Goal: Task Accomplishment & Management: Manage account settings

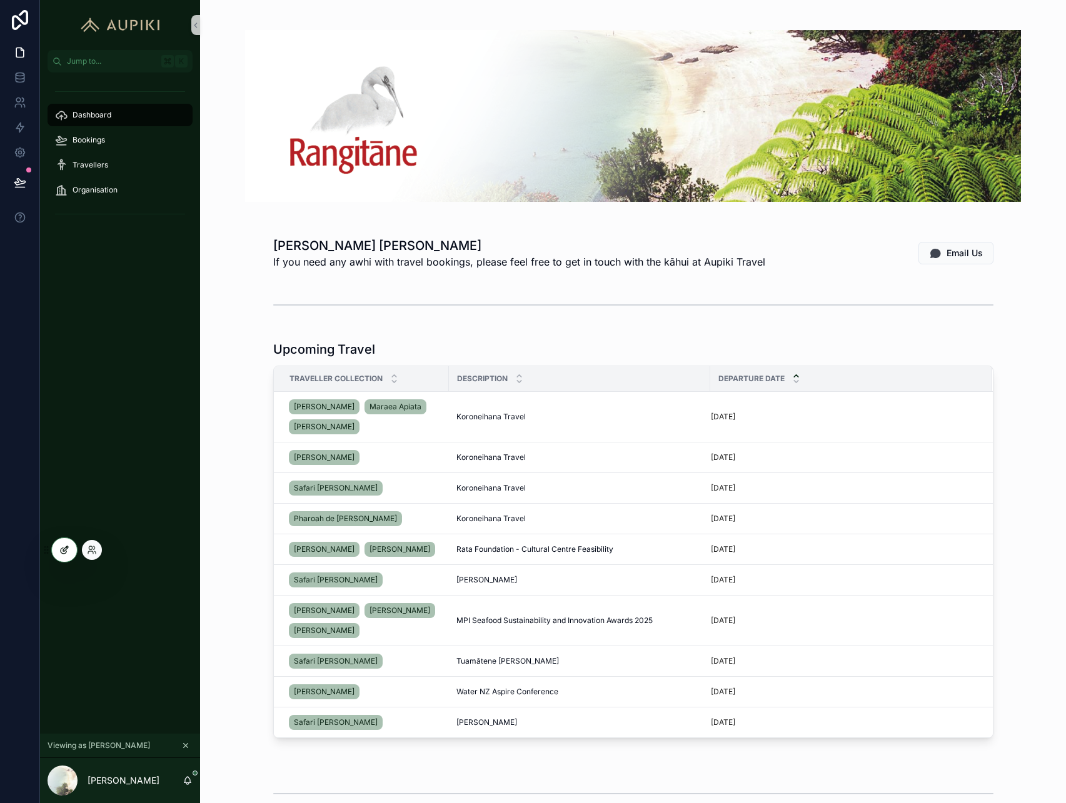
click at [64, 550] on icon at bounding box center [64, 550] width 10 height 10
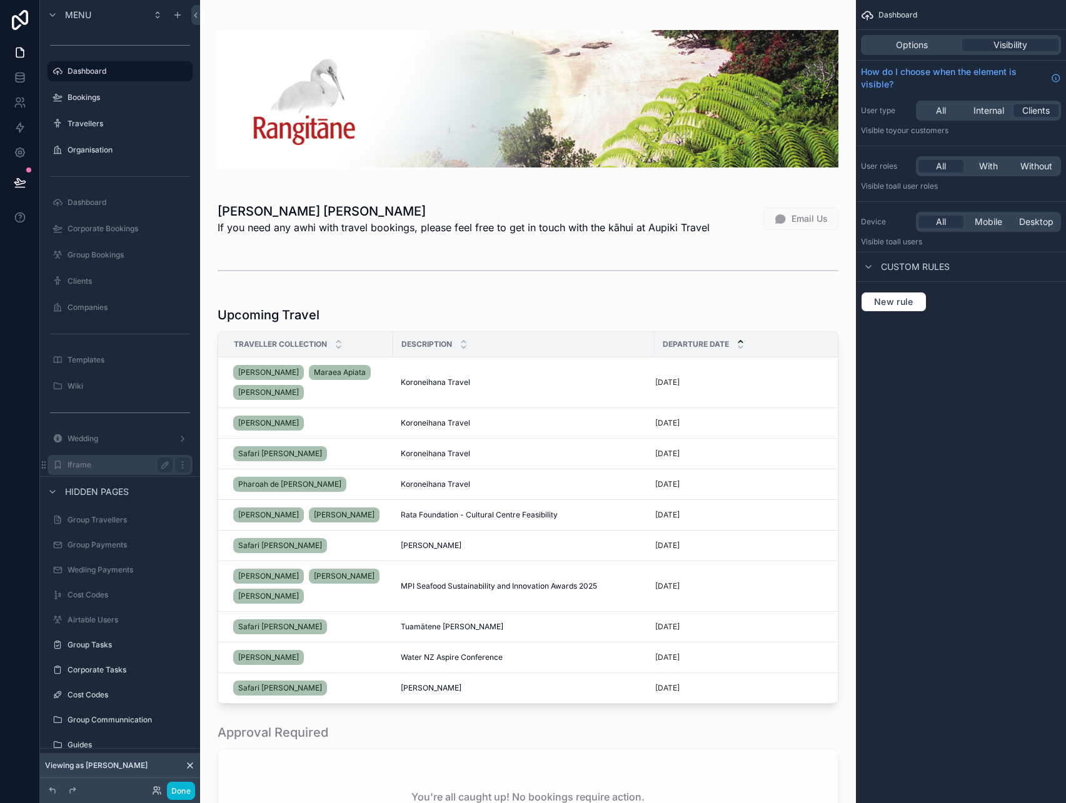
click at [82, 463] on label "Iframe" at bounding box center [118, 465] width 100 height 10
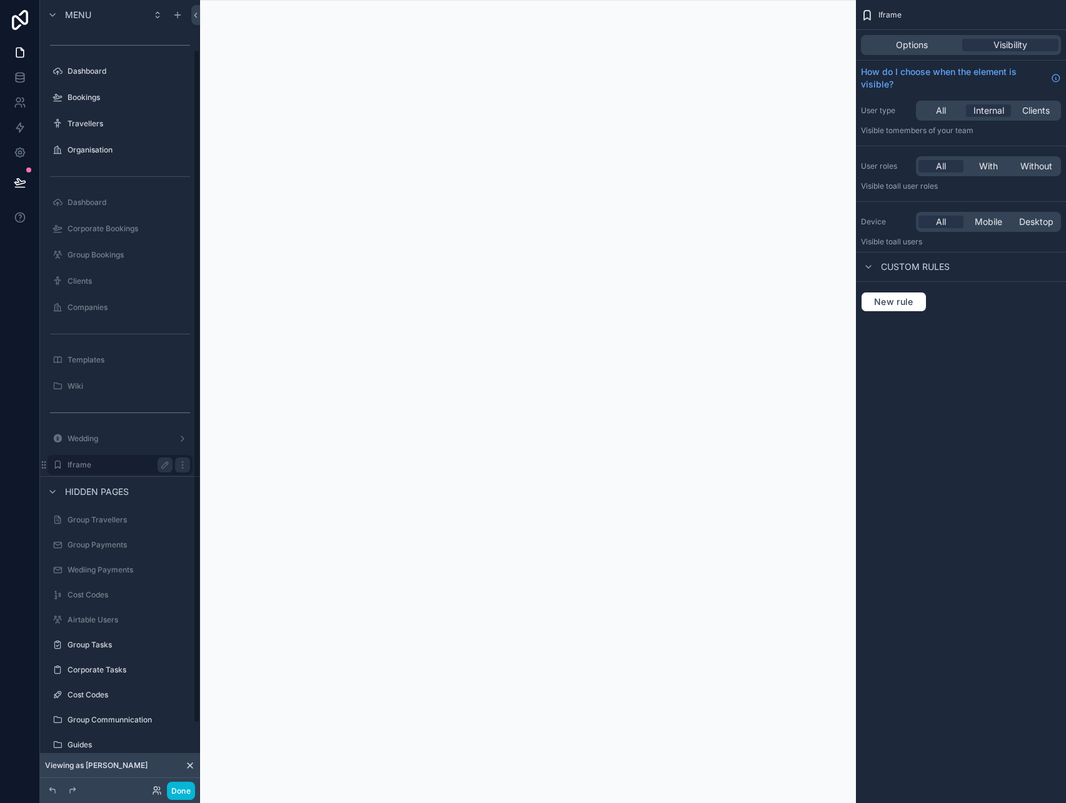
scroll to position [58, 0]
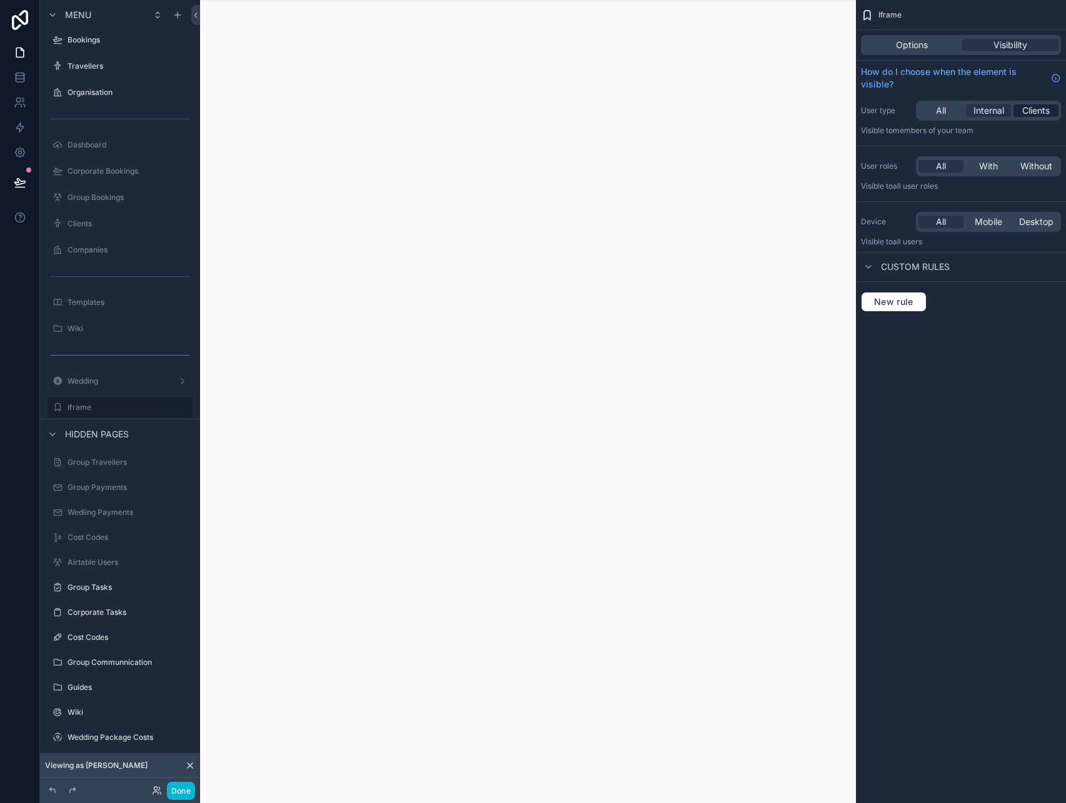
click at [1028, 111] on span "Clients" at bounding box center [1036, 110] width 28 height 13
click at [934, 108] on div "All" at bounding box center [940, 110] width 45 height 13
click at [181, 793] on button "Done" at bounding box center [181, 791] width 28 height 18
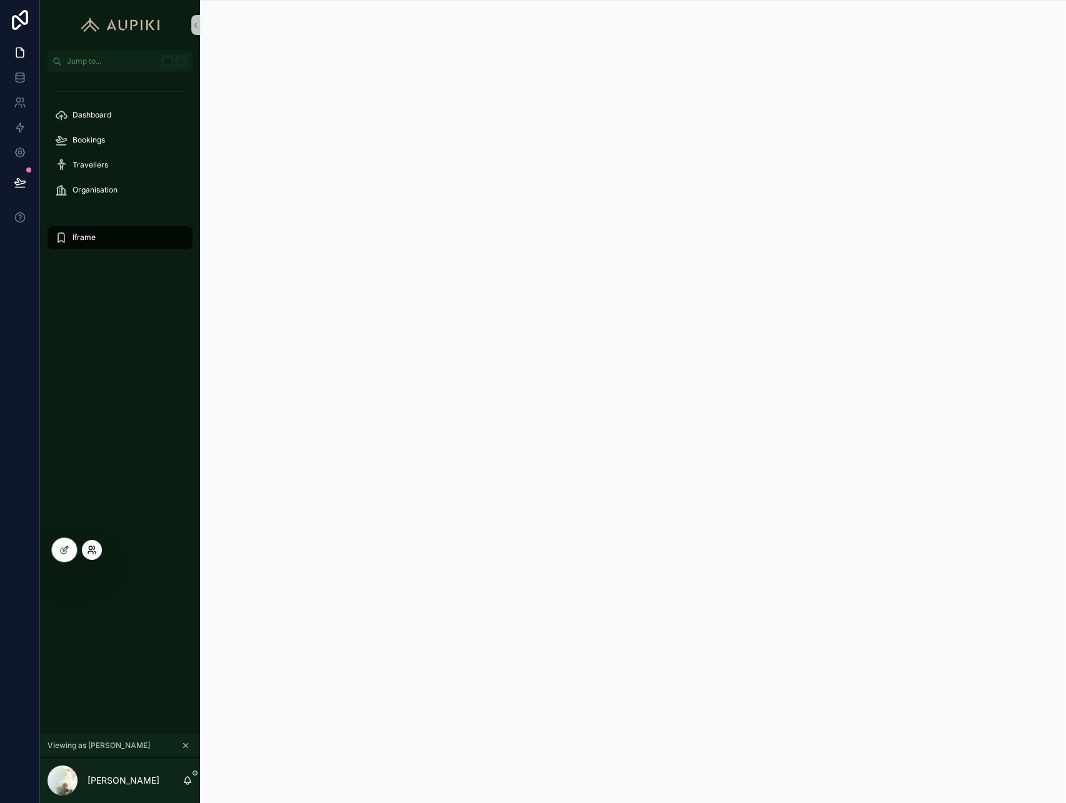
click at [91, 553] on icon at bounding box center [92, 550] width 10 height 10
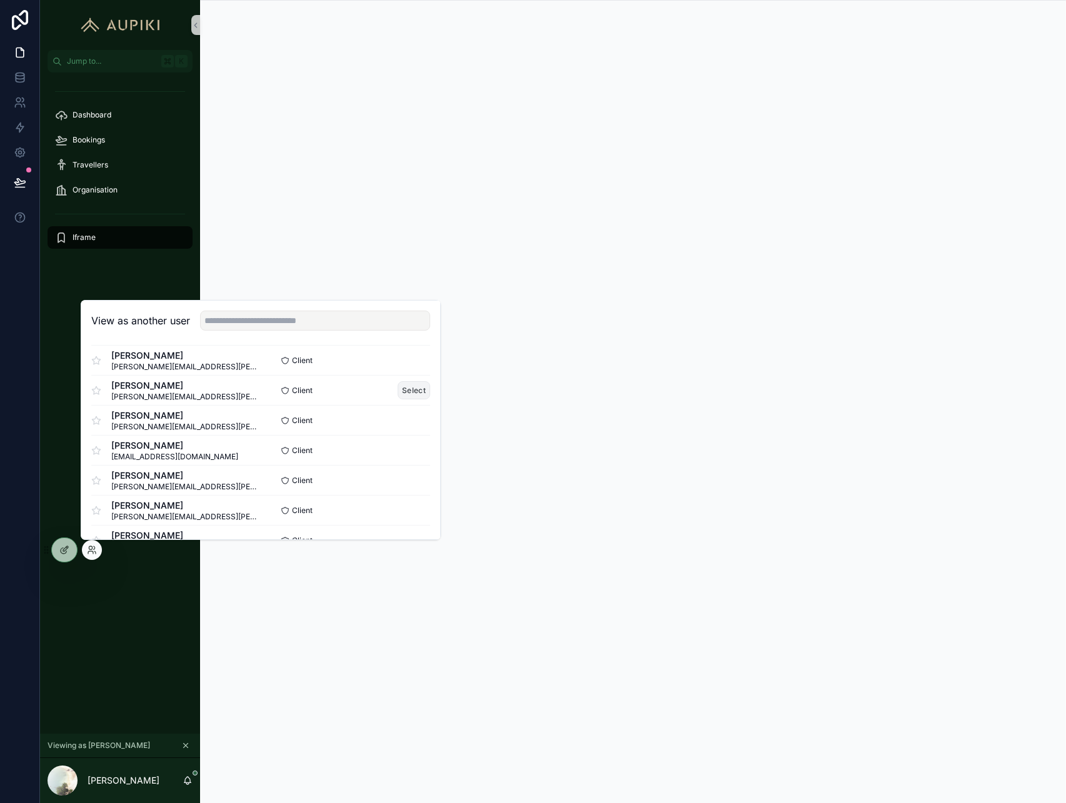
scroll to position [68, 0]
click at [407, 478] on button "Select" at bounding box center [414, 479] width 33 height 18
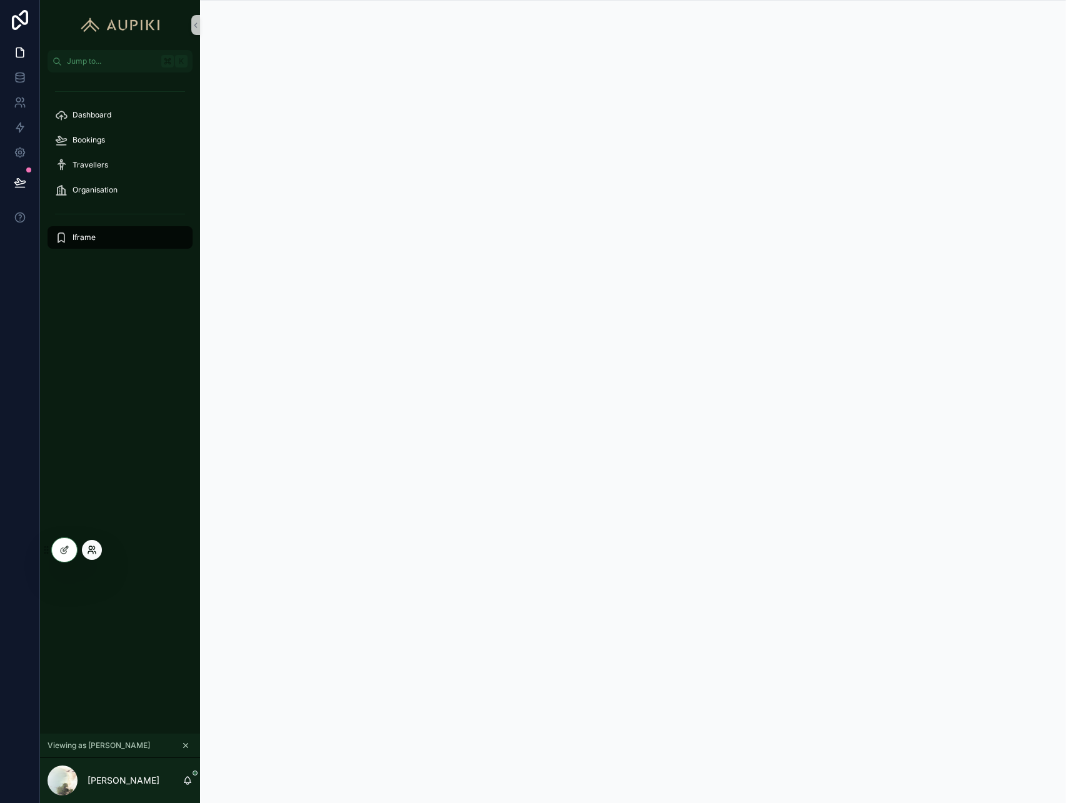
click at [93, 550] on icon at bounding box center [92, 550] width 10 height 10
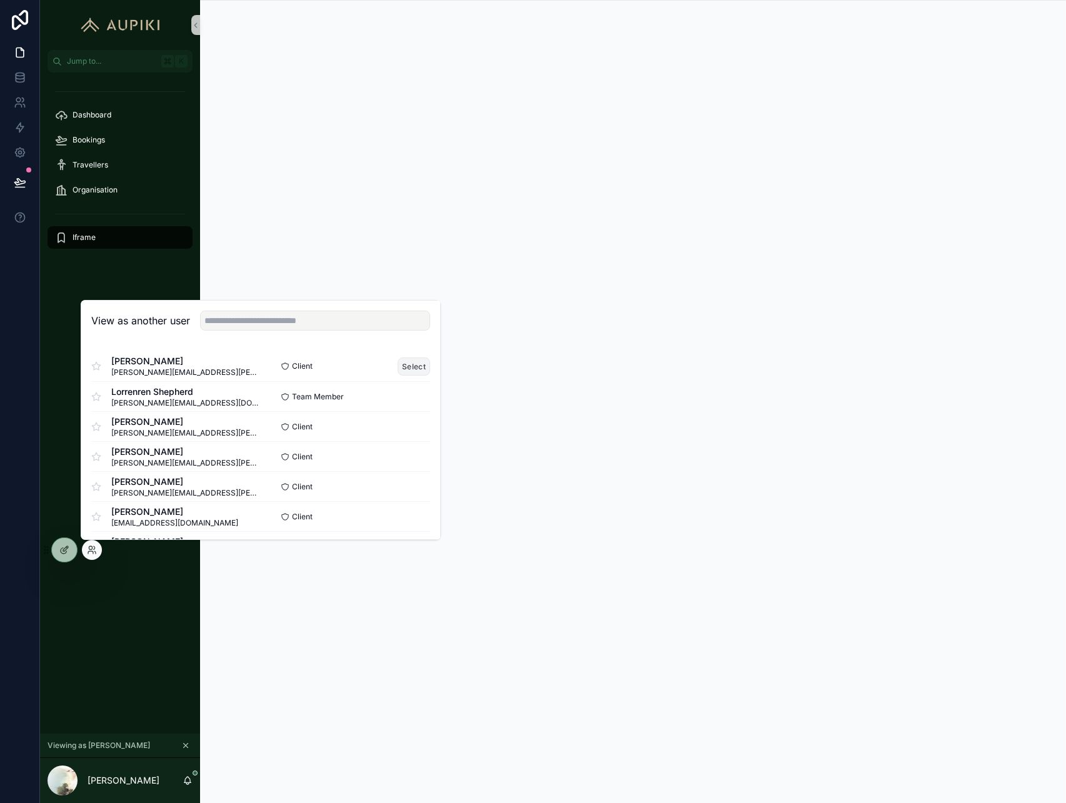
click at [411, 366] on button "Select" at bounding box center [414, 367] width 33 height 18
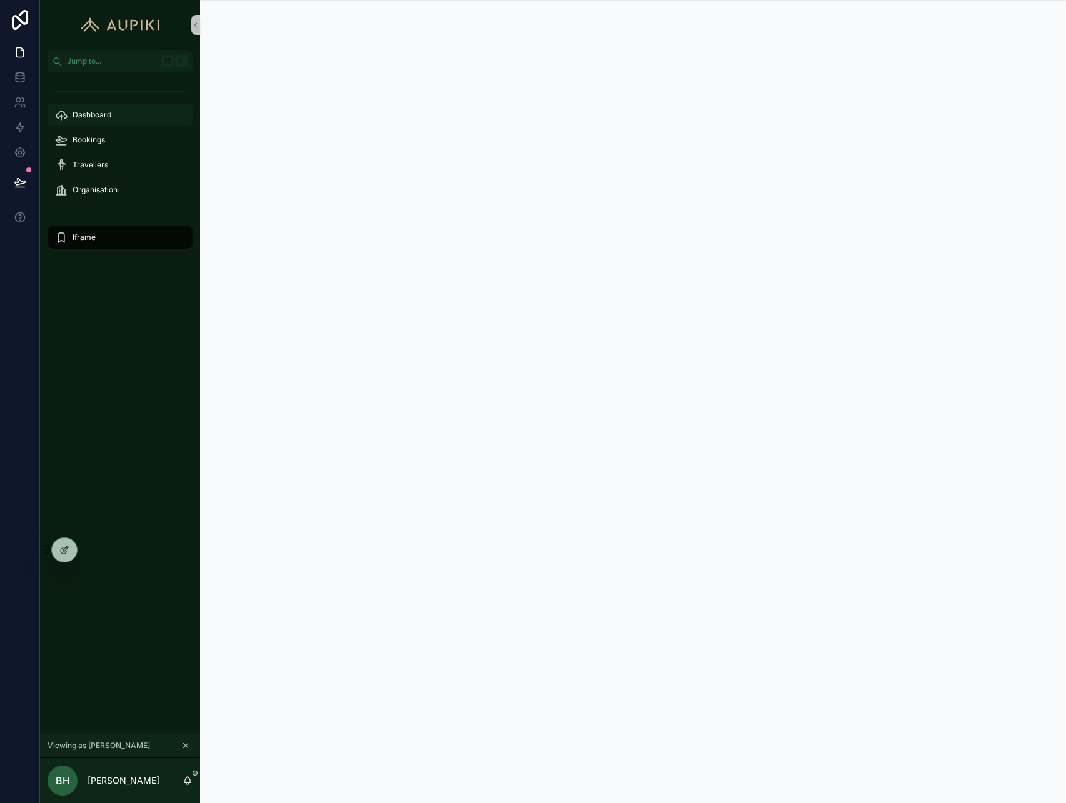
click at [96, 119] on span "Dashboard" at bounding box center [92, 115] width 39 height 10
click at [94, 135] on span "Bookings" at bounding box center [89, 140] width 33 height 10
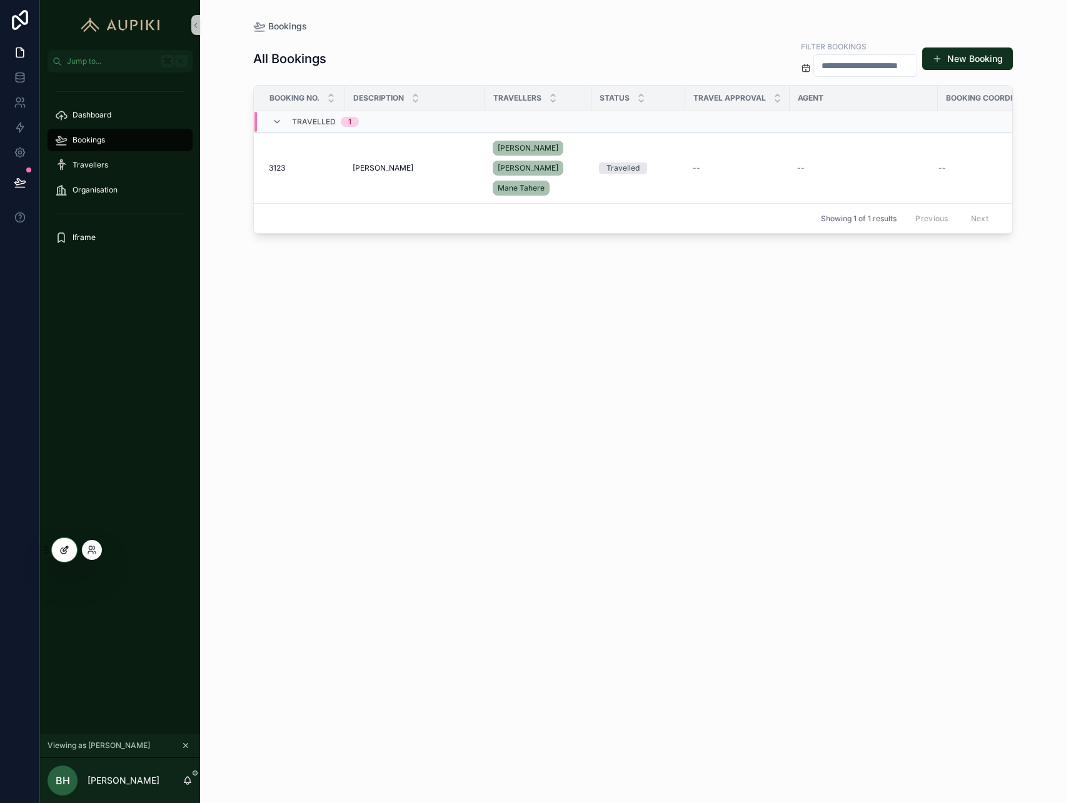
click at [59, 556] on div at bounding box center [64, 550] width 25 height 24
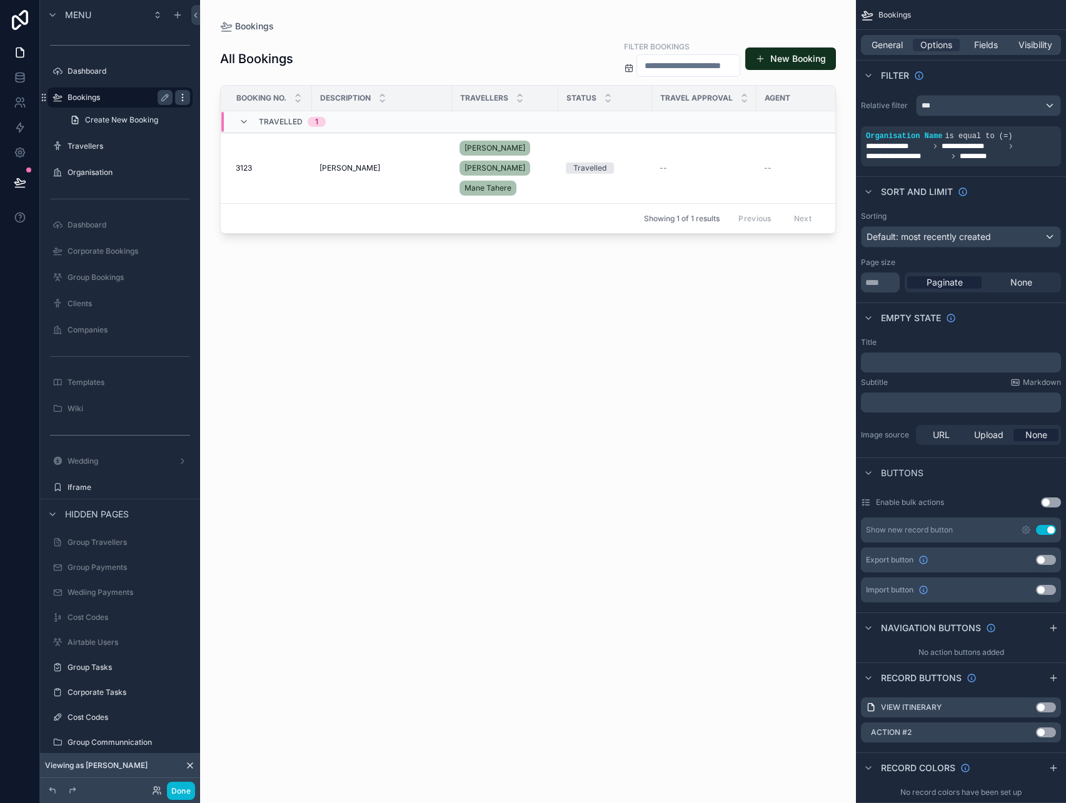
click at [177, 103] on div "scrollable content" at bounding box center [182, 97] width 15 height 15
click at [230, 113] on span "Clone" at bounding box center [234, 111] width 23 height 13
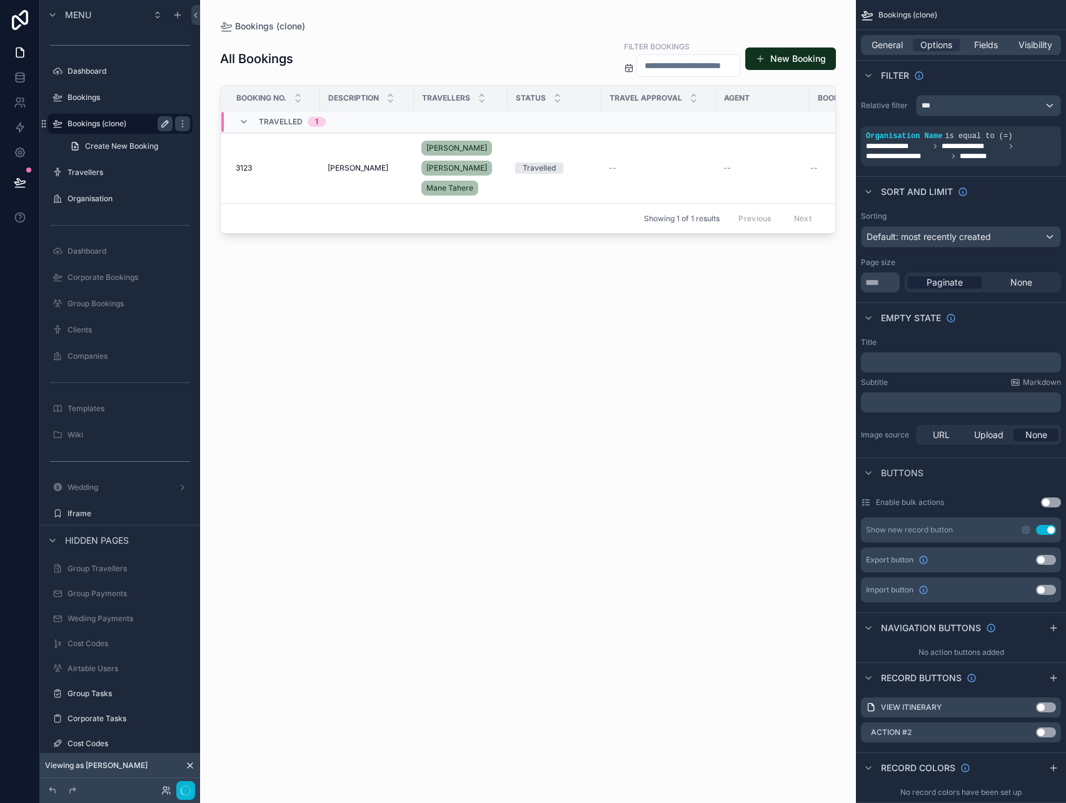
click at [165, 123] on icon "scrollable content" at bounding box center [165, 124] width 10 height 10
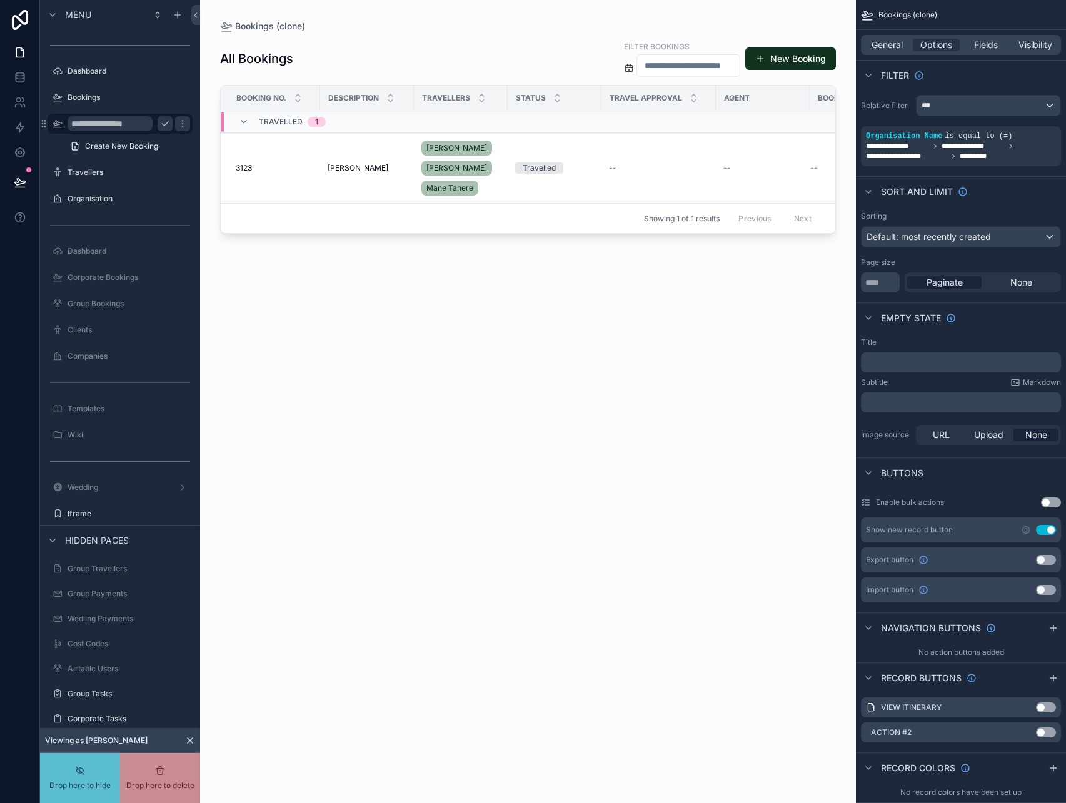
drag, startPoint x: 112, startPoint y: 124, endPoint x: 118, endPoint y: 124, distance: 6.3
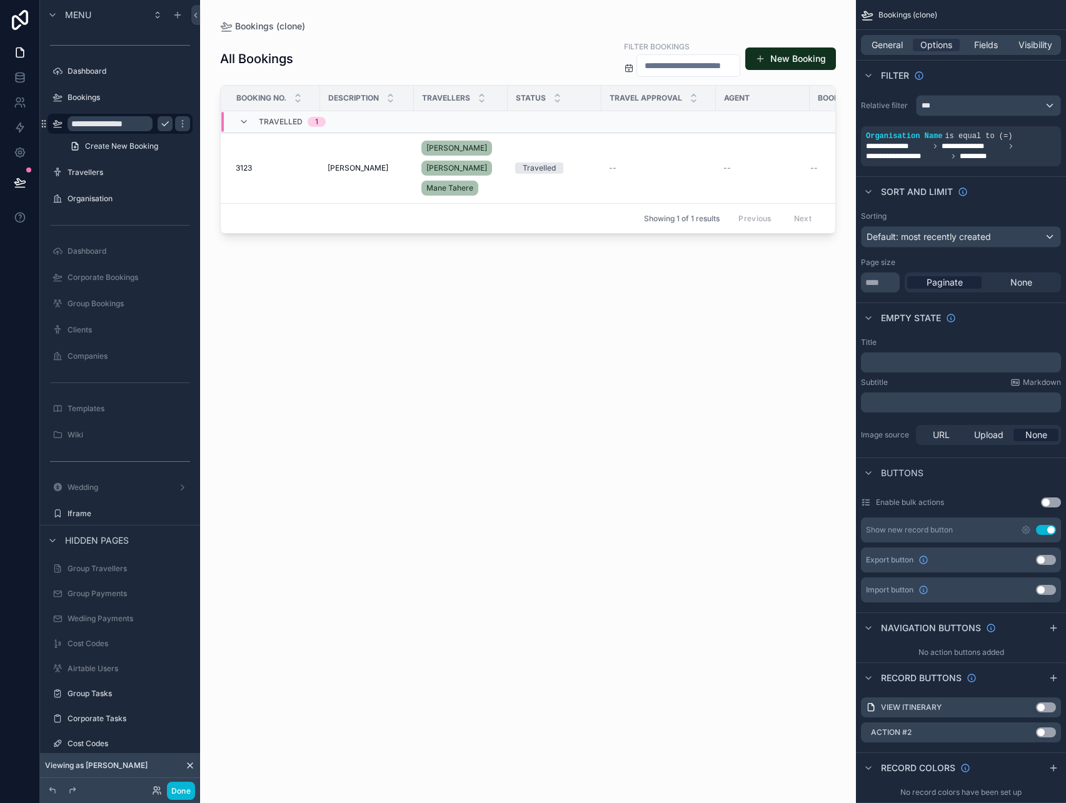
click at [139, 126] on input "**********" at bounding box center [110, 123] width 85 height 15
click at [134, 123] on input "**********" at bounding box center [110, 123] width 85 height 15
type input "**********"
click at [178, 124] on icon "scrollable content" at bounding box center [183, 124] width 10 height 10
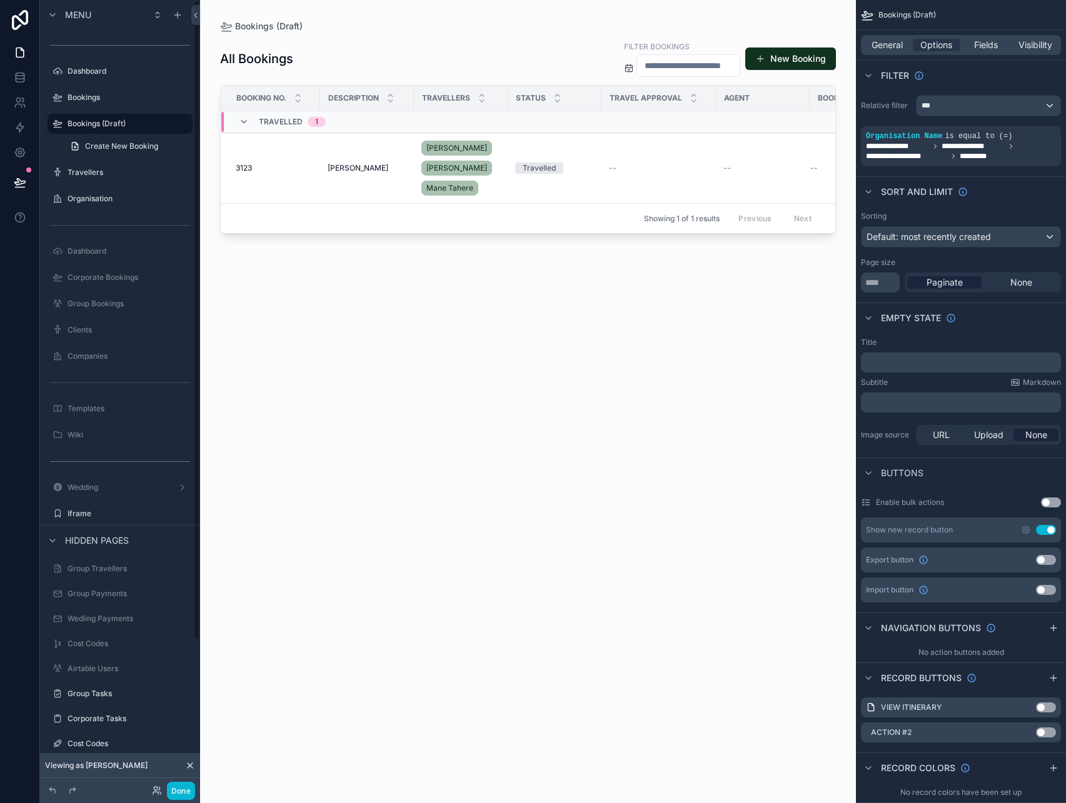
click at [346, 306] on div "scrollable content" at bounding box center [528, 394] width 656 height 788
click at [901, 46] on span "General" at bounding box center [886, 45] width 31 height 13
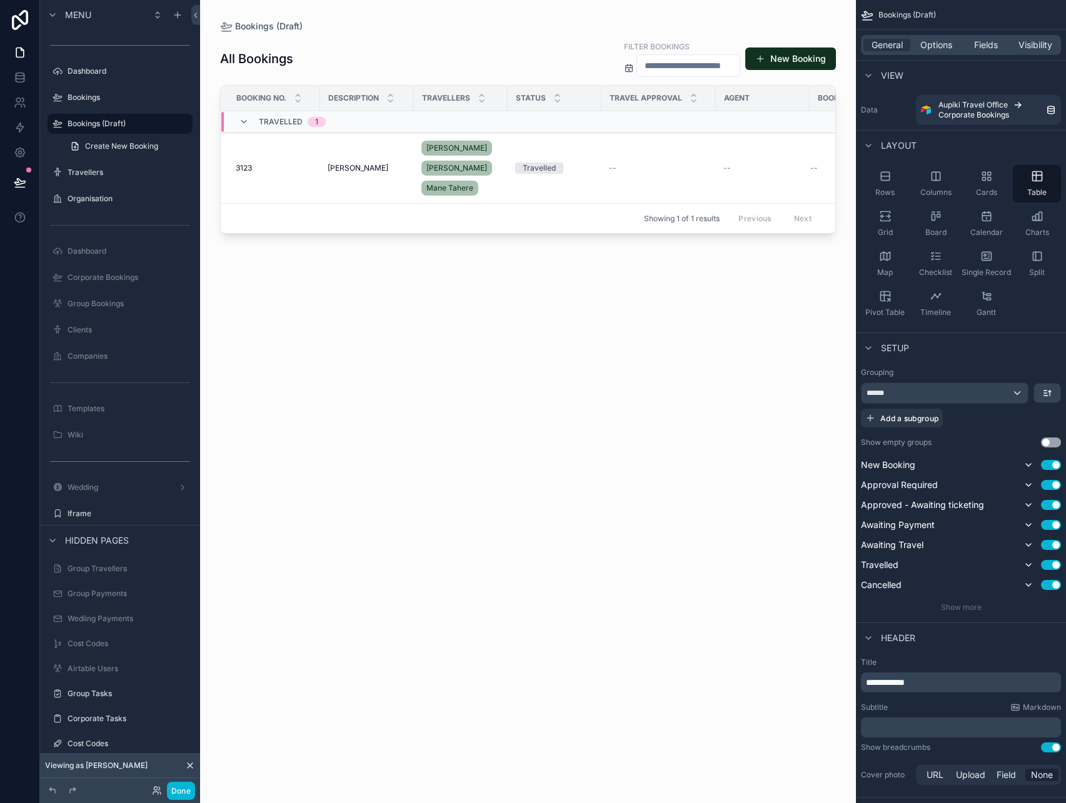
click at [506, 304] on div "All Bookings Filter Bookings New Booking Booking No. Description Travellers Sta…" at bounding box center [528, 411] width 616 height 756
click at [929, 44] on span "Options" at bounding box center [936, 45] width 32 height 13
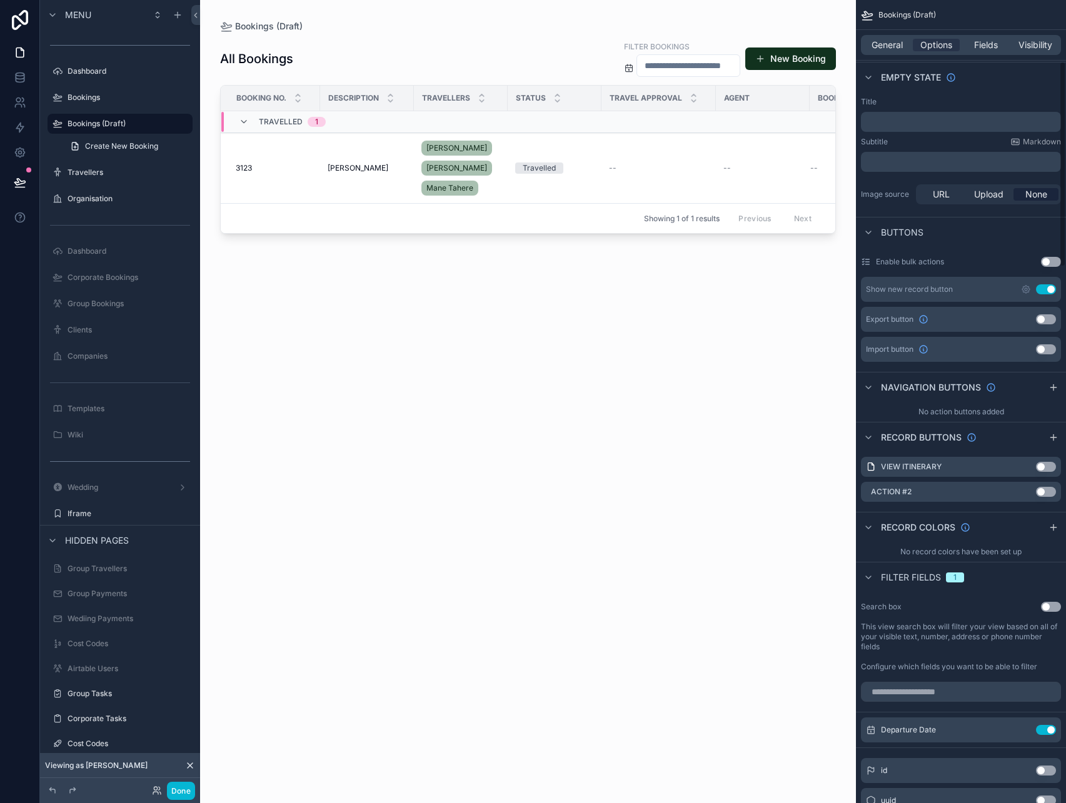
scroll to position [241, 0]
click at [1048, 288] on button "Use setting" at bounding box center [1046, 289] width 20 height 10
click at [519, 451] on div "All Bookings Filter Bookings Booking No. Description Travellers Status Travel A…" at bounding box center [528, 411] width 616 height 756
click at [95, 74] on label "Dashboard" at bounding box center [118, 71] width 100 height 10
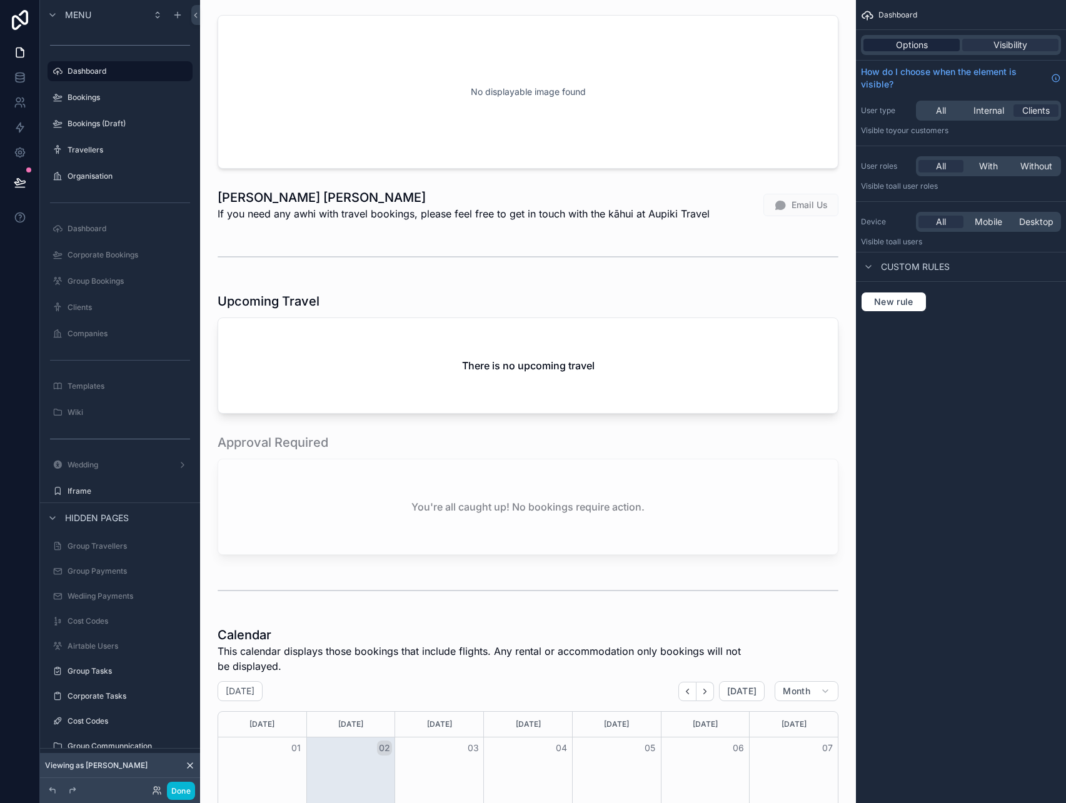
click at [921, 48] on span "Options" at bounding box center [912, 45] width 32 height 13
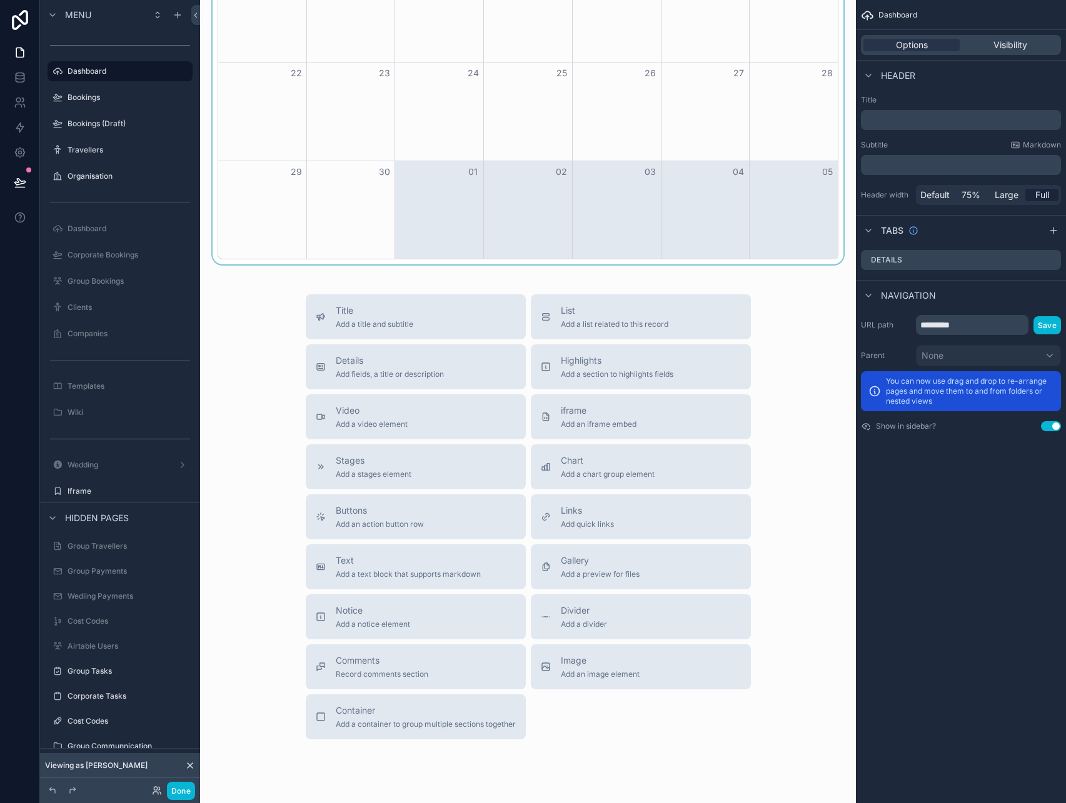
scroll to position [1026, 0]
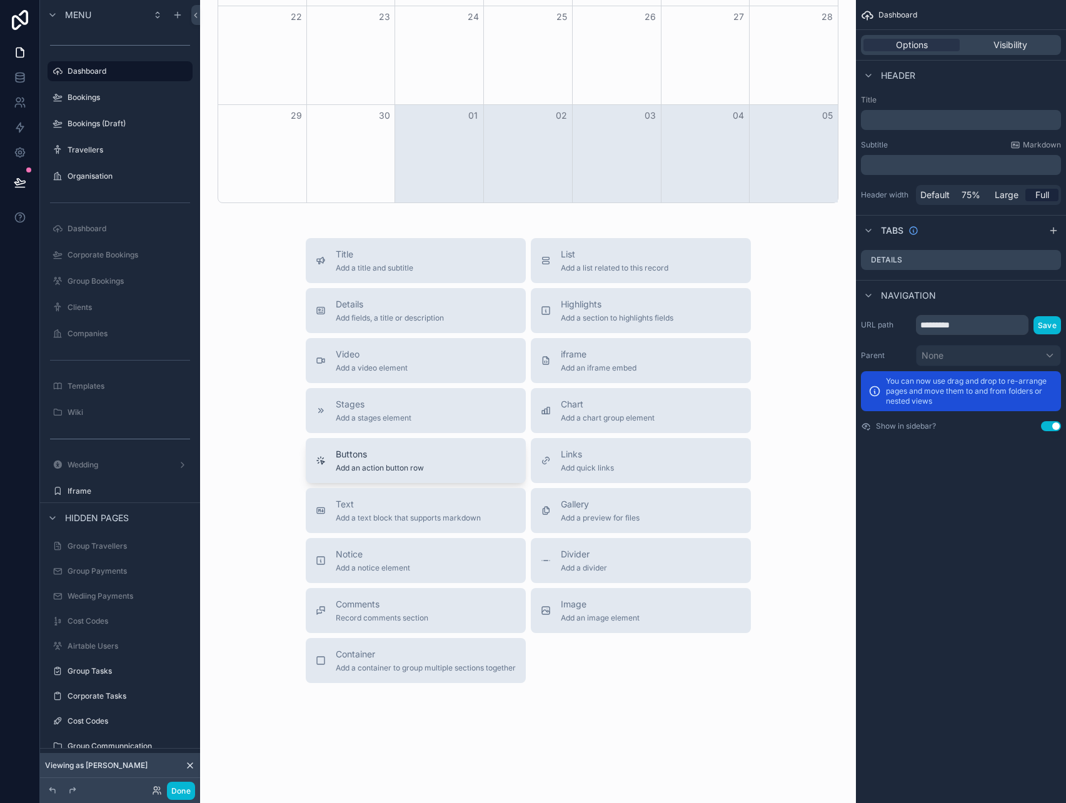
click at [416, 445] on button "Buttons Add an action button row" at bounding box center [416, 460] width 220 height 45
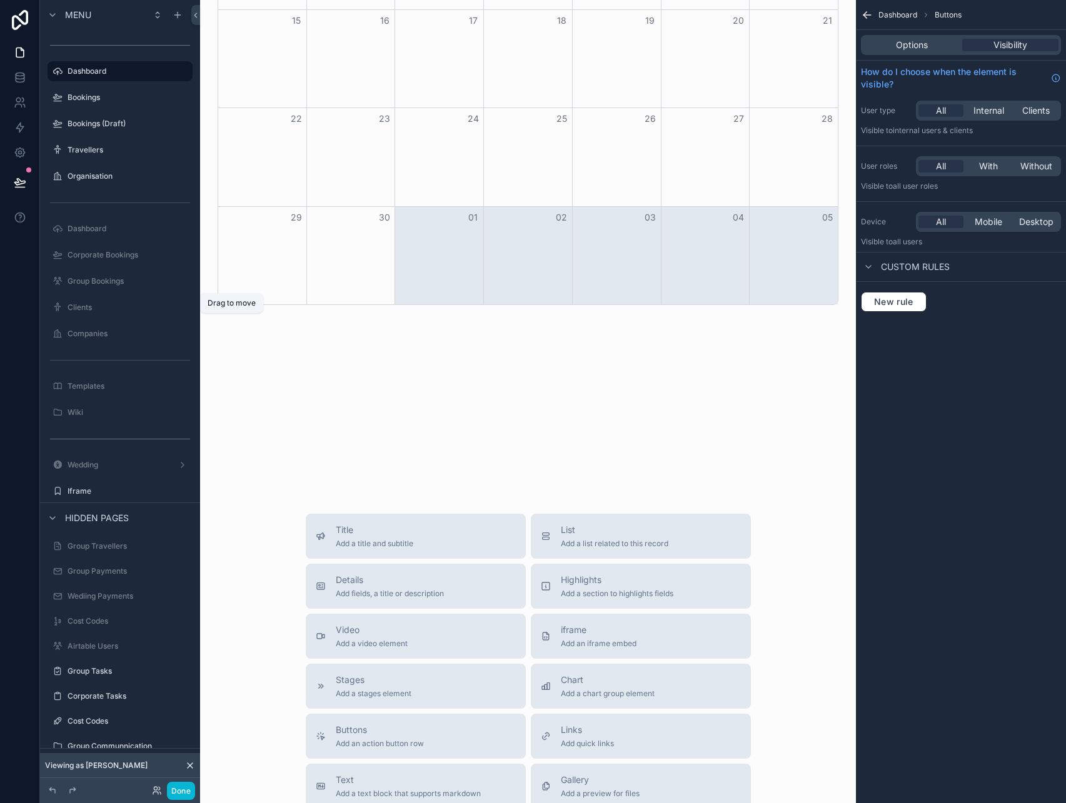
scroll to position [924, 0]
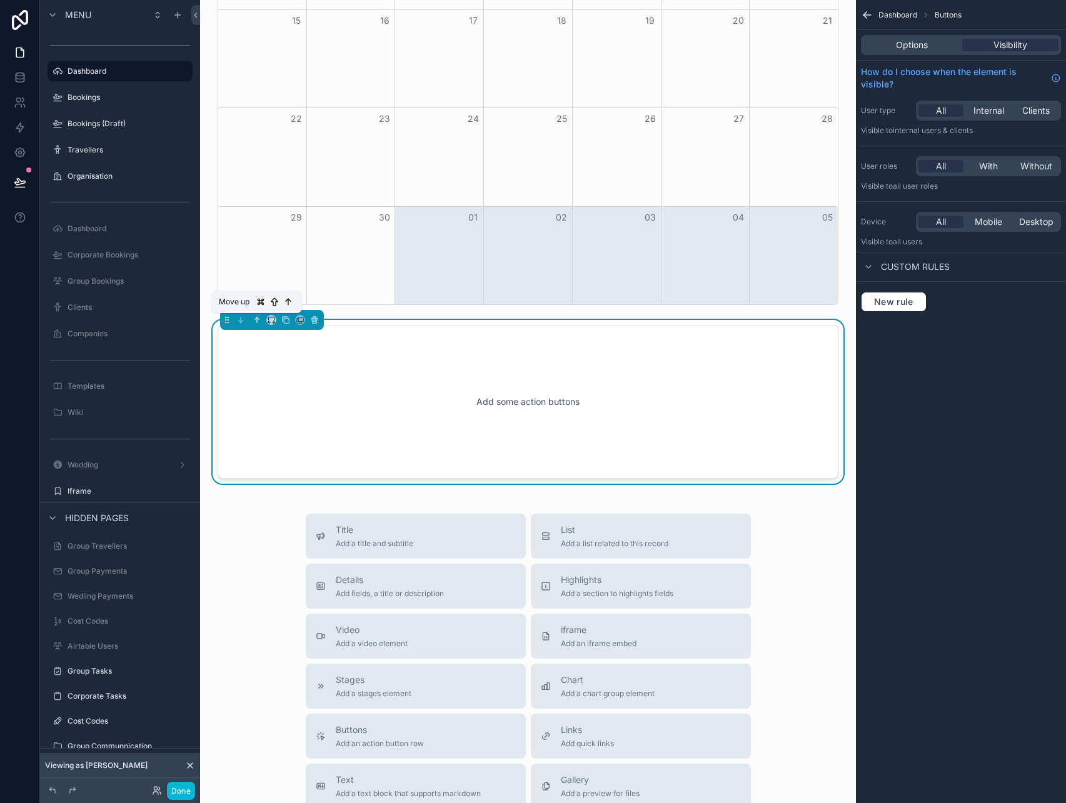
click at [258, 321] on icon "scrollable content" at bounding box center [257, 320] width 9 height 9
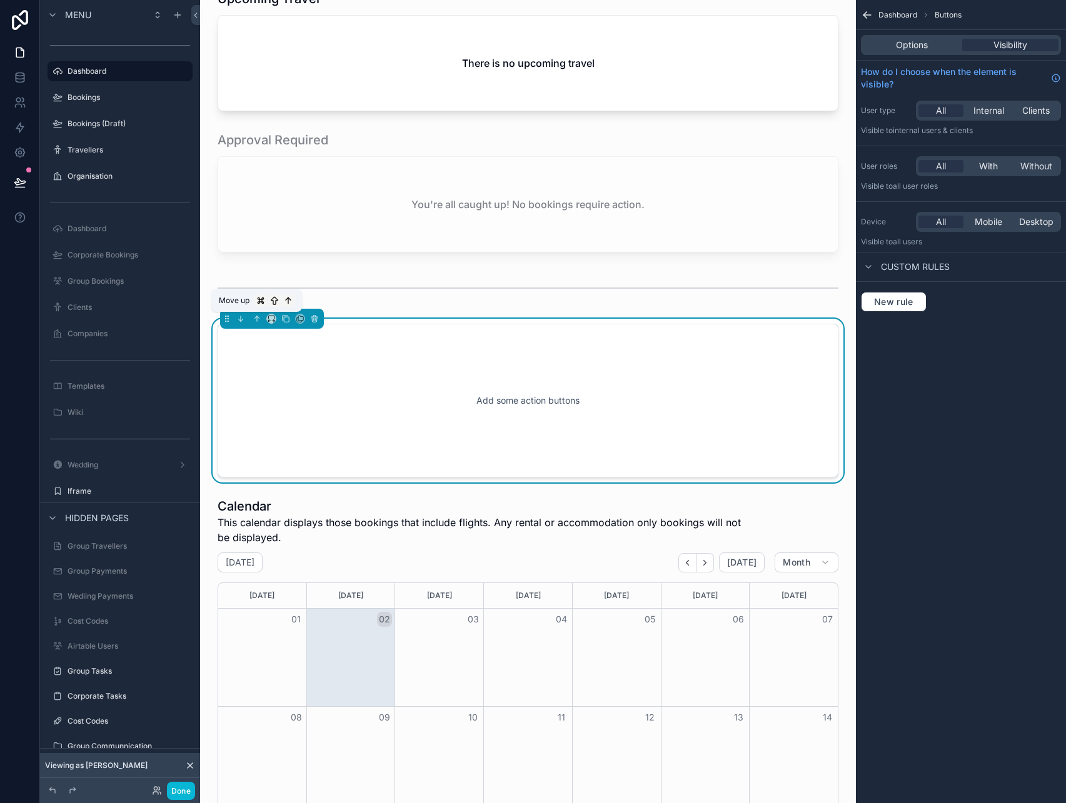
scroll to position [287, 0]
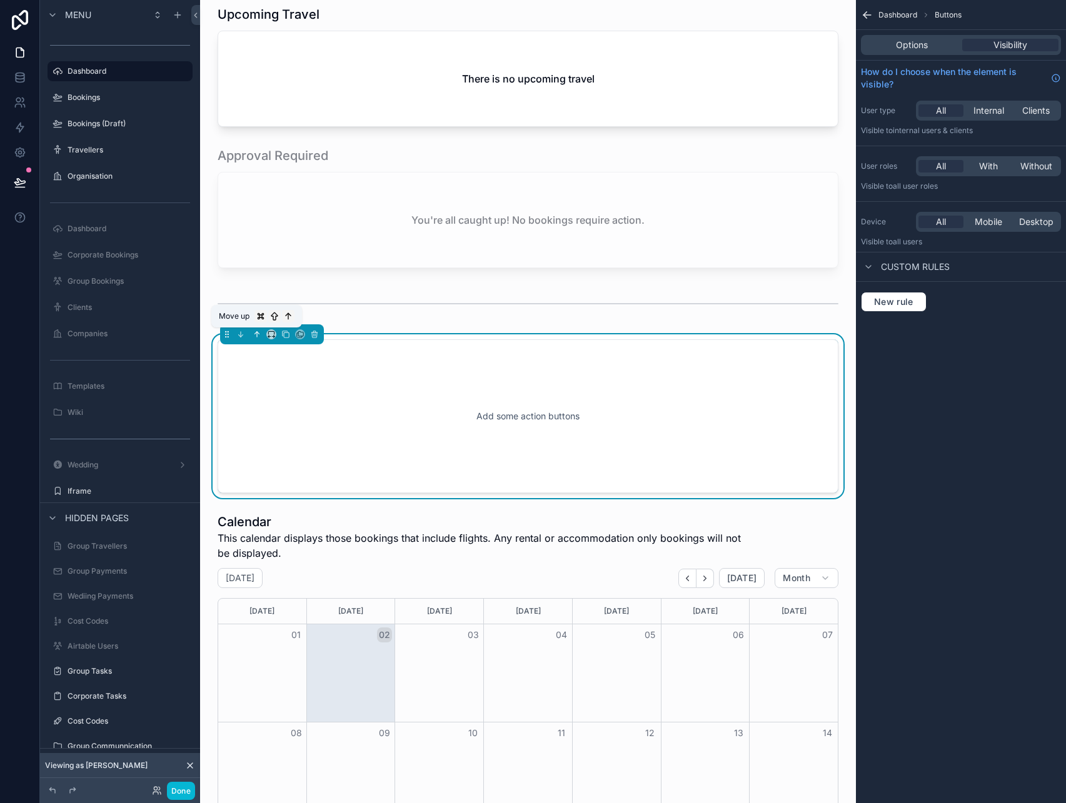
click at [255, 337] on icon "scrollable content" at bounding box center [257, 334] width 9 height 9
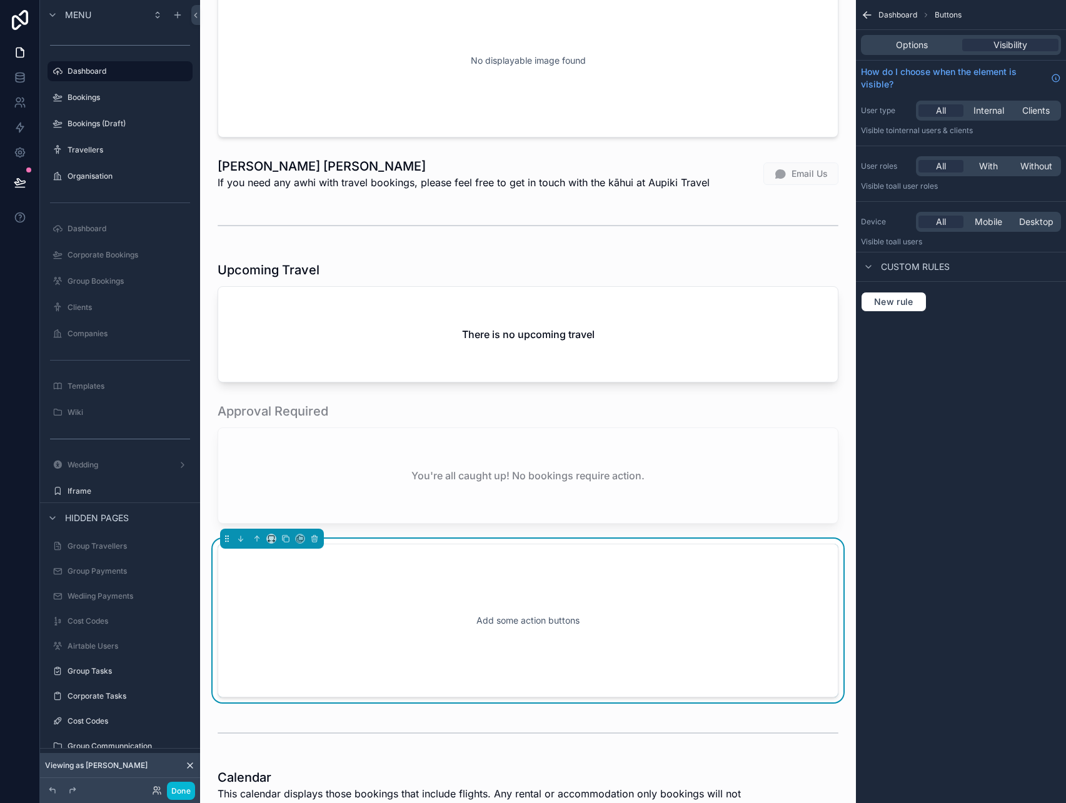
scroll to position [0, 0]
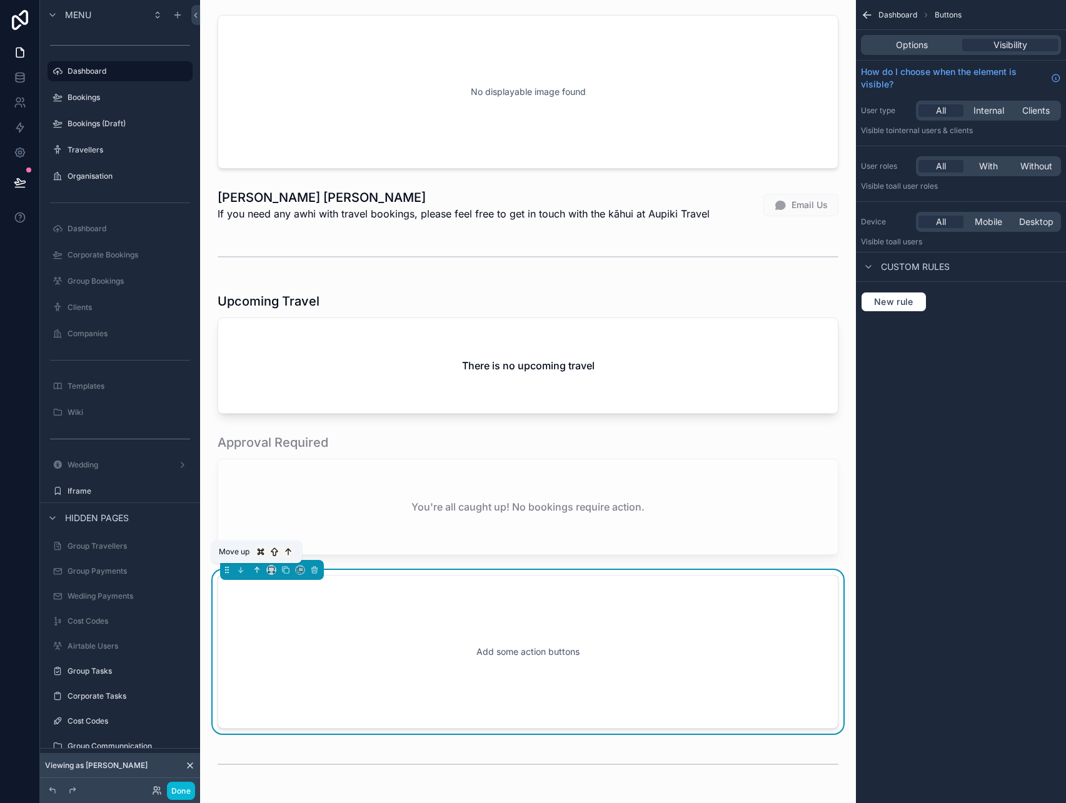
click at [253, 569] on icon "scrollable content" at bounding box center [257, 570] width 9 height 9
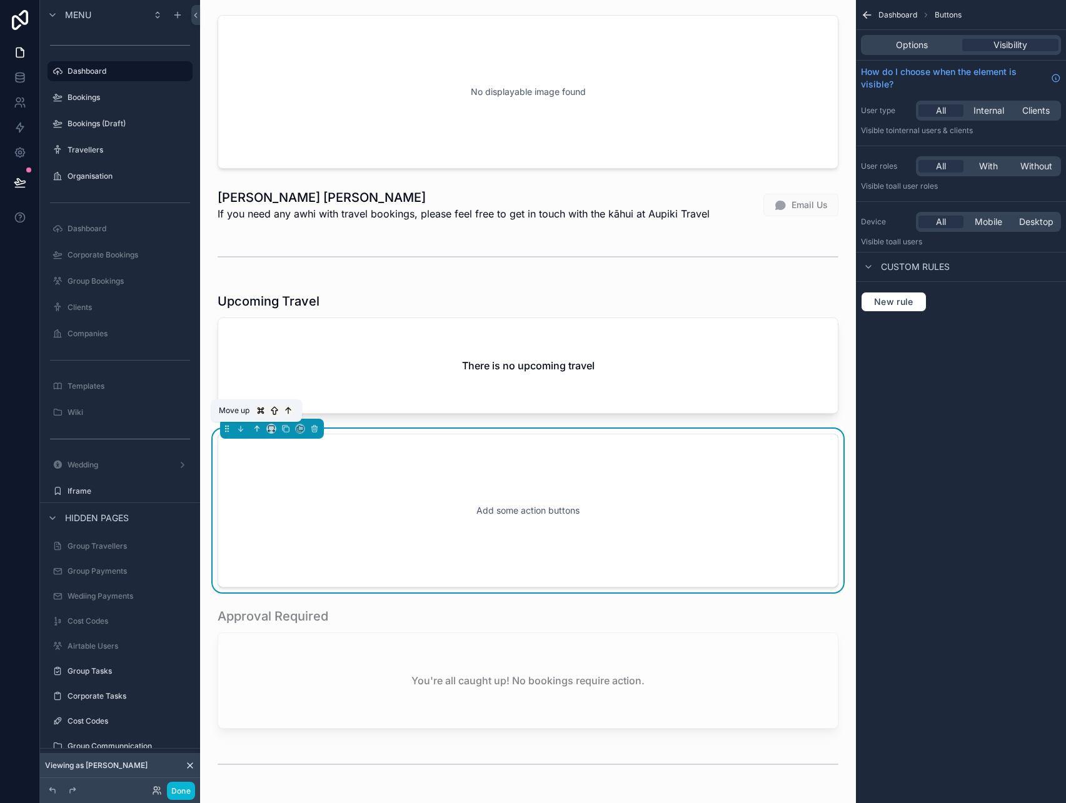
click at [255, 432] on icon "scrollable content" at bounding box center [257, 428] width 9 height 9
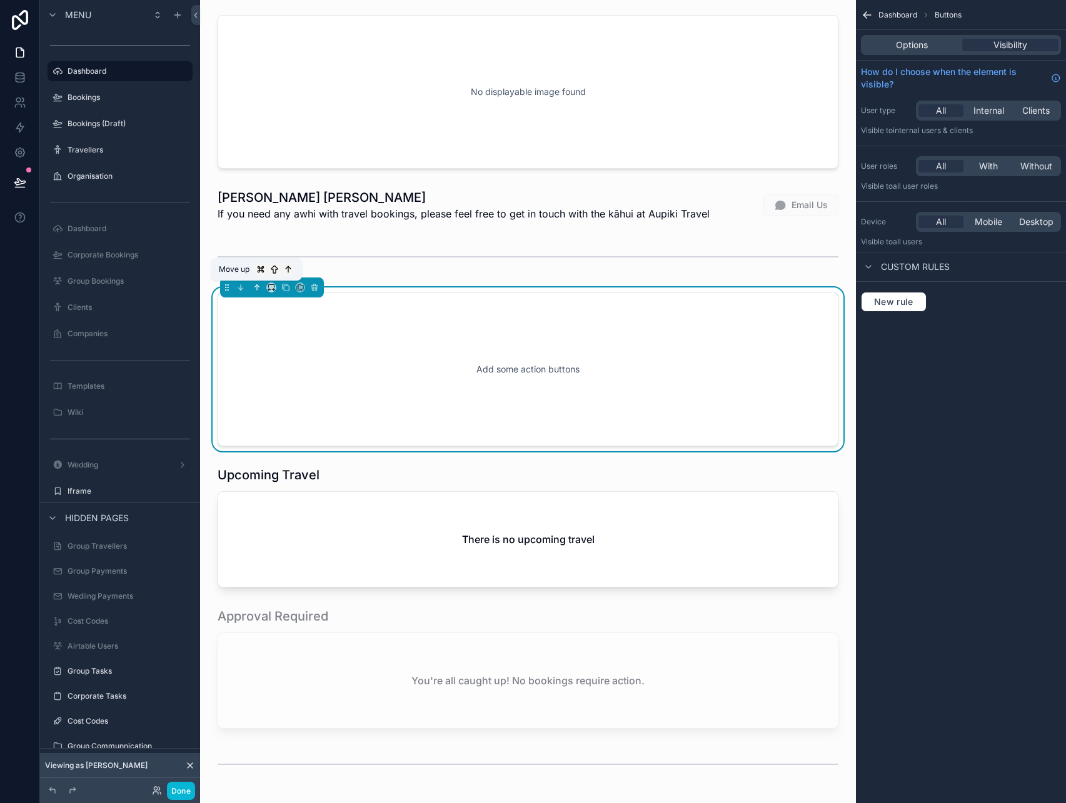
click at [259, 284] on icon "scrollable content" at bounding box center [257, 287] width 9 height 9
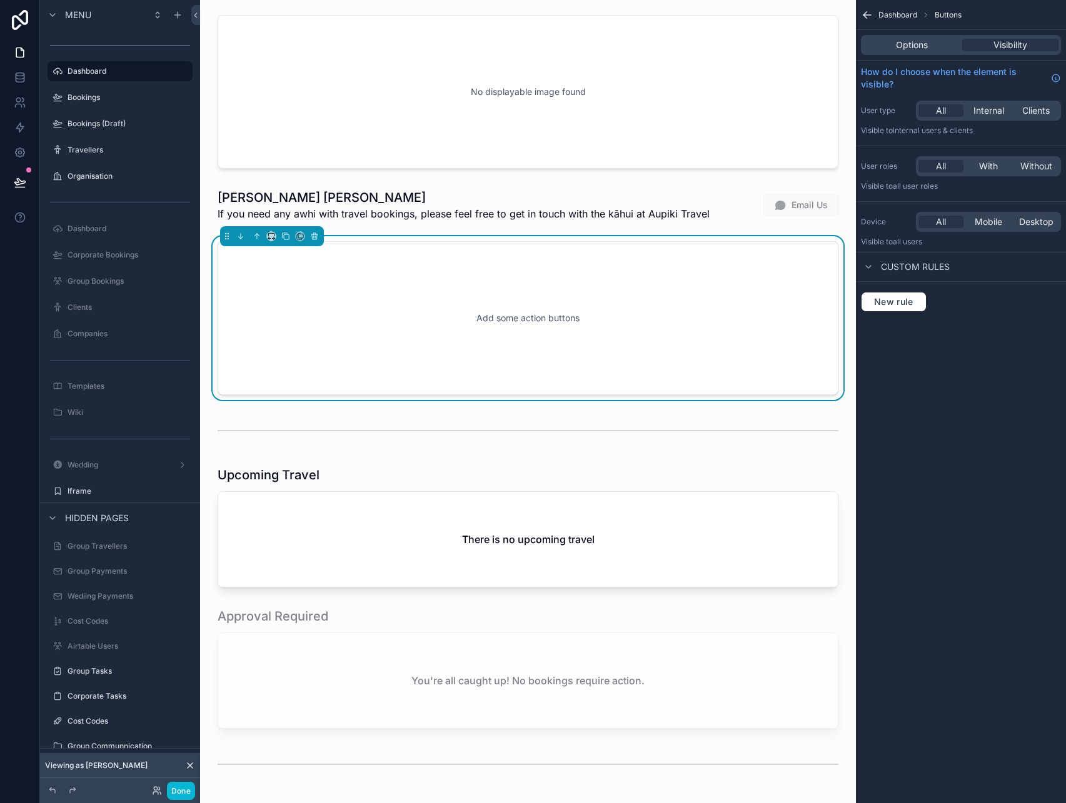
click at [529, 298] on div "Add some action buttons" at bounding box center [527, 318] width 579 height 113
click at [578, 288] on div "Add some action buttons" at bounding box center [527, 318] width 579 height 113
click at [933, 44] on div "Options" at bounding box center [911, 45] width 96 height 13
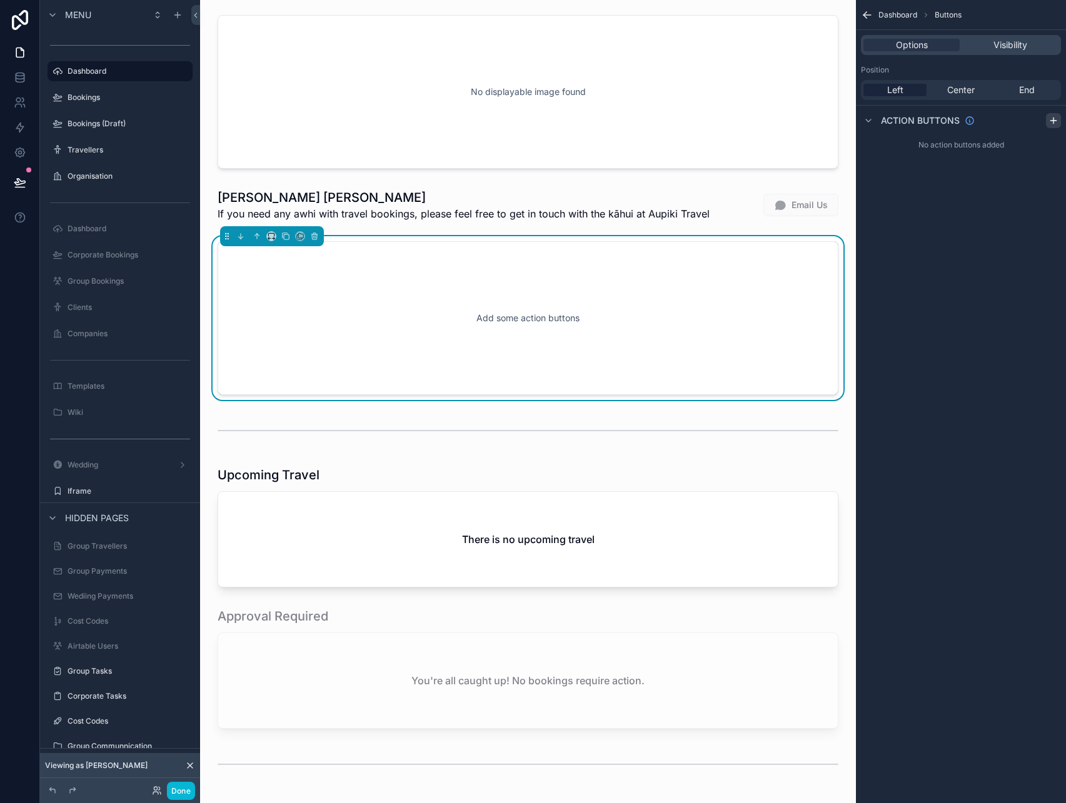
click at [1053, 126] on div "scrollable content" at bounding box center [1053, 120] width 15 height 15
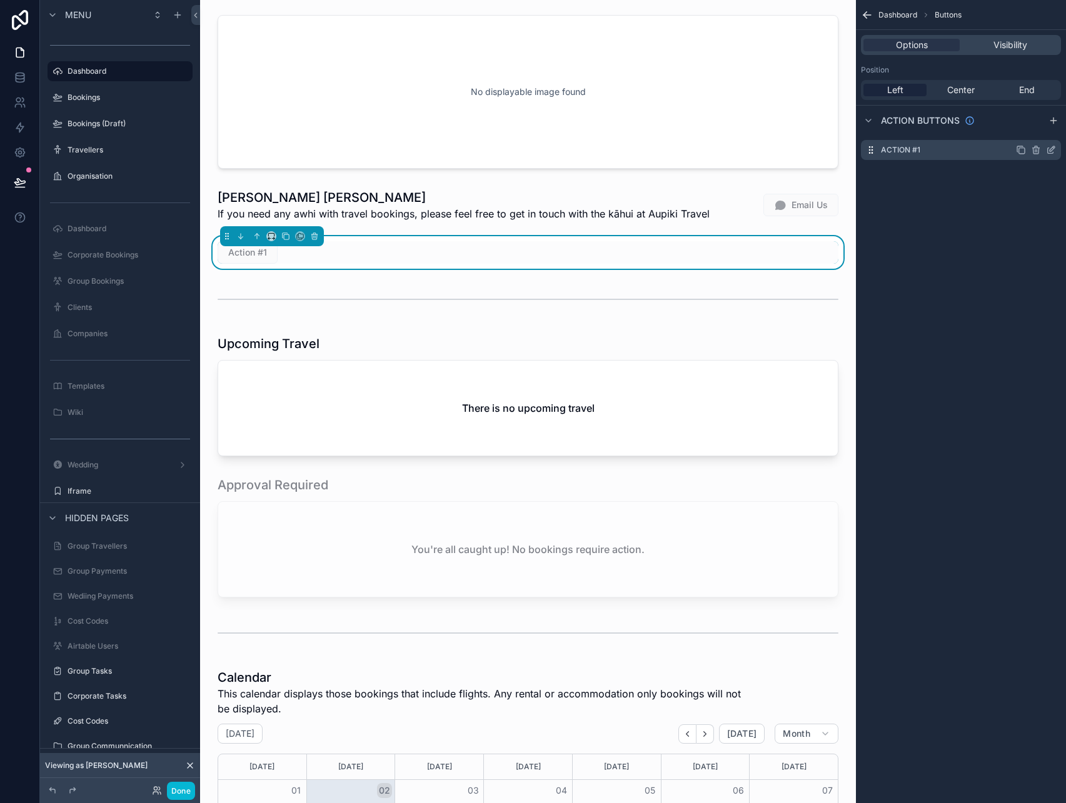
click at [1049, 151] on icon "scrollable content" at bounding box center [1051, 148] width 5 height 5
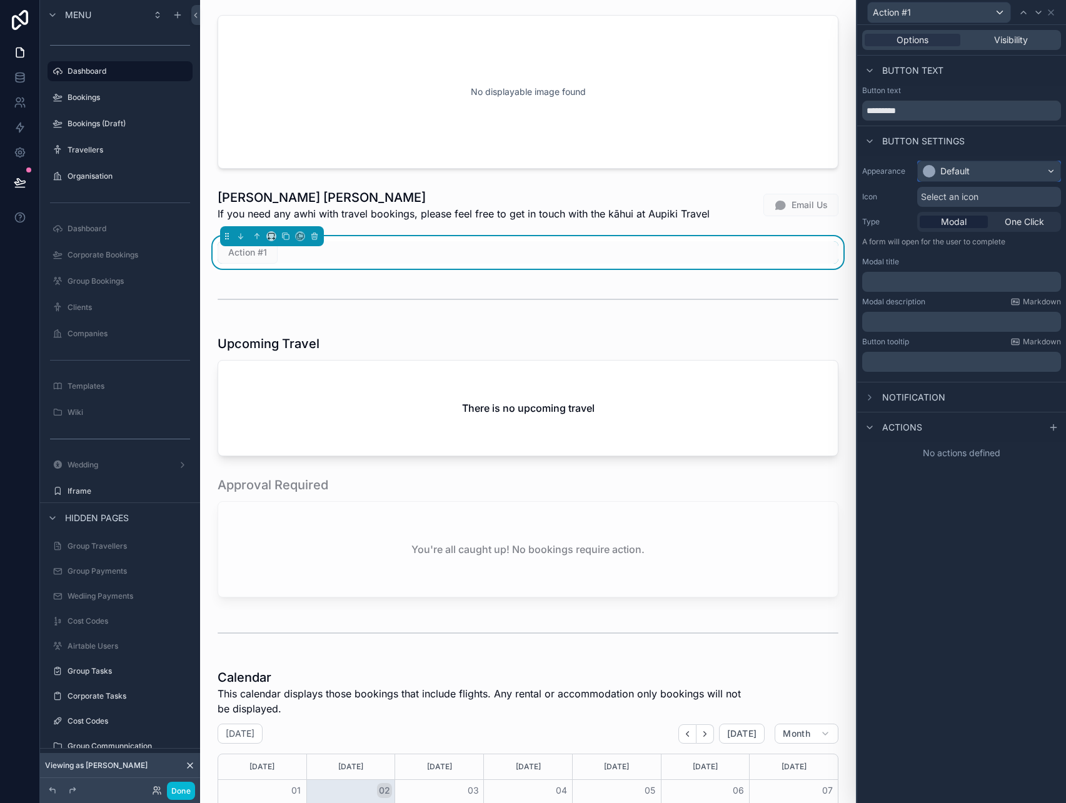
click at [938, 178] on div "Default" at bounding box center [989, 171] width 143 height 20
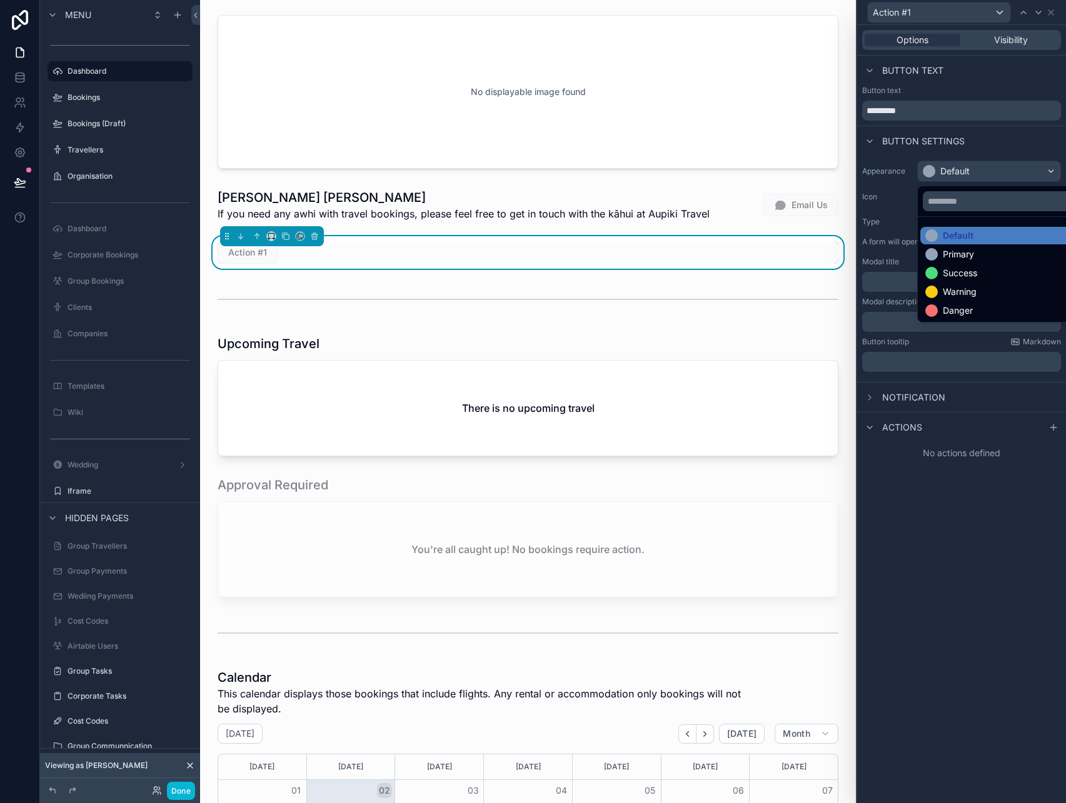
click at [961, 178] on div at bounding box center [961, 401] width 209 height 803
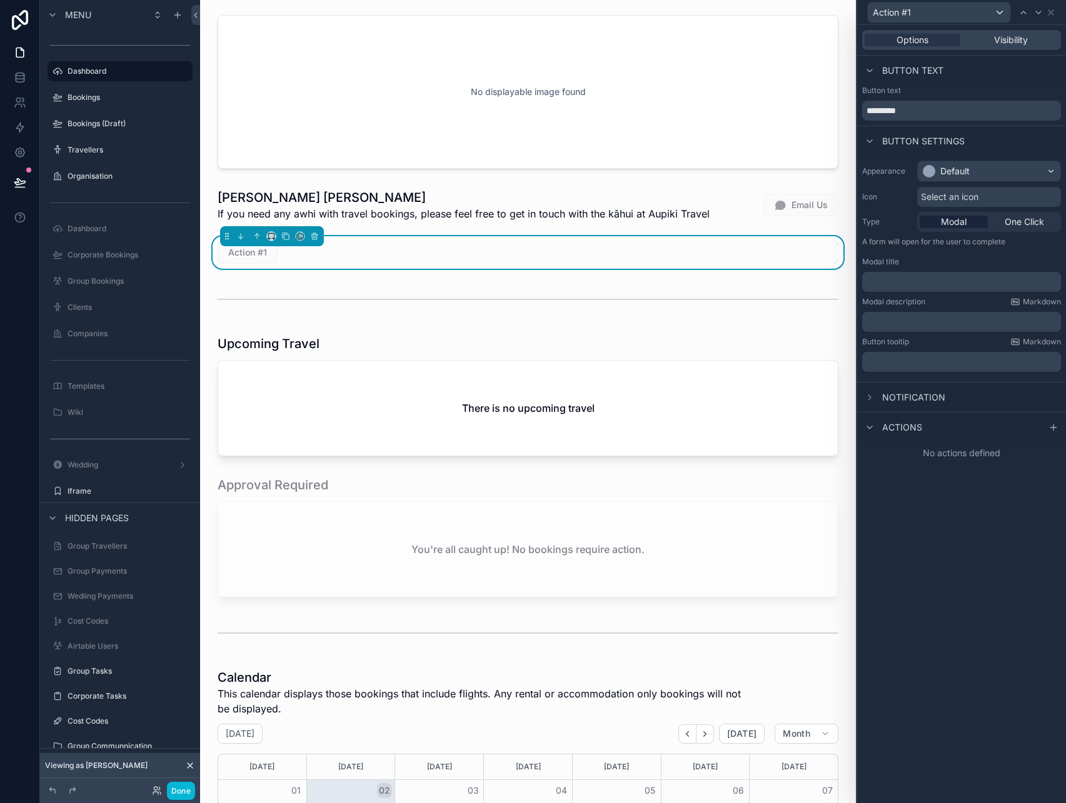
click at [962, 205] on div "Select an icon" at bounding box center [989, 197] width 144 height 20
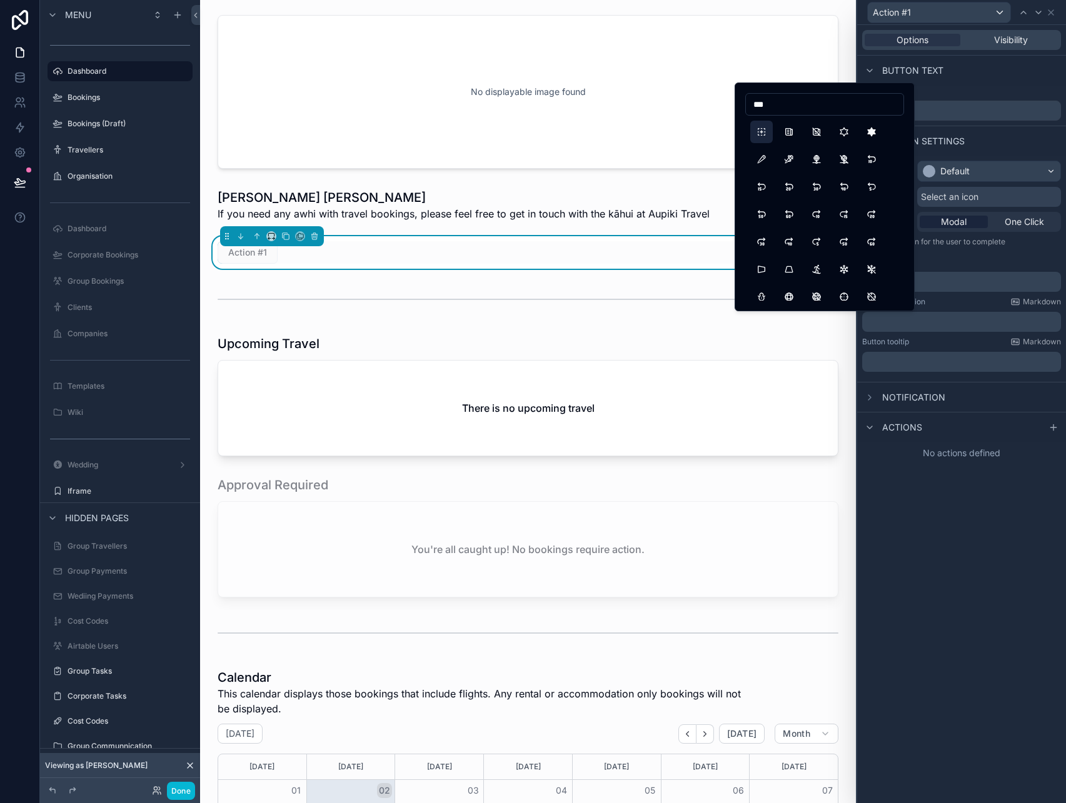
type input "***"
click at [768, 135] on button "NewSection" at bounding box center [761, 132] width 23 height 23
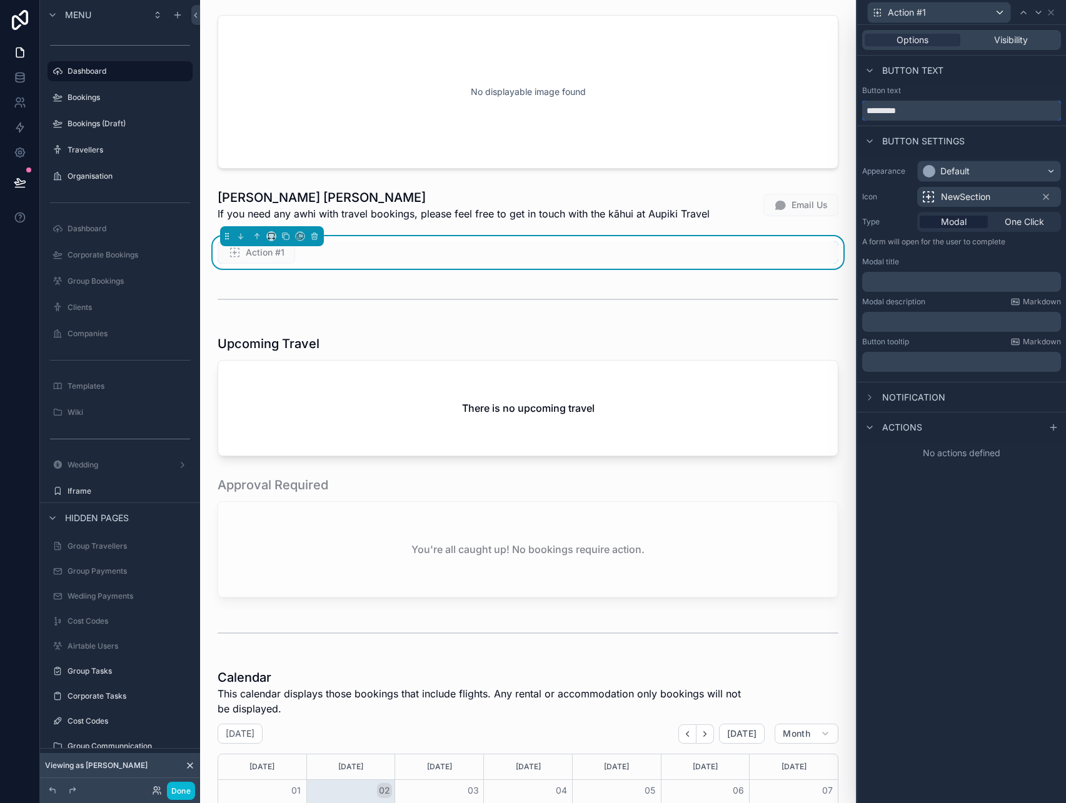
click at [919, 105] on input "*********" at bounding box center [961, 111] width 199 height 20
type input "**********"
click at [1053, 428] on icon at bounding box center [1053, 427] width 0 height 6
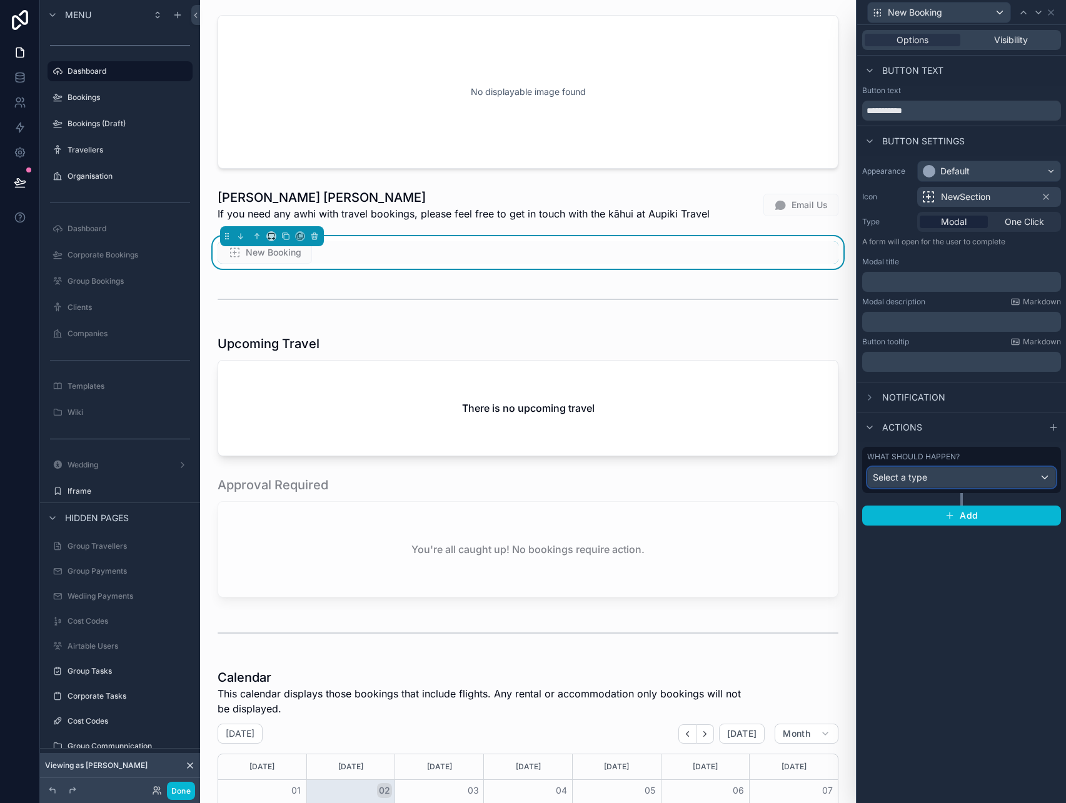
click at [928, 483] on div "Select a type" at bounding box center [962, 478] width 188 height 20
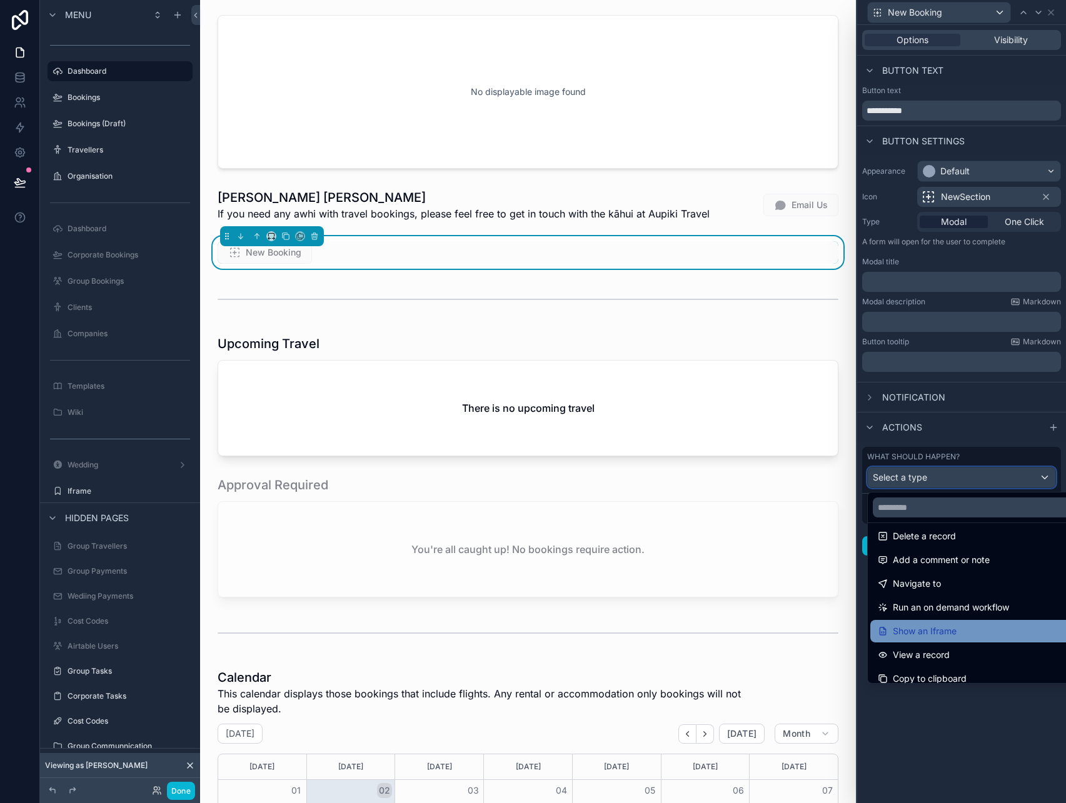
scroll to position [72, 0]
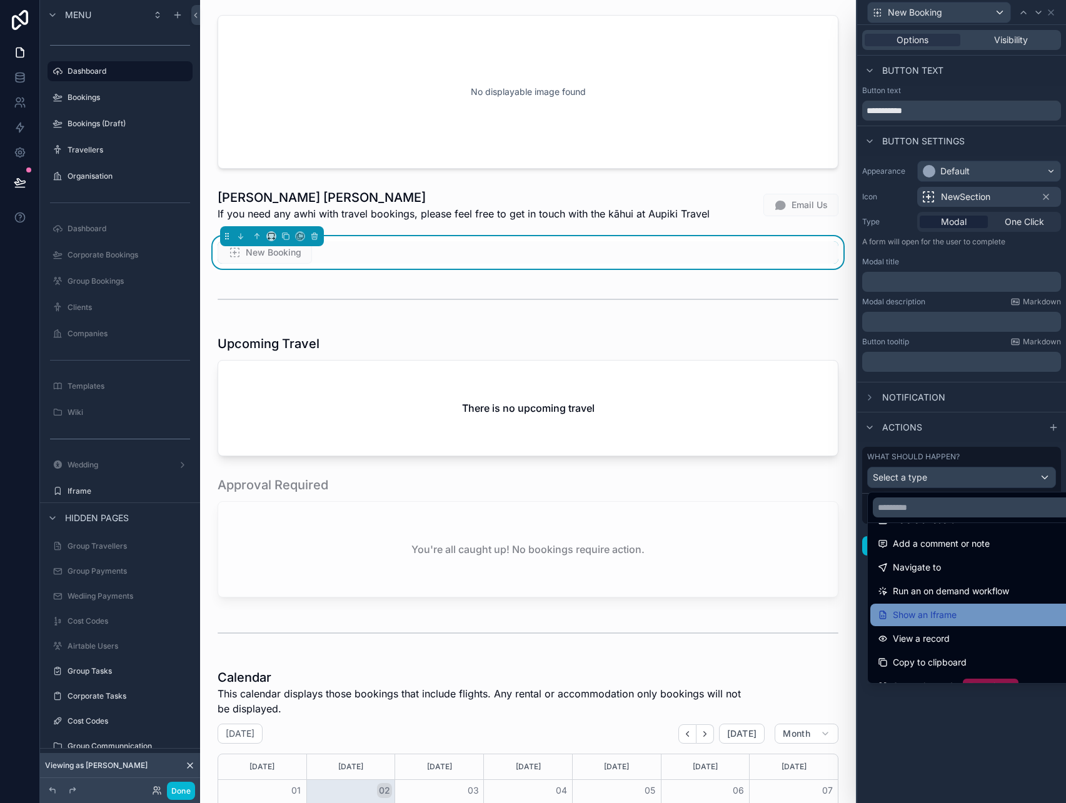
click at [944, 617] on span "Show an Iframe" at bounding box center [925, 615] width 64 height 15
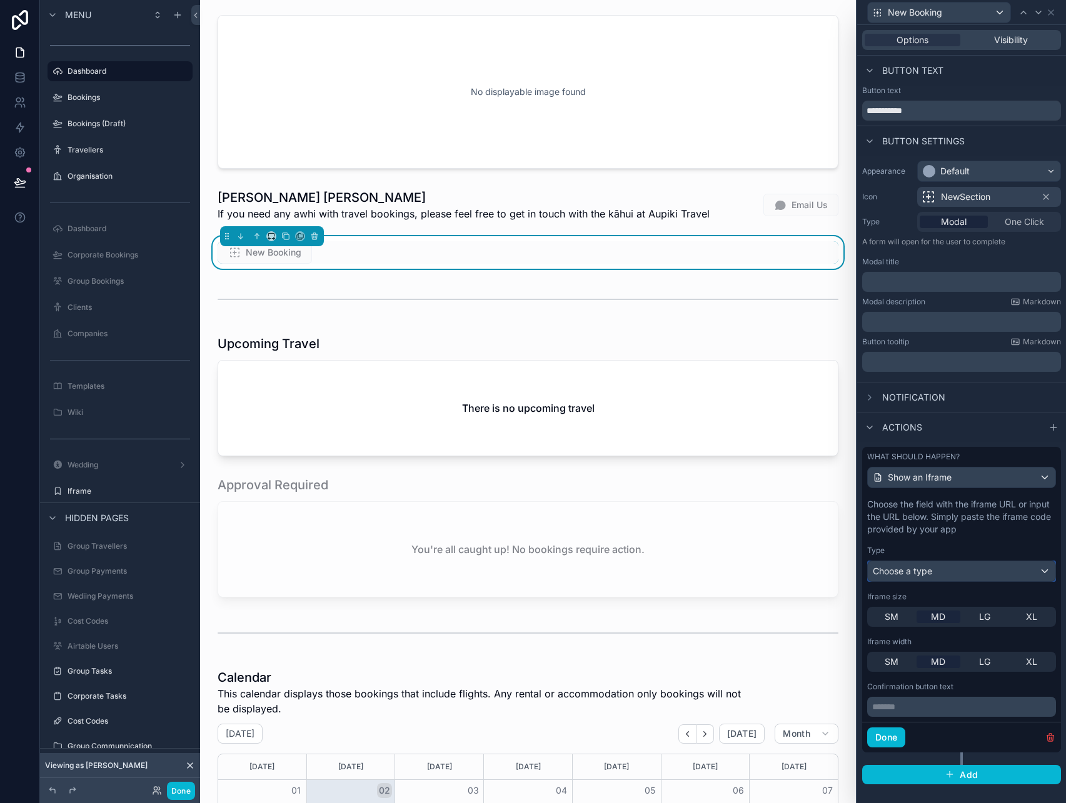
click at [929, 572] on span "Choose a type" at bounding box center [902, 571] width 59 height 11
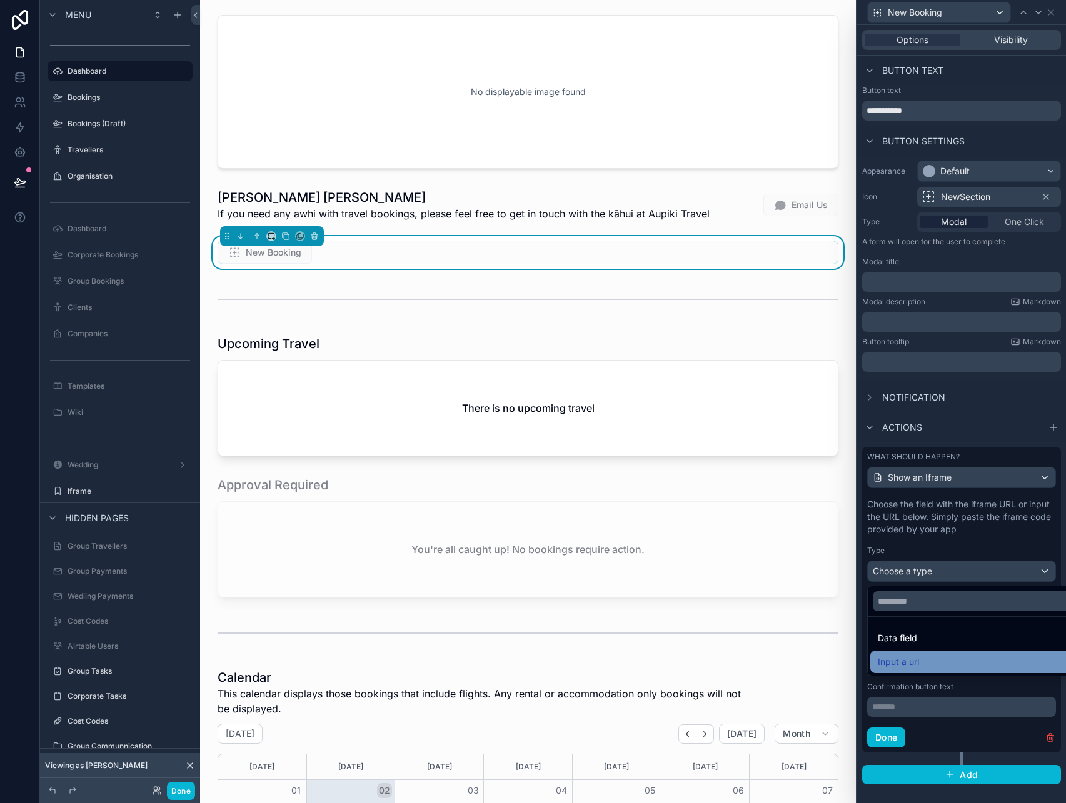
click at [910, 660] on span "Input a url" at bounding box center [898, 661] width 41 height 15
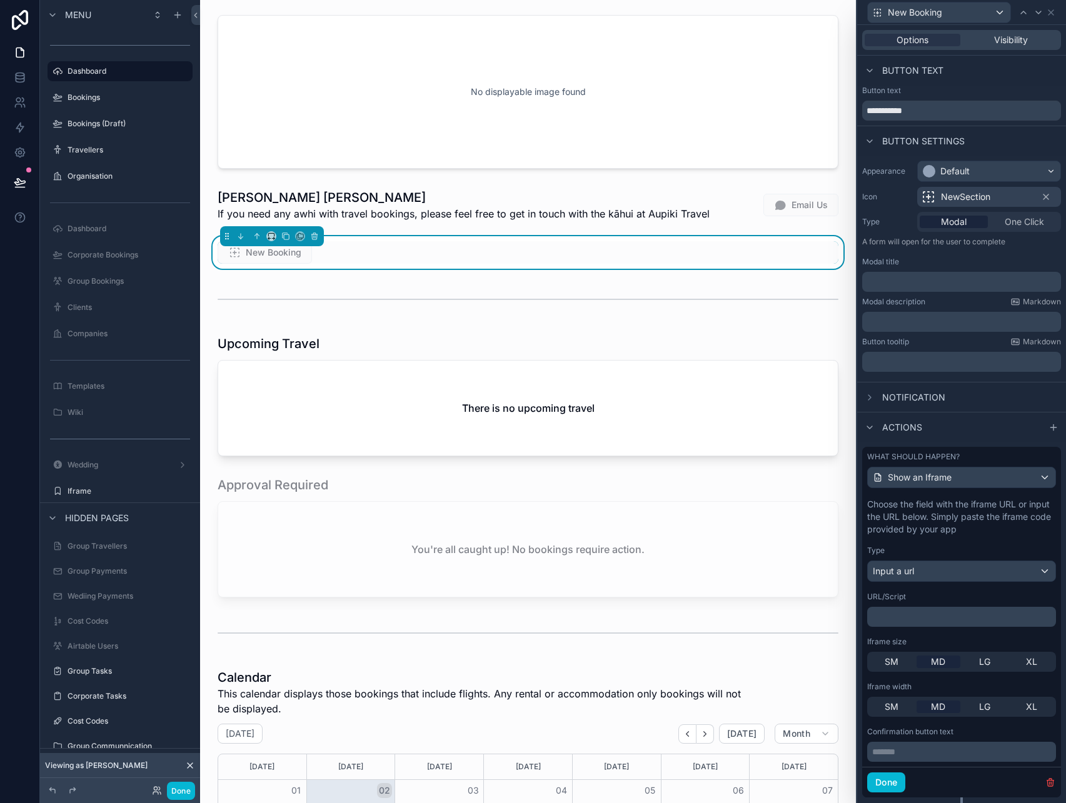
scroll to position [31, 0]
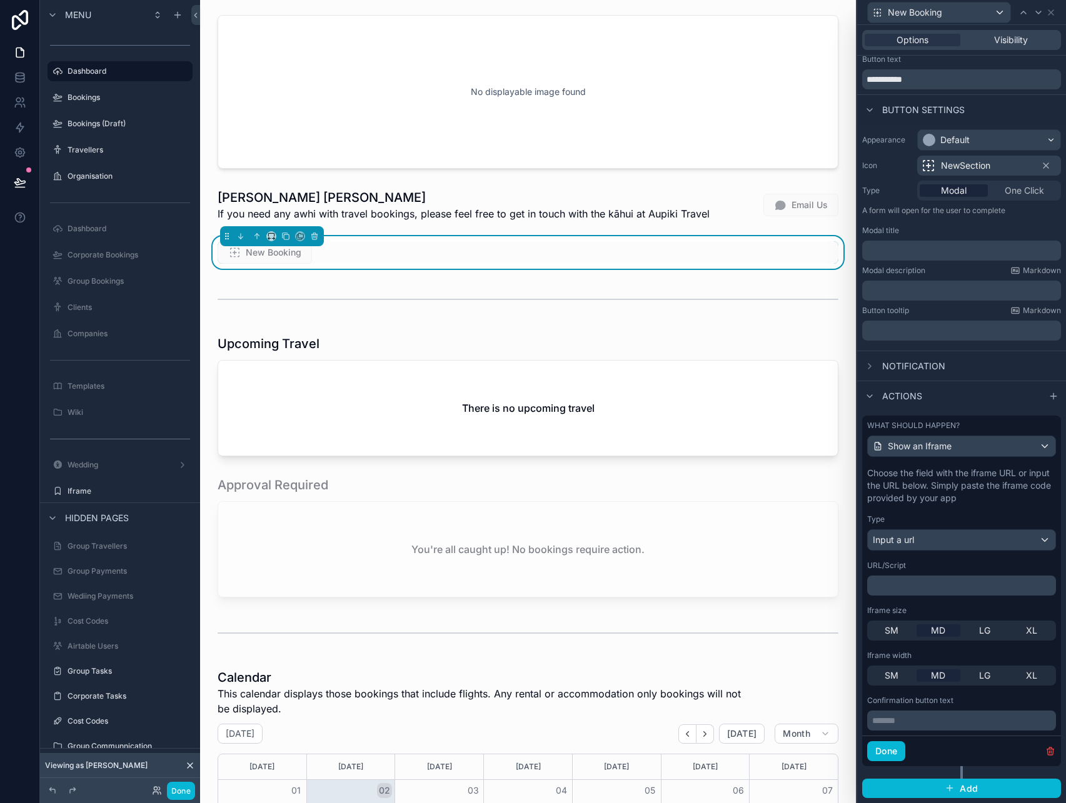
click at [949, 587] on p "﻿" at bounding box center [962, 585] width 181 height 13
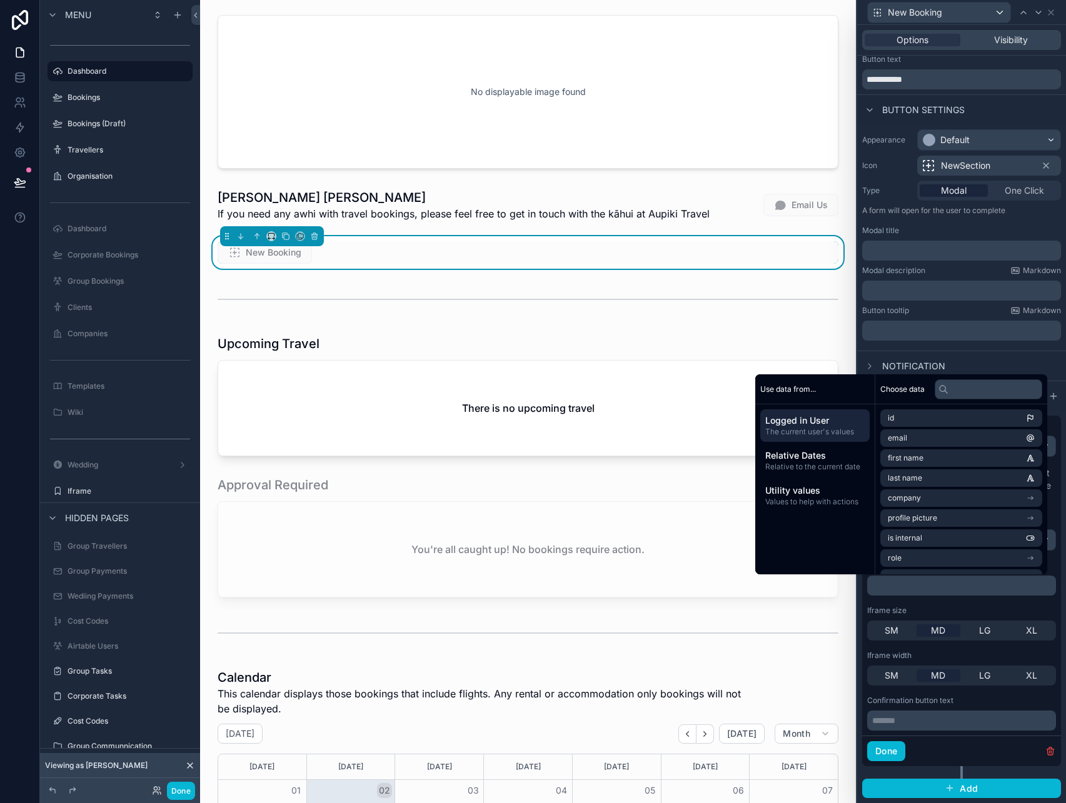
click at [987, 609] on div "Iframe size" at bounding box center [961, 611] width 189 height 10
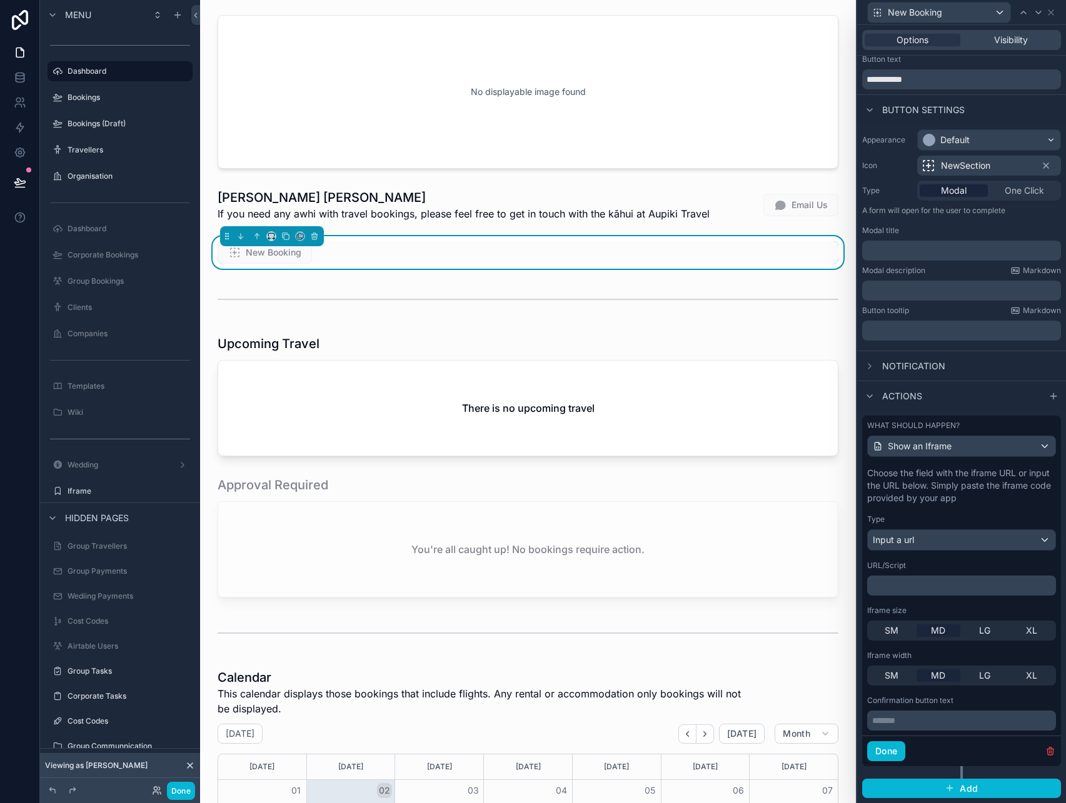
click at [946, 586] on p "﻿" at bounding box center [962, 585] width 181 height 13
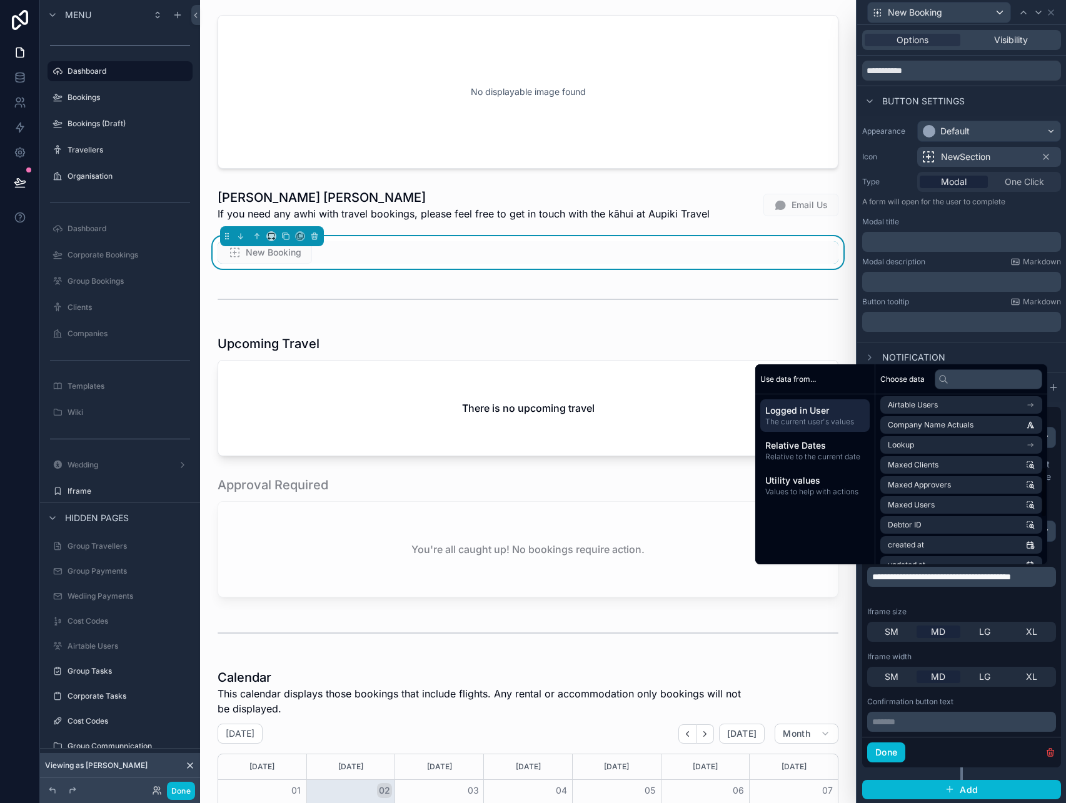
scroll to position [245, 0]
click at [933, 527] on li "Debtor ID" at bounding box center [961, 523] width 162 height 18
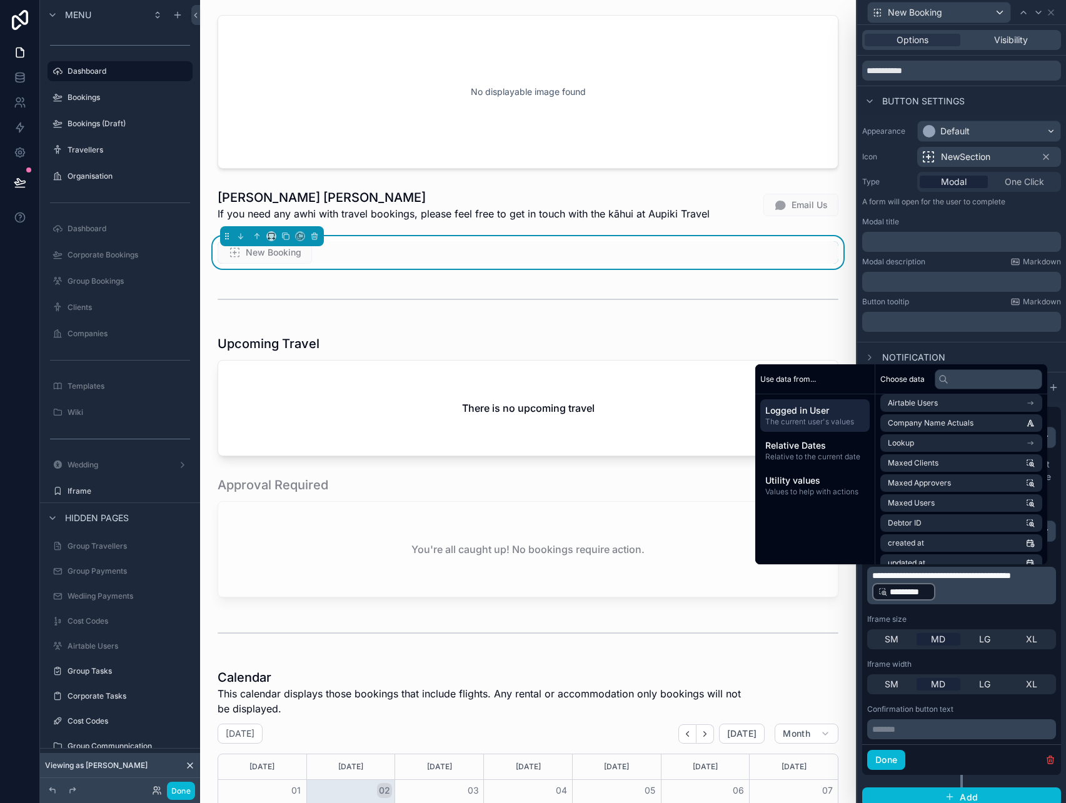
click at [1036, 618] on div "Iframe size" at bounding box center [961, 619] width 189 height 10
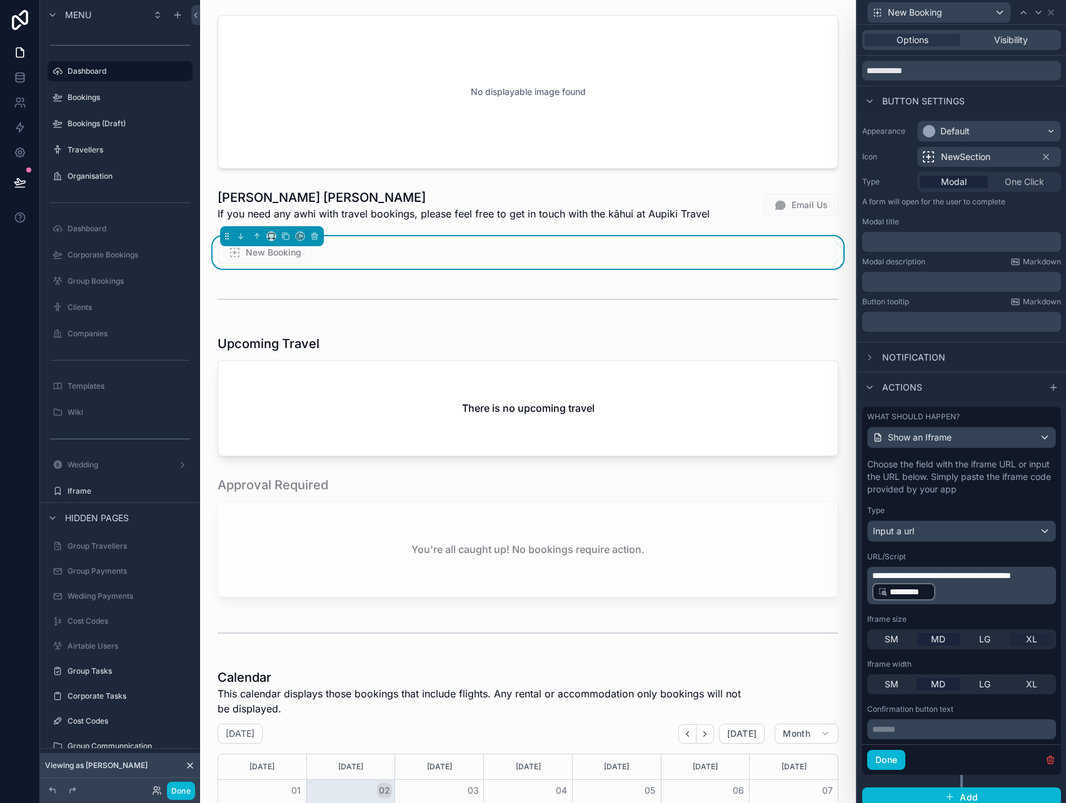
click at [1037, 636] on div "XL" at bounding box center [1031, 639] width 44 height 13
click at [1027, 686] on span "XL" at bounding box center [1031, 684] width 11 height 13
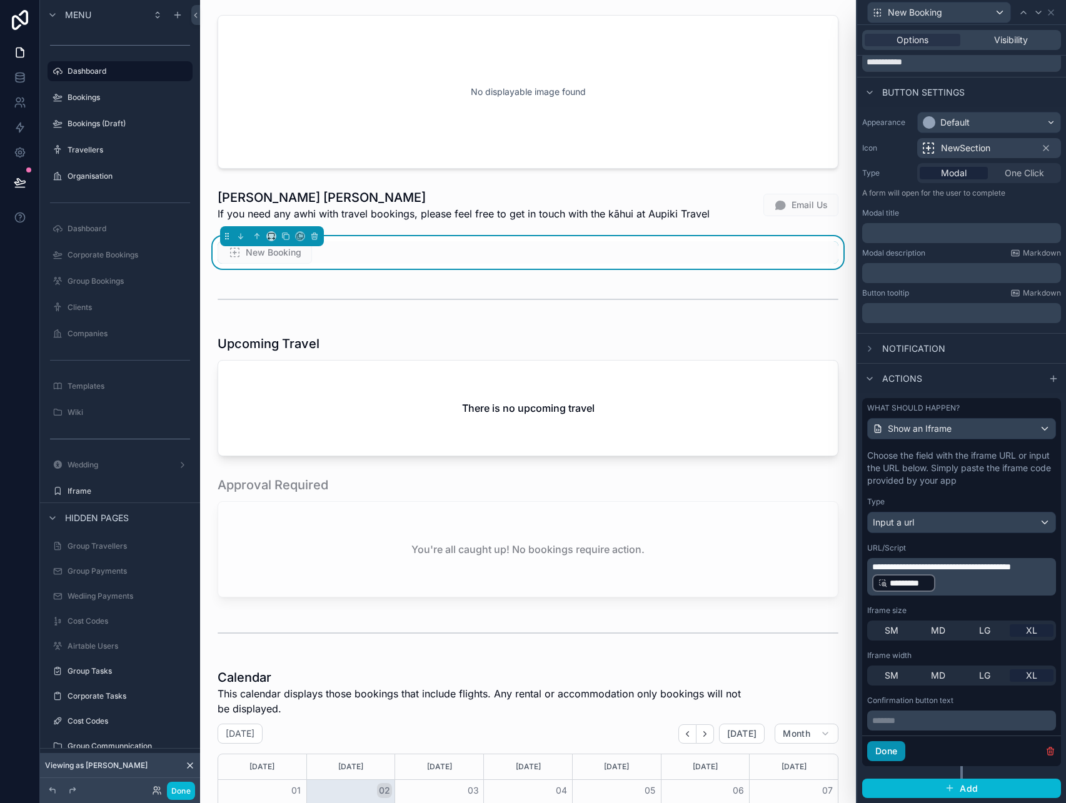
click at [900, 743] on button "Done" at bounding box center [886, 751] width 38 height 20
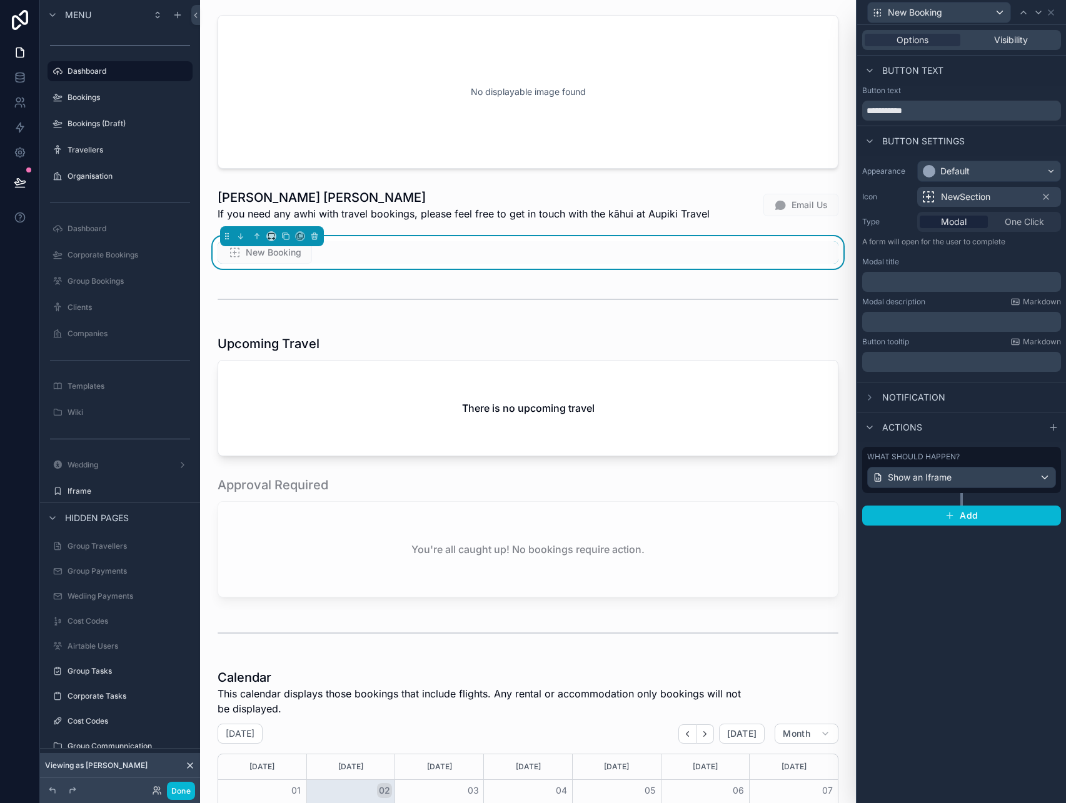
scroll to position [0, 0]
click at [176, 793] on button "Done" at bounding box center [181, 791] width 28 height 18
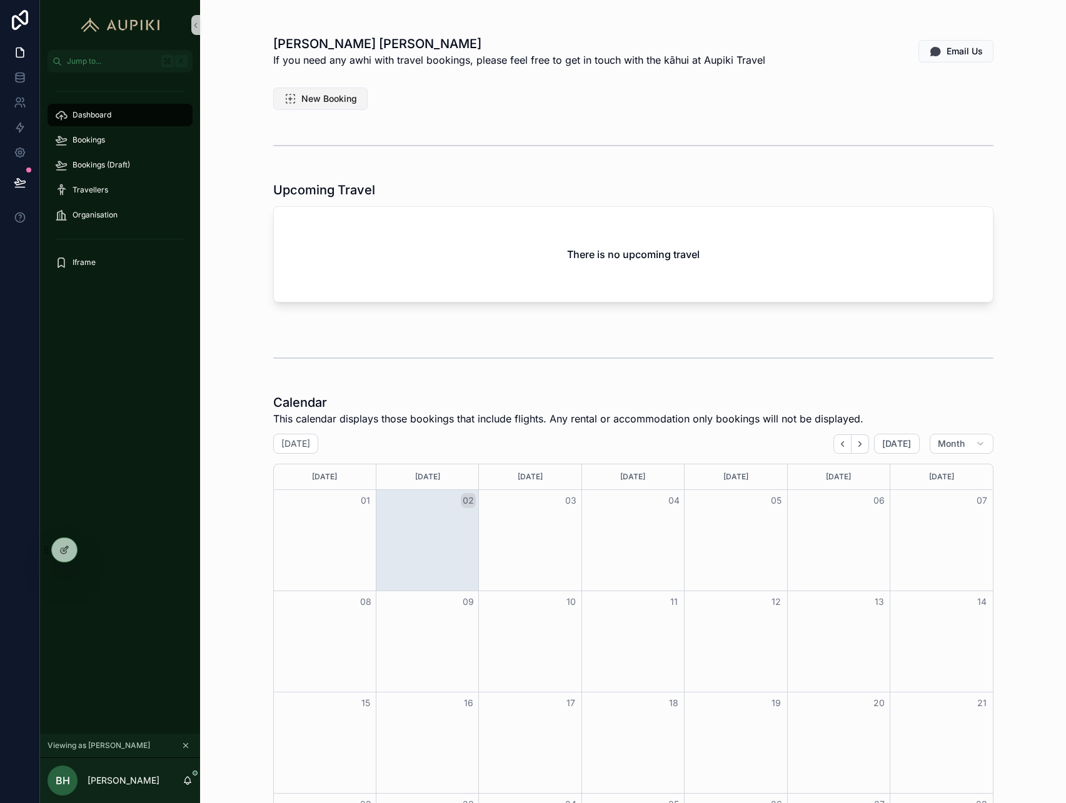
click at [329, 95] on span "New Booking" at bounding box center [329, 99] width 56 height 13
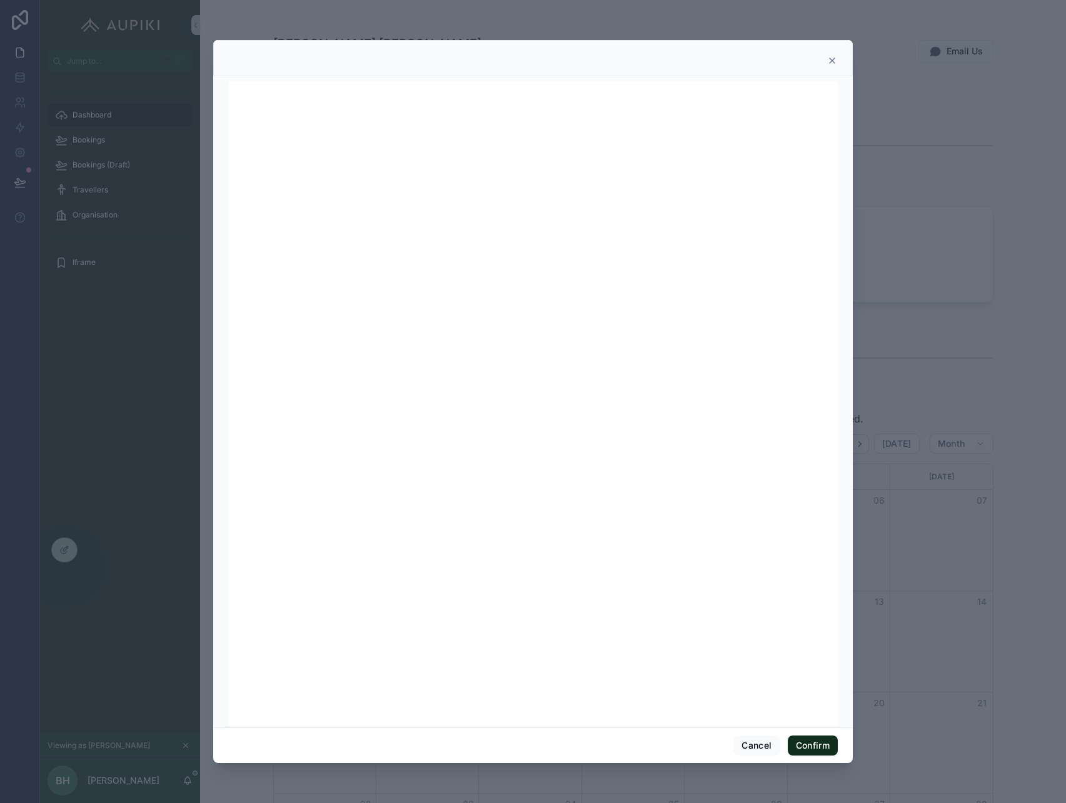
click at [831, 61] on icon at bounding box center [832, 61] width 10 height 10
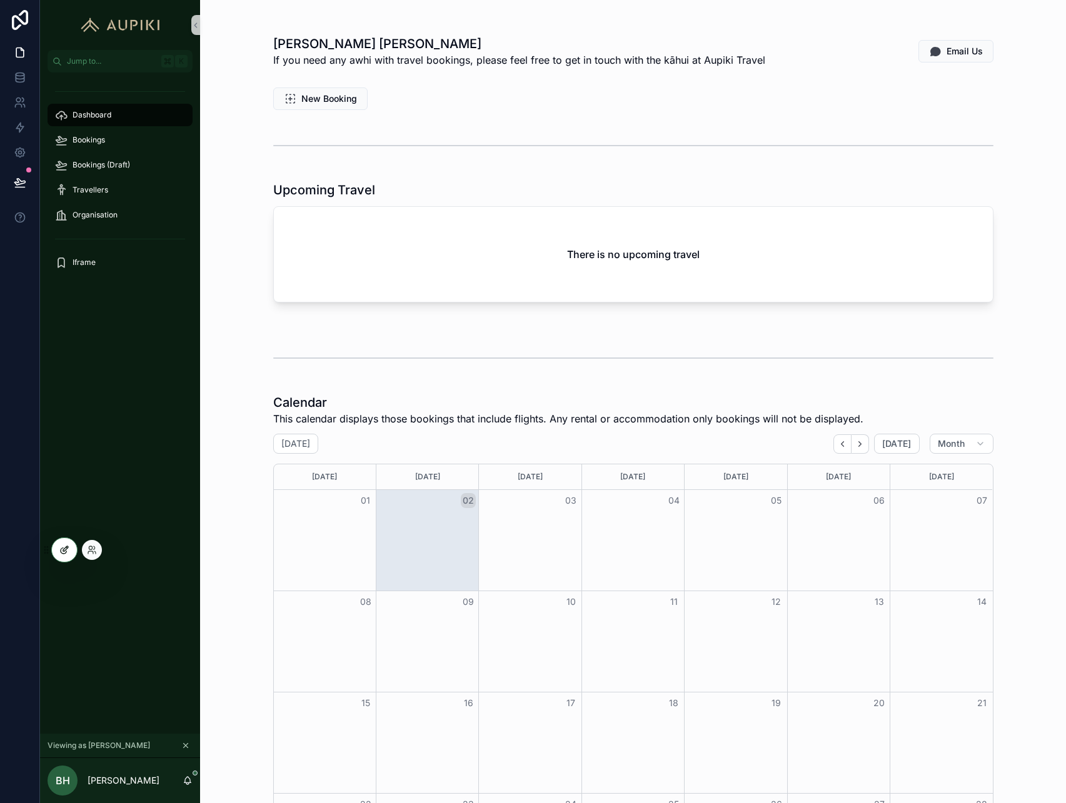
click at [66, 547] on icon at bounding box center [66, 547] width 1 height 1
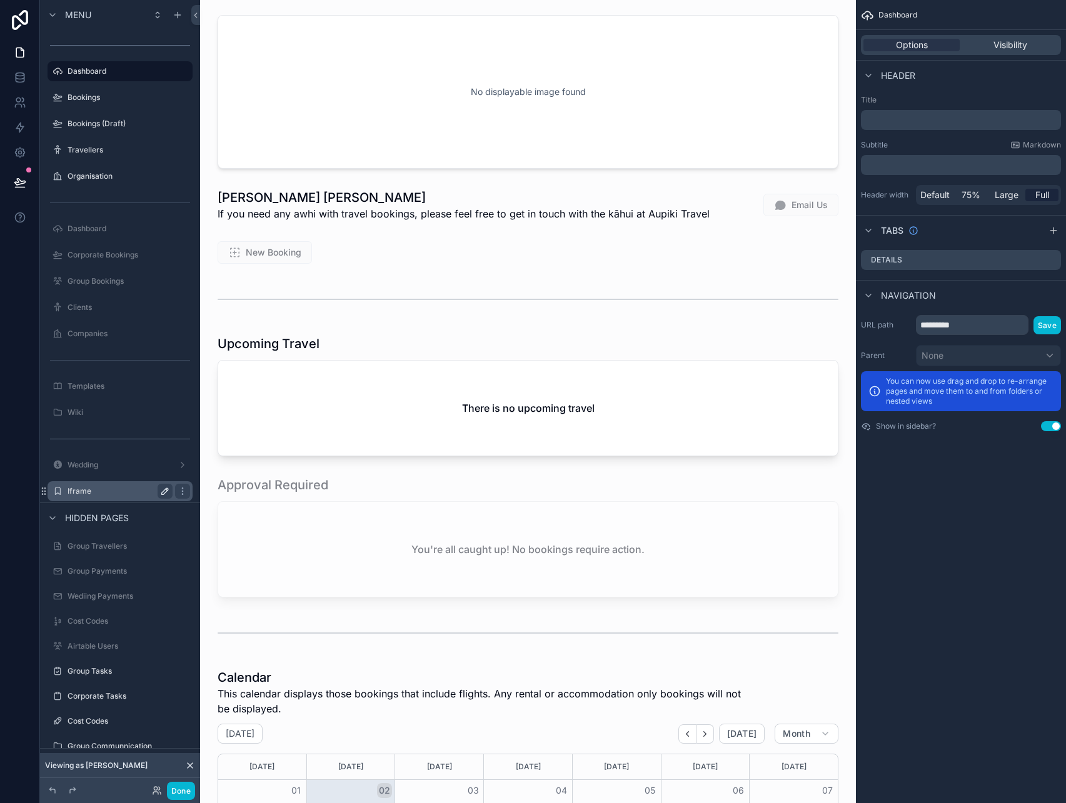
click at [162, 487] on icon "scrollable content" at bounding box center [165, 491] width 10 height 10
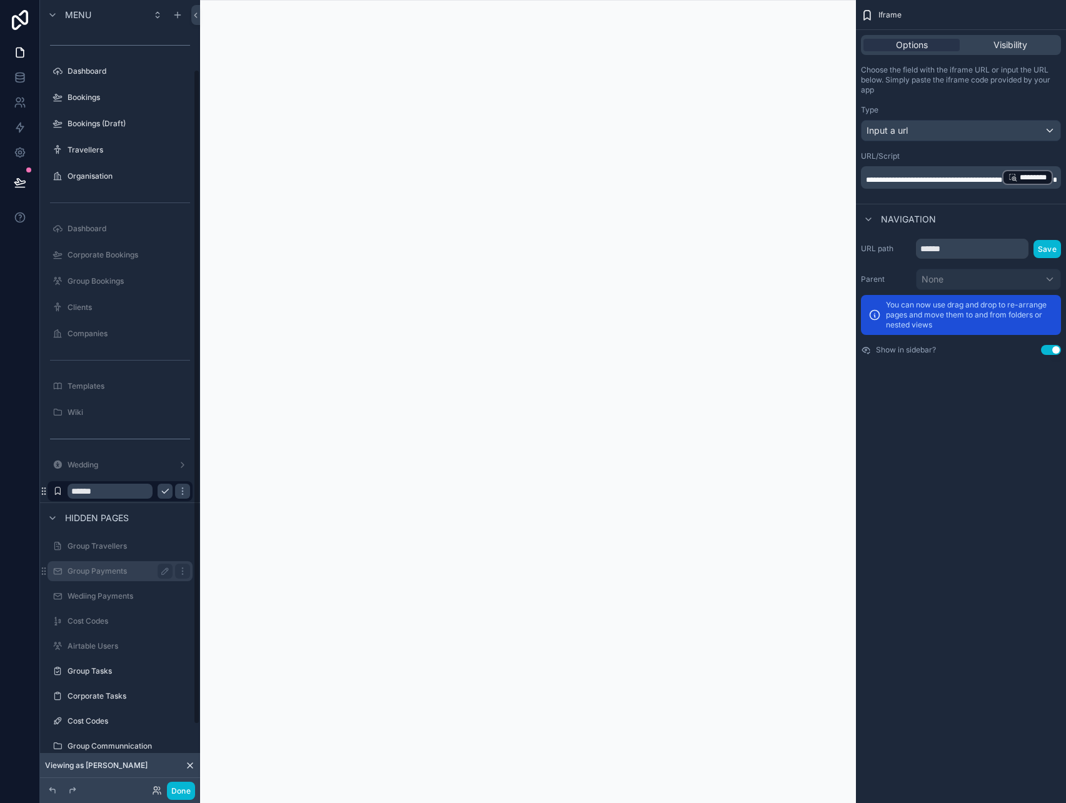
scroll to position [84, 0]
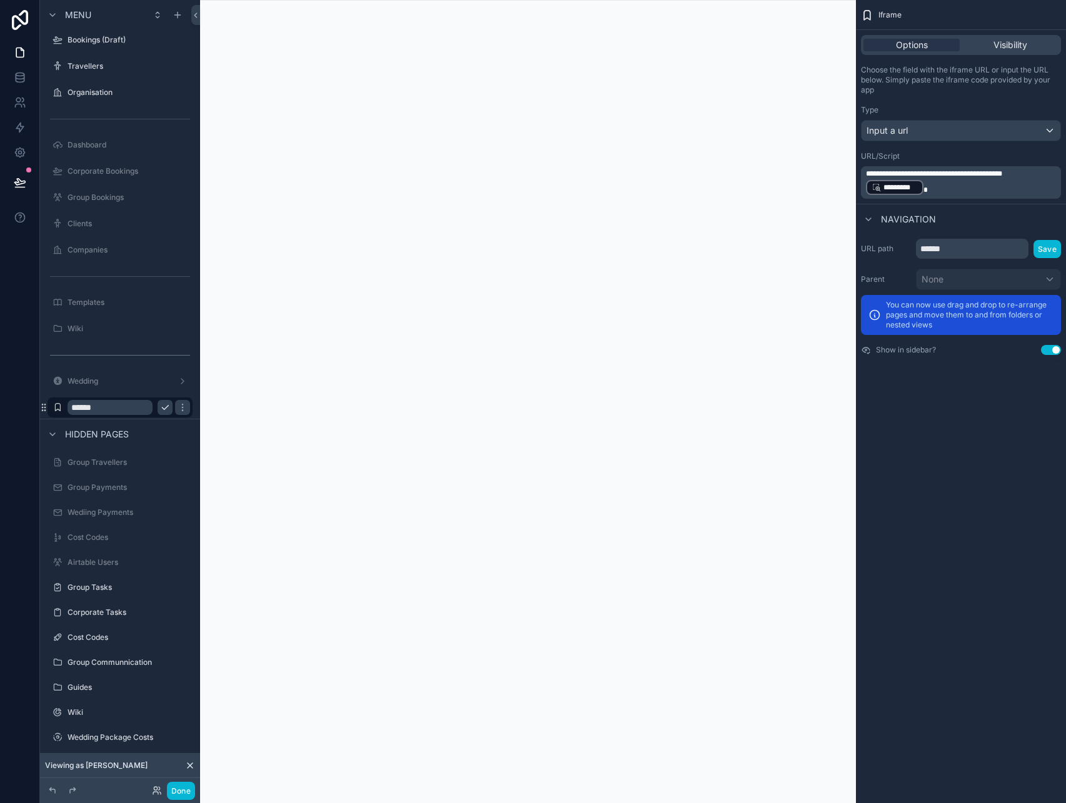
click at [90, 413] on input "******" at bounding box center [110, 407] width 85 height 15
type input "**********"
click at [179, 408] on icon "scrollable content" at bounding box center [182, 408] width 6 height 4
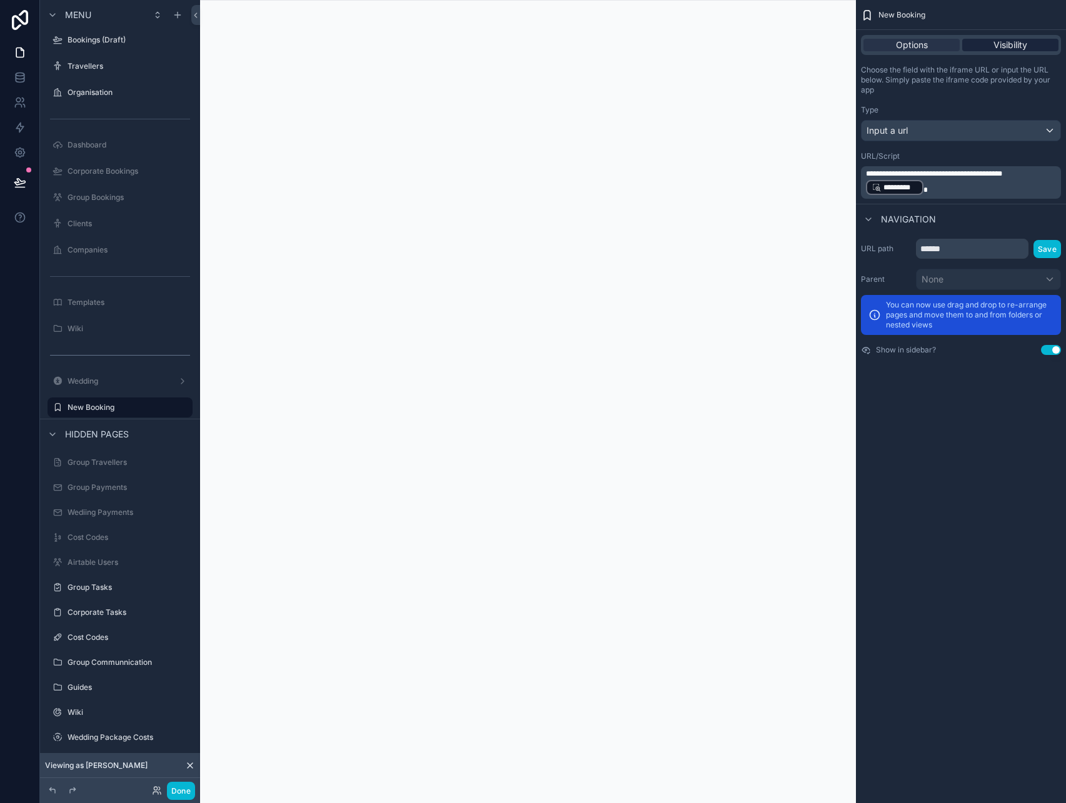
click at [1004, 43] on span "Visibility" at bounding box center [1010, 45] width 34 height 13
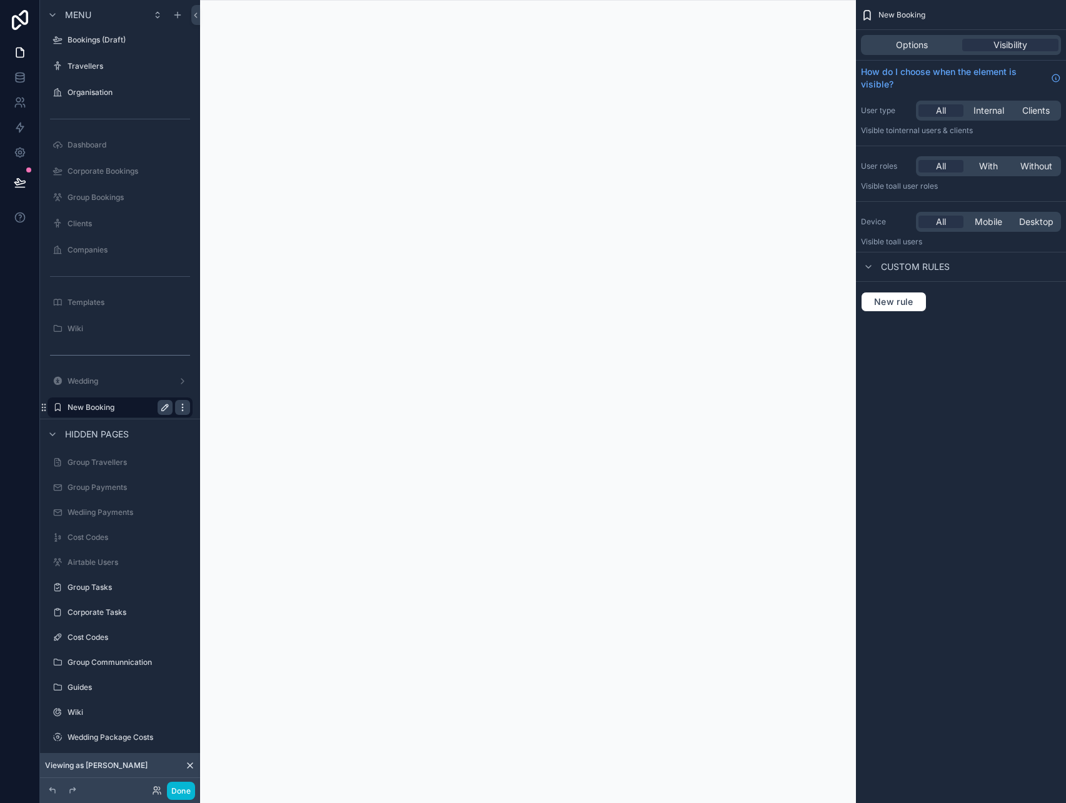
click at [184, 409] on icon "scrollable content" at bounding box center [183, 408] width 10 height 10
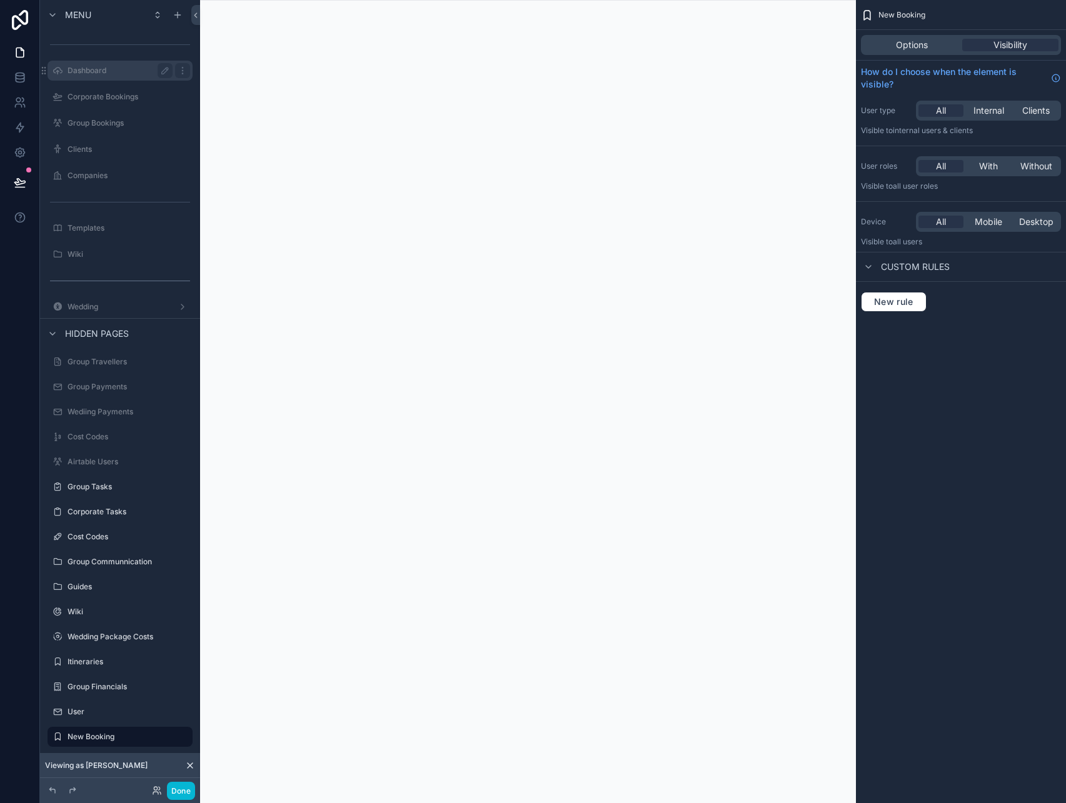
click at [98, 64] on div "Dashboard" at bounding box center [120, 70] width 105 height 15
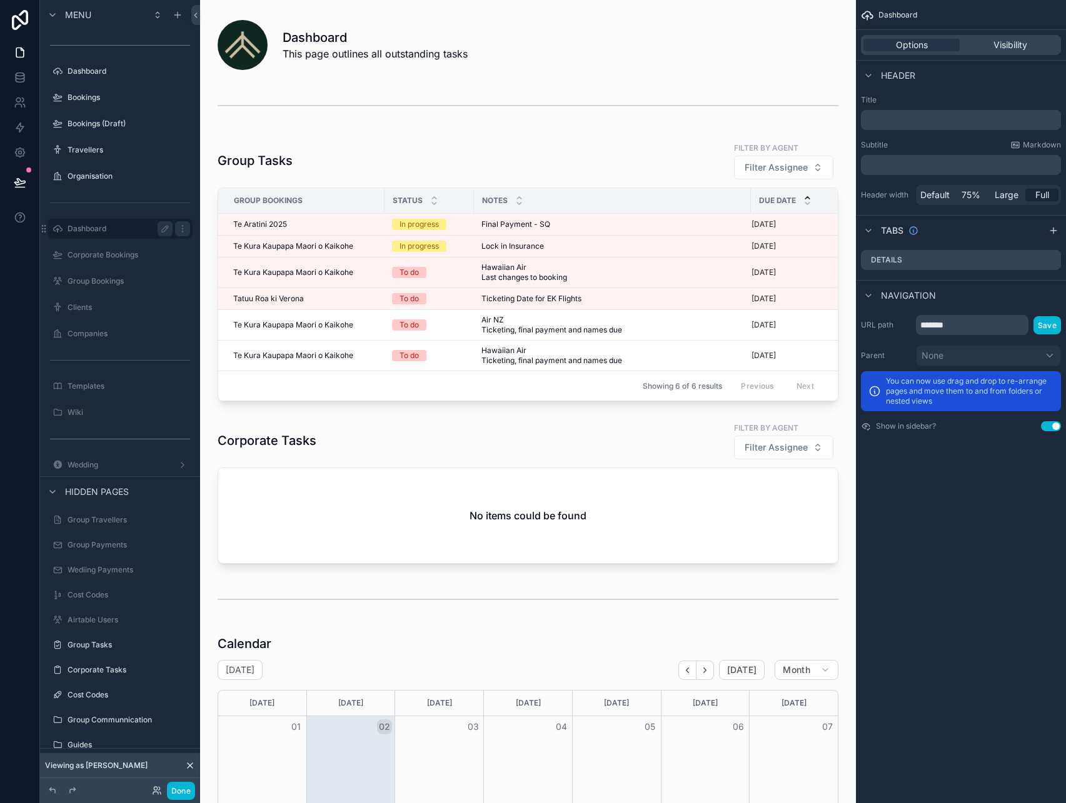
click at [107, 227] on label "Dashboard" at bounding box center [118, 229] width 100 height 10
click at [93, 71] on label "Dashboard" at bounding box center [118, 71] width 100 height 10
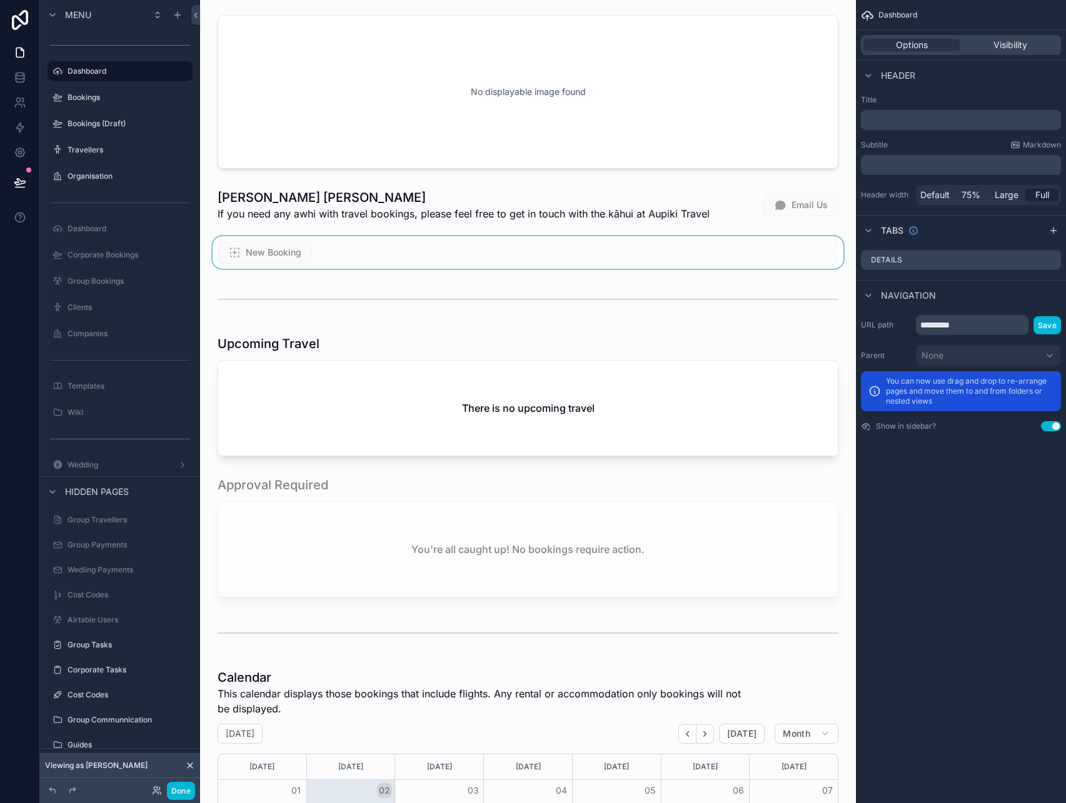
click at [302, 252] on div "scrollable content" at bounding box center [528, 252] width 636 height 33
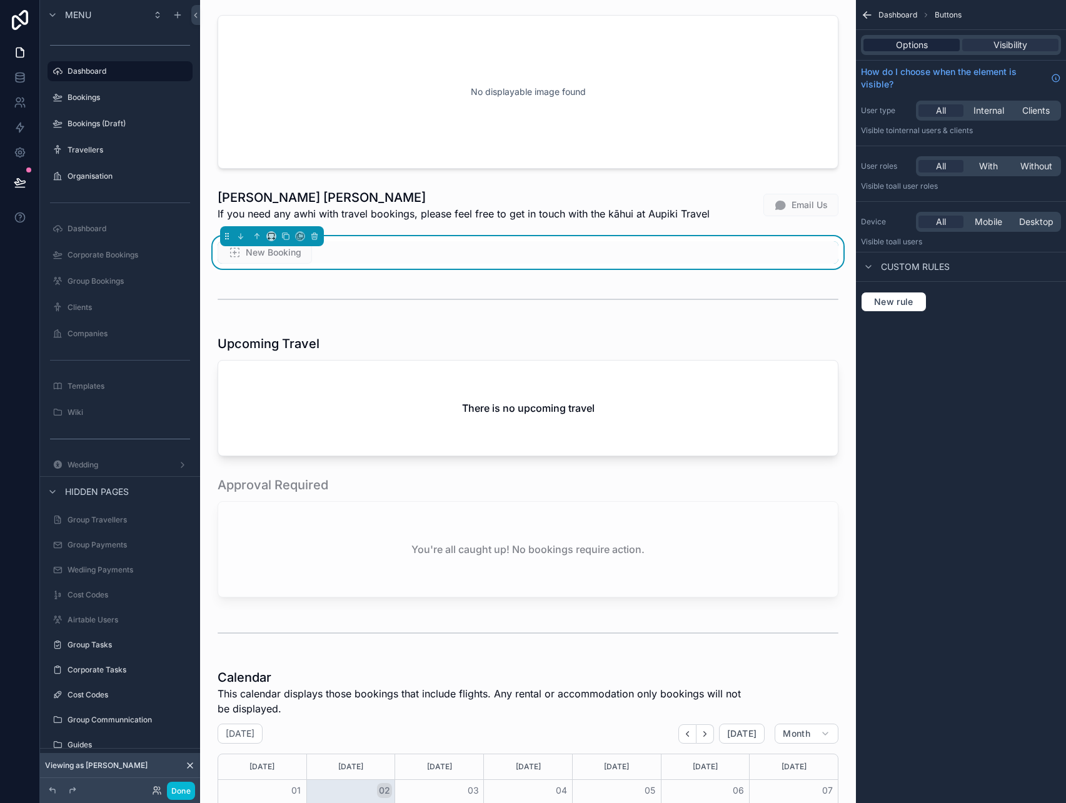
click at [921, 48] on span "Options" at bounding box center [912, 45] width 32 height 13
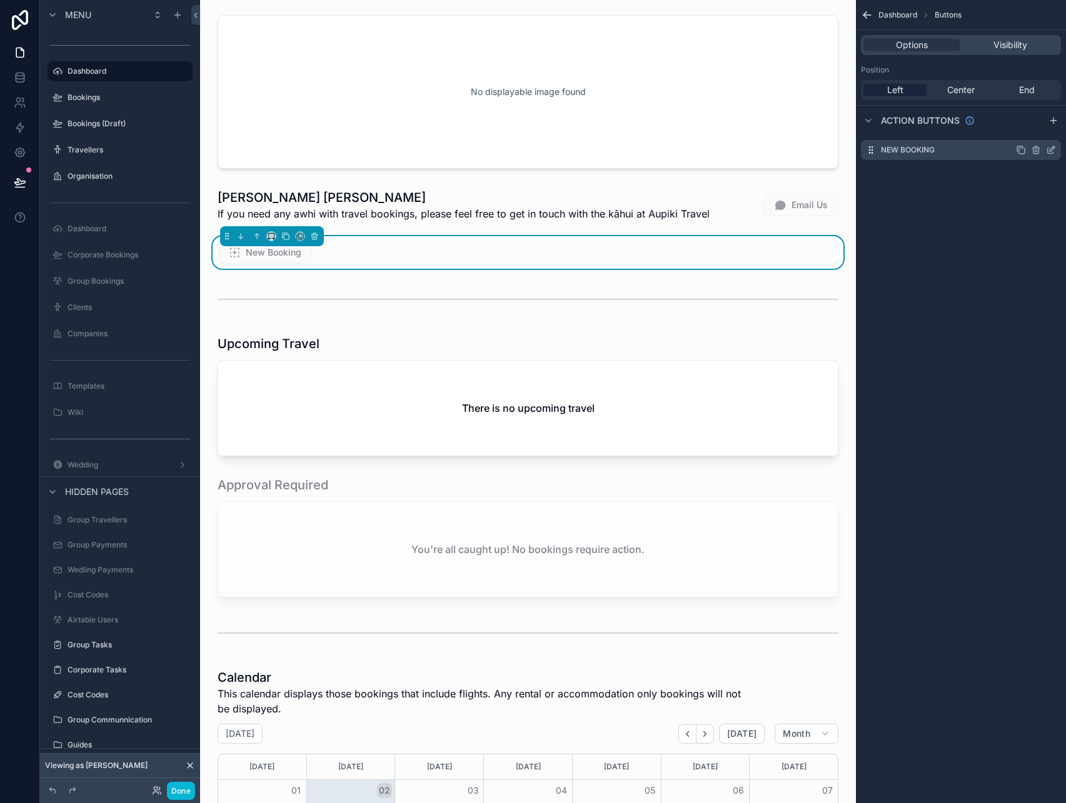
click at [1051, 150] on icon "scrollable content" at bounding box center [1051, 148] width 5 height 5
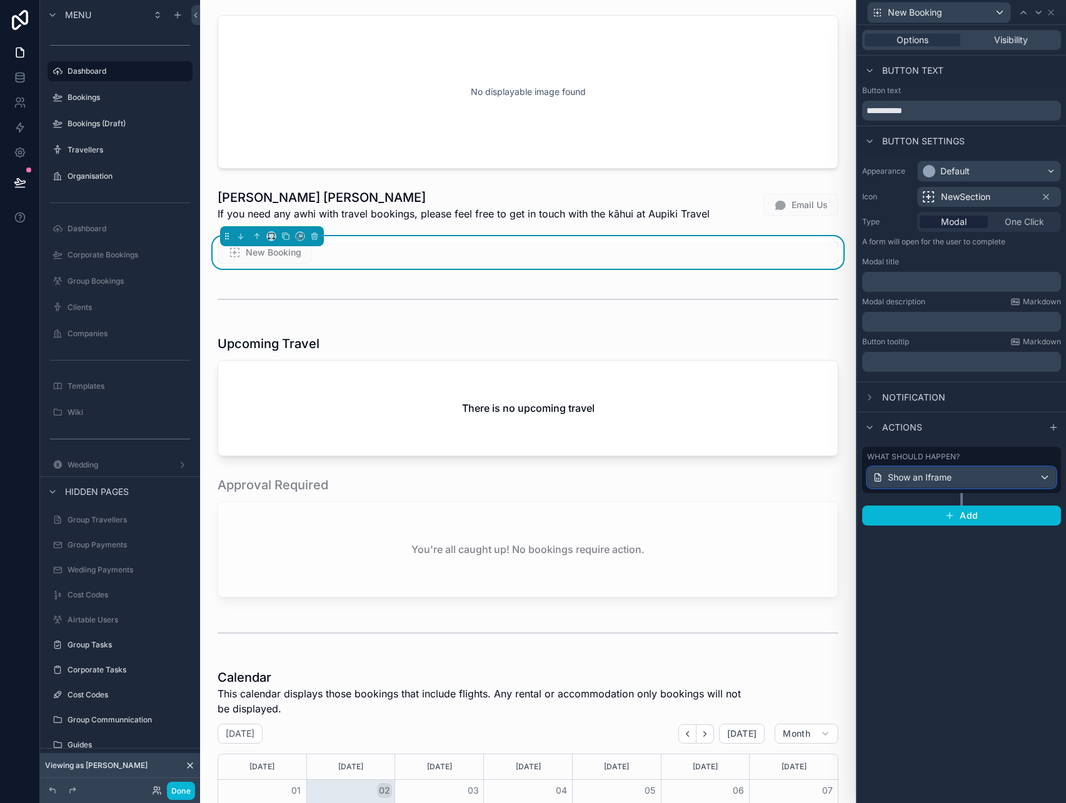
click at [986, 484] on div "Show an Iframe" at bounding box center [962, 478] width 188 height 20
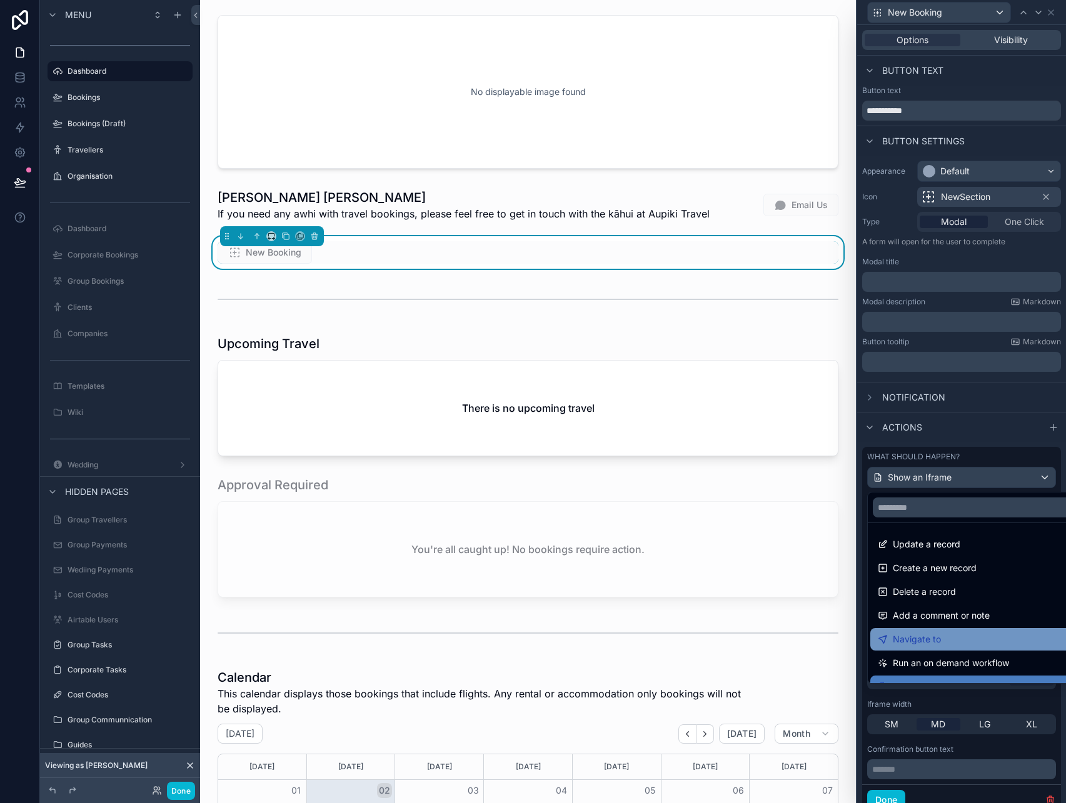
click at [954, 631] on div "Navigate to" at bounding box center [975, 639] width 211 height 23
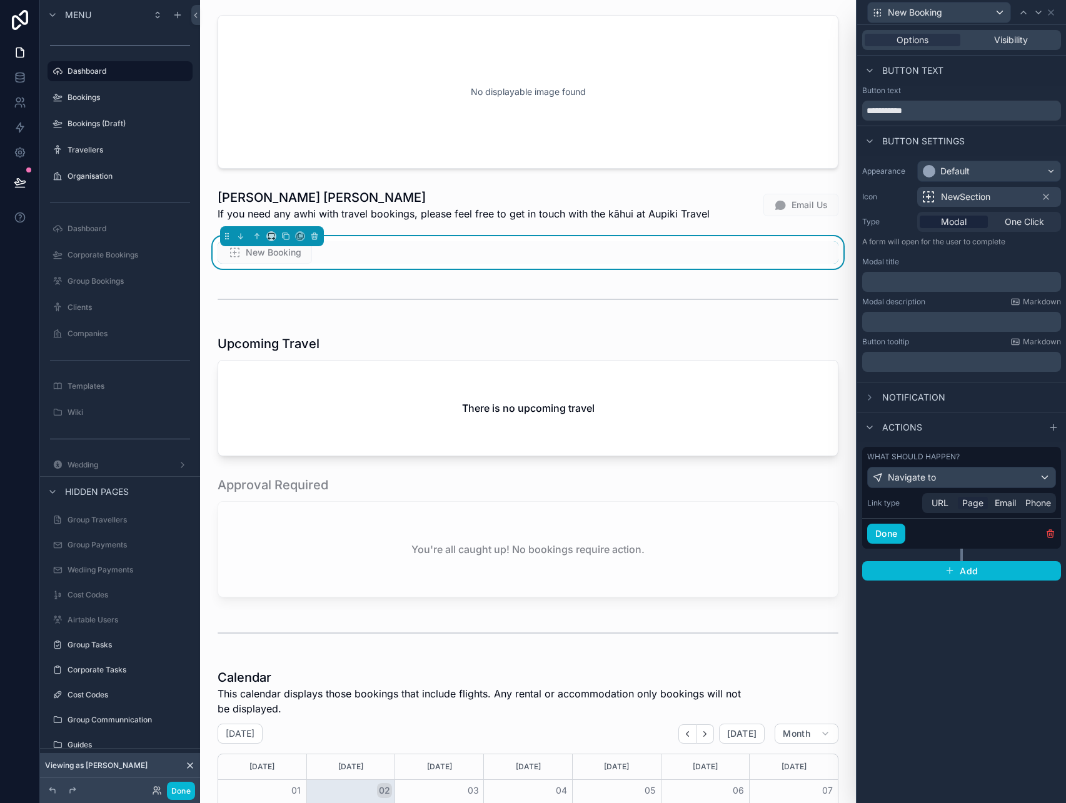
click at [968, 503] on span "Page" at bounding box center [972, 503] width 21 height 13
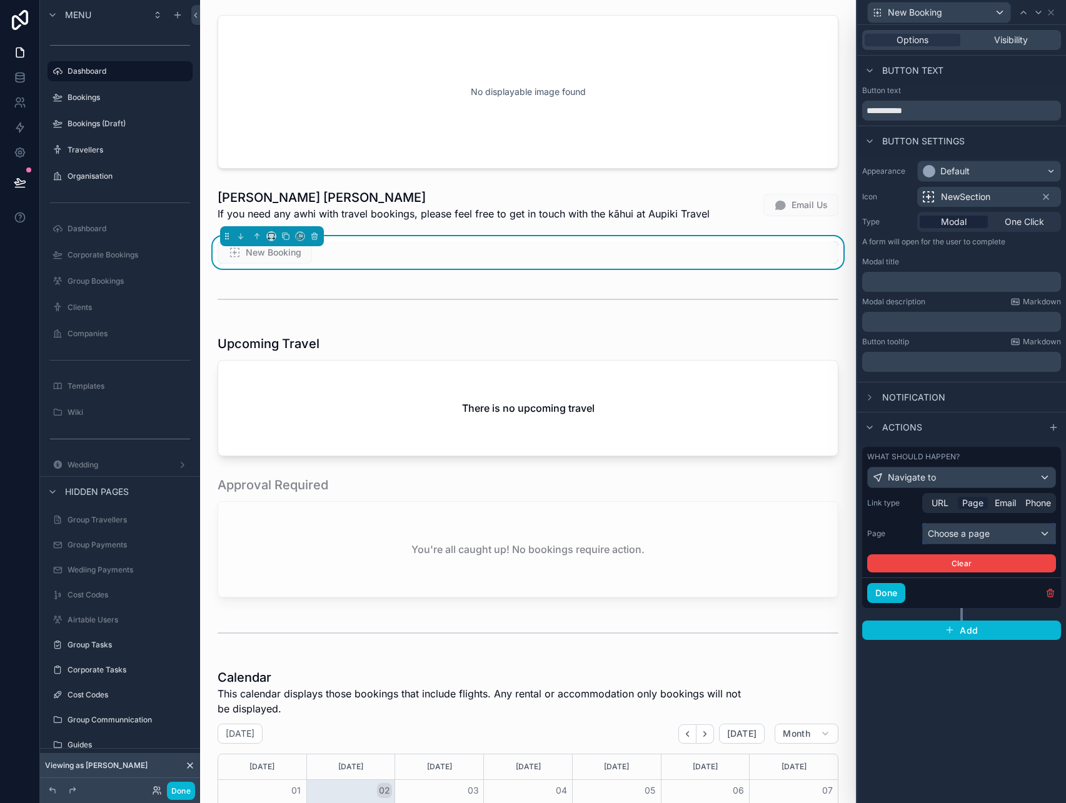
click at [950, 537] on div "Choose a page" at bounding box center [989, 534] width 133 height 20
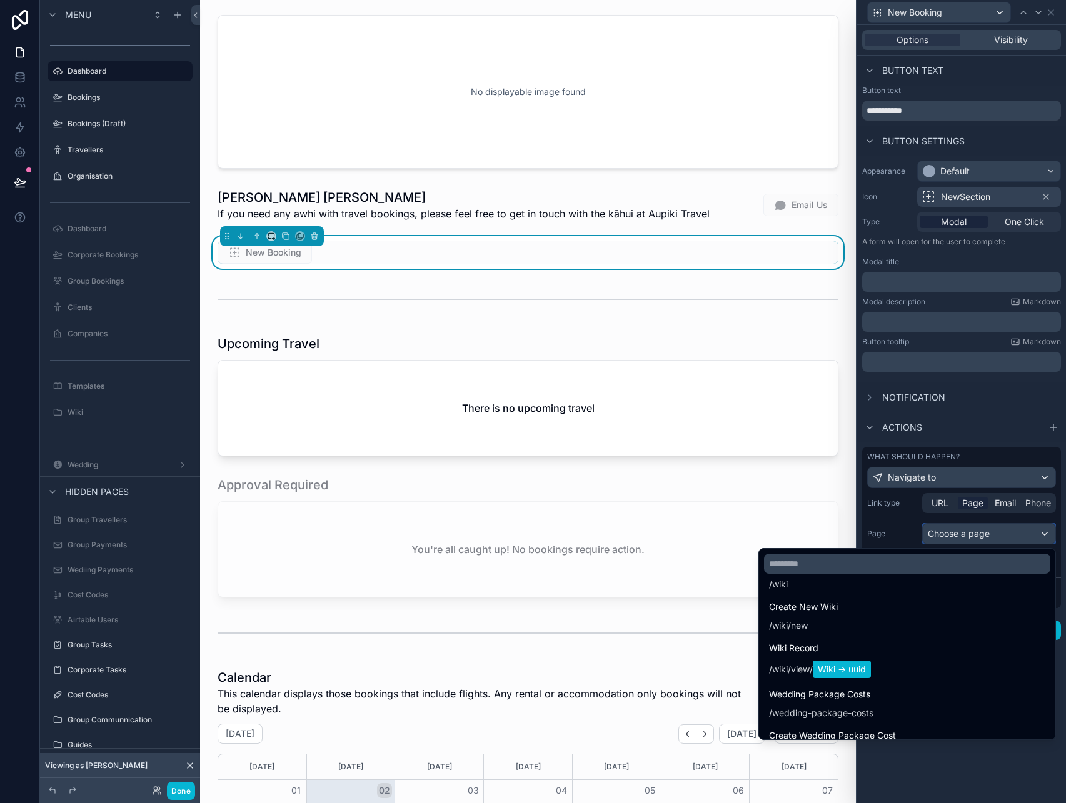
scroll to position [3276, 0]
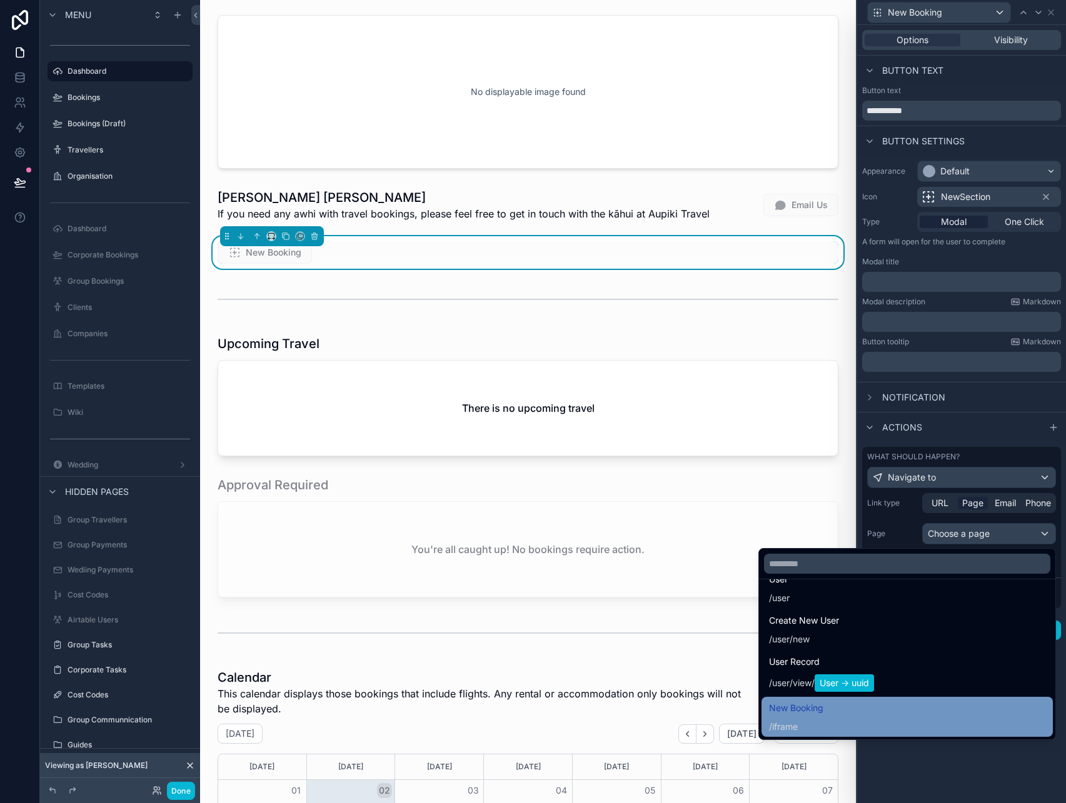
click at [861, 716] on div "New Booking / iframe" at bounding box center [907, 717] width 276 height 33
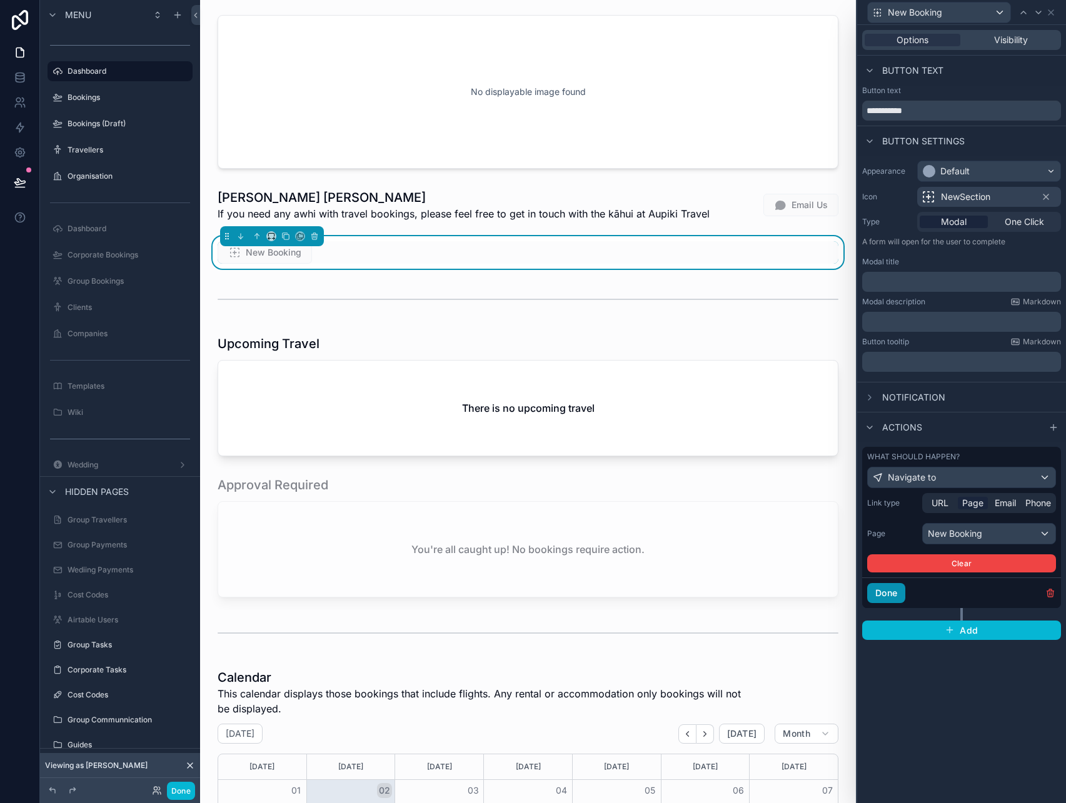
click at [891, 597] on button "Done" at bounding box center [886, 593] width 38 height 20
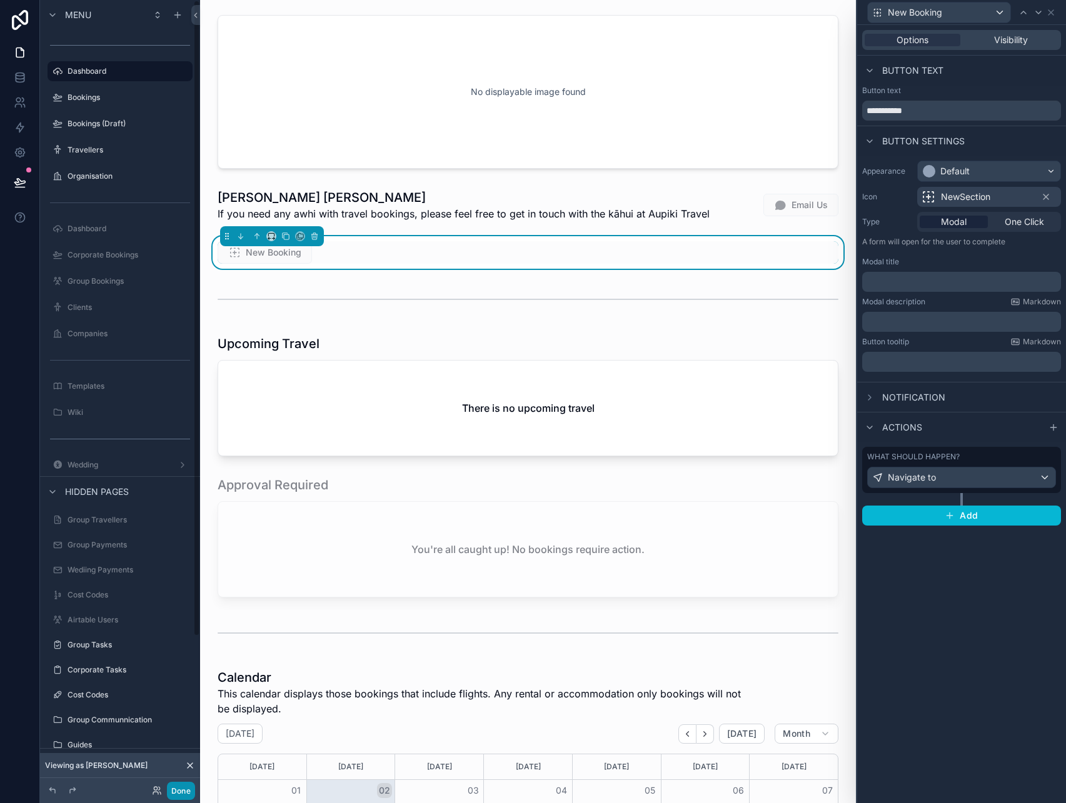
click at [185, 794] on button "Done" at bounding box center [181, 791] width 28 height 18
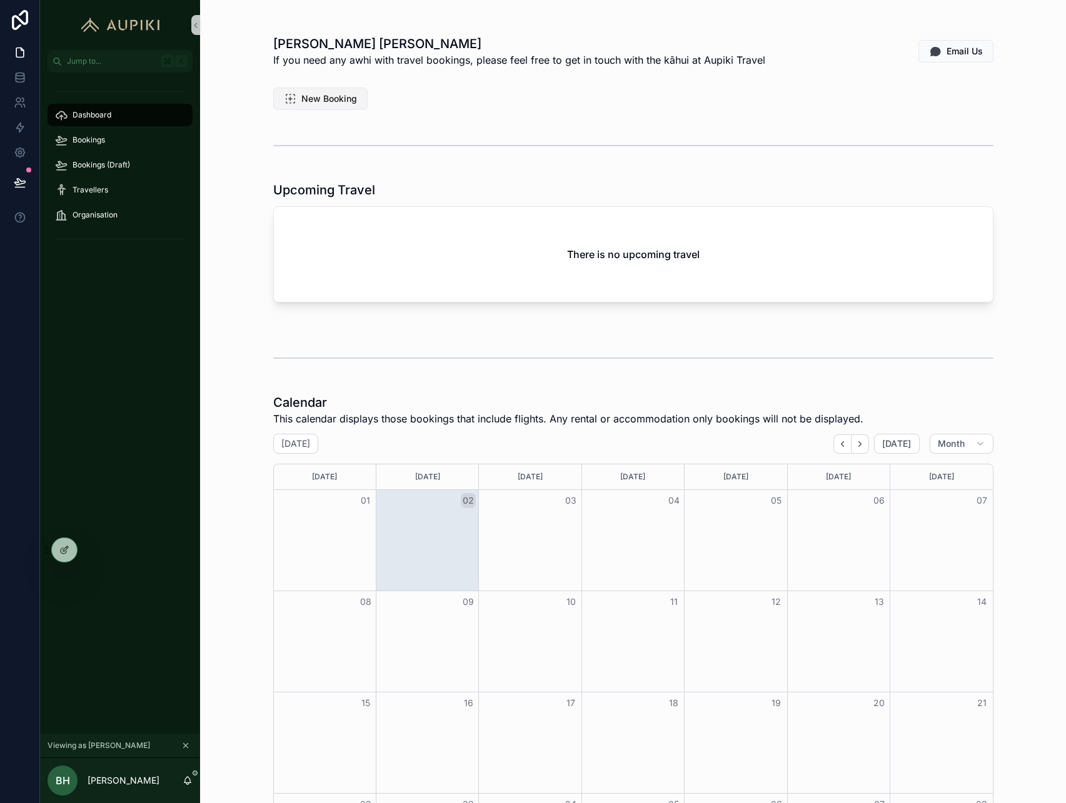
click at [324, 93] on span "New Booking" at bounding box center [329, 99] width 56 height 13
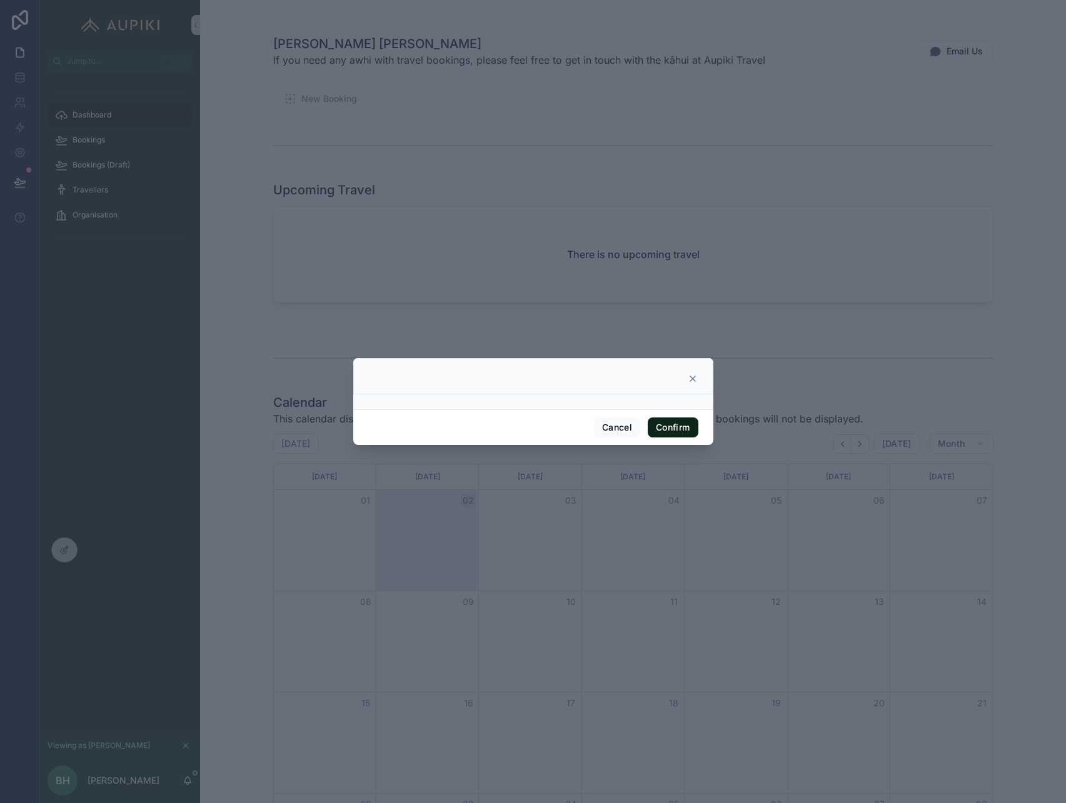
click at [665, 428] on button "Confirm" at bounding box center [673, 428] width 50 height 20
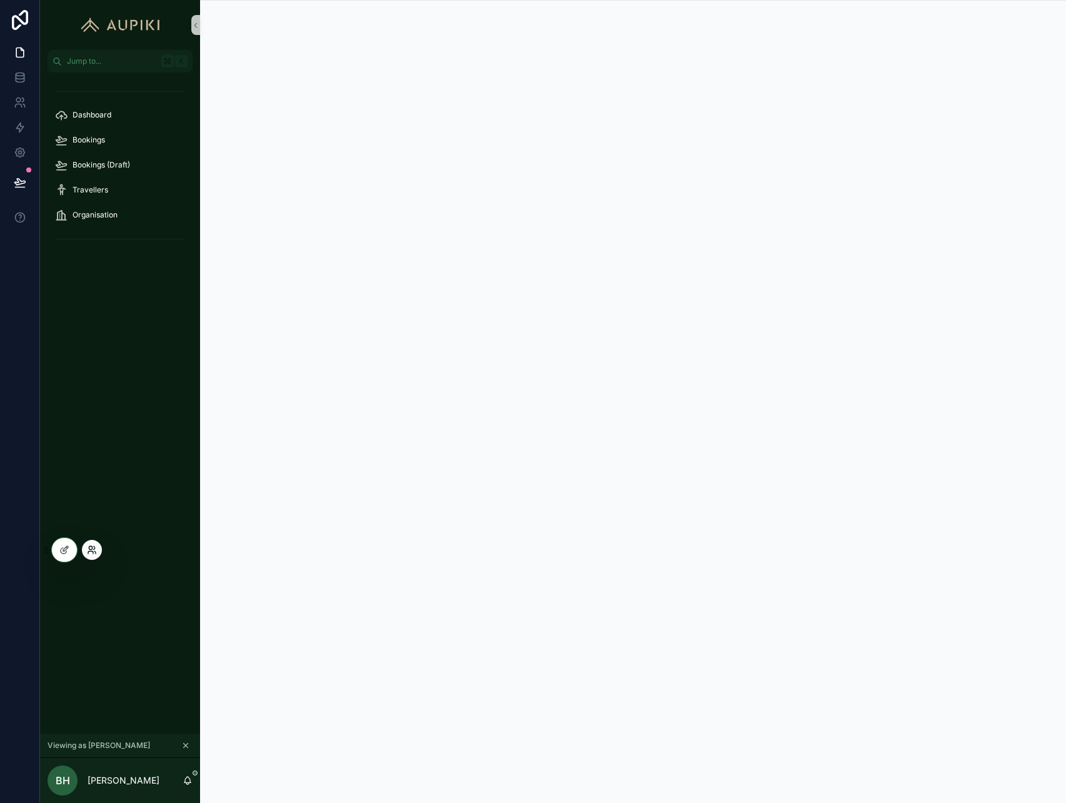
click at [92, 550] on icon at bounding box center [92, 550] width 10 height 10
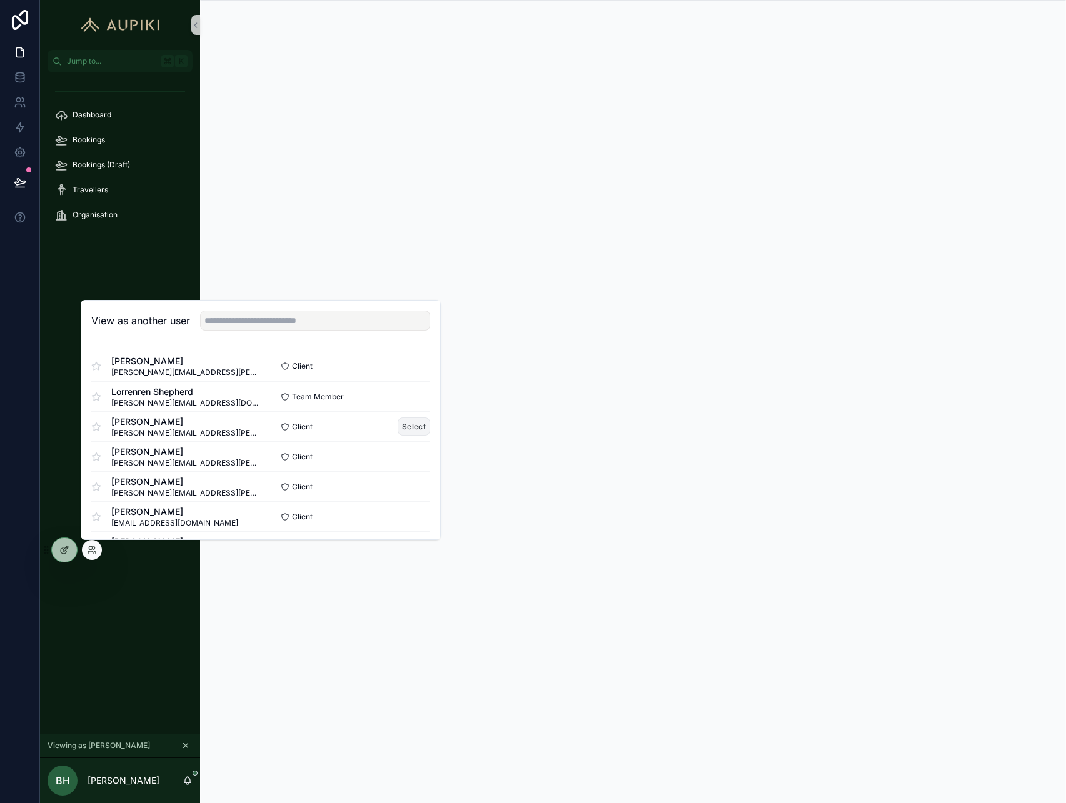
click at [407, 427] on button "Select" at bounding box center [414, 427] width 33 height 18
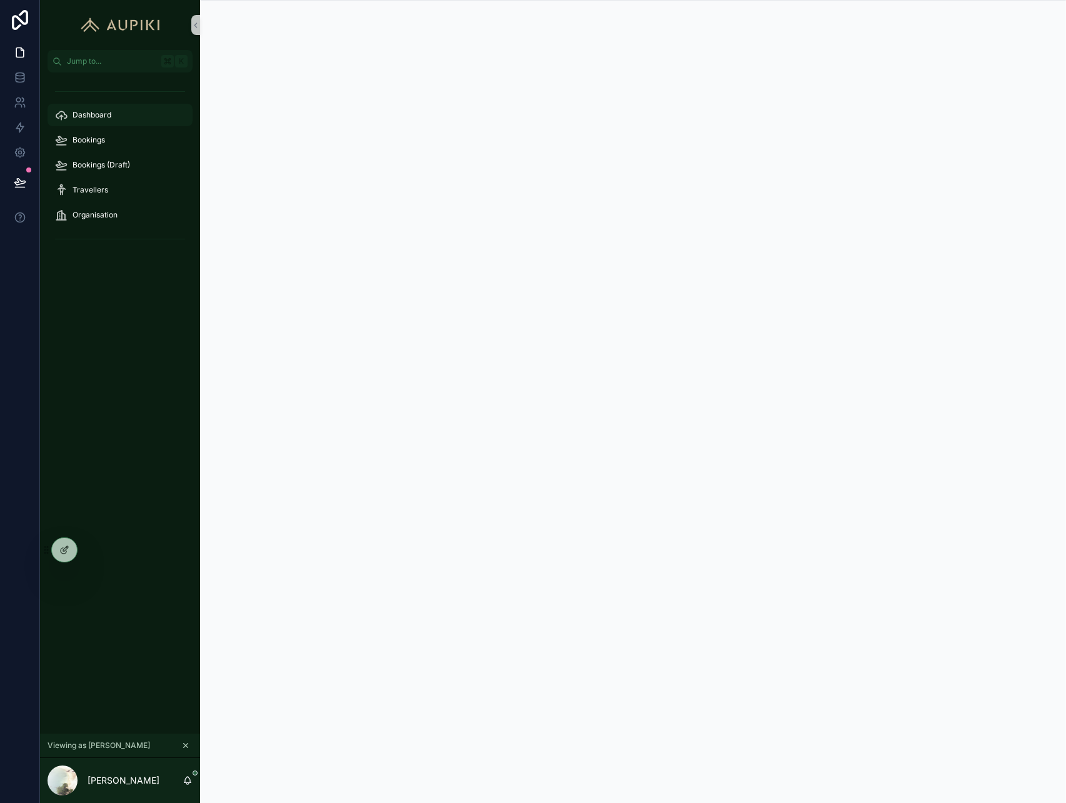
click at [126, 111] on div "Dashboard" at bounding box center [120, 115] width 130 height 20
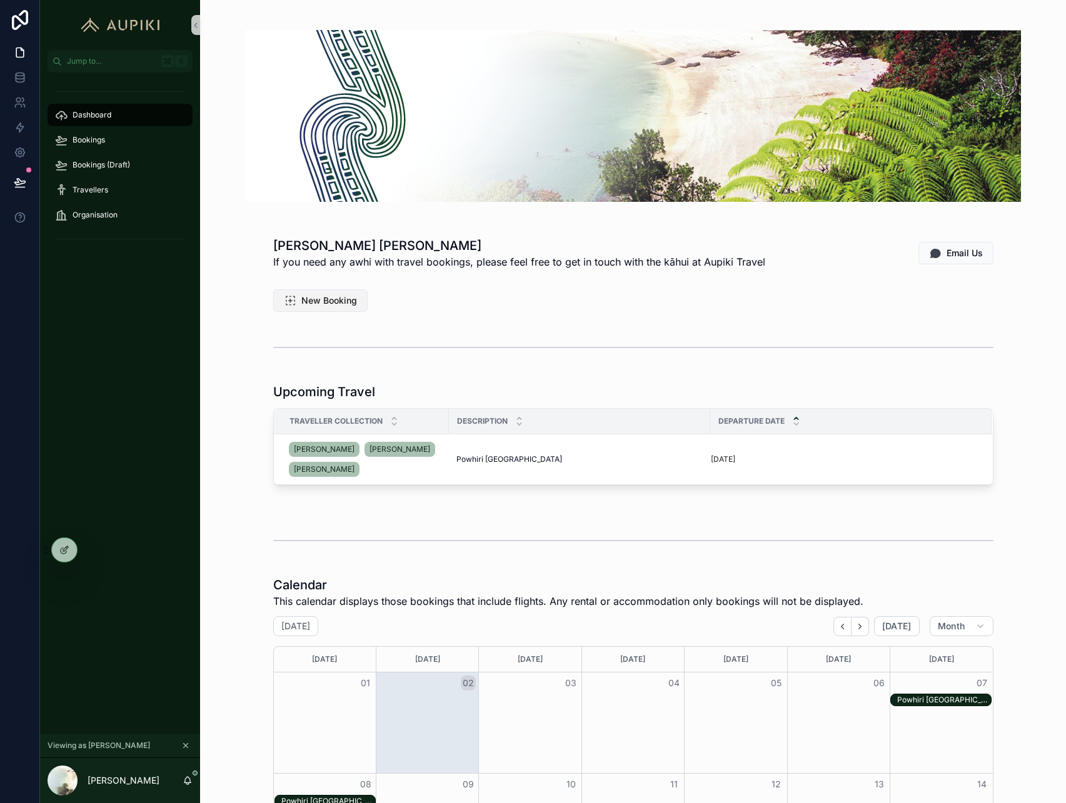
click at [338, 304] on span "New Booking" at bounding box center [329, 300] width 56 height 13
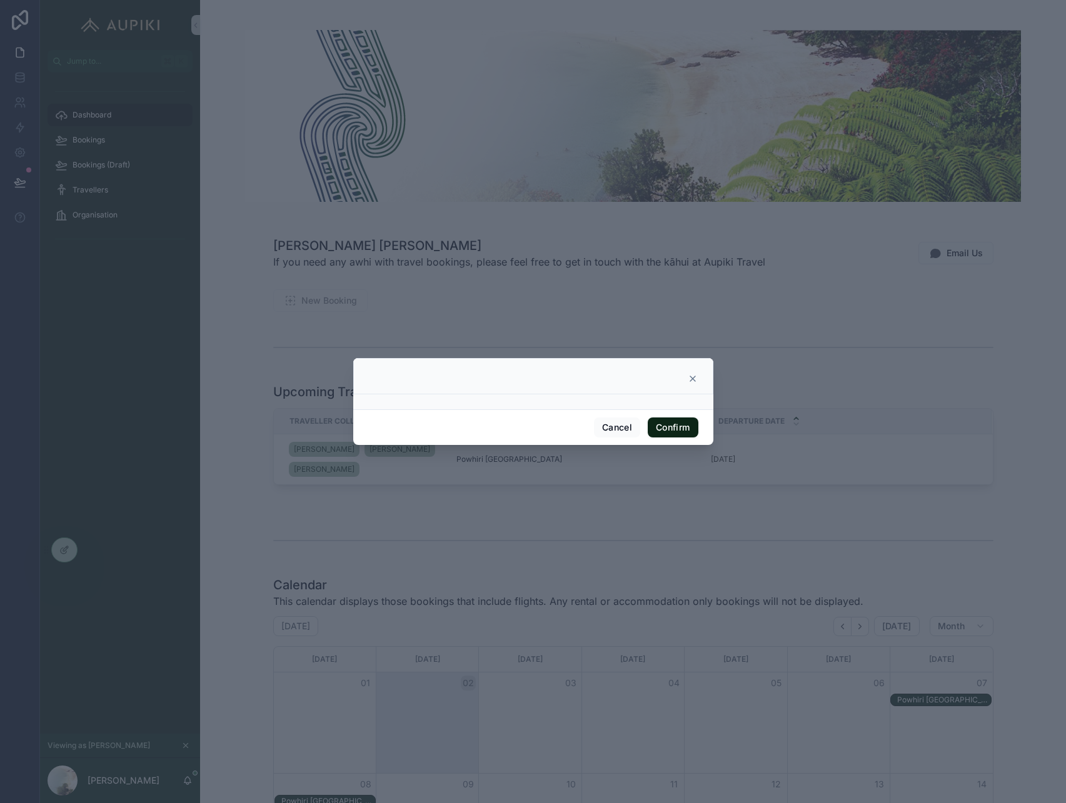
click at [681, 421] on button "Confirm" at bounding box center [673, 428] width 50 height 20
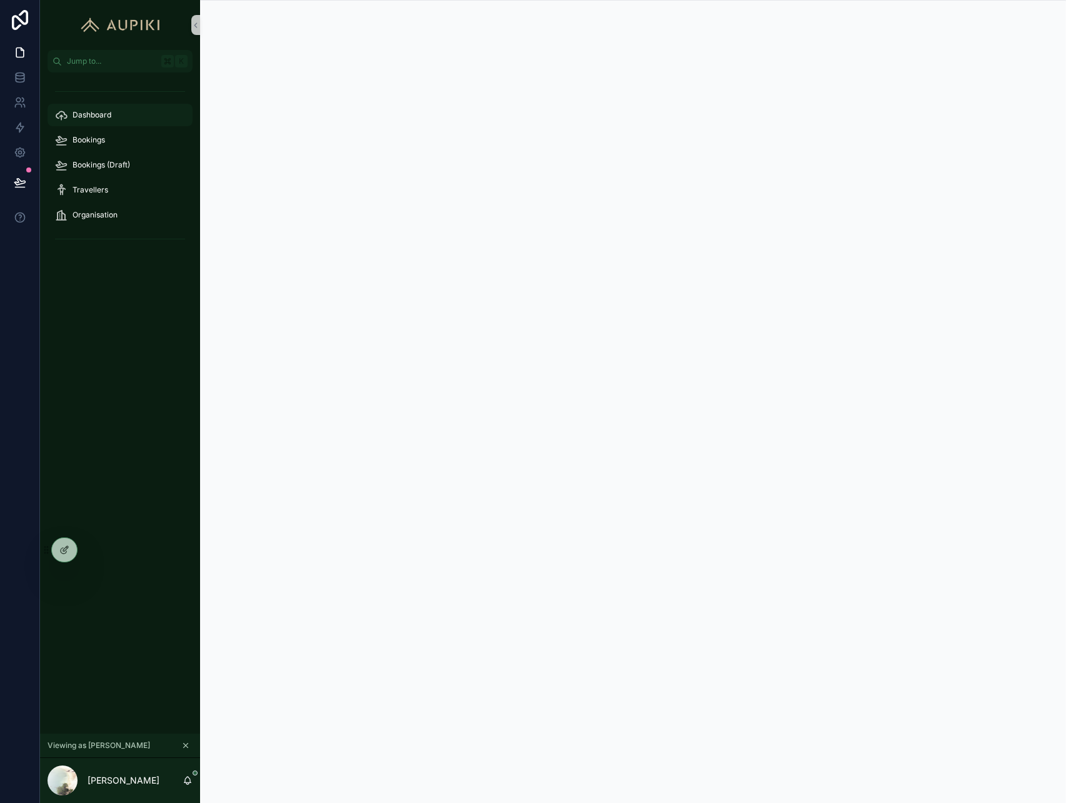
click at [99, 120] on div "Dashboard" at bounding box center [120, 115] width 130 height 20
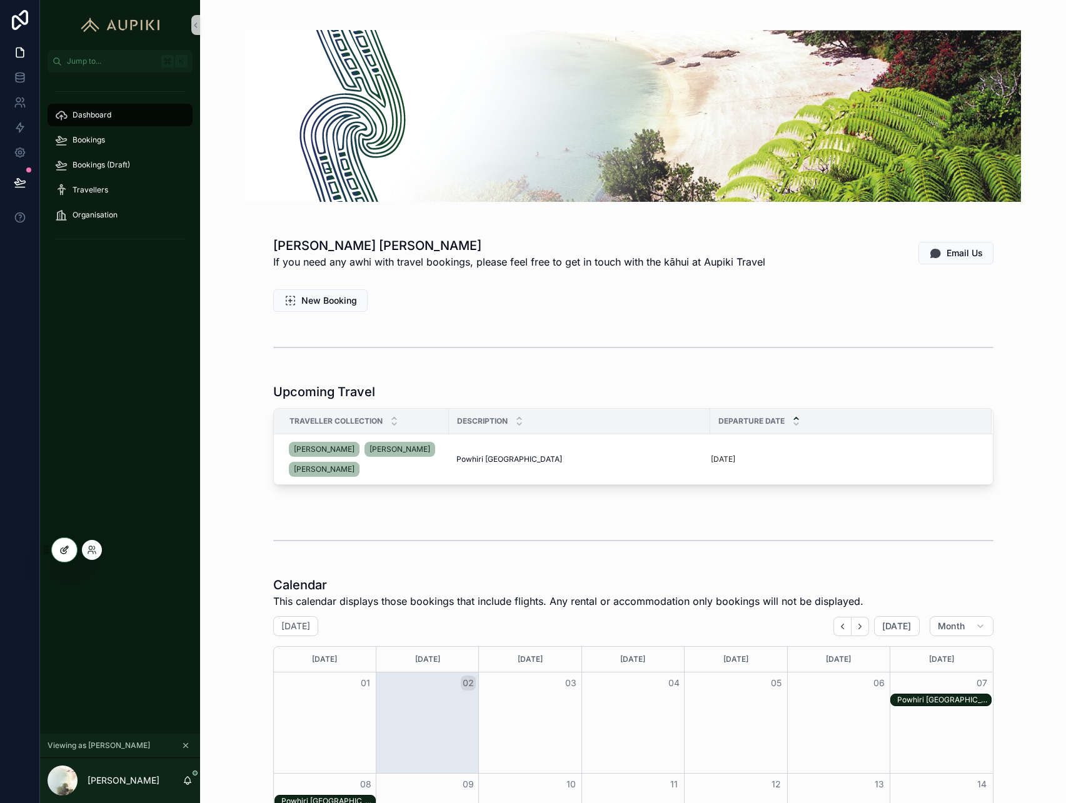
click at [62, 549] on icon at bounding box center [64, 550] width 10 height 10
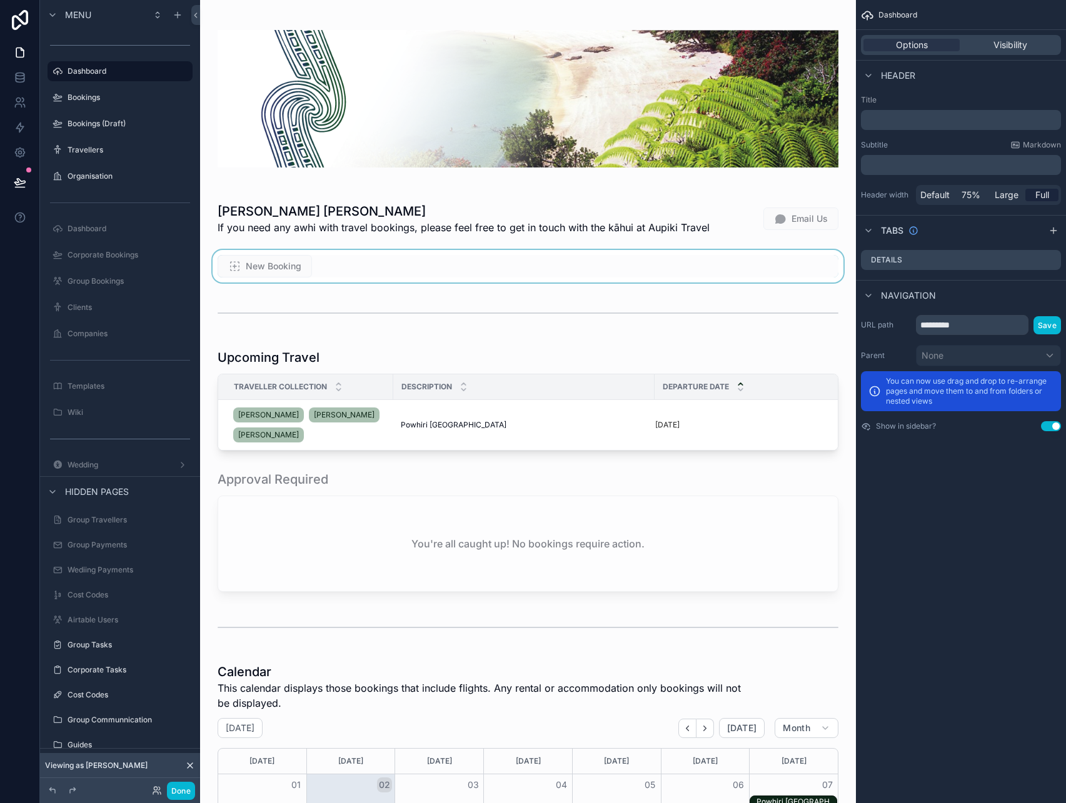
click at [278, 277] on div "scrollable content" at bounding box center [528, 266] width 636 height 33
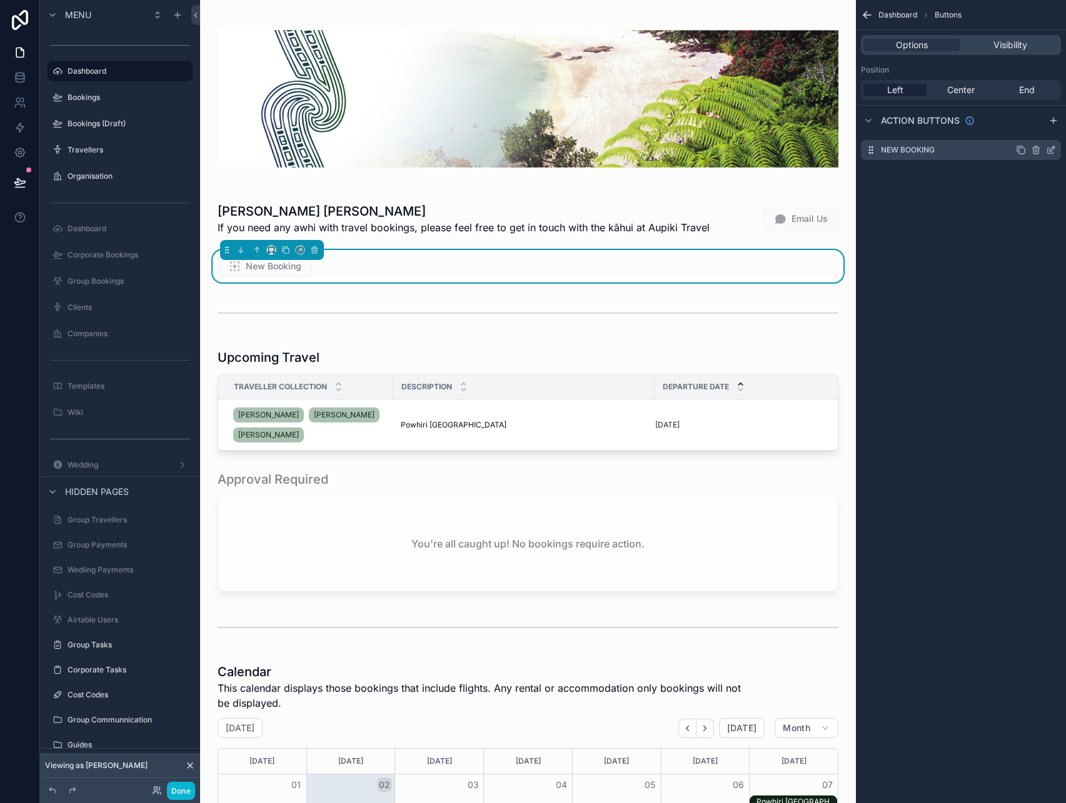
click at [1053, 153] on icon "scrollable content" at bounding box center [1051, 150] width 10 height 10
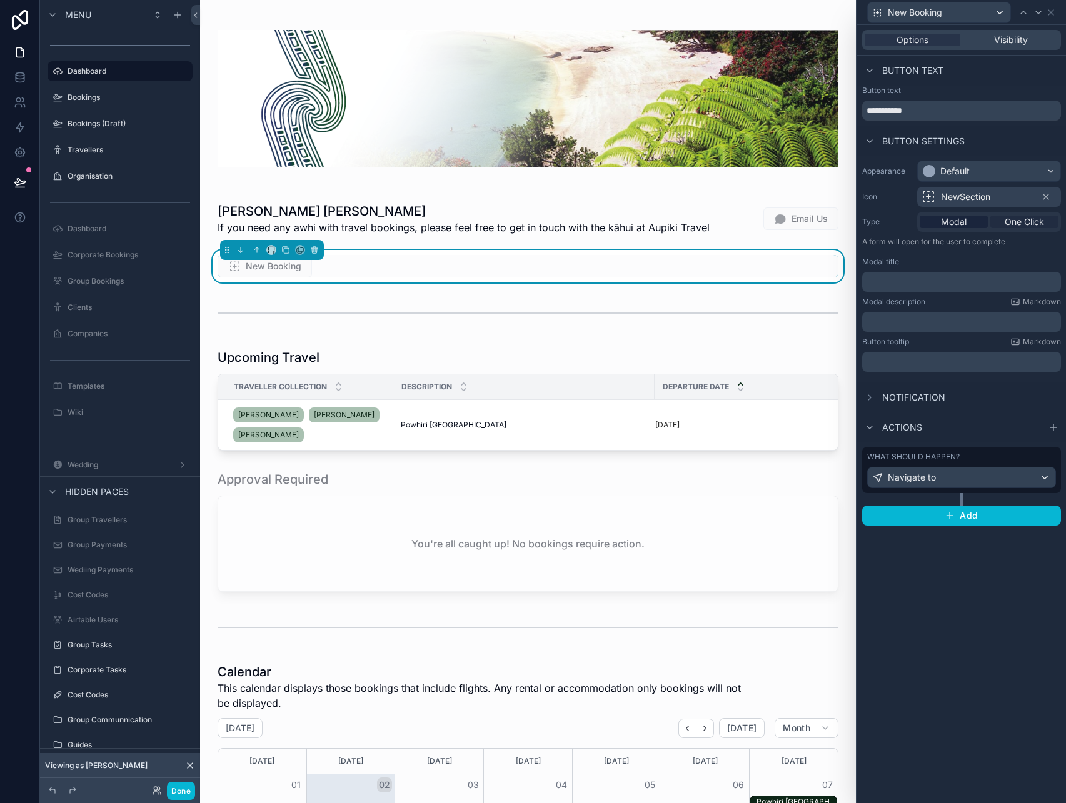
click at [1013, 224] on span "One Click" at bounding box center [1023, 222] width 39 height 13
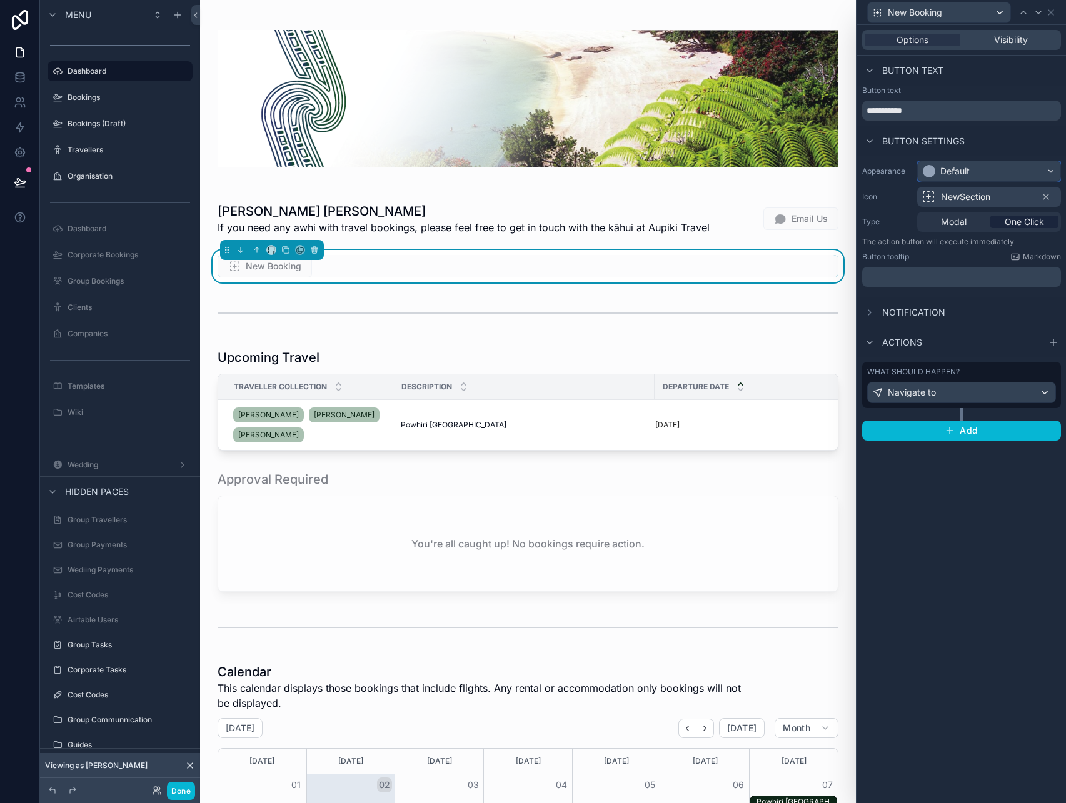
click at [976, 169] on div "Default" at bounding box center [989, 171] width 143 height 20
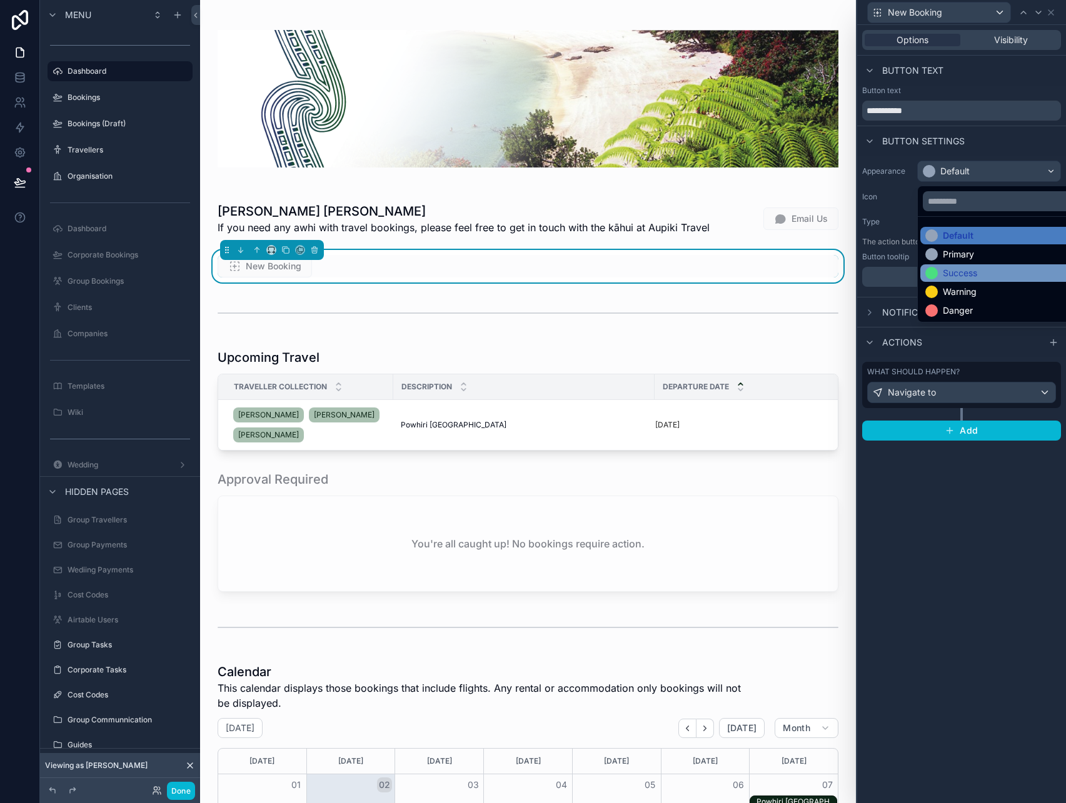
click at [973, 277] on div "Success" at bounding box center [960, 273] width 34 height 13
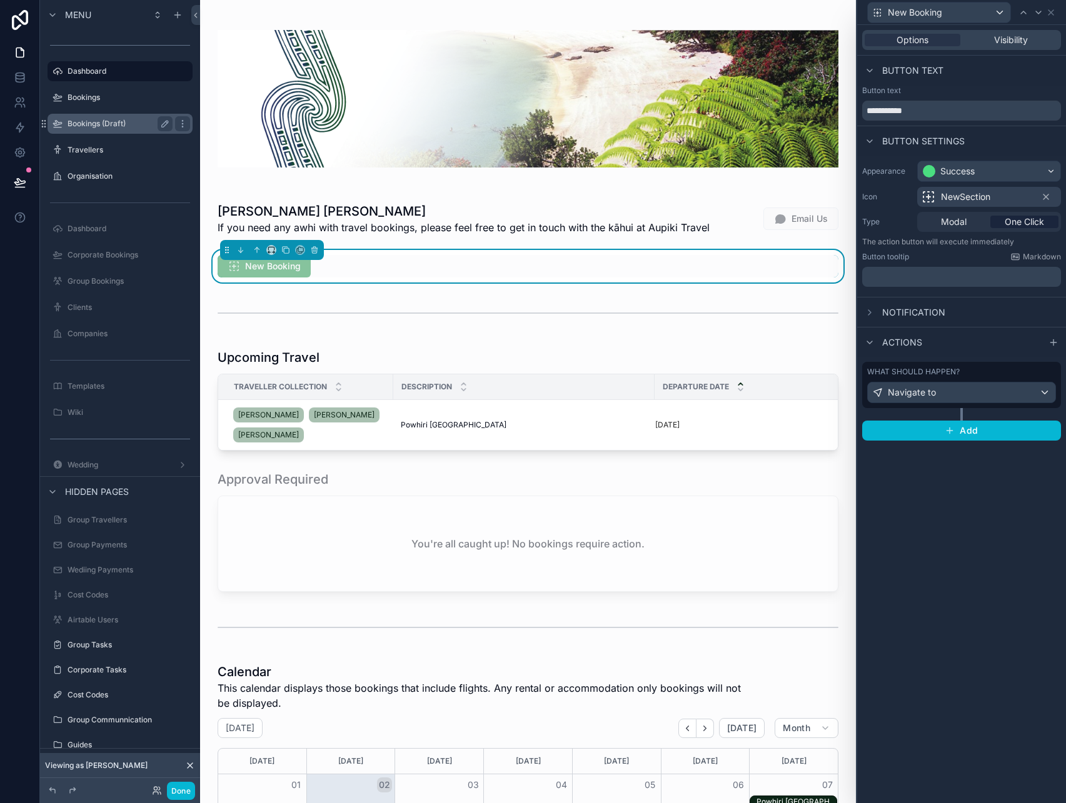
click at [112, 126] on label "Bookings (Draft)" at bounding box center [118, 124] width 100 height 10
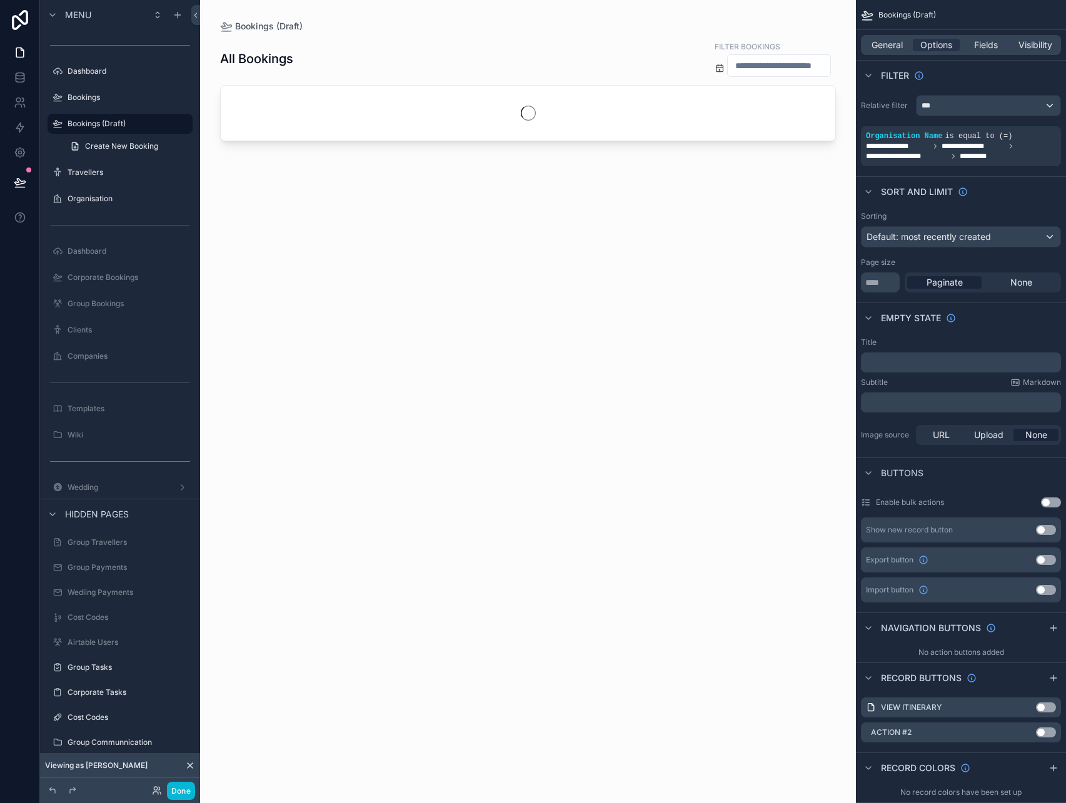
click at [398, 103] on div "scrollable content" at bounding box center [528, 394] width 656 height 788
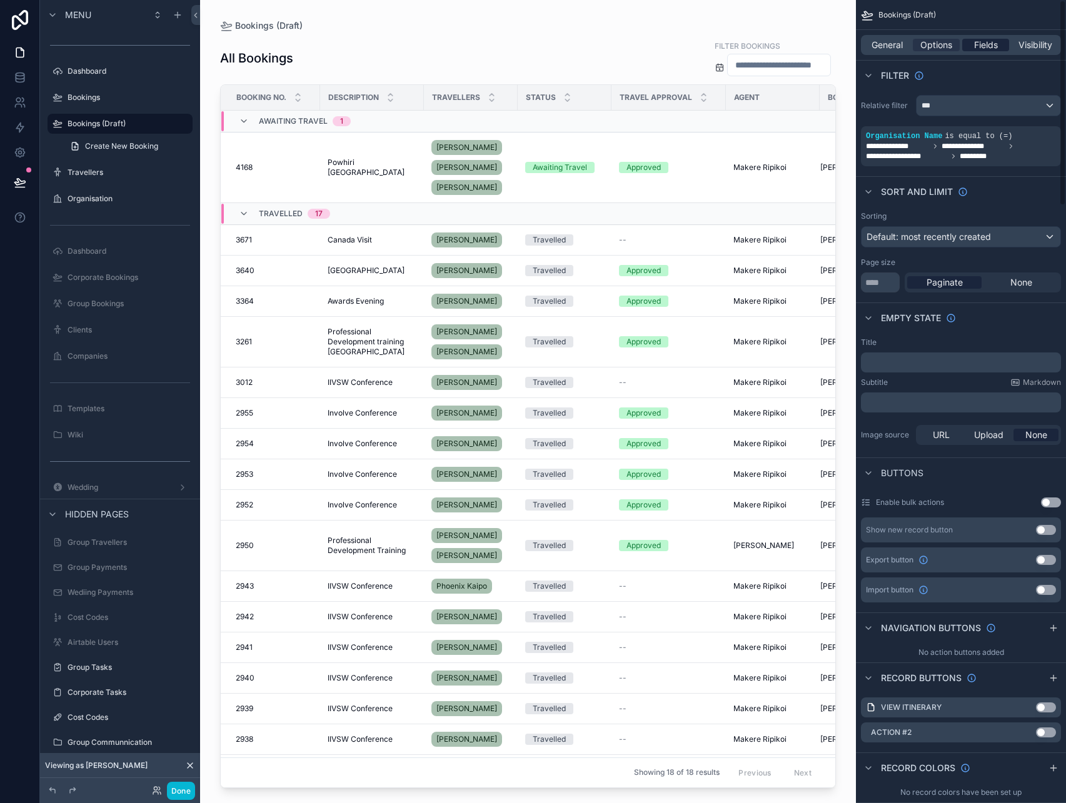
click at [991, 44] on span "Fields" at bounding box center [986, 45] width 24 height 13
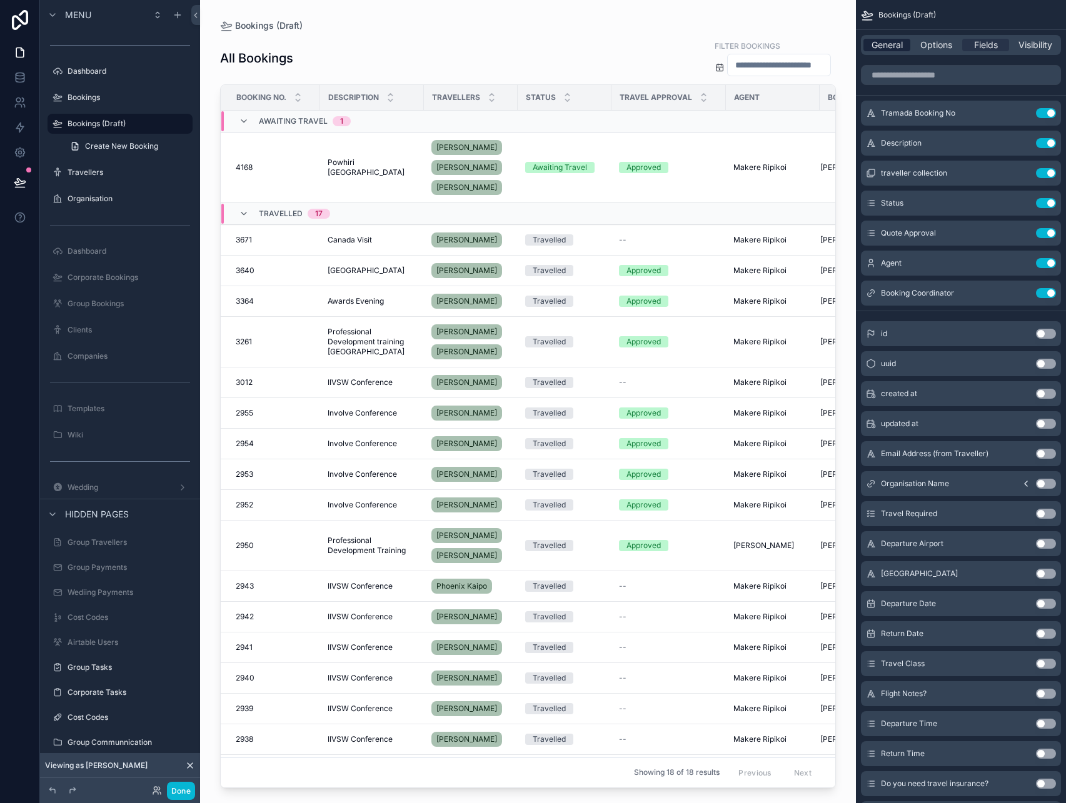
click at [893, 41] on span "General" at bounding box center [886, 45] width 31 height 13
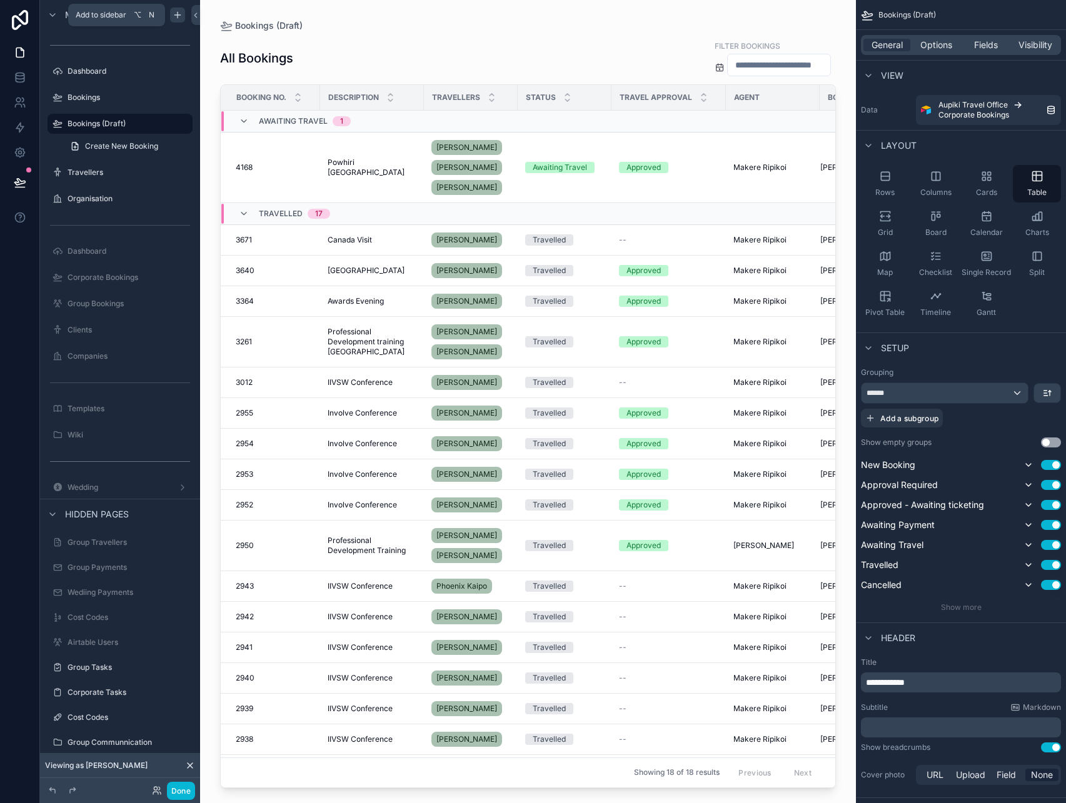
click at [184, 14] on div "scrollable content" at bounding box center [177, 15] width 15 height 15
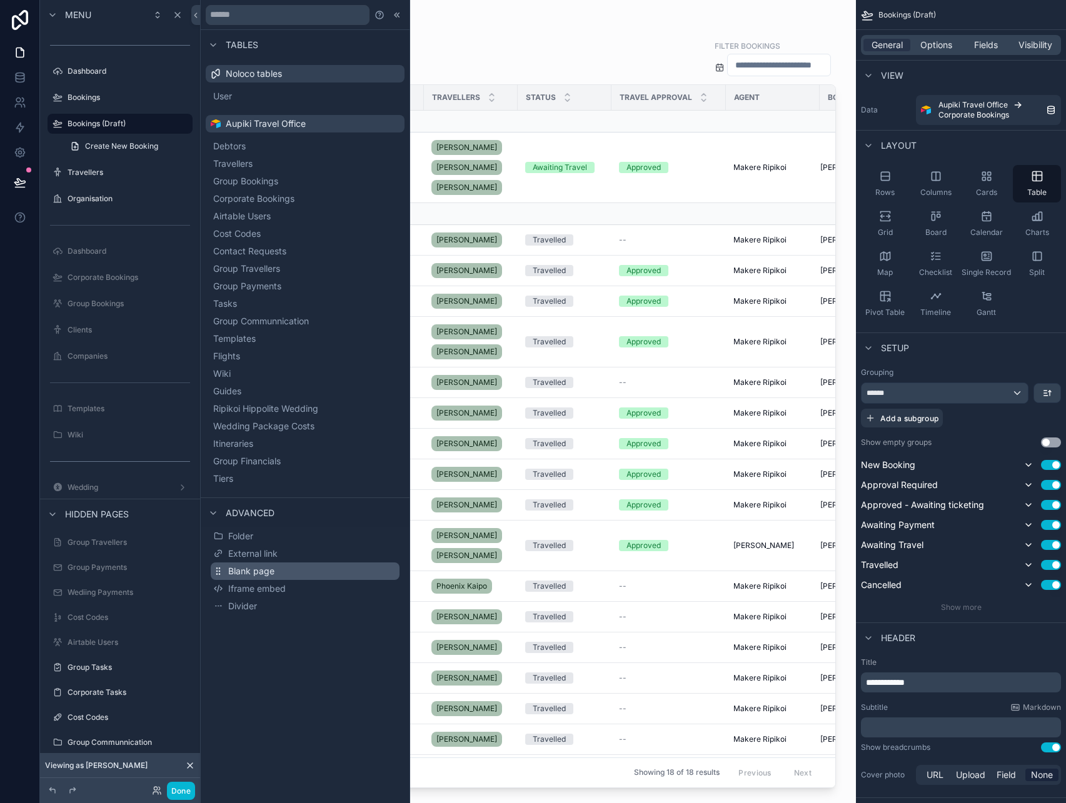
click at [259, 568] on span "Blank page" at bounding box center [251, 571] width 46 height 13
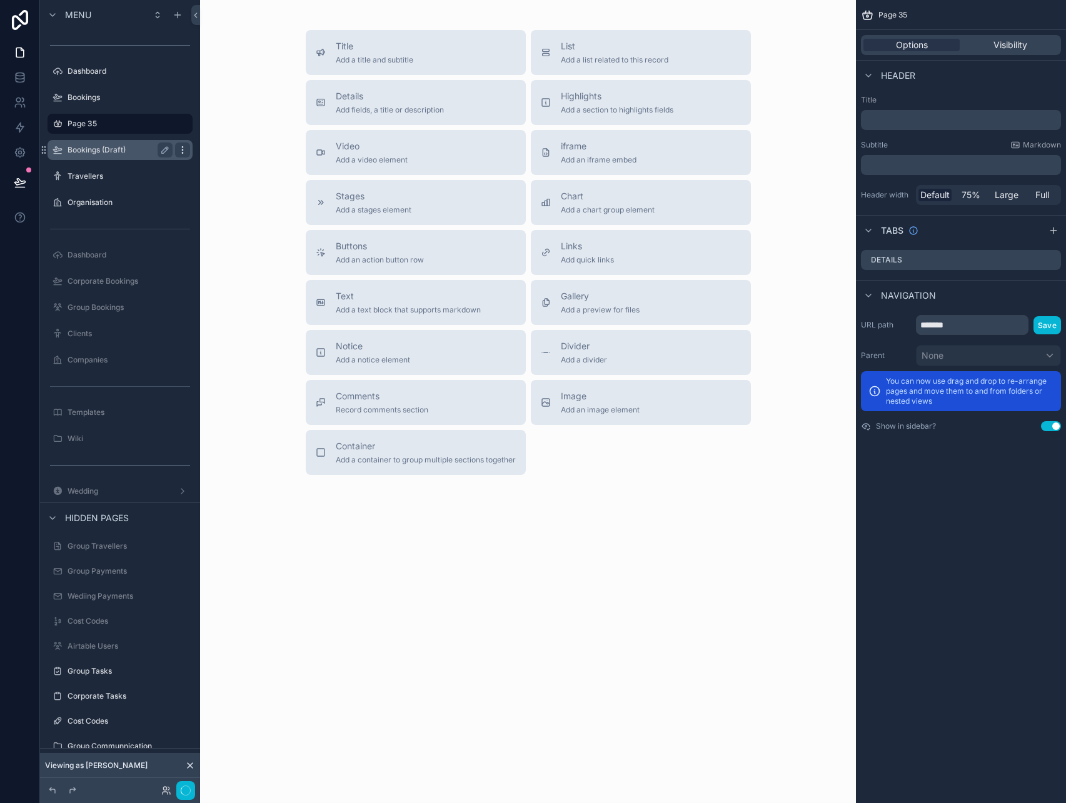
click at [179, 151] on icon "scrollable content" at bounding box center [183, 150] width 10 height 10
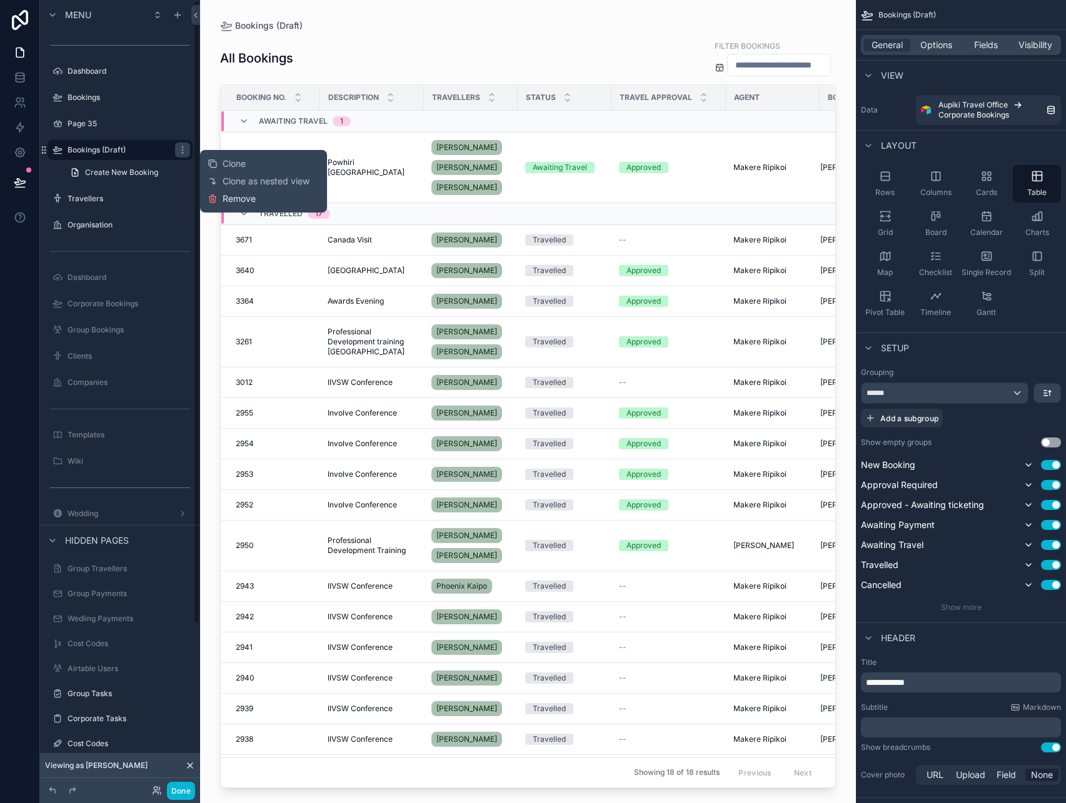
click at [237, 199] on span "Remove" at bounding box center [239, 199] width 33 height 13
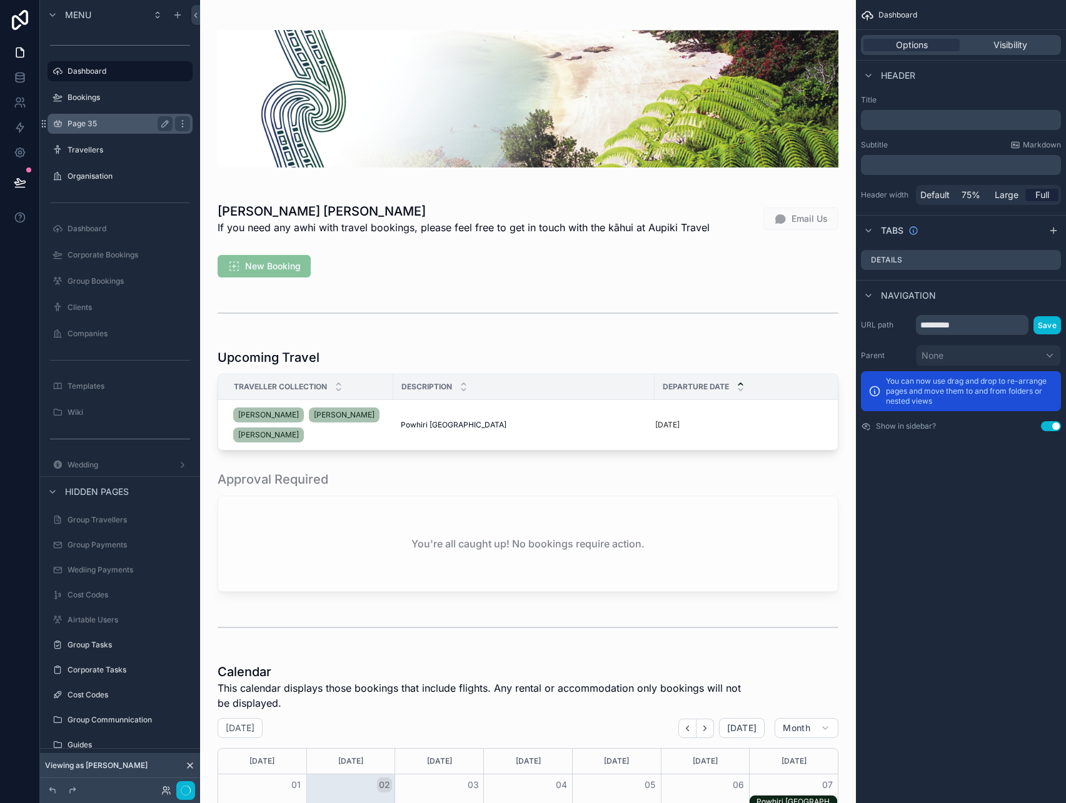
click at [108, 123] on label "Page 35" at bounding box center [118, 124] width 100 height 10
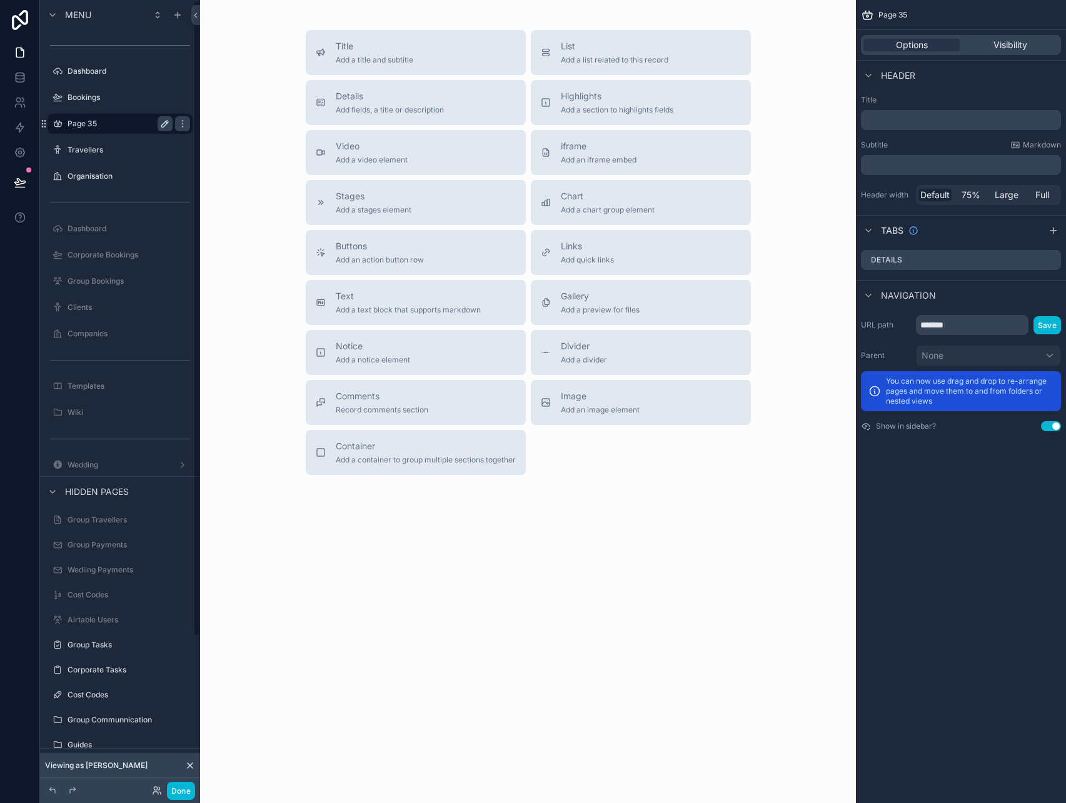
click at [163, 125] on icon "scrollable content" at bounding box center [165, 124] width 10 height 10
click at [101, 124] on input "*******" at bounding box center [110, 123] width 85 height 15
type input "**********"
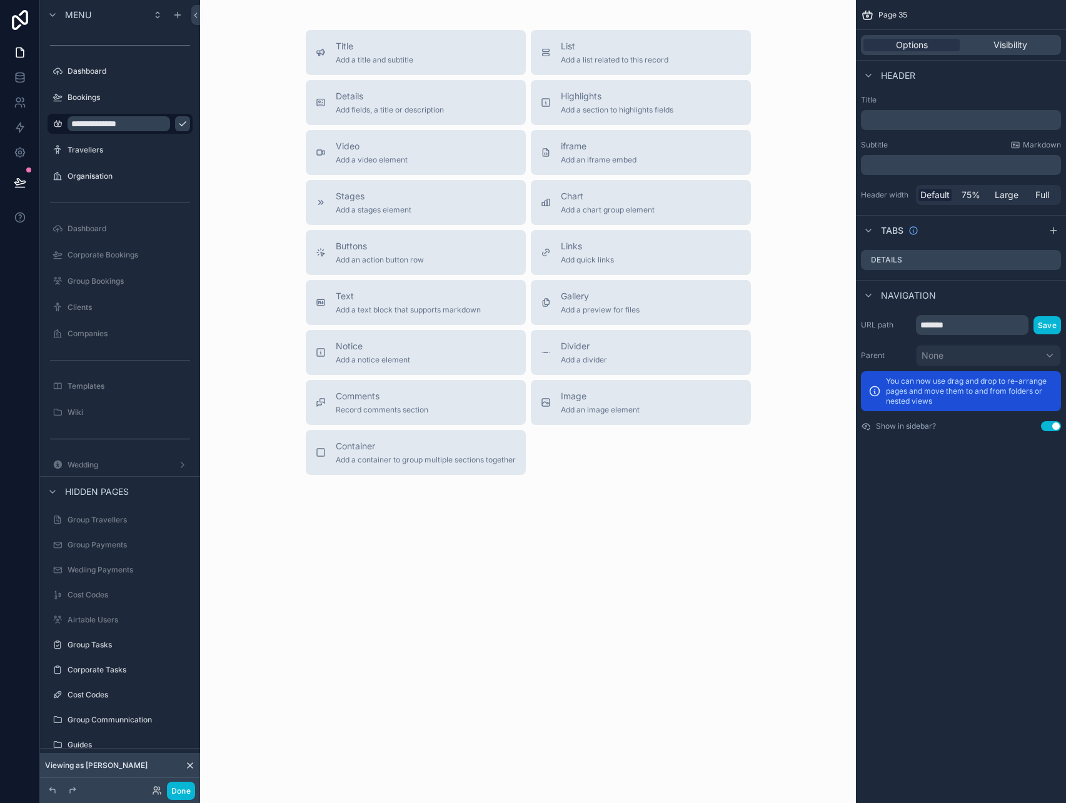
click at [261, 85] on div "Title Add a title and subtitle List Add a list related to this record Details A…" at bounding box center [528, 252] width 636 height 445
click at [178, 123] on icon "scrollable content" at bounding box center [183, 124] width 10 height 10
click at [603, 61] on span "Add a list related to this record" at bounding box center [615, 60] width 108 height 10
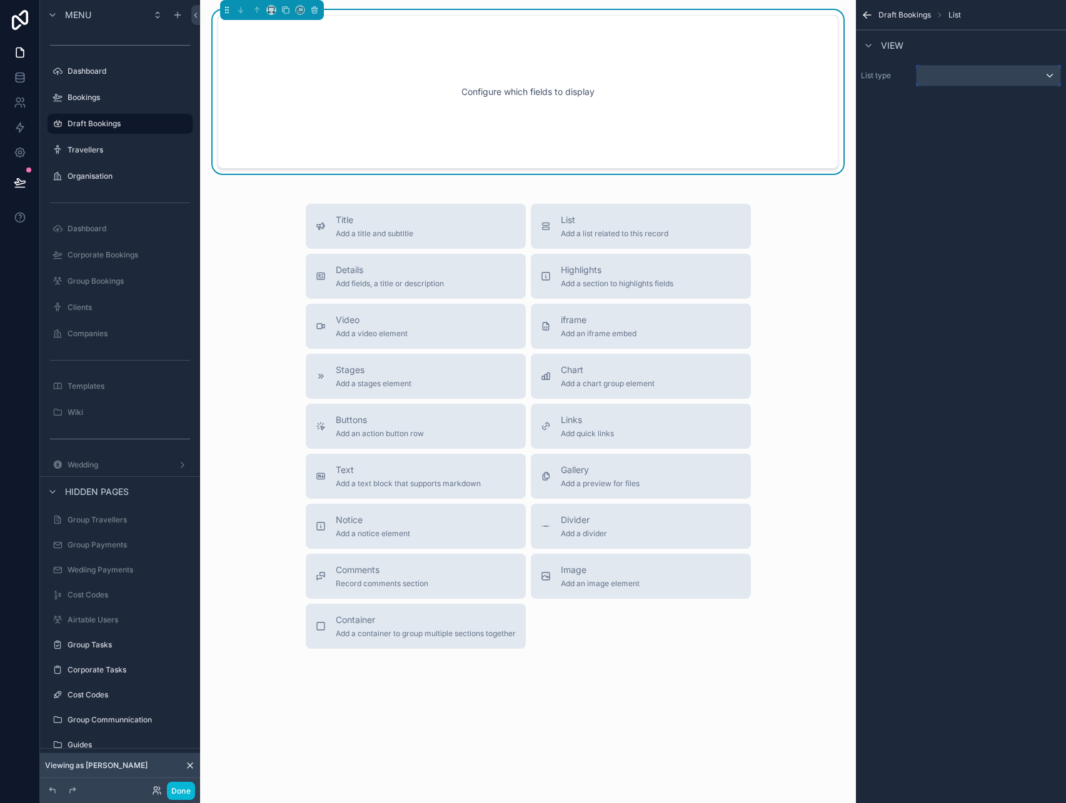
click at [954, 71] on div "scrollable content" at bounding box center [988, 76] width 144 height 20
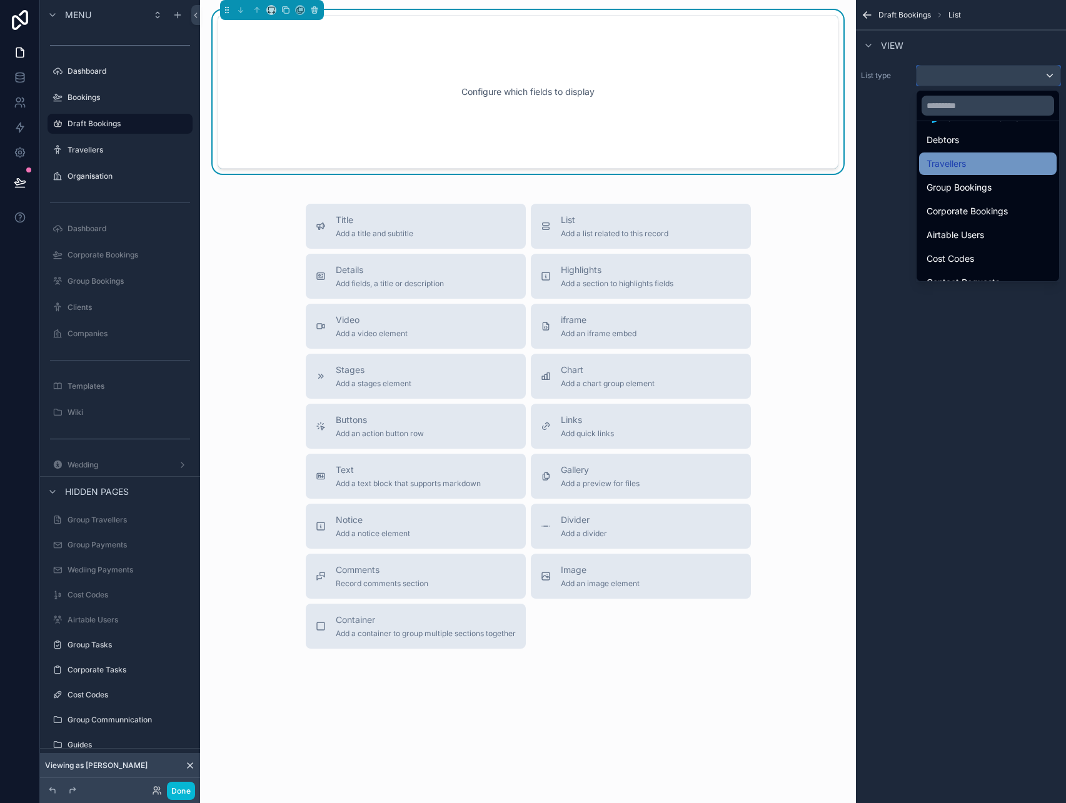
scroll to position [63, 0]
click at [984, 213] on span "Corporate Bookings" at bounding box center [966, 211] width 81 height 15
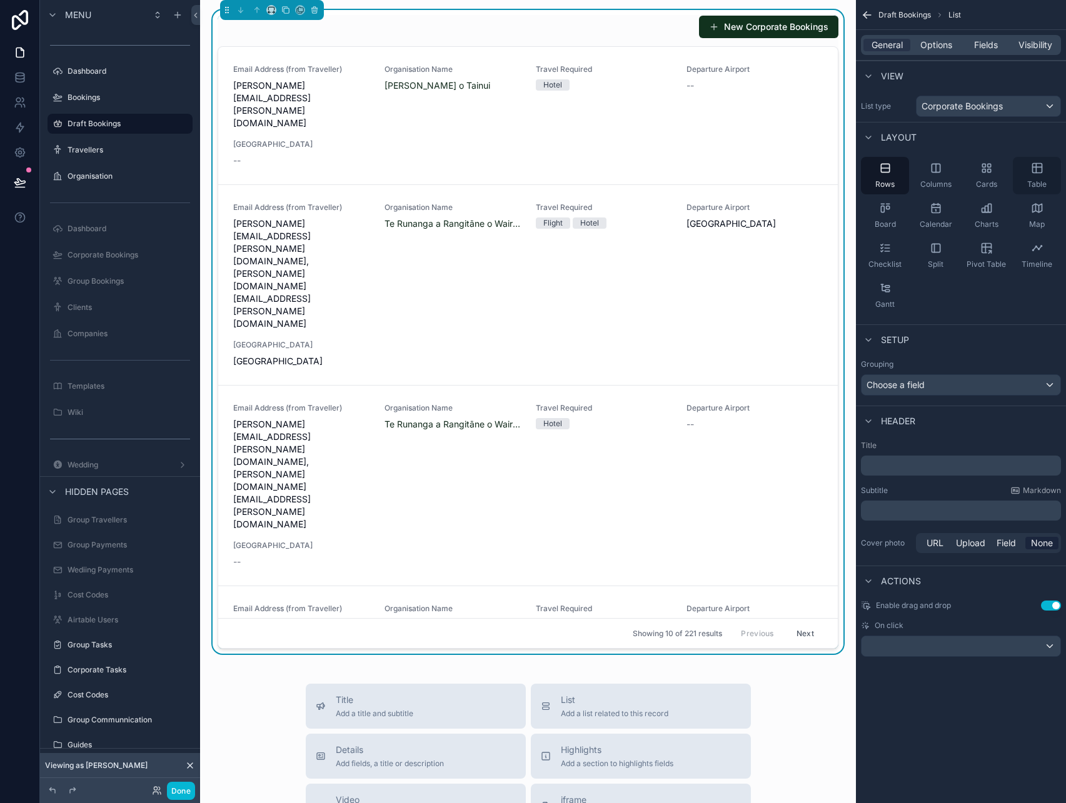
click at [1034, 173] on icon "scrollable content" at bounding box center [1037, 168] width 13 height 13
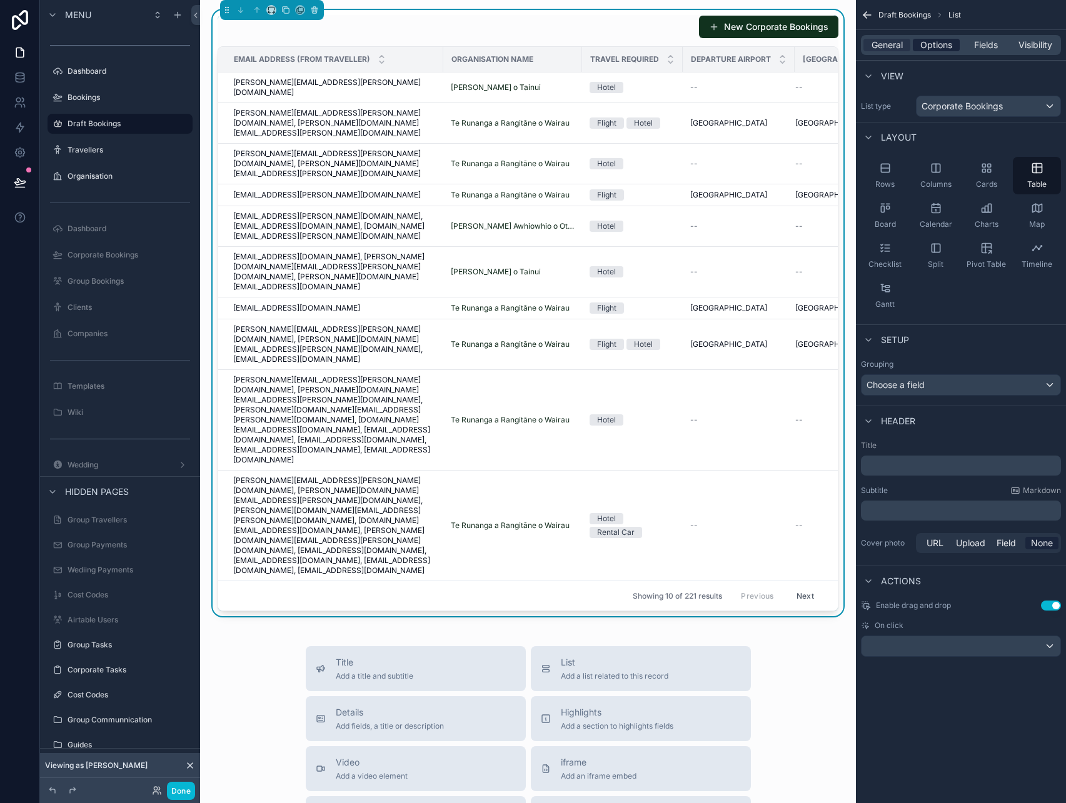
click at [954, 44] on div "Options" at bounding box center [936, 45] width 47 height 13
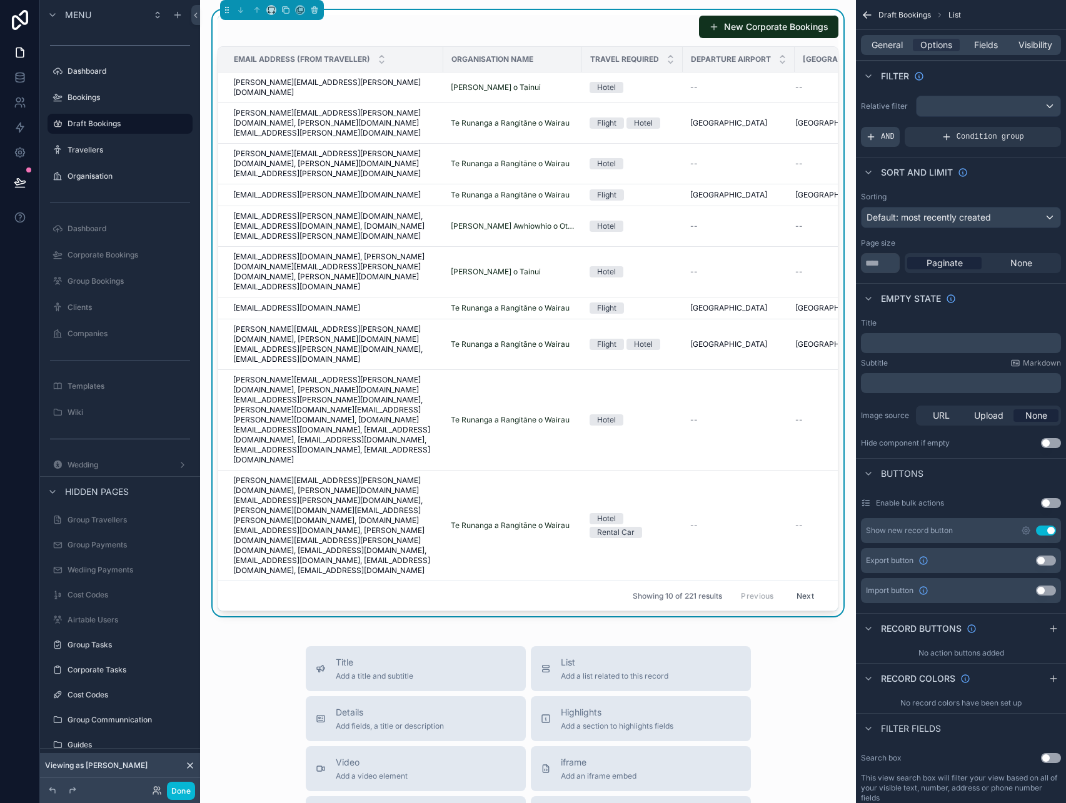
click at [884, 128] on div "AND" at bounding box center [880, 137] width 39 height 20
click at [899, 137] on span "Add a filter" at bounding box center [893, 137] width 54 height 10
click at [1033, 128] on icon "scrollable content" at bounding box center [1030, 128] width 8 height 8
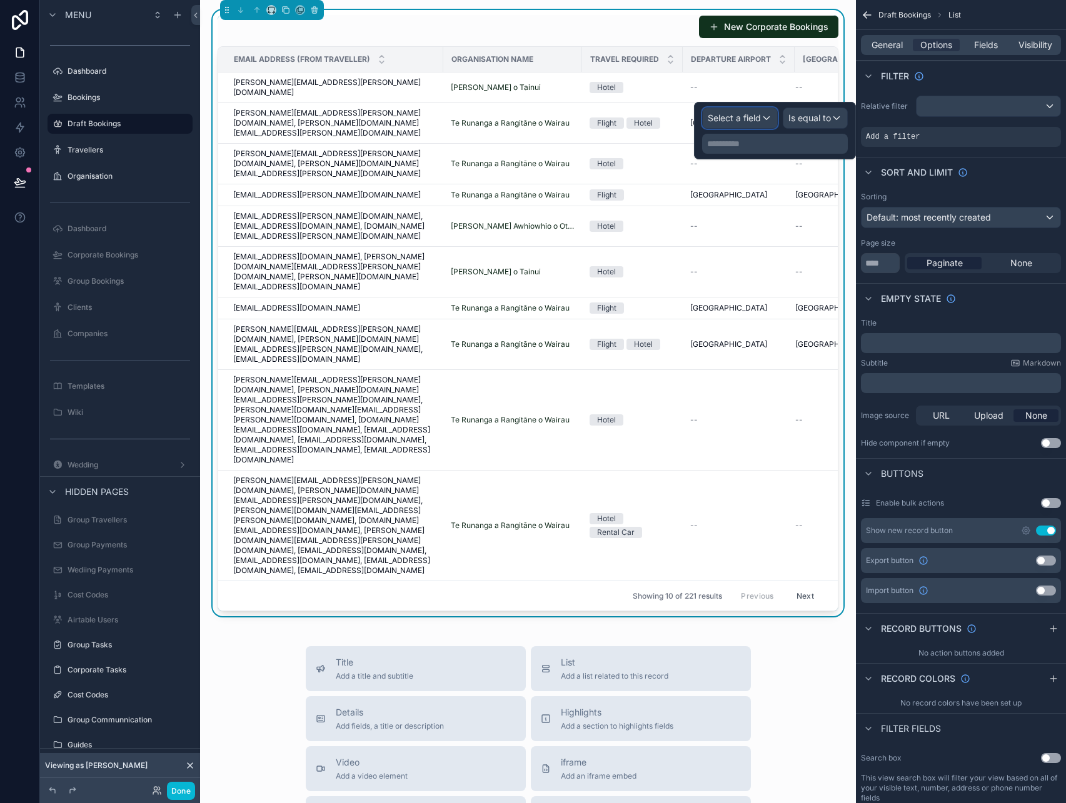
click at [751, 121] on span "Select a field" at bounding box center [734, 118] width 53 height 11
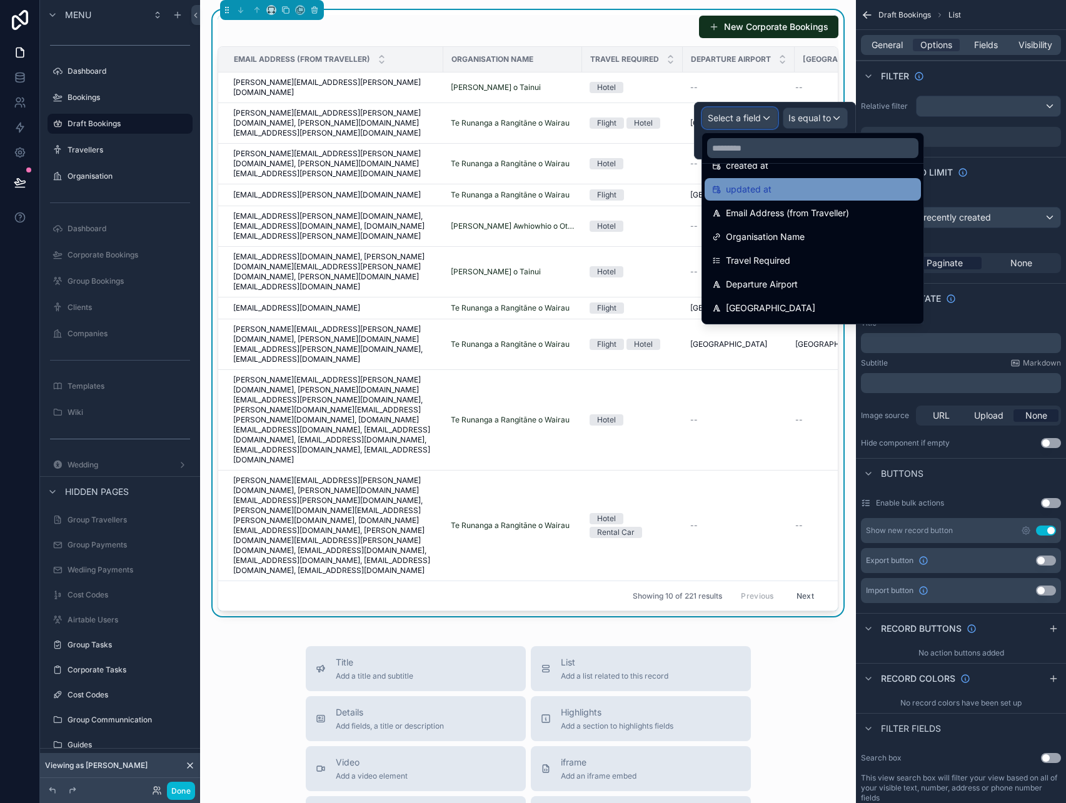
scroll to position [69, 0]
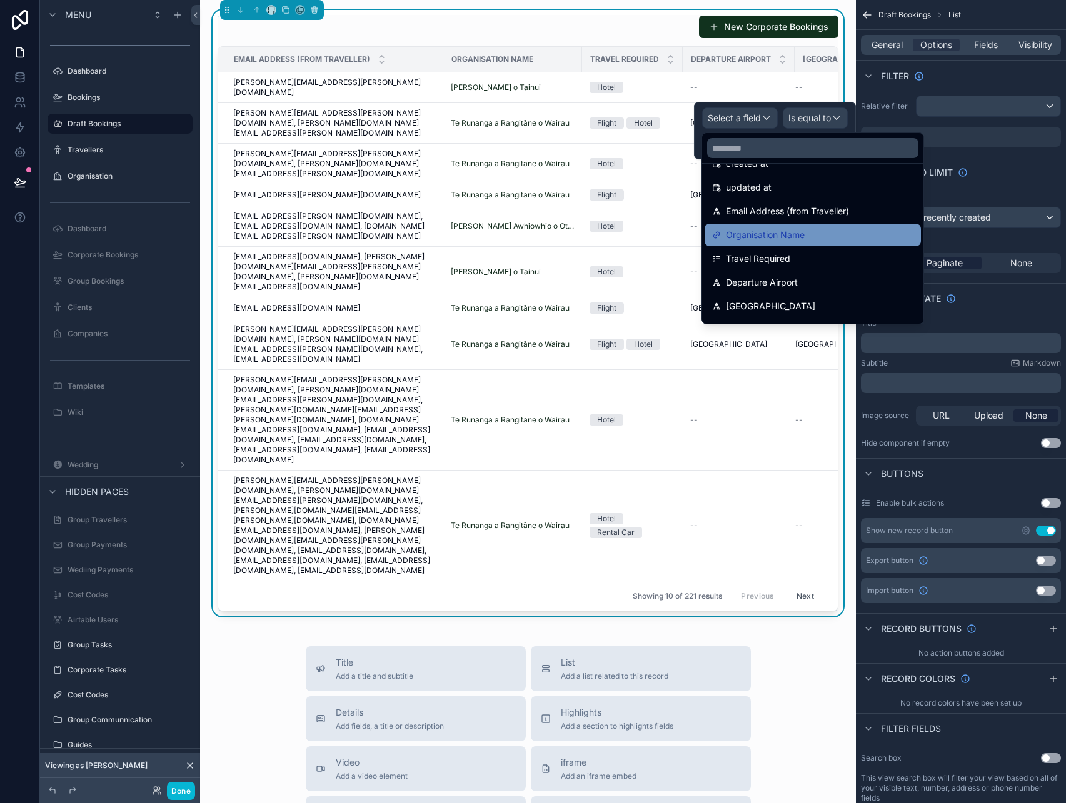
click at [771, 241] on span "Organisation Name" at bounding box center [765, 235] width 79 height 15
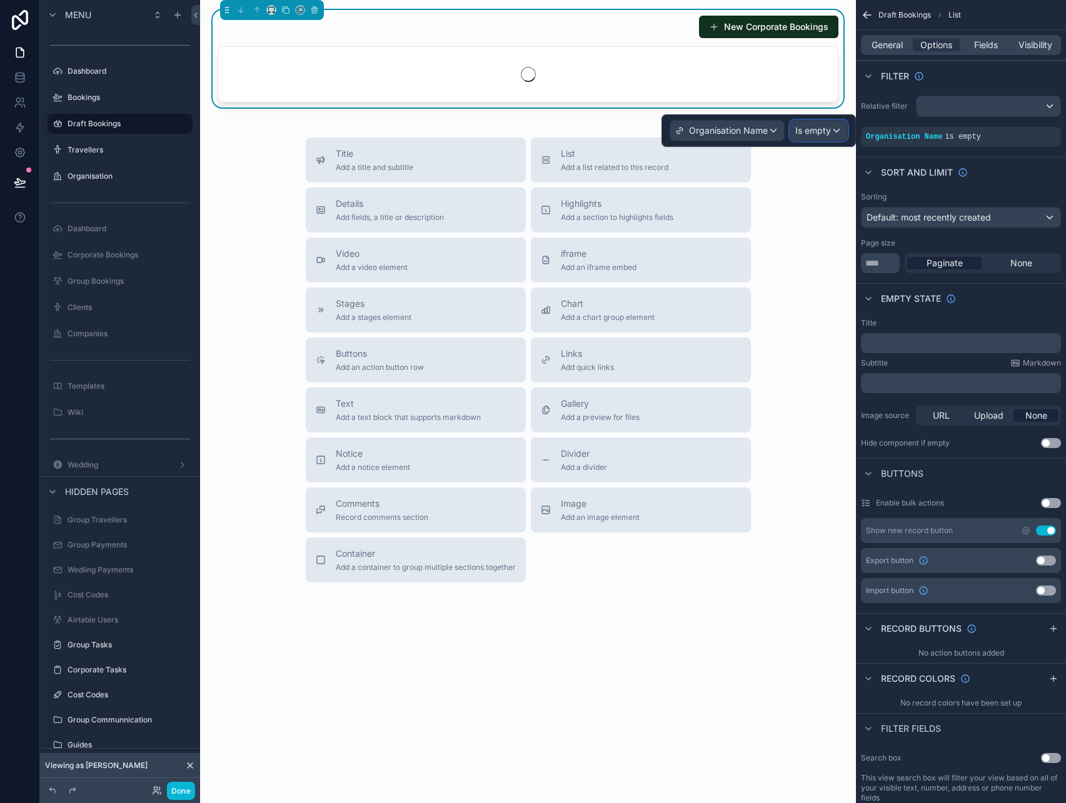
click at [813, 136] on span "Is empty" at bounding box center [813, 130] width 36 height 13
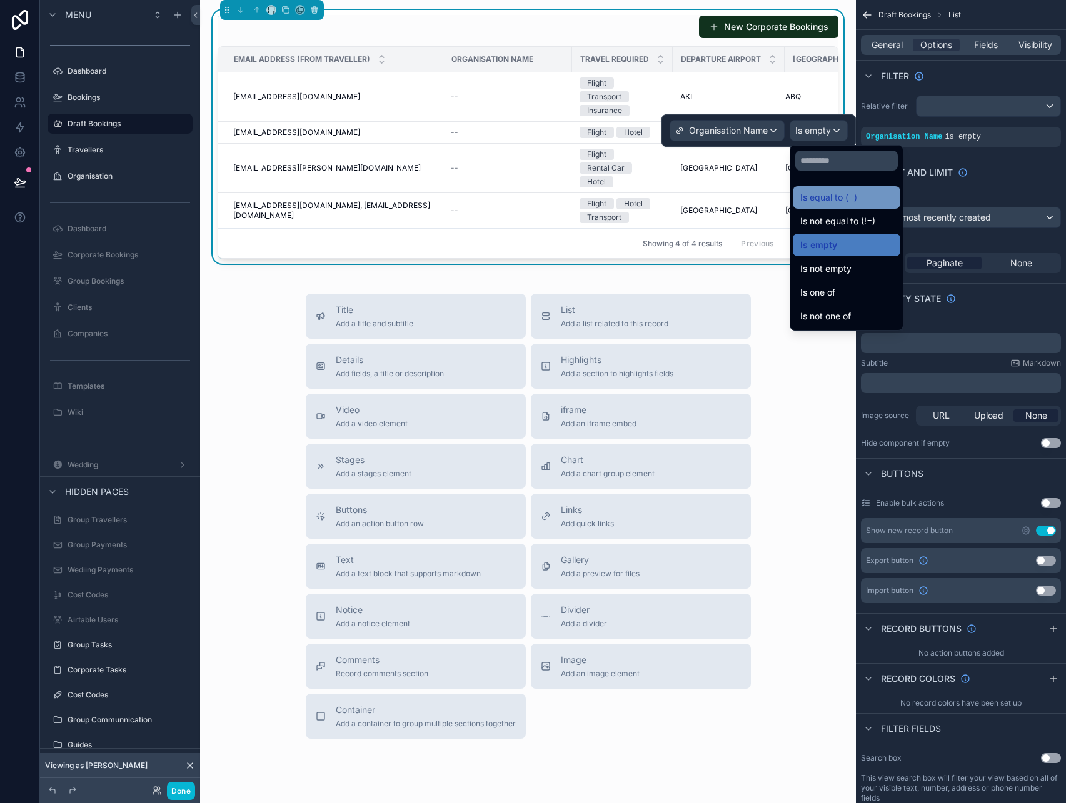
click at [834, 201] on span "Is equal to (=)" at bounding box center [828, 197] width 57 height 15
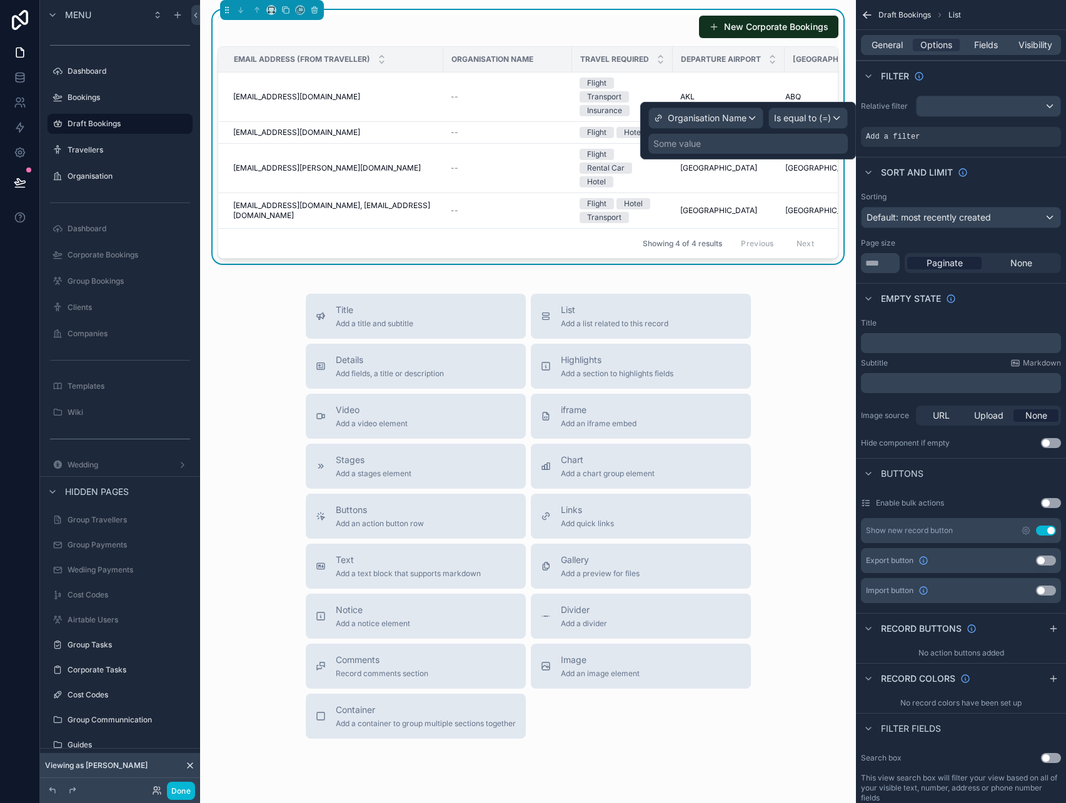
click at [714, 143] on div "Some value" at bounding box center [747, 144] width 199 height 20
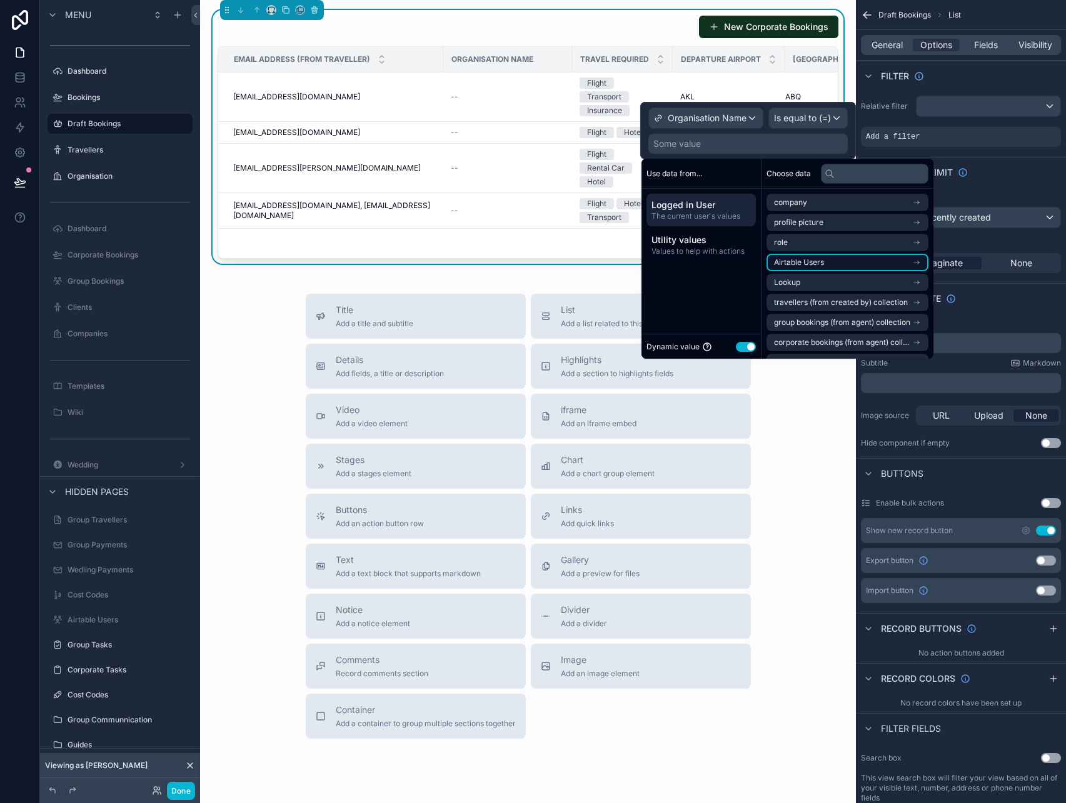
click at [849, 267] on li "Airtable Users" at bounding box center [847, 263] width 162 height 18
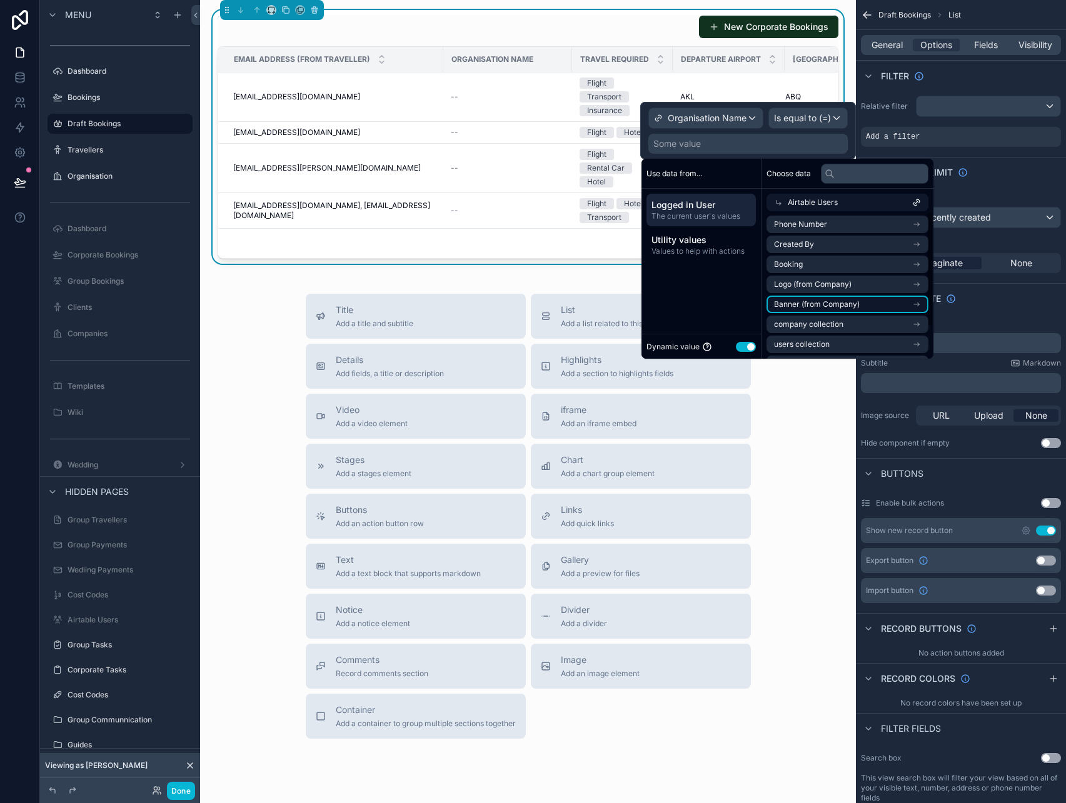
scroll to position [0, 0]
click at [788, 201] on span "Airtable Users" at bounding box center [813, 203] width 50 height 10
click at [861, 308] on span "airtable users (from created by) collection" at bounding box center [843, 305] width 138 height 10
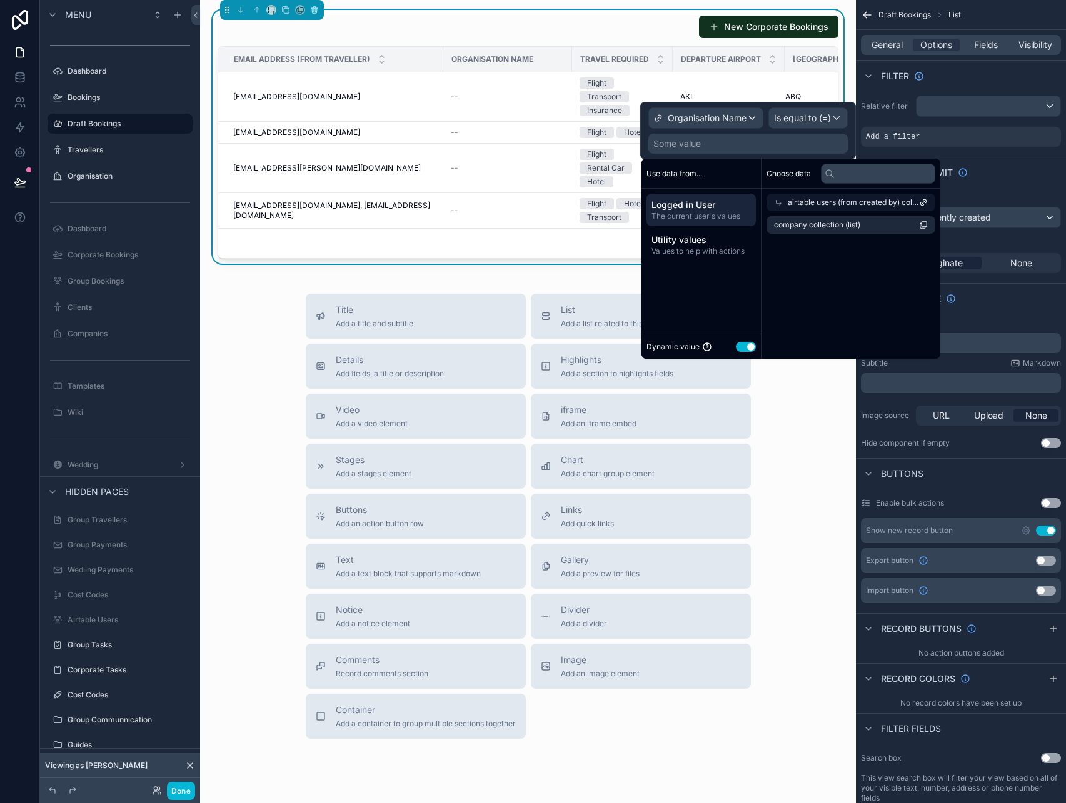
scroll to position [0, 0]
click at [826, 200] on span "airtable users (from created by) collection" at bounding box center [853, 203] width 131 height 10
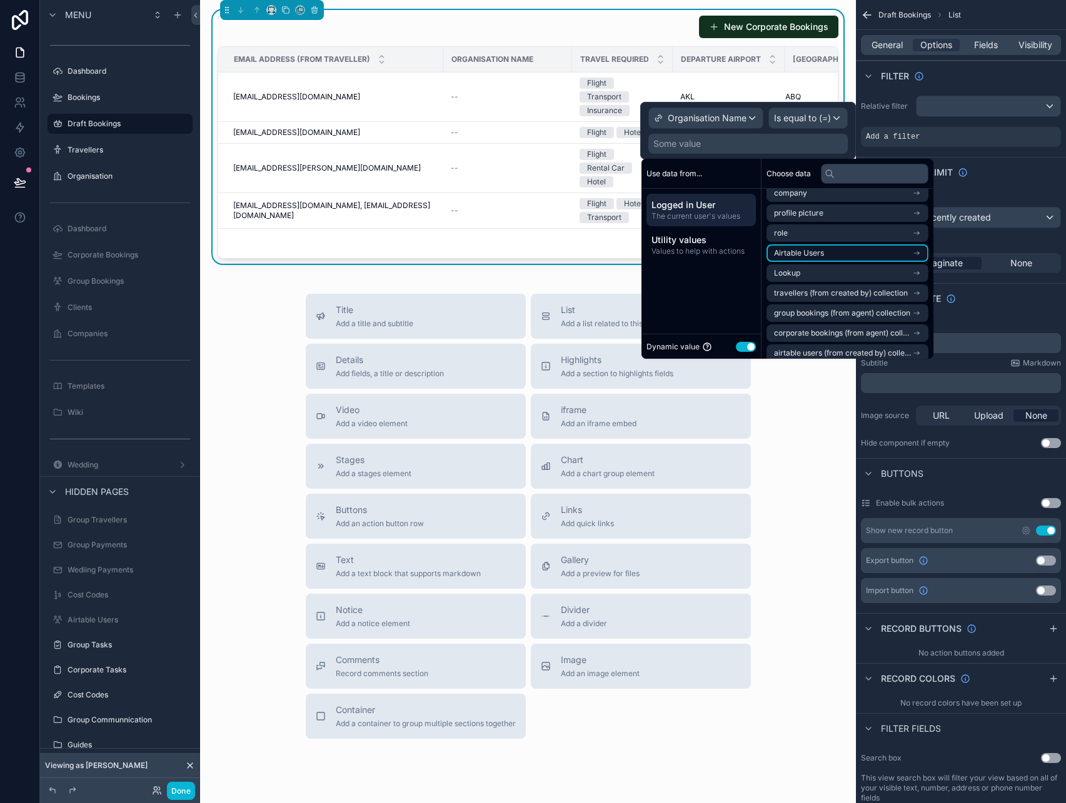
scroll to position [11, 0]
click at [822, 271] on li "Lookup" at bounding box center [847, 272] width 162 height 18
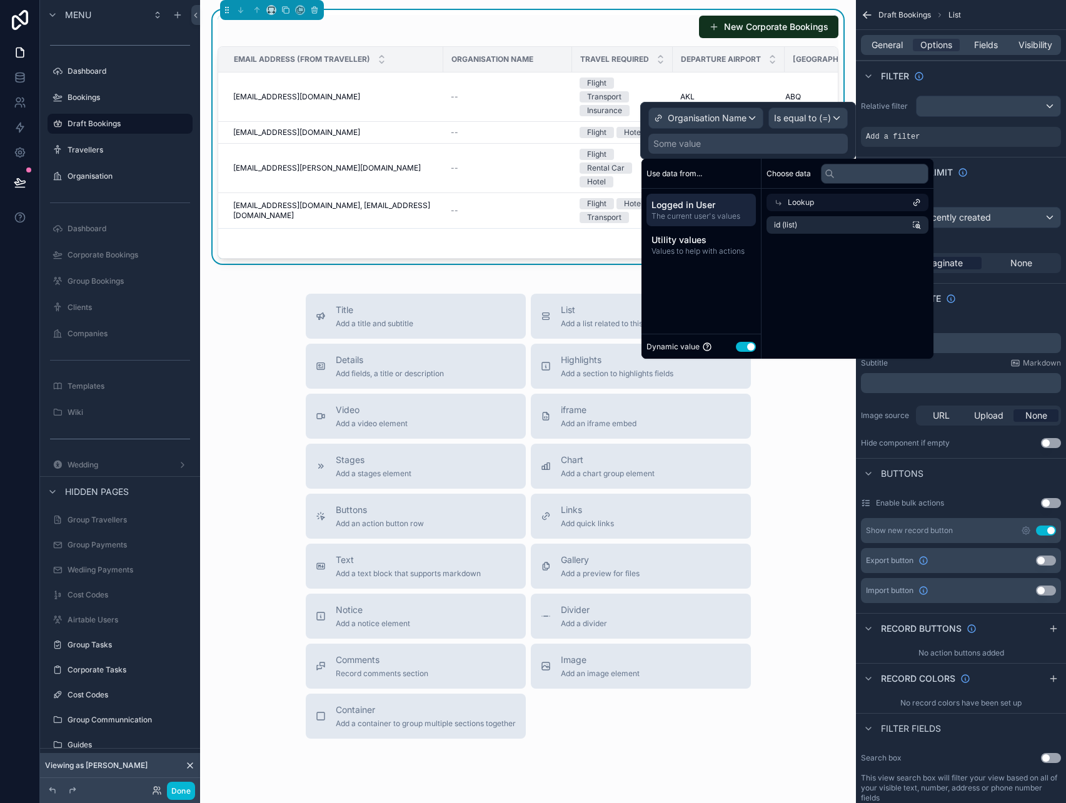
click at [805, 208] on div "Lookup" at bounding box center [847, 203] width 162 height 18
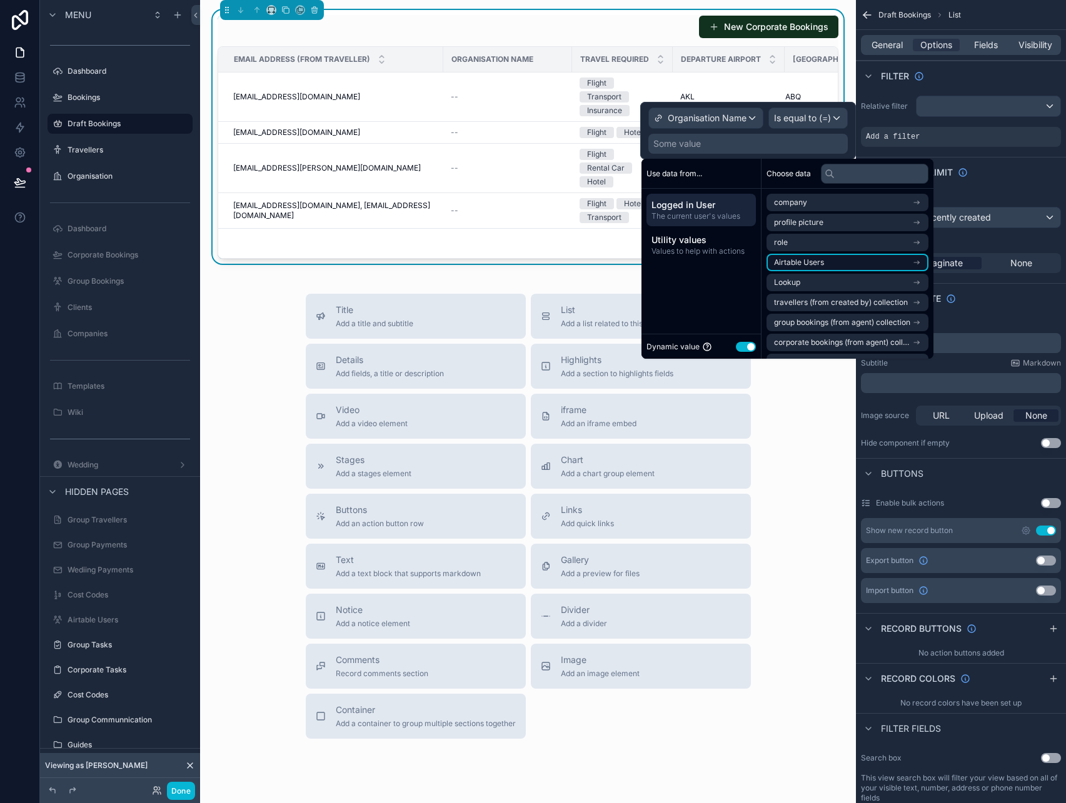
click at [825, 268] on li "Airtable Users" at bounding box center [847, 263] width 162 height 18
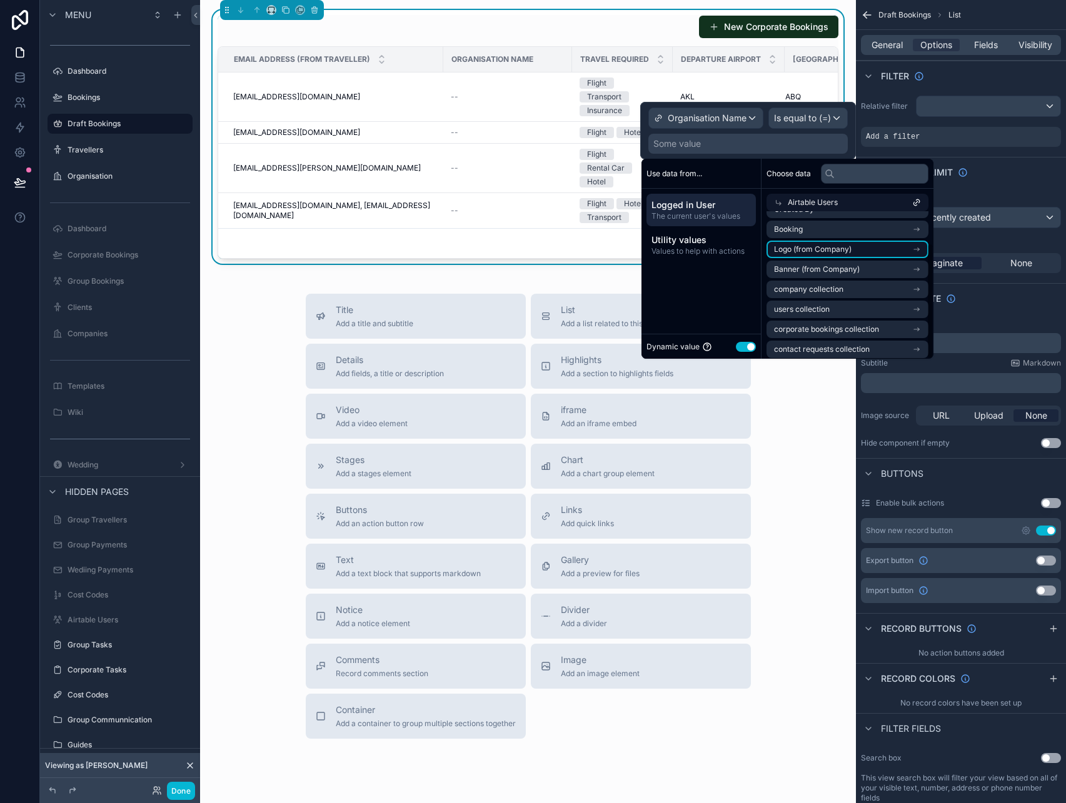
scroll to position [40, 0]
click at [843, 283] on li "company collection" at bounding box center [847, 285] width 162 height 18
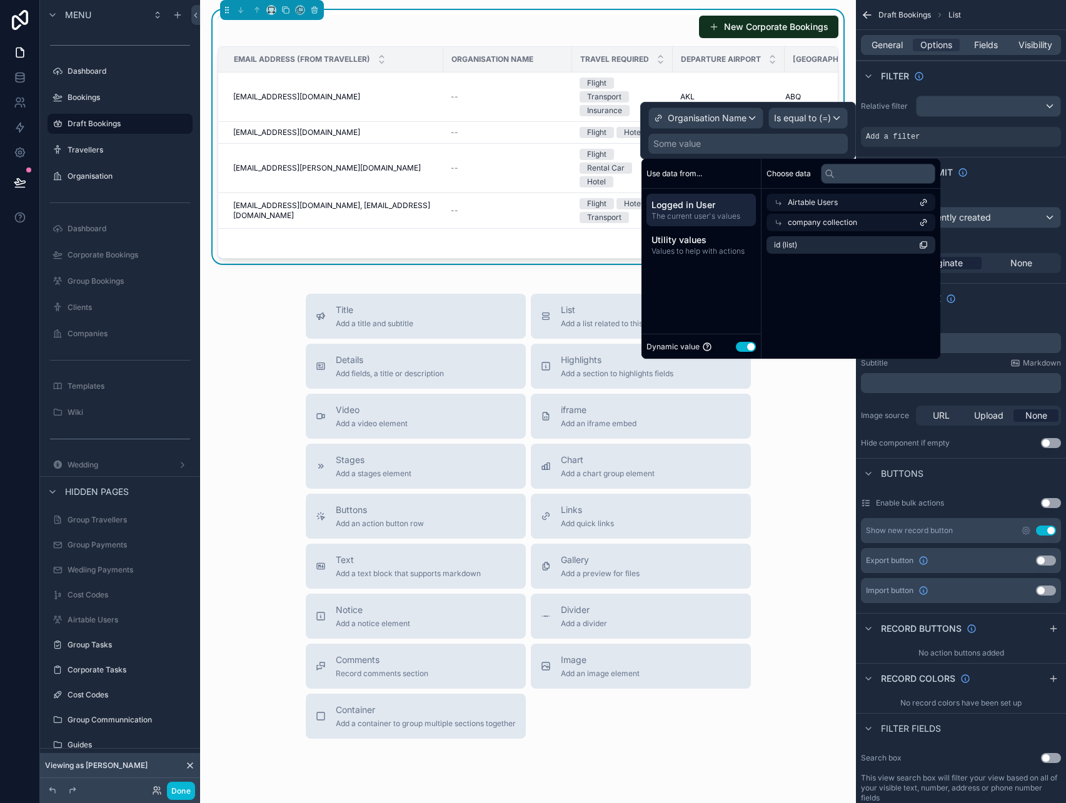
scroll to position [0, 0]
click at [829, 243] on li "id (list)" at bounding box center [847, 245] width 162 height 18
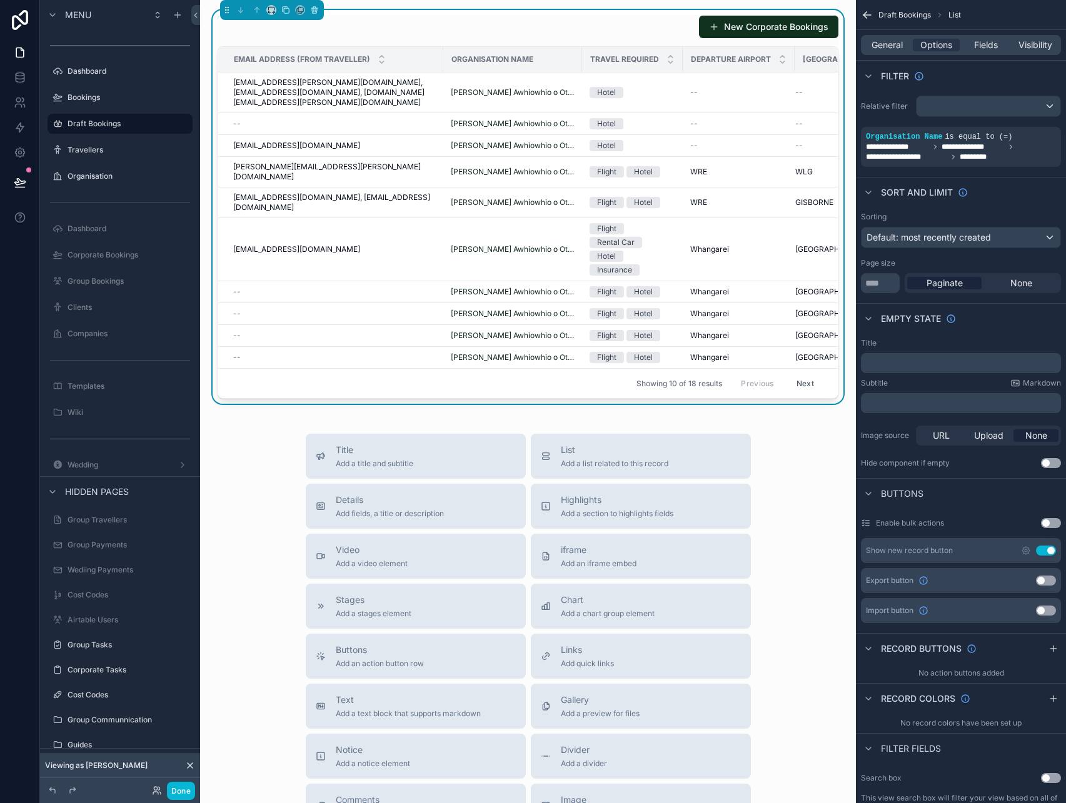
click at [259, 434] on div "Title Add a title and subtitle List Add a list related to this record Details A…" at bounding box center [528, 656] width 636 height 445
click at [1023, 550] on icon "scrollable content" at bounding box center [1026, 551] width 10 height 10
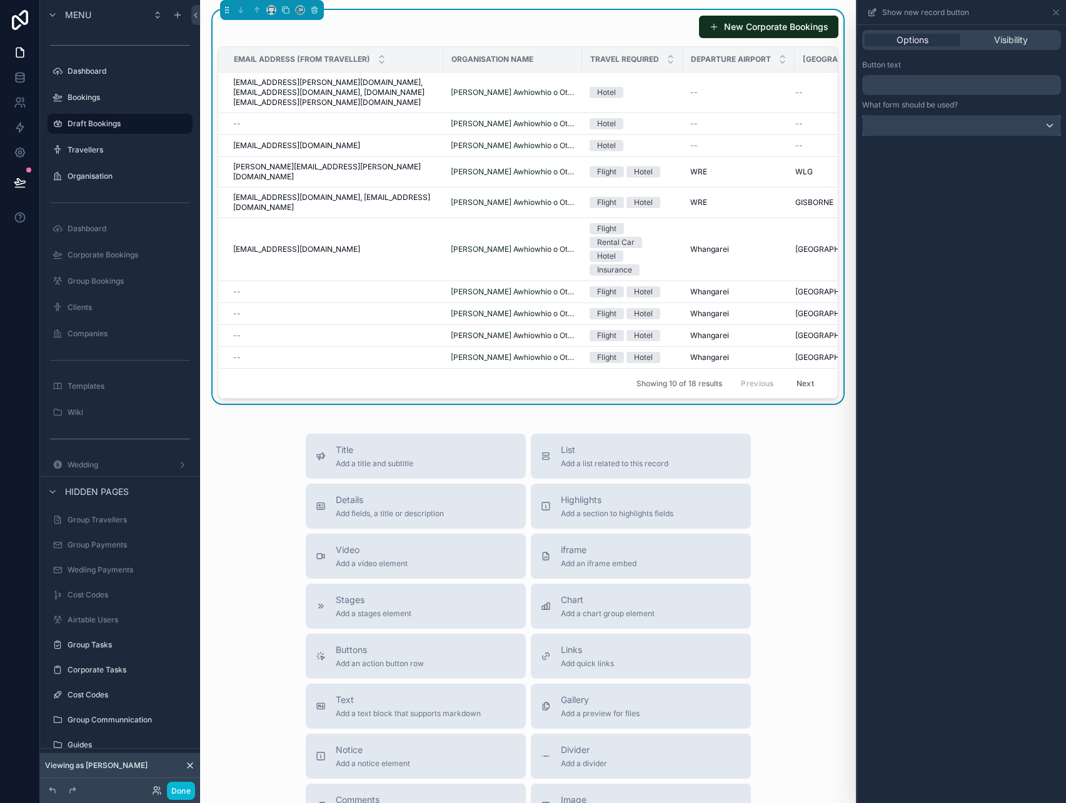
click at [934, 122] on div at bounding box center [962, 126] width 198 height 20
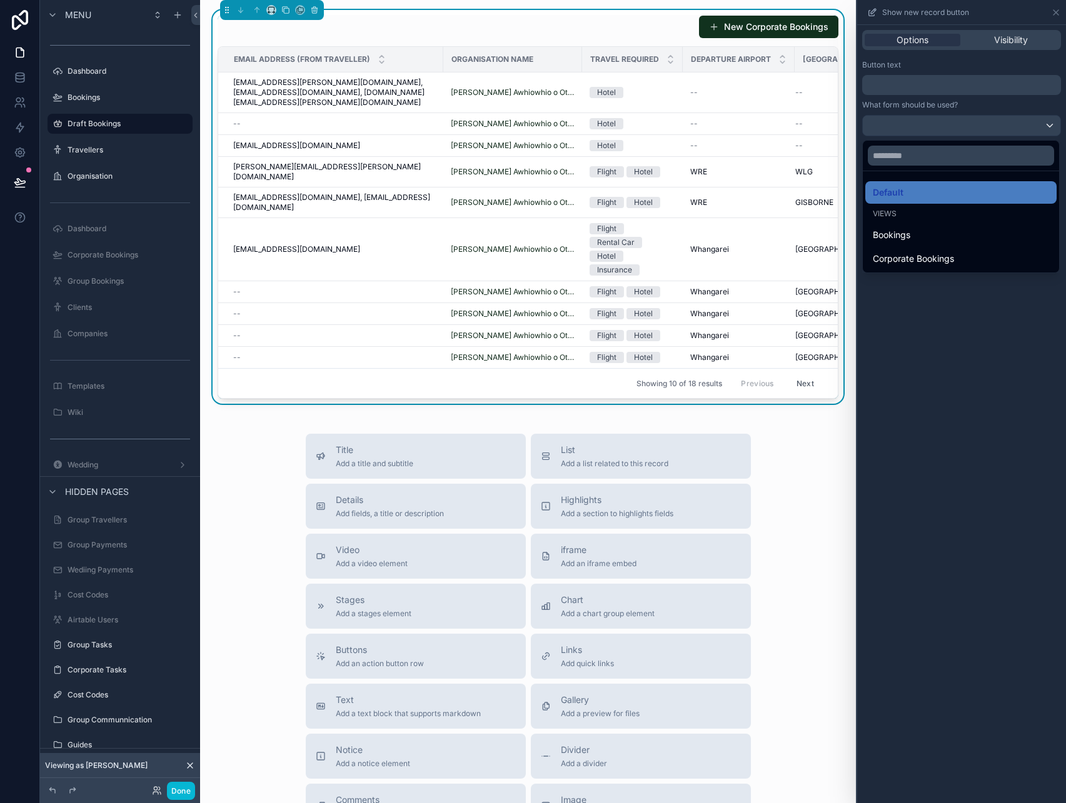
click at [940, 339] on div at bounding box center [961, 401] width 209 height 803
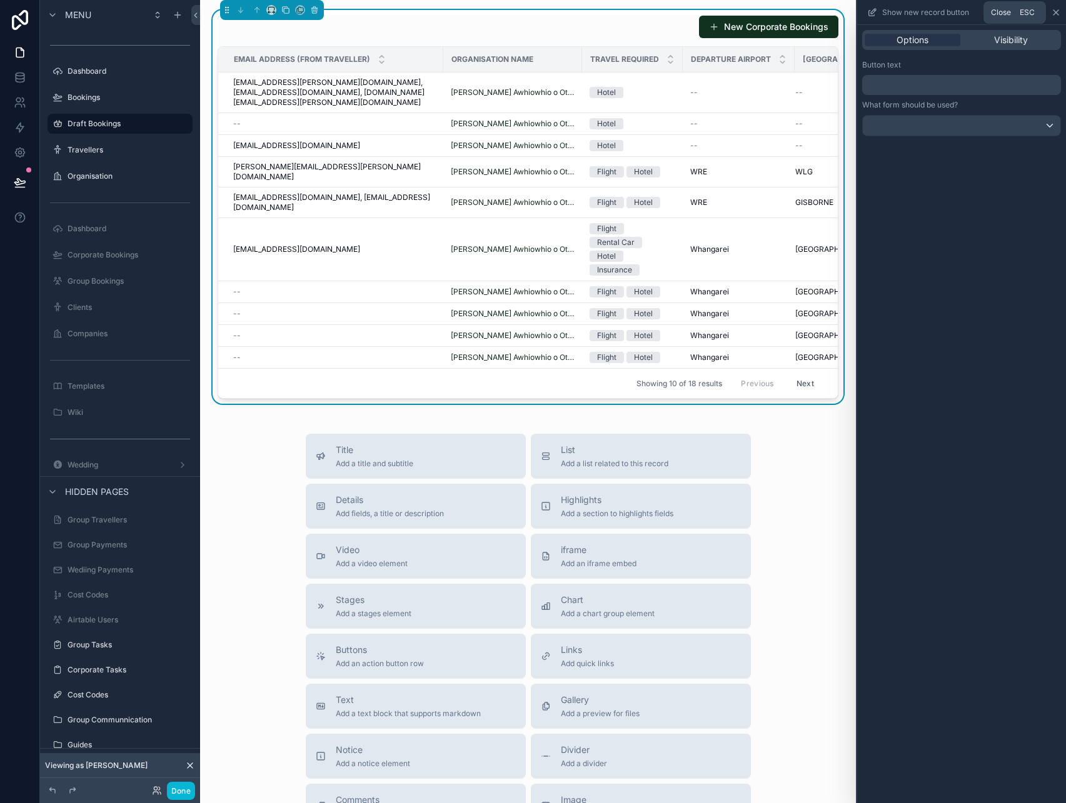
click at [1055, 12] on icon at bounding box center [1055, 12] width 5 height 5
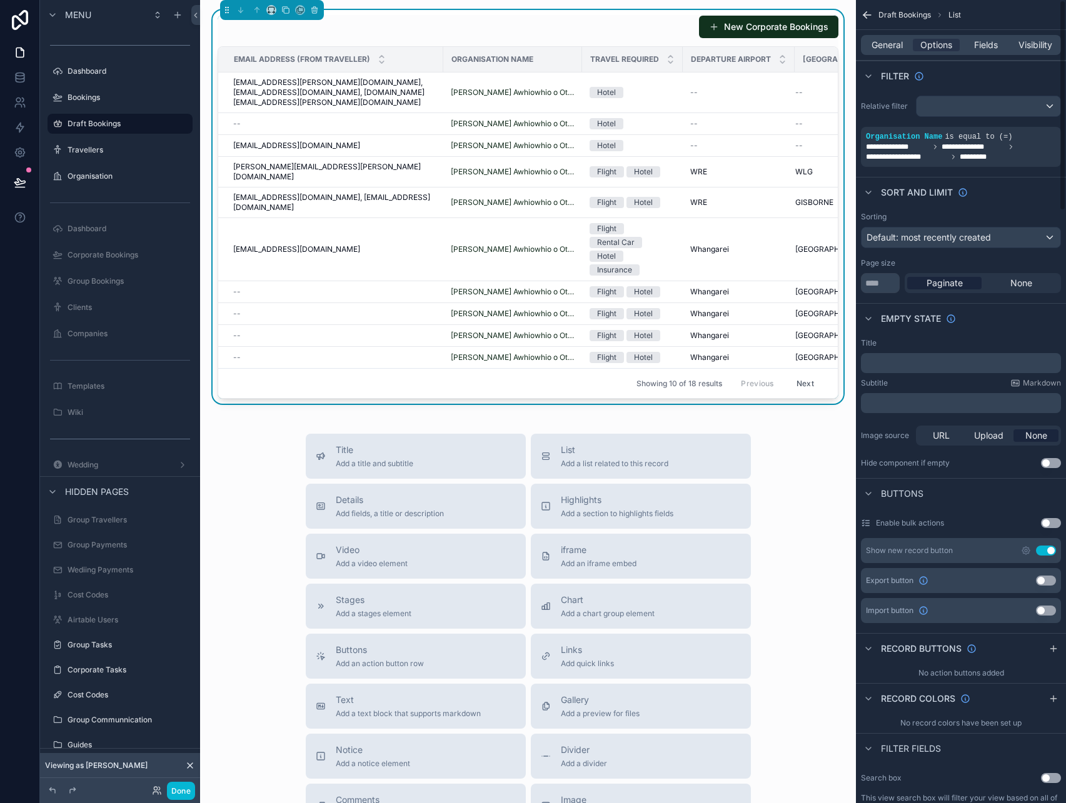
click at [1046, 548] on button "Use setting" at bounding box center [1046, 551] width 20 height 10
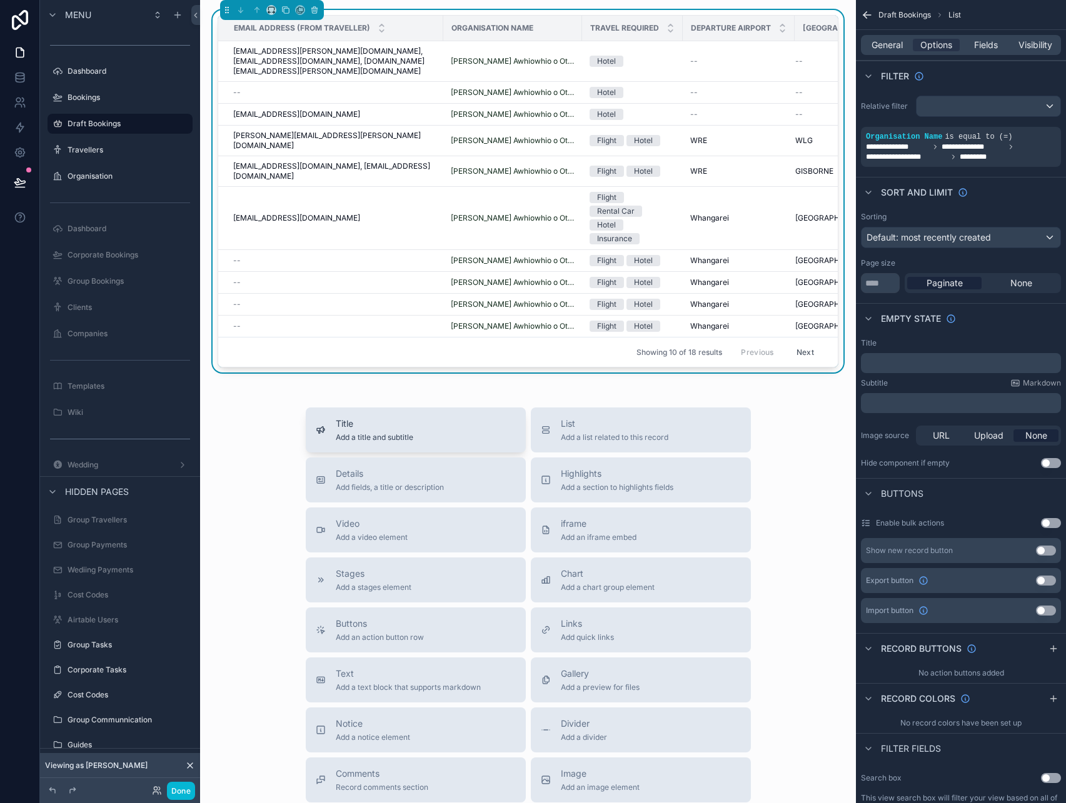
drag, startPoint x: 446, startPoint y: 403, endPoint x: 424, endPoint y: 411, distance: 23.1
click at [424, 418] on div "Title Add a title and subtitle" at bounding box center [416, 430] width 200 height 25
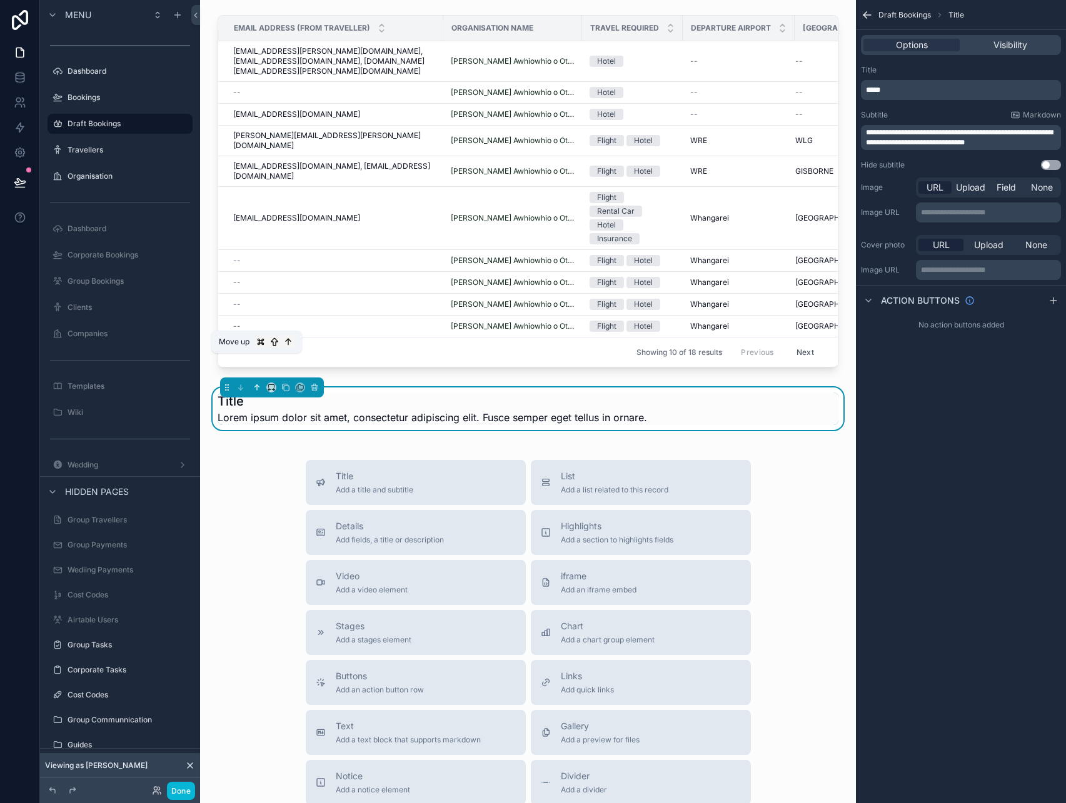
click at [254, 383] on icon "scrollable content" at bounding box center [257, 387] width 9 height 9
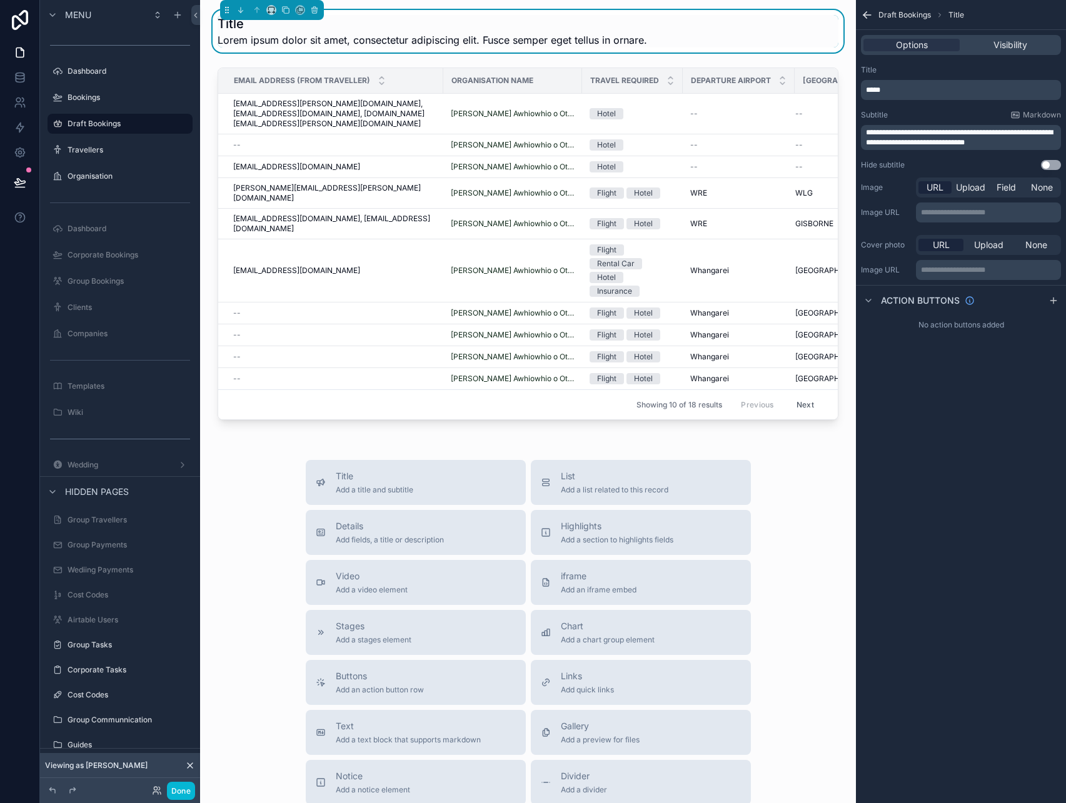
click at [909, 86] on p "*****" at bounding box center [962, 90] width 193 height 10
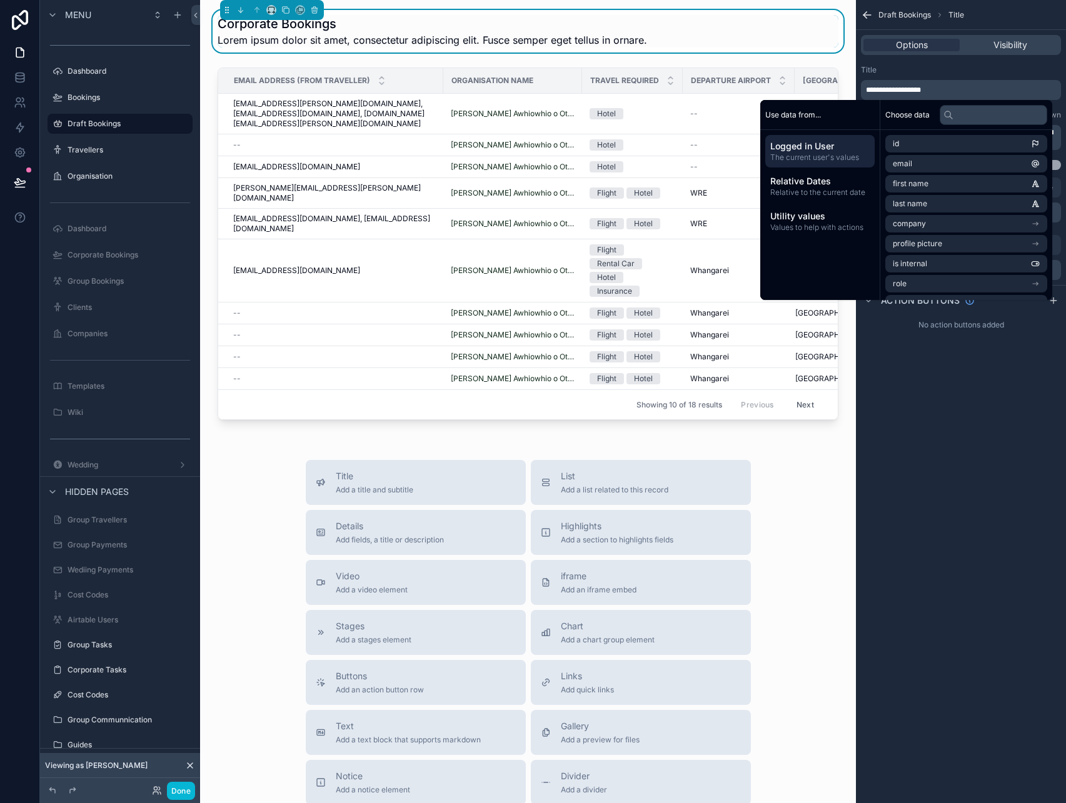
click at [1020, 371] on div "**********" at bounding box center [961, 401] width 210 height 803
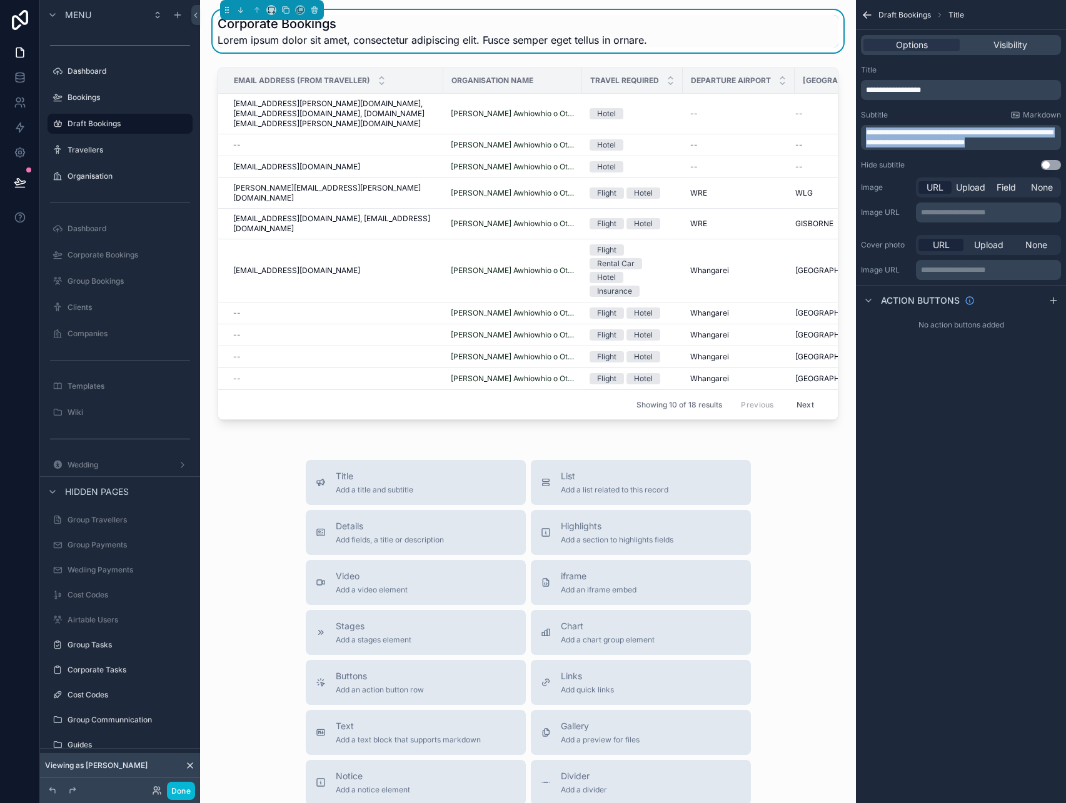
drag, startPoint x: 1028, startPoint y: 146, endPoint x: 864, endPoint y: 120, distance: 166.5
click at [864, 120] on div "**********" at bounding box center [961, 130] width 200 height 40
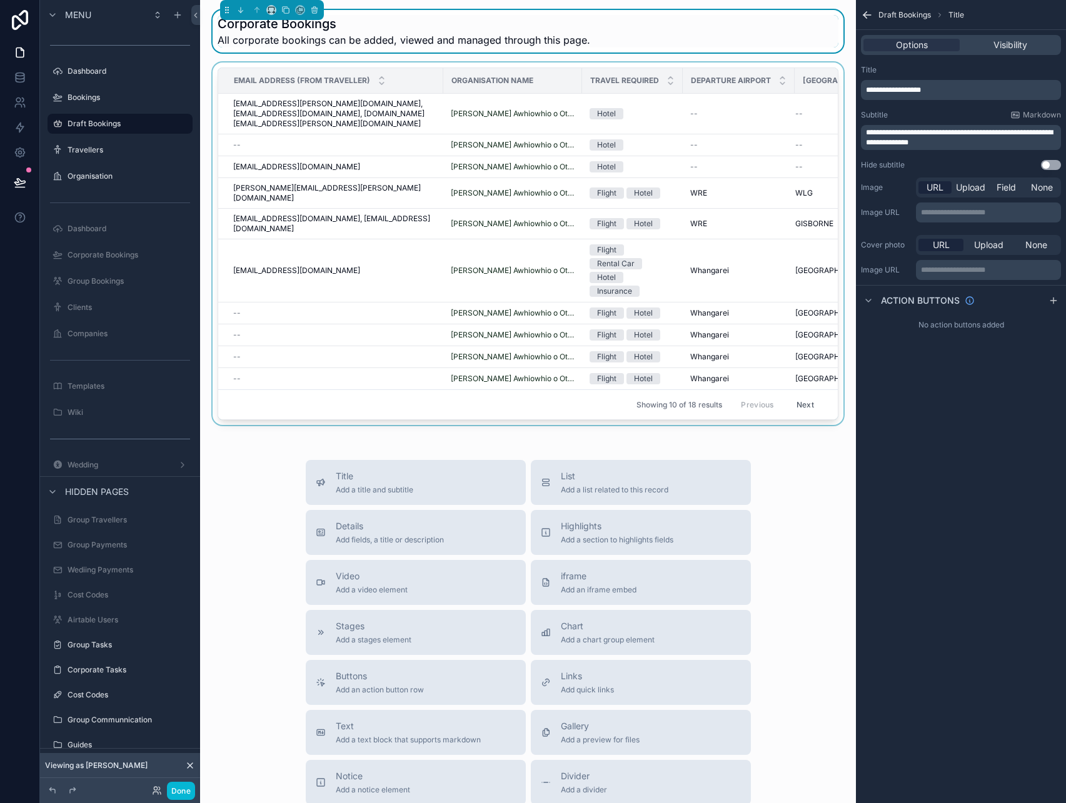
click at [386, 159] on div "scrollable content" at bounding box center [528, 247] width 636 height 368
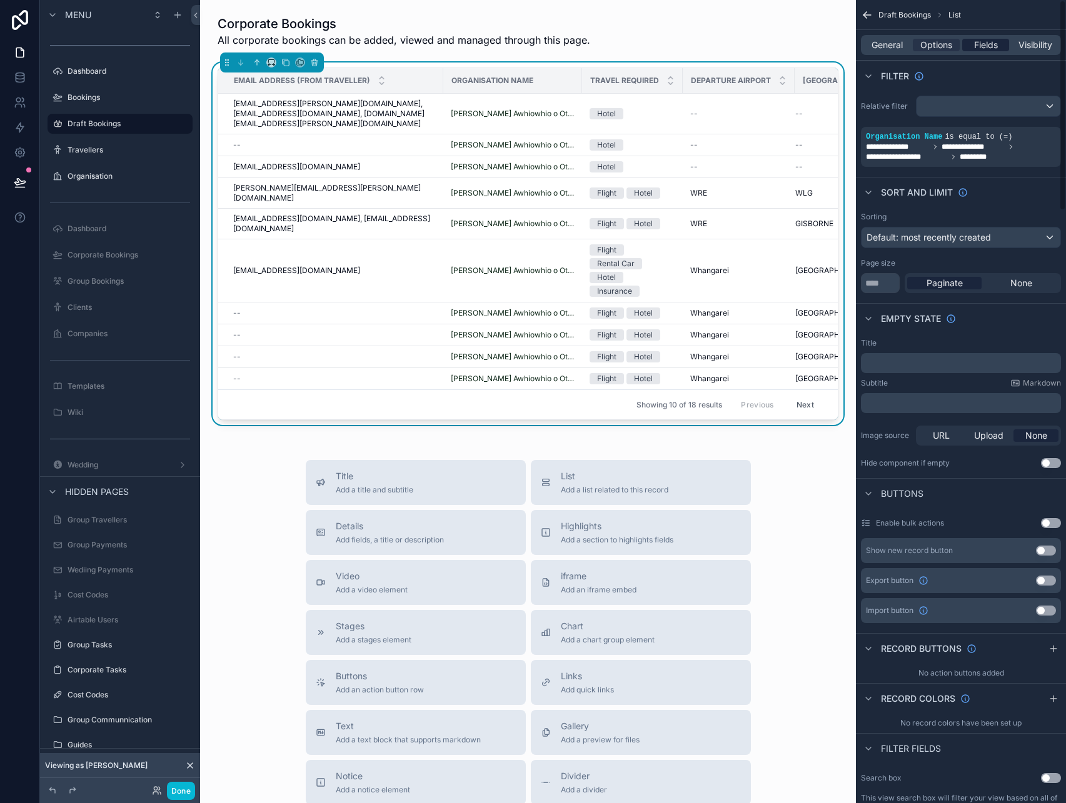
click at [994, 44] on span "Fields" at bounding box center [986, 45] width 24 height 13
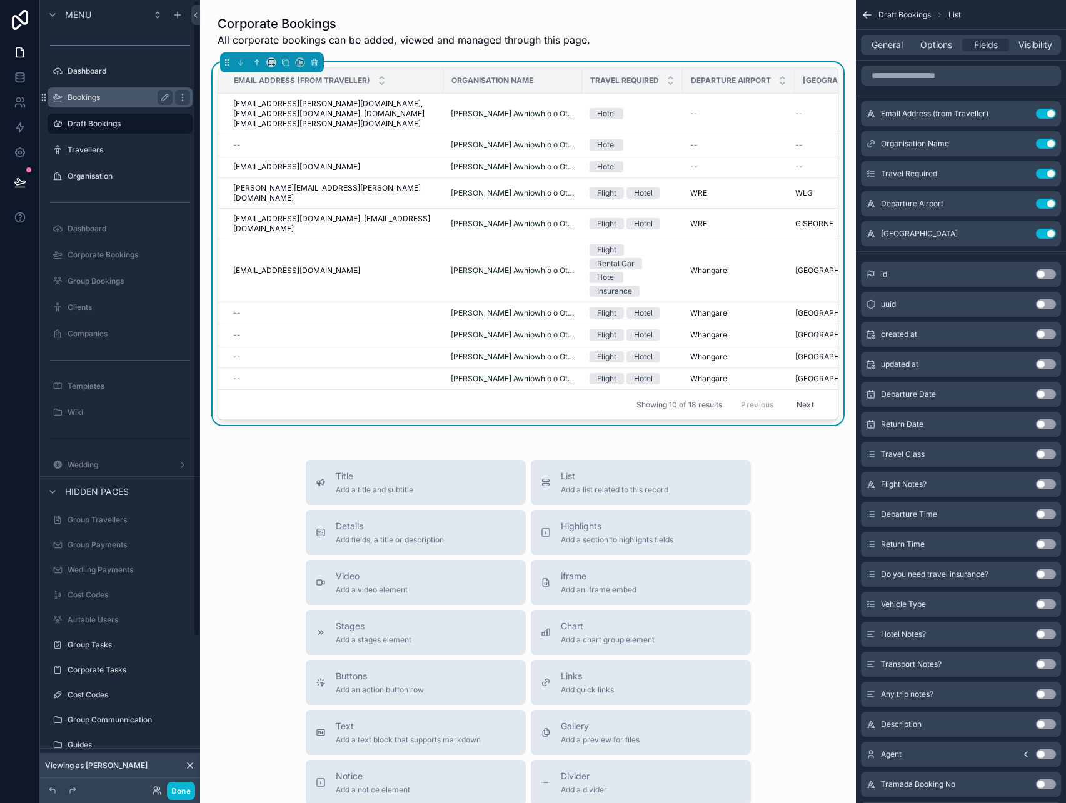
click at [84, 107] on div "Bookings" at bounding box center [120, 98] width 140 height 20
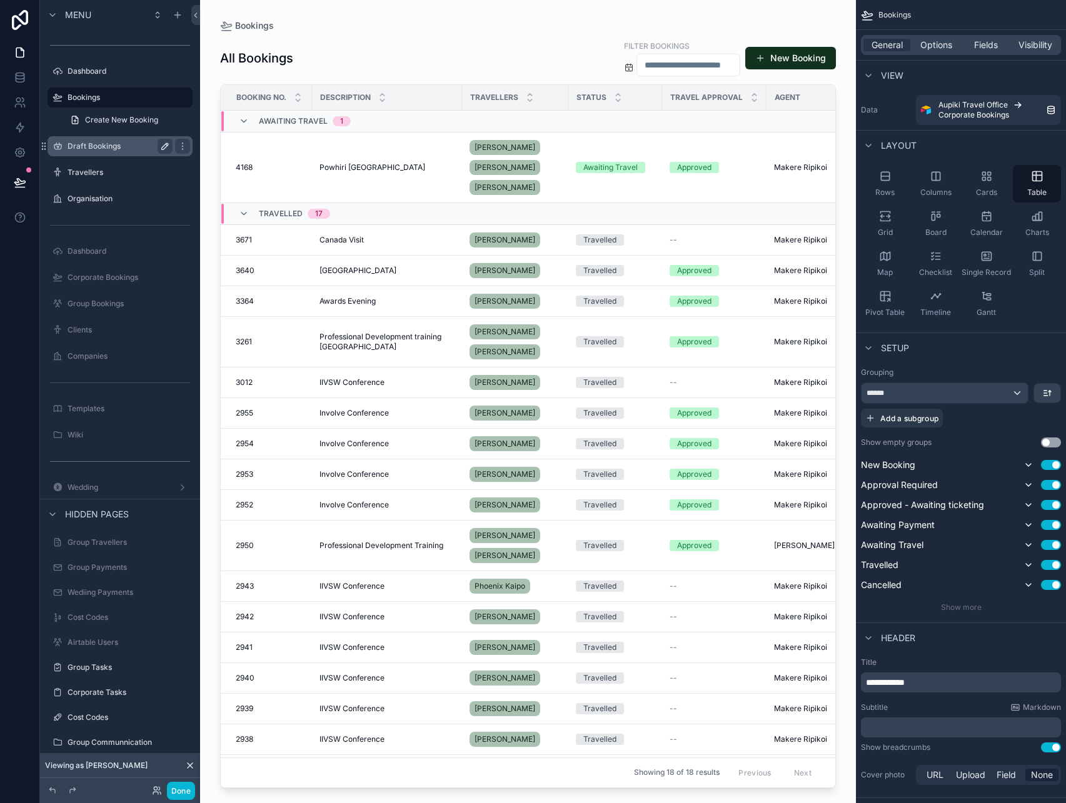
click at [101, 149] on label "Draft Bookings" at bounding box center [118, 146] width 100 height 10
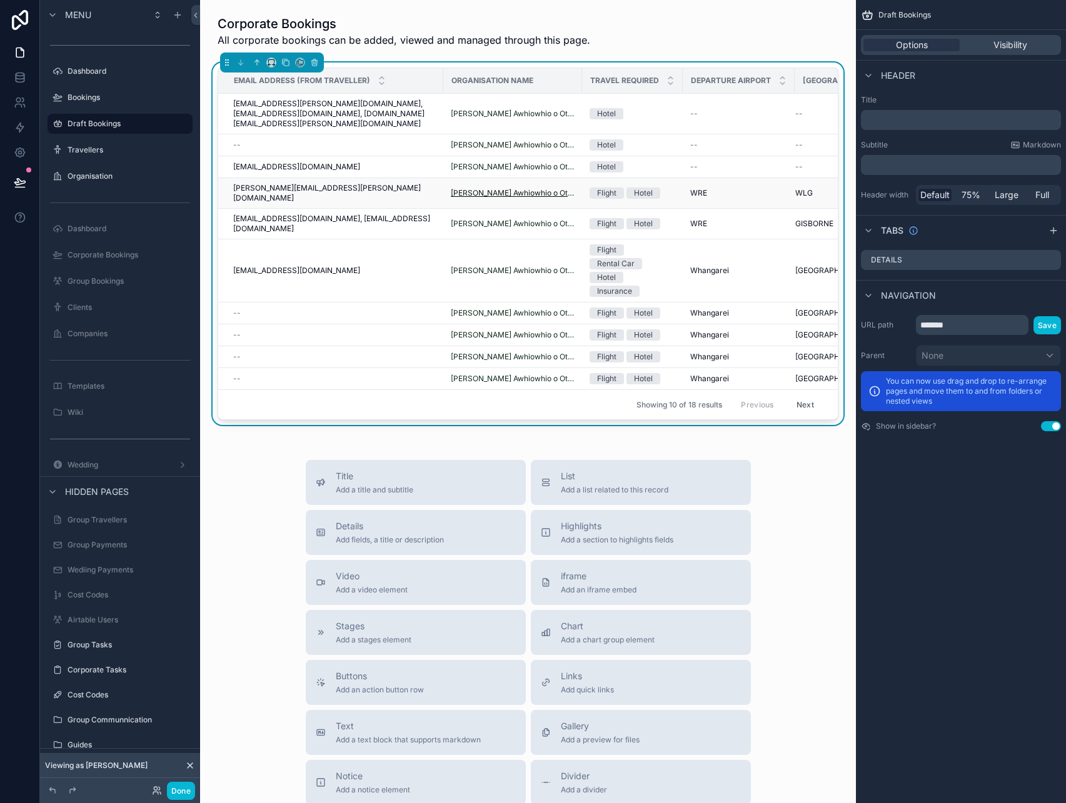
click at [545, 188] on span "[PERSON_NAME] Awhiowhio o Otangarei Trust" at bounding box center [513, 193] width 124 height 10
click at [214, 244] on div "Email Address (from Traveller) Organisation Name Travel Required Departure Airp…" at bounding box center [528, 247] width 636 height 368
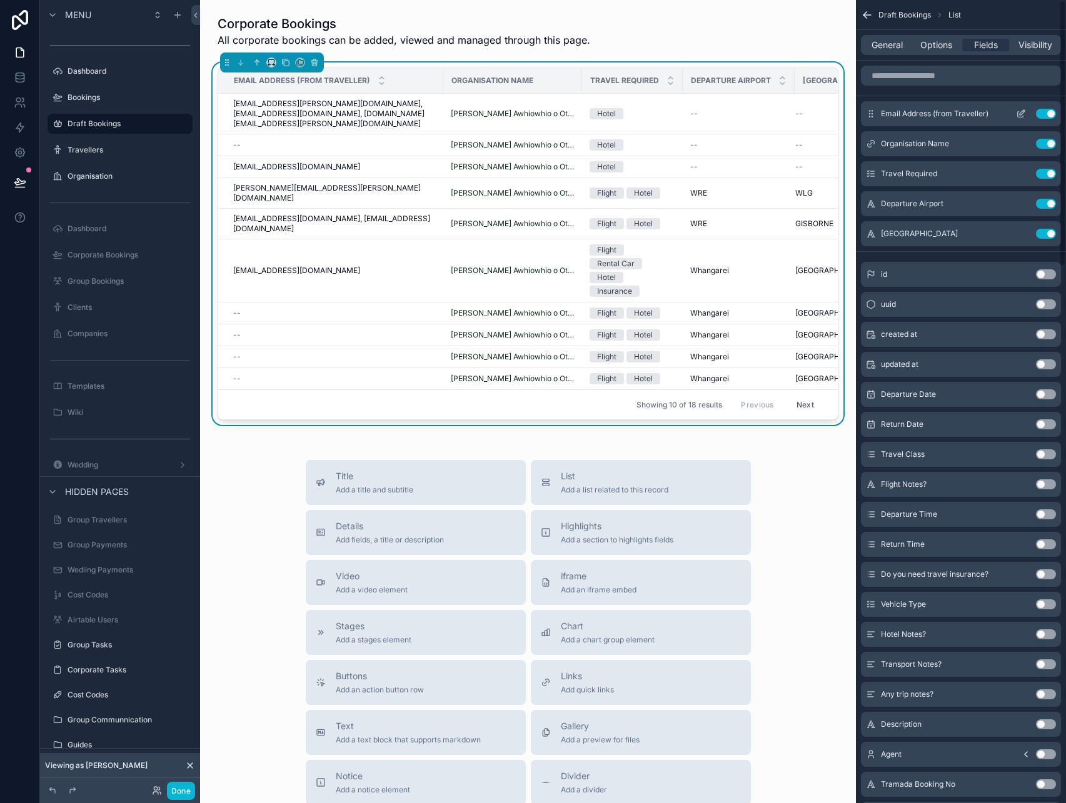
click at [1045, 112] on button "Use setting" at bounding box center [1046, 114] width 20 height 10
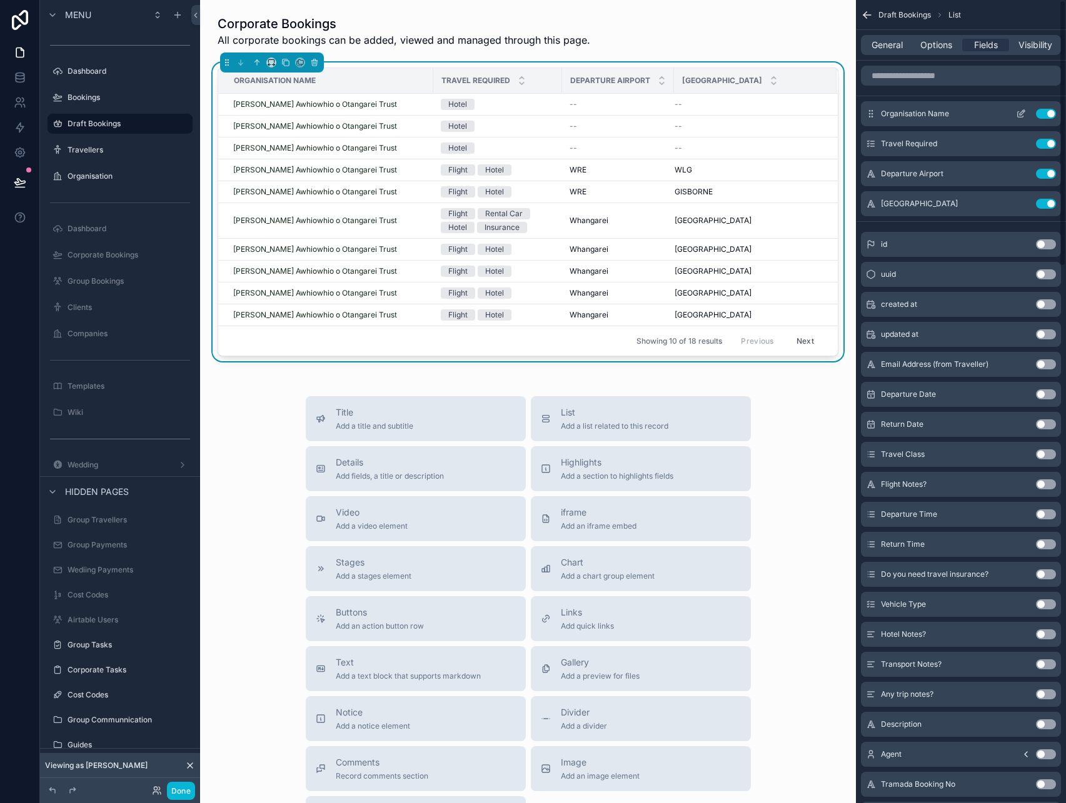
click at [1048, 117] on button "Use setting" at bounding box center [1046, 114] width 20 height 10
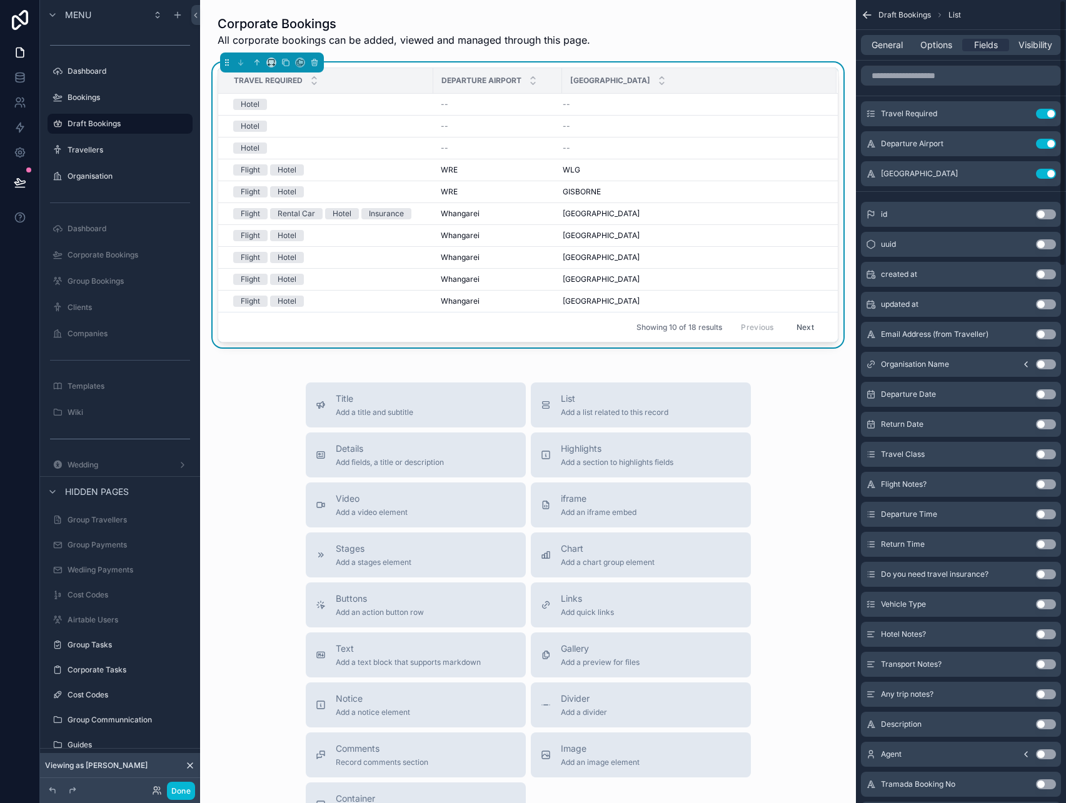
click at [1048, 117] on button "Use setting" at bounding box center [1046, 114] width 20 height 10
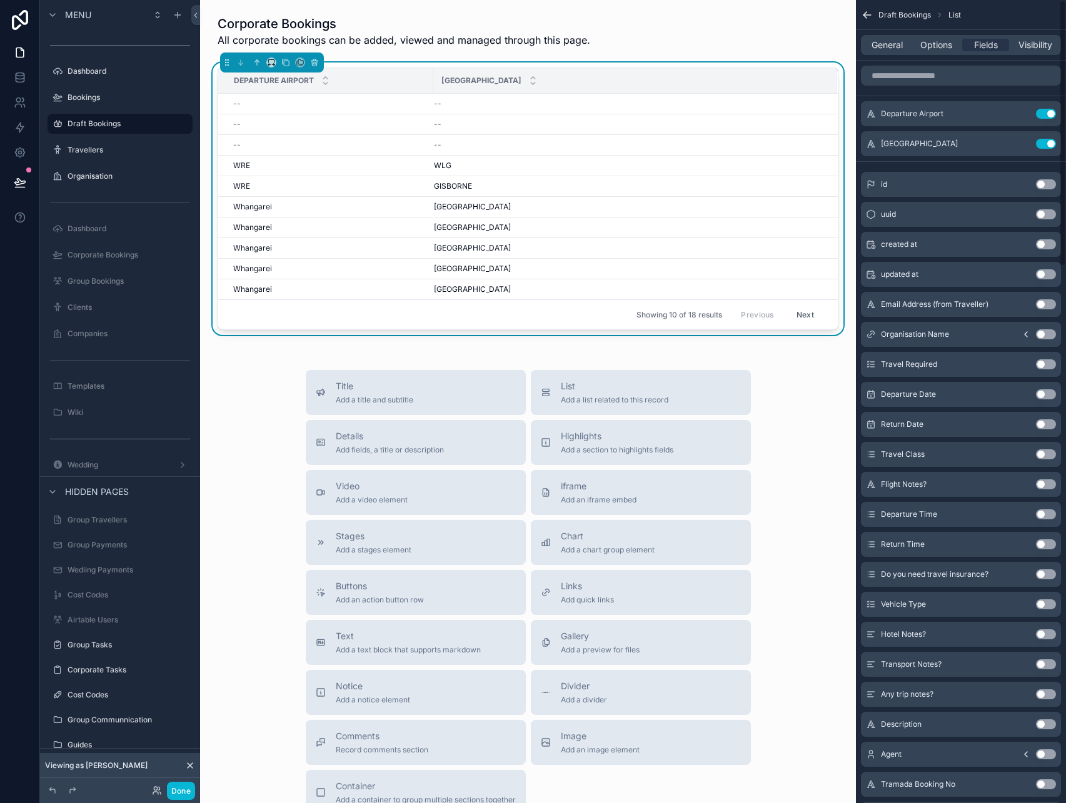
click at [1048, 117] on button "Use setting" at bounding box center [1046, 114] width 20 height 10
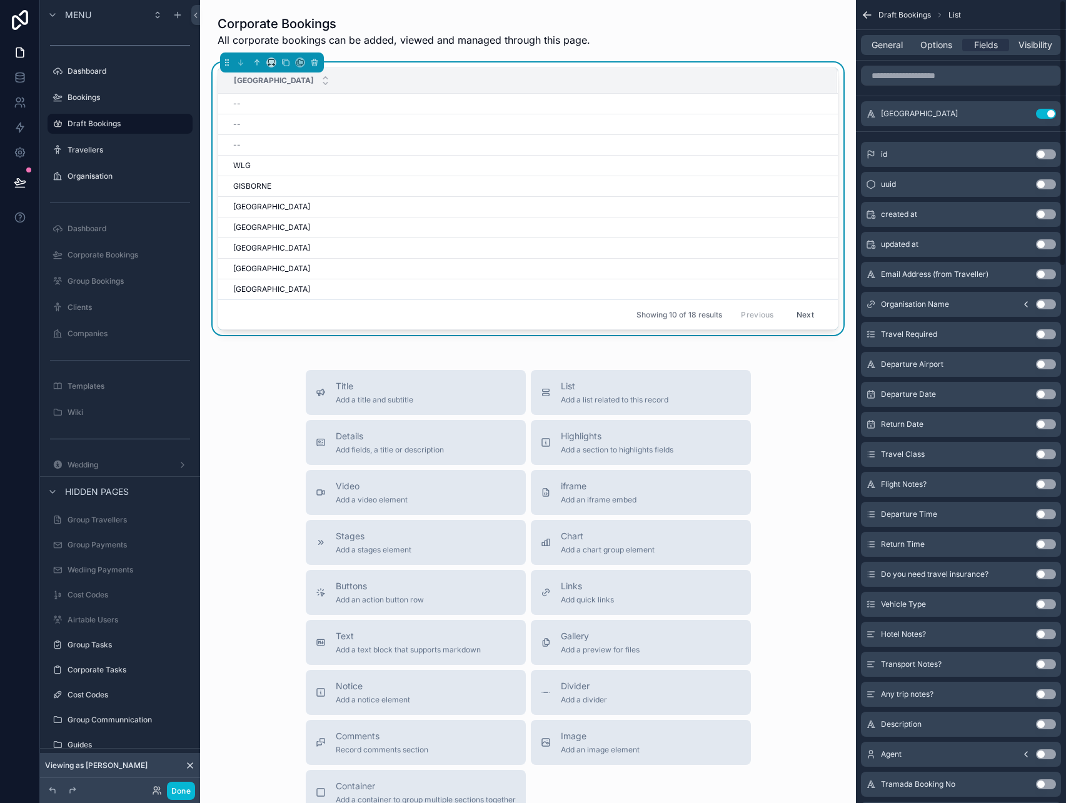
click at [1048, 117] on button "Use setting" at bounding box center [1046, 114] width 20 height 10
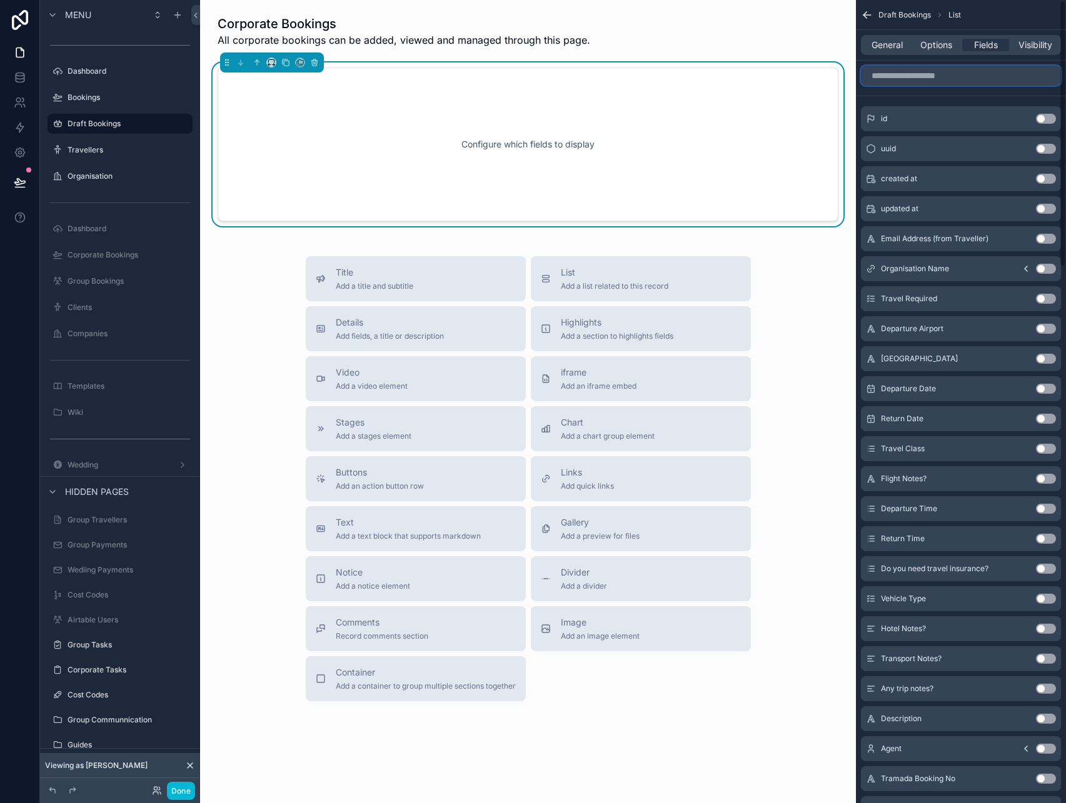
click at [950, 75] on input "scrollable content" at bounding box center [961, 76] width 200 height 20
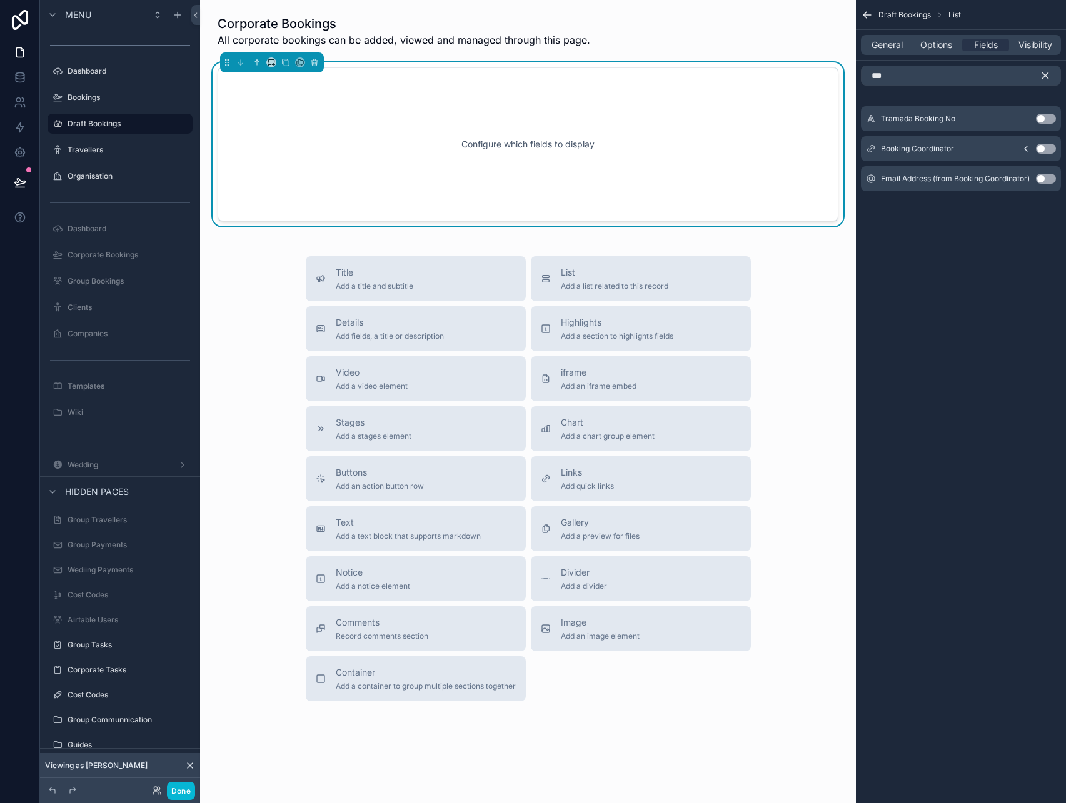
click at [1043, 121] on button "Use setting" at bounding box center [1046, 119] width 20 height 10
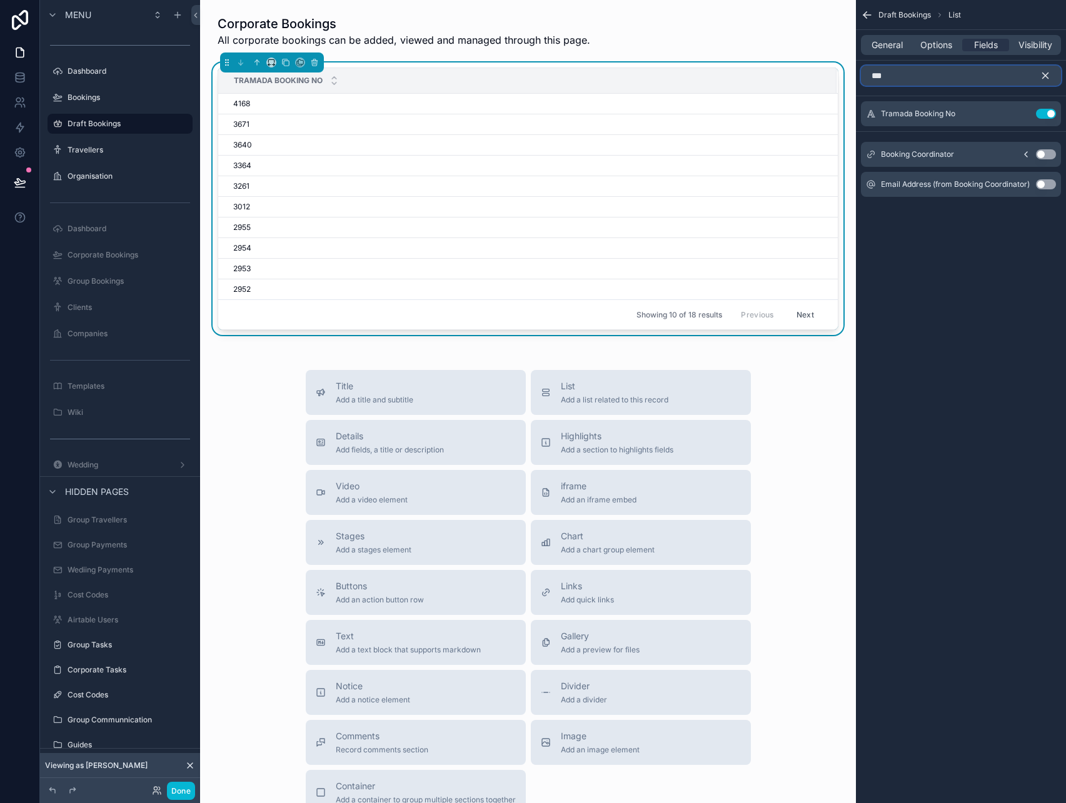
click at [990, 71] on input "***" at bounding box center [961, 76] width 200 height 20
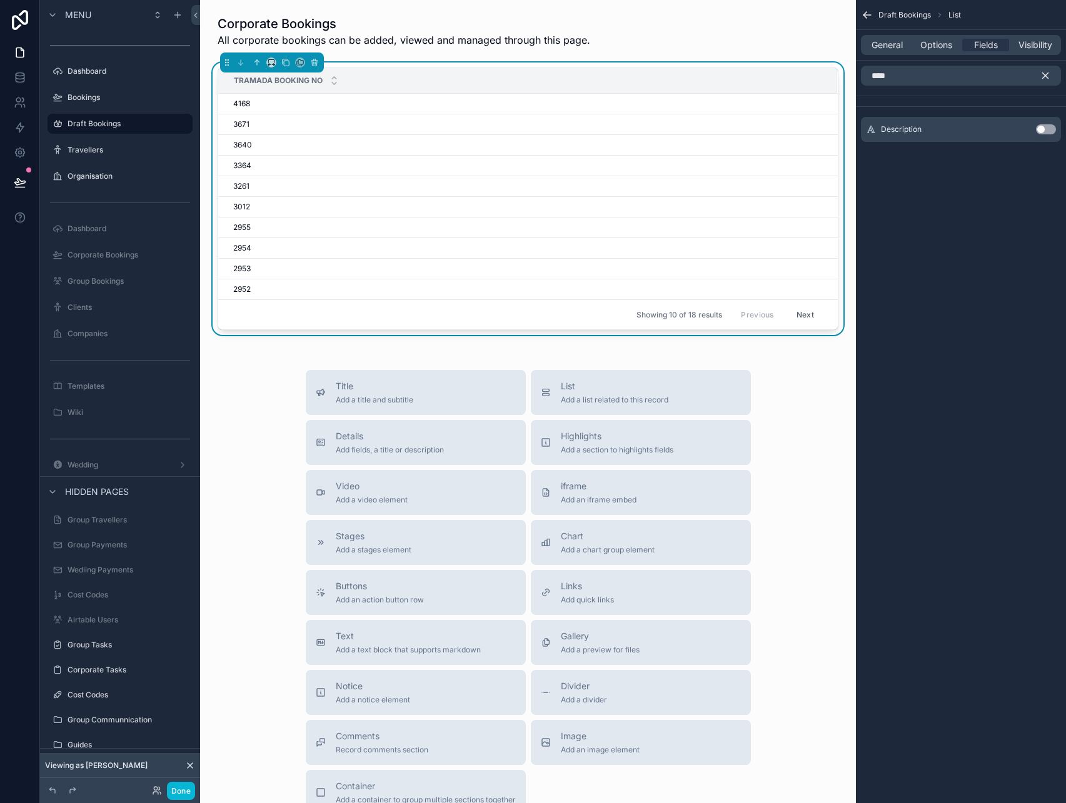
click at [1047, 131] on button "Use setting" at bounding box center [1046, 129] width 20 height 10
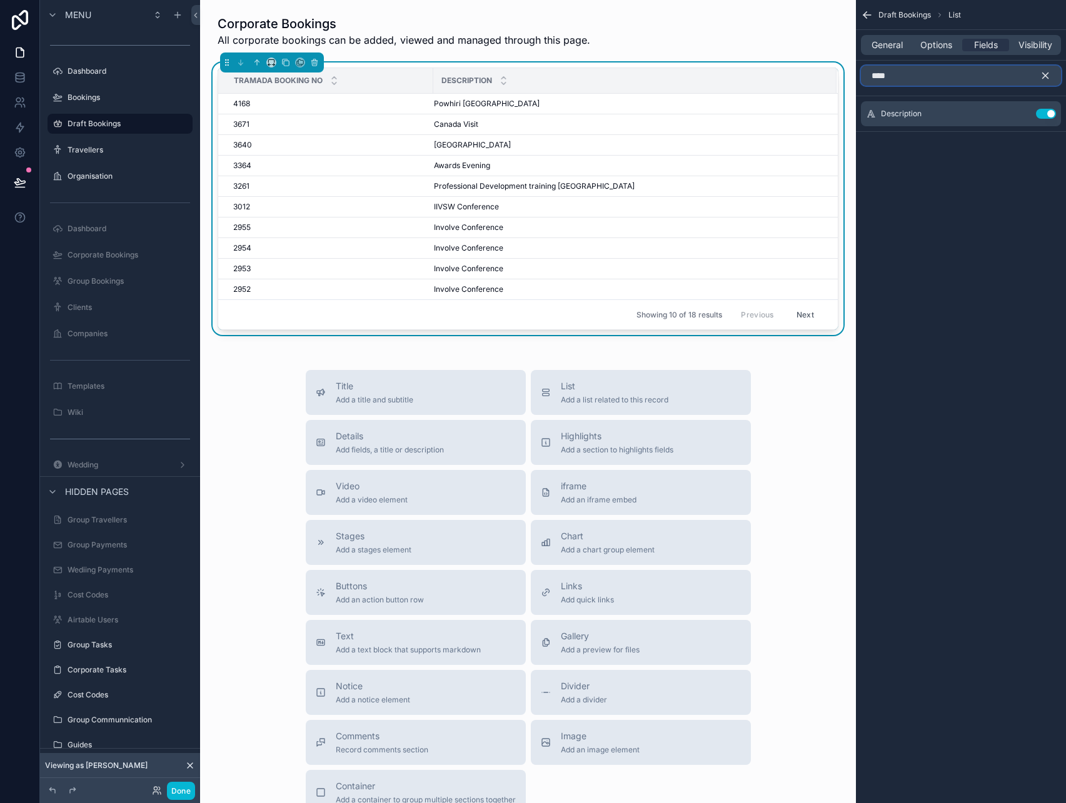
click at [931, 72] on input "****" at bounding box center [961, 76] width 200 height 20
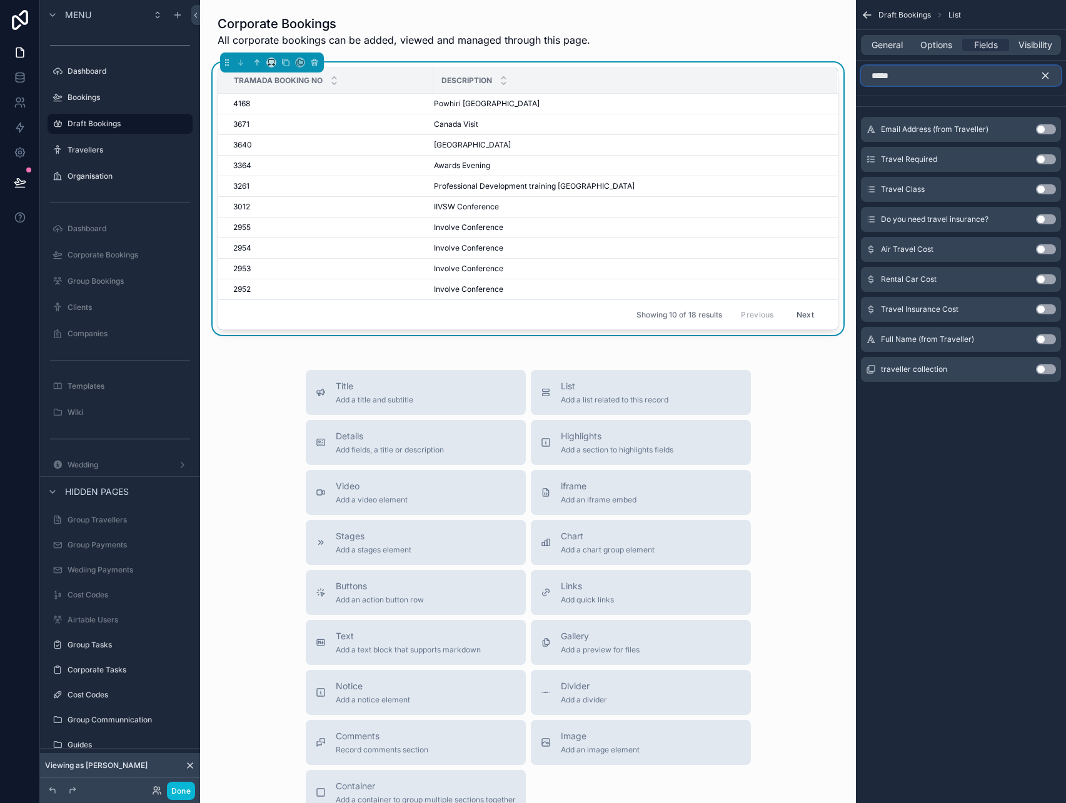
type input "*****"
drag, startPoint x: 1041, startPoint y: 365, endPoint x: 1033, endPoint y: 355, distance: 12.5
click at [1041, 366] on button "Use setting" at bounding box center [1046, 369] width 20 height 10
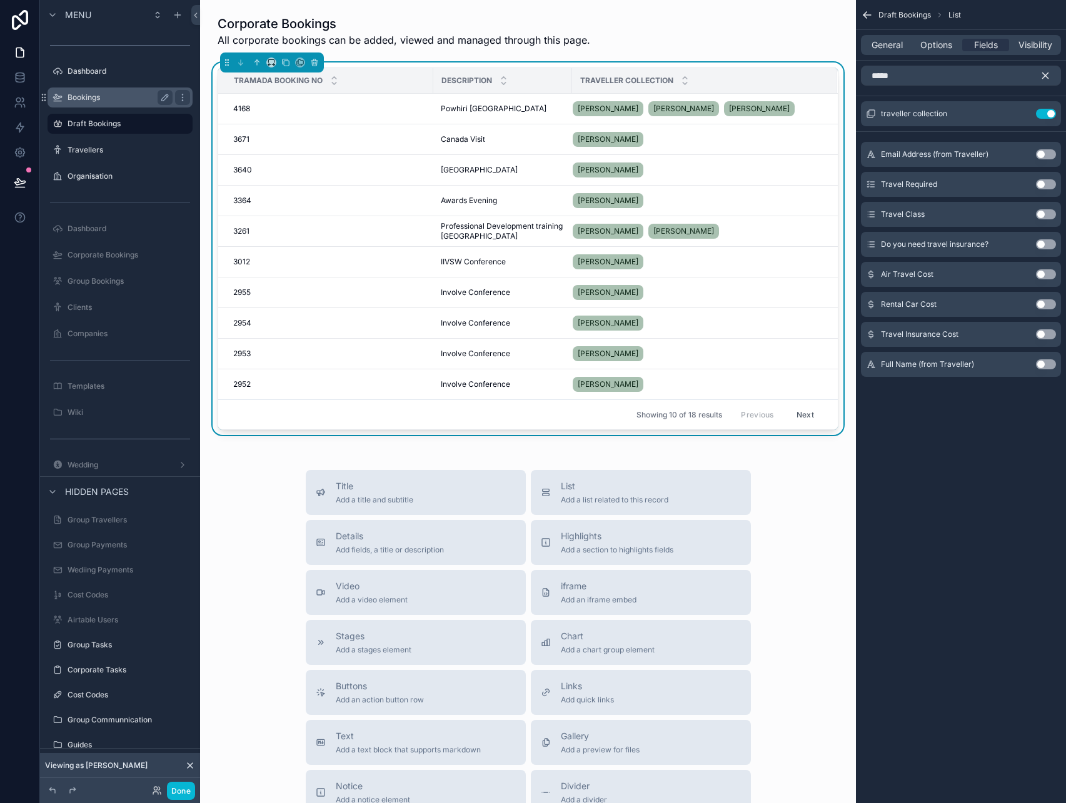
click at [112, 93] on label "Bookings" at bounding box center [118, 98] width 100 height 10
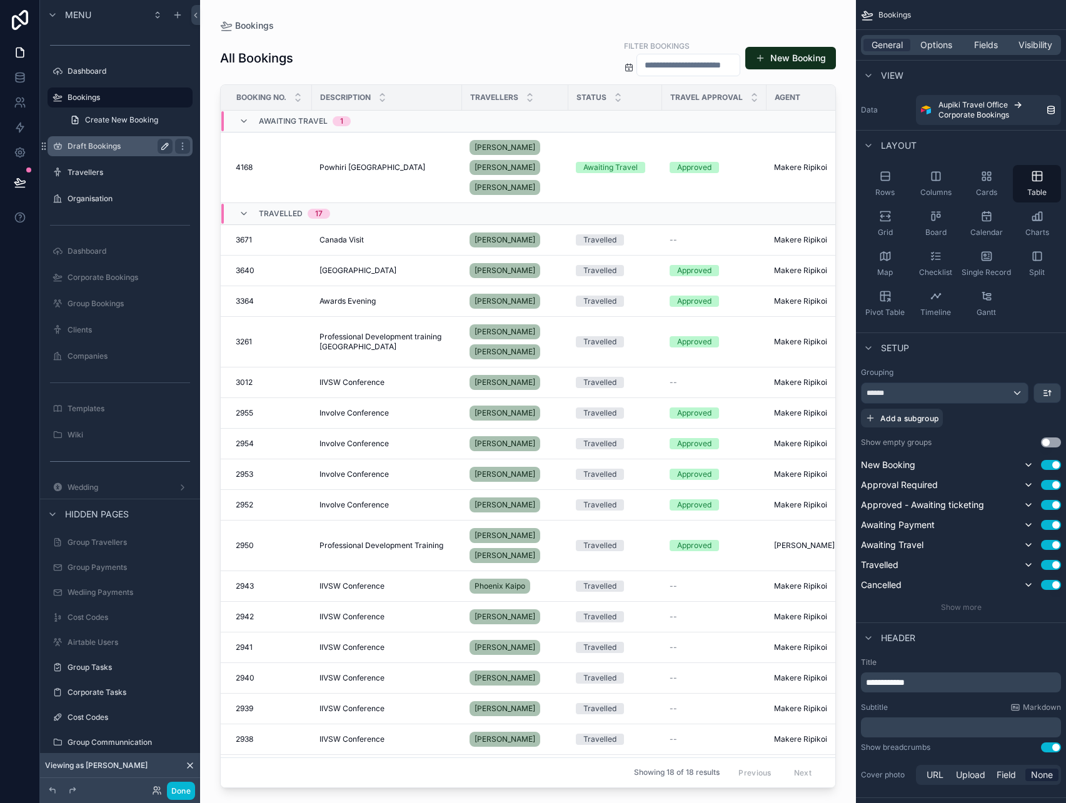
click at [111, 141] on label "Draft Bookings" at bounding box center [118, 146] width 100 height 10
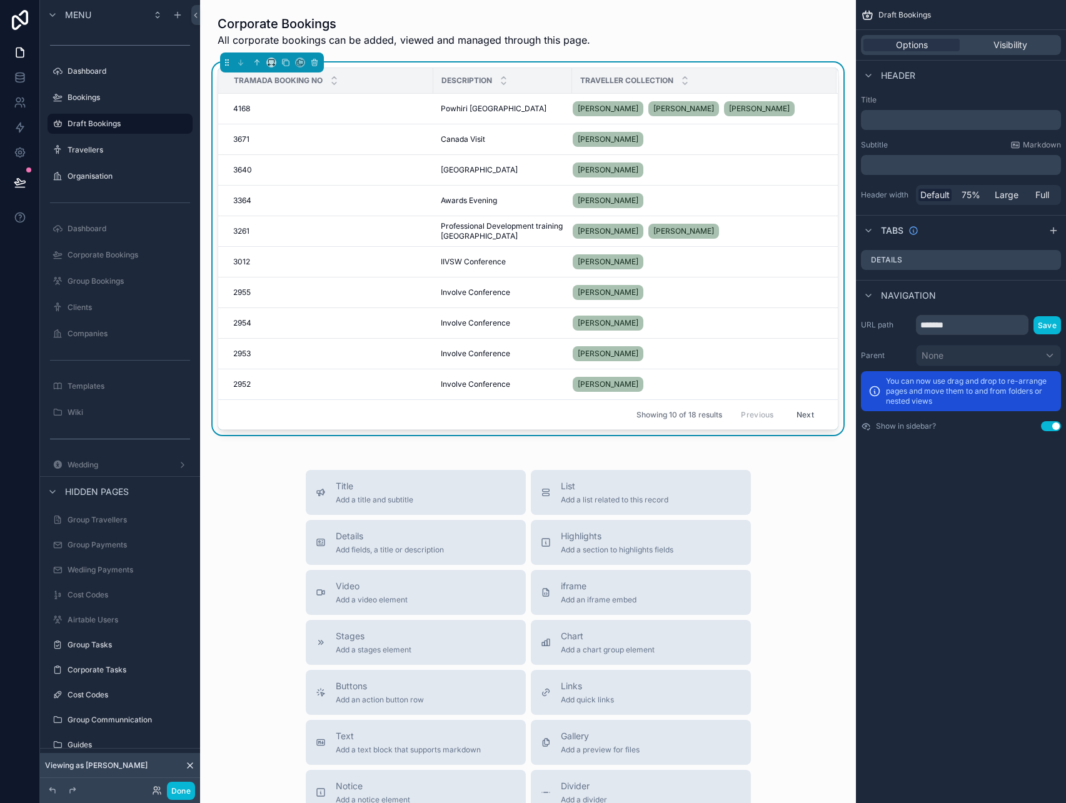
click at [419, 64] on div "Tramada Booking No Description Traveller collection 4168 4168 Powhiri [GEOGRAPH…" at bounding box center [528, 252] width 636 height 378
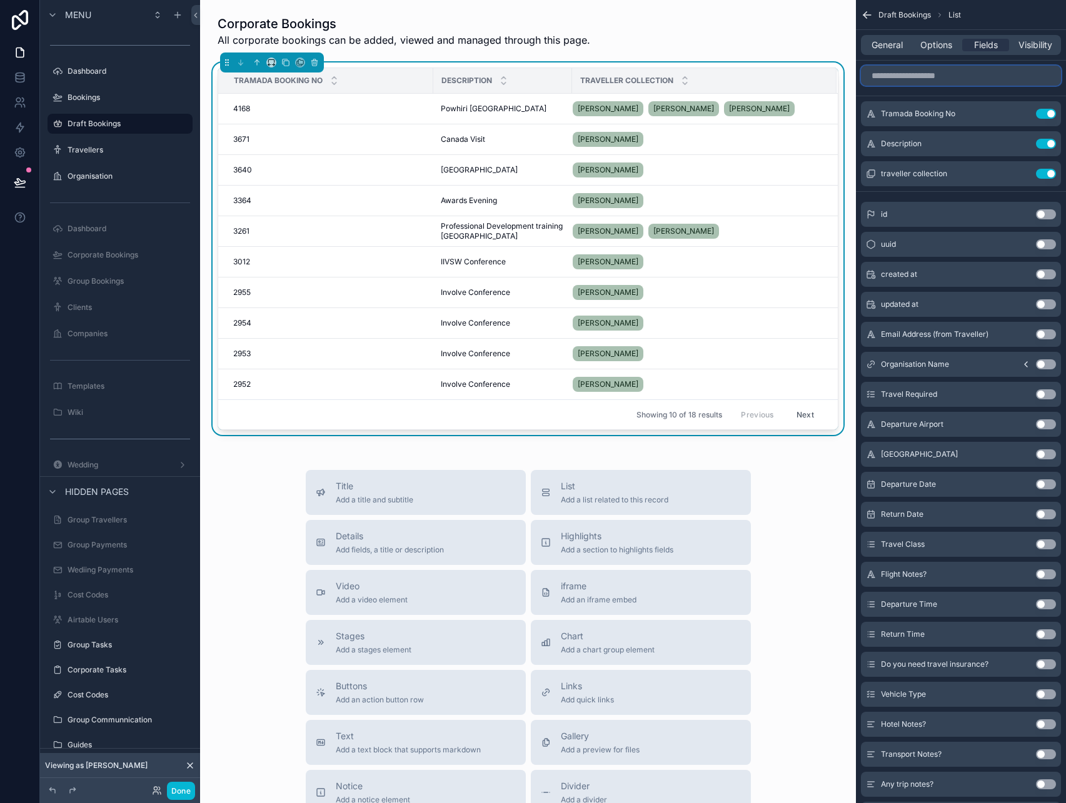
click at [1011, 79] on input "scrollable content" at bounding box center [961, 76] width 200 height 20
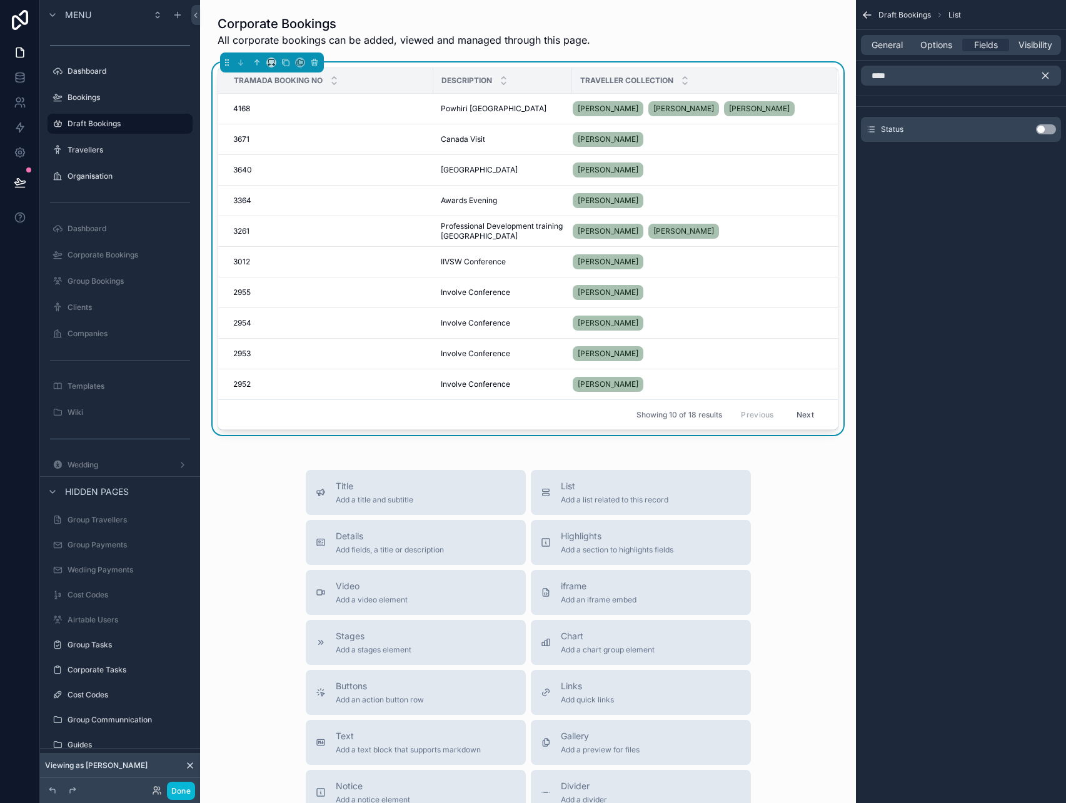
click at [1048, 130] on button "Use setting" at bounding box center [1046, 129] width 20 height 10
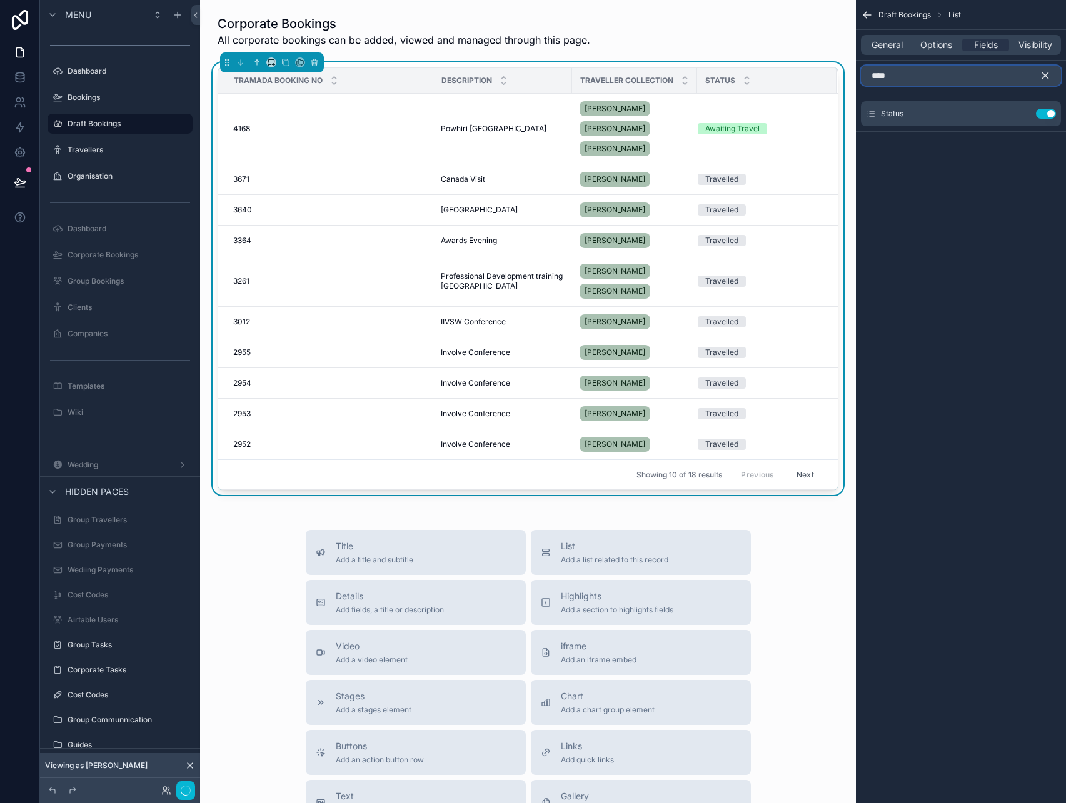
click at [951, 71] on input "****" at bounding box center [961, 76] width 200 height 20
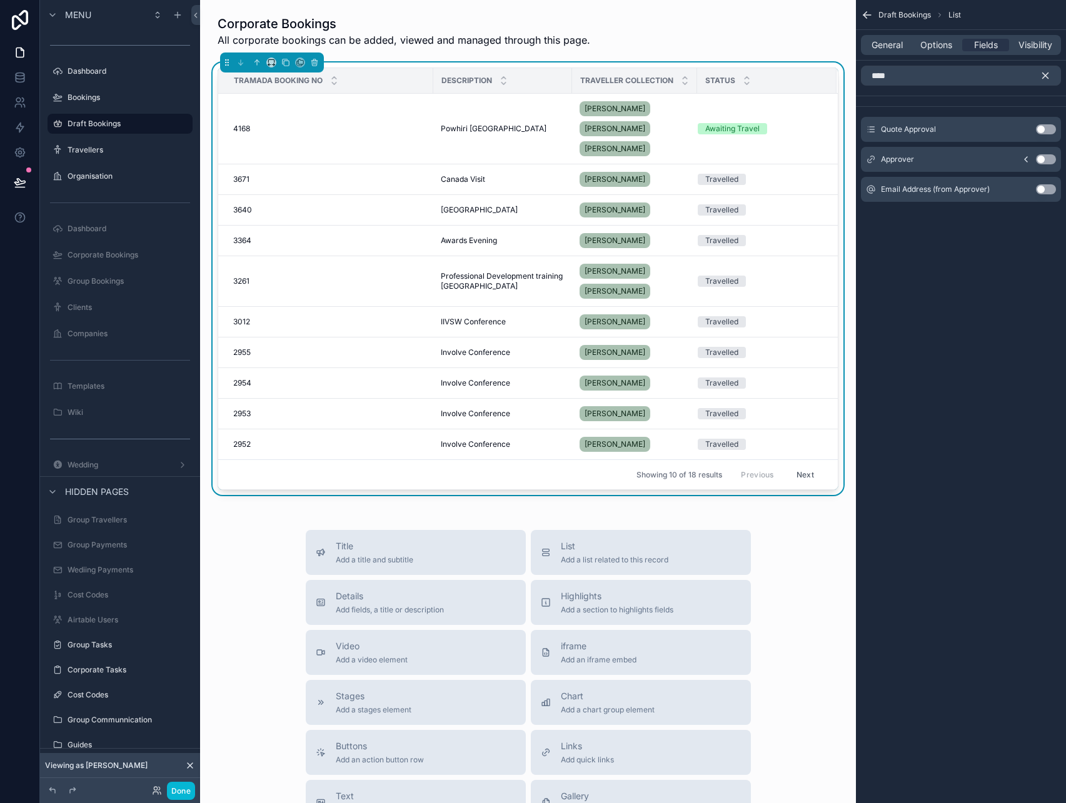
click at [1049, 129] on button "Use setting" at bounding box center [1046, 129] width 20 height 10
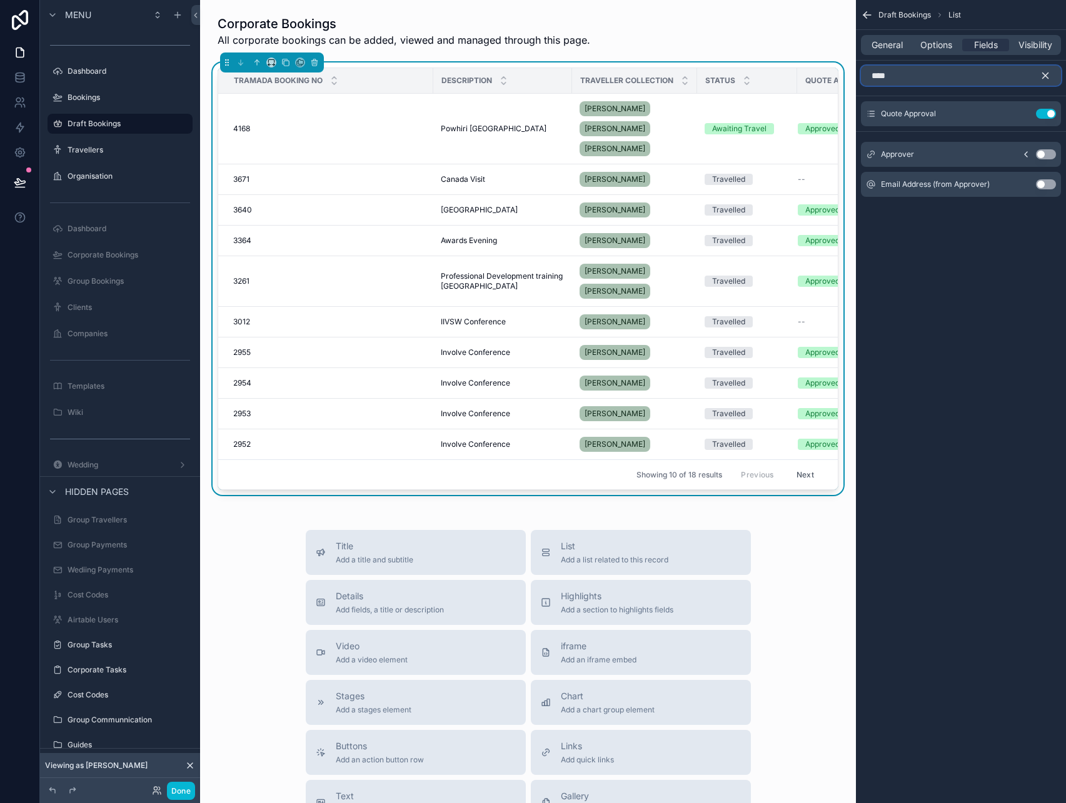
click at [946, 70] on input "****" at bounding box center [961, 76] width 200 height 20
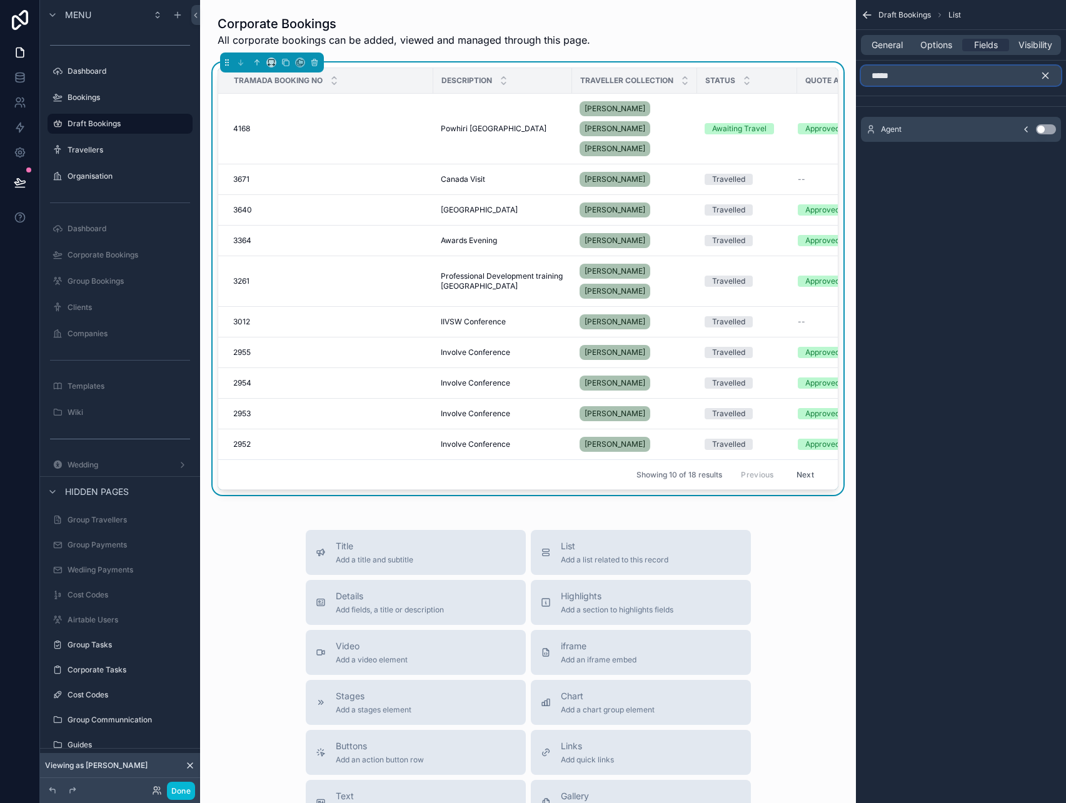
type input "*****"
click at [1046, 129] on button "Use setting" at bounding box center [1046, 129] width 20 height 10
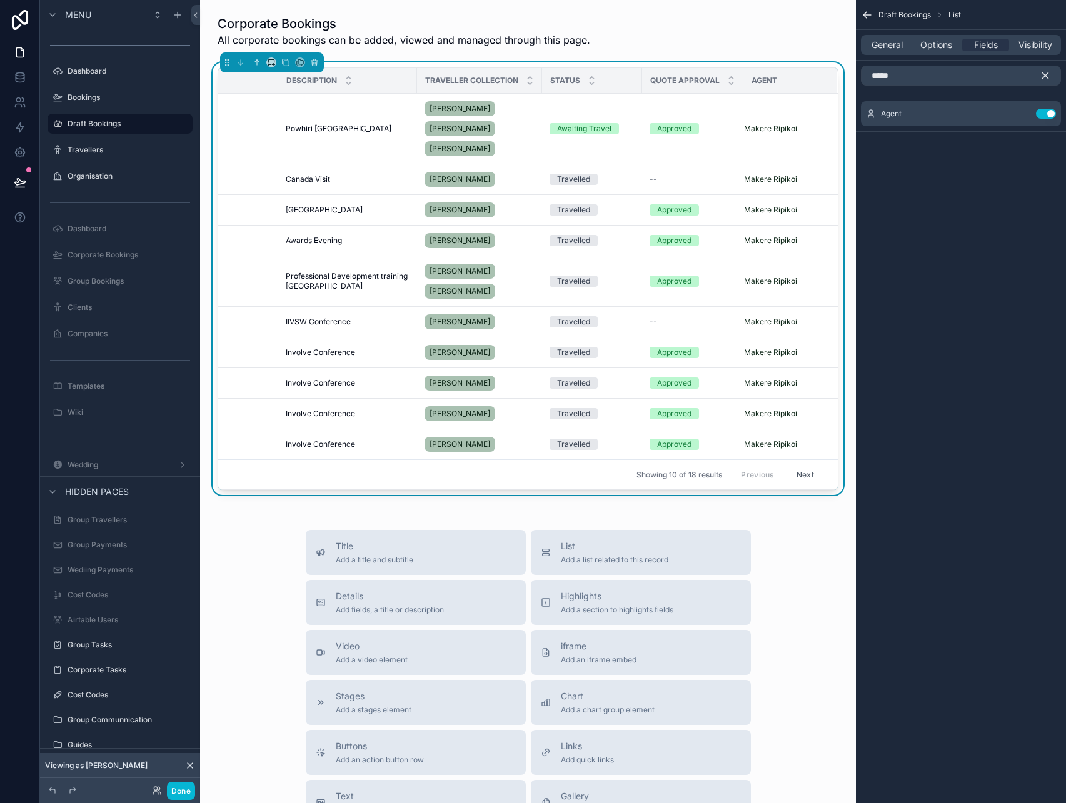
click at [969, 296] on div "Draft Bookings List General Options Fields Visibility ***** Agent Use setting" at bounding box center [961, 401] width 210 height 803
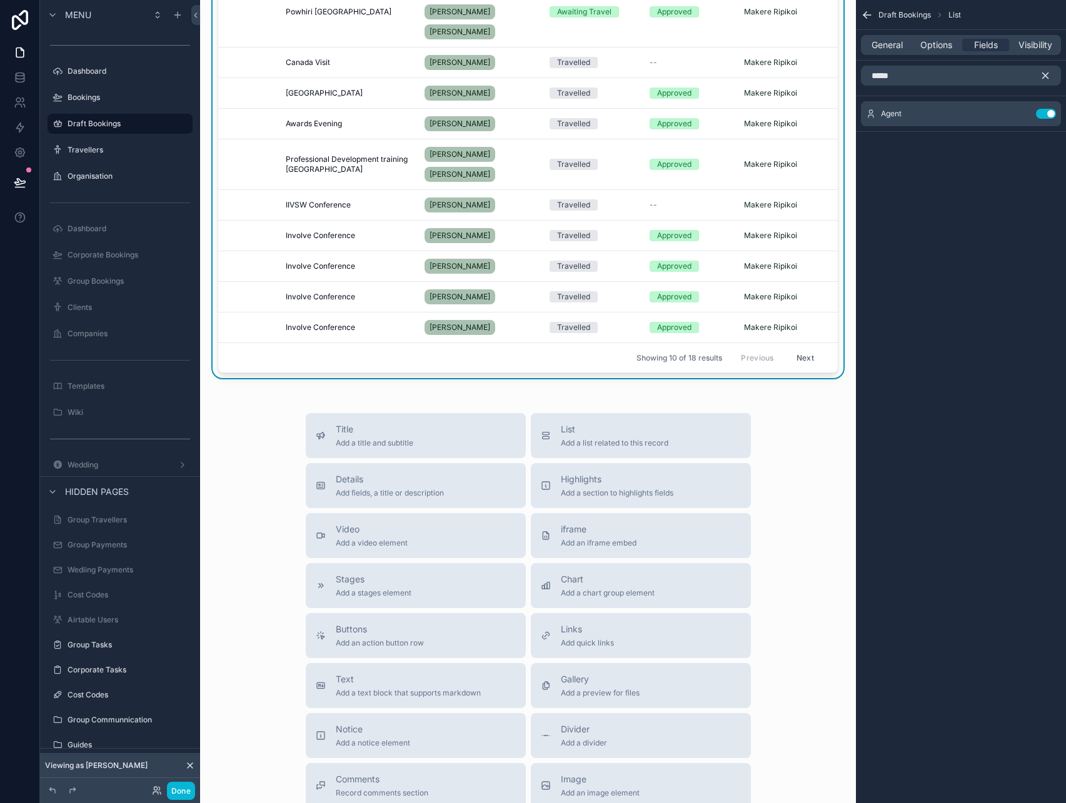
scroll to position [123, 0]
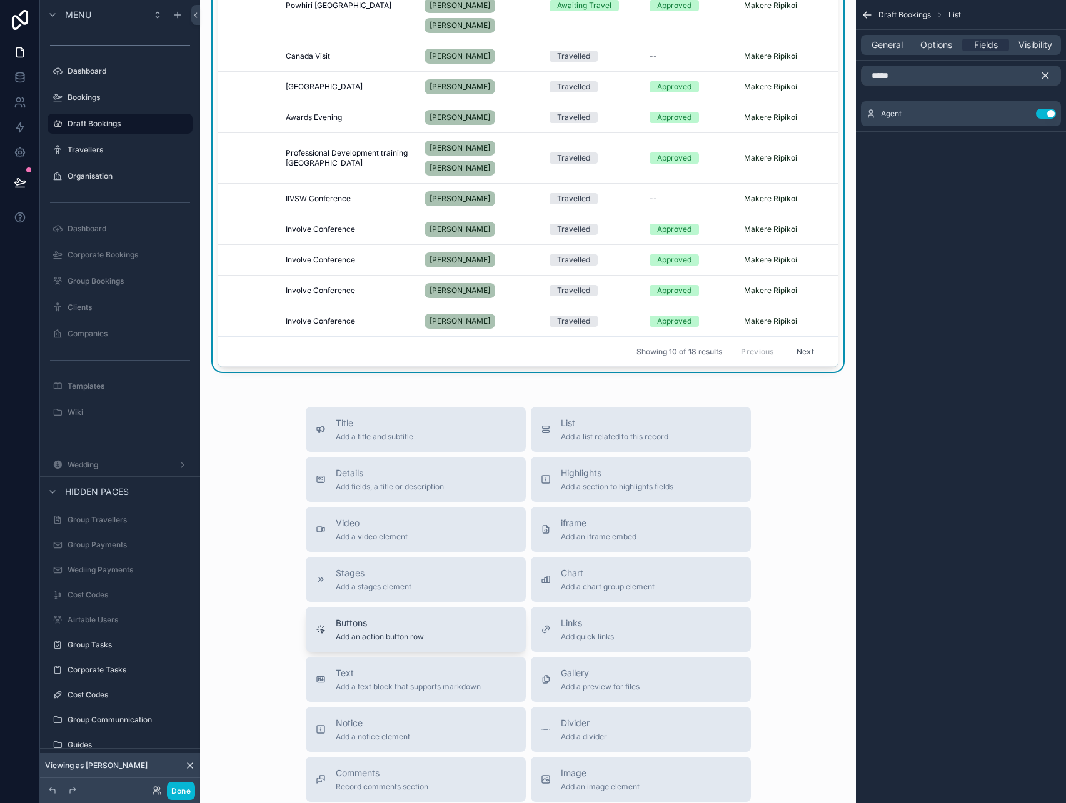
click at [411, 629] on span "Buttons" at bounding box center [380, 623] width 88 height 13
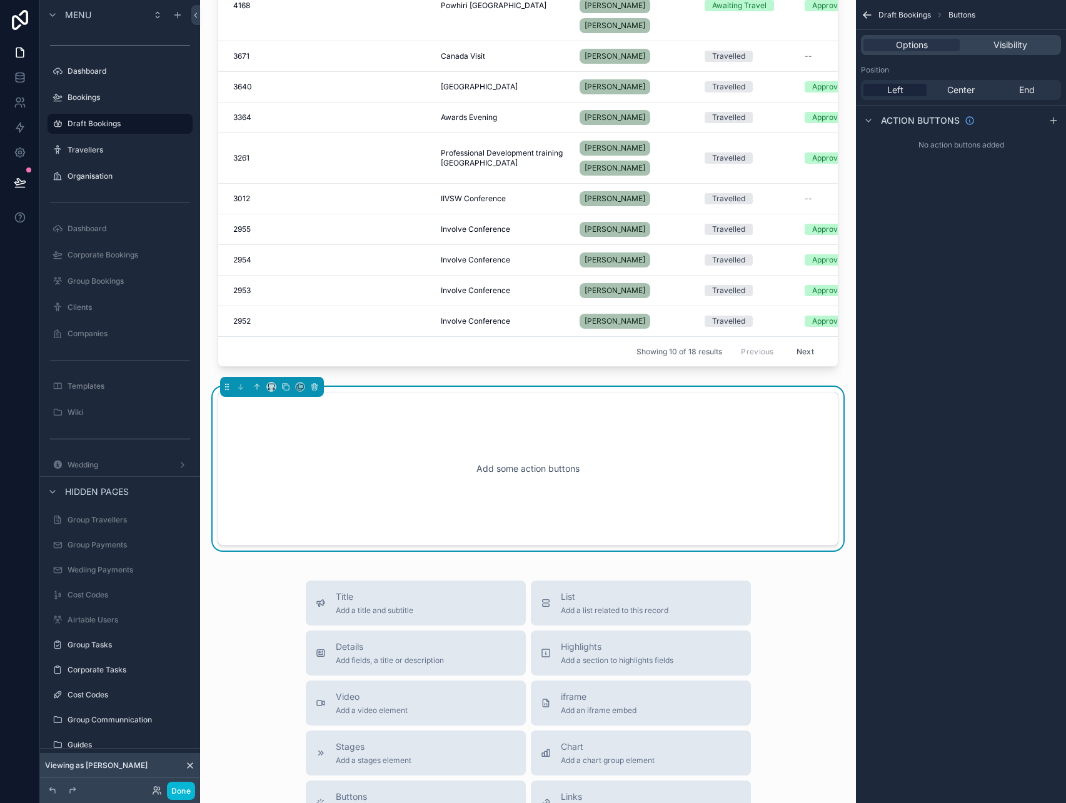
scroll to position [191, 0]
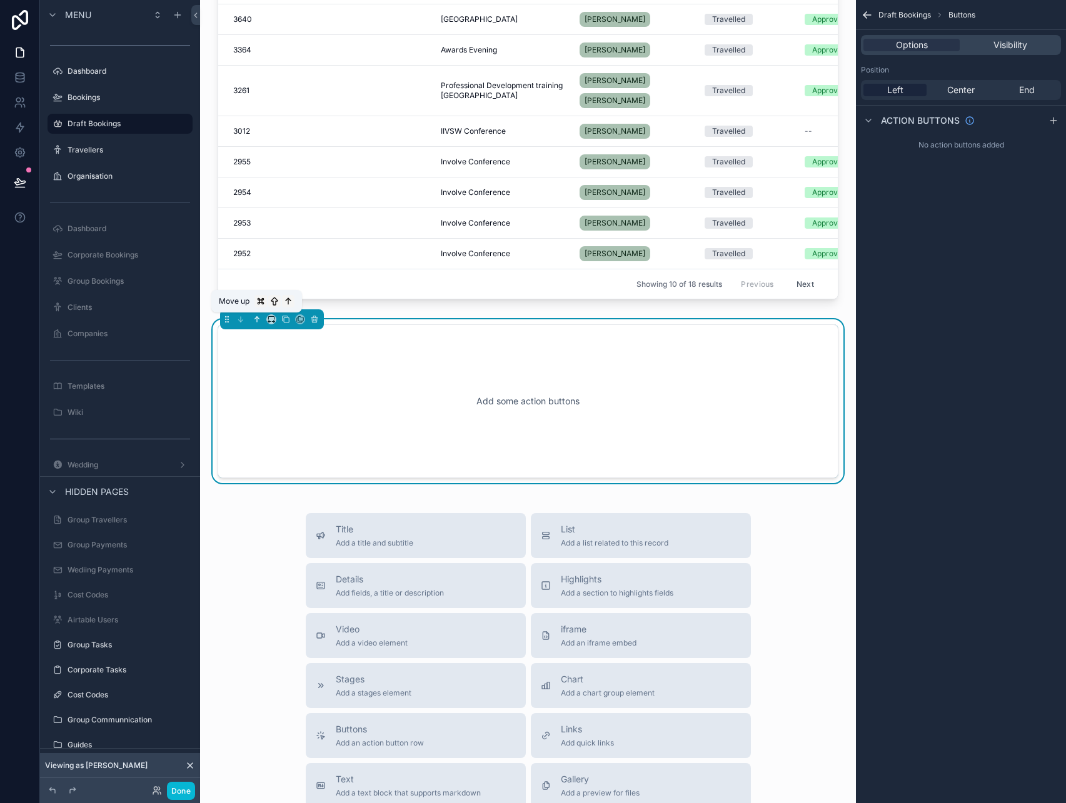
click at [255, 320] on icon "scrollable content" at bounding box center [257, 319] width 9 height 9
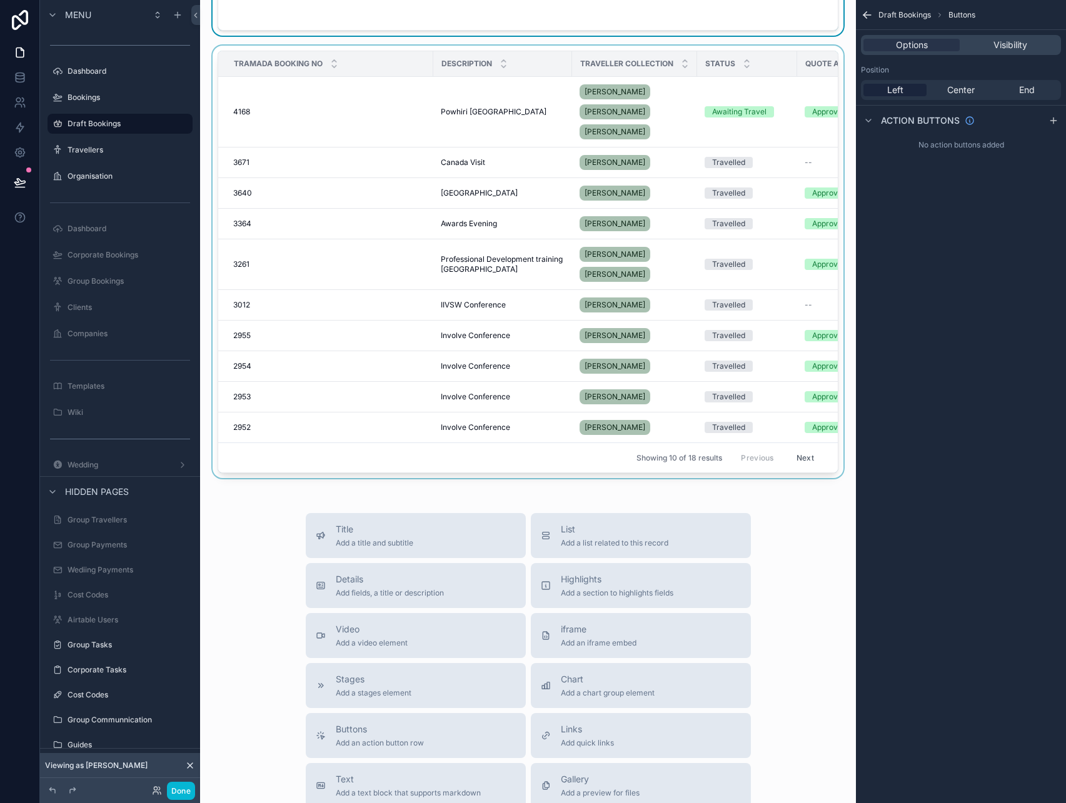
scroll to position [0, 0]
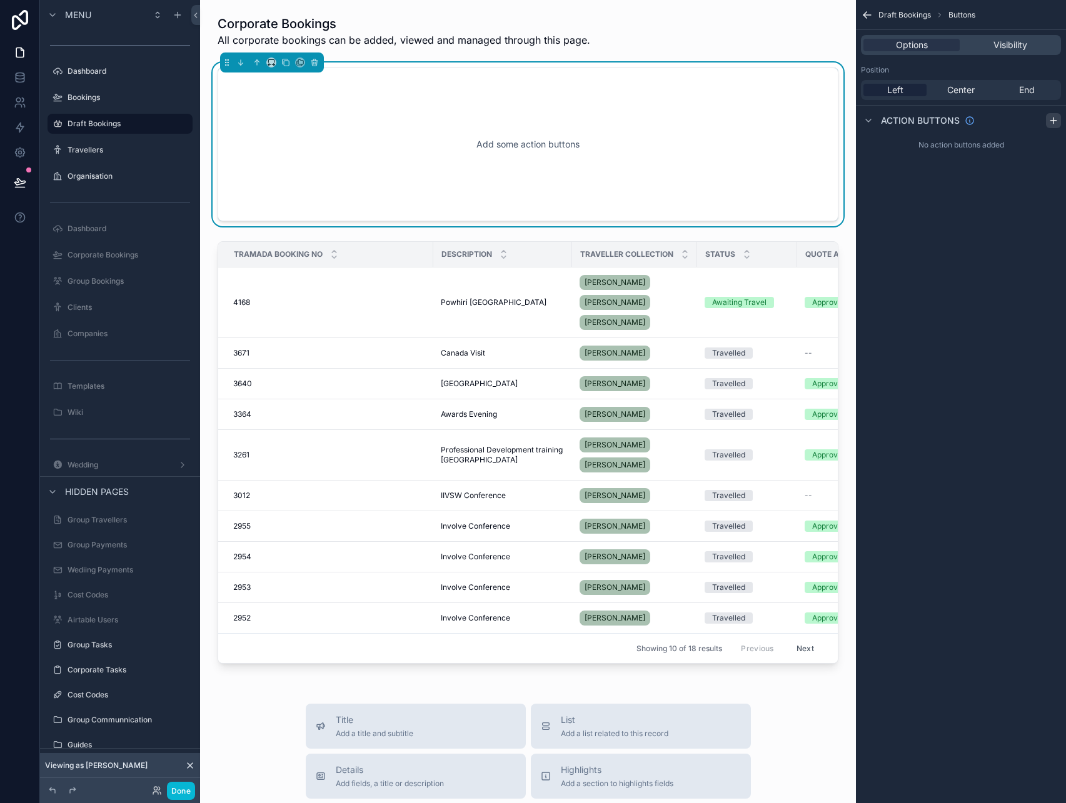
click at [1049, 124] on icon "scrollable content" at bounding box center [1053, 121] width 10 height 10
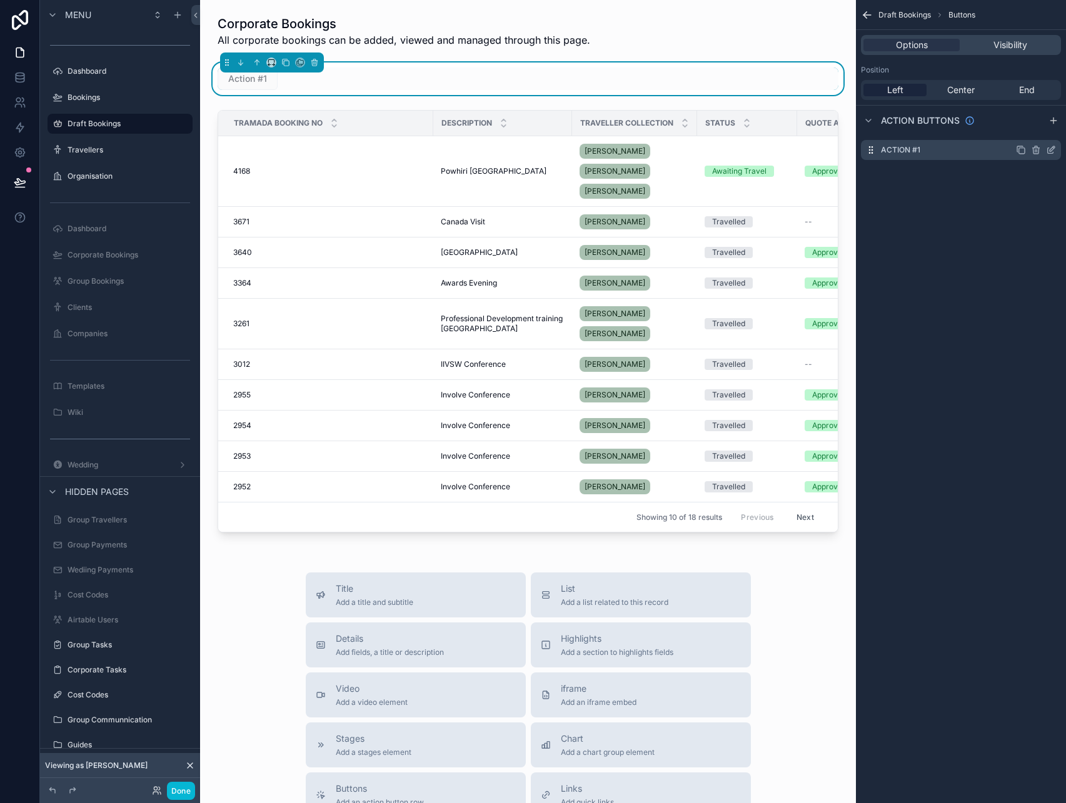
click at [1053, 153] on icon "scrollable content" at bounding box center [1051, 151] width 6 height 6
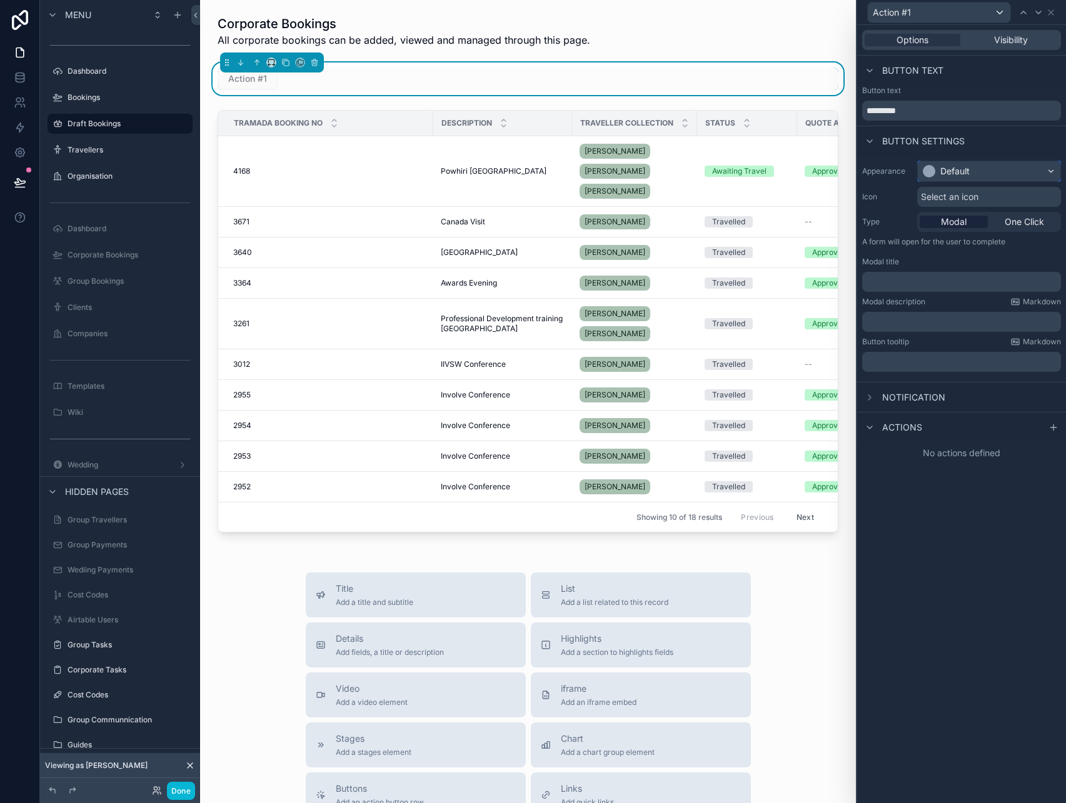
click at [992, 174] on div "Default" at bounding box center [989, 171] width 143 height 20
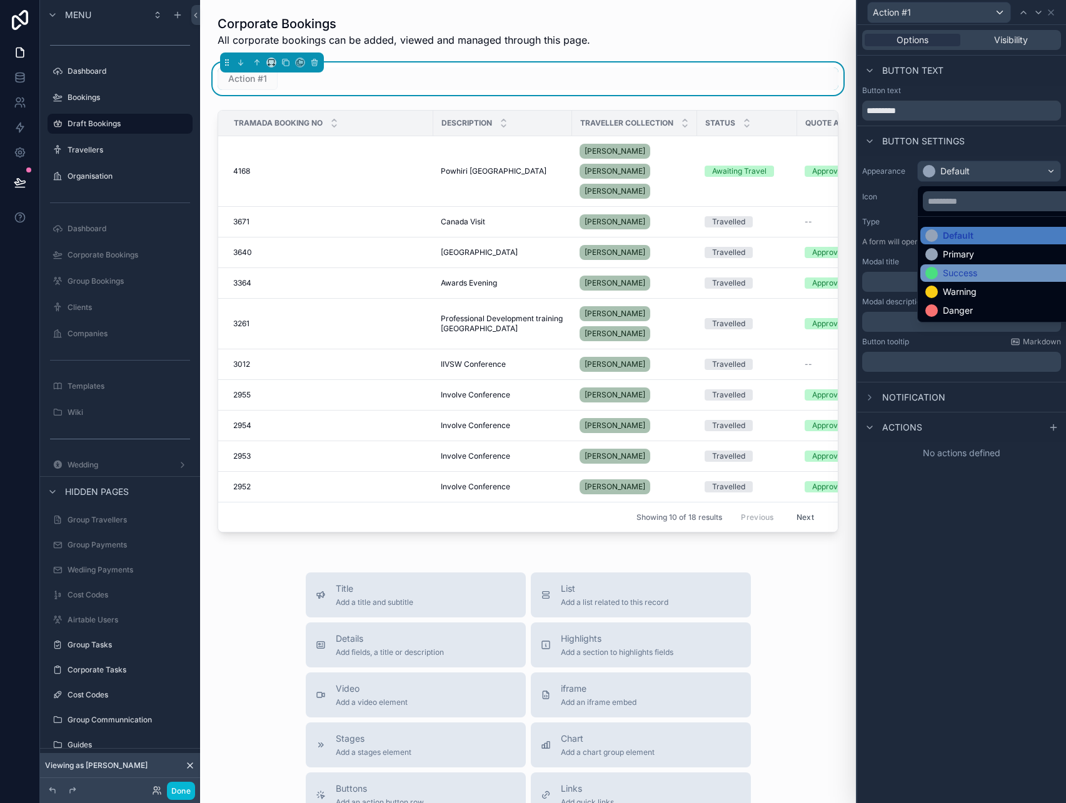
click at [968, 279] on div "Success" at bounding box center [960, 273] width 34 height 13
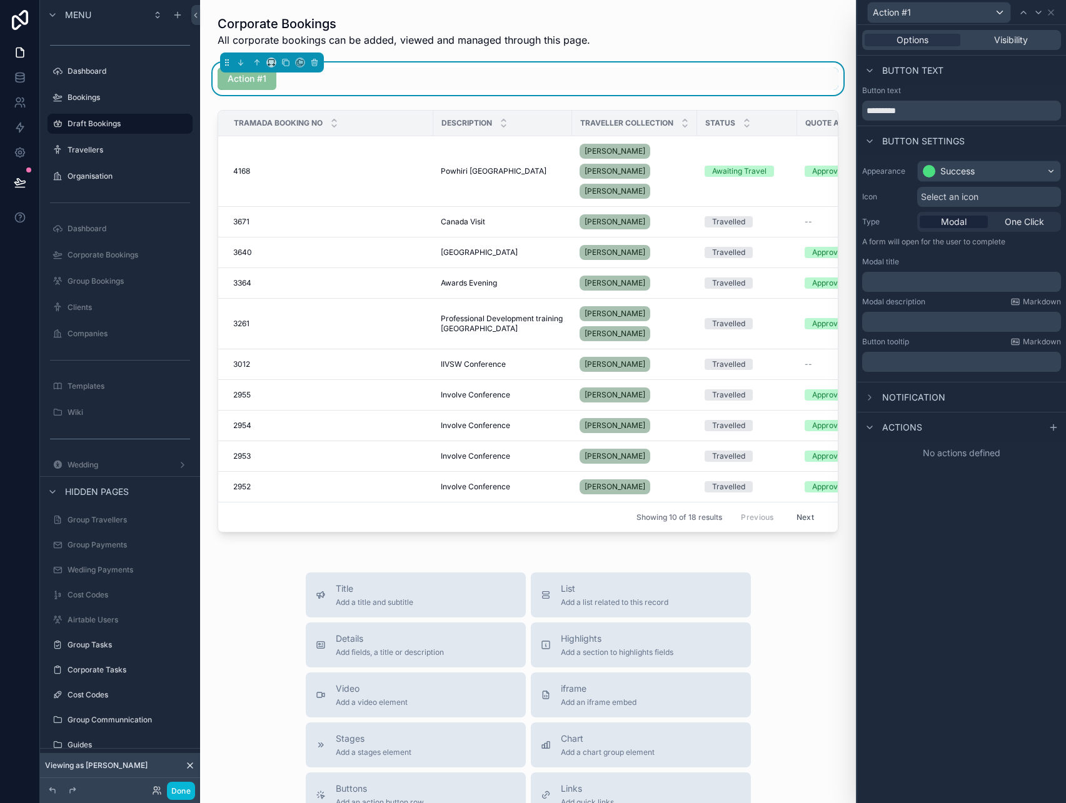
click at [948, 195] on span "Select an icon" at bounding box center [950, 197] width 58 height 13
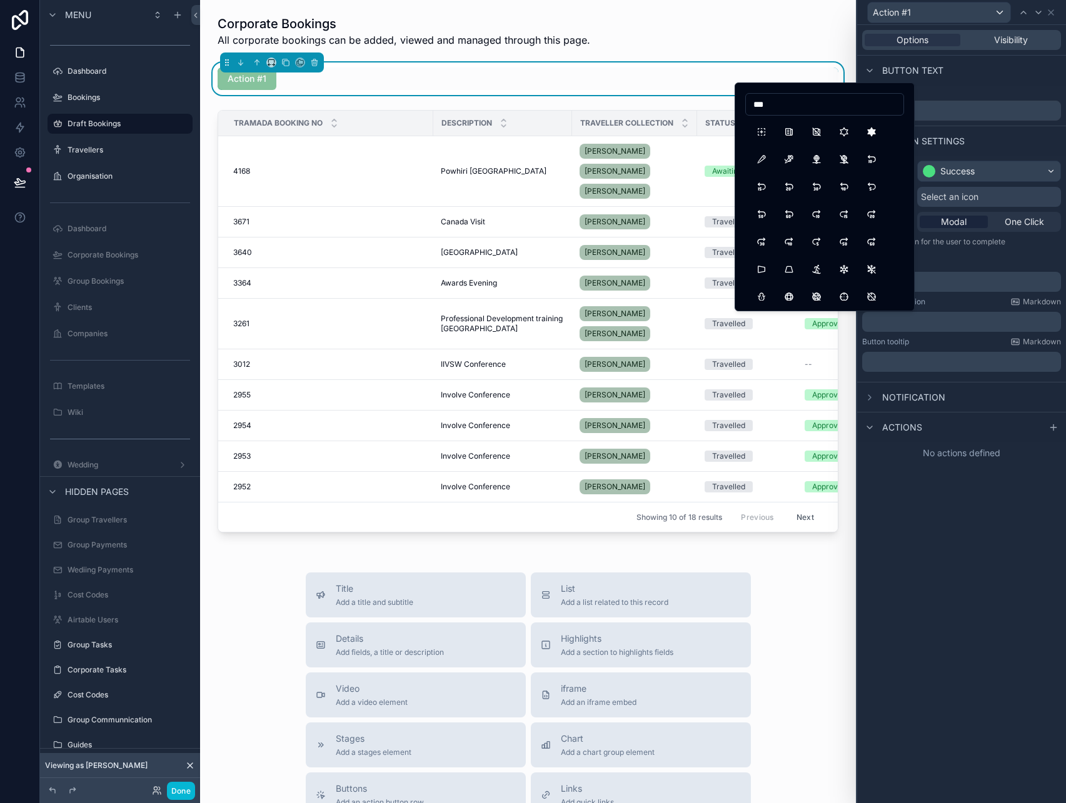
type input "***"
click at [755, 131] on button "NewSection" at bounding box center [761, 132] width 23 height 23
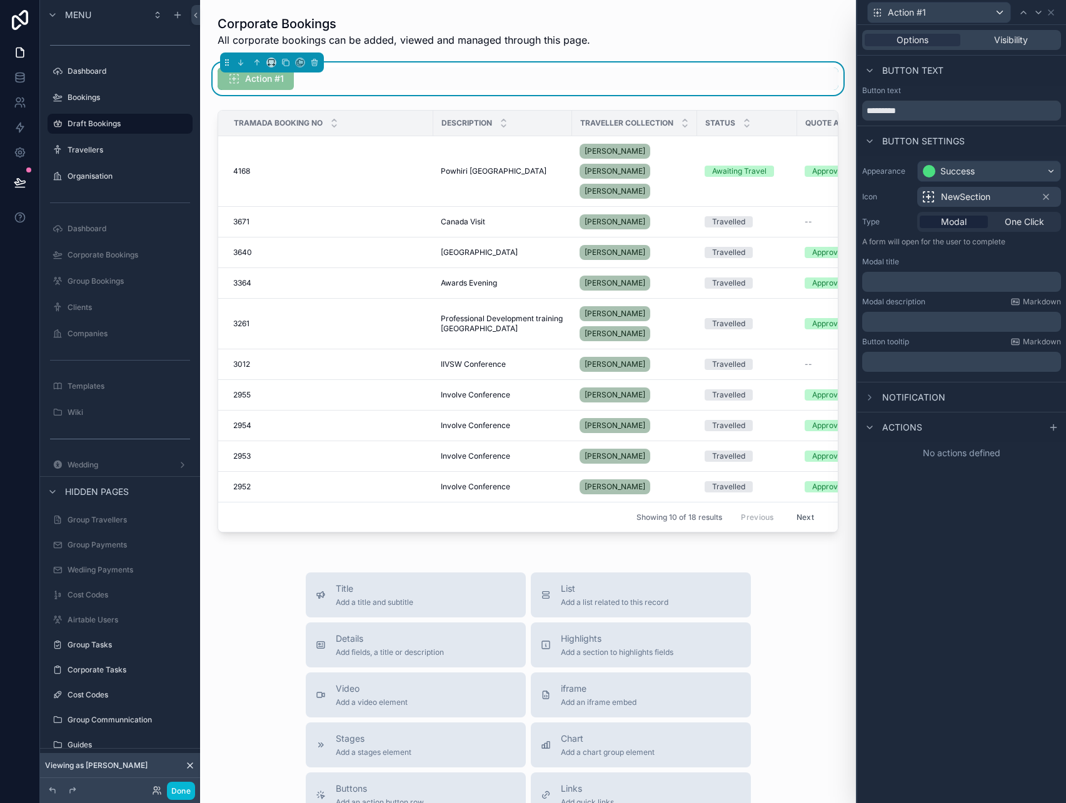
click at [1003, 230] on div "Modal One Click" at bounding box center [989, 222] width 144 height 20
click at [1014, 228] on div "Modal One Click" at bounding box center [989, 222] width 144 height 20
click at [1018, 223] on span "One Click" at bounding box center [1023, 222] width 39 height 13
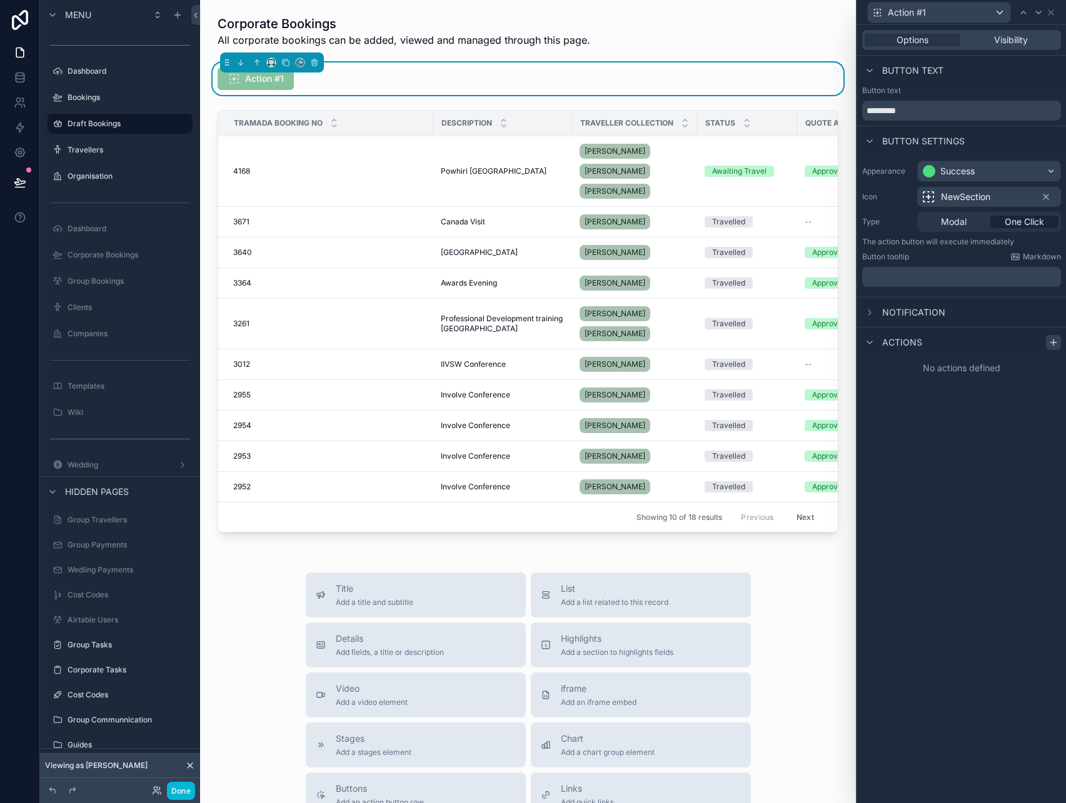
click at [1050, 344] on icon at bounding box center [1053, 343] width 10 height 10
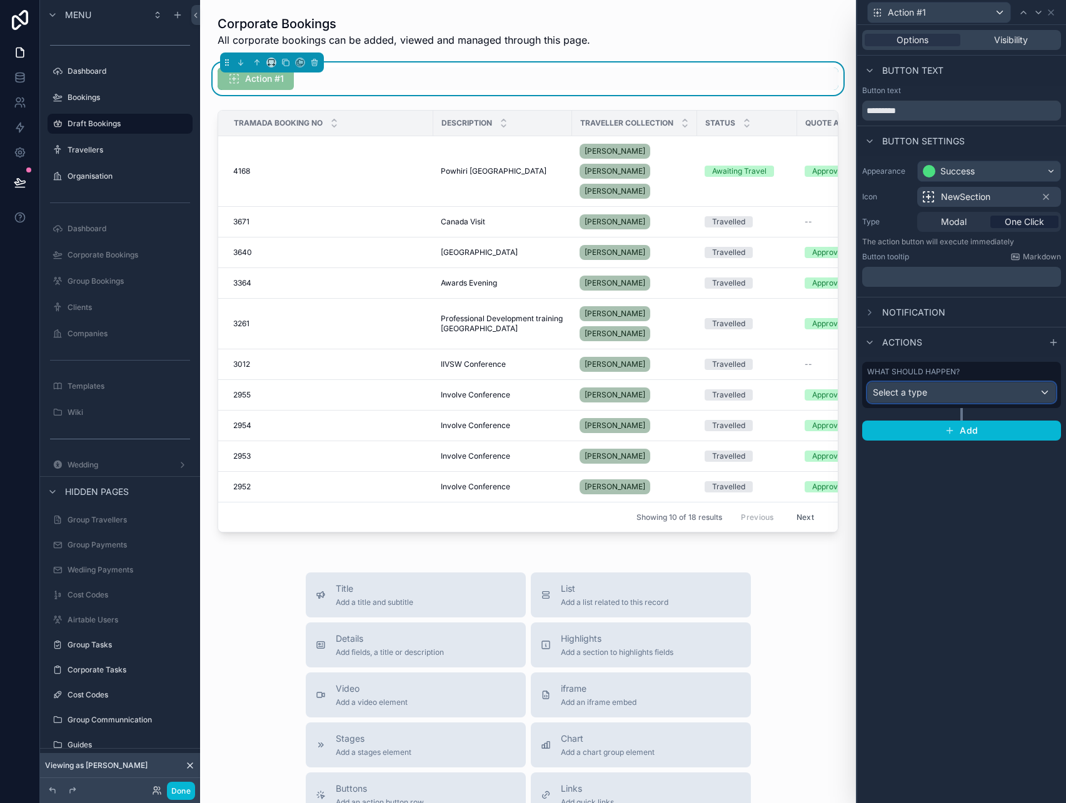
click at [950, 394] on div "Select a type" at bounding box center [962, 393] width 188 height 20
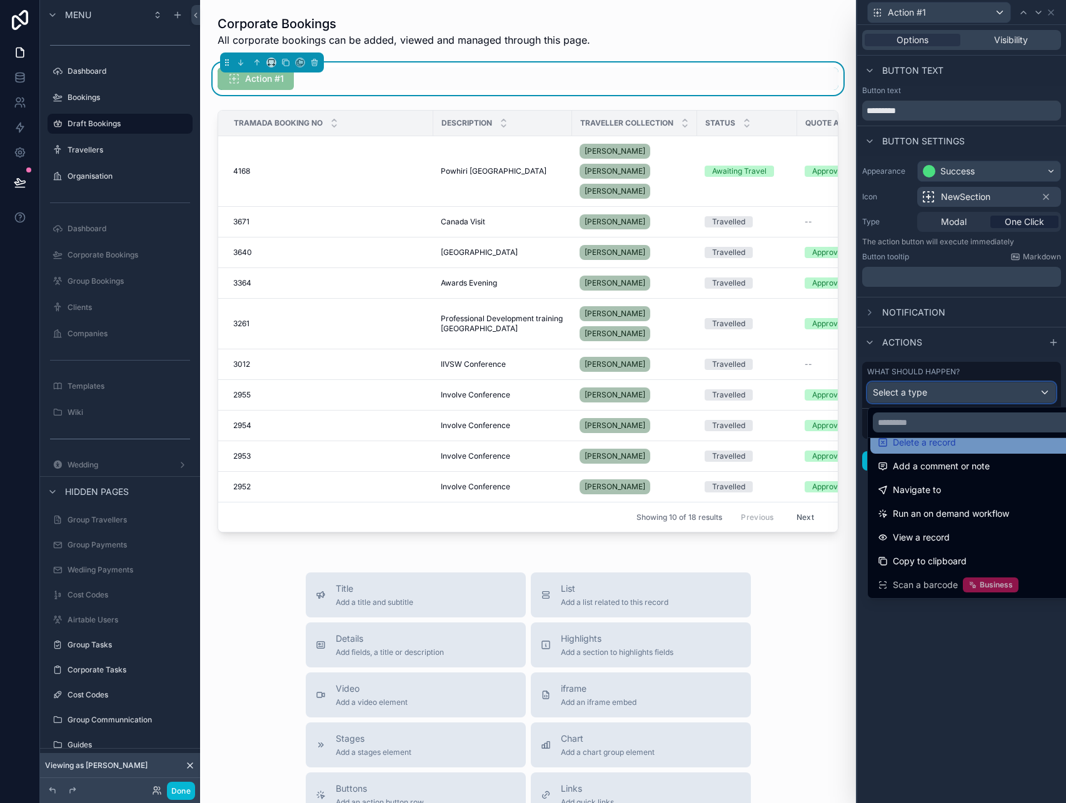
scroll to position [66, 0]
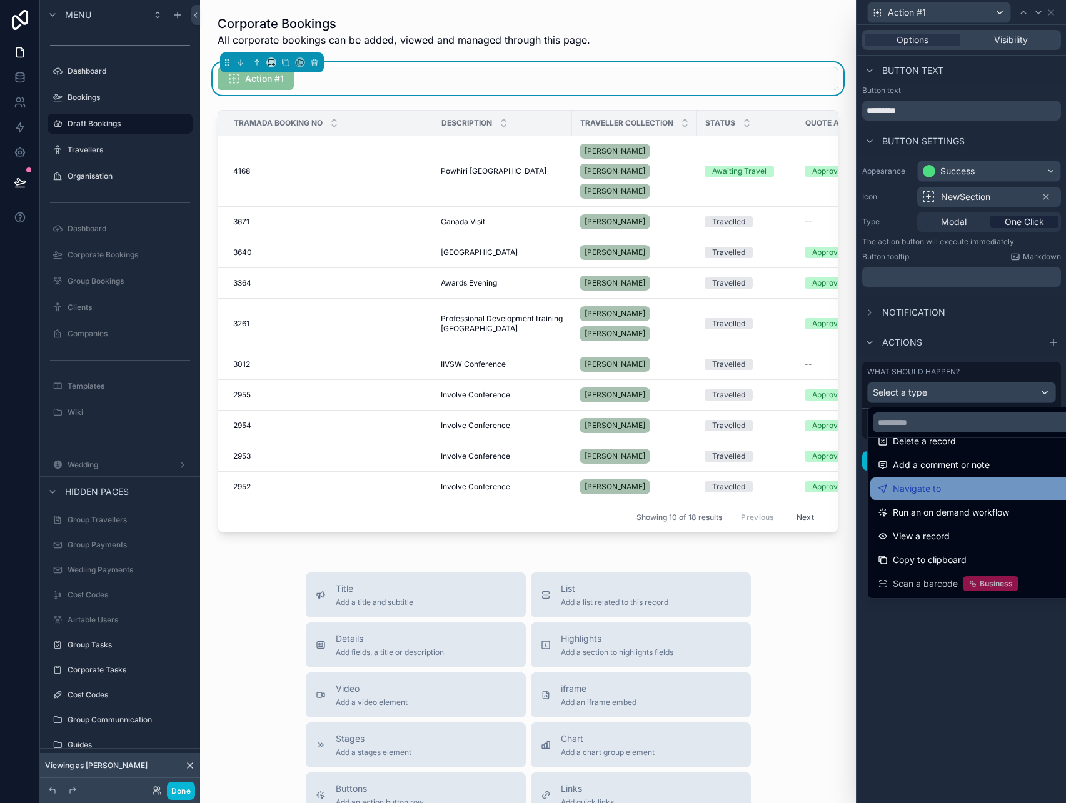
click at [934, 493] on span "Navigate to" at bounding box center [917, 488] width 48 height 15
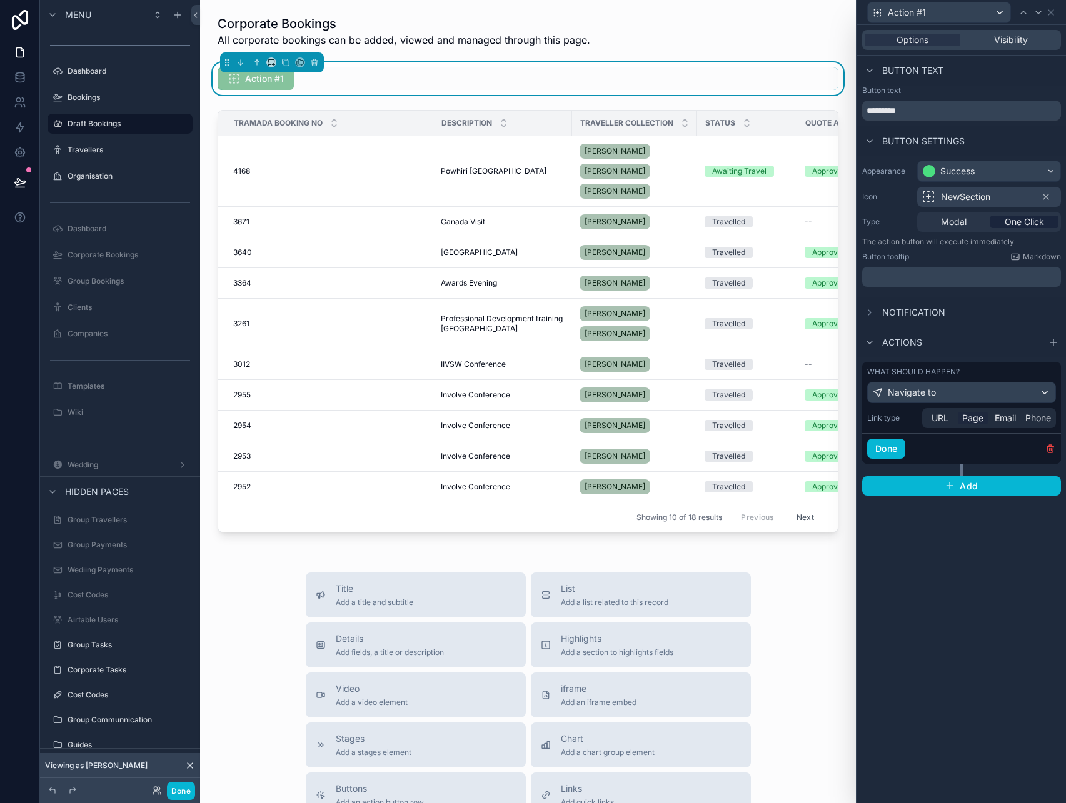
click at [978, 416] on span "Page" at bounding box center [972, 418] width 21 height 13
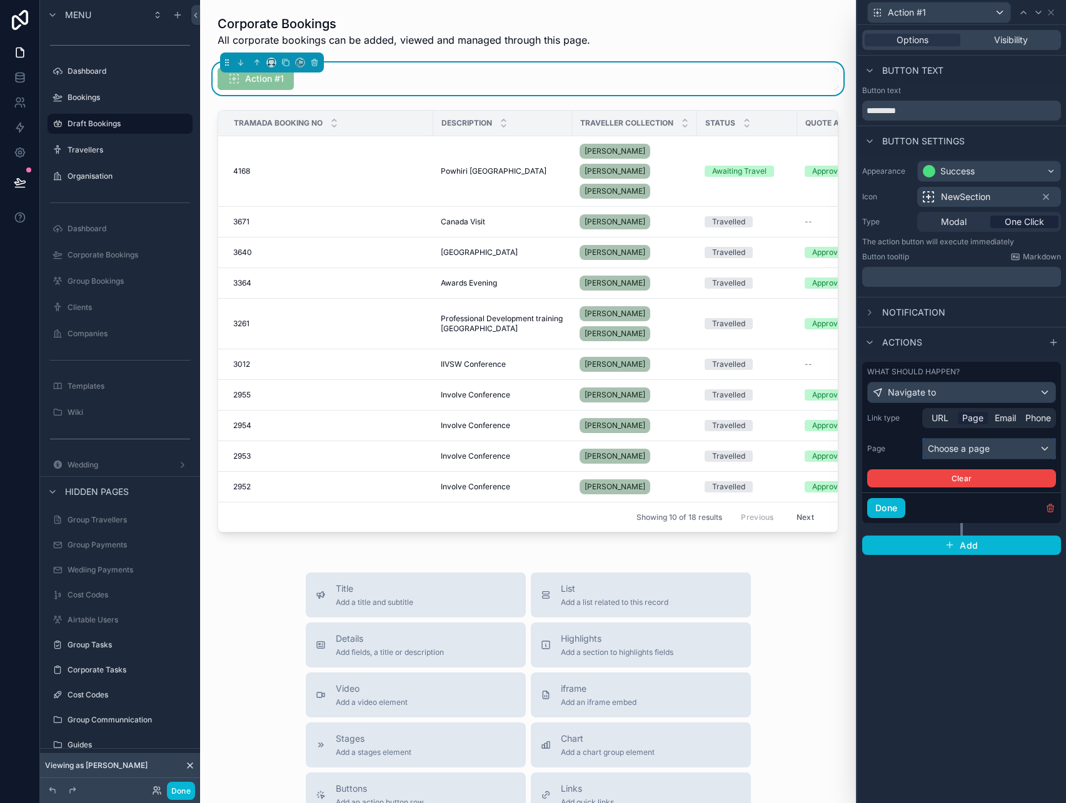
click at [969, 445] on div "Choose a page" at bounding box center [989, 449] width 133 height 20
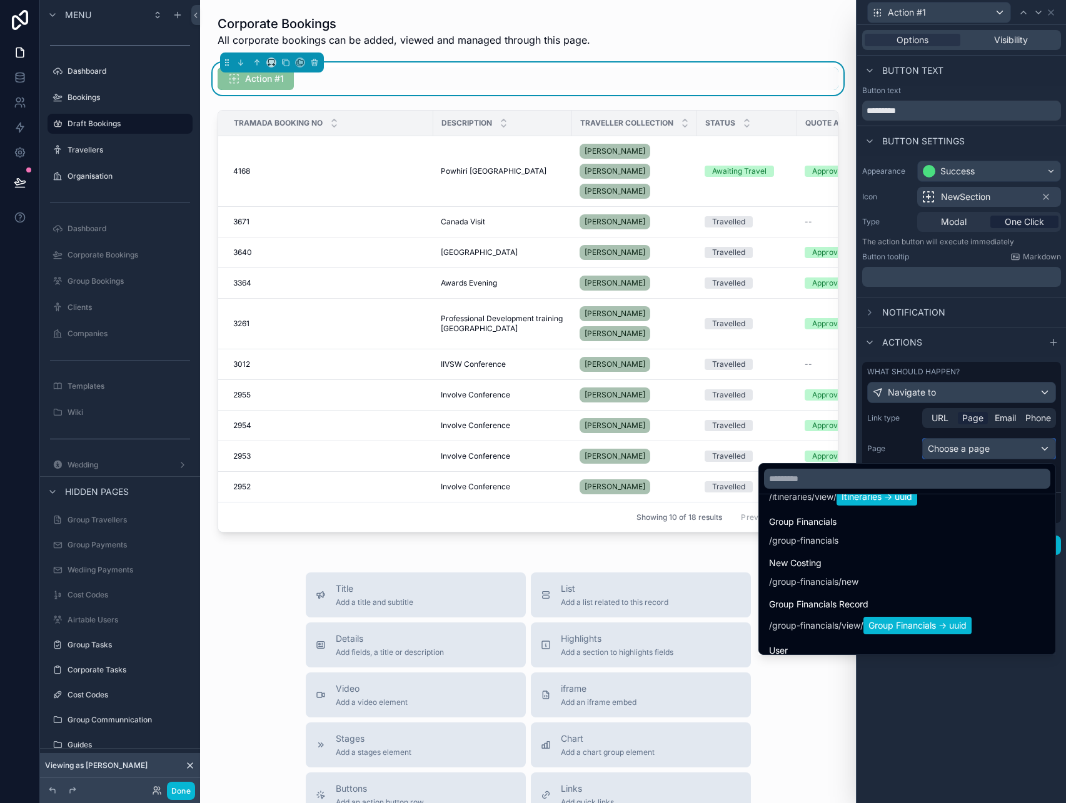
scroll to position [3189, 0]
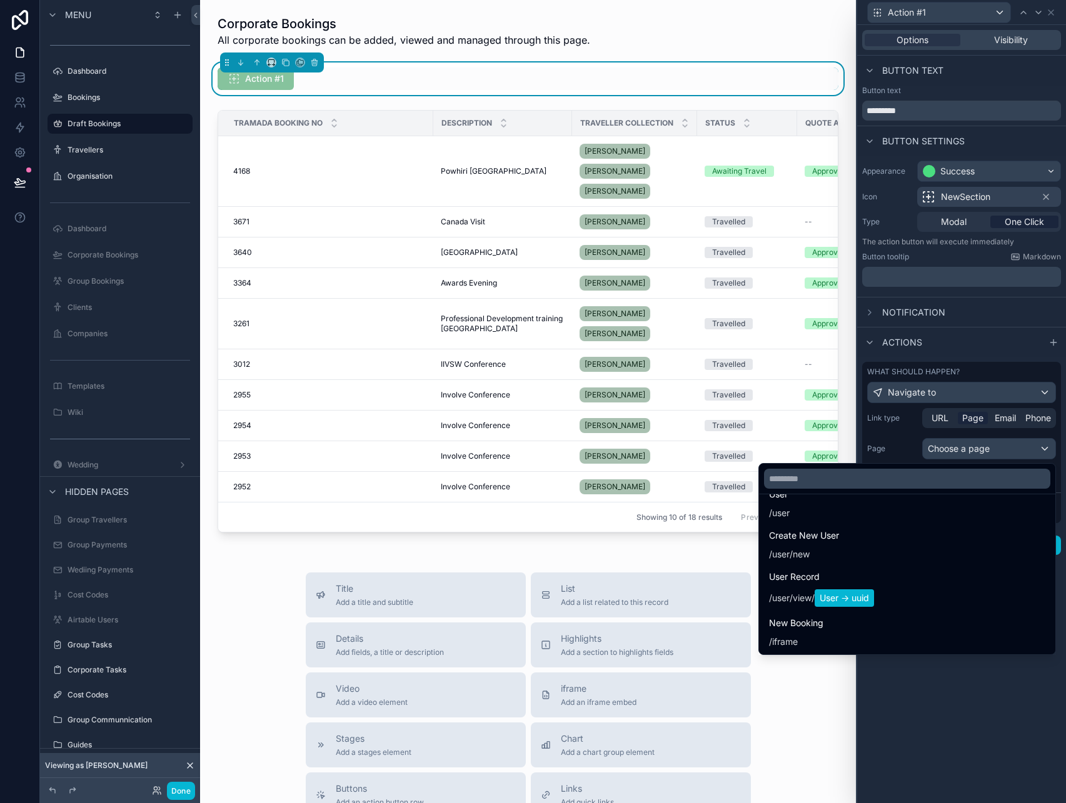
click at [855, 622] on div "New Booking / iframe" at bounding box center [907, 632] width 276 height 33
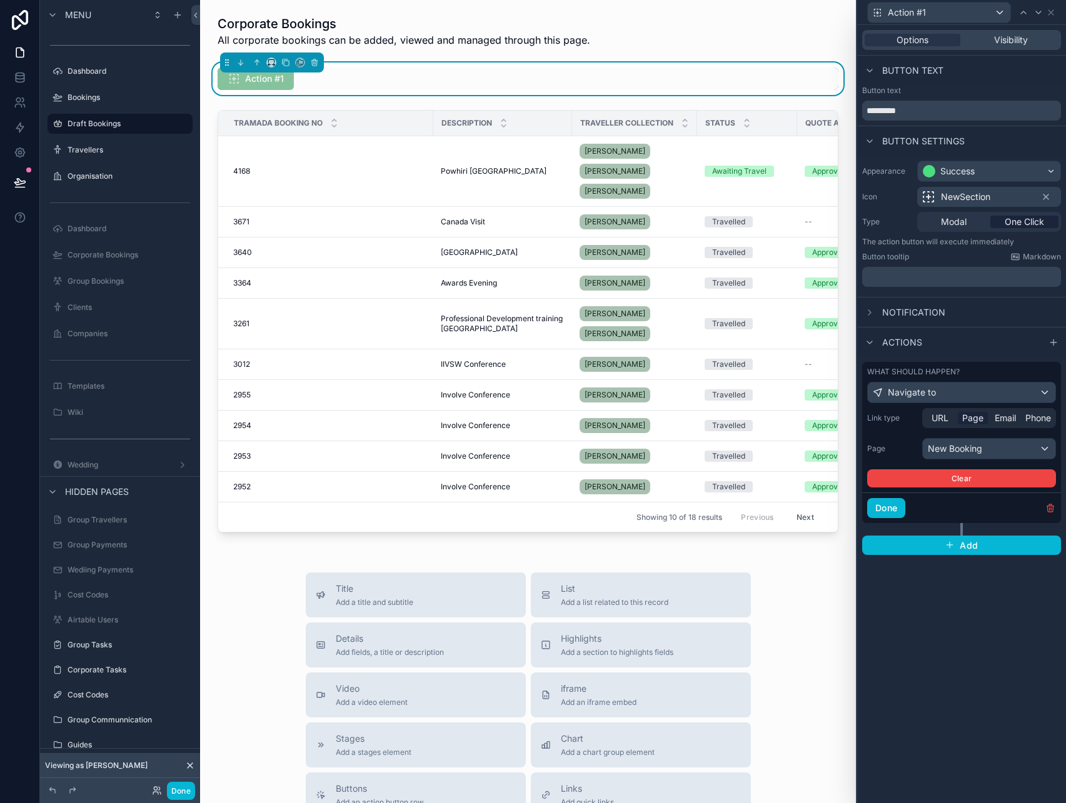
click at [924, 686] on div "Options Visibility Button text Button text ********* Button settings Appearance…" at bounding box center [961, 414] width 209 height 778
click at [893, 513] on button "Done" at bounding box center [886, 508] width 38 height 20
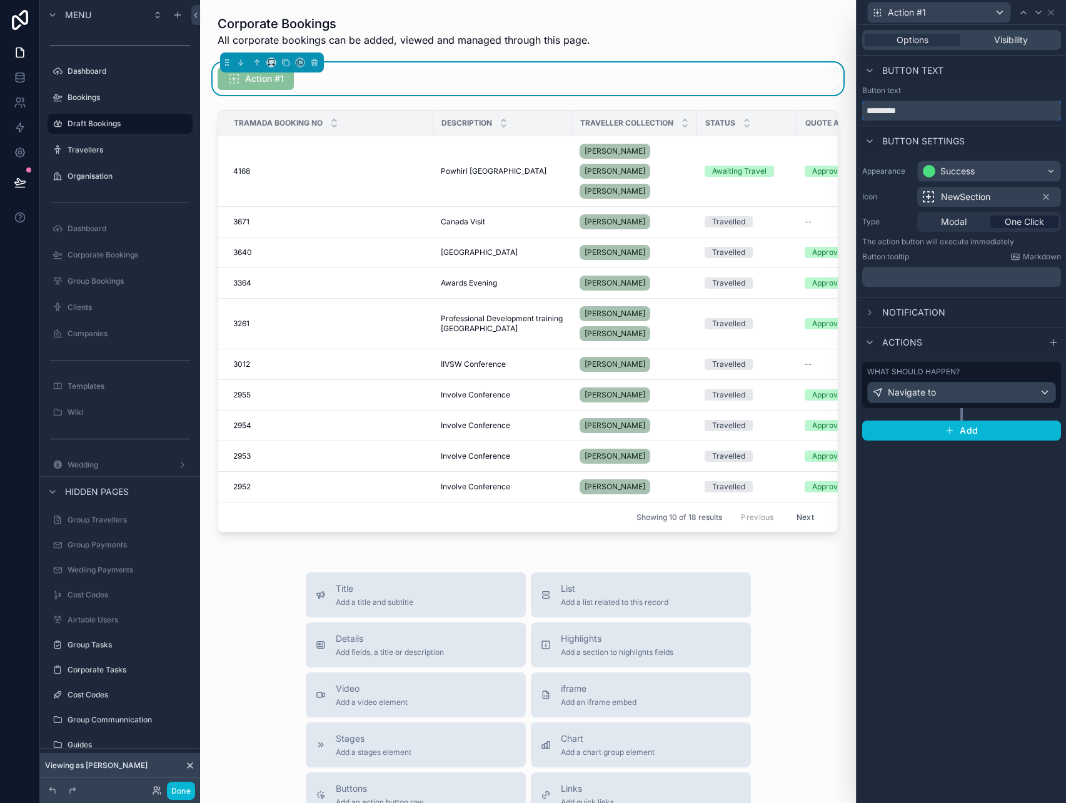
click at [898, 113] on input "*********" at bounding box center [961, 111] width 199 height 20
type input "**********"
click at [988, 198] on span "NewSection" at bounding box center [965, 197] width 49 height 13
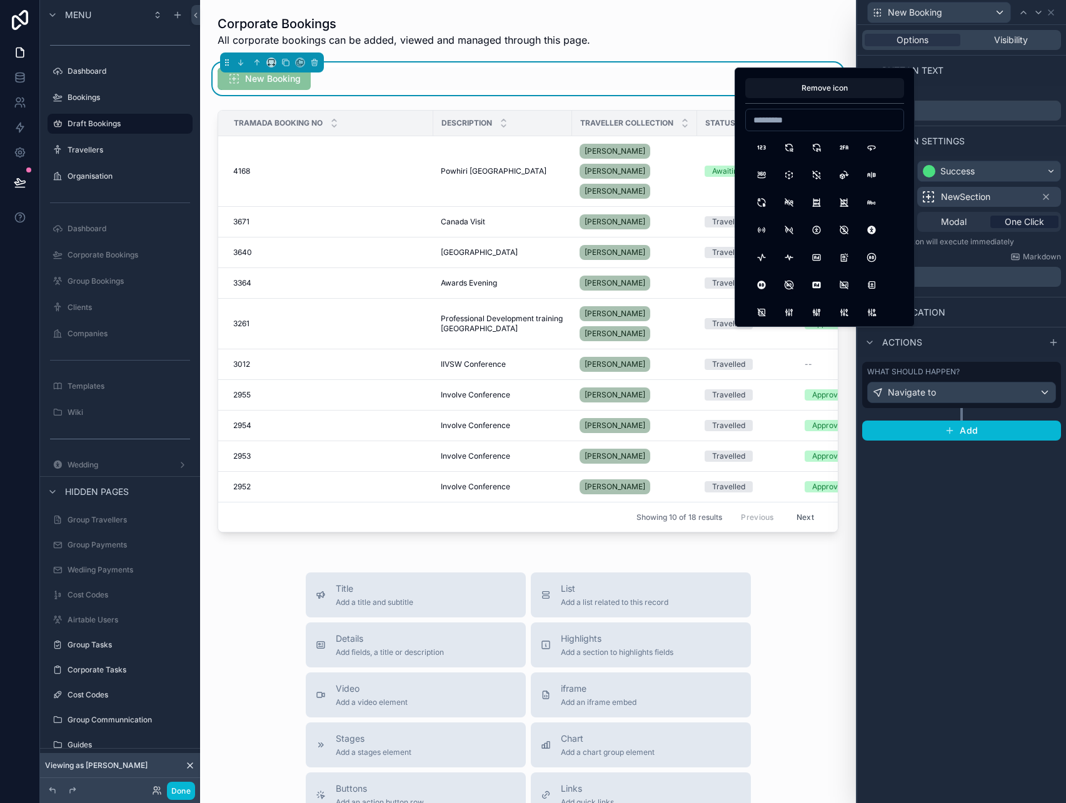
click at [988, 198] on span "NewSection" at bounding box center [965, 197] width 49 height 13
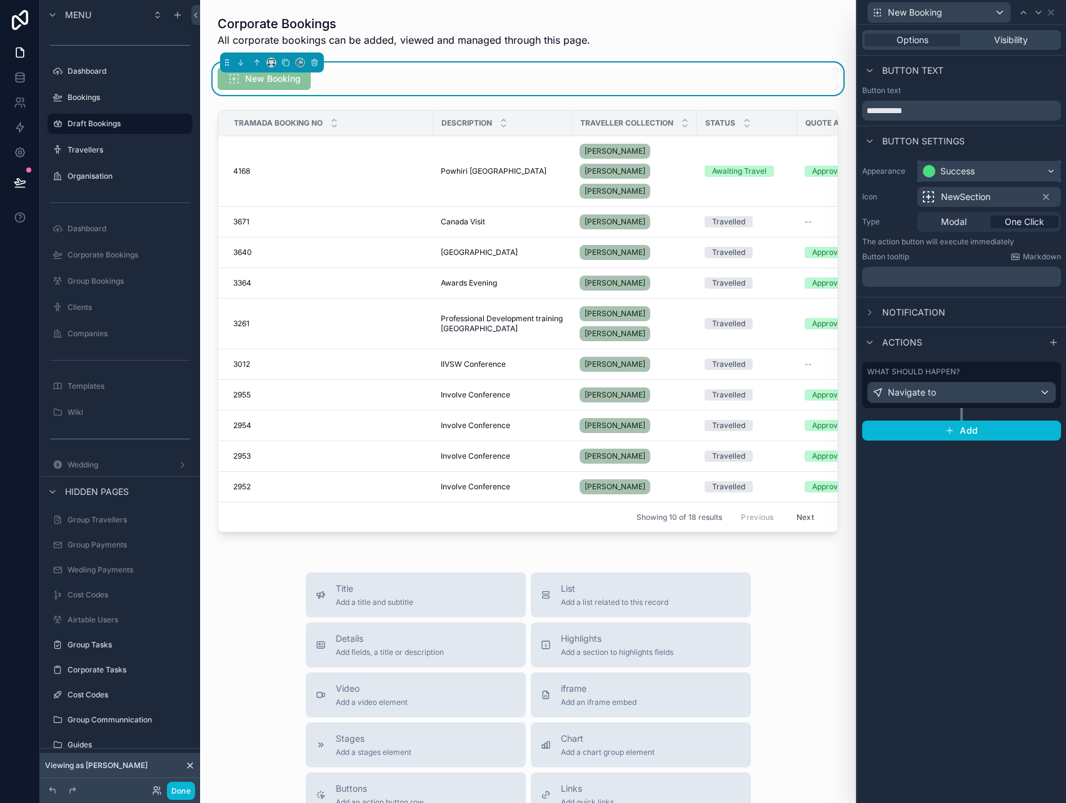
click at [988, 173] on div "Success" at bounding box center [989, 171] width 143 height 20
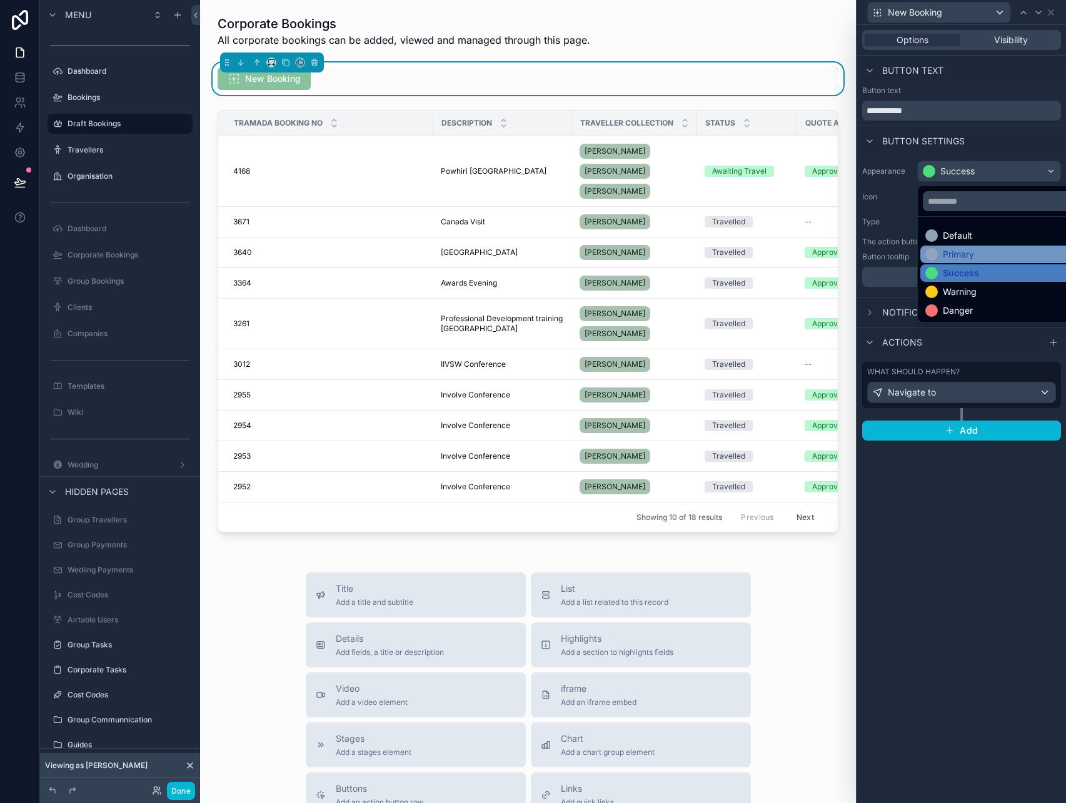
click at [958, 252] on div "Primary" at bounding box center [958, 254] width 31 height 13
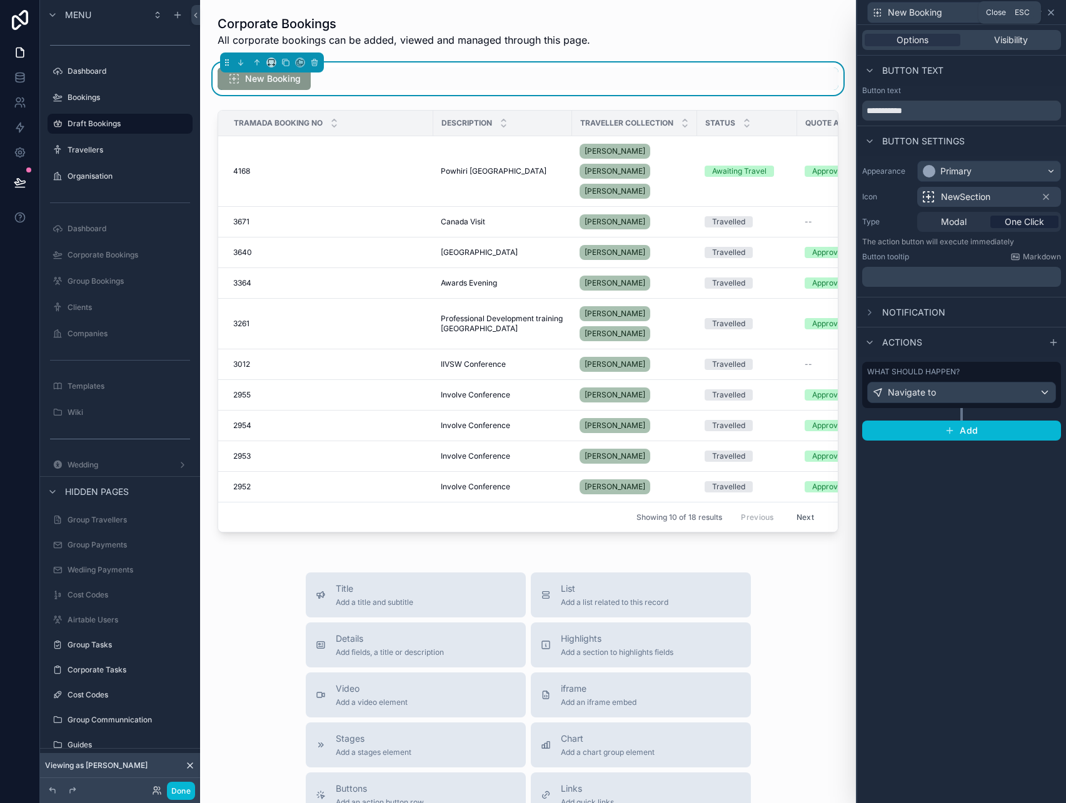
click at [1050, 14] on icon at bounding box center [1051, 13] width 10 height 10
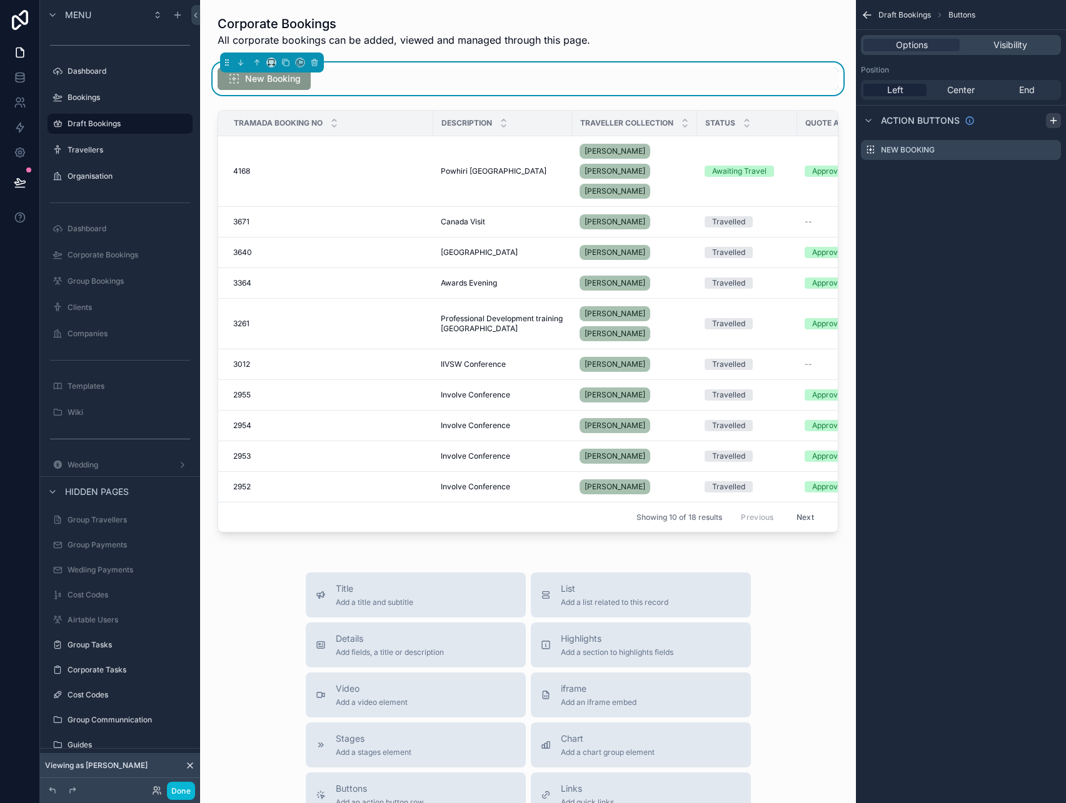
click at [1048, 122] on icon "scrollable content" at bounding box center [1053, 121] width 10 height 10
click at [1019, 92] on span "End" at bounding box center [1027, 90] width 16 height 13
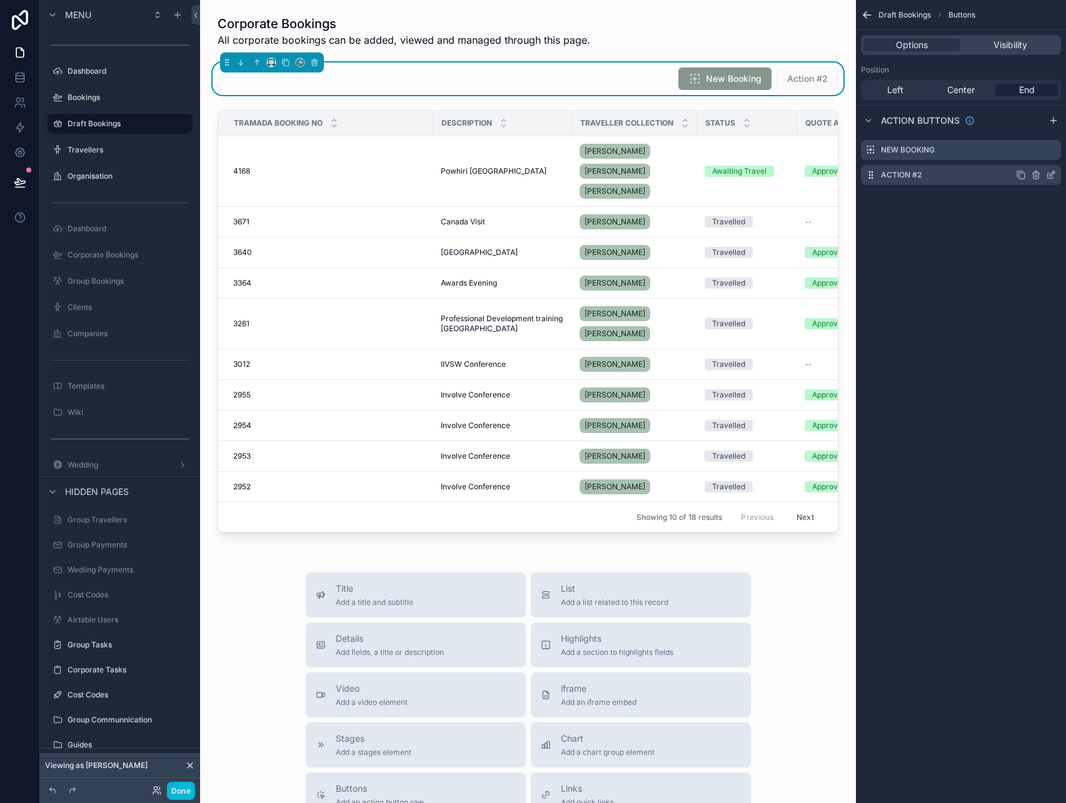
click at [1036, 175] on icon "scrollable content" at bounding box center [1036, 175] width 0 height 3
click at [1029, 154] on icon at bounding box center [1031, 155] width 10 height 10
click at [1051, 151] on icon "scrollable content" at bounding box center [1051, 150] width 10 height 10
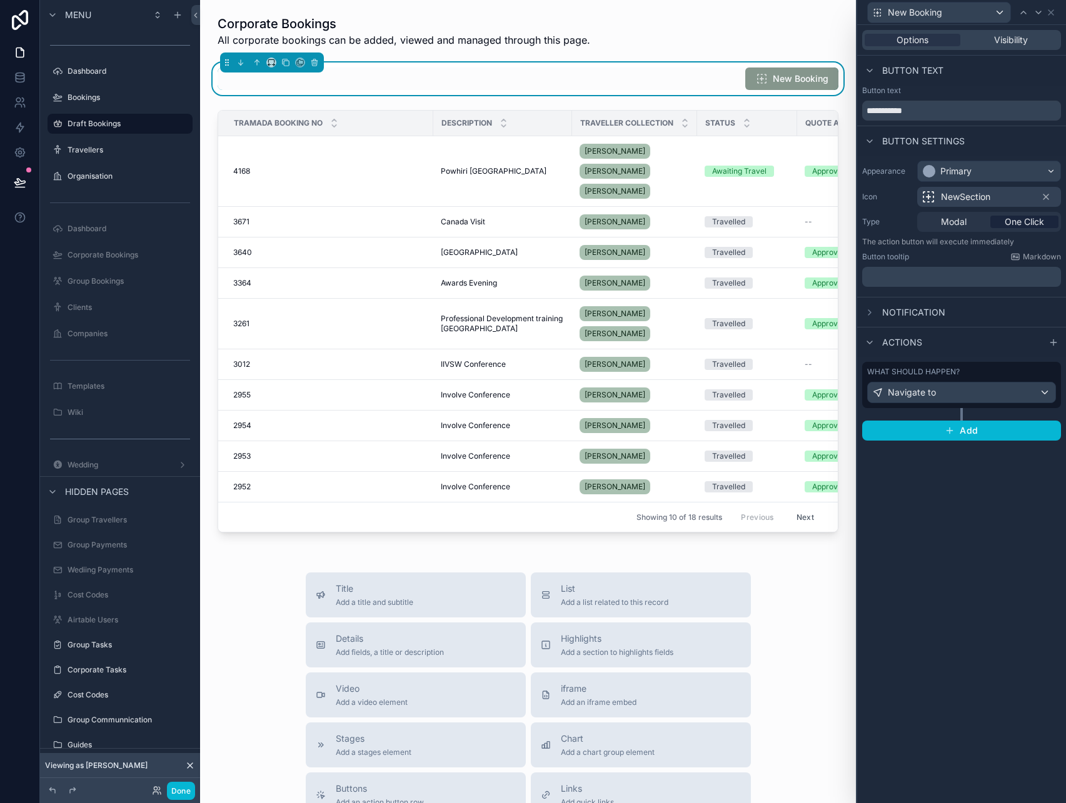
click at [958, 196] on span "NewSection" at bounding box center [965, 197] width 49 height 13
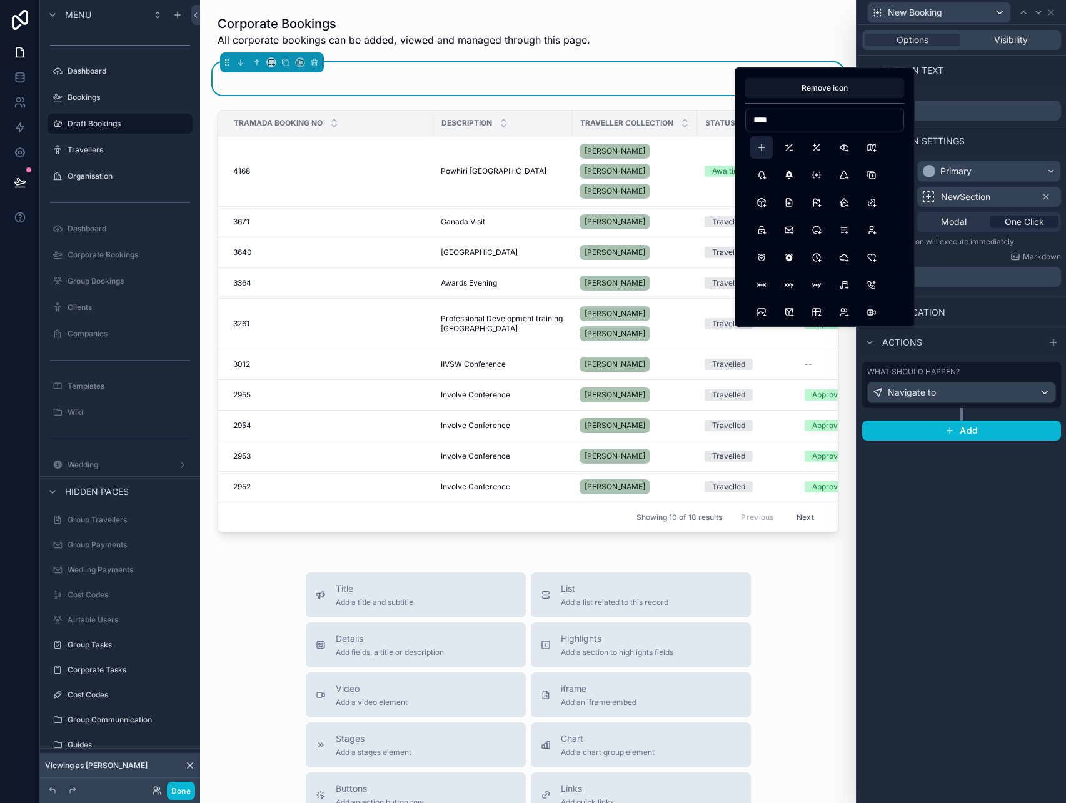
type input "****"
click at [766, 148] on button "Plus" at bounding box center [761, 147] width 23 height 23
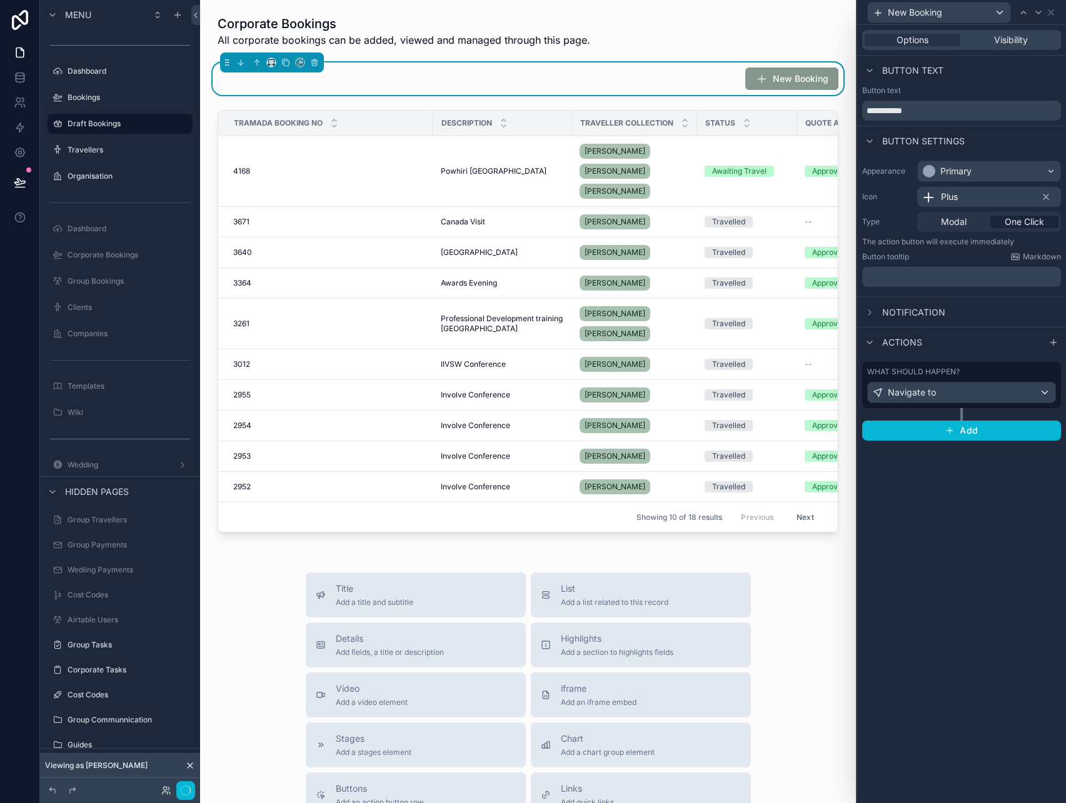
click at [946, 490] on div "**********" at bounding box center [961, 414] width 209 height 778
click at [178, 789] on button "Done" at bounding box center [181, 791] width 28 height 18
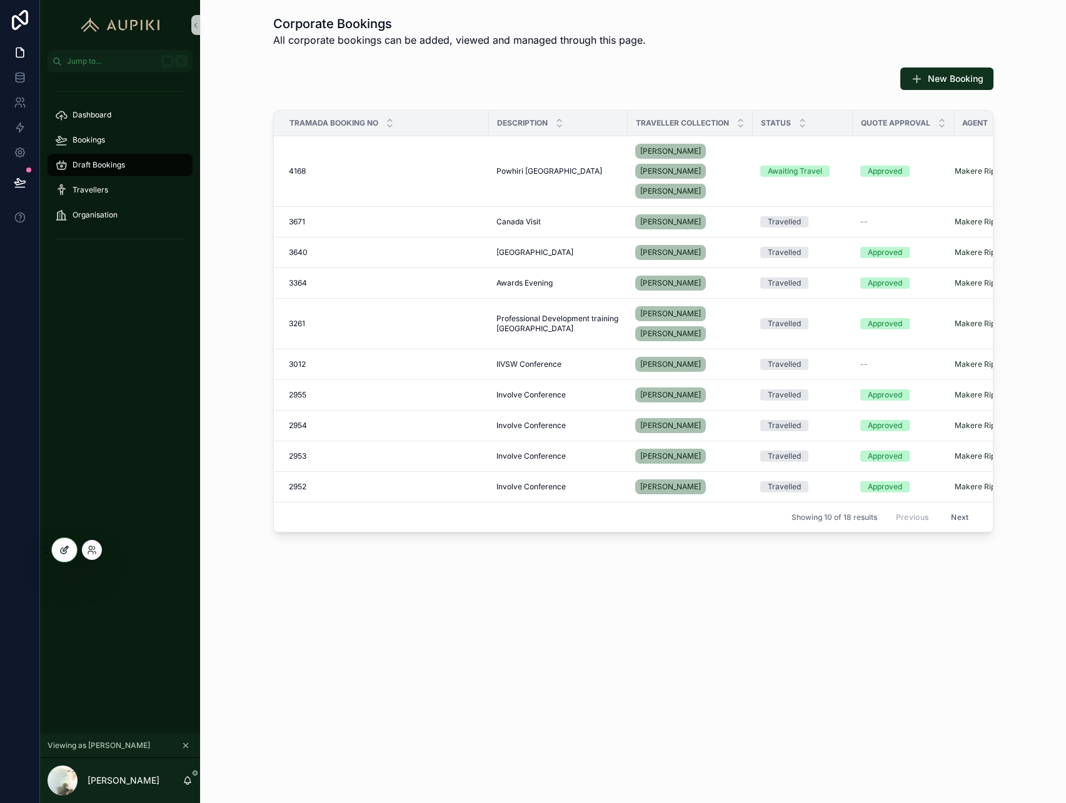
click at [66, 556] on div at bounding box center [64, 550] width 25 height 24
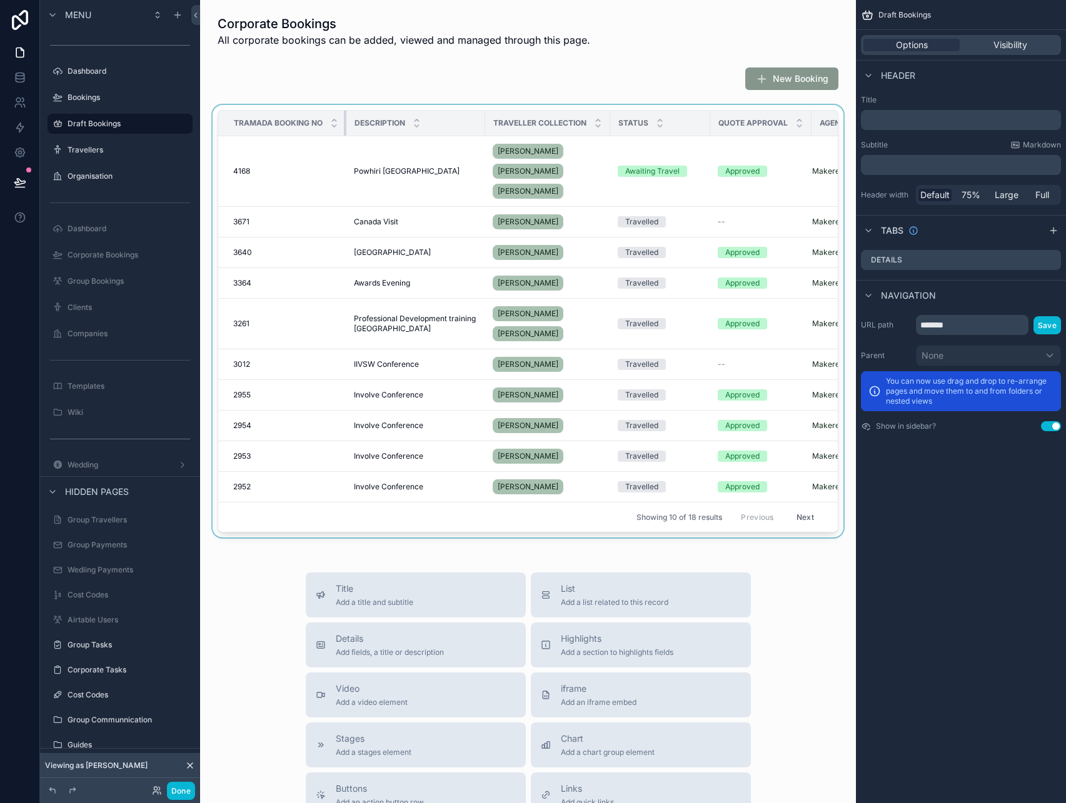
drag, startPoint x: 431, startPoint y: 121, endPoint x: 321, endPoint y: 121, distance: 109.4
click at [321, 121] on th "Tramada Booking No" at bounding box center [282, 124] width 128 height 26
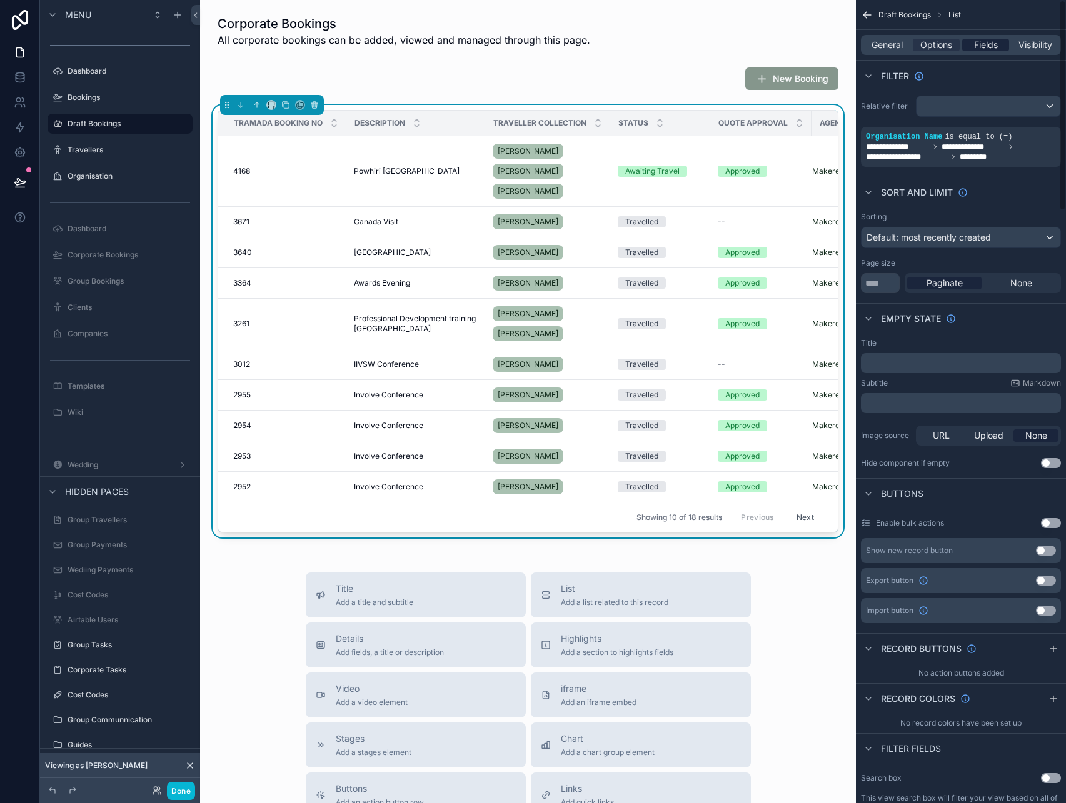
click at [972, 48] on div "Fields" at bounding box center [985, 45] width 47 height 13
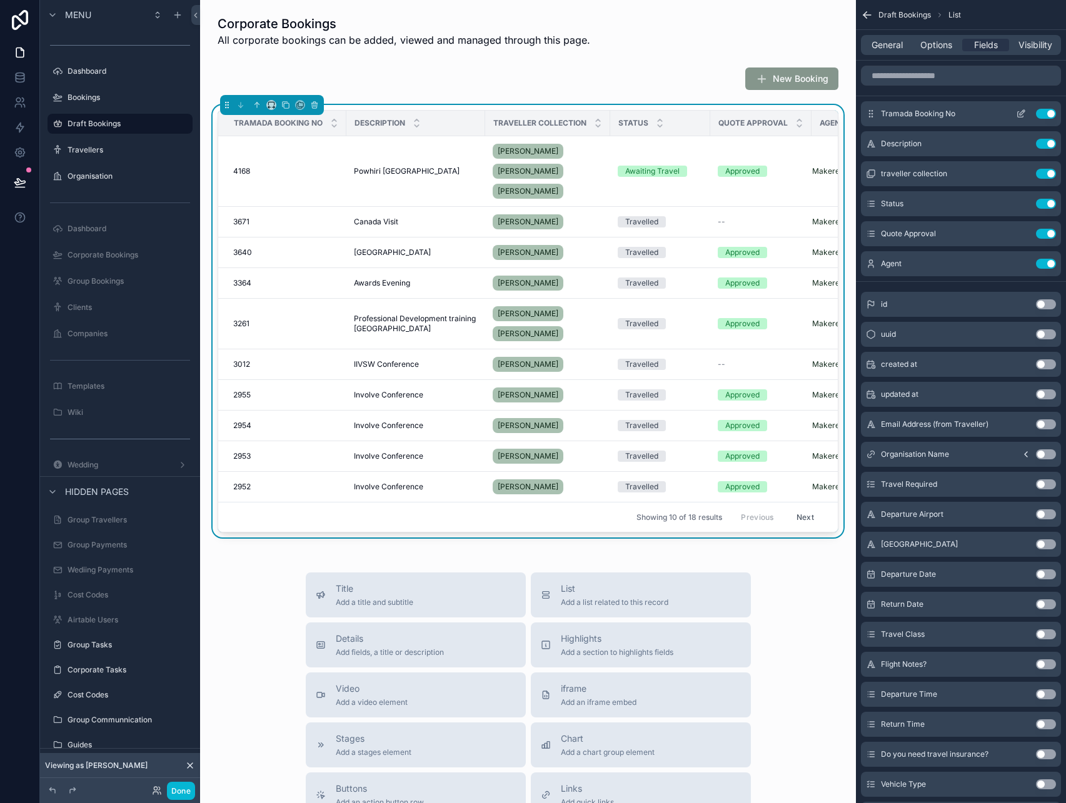
click at [1024, 116] on icon "scrollable content" at bounding box center [1021, 114] width 10 height 10
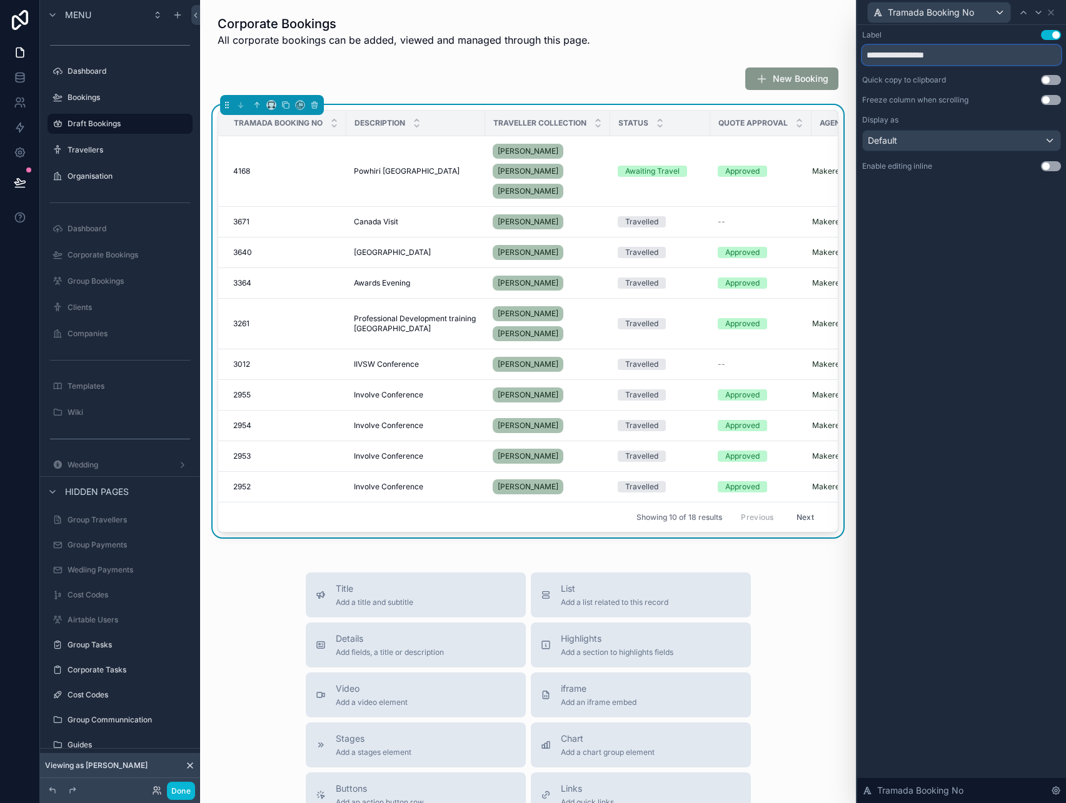
click at [976, 51] on input "**********" at bounding box center [961, 55] width 199 height 20
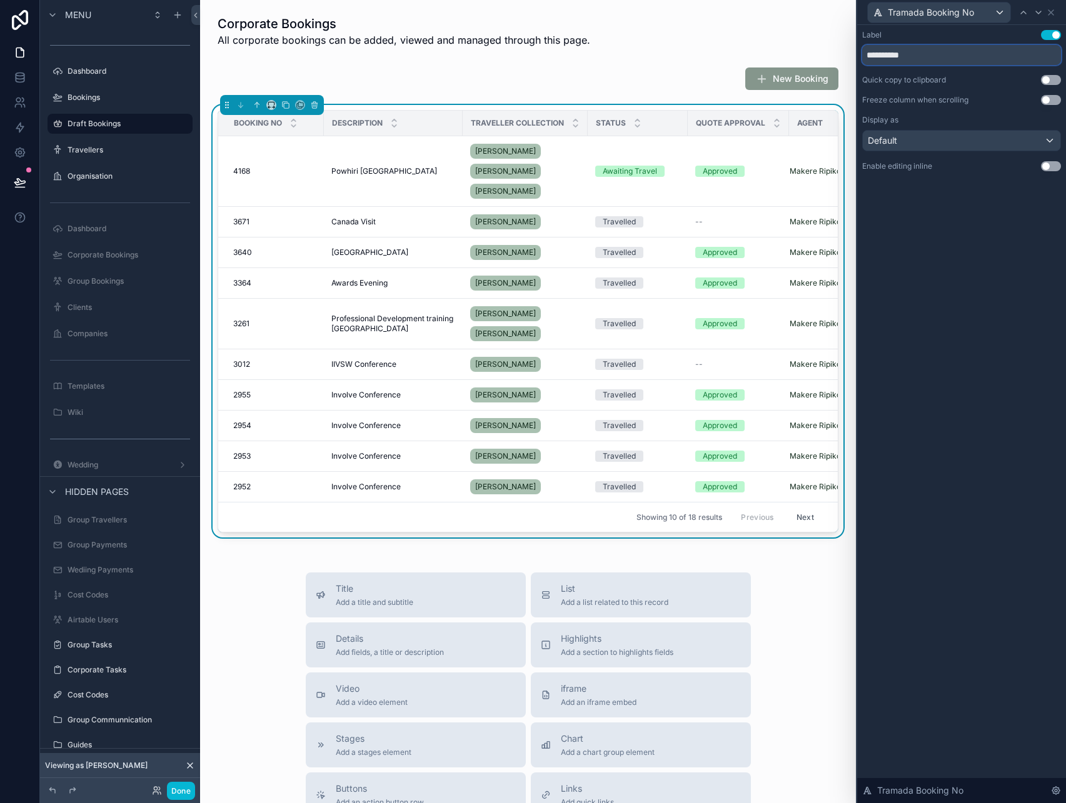
type input "**********"
click at [1001, 254] on div "**********" at bounding box center [961, 414] width 209 height 778
click at [1053, 14] on icon at bounding box center [1051, 13] width 10 height 10
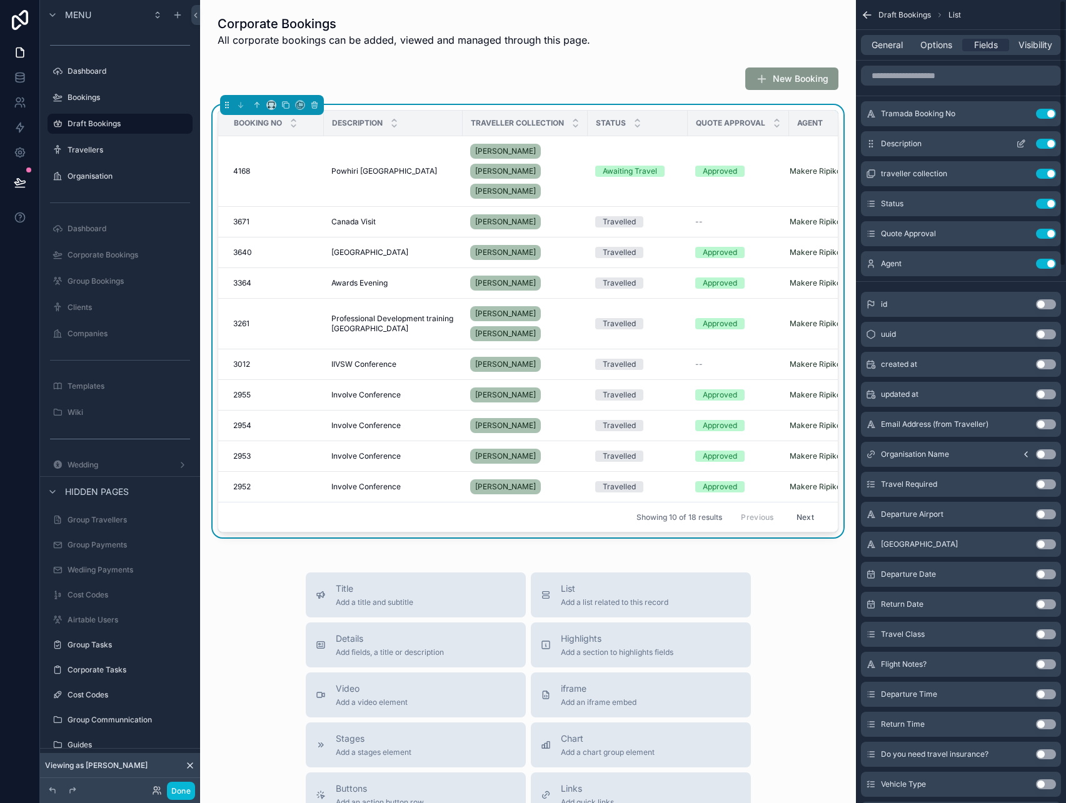
click at [1016, 139] on icon "scrollable content" at bounding box center [1021, 144] width 10 height 10
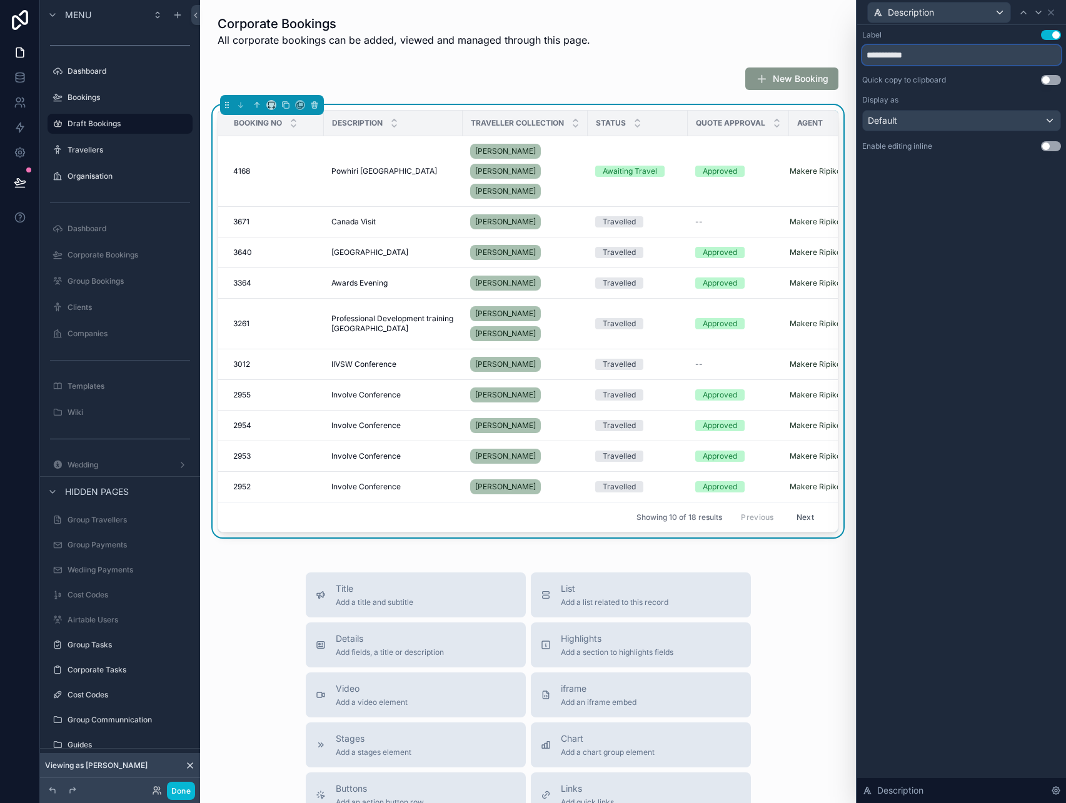
click at [931, 49] on input "**********" at bounding box center [961, 55] width 199 height 20
type input "*******"
click at [1052, 8] on icon at bounding box center [1051, 13] width 10 height 10
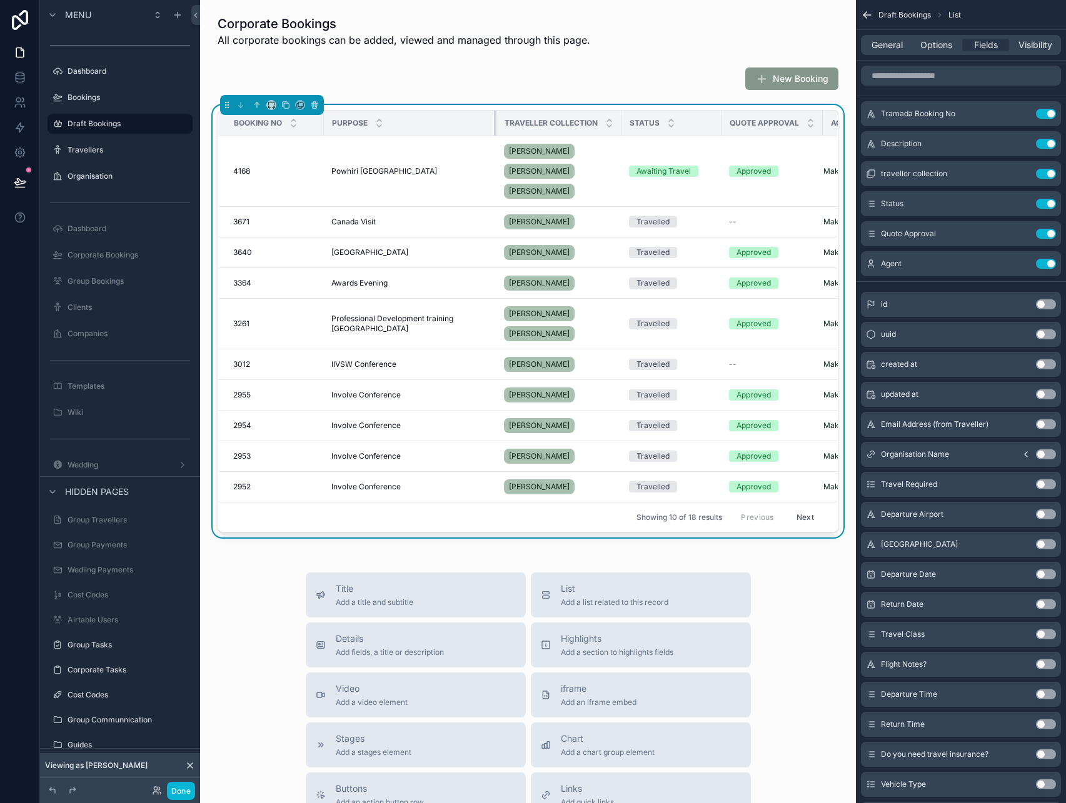
drag, startPoint x: 460, startPoint y: 123, endPoint x: 494, endPoint y: 129, distance: 34.3
click at [494, 129] on tr "Booking No Purpose Traveller collection Status Quote Approval Agent" at bounding box center [567, 124] width 699 height 26
click at [1023, 171] on icon "scrollable content" at bounding box center [1021, 174] width 10 height 10
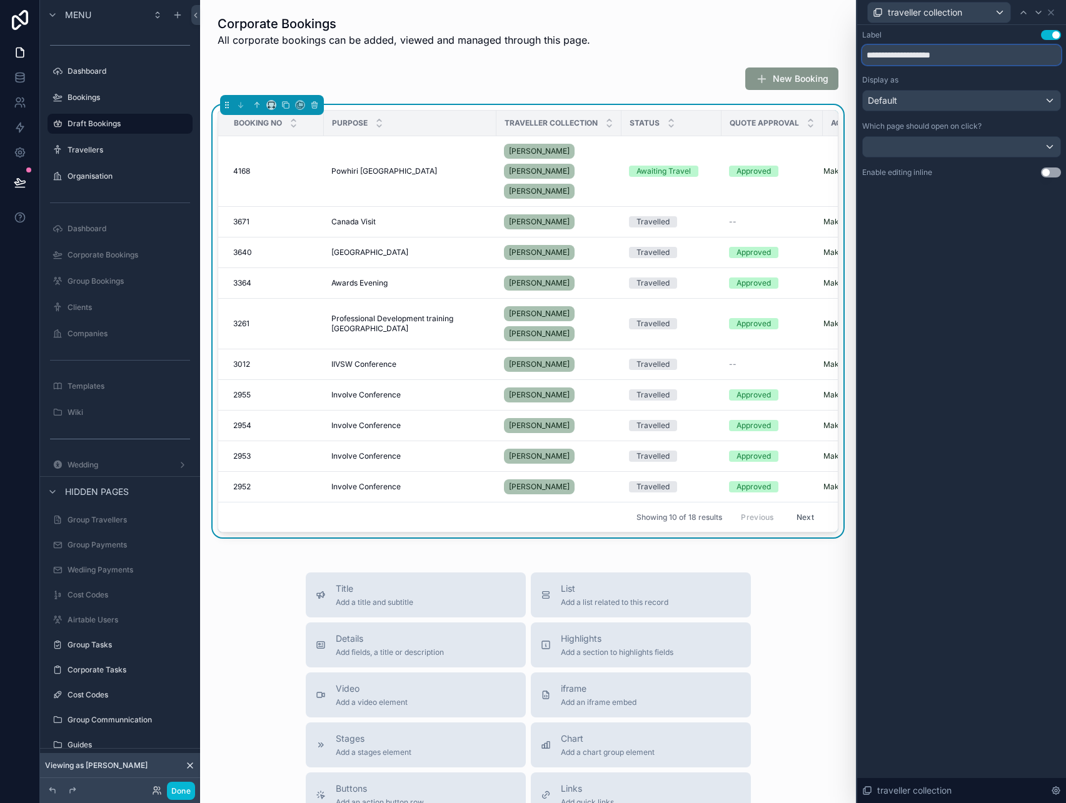
drag, startPoint x: 900, startPoint y: 56, endPoint x: 1111, endPoint y: 90, distance: 214.0
click at [1065, 90] on html "**********" at bounding box center [533, 401] width 1066 height 803
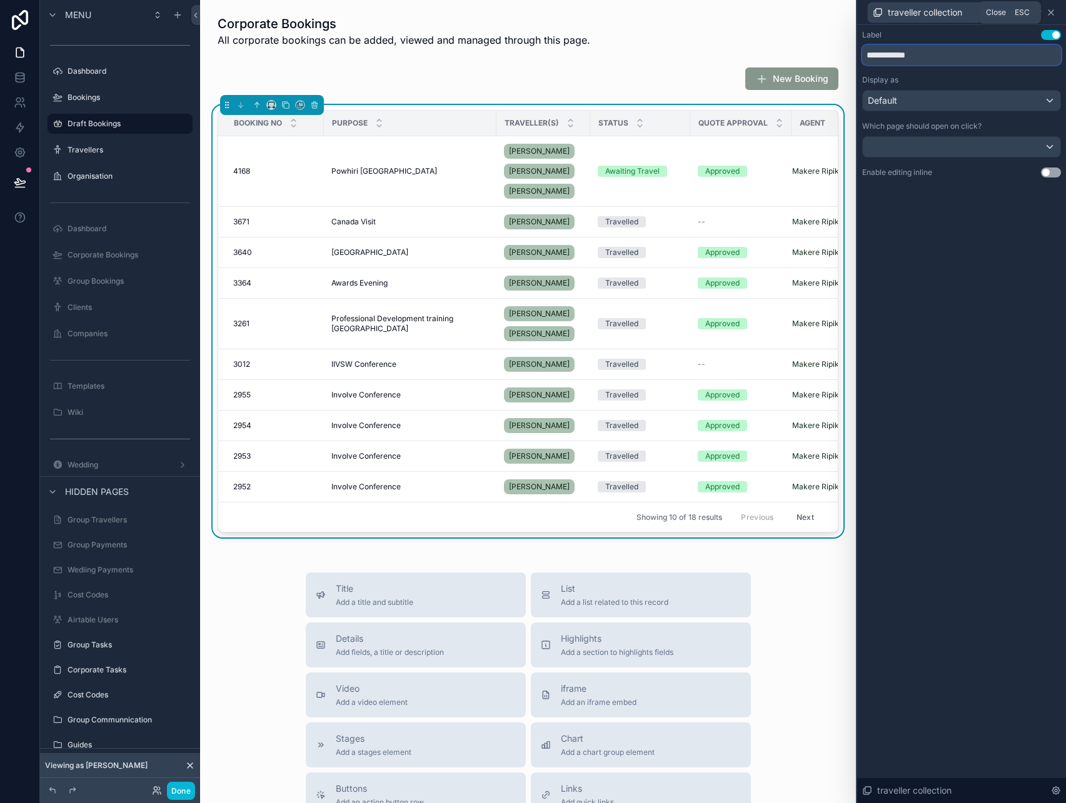
type input "**********"
click at [1053, 12] on icon at bounding box center [1051, 13] width 10 height 10
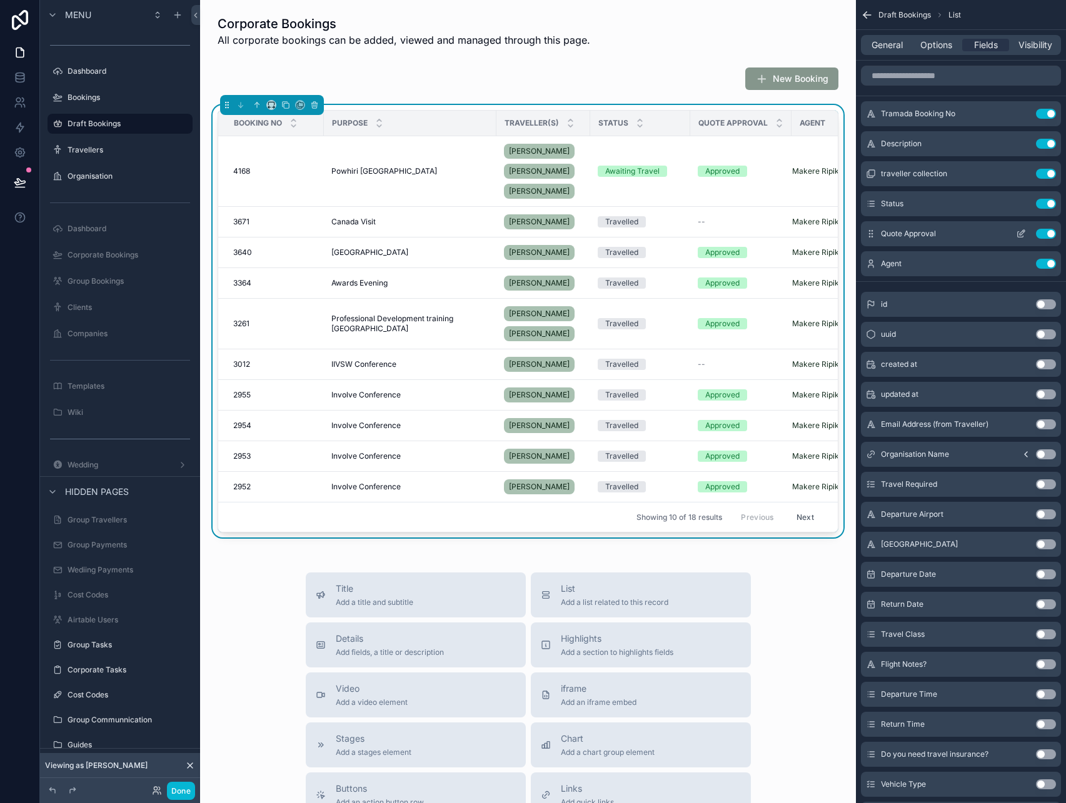
click at [1053, 231] on button "Use setting" at bounding box center [1046, 234] width 20 height 10
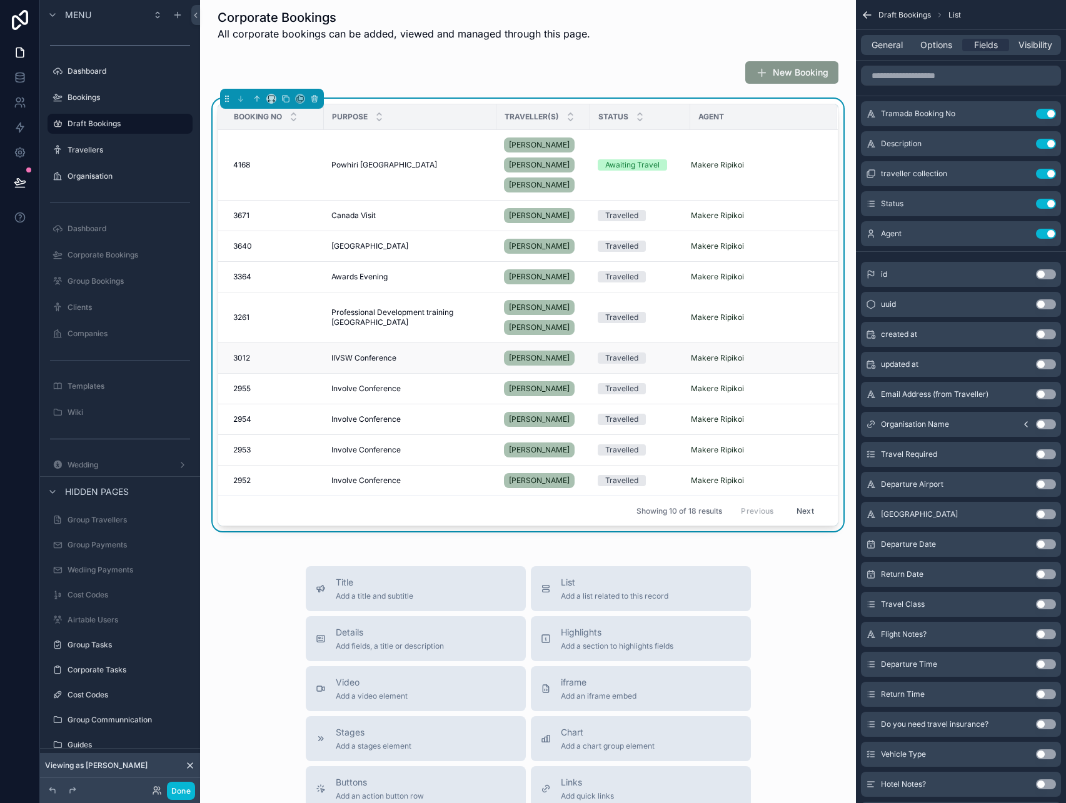
scroll to position [5, 0]
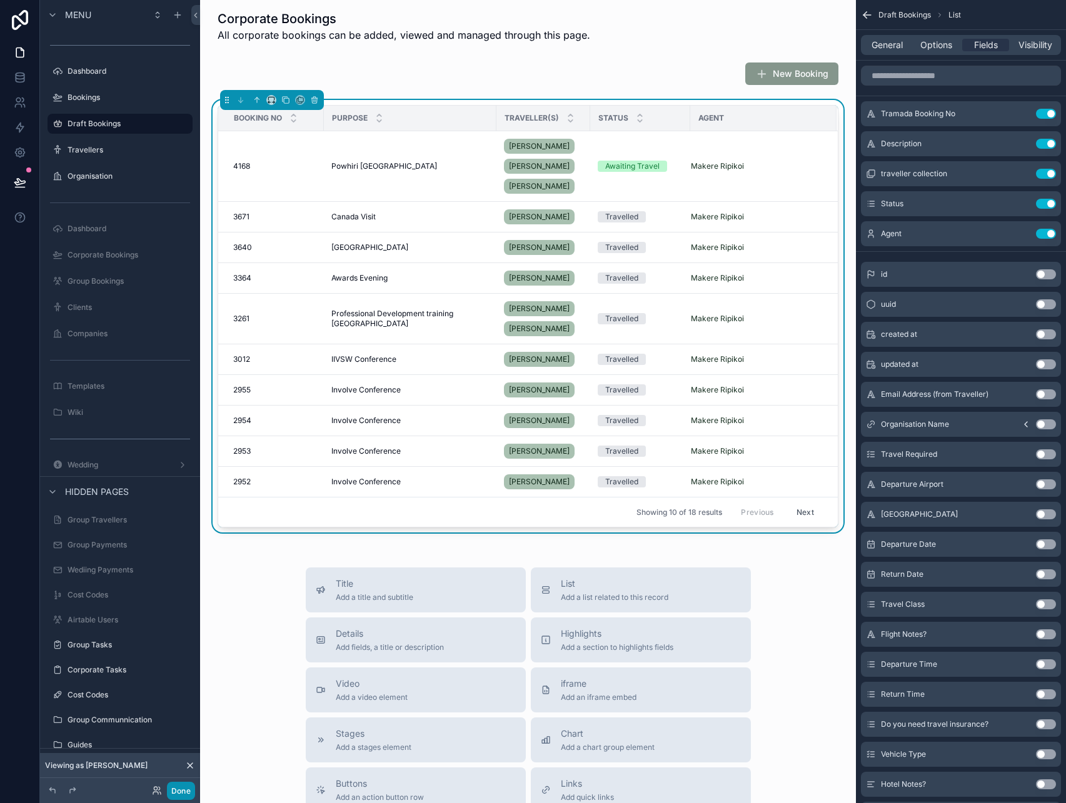
click at [189, 791] on button "Done" at bounding box center [181, 791] width 28 height 18
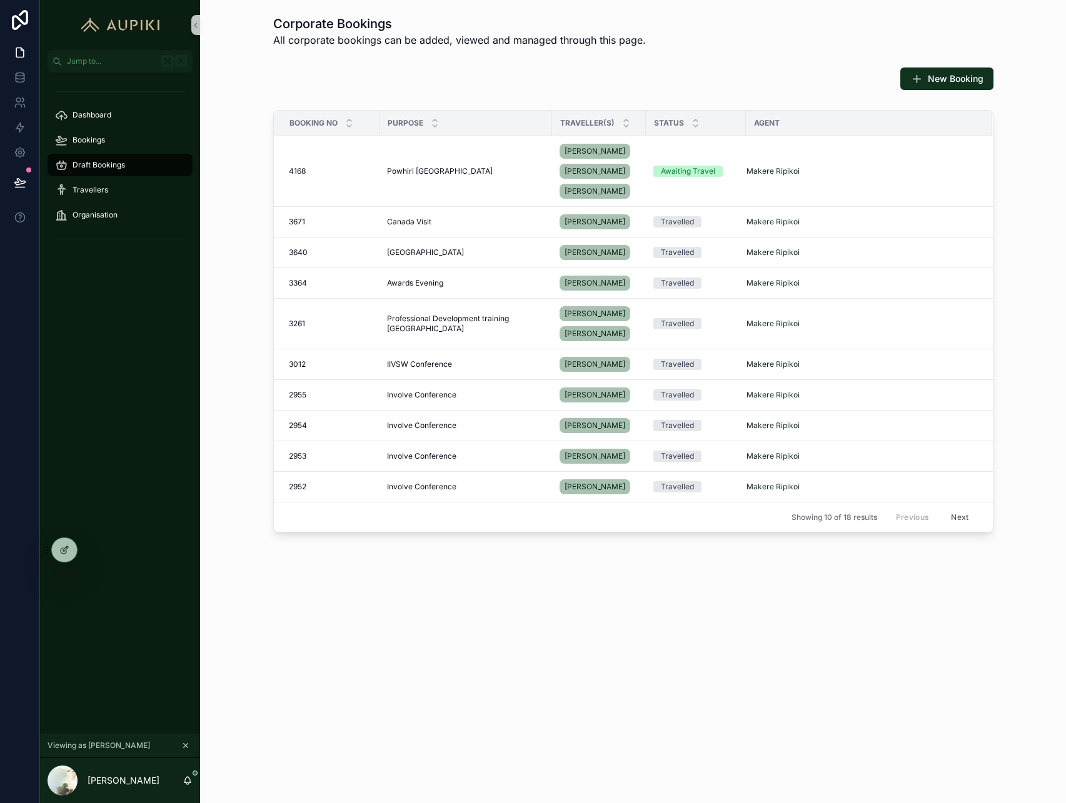
scroll to position [0, 0]
click at [67, 551] on icon at bounding box center [64, 550] width 10 height 10
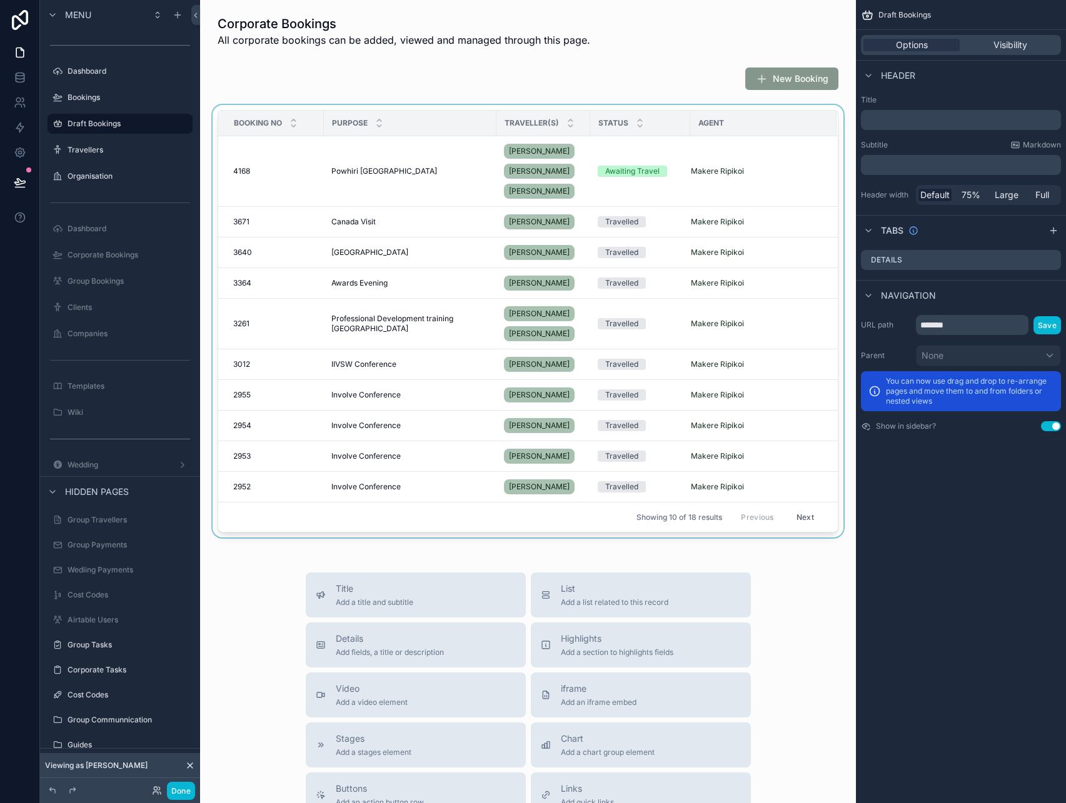
click at [351, 320] on div "scrollable content" at bounding box center [528, 324] width 636 height 438
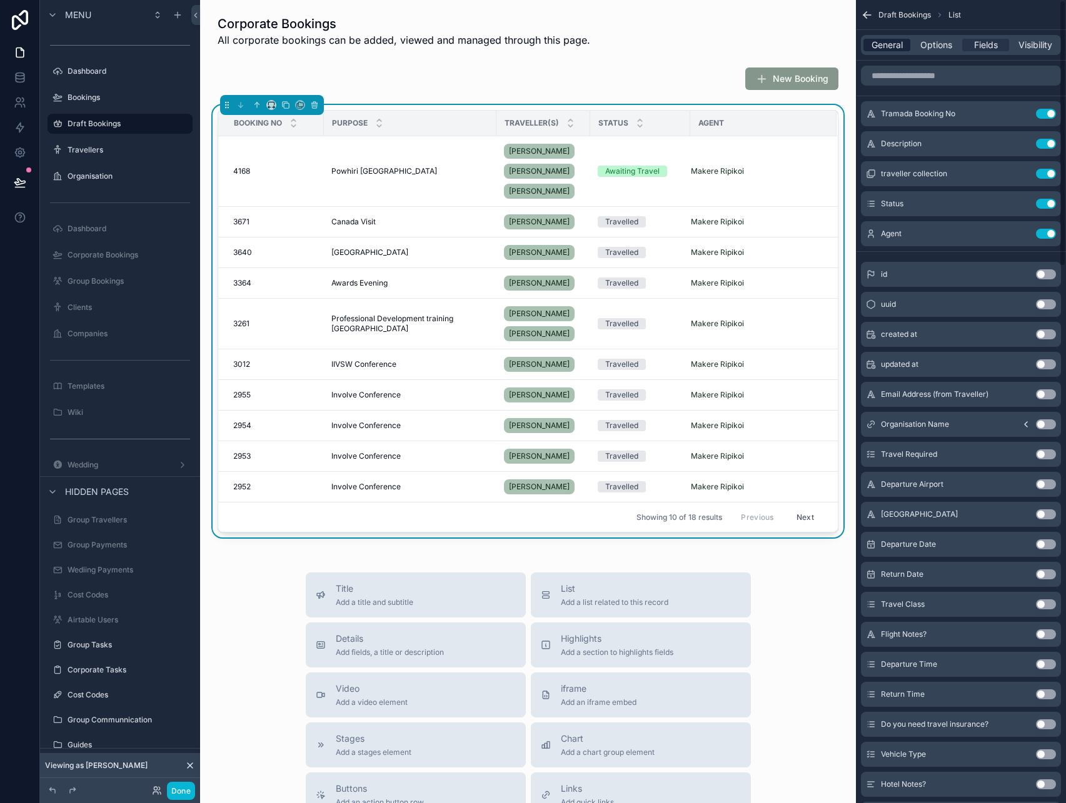
click at [894, 40] on span "General" at bounding box center [886, 45] width 31 height 13
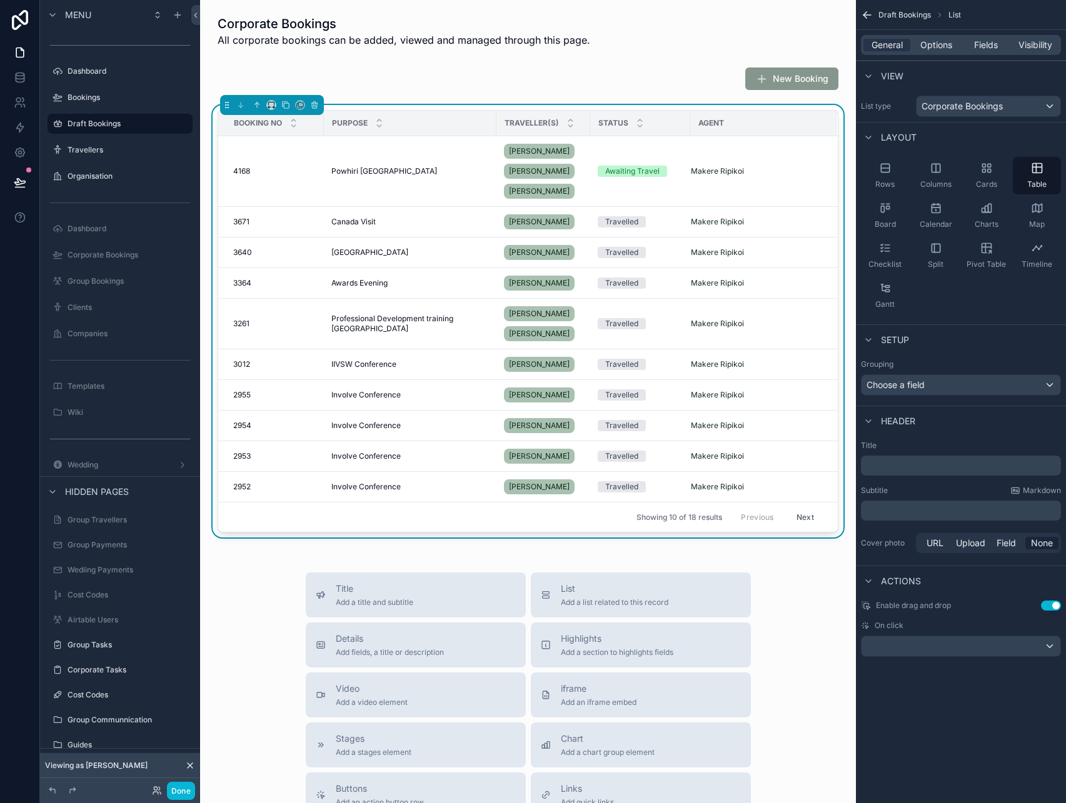
click at [896, 463] on p "﻿" at bounding box center [962, 465] width 193 height 13
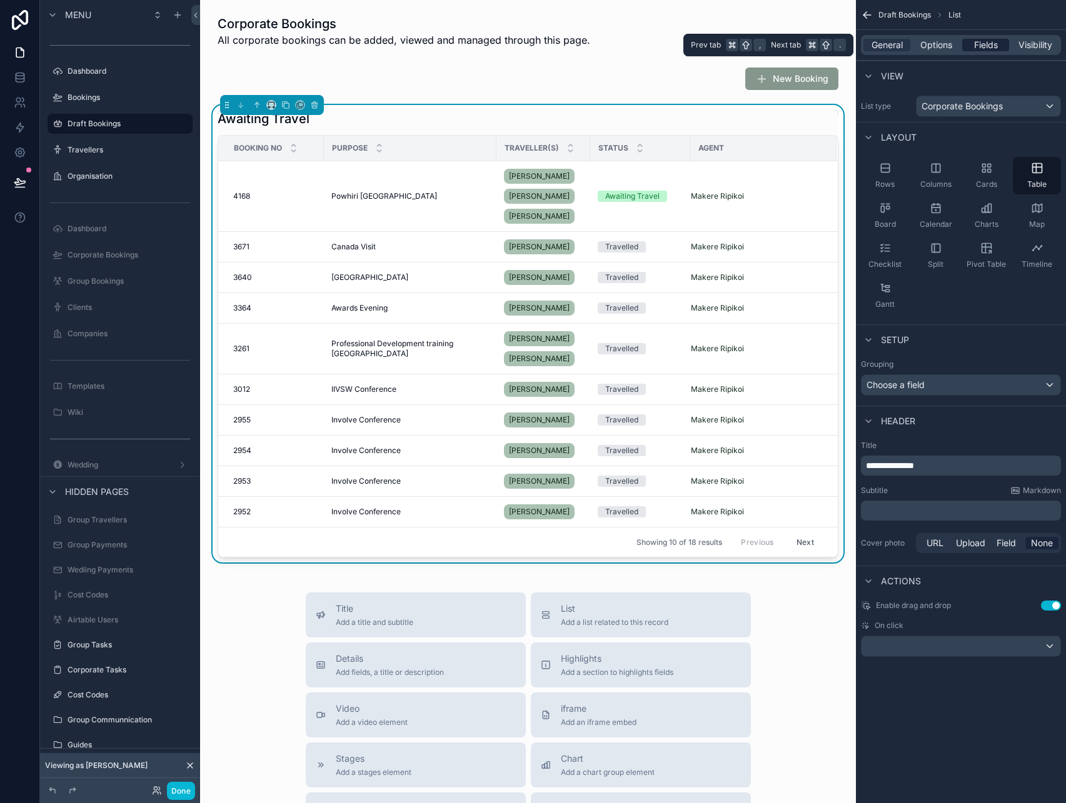
click at [993, 42] on span "Fields" at bounding box center [986, 45] width 24 height 13
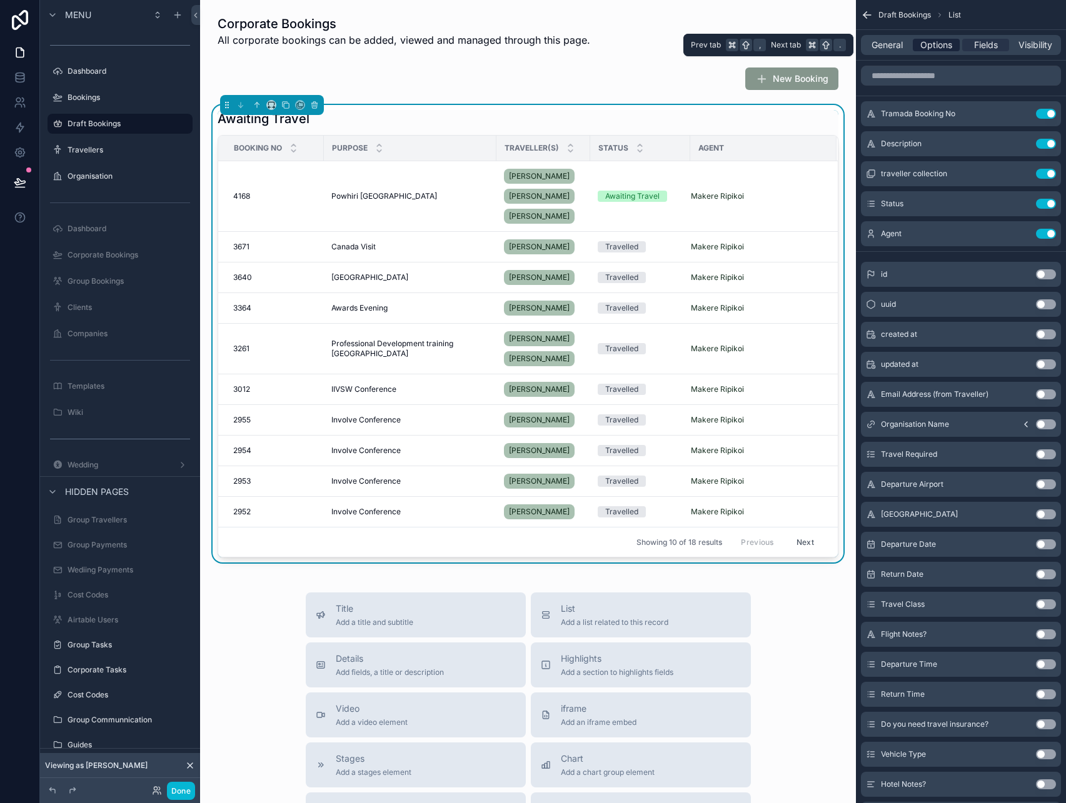
click at [928, 43] on span "Options" at bounding box center [936, 45] width 32 height 13
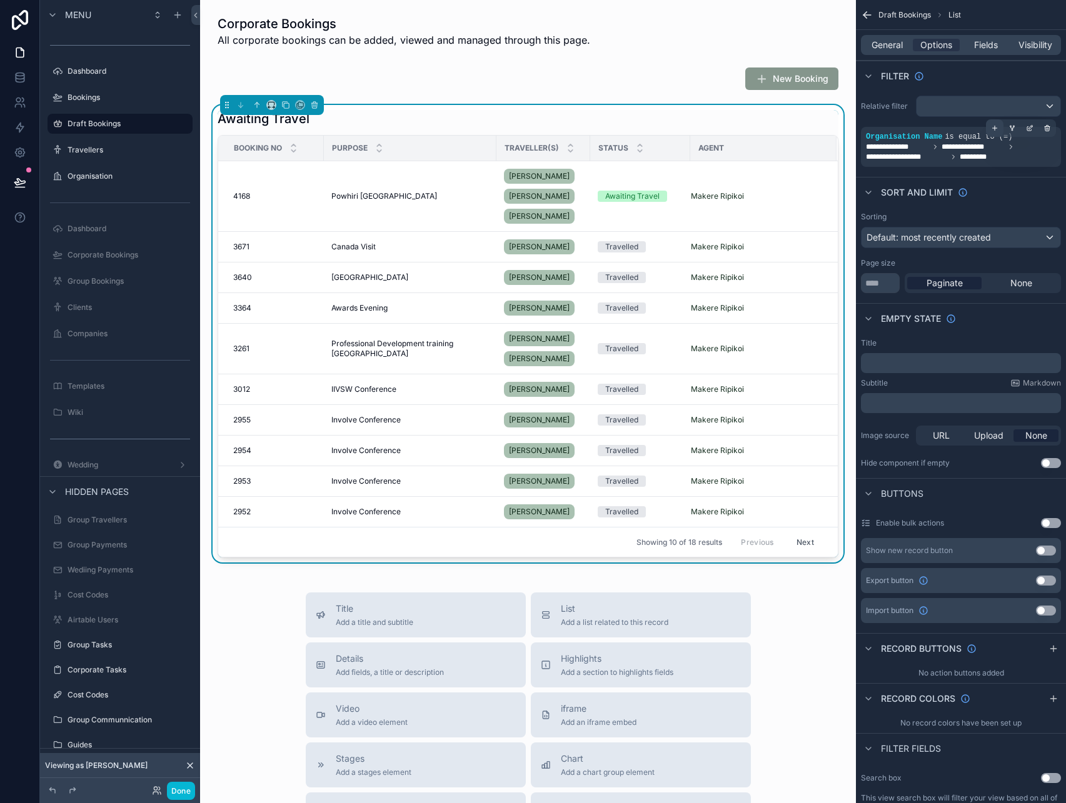
click at [999, 126] on div "scrollable content" at bounding box center [995, 128] width 18 height 18
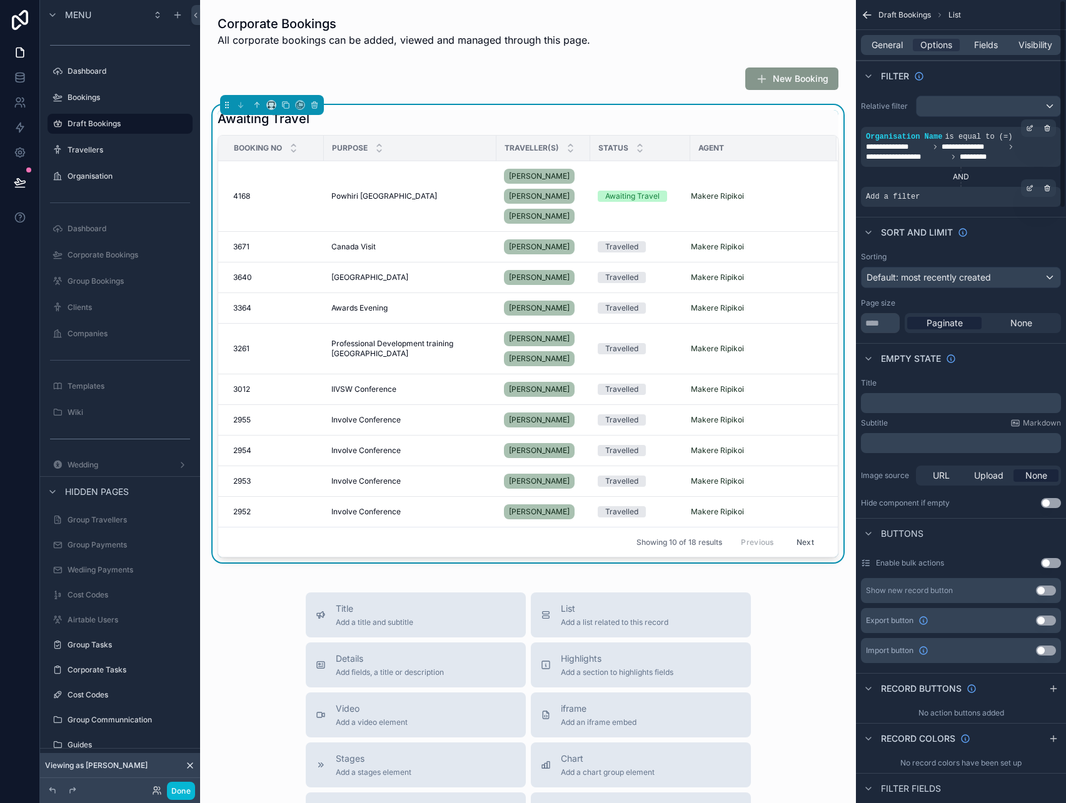
click at [919, 191] on div "Add a filter" at bounding box center [961, 197] width 200 height 20
click at [1031, 192] on div "scrollable content" at bounding box center [1030, 188] width 18 height 18
click at [764, 180] on div "Select a field" at bounding box center [740, 178] width 74 height 20
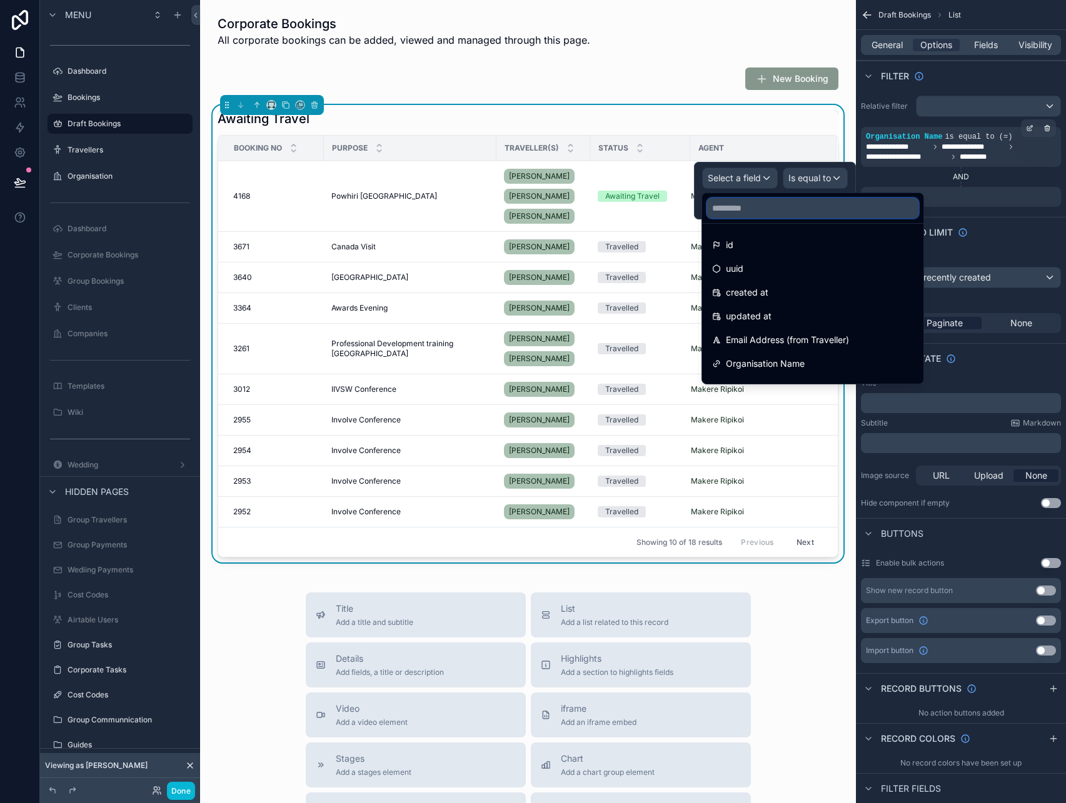
click at [759, 212] on input "text" at bounding box center [812, 208] width 211 height 20
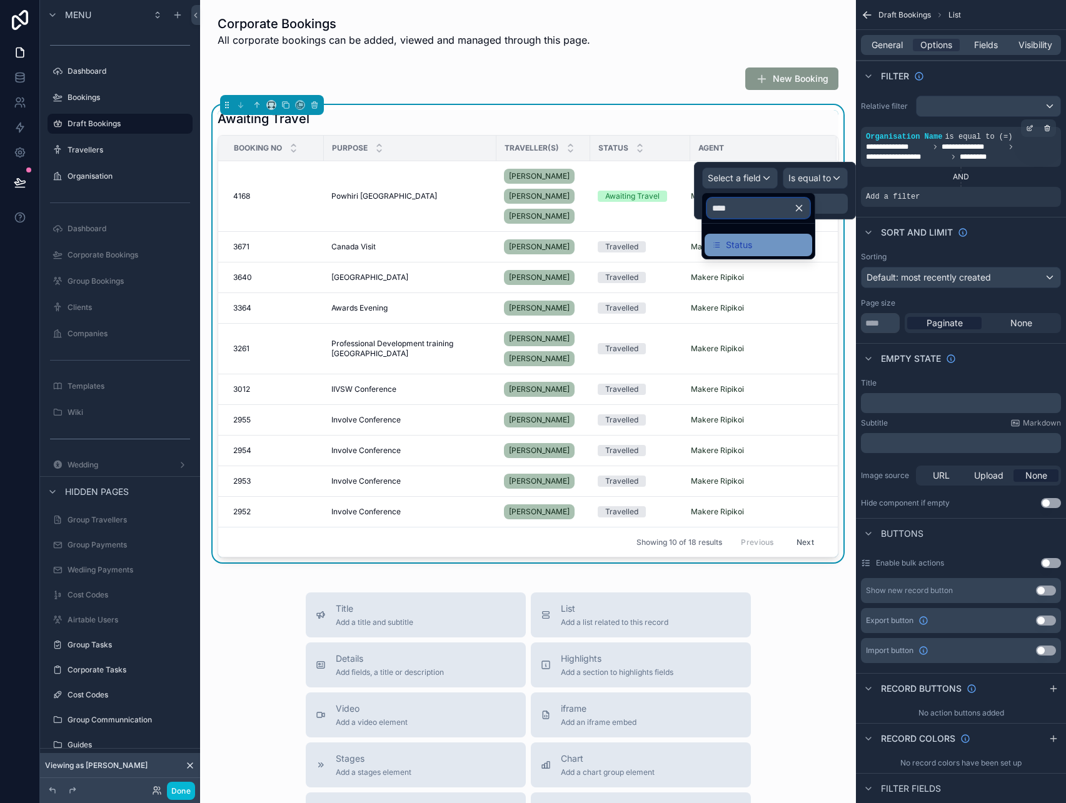
type input "****"
click at [750, 242] on span "Status" at bounding box center [739, 245] width 26 height 15
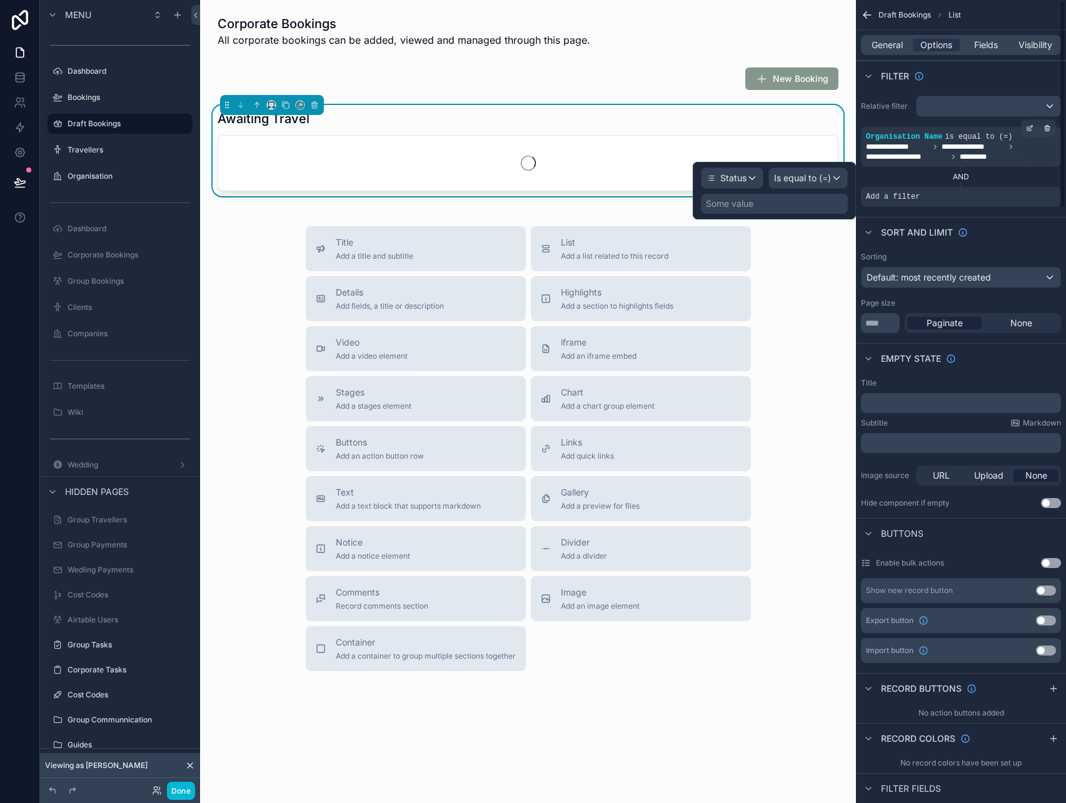
click at [799, 203] on div "Some value" at bounding box center [774, 204] width 147 height 20
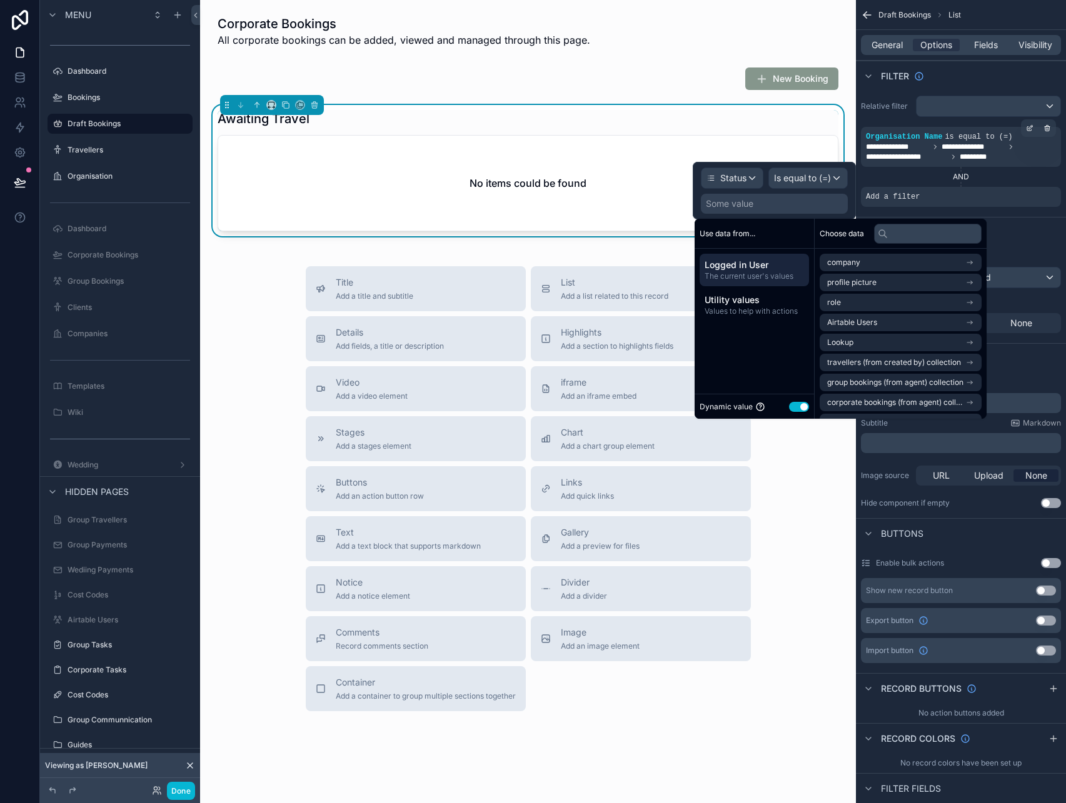
click at [798, 404] on button "Use setting" at bounding box center [799, 407] width 20 height 10
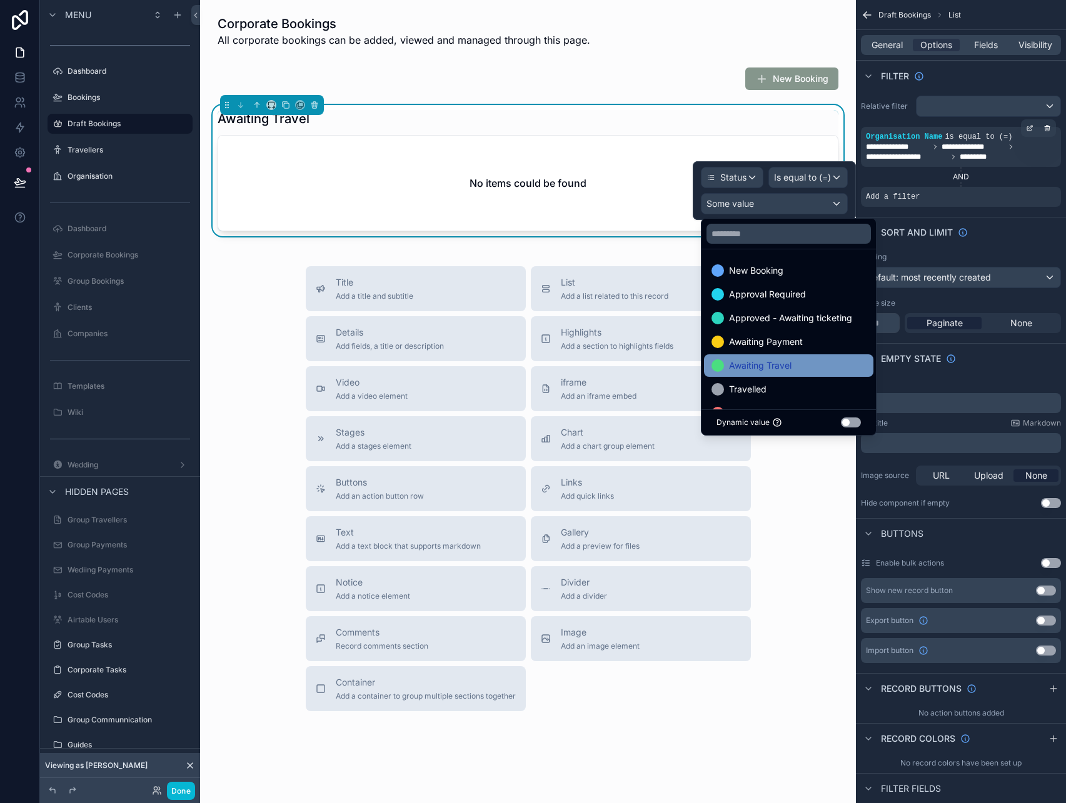
click at [790, 365] on span "Awaiting Travel" at bounding box center [760, 365] width 63 height 15
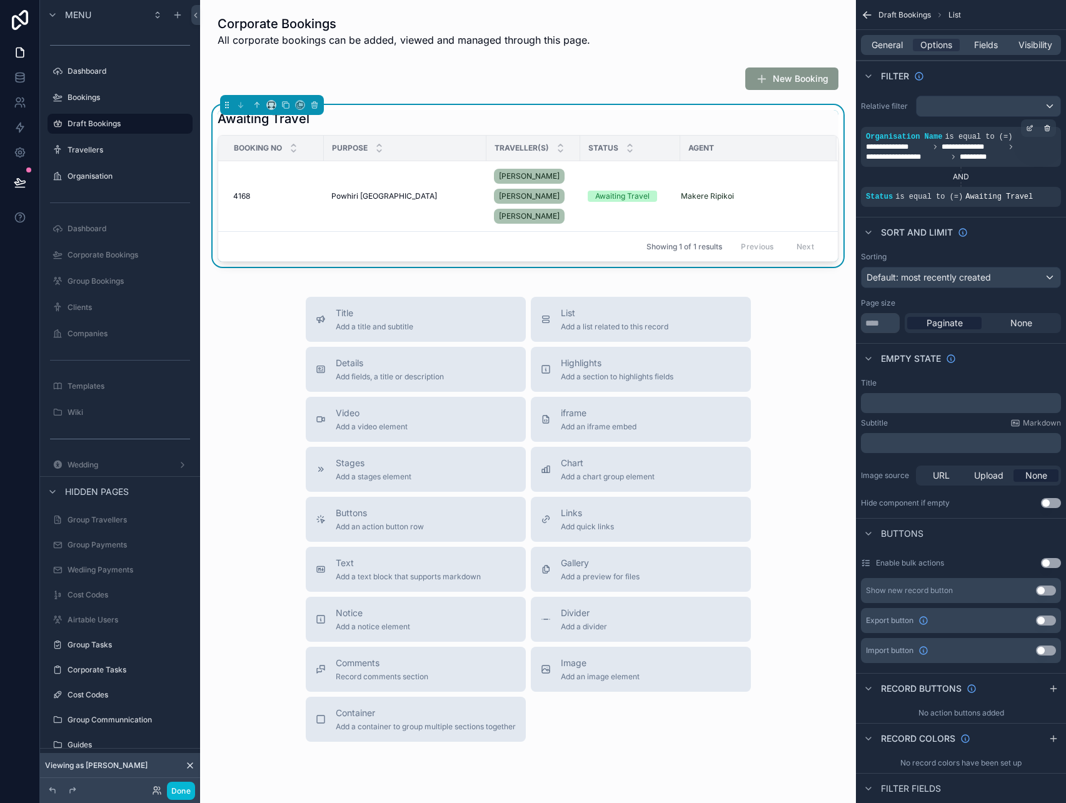
click at [264, 336] on div "Title Add a title and subtitle List Add a list related to this record Details A…" at bounding box center [528, 519] width 636 height 445
click at [286, 104] on icon "scrollable content" at bounding box center [285, 105] width 9 height 9
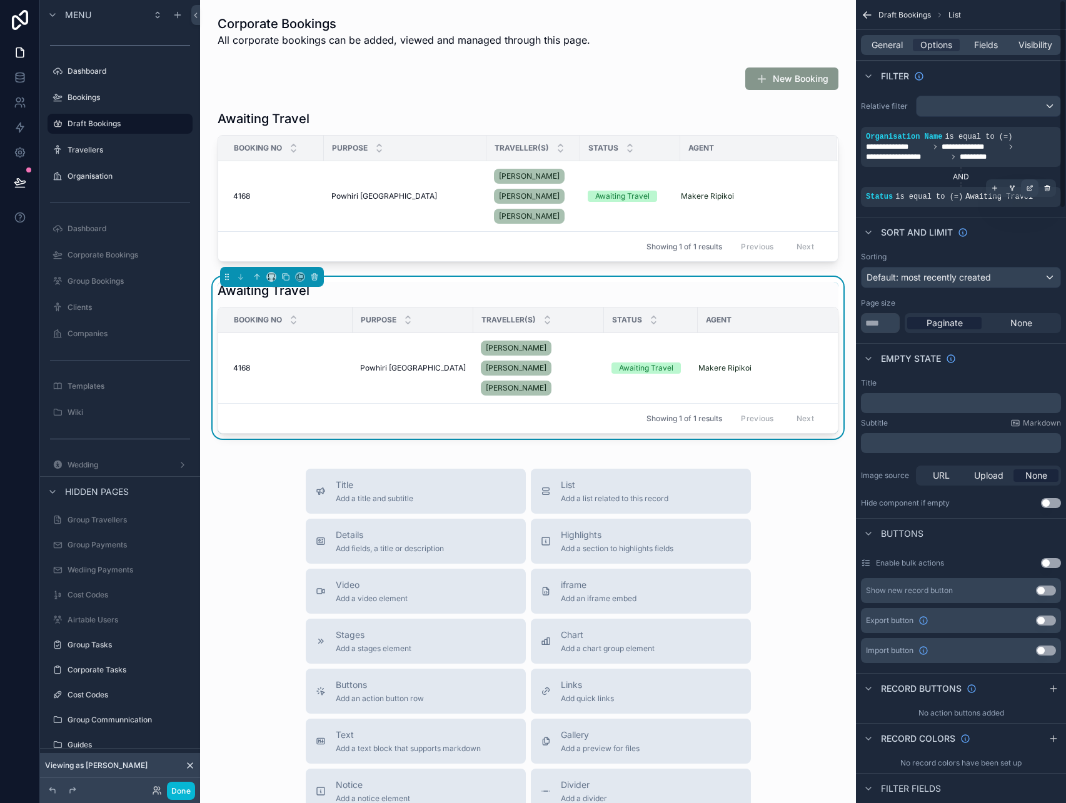
click at [1028, 188] on icon "scrollable content" at bounding box center [1030, 188] width 8 height 8
click at [758, 204] on span "Awaiting Travel" at bounding box center [755, 204] width 63 height 13
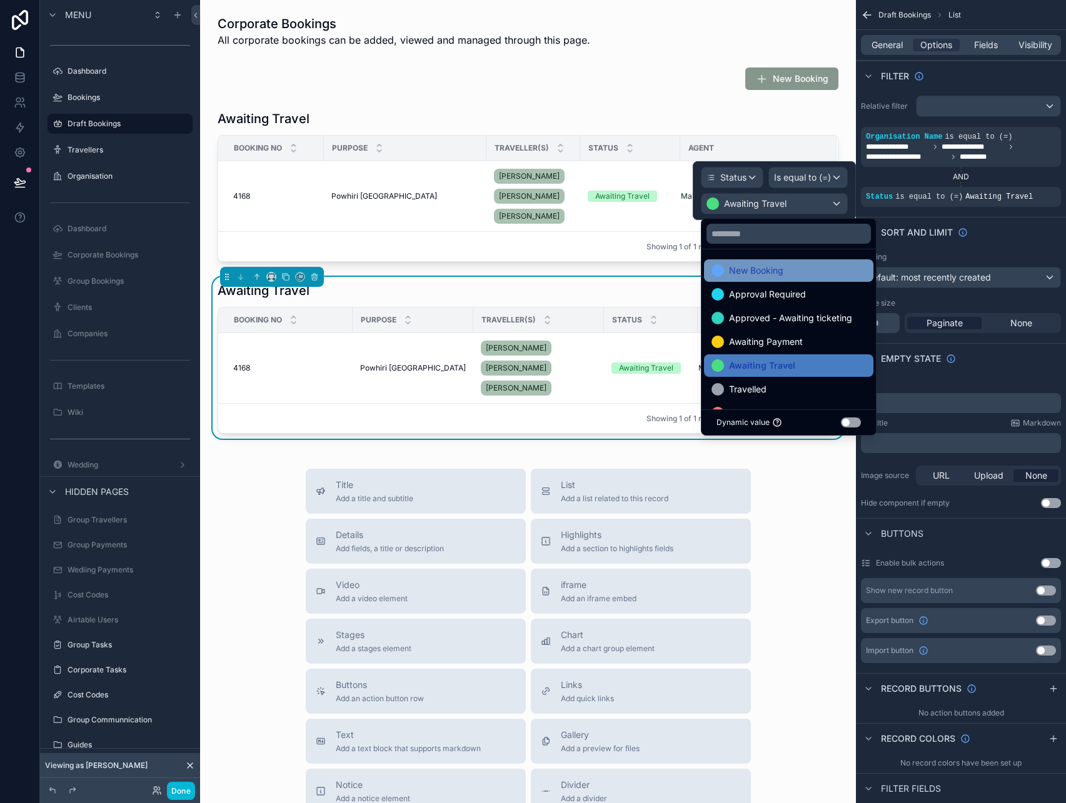
click at [769, 279] on div "New Booking" at bounding box center [788, 270] width 169 height 23
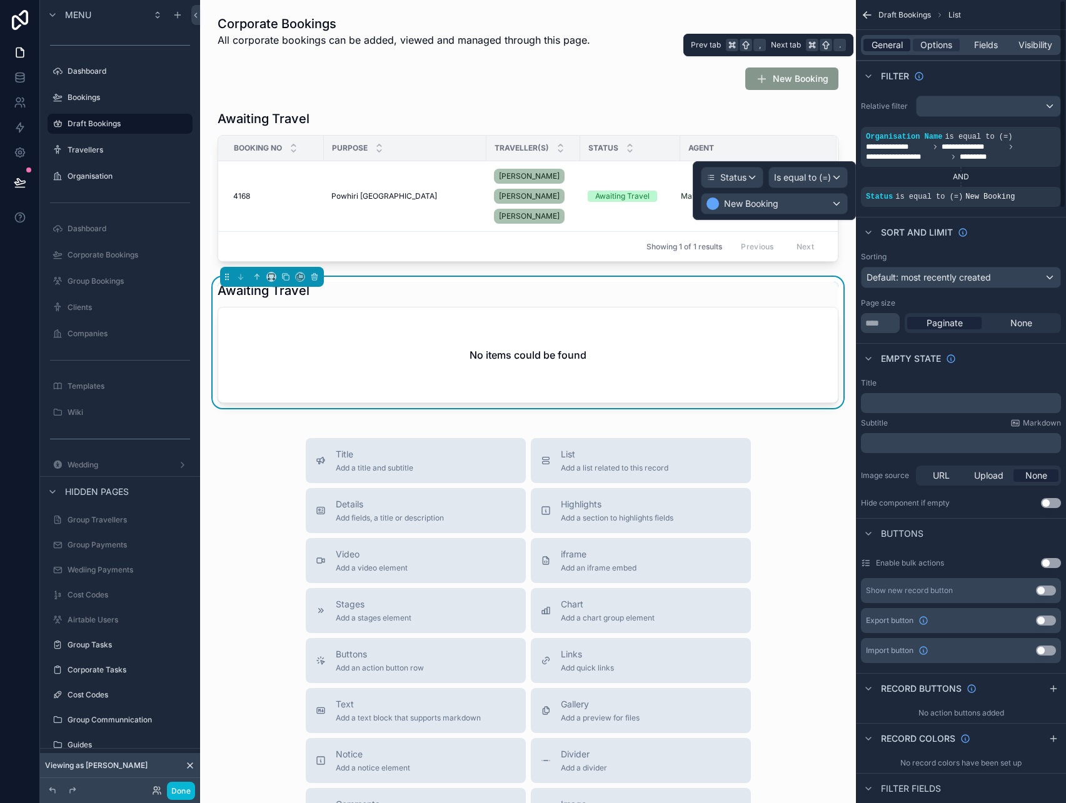
click at [892, 46] on span "General" at bounding box center [886, 45] width 31 height 13
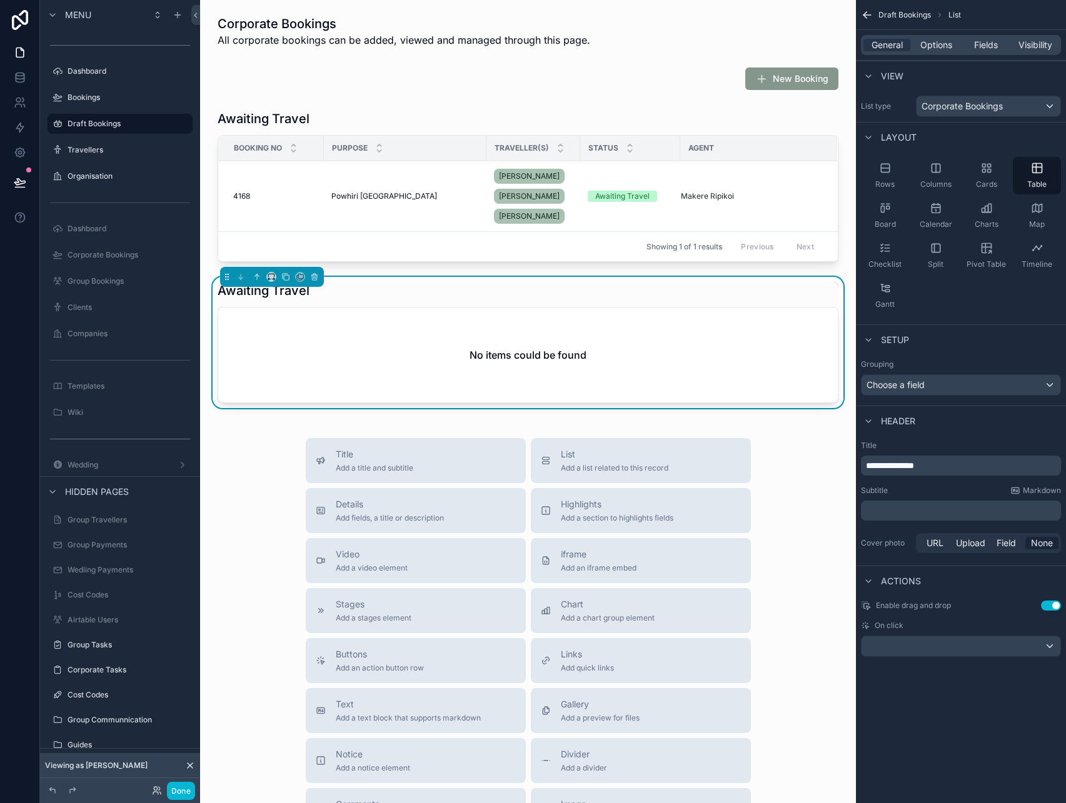
click at [910, 467] on span "**********" at bounding box center [890, 465] width 48 height 9
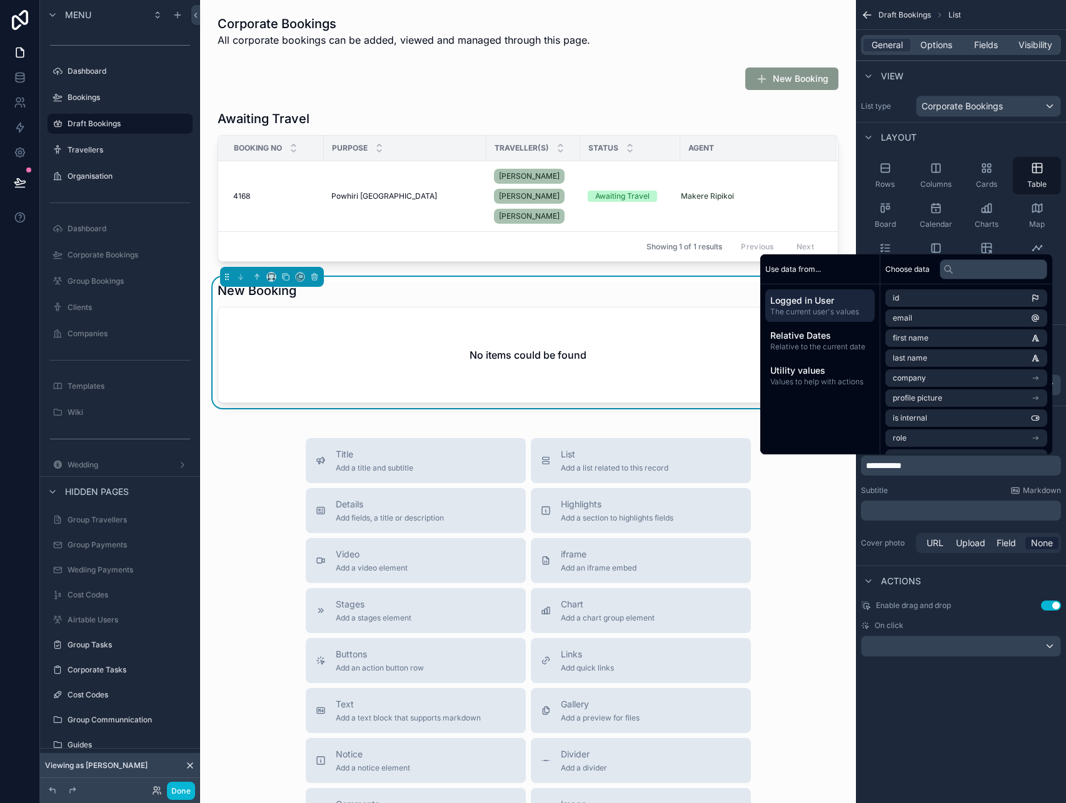
click at [777, 539] on div "Title Add a title and subtitle List Add a list related to this record Details A…" at bounding box center [528, 660] width 636 height 445
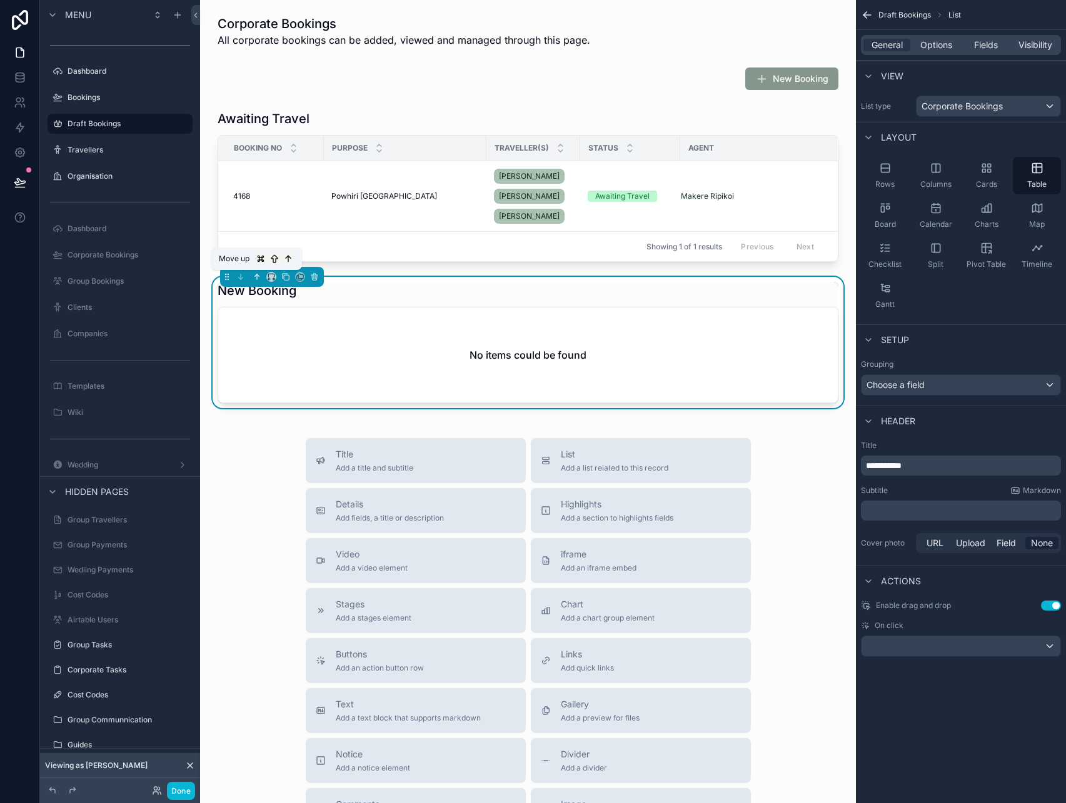
click at [257, 276] on icon "scrollable content" at bounding box center [257, 276] width 0 height 5
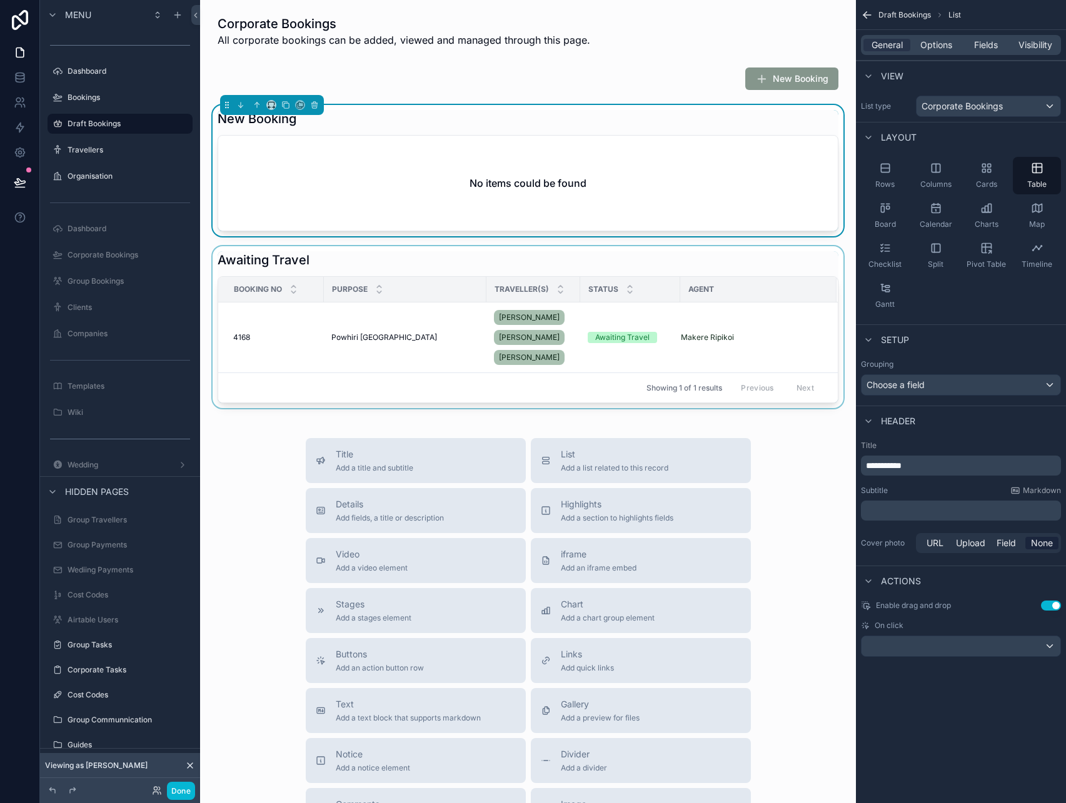
click at [398, 264] on div "scrollable content" at bounding box center [528, 327] width 636 height 162
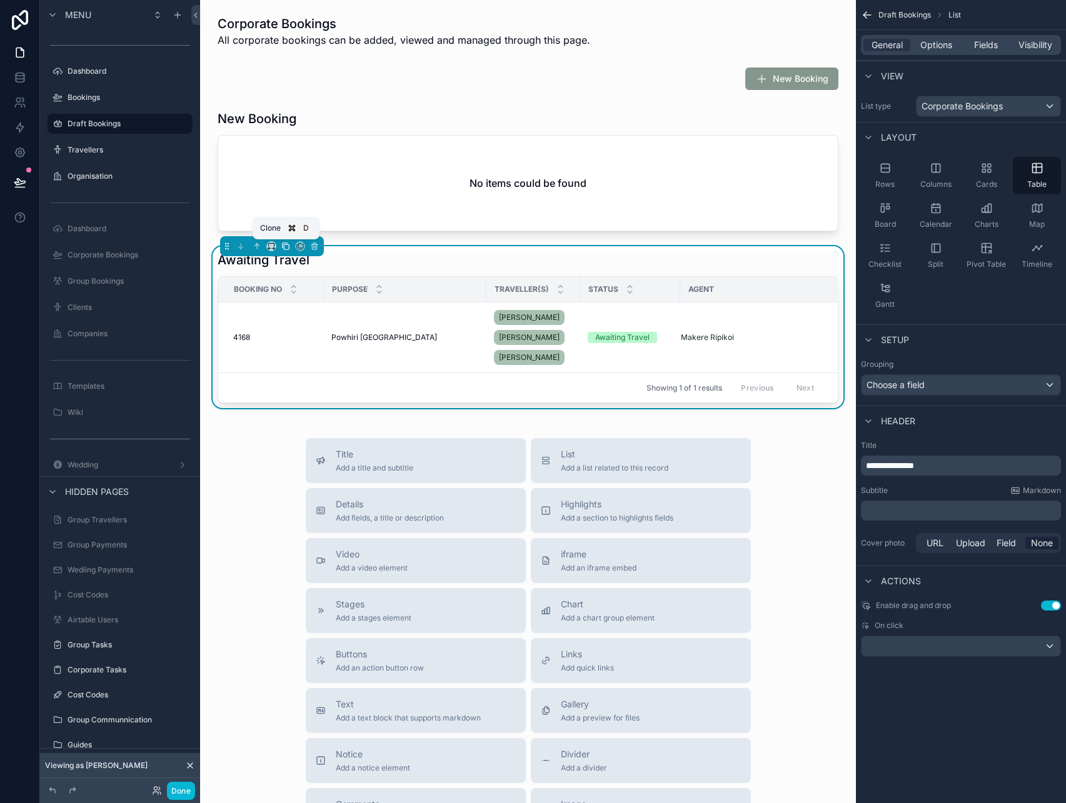
click at [284, 249] on icon "scrollable content" at bounding box center [285, 246] width 9 height 9
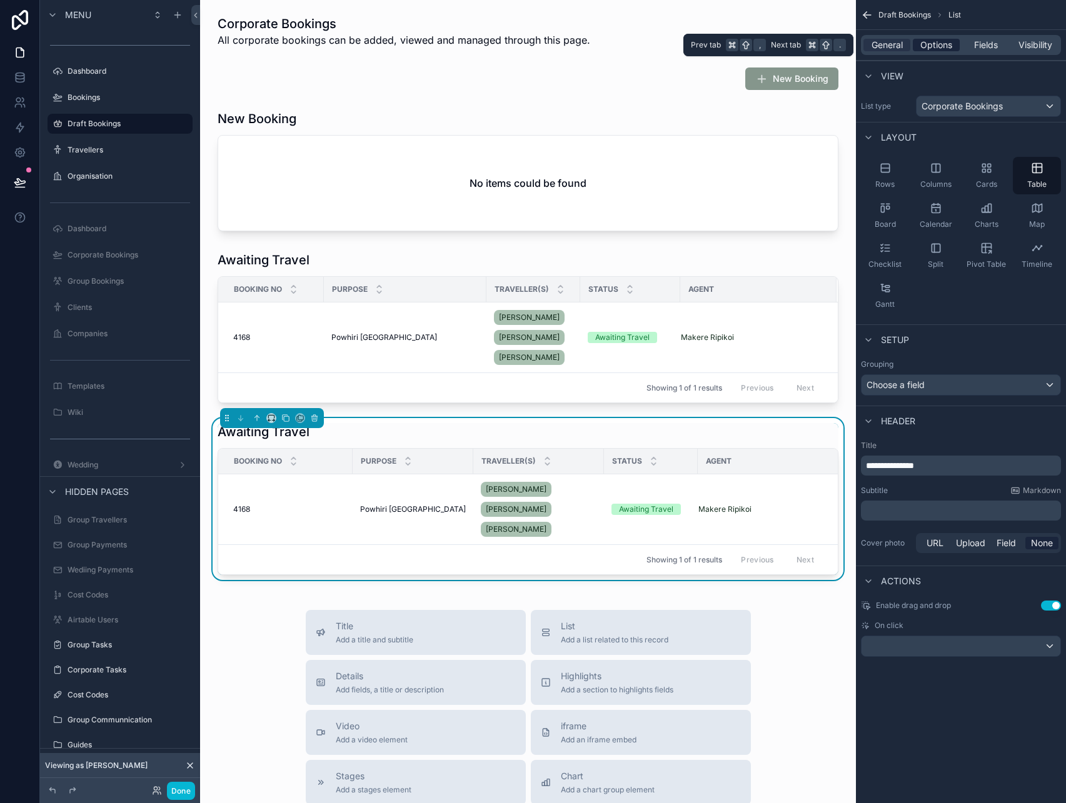
click at [938, 41] on span "Options" at bounding box center [936, 45] width 32 height 13
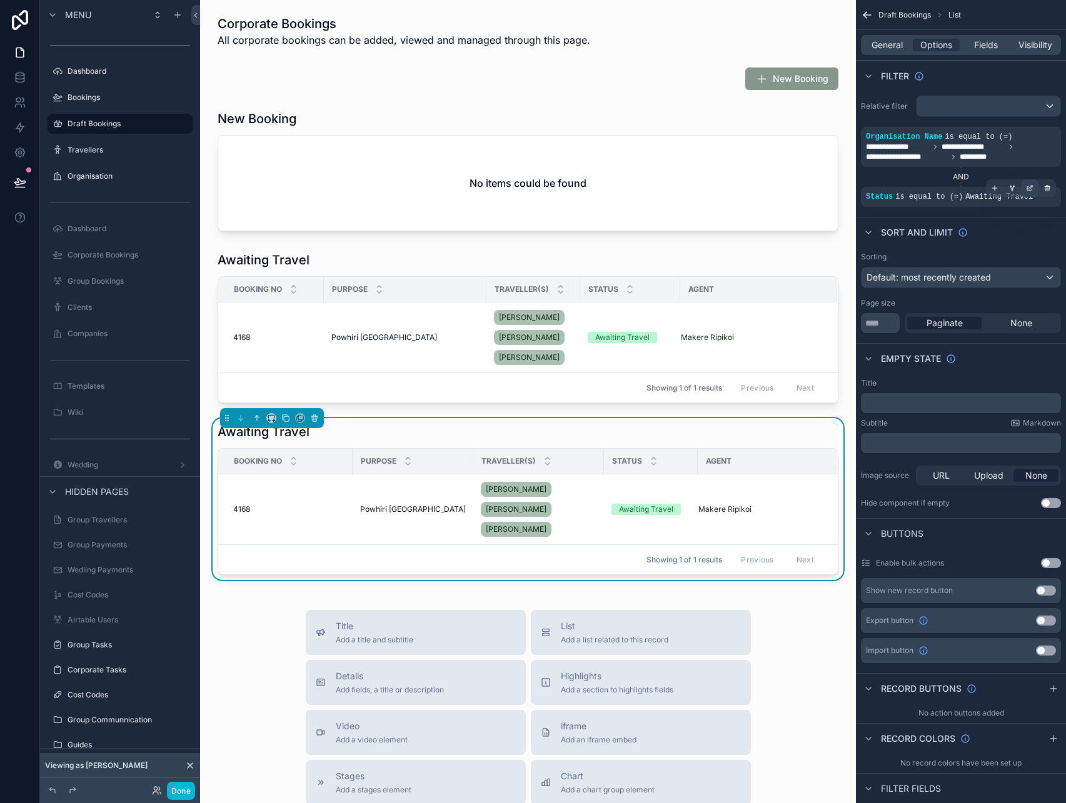
click at [1026, 189] on icon "scrollable content" at bounding box center [1030, 188] width 8 height 8
click at [781, 209] on span "Awaiting Travel" at bounding box center [755, 204] width 63 height 13
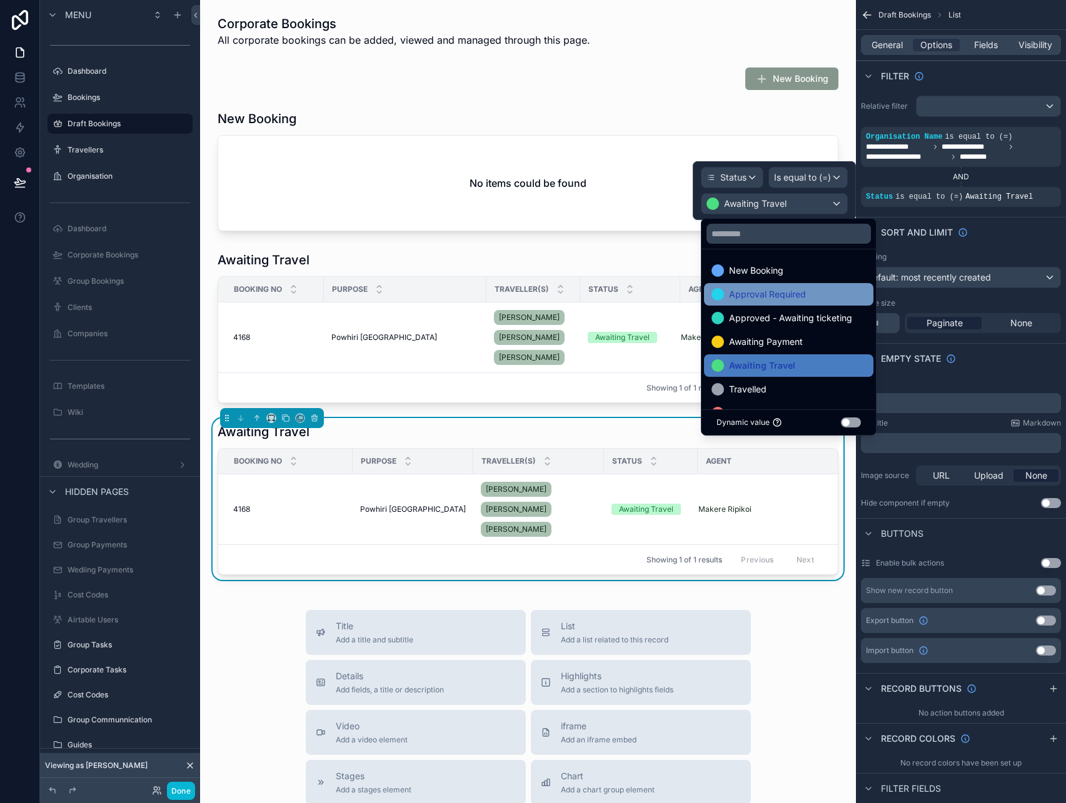
click at [779, 287] on span "Approval Required" at bounding box center [767, 294] width 77 height 15
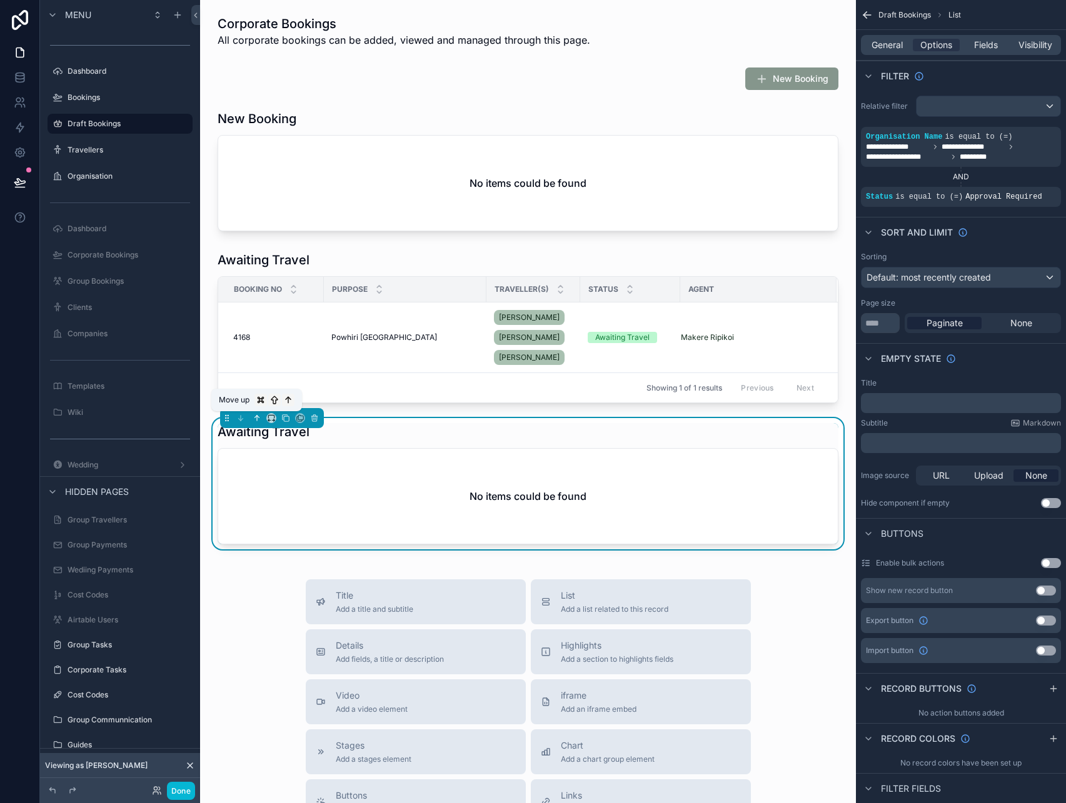
click at [254, 417] on icon "scrollable content" at bounding box center [257, 418] width 9 height 9
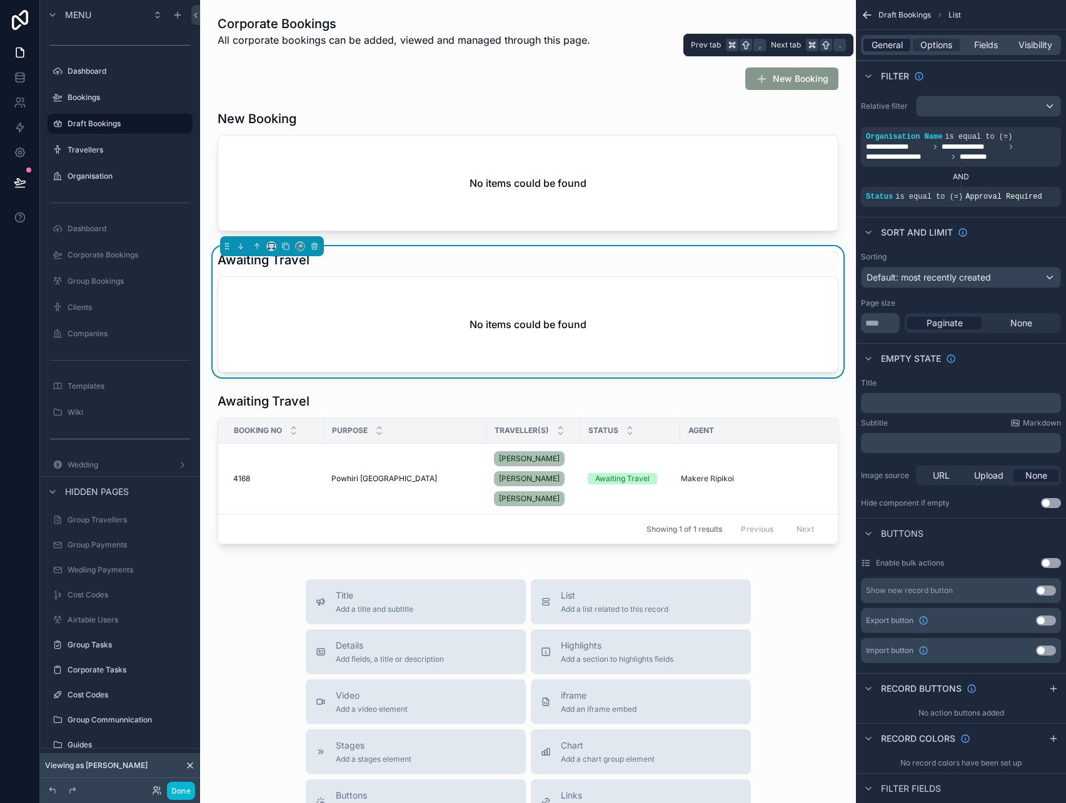
click at [886, 41] on span "General" at bounding box center [886, 45] width 31 height 13
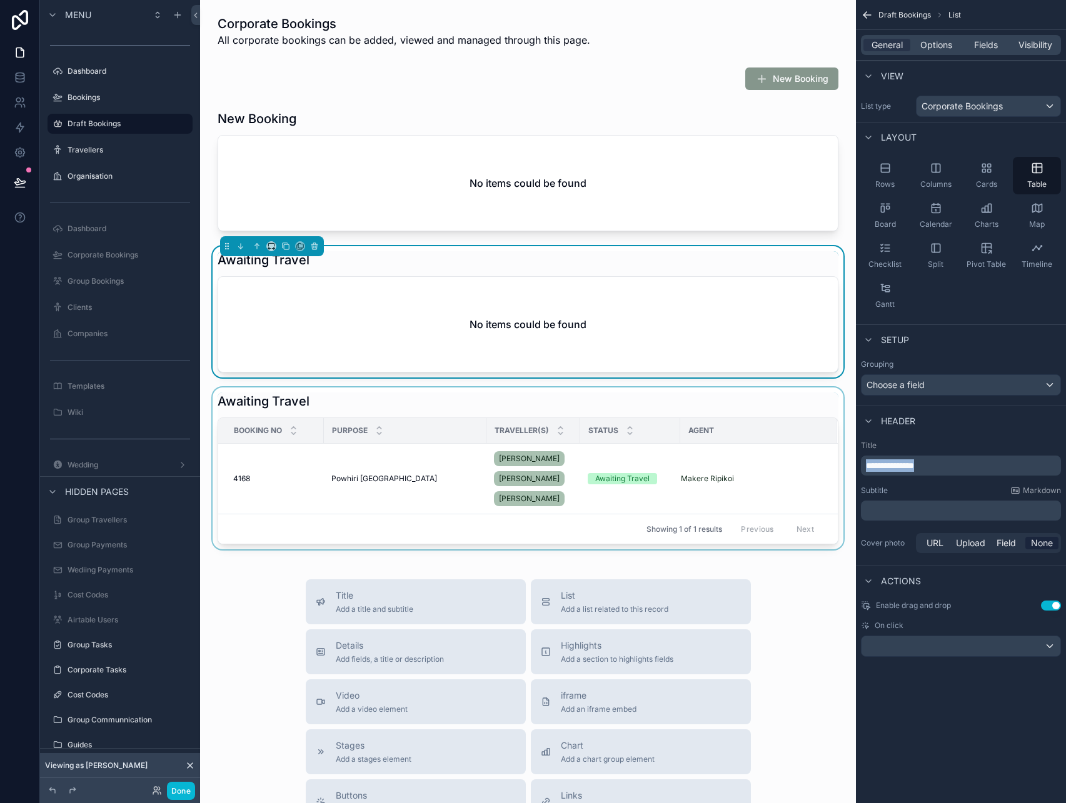
drag, startPoint x: 941, startPoint y: 467, endPoint x: 737, endPoint y: 457, distance: 204.6
click at [737, 457] on div "Jump to... K Dashboard Bookings Draft Bookings Travellers Organisation Dashboar…" at bounding box center [633, 401] width 866 height 803
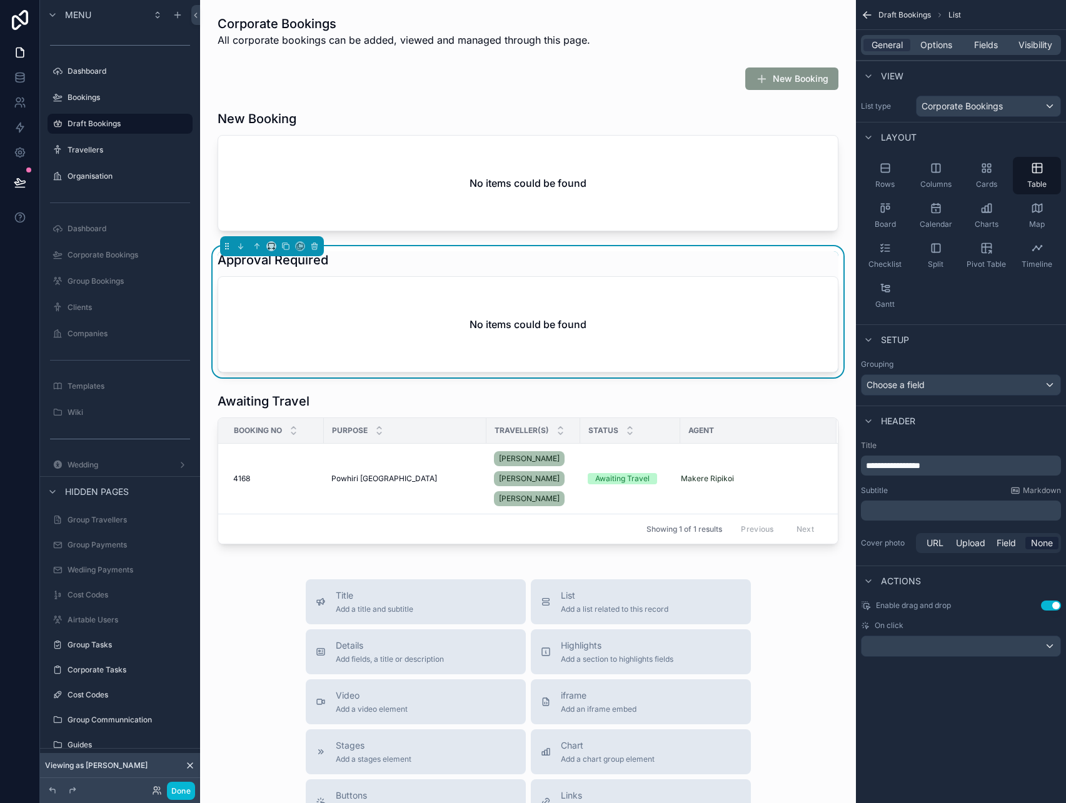
click at [793, 610] on div "Title Add a title and subtitle List Add a list related to this record Details A…" at bounding box center [528, 801] width 636 height 445
click at [285, 243] on icon "scrollable content" at bounding box center [285, 245] width 5 height 5
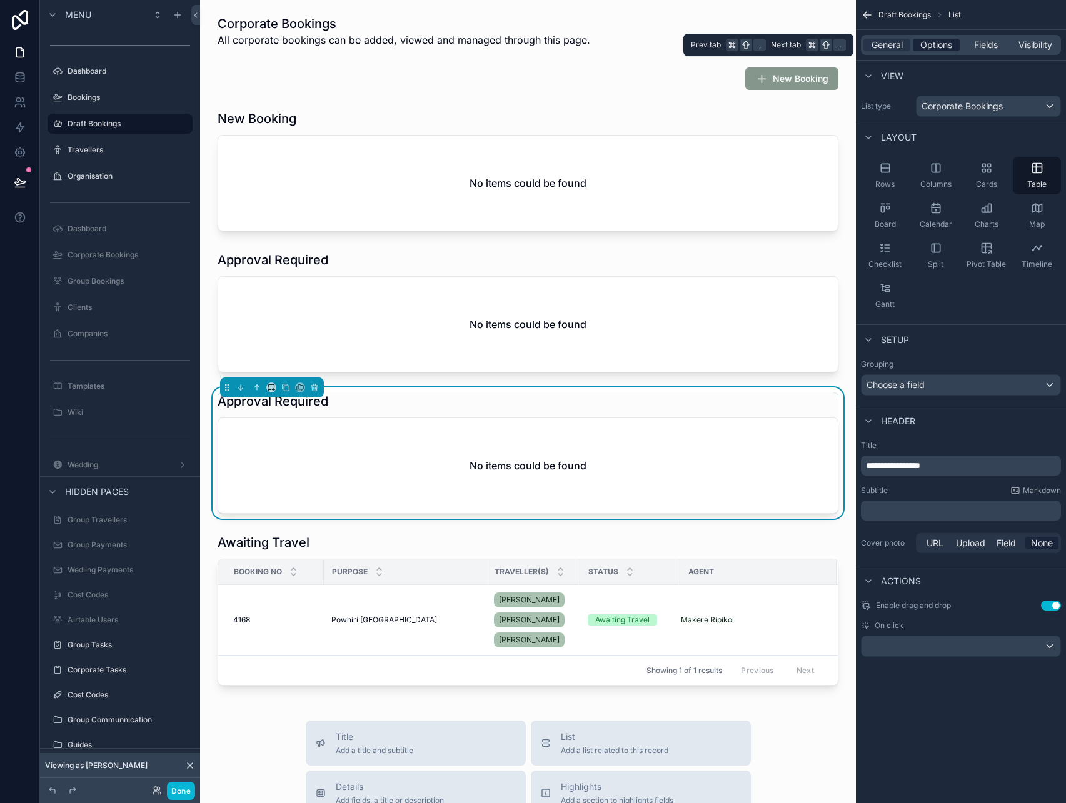
click at [950, 44] on span "Options" at bounding box center [936, 45] width 32 height 13
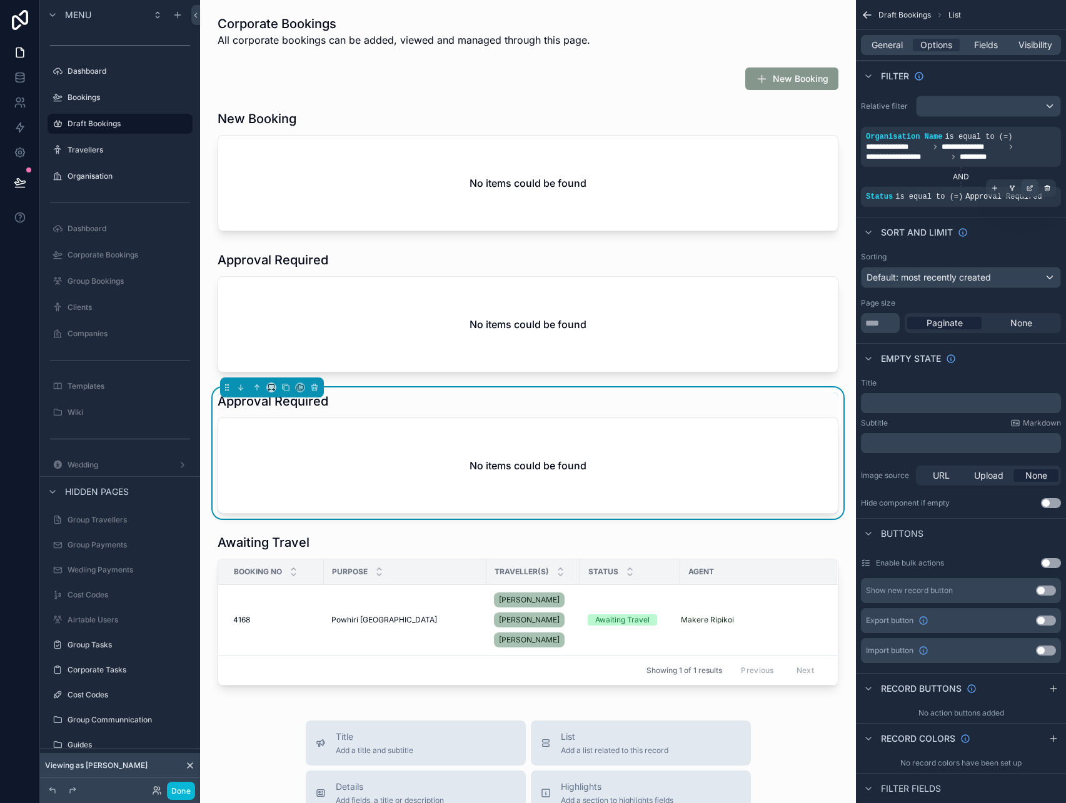
click at [1029, 183] on div "scrollable content" at bounding box center [1030, 188] width 18 height 18
click at [819, 205] on div "Approval Required" at bounding box center [774, 204] width 146 height 20
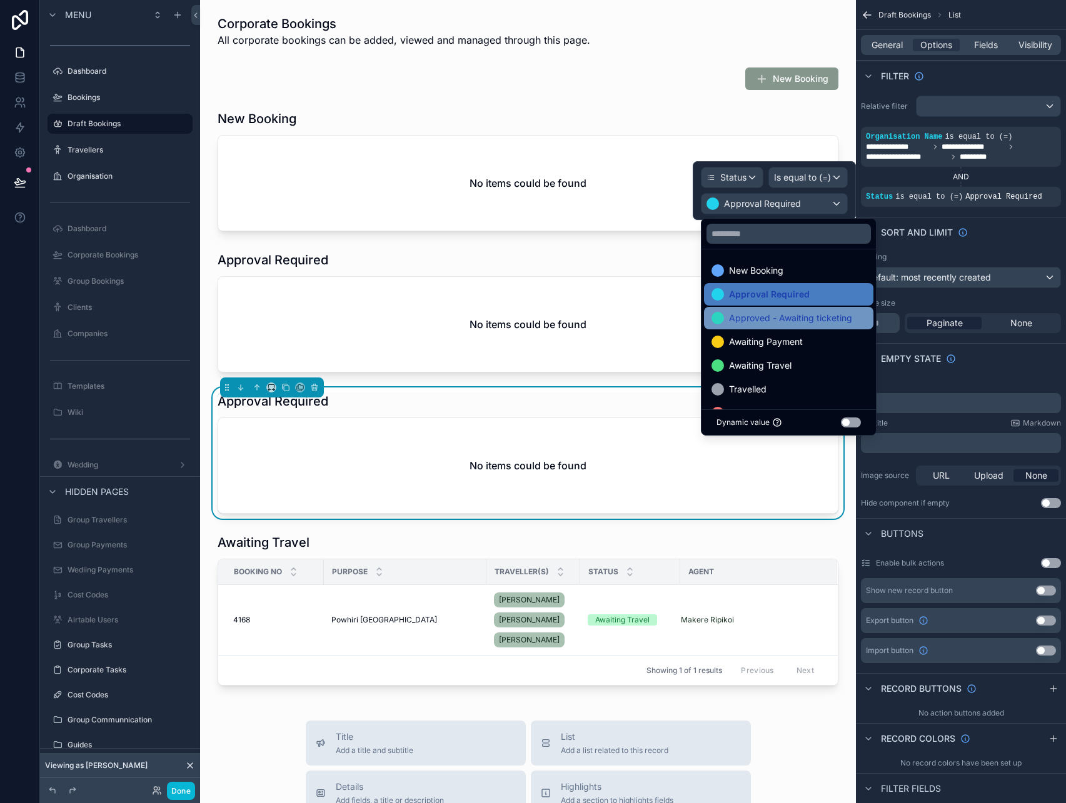
click at [813, 318] on span "Approved - Awaiting ticketing" at bounding box center [790, 318] width 123 height 15
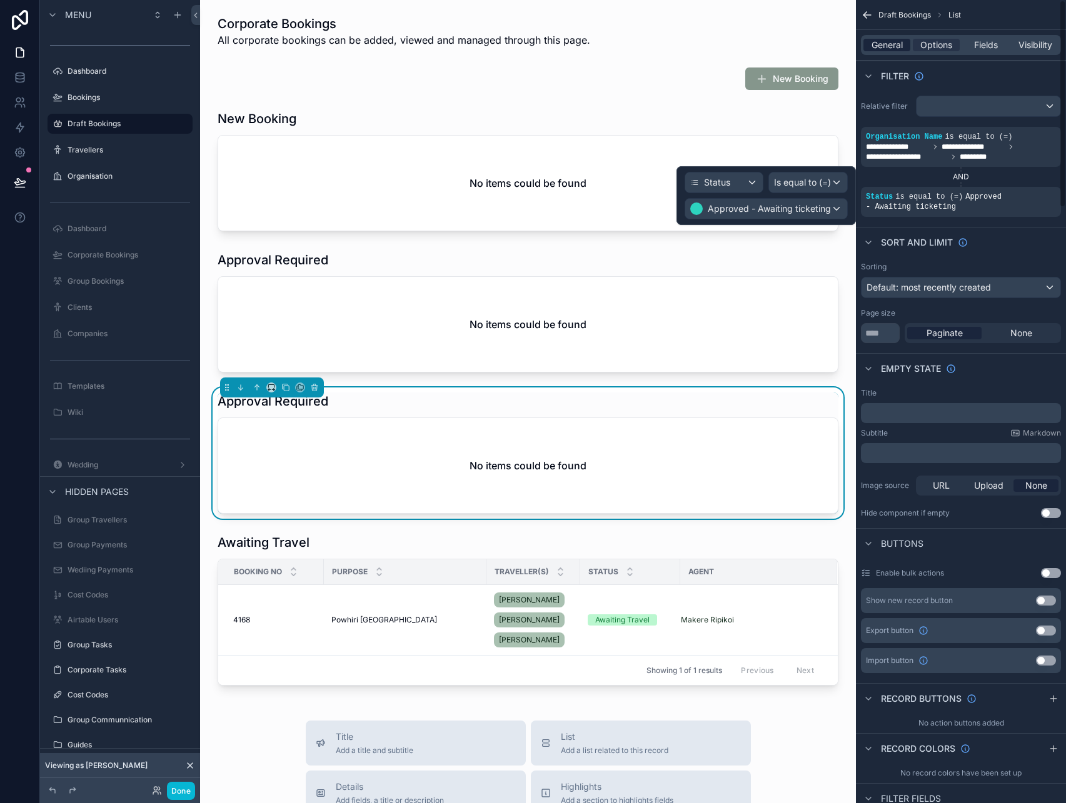
click at [896, 44] on span "General" at bounding box center [886, 45] width 31 height 13
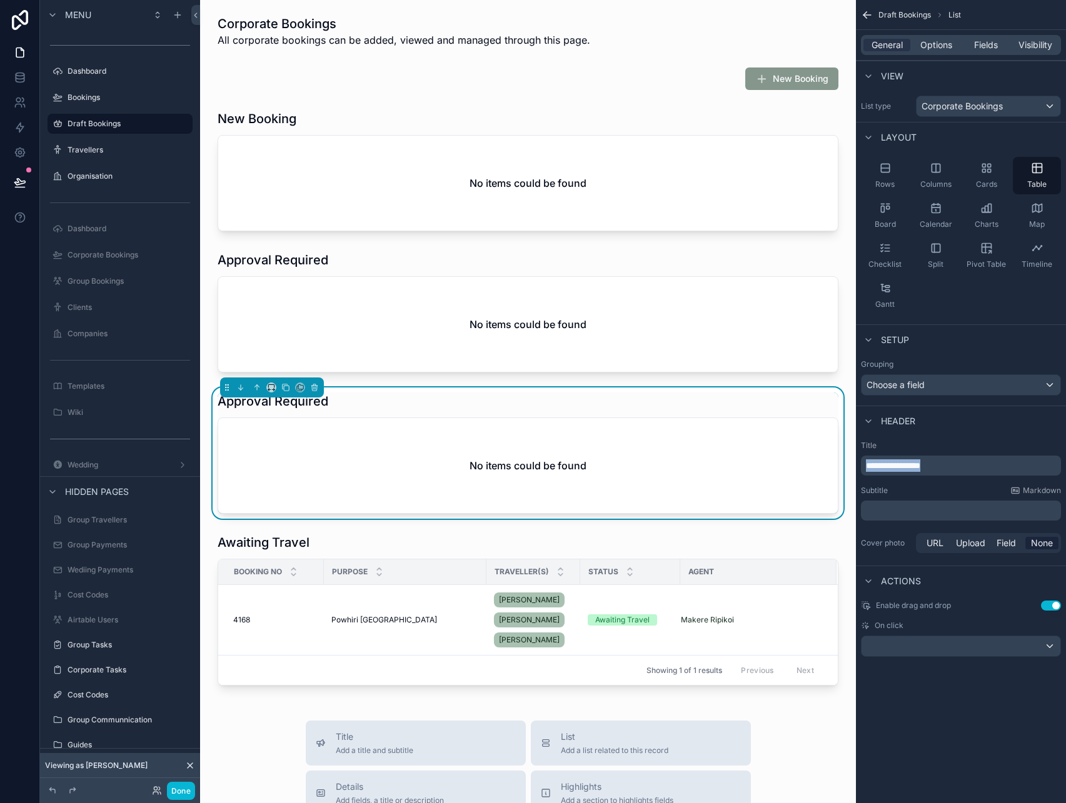
drag, startPoint x: 941, startPoint y: 469, endPoint x: 547, endPoint y: 401, distance: 399.5
click at [547, 401] on div "Jump to... K Dashboard Bookings Draft Bookings Travellers Organisation Dashboar…" at bounding box center [633, 401] width 866 height 803
click at [286, 387] on icon "scrollable content" at bounding box center [285, 387] width 9 height 9
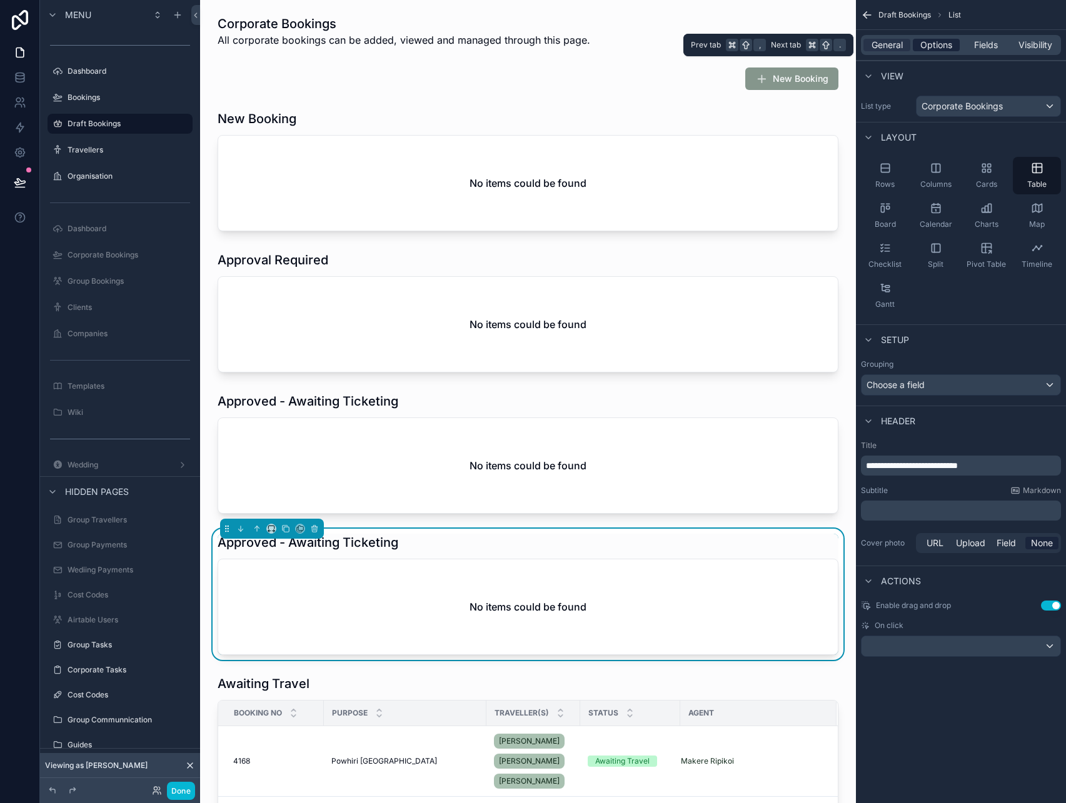
click at [933, 44] on span "Options" at bounding box center [936, 45] width 32 height 13
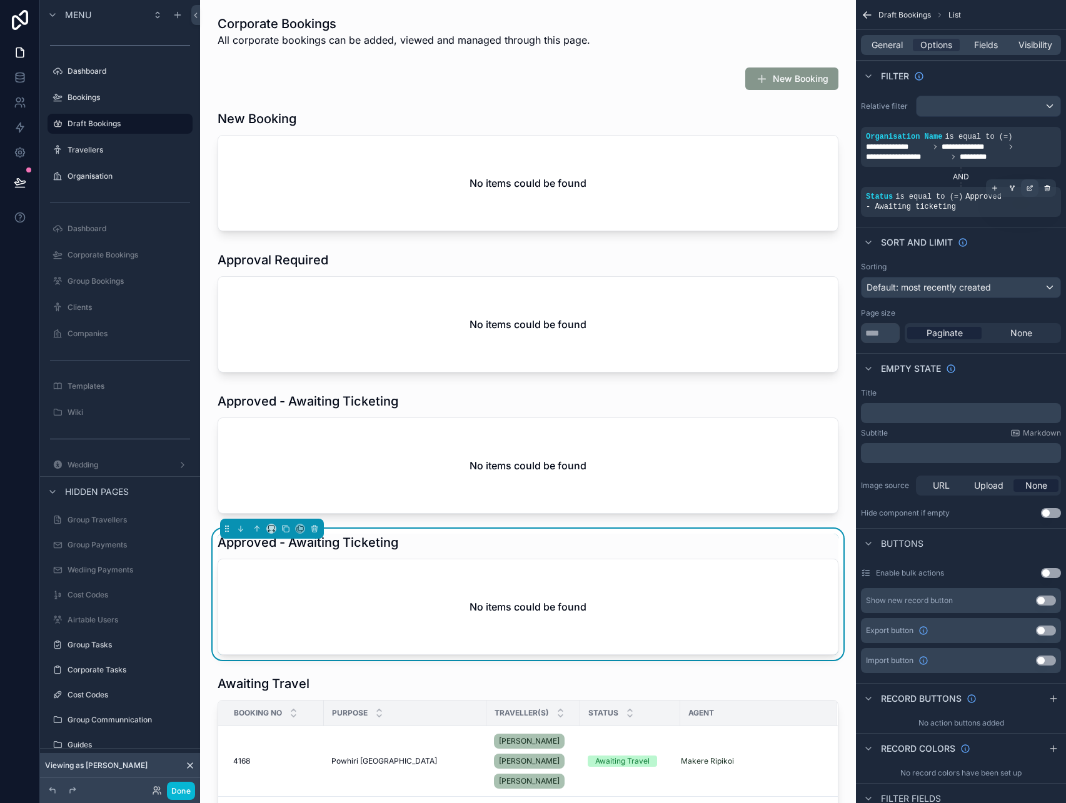
click at [1026, 189] on icon "scrollable content" at bounding box center [1030, 188] width 8 height 8
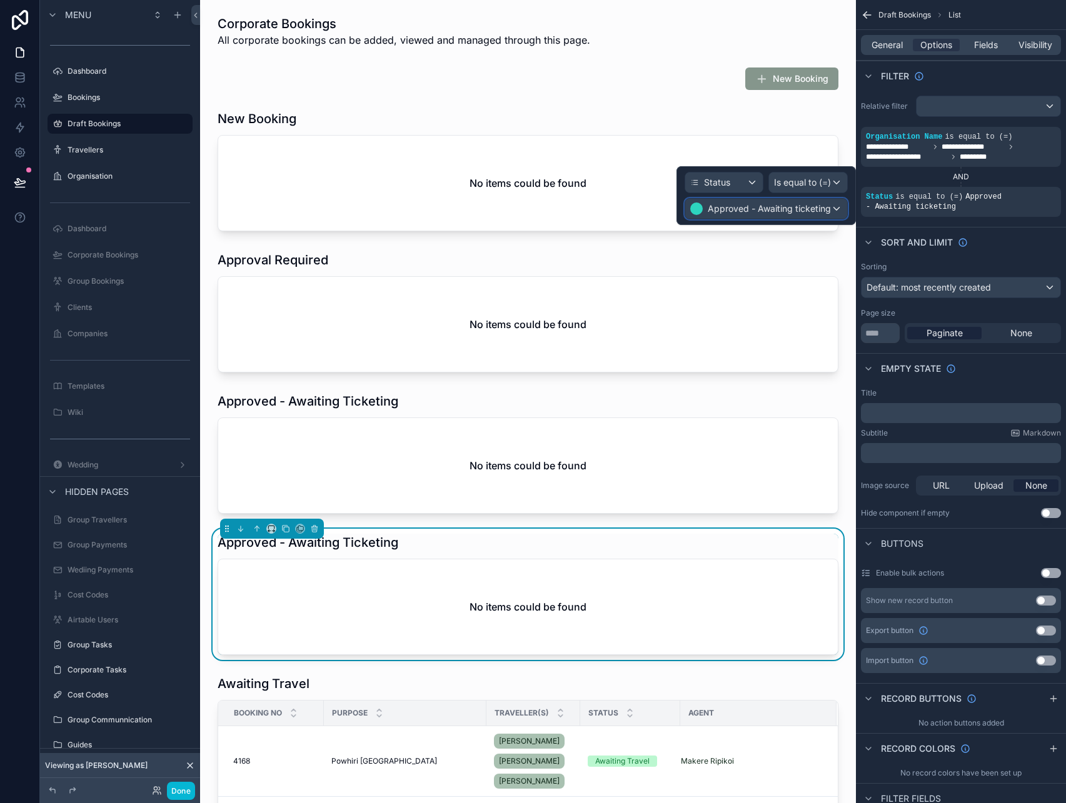
click at [743, 211] on span "Approved - Awaiting ticketing" at bounding box center [769, 209] width 123 height 13
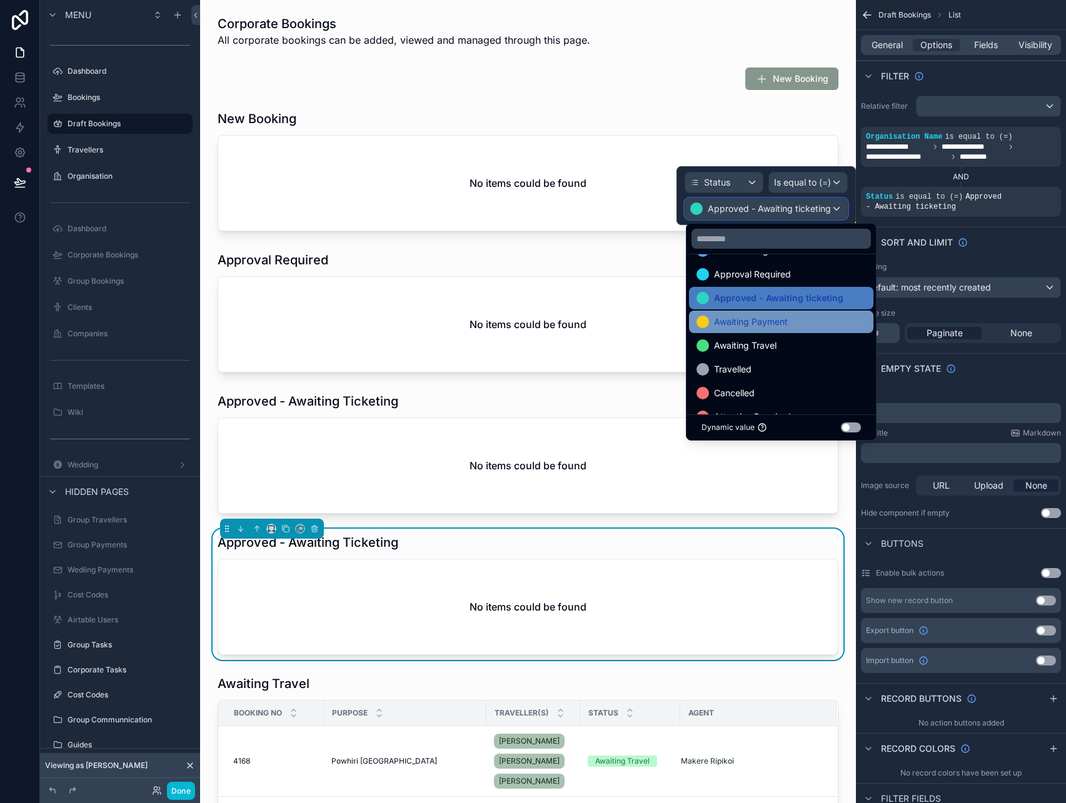
scroll to position [56, 0]
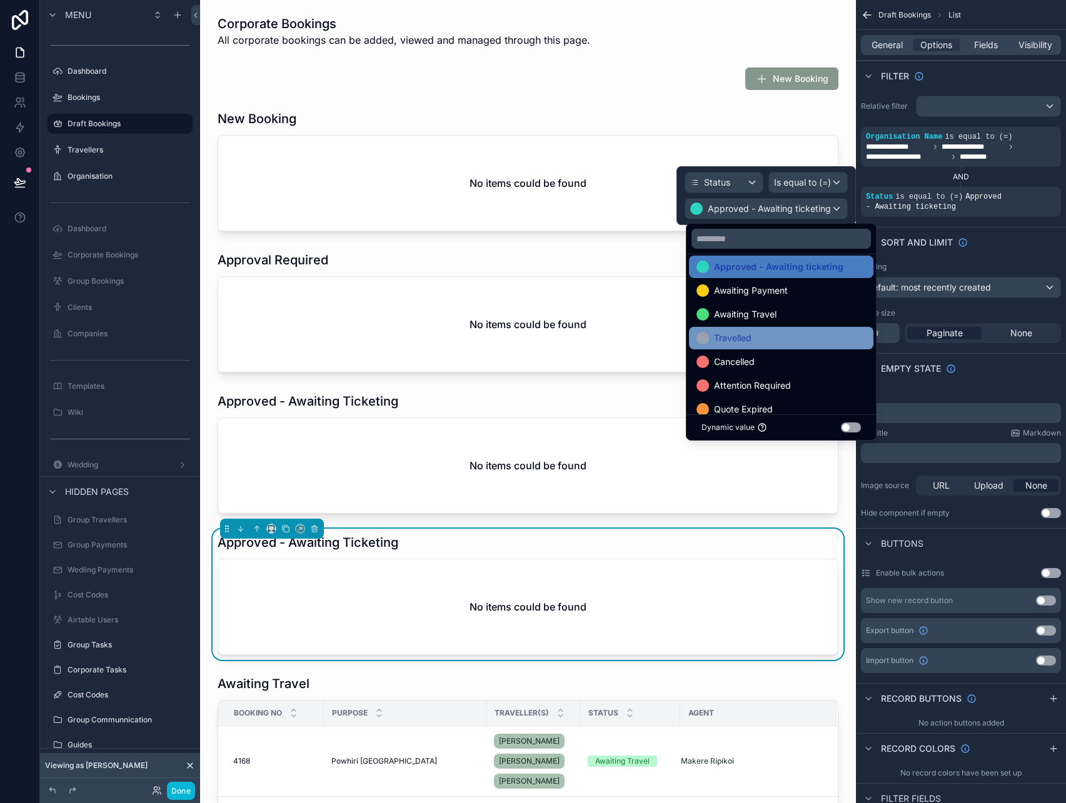
click at [776, 332] on div "Travelled" at bounding box center [780, 338] width 169 height 15
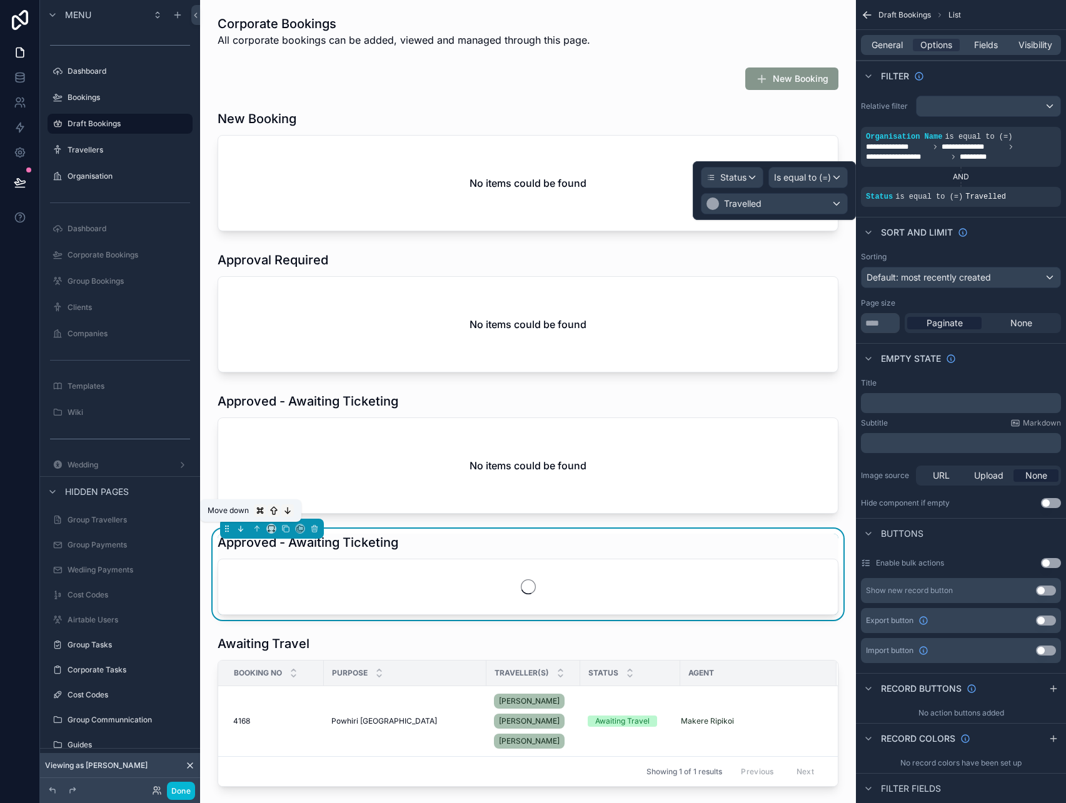
click at [238, 530] on icon "scrollable content" at bounding box center [240, 528] width 9 height 9
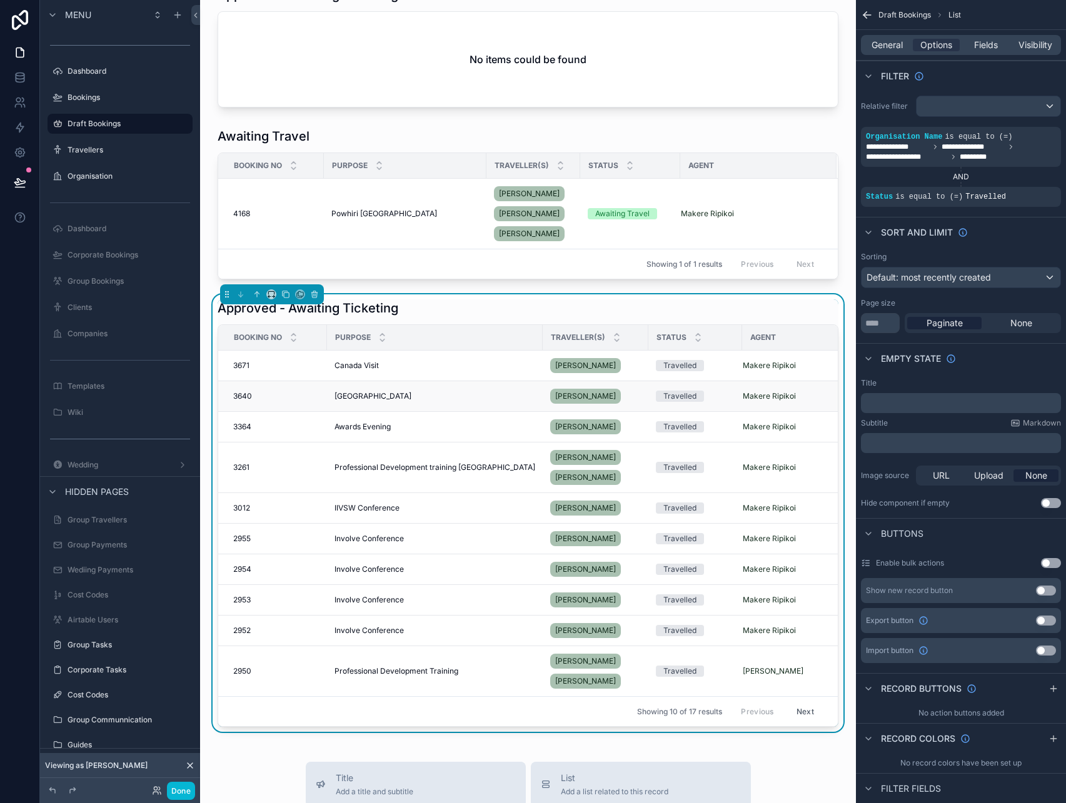
scroll to position [408, 0]
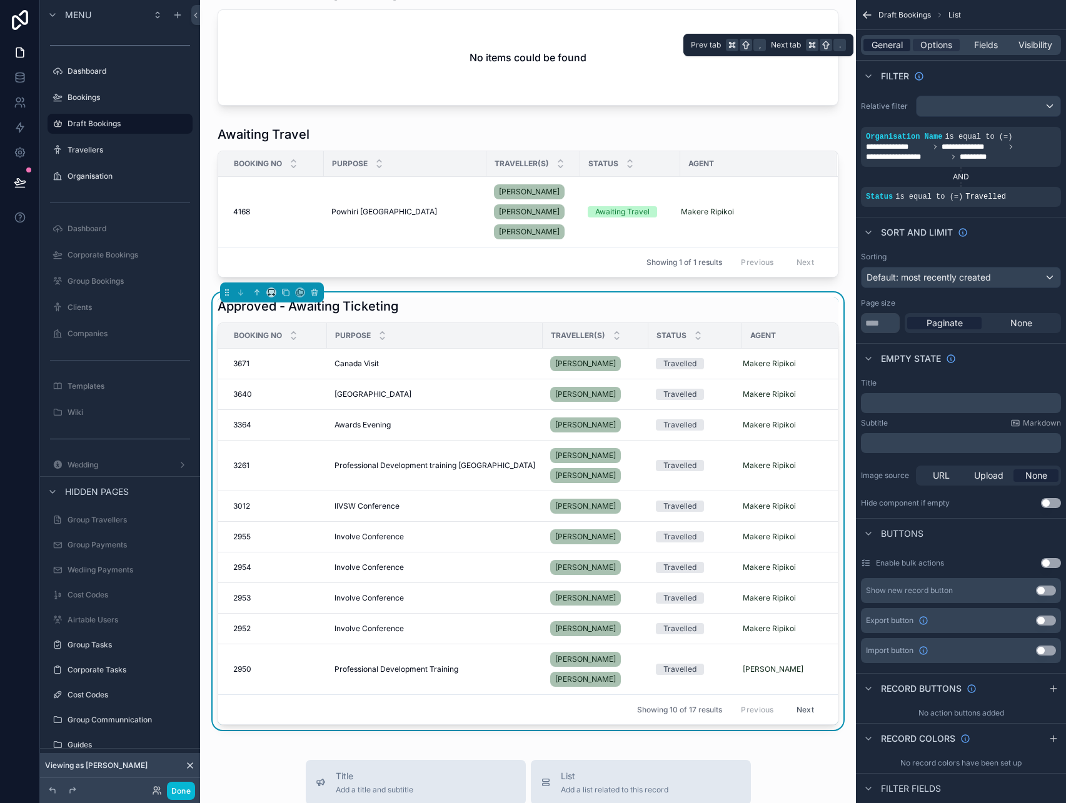
click at [901, 48] on span "General" at bounding box center [886, 45] width 31 height 13
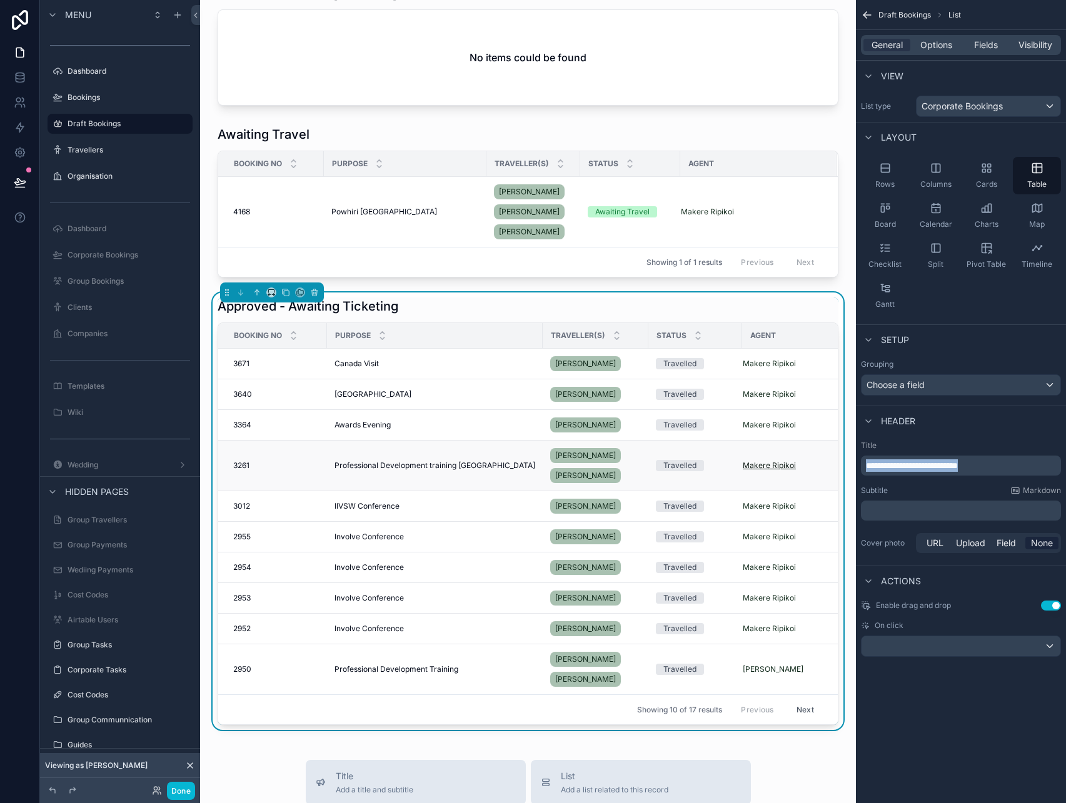
drag, startPoint x: 1016, startPoint y: 466, endPoint x: 782, endPoint y: 466, distance: 233.8
click at [782, 466] on div "Jump to... K Dashboard Bookings Draft Bookings Travellers Organisation Dashboar…" at bounding box center [633, 401] width 866 height 803
click at [890, 175] on div "Rows" at bounding box center [885, 176] width 48 height 38
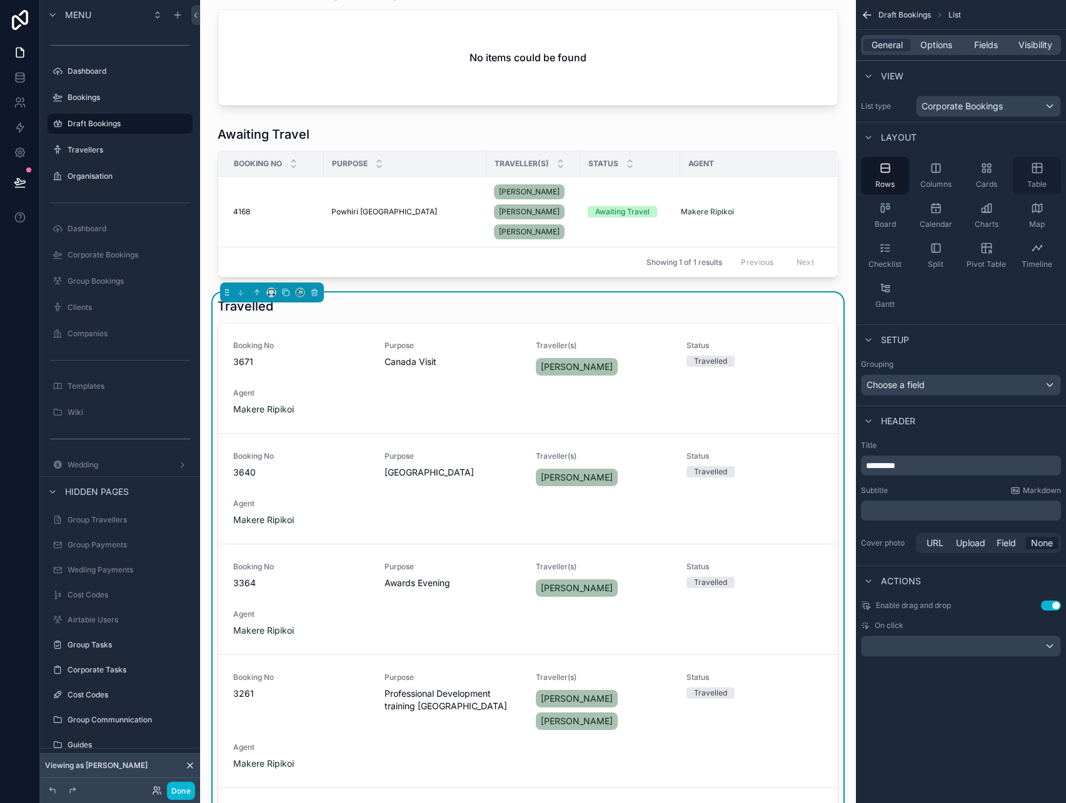
click at [1036, 171] on icon "scrollable content" at bounding box center [1036, 168] width 0 height 9
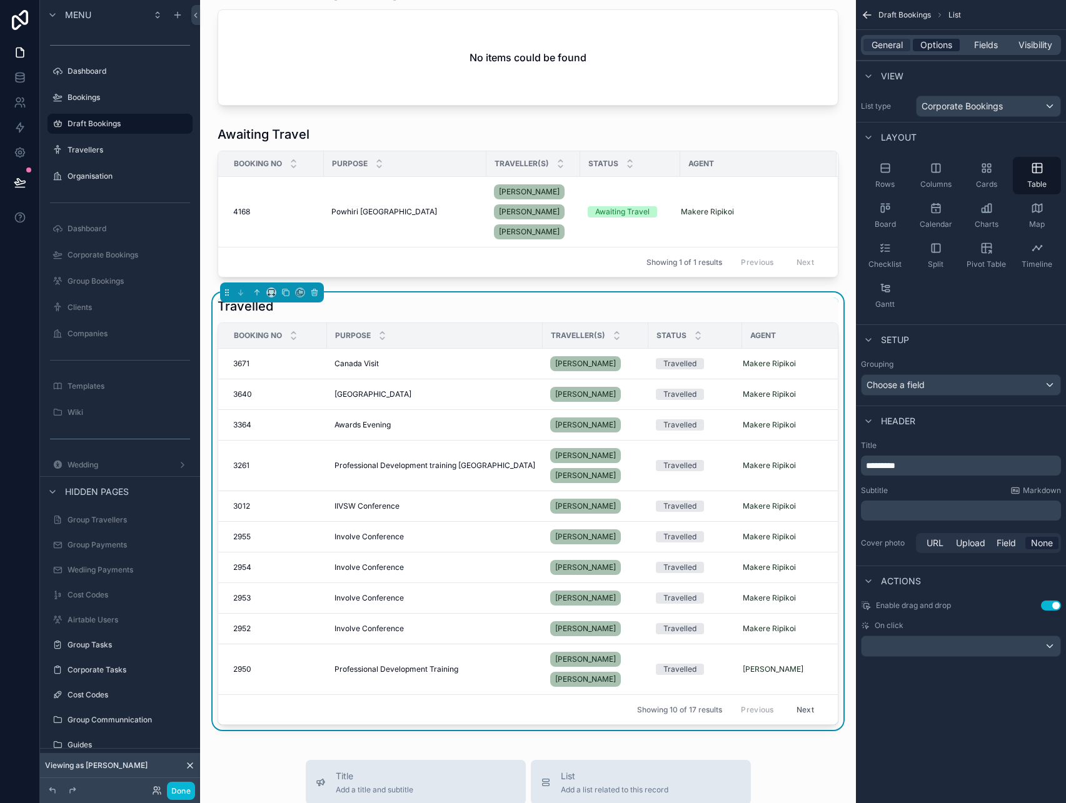
click at [951, 50] on span "Options" at bounding box center [936, 45] width 32 height 13
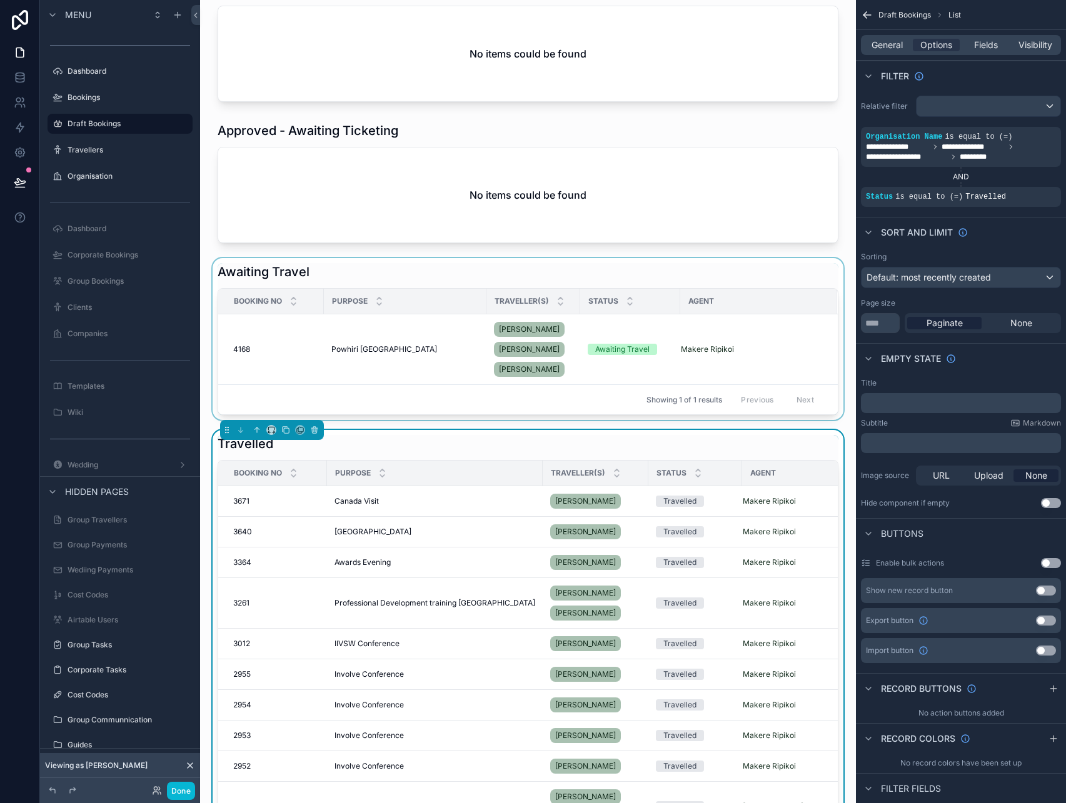
scroll to position [0, 0]
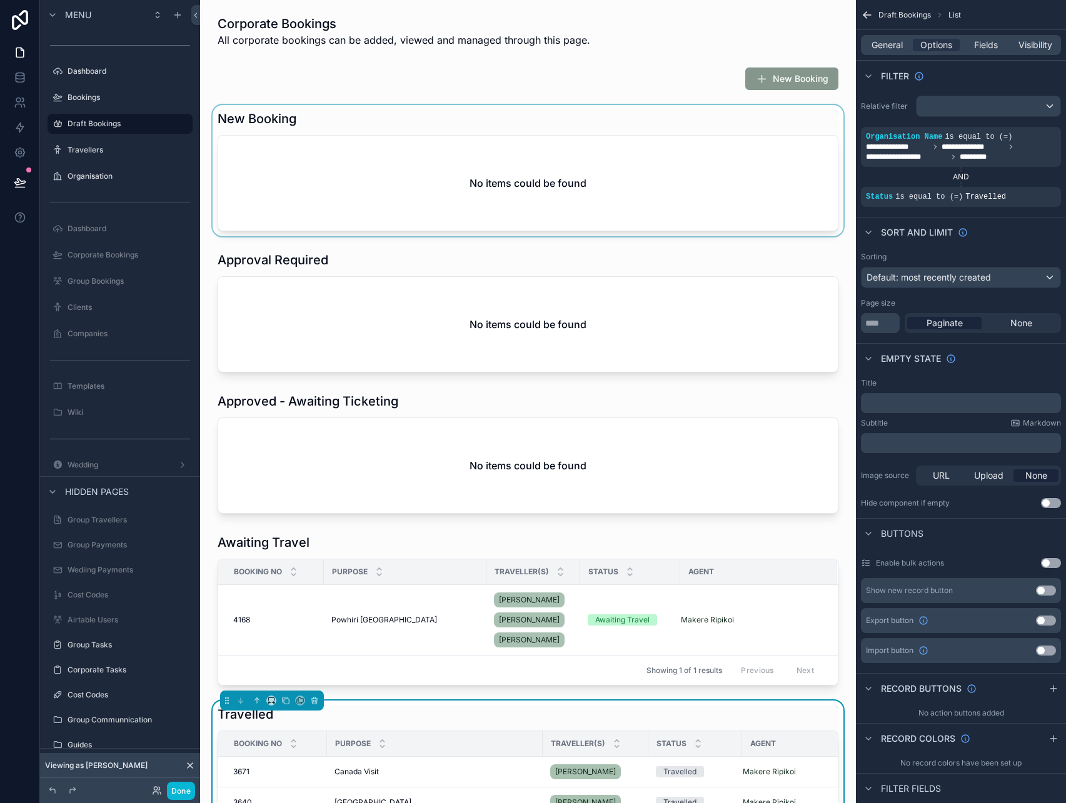
click at [500, 169] on div "scrollable content" at bounding box center [528, 170] width 636 height 131
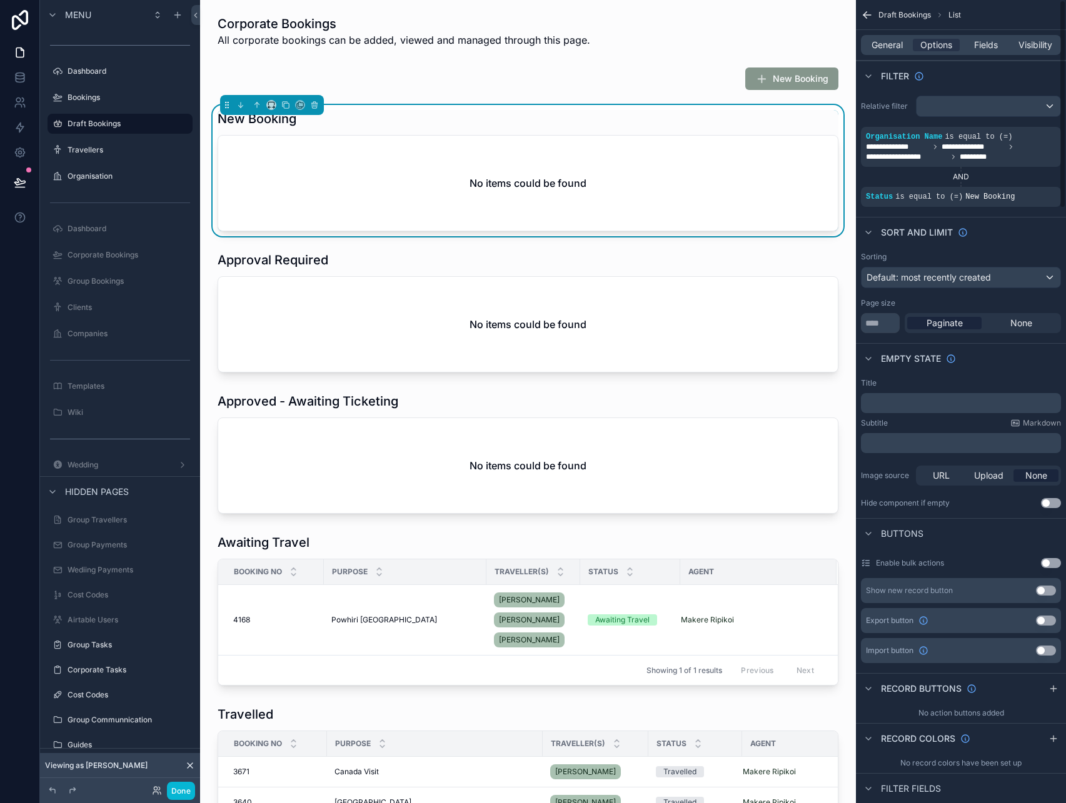
click at [1046, 506] on button "Use setting" at bounding box center [1051, 503] width 20 height 10
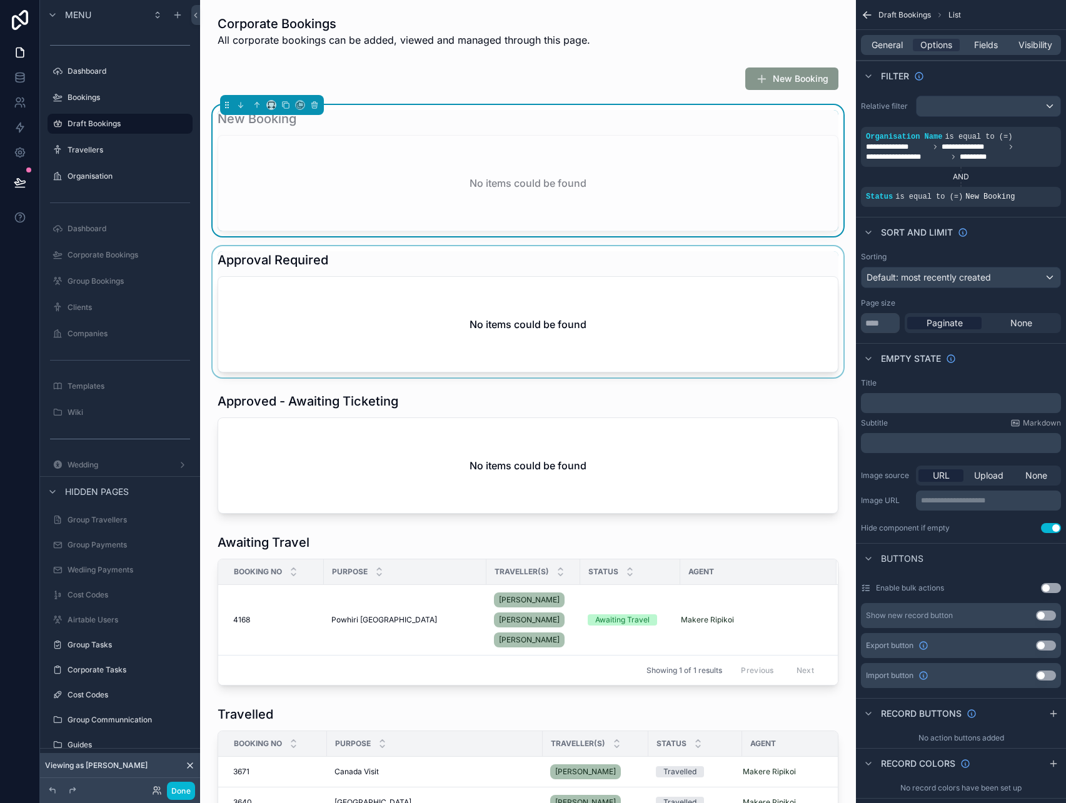
click at [521, 268] on div "scrollable content" at bounding box center [528, 311] width 636 height 131
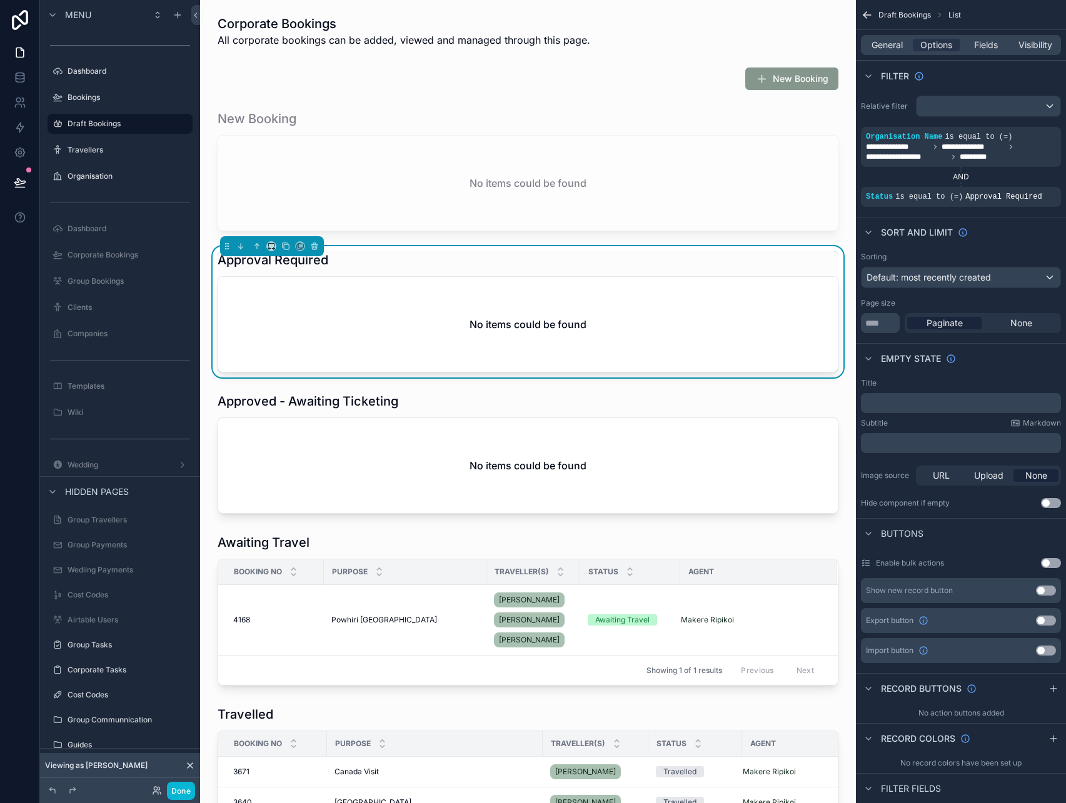
click at [1049, 502] on button "Use setting" at bounding box center [1051, 503] width 20 height 10
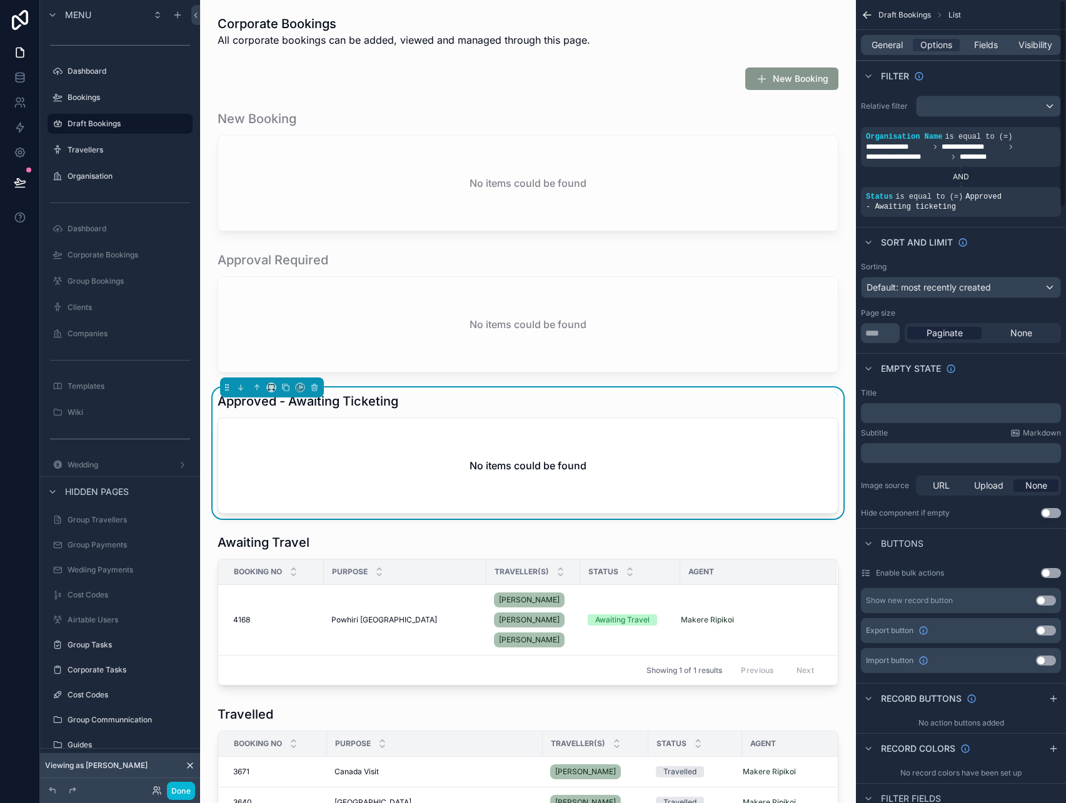
click at [1048, 521] on div "Title ﻿ Subtitle Markdown ﻿ Image source URL Upload None Hide component if empt…" at bounding box center [961, 453] width 210 height 140
click at [754, 543] on div "scrollable content" at bounding box center [528, 610] width 636 height 162
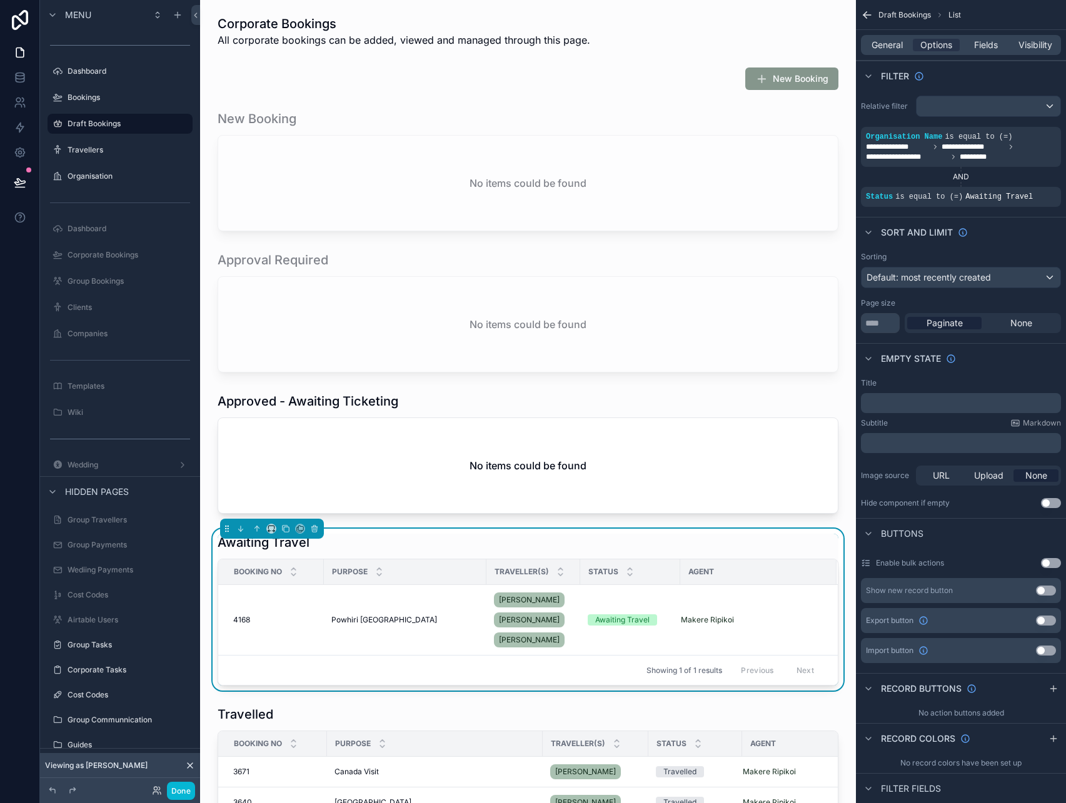
click at [1047, 501] on button "Use setting" at bounding box center [1051, 503] width 20 height 10
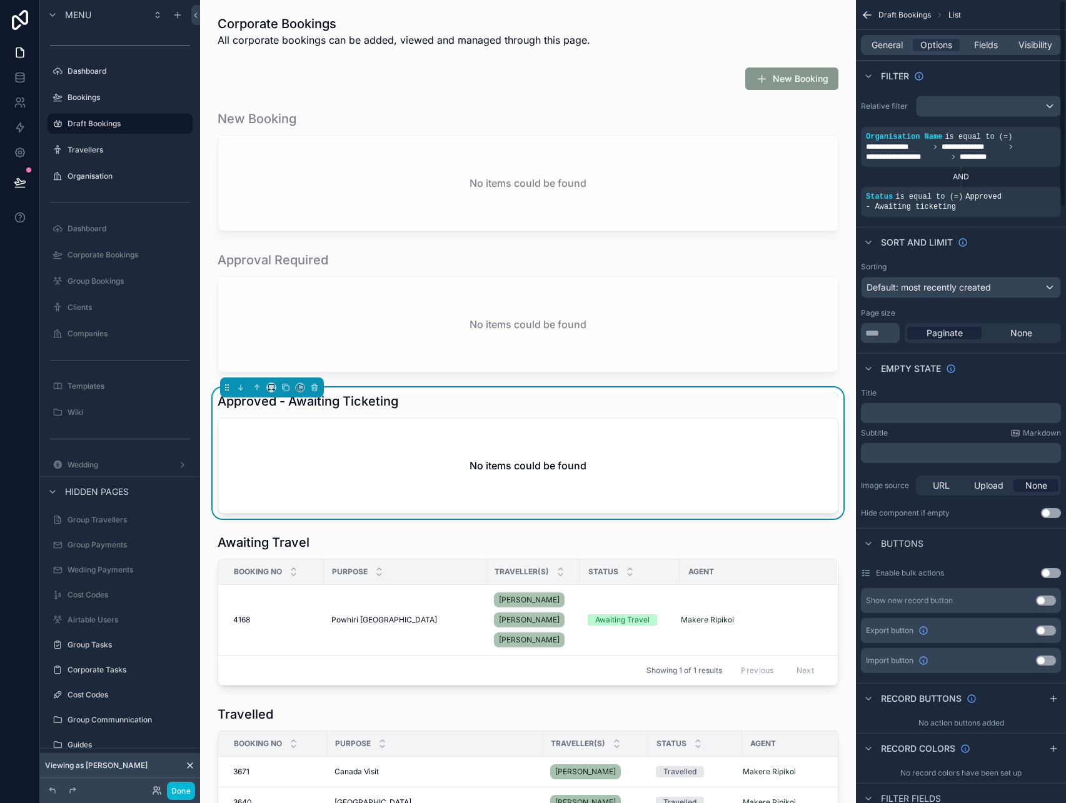
click at [1051, 512] on button "Use setting" at bounding box center [1051, 513] width 20 height 10
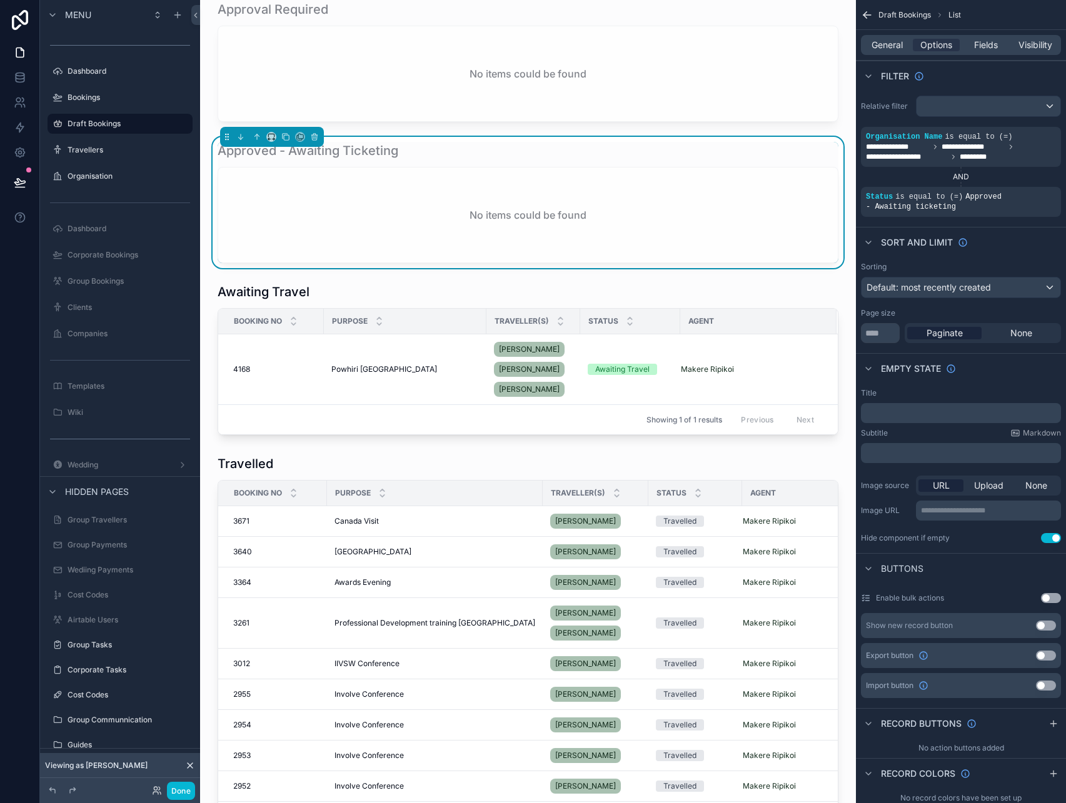
scroll to position [251, 0]
click at [728, 466] on div "scrollable content" at bounding box center [528, 668] width 636 height 438
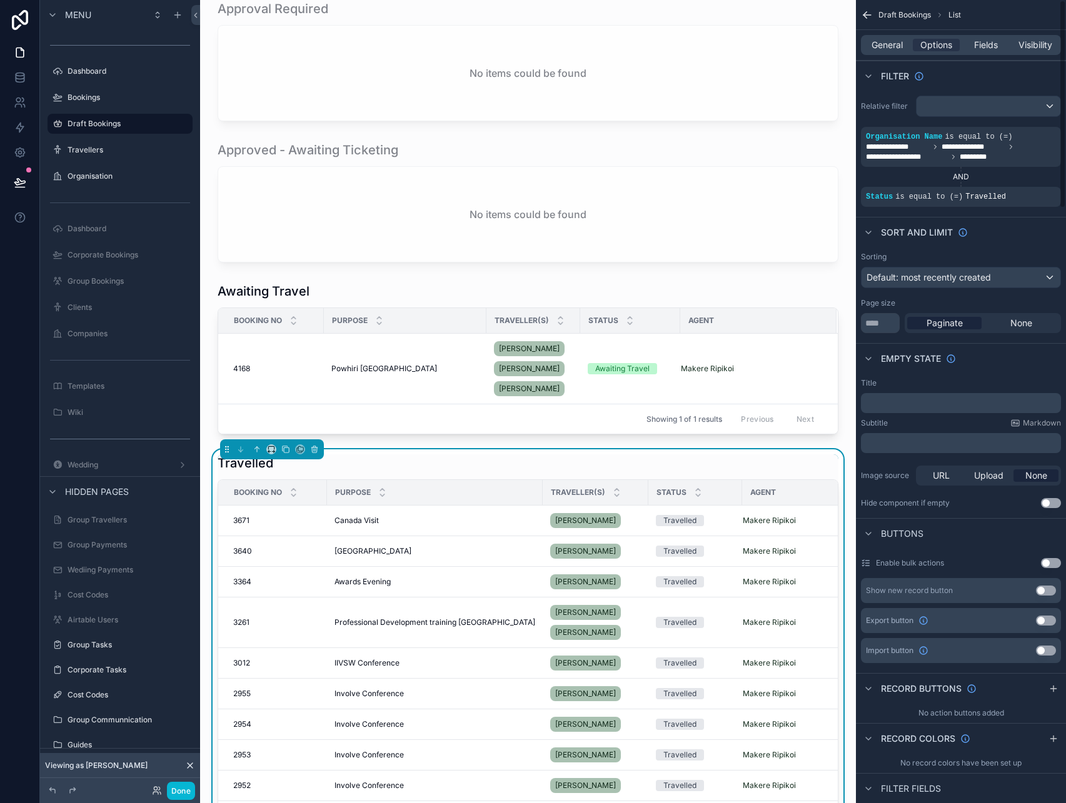
click at [1049, 500] on button "Use setting" at bounding box center [1051, 503] width 20 height 10
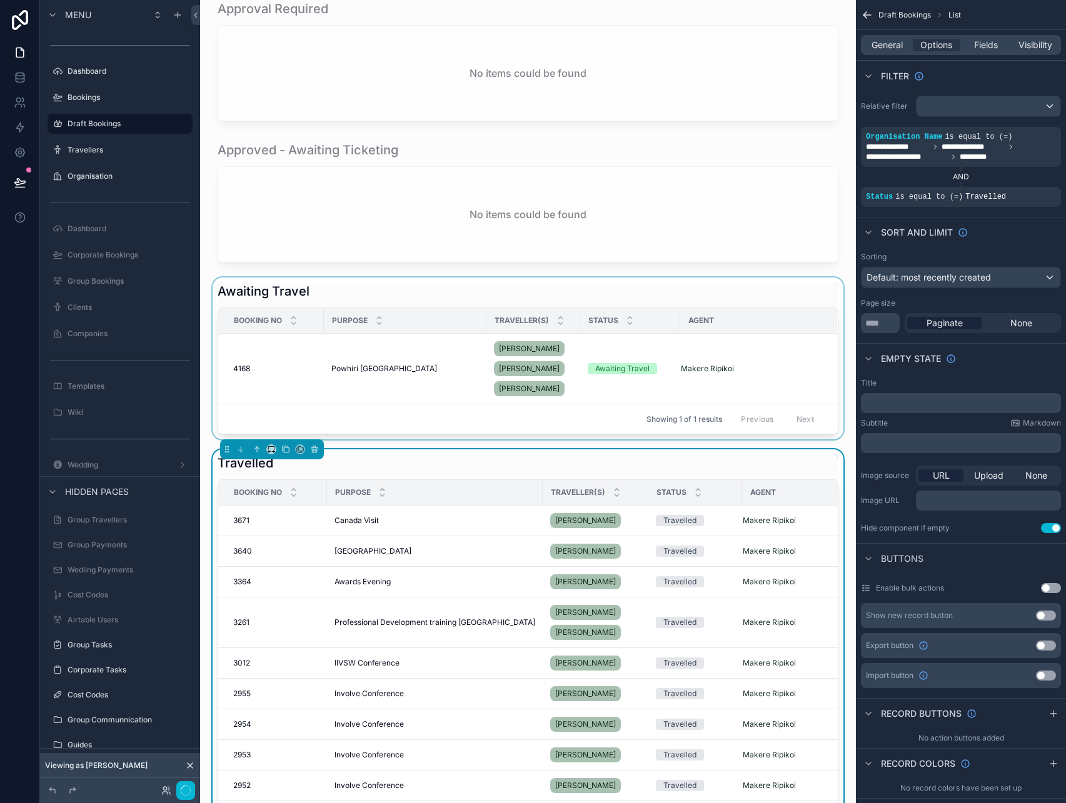
click at [772, 293] on div "scrollable content" at bounding box center [528, 359] width 636 height 162
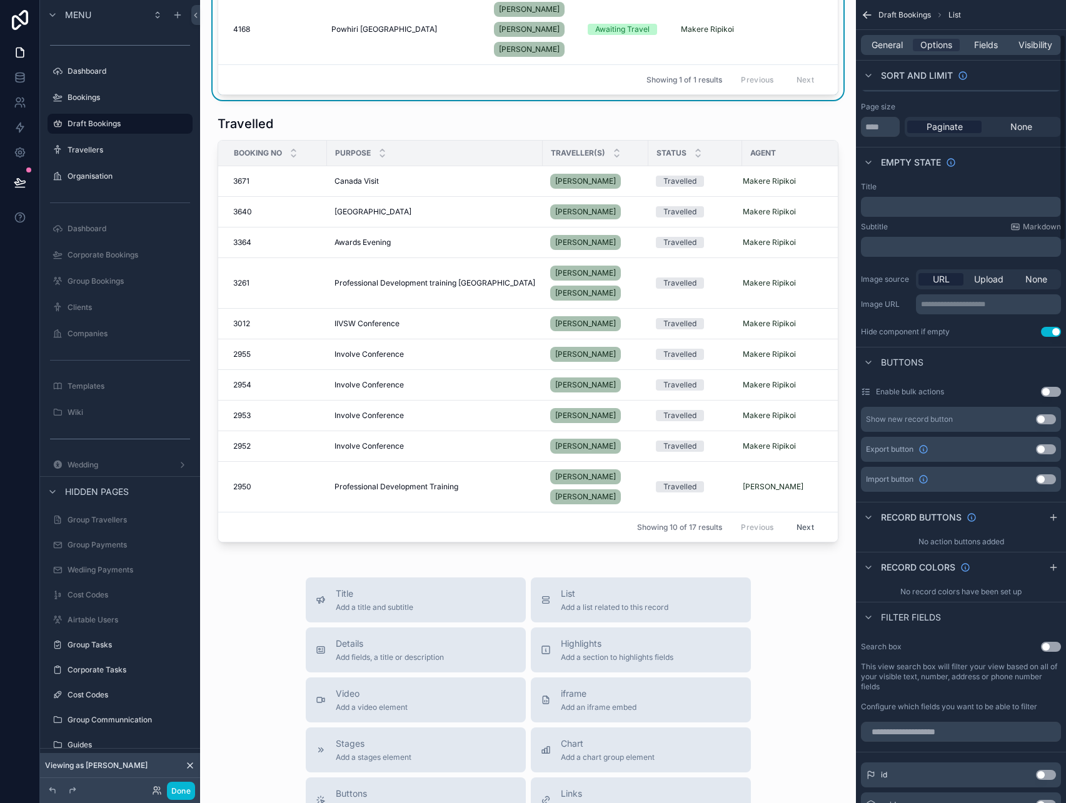
scroll to position [0, 0]
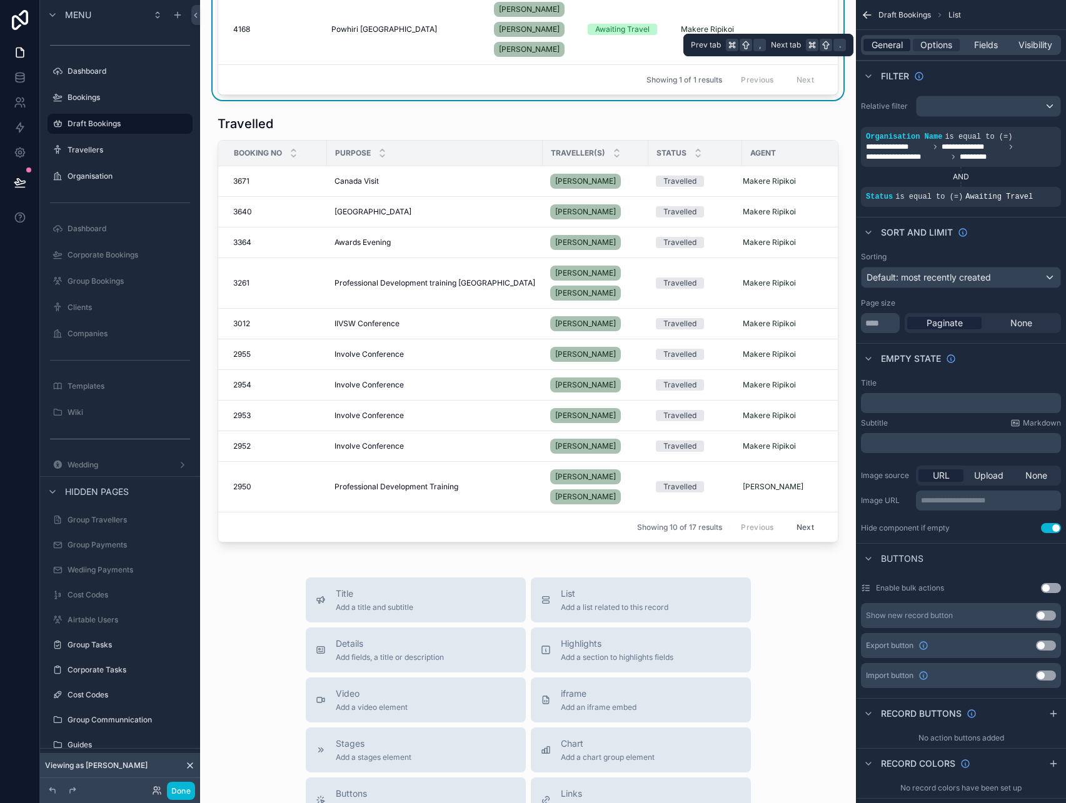
click at [875, 46] on span "General" at bounding box center [886, 45] width 31 height 13
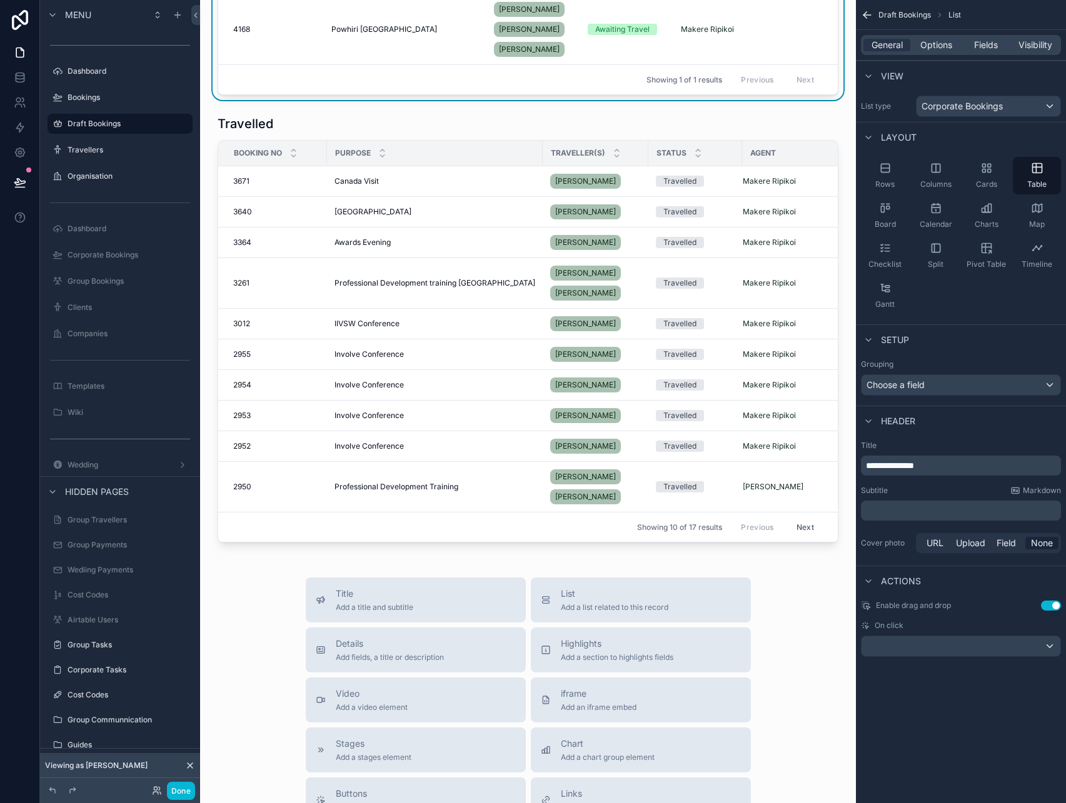
click at [926, 515] on p "﻿" at bounding box center [962, 510] width 193 height 13
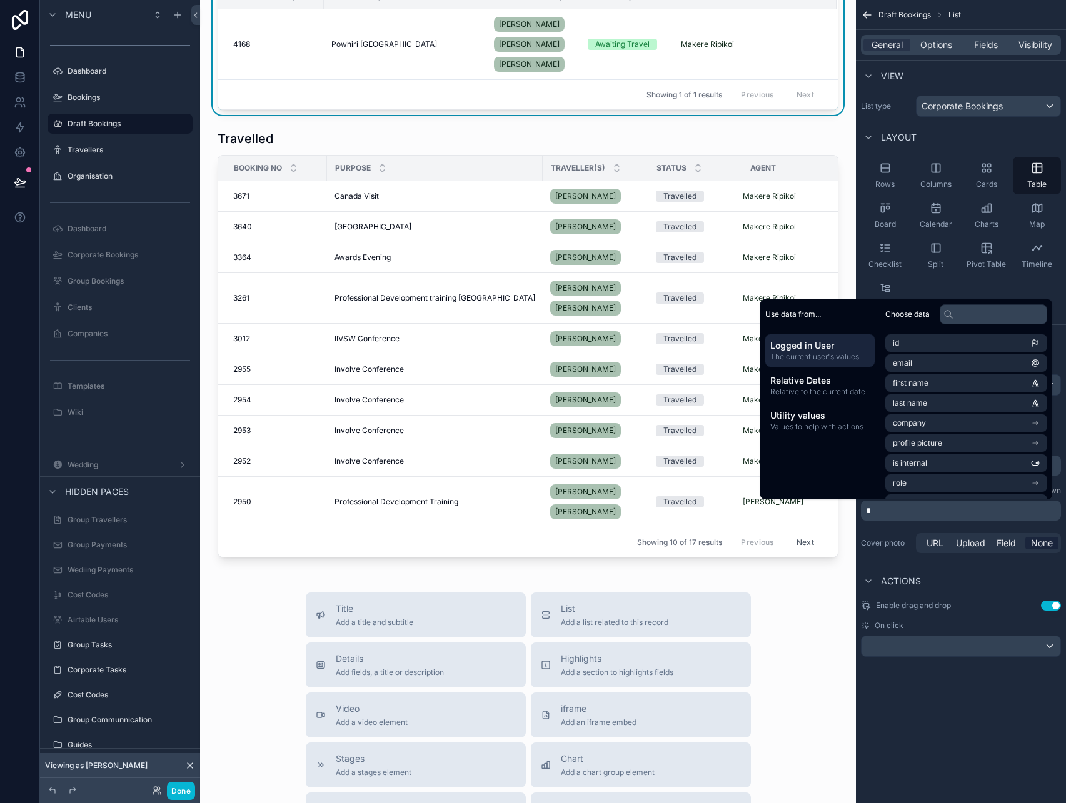
click at [914, 728] on div "**********" at bounding box center [961, 401] width 210 height 803
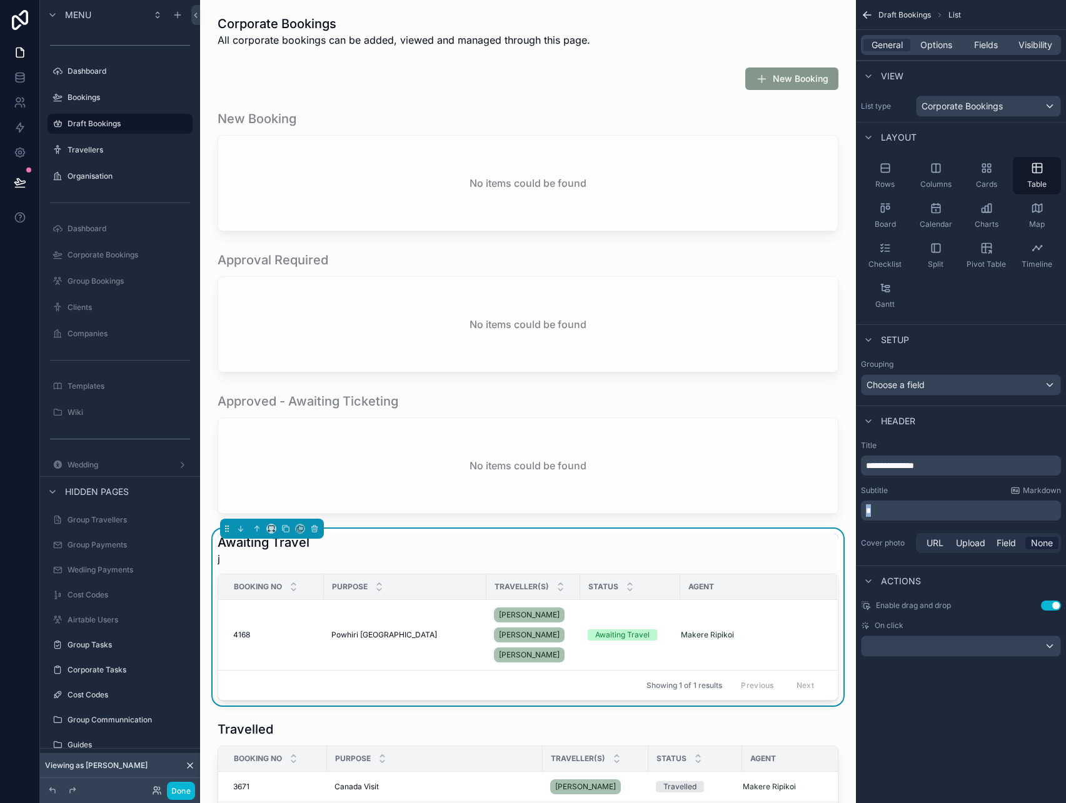
drag, startPoint x: 924, startPoint y: 504, endPoint x: 859, endPoint y: 504, distance: 65.6
click at [859, 504] on div "**********" at bounding box center [961, 498] width 210 height 125
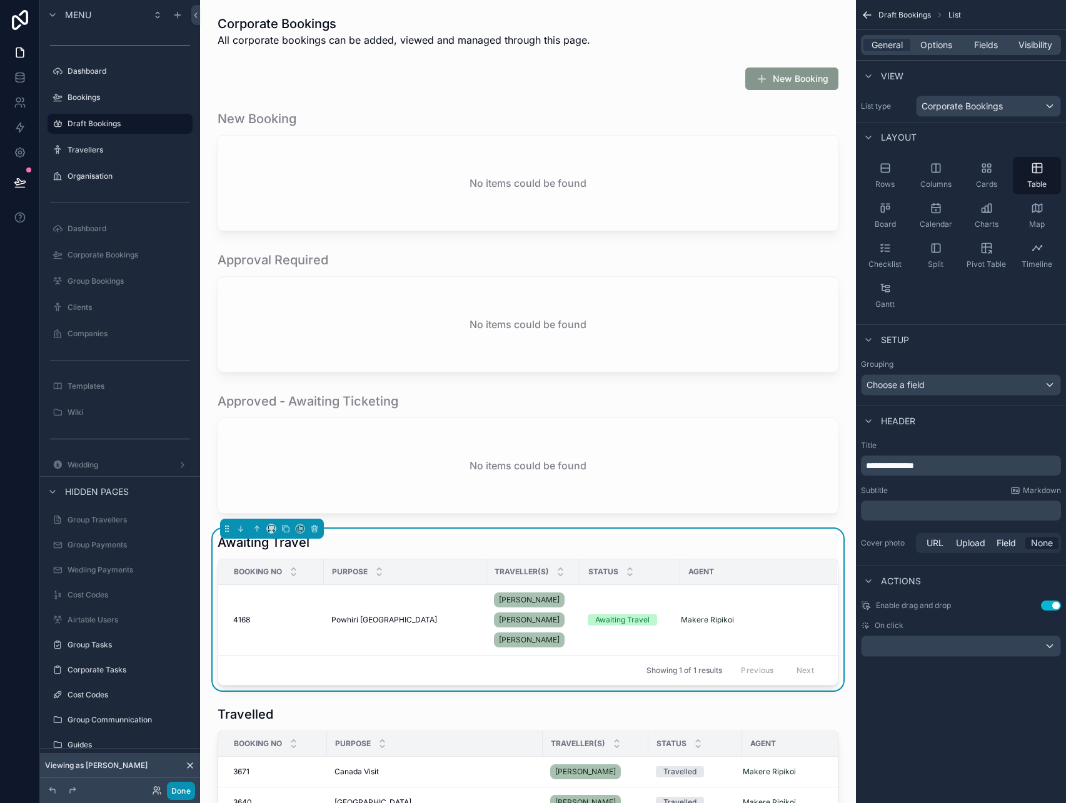
click at [188, 793] on button "Done" at bounding box center [181, 791] width 28 height 18
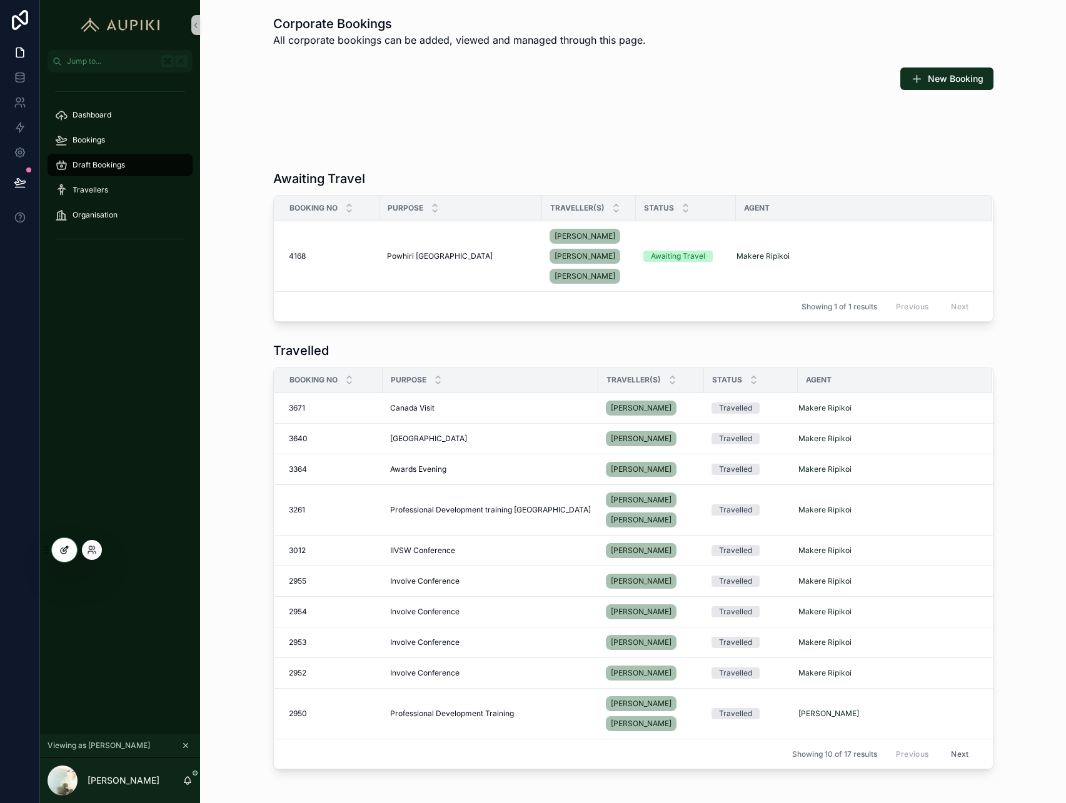
click at [64, 549] on icon at bounding box center [65, 548] width 5 height 5
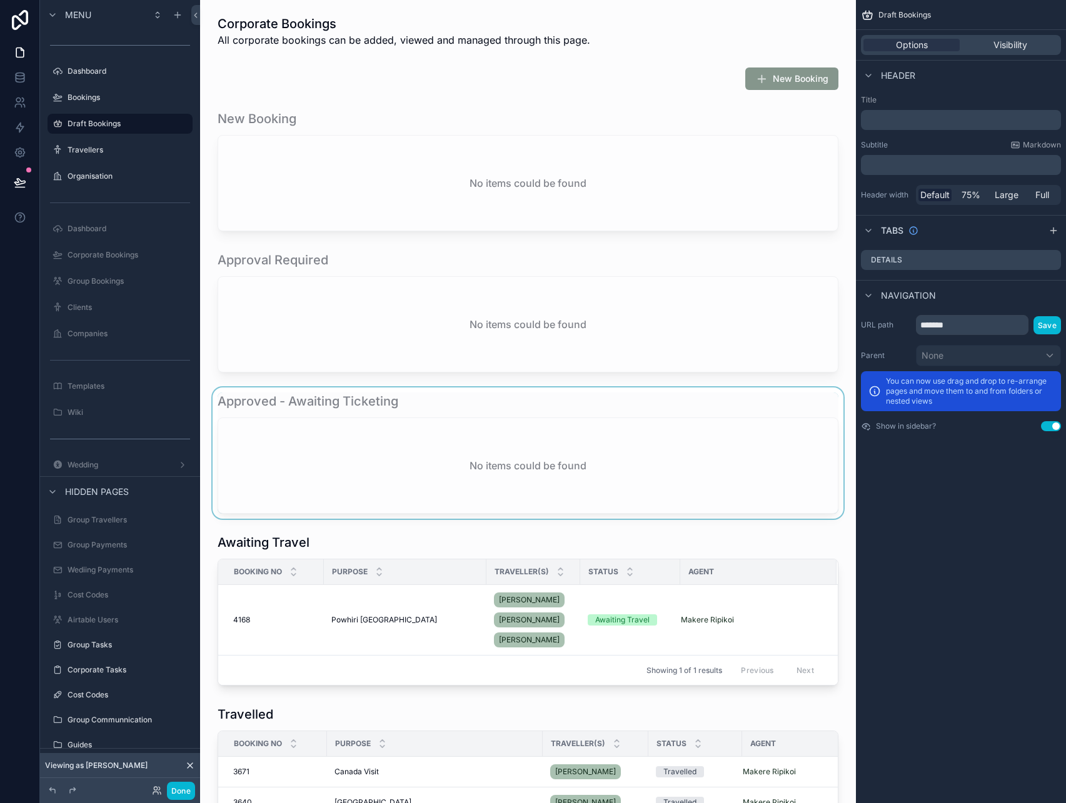
click at [381, 472] on div "scrollable content" at bounding box center [528, 453] width 636 height 131
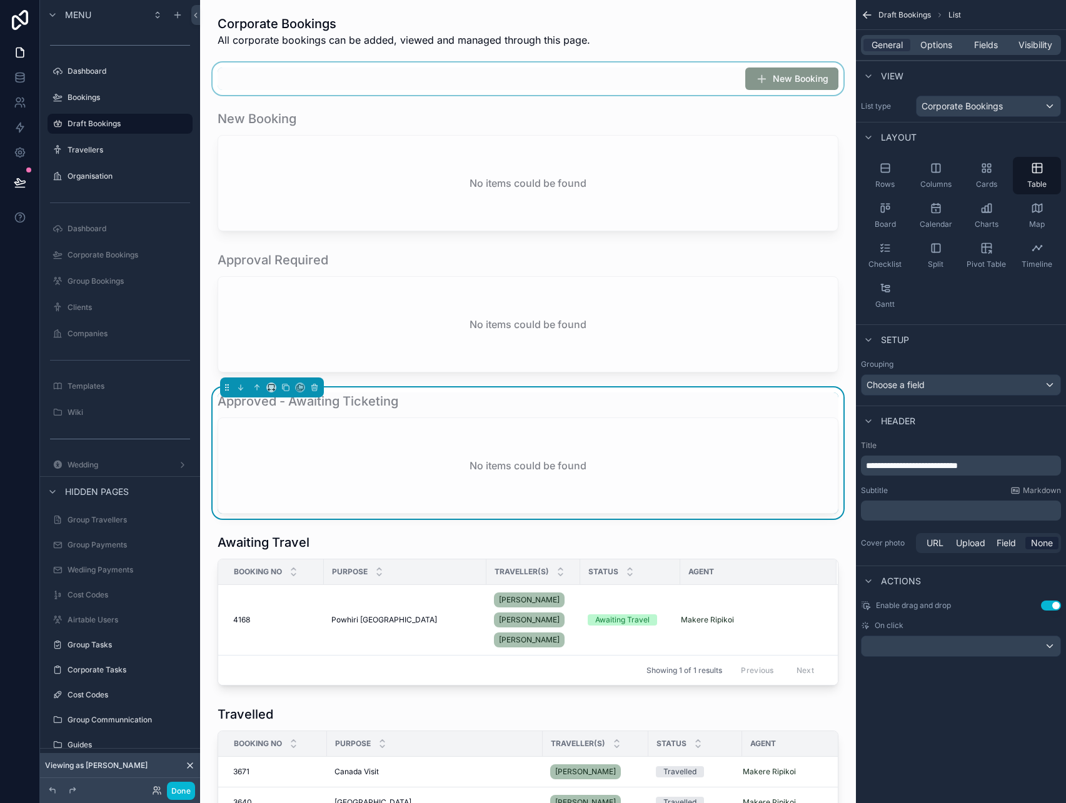
click at [733, 87] on div "scrollable content" at bounding box center [528, 79] width 636 height 33
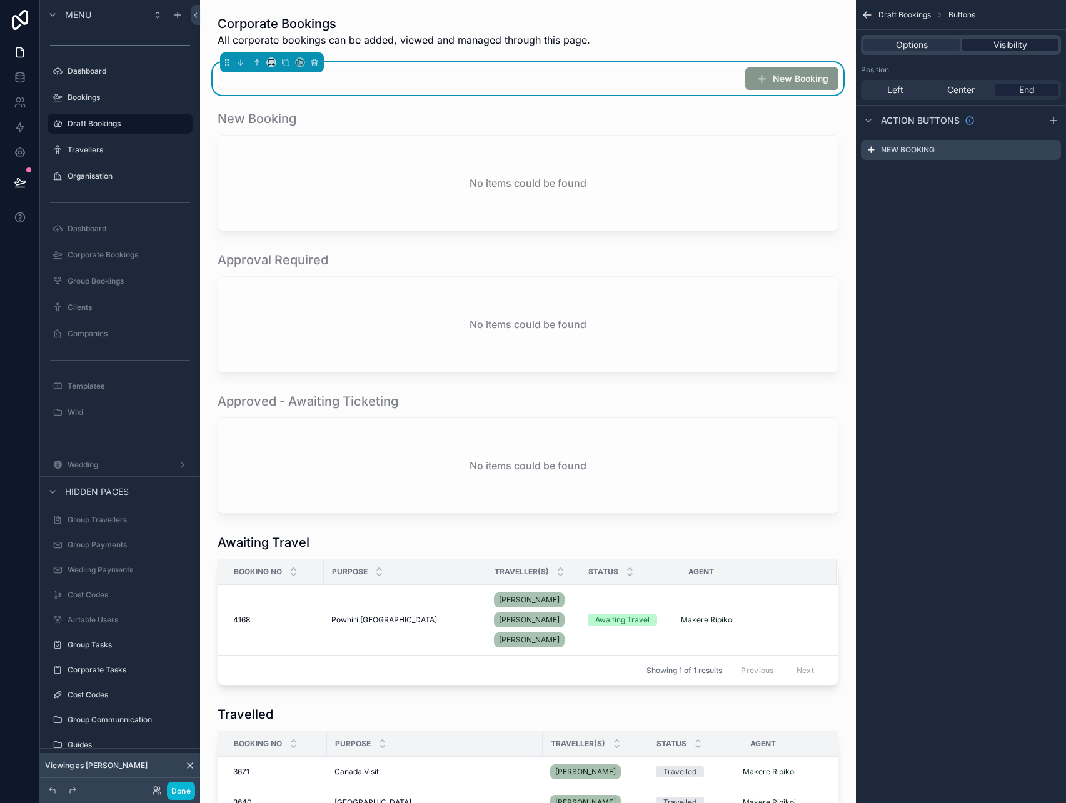
click at [1023, 41] on span "Visibility" at bounding box center [1010, 45] width 34 height 13
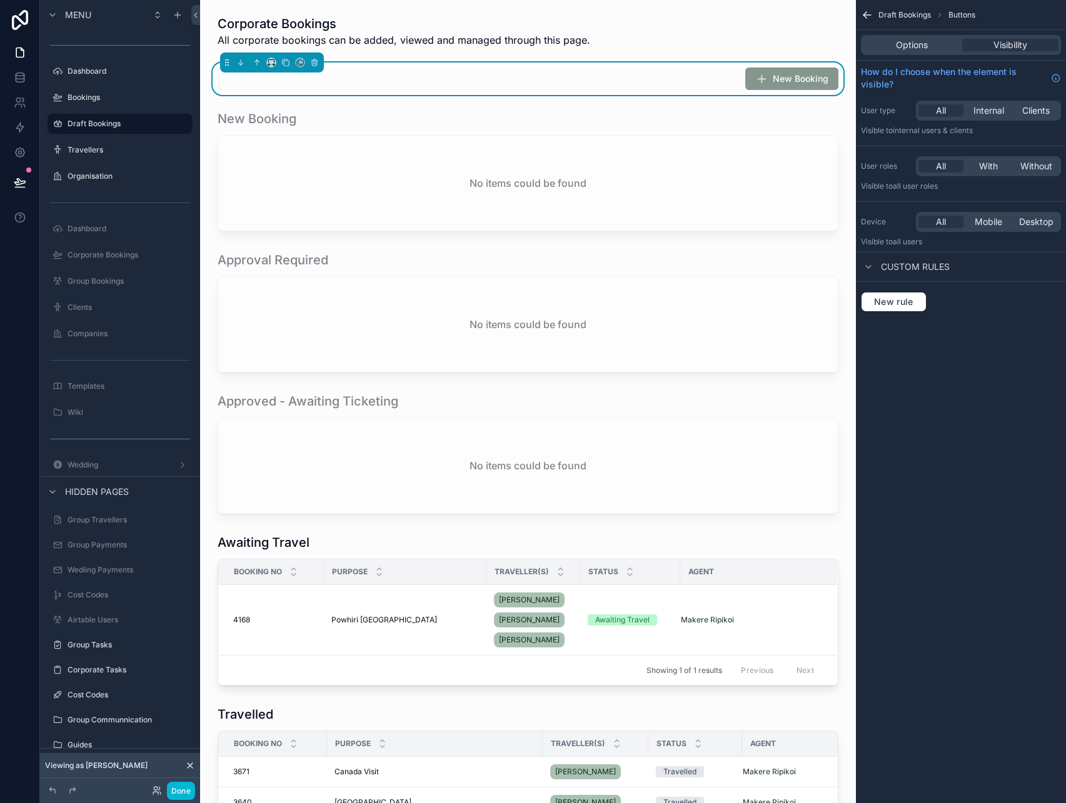
click at [905, 269] on span "Custom rules" at bounding box center [915, 267] width 69 height 13
click at [175, 791] on button "Done" at bounding box center [181, 791] width 28 height 18
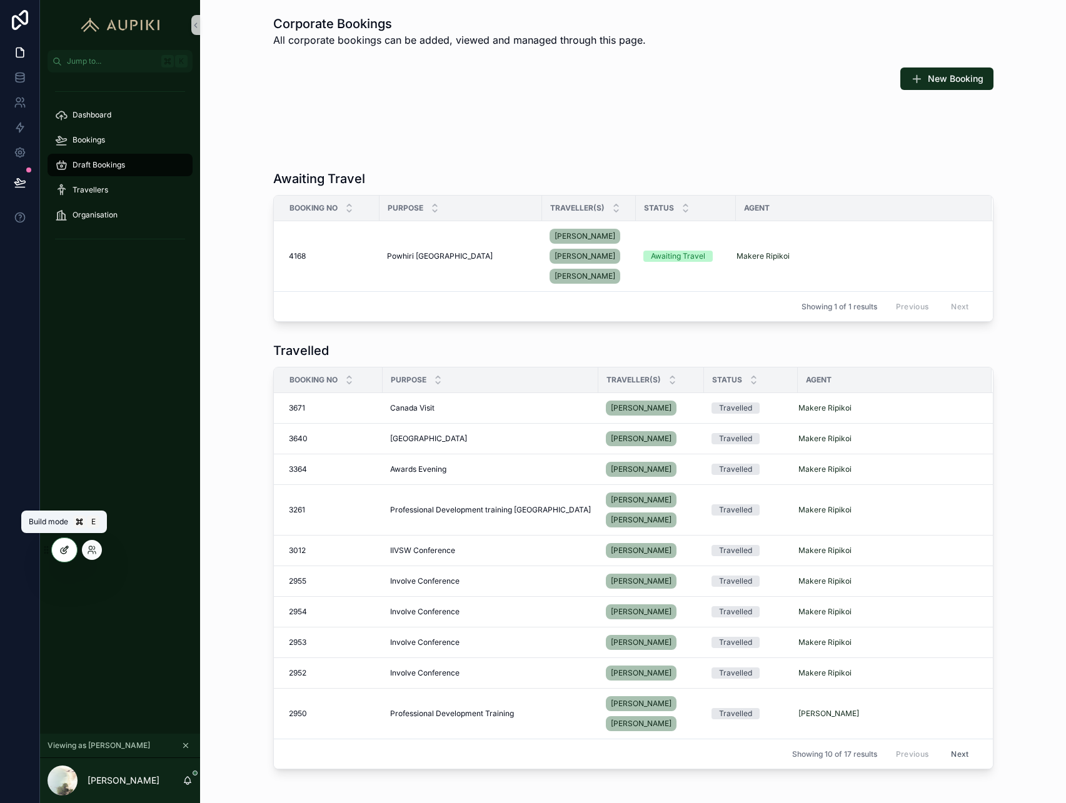
click at [54, 546] on div at bounding box center [64, 550] width 25 height 24
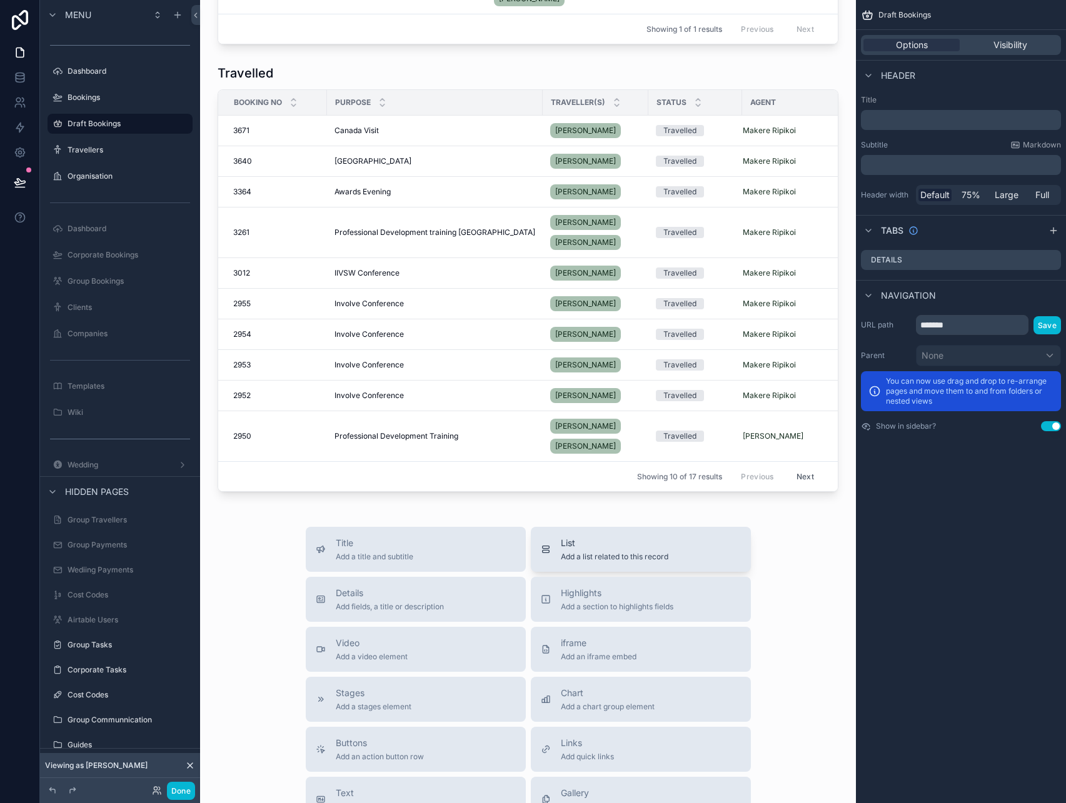
scroll to position [329, 0]
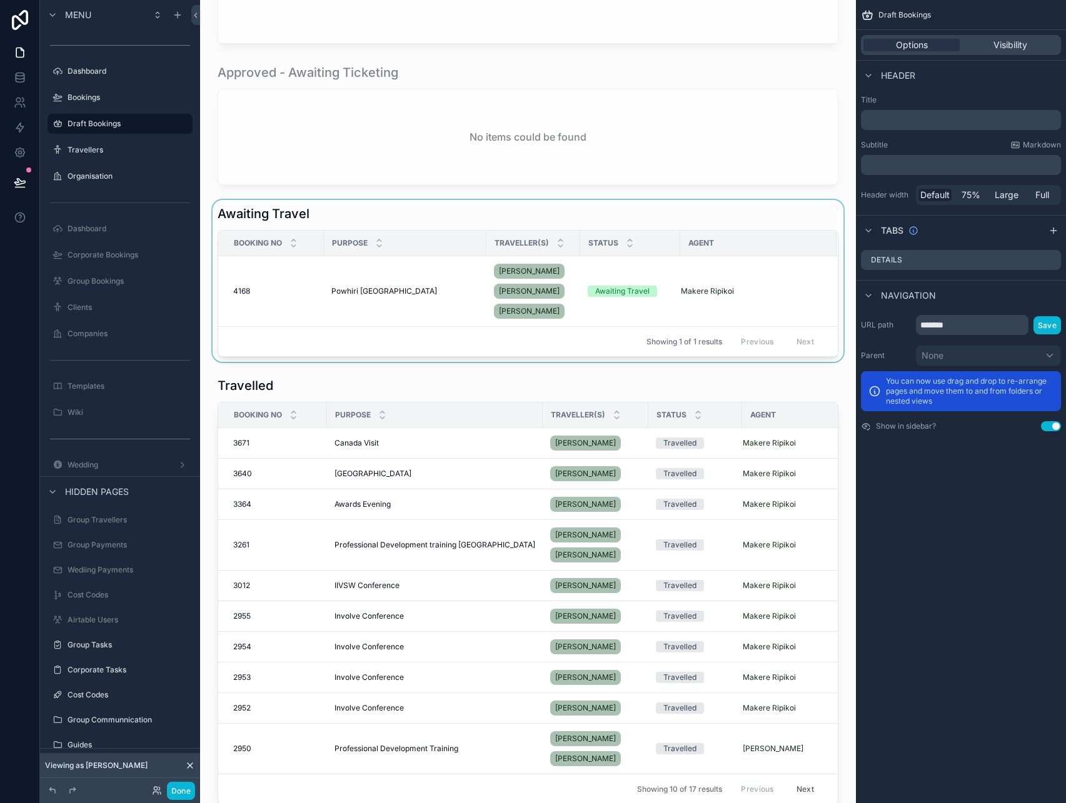
click at [494, 223] on div "scrollable content" at bounding box center [528, 281] width 636 height 162
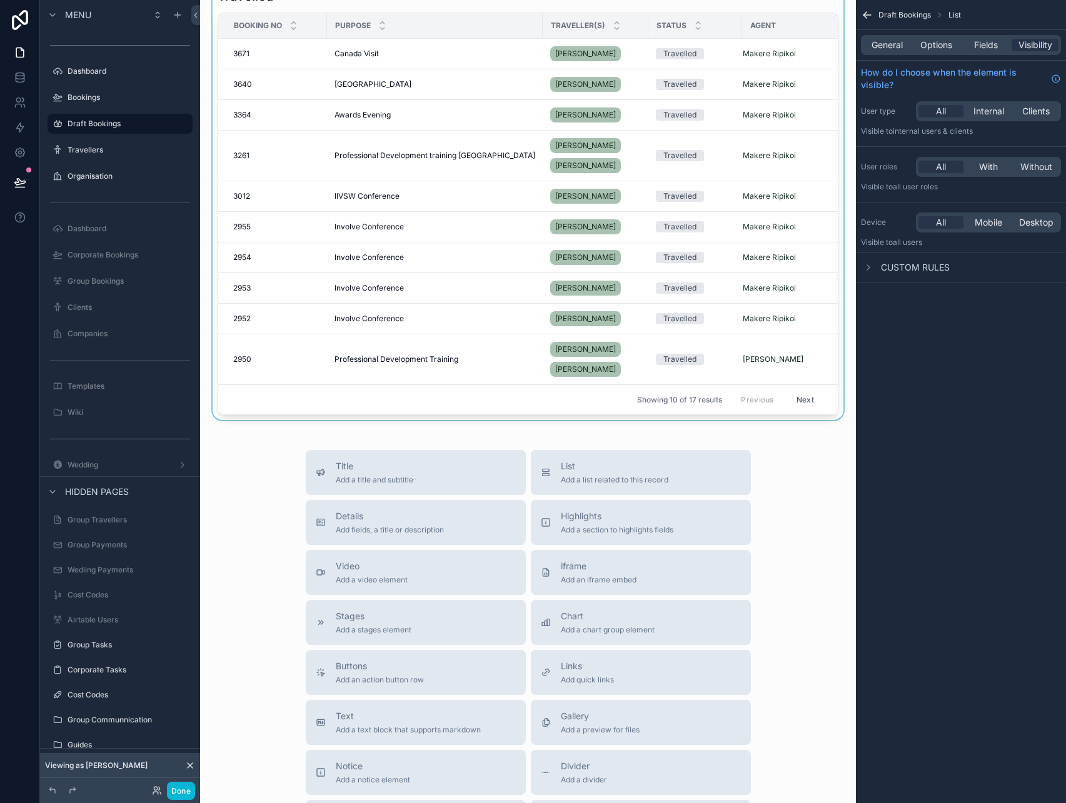
scroll to position [704, 0]
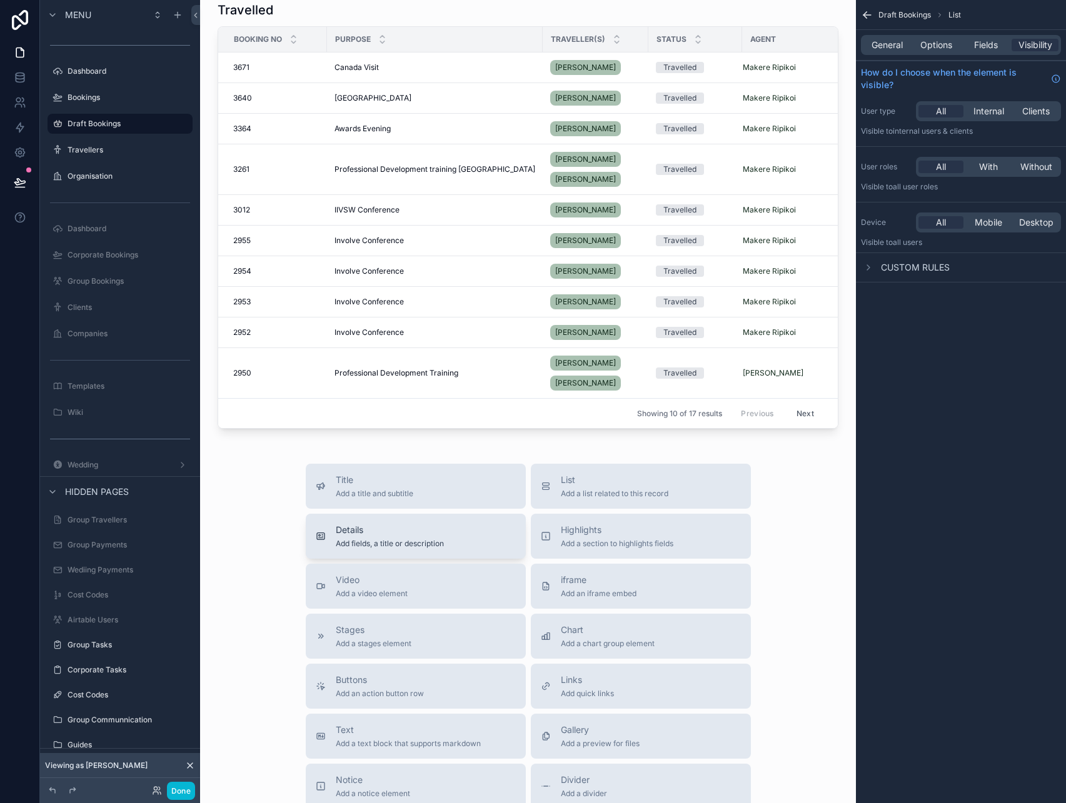
click at [422, 530] on span "Details" at bounding box center [390, 530] width 108 height 13
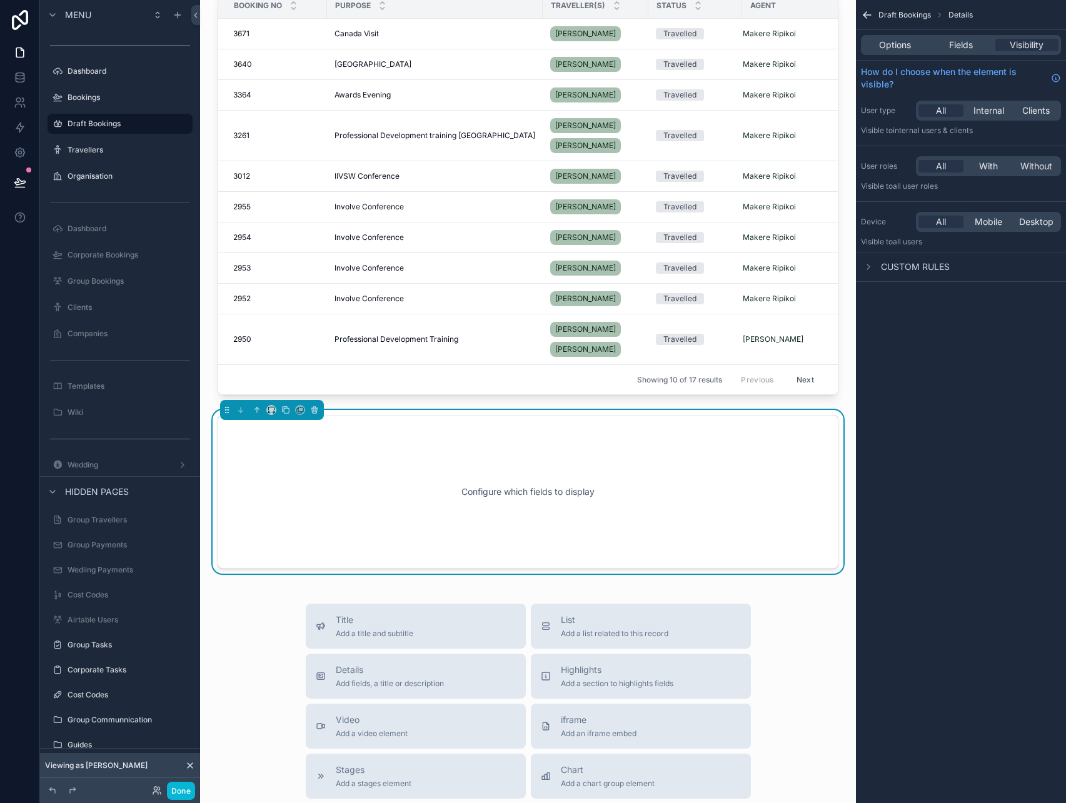
scroll to position [606, 0]
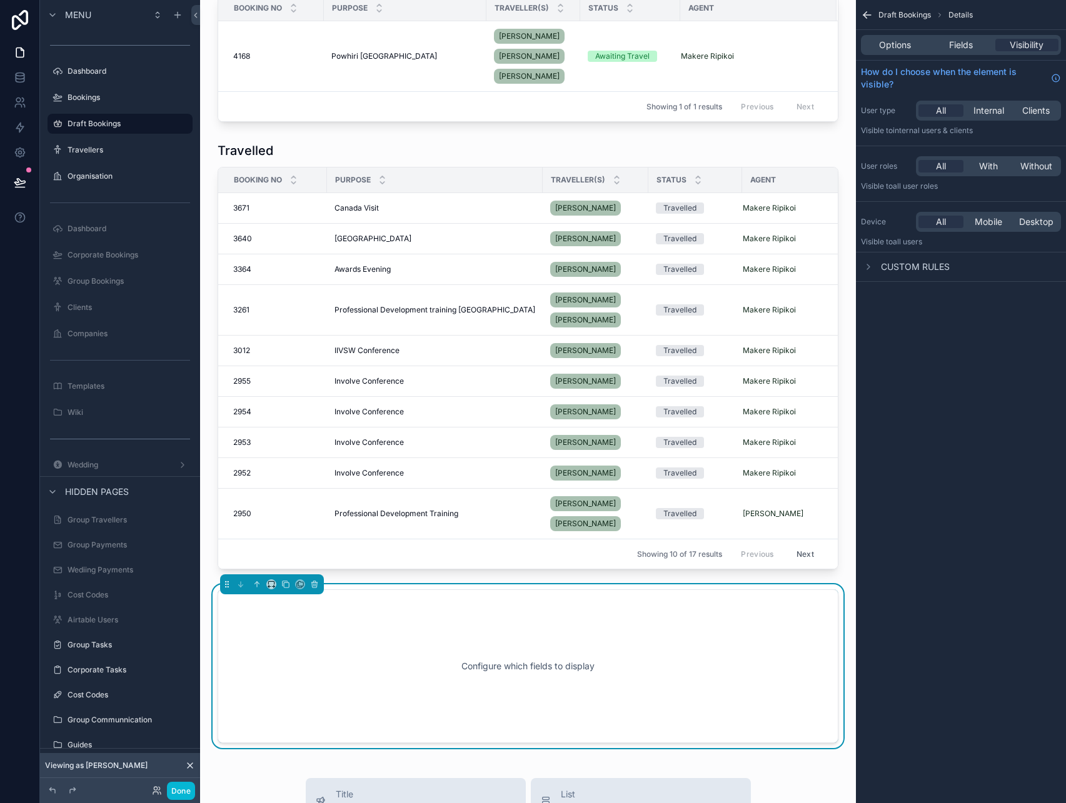
scroll to position [561, 0]
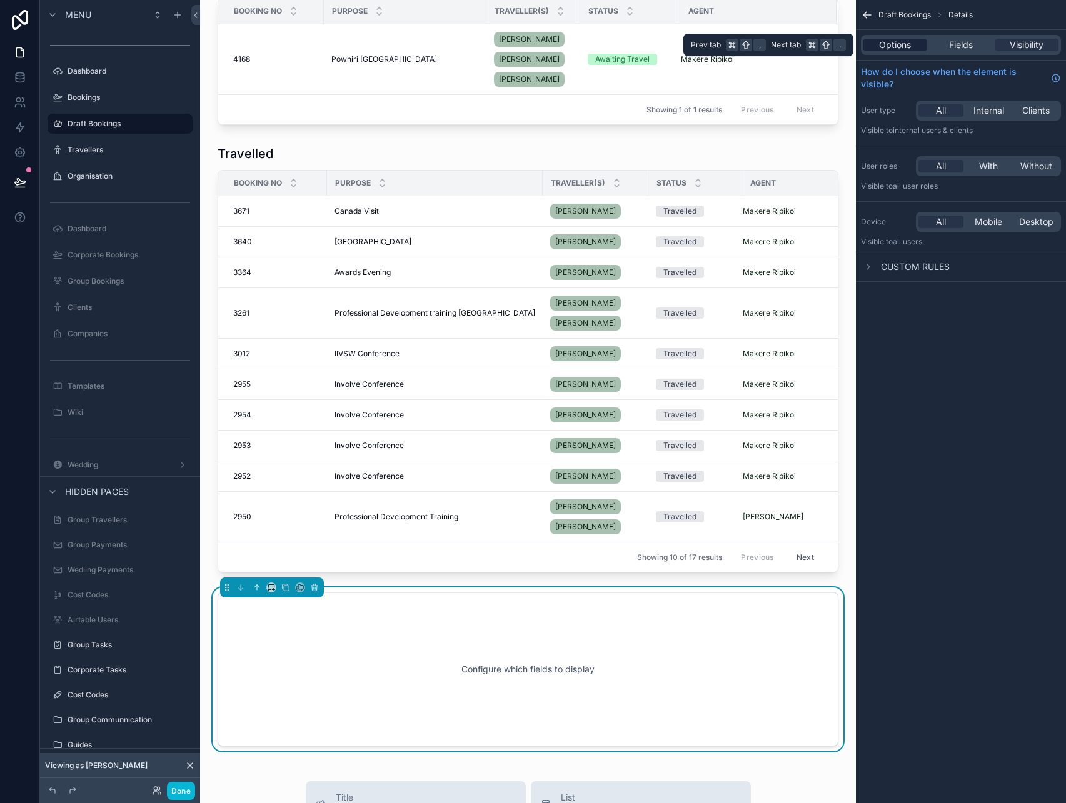
click at [918, 46] on div "Options" at bounding box center [894, 45] width 63 height 13
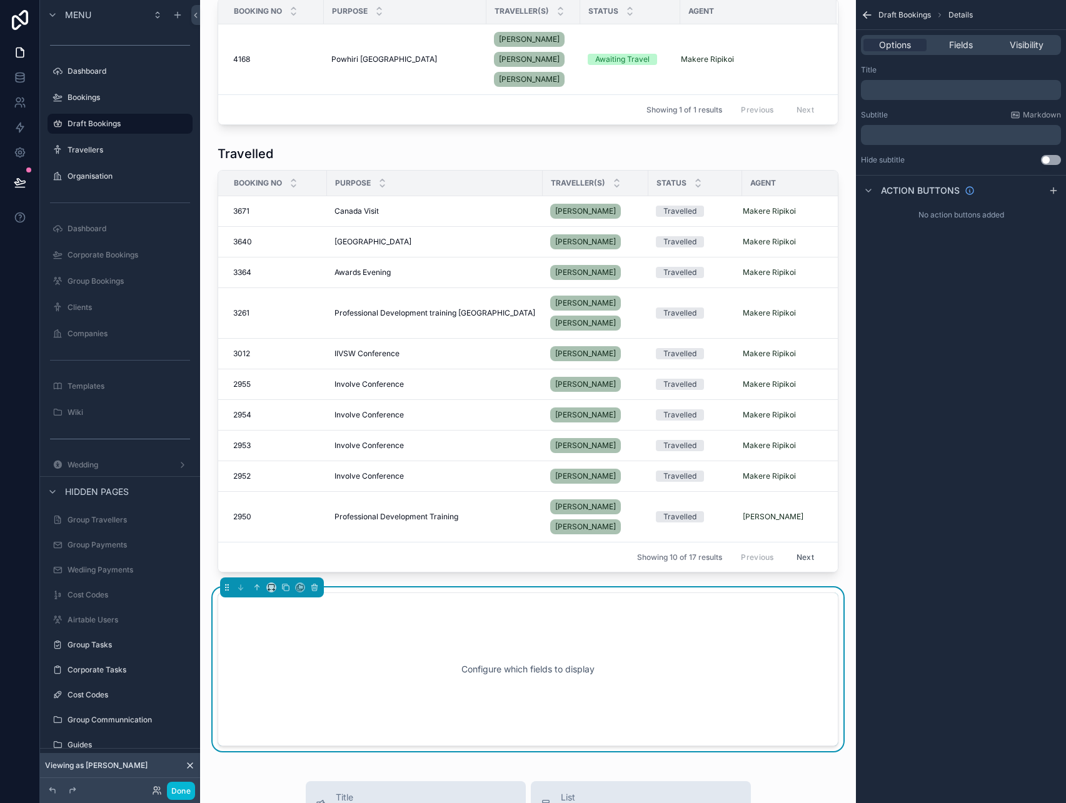
click at [930, 93] on p "﻿" at bounding box center [962, 90] width 193 height 10
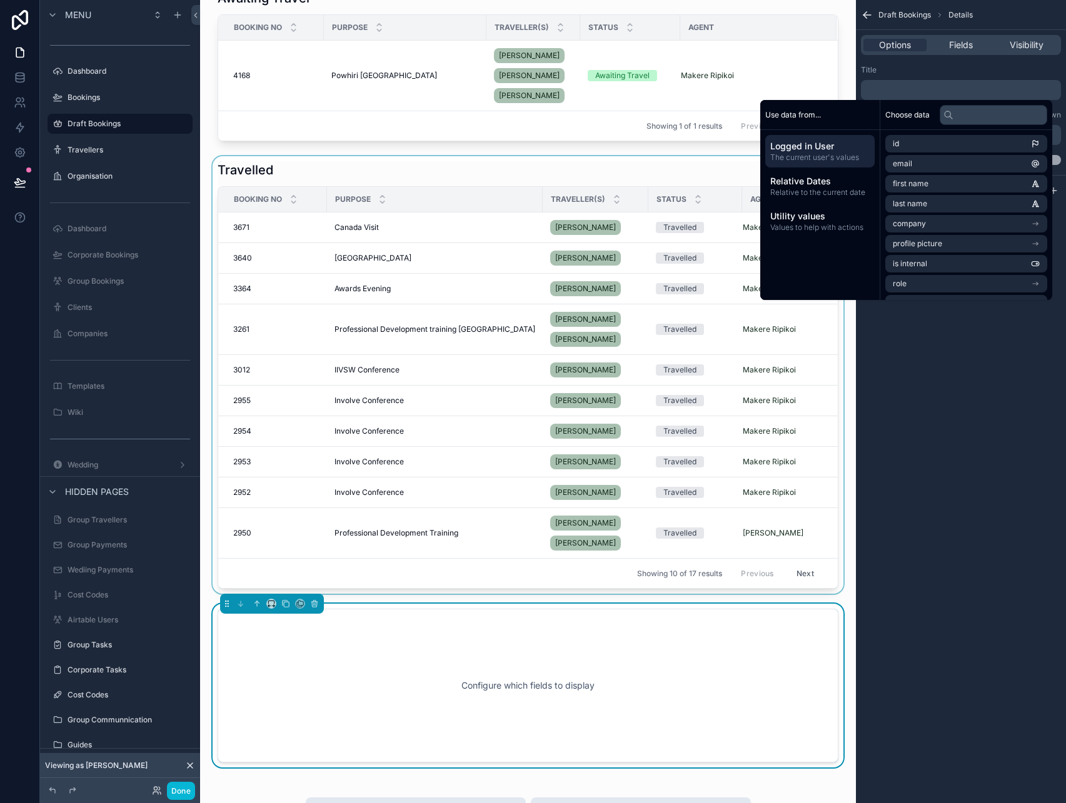
scroll to position [545, 0]
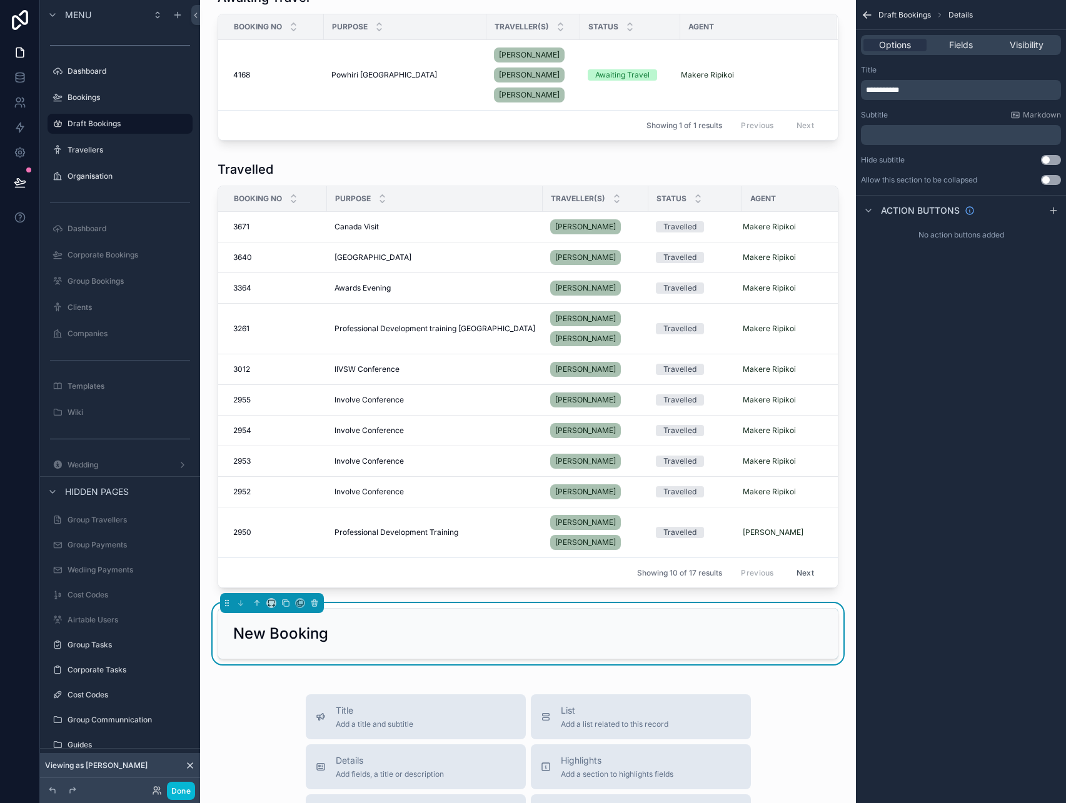
click at [979, 504] on div "**********" at bounding box center [961, 401] width 210 height 803
click at [1051, 179] on button "Use setting" at bounding box center [1051, 180] width 20 height 10
click at [956, 45] on span "Fields" at bounding box center [961, 45] width 24 height 13
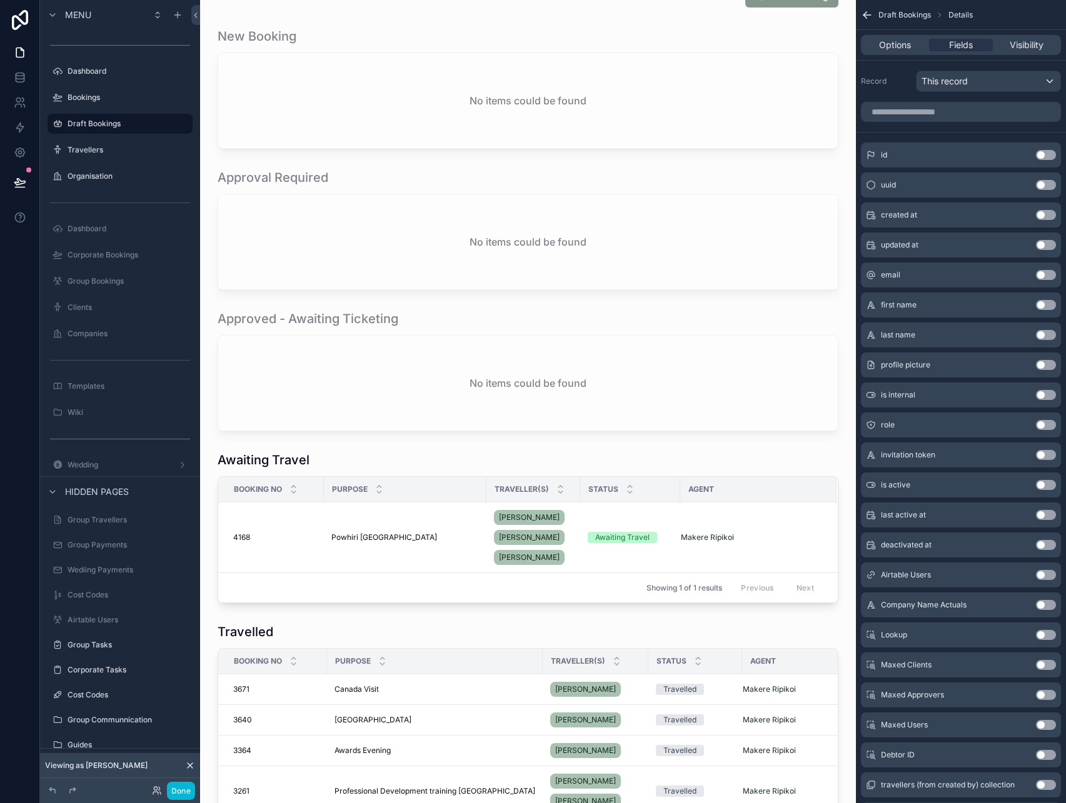
scroll to position [86, 0]
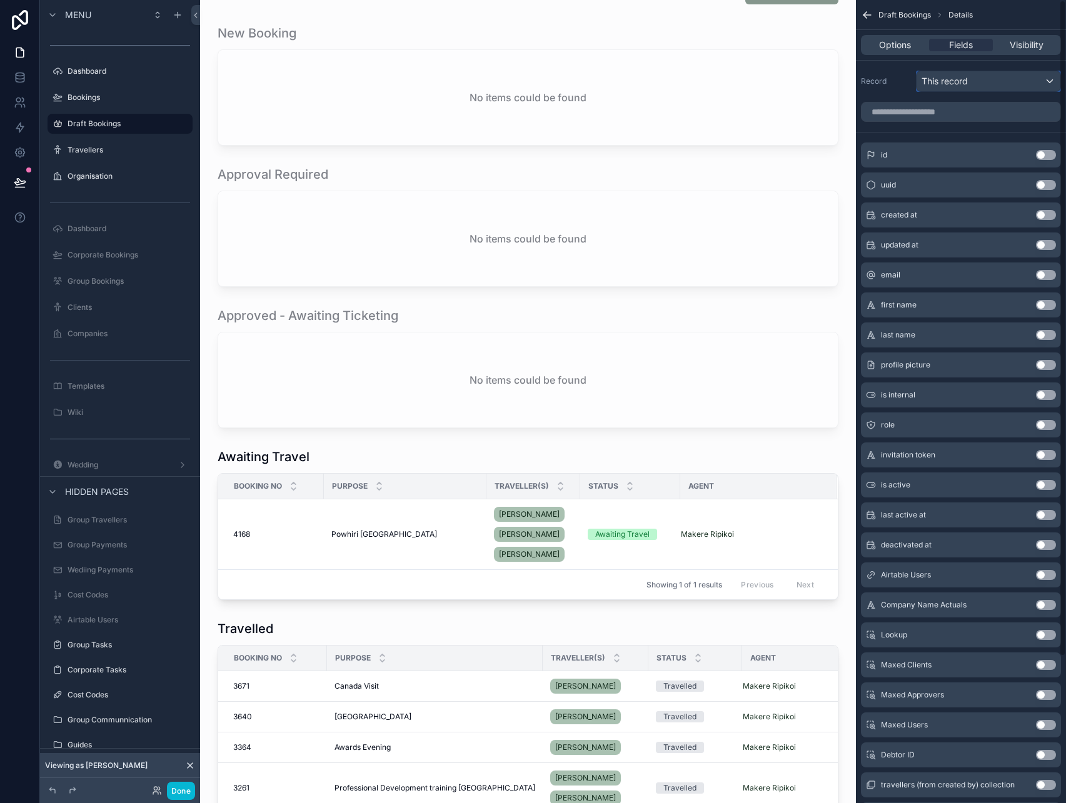
click at [1016, 77] on div "This record" at bounding box center [988, 81] width 144 height 20
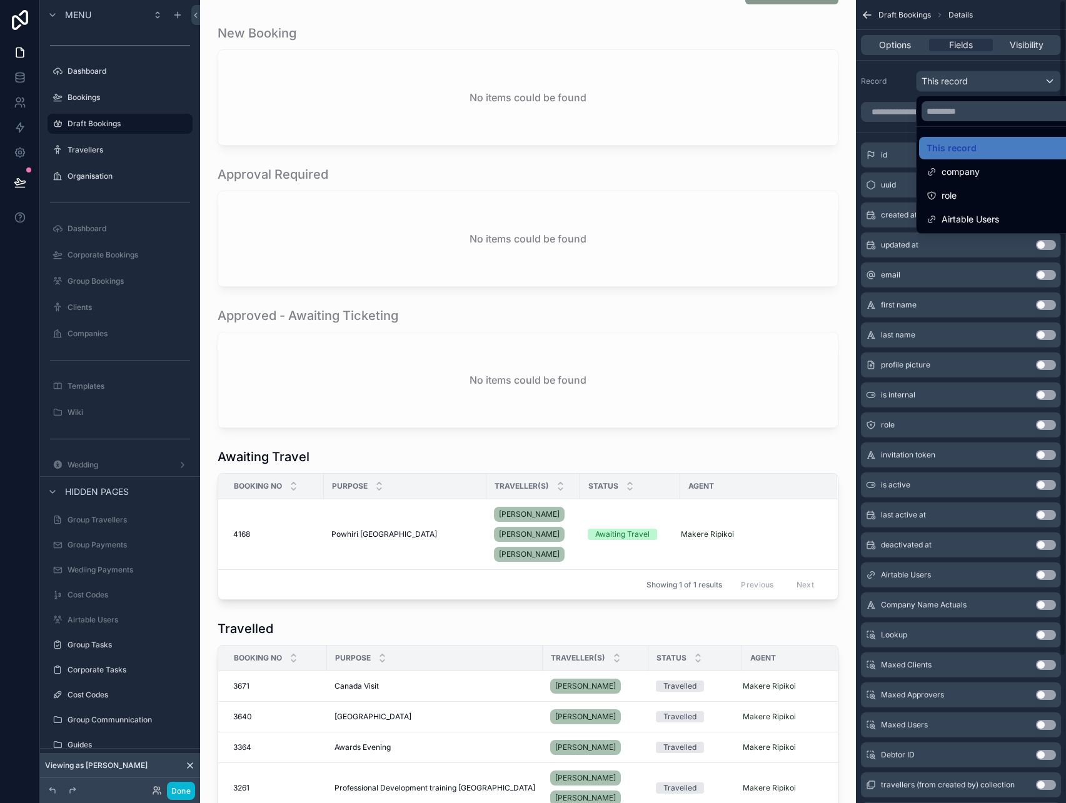
click at [1029, 79] on div "scrollable content" at bounding box center [533, 401] width 1066 height 803
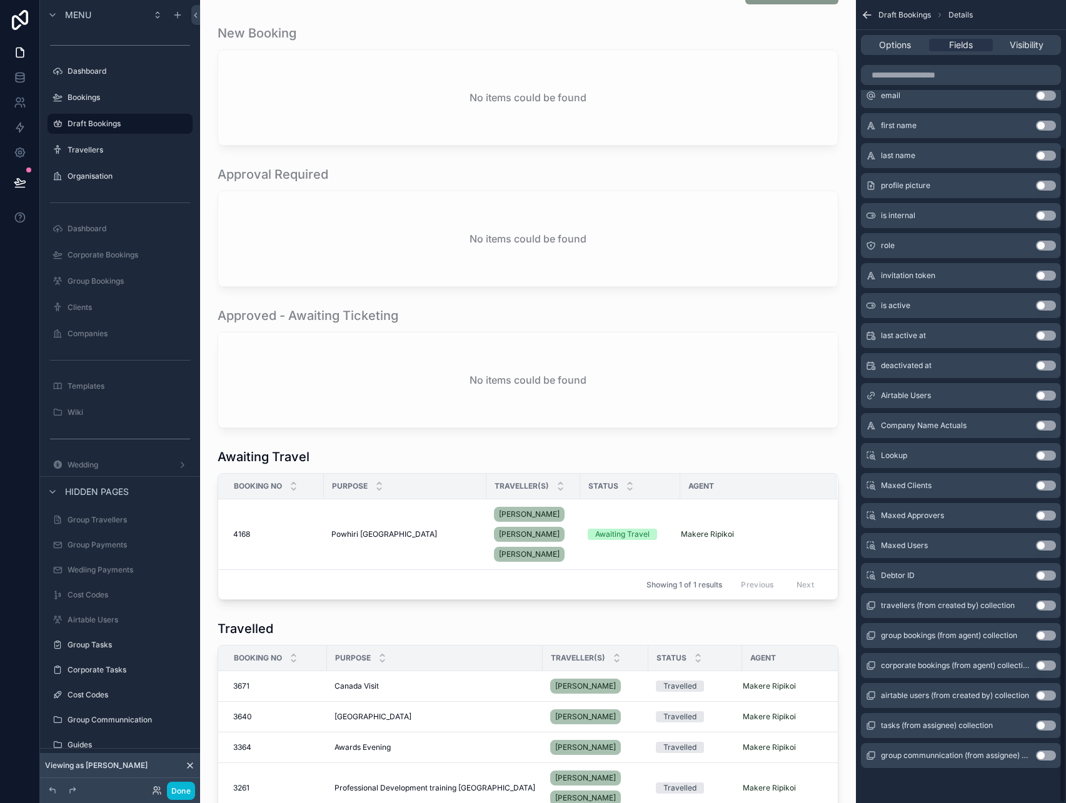
scroll to position [0, 0]
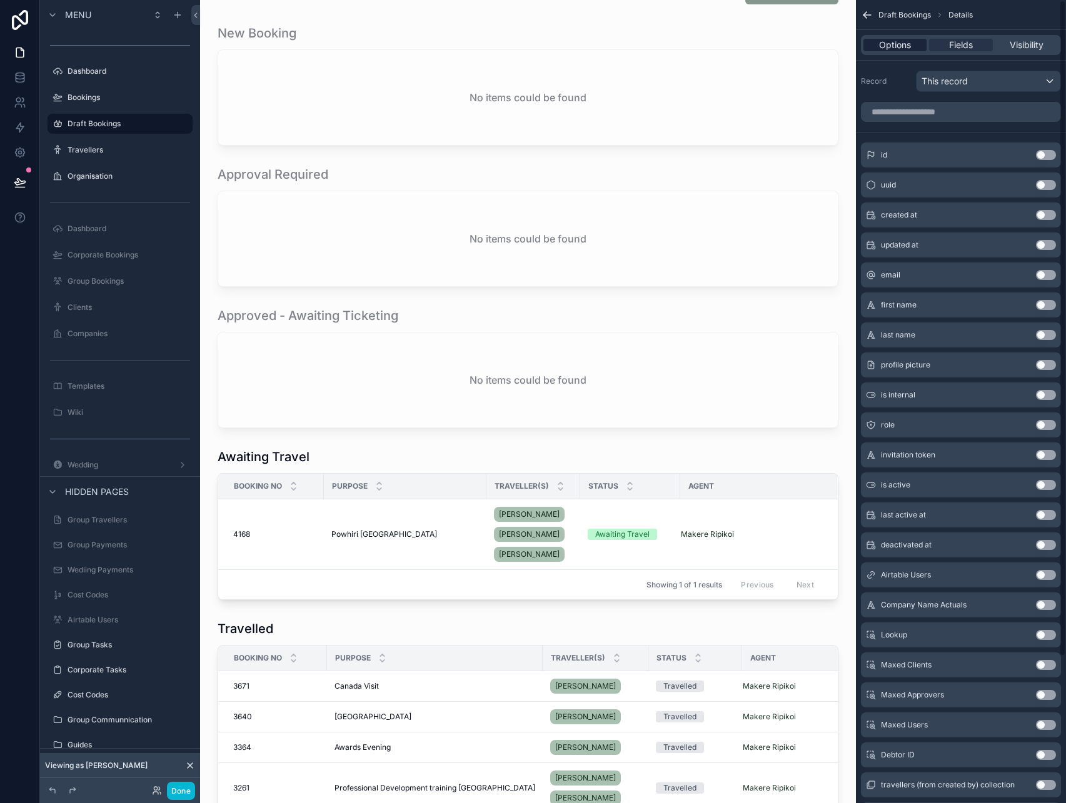
click at [910, 42] on span "Options" at bounding box center [895, 45] width 32 height 13
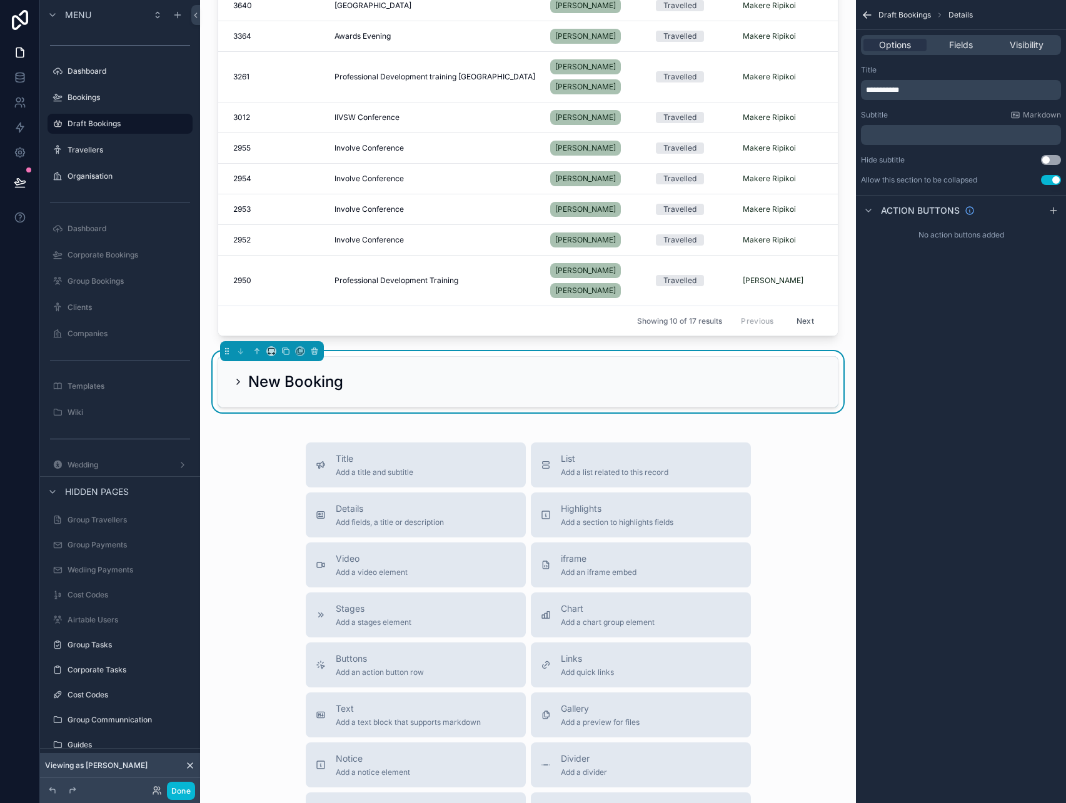
scroll to position [1001, 0]
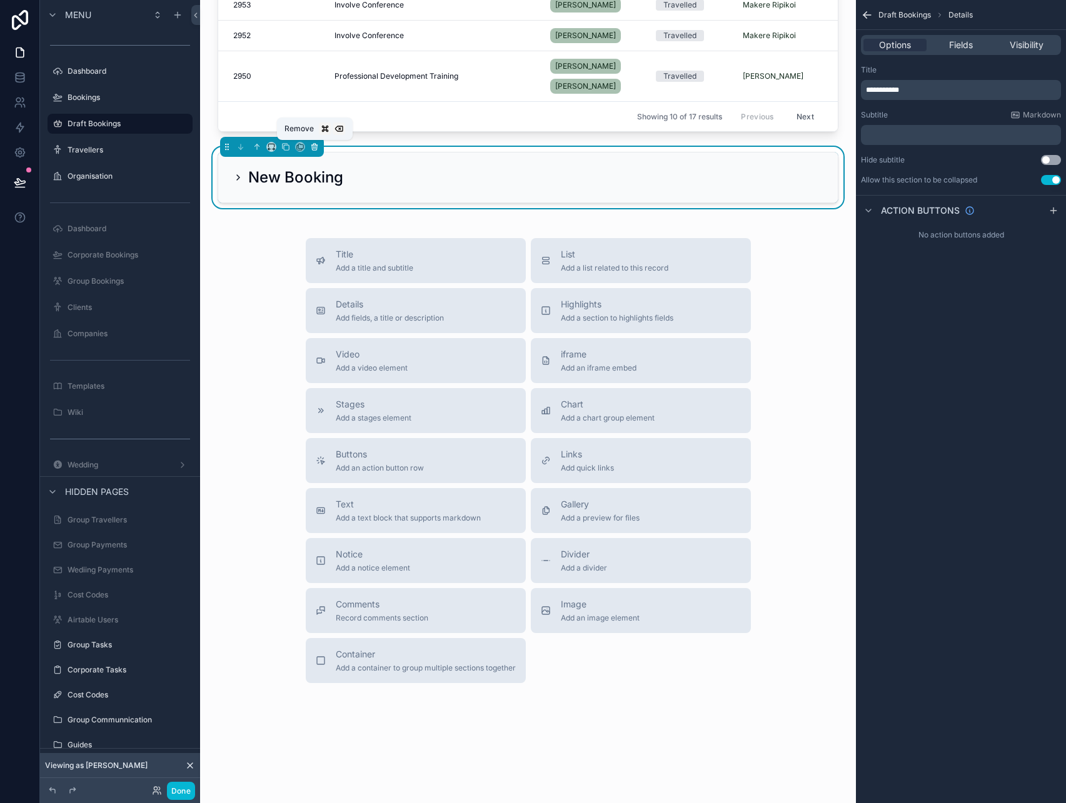
click at [314, 147] on icon "scrollable content" at bounding box center [314, 147] width 9 height 9
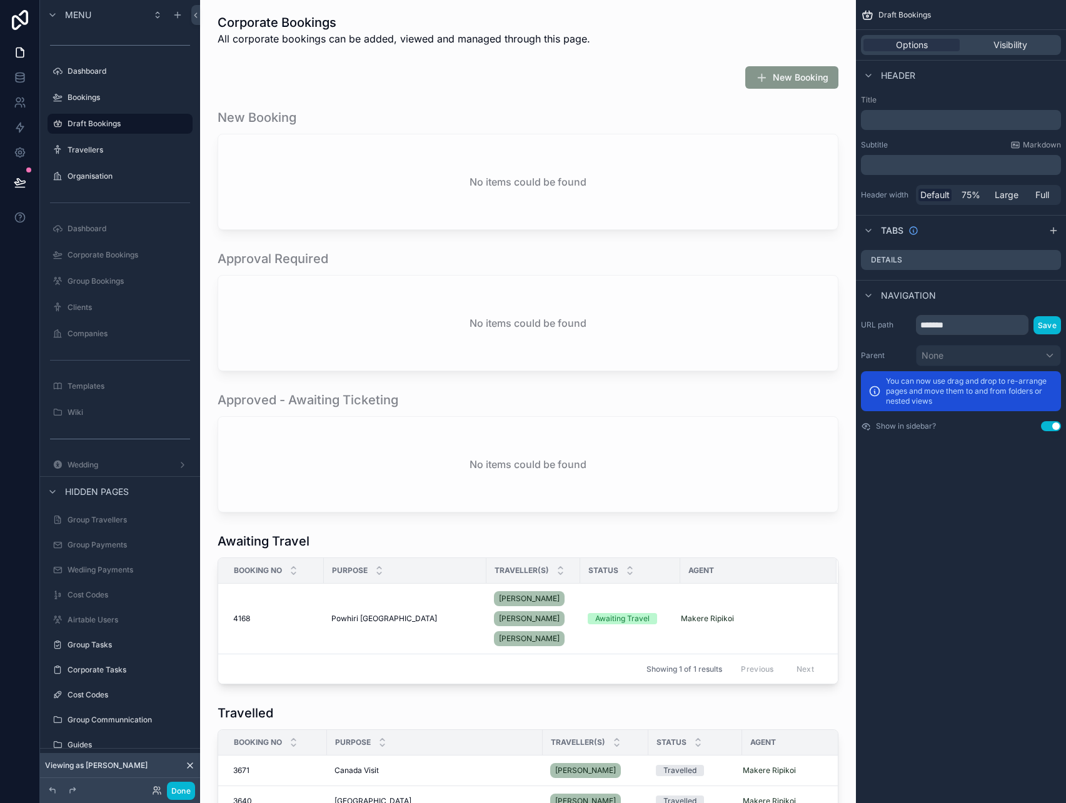
scroll to position [0, 0]
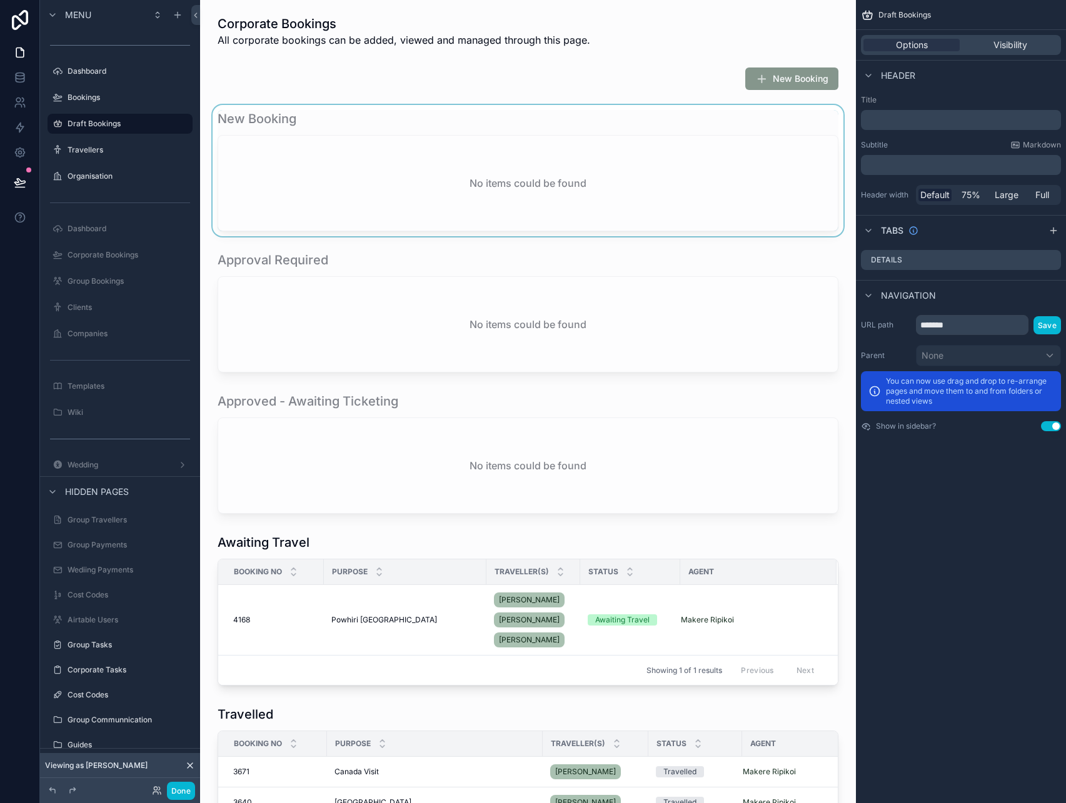
click at [520, 188] on div "scrollable content" at bounding box center [528, 170] width 636 height 131
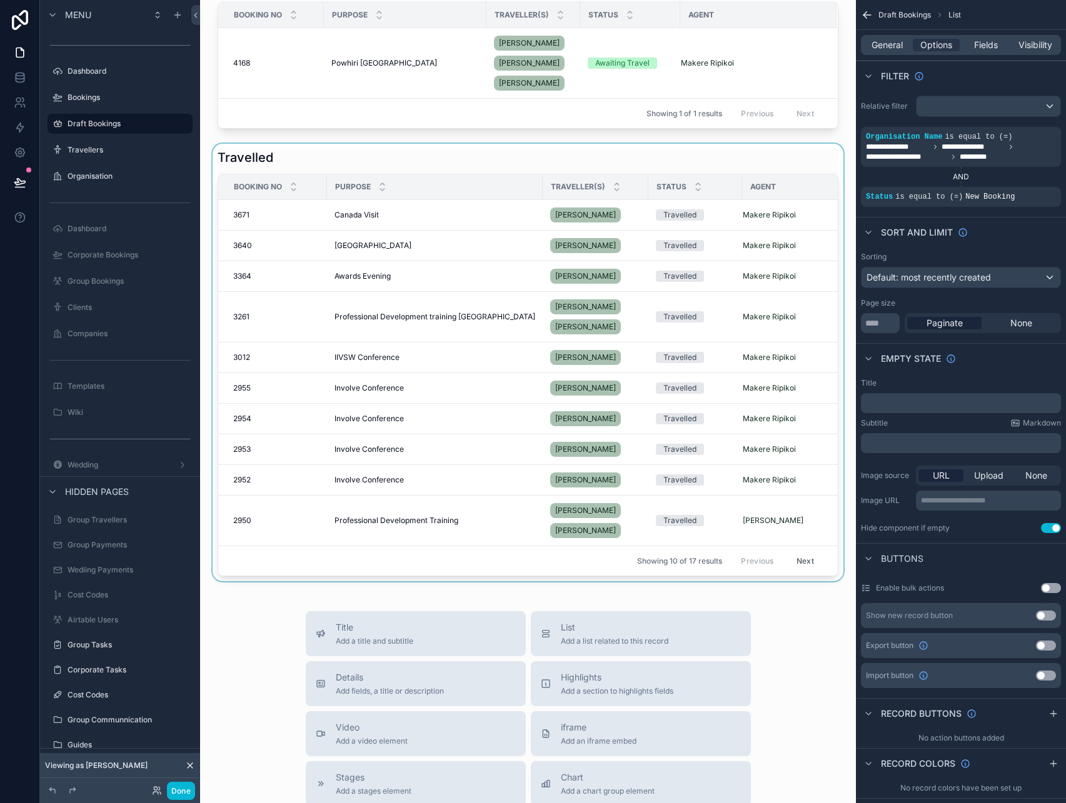
scroll to position [672, 0]
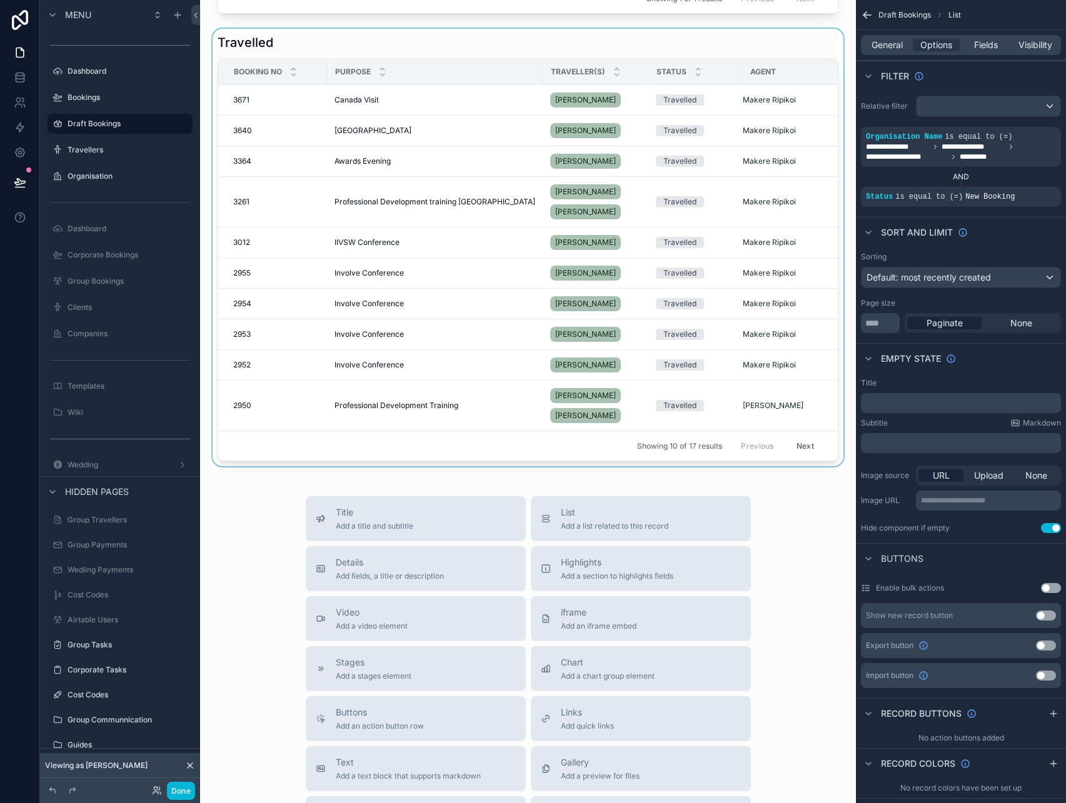
click at [406, 427] on div "scrollable content" at bounding box center [528, 248] width 636 height 438
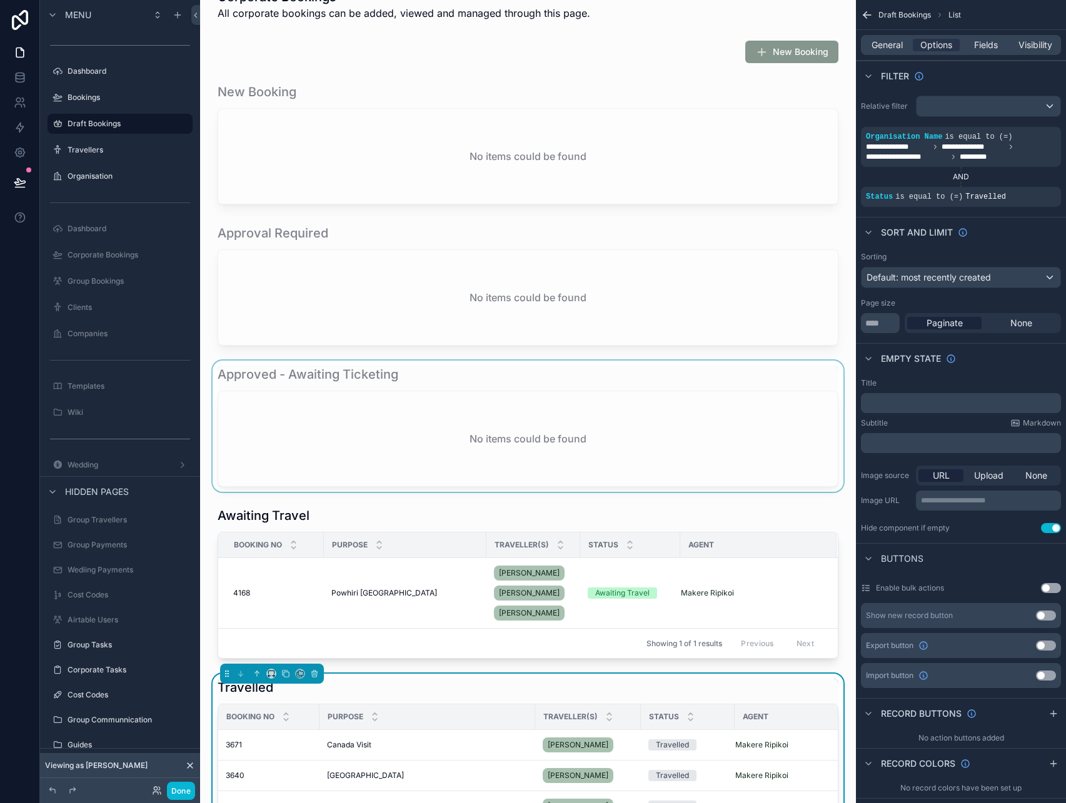
scroll to position [0, 0]
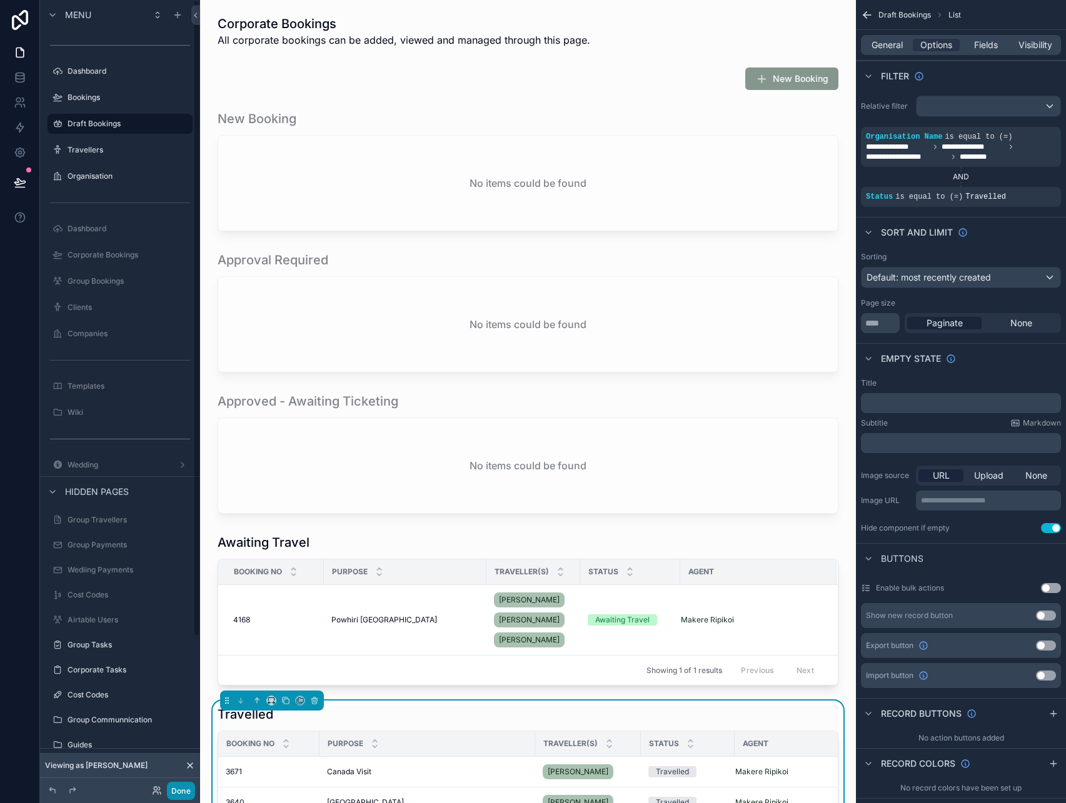
click at [168, 794] on button "Done" at bounding box center [181, 791] width 28 height 18
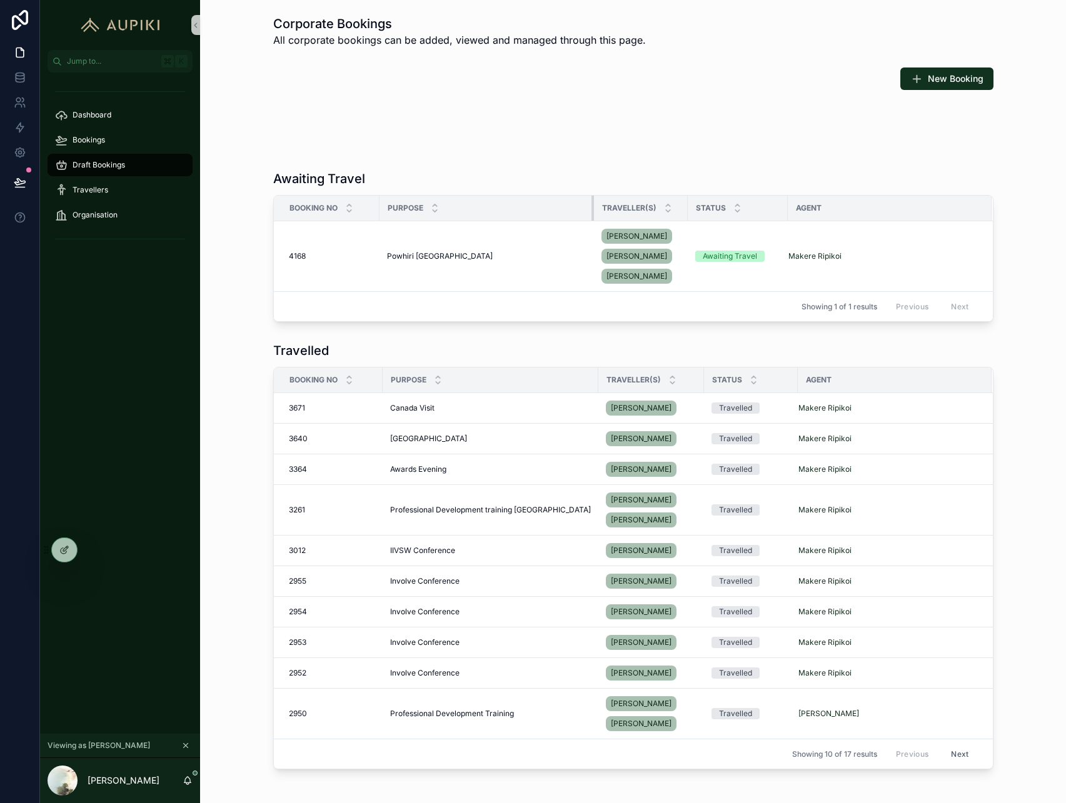
drag, startPoint x: 540, startPoint y: 204, endPoint x: 592, endPoint y: 214, distance: 52.8
click at [592, 214] on div "scrollable content" at bounding box center [593, 208] width 5 height 25
click at [65, 553] on icon at bounding box center [64, 551] width 6 height 6
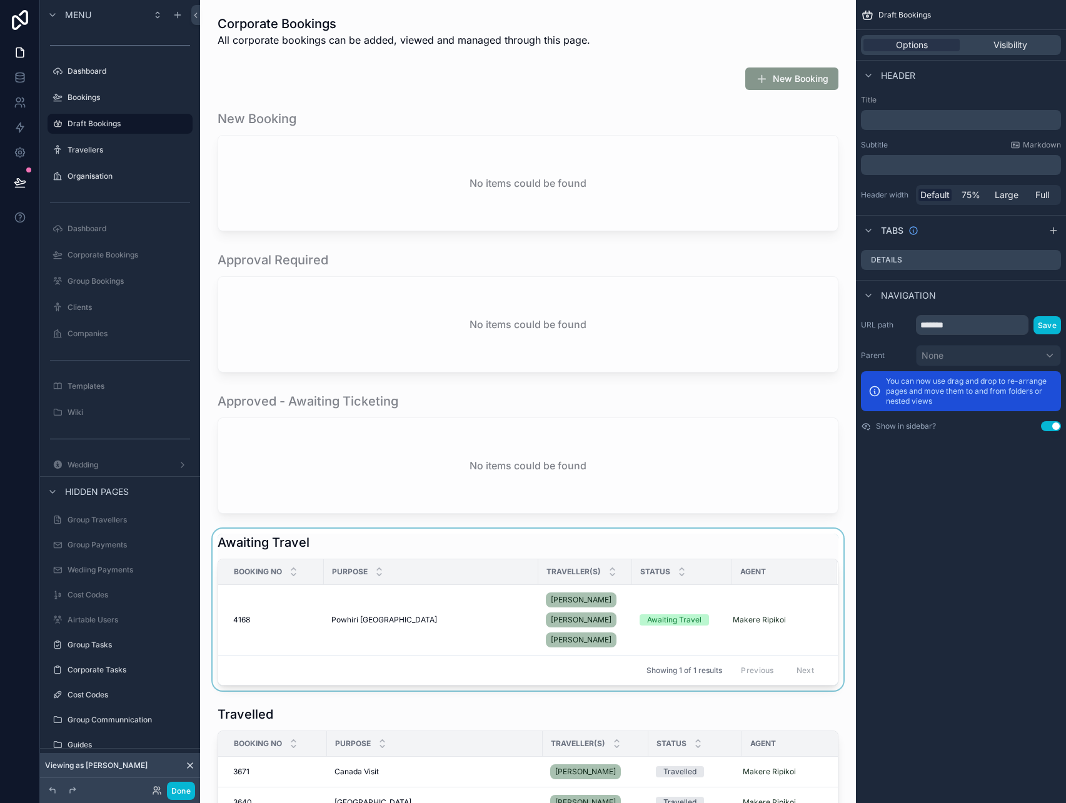
click at [501, 554] on div "scrollable content" at bounding box center [528, 610] width 636 height 162
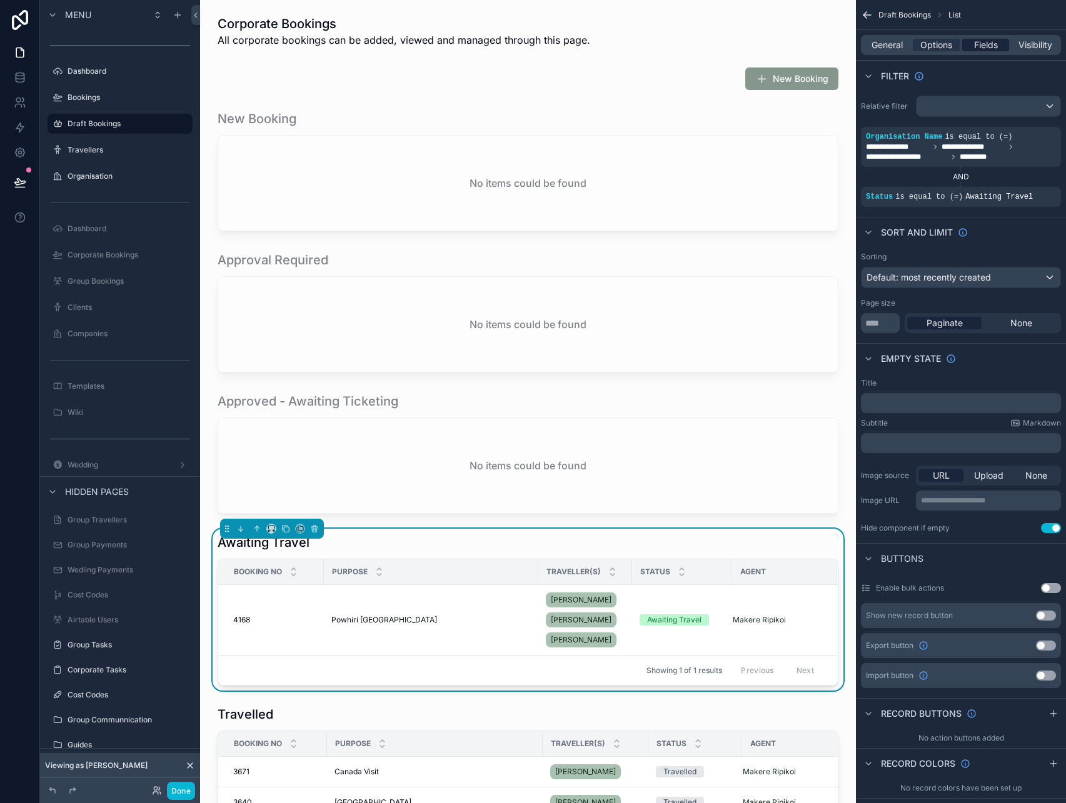
click at [993, 49] on span "Fields" at bounding box center [986, 45] width 24 height 13
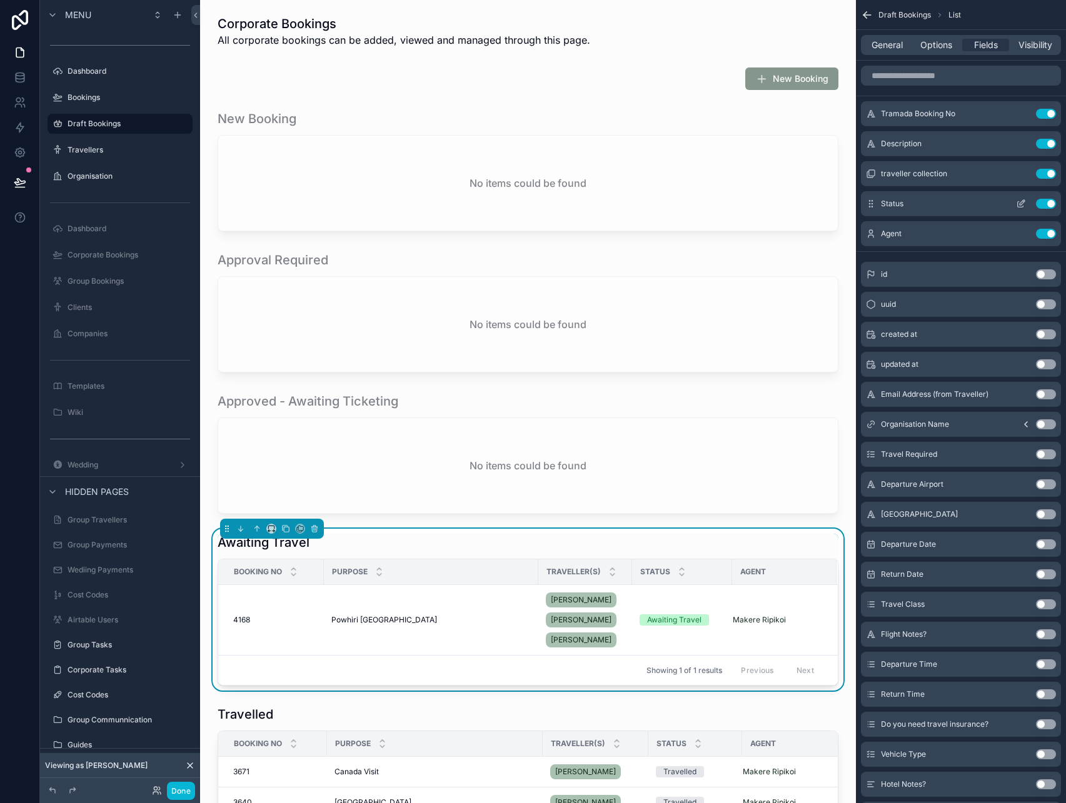
click at [1047, 206] on button "Use setting" at bounding box center [1046, 204] width 20 height 10
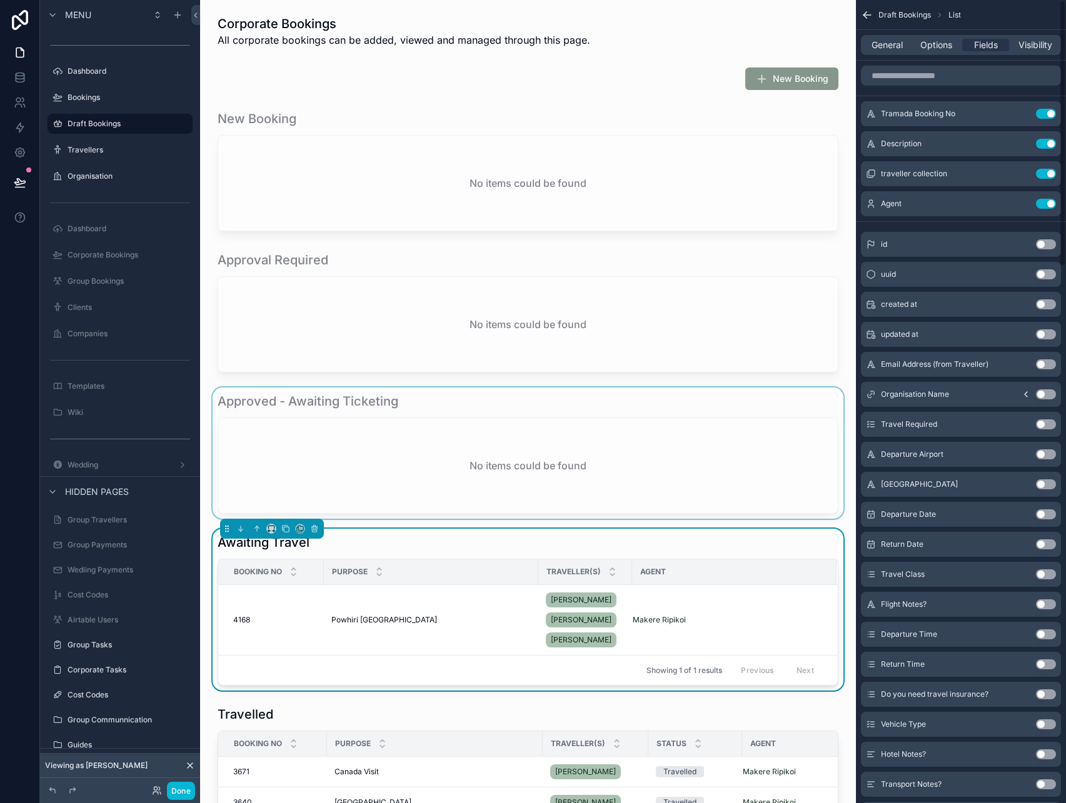
click at [726, 423] on div "scrollable content" at bounding box center [528, 453] width 636 height 131
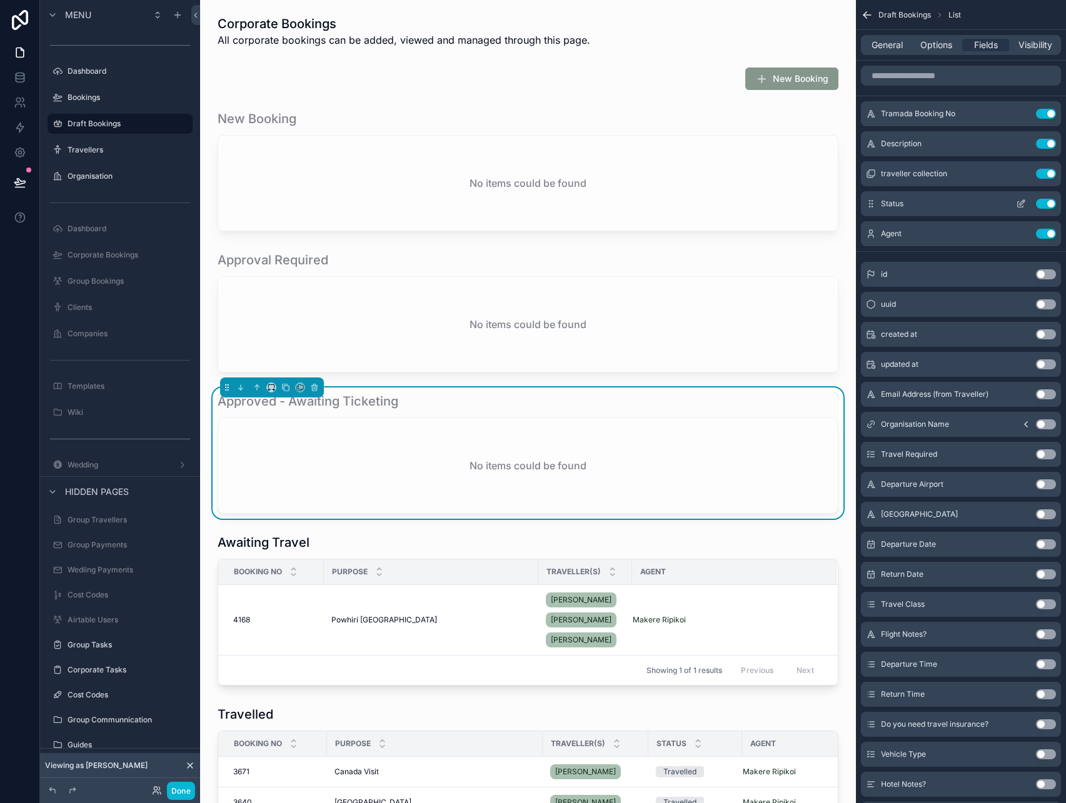
click at [1043, 206] on button "Use setting" at bounding box center [1046, 204] width 20 height 10
click at [694, 271] on div "scrollable content" at bounding box center [528, 311] width 636 height 131
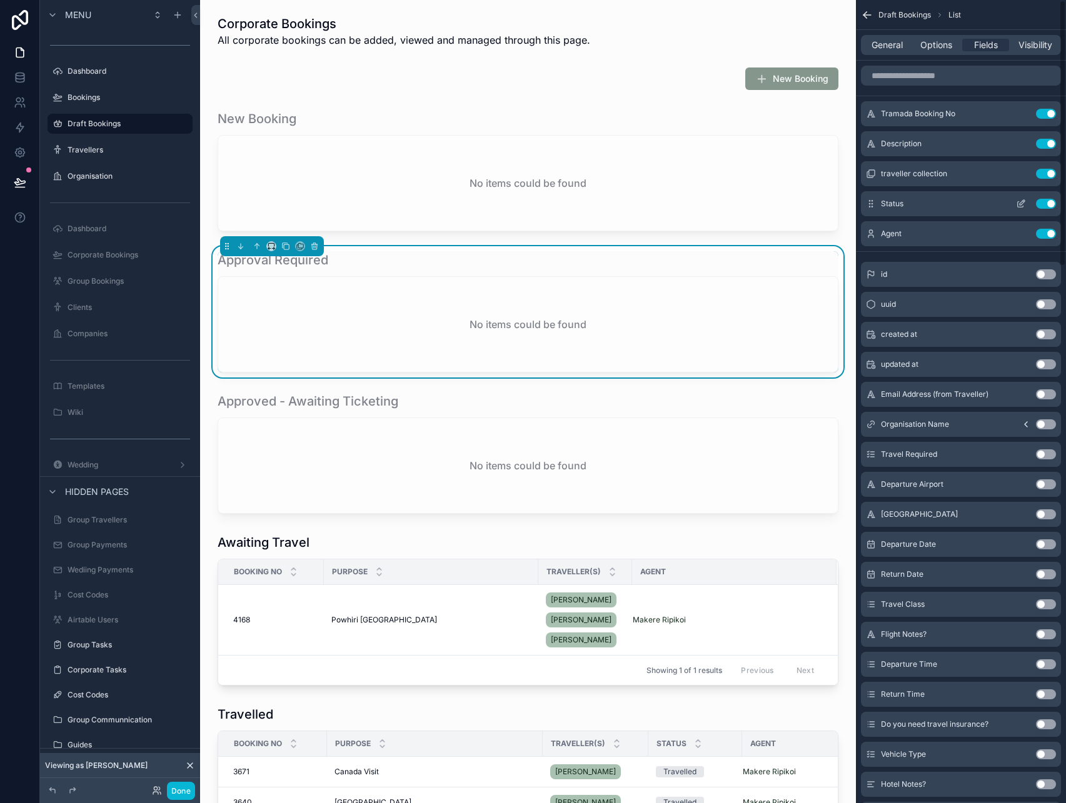
click at [1047, 203] on button "Use setting" at bounding box center [1046, 204] width 20 height 10
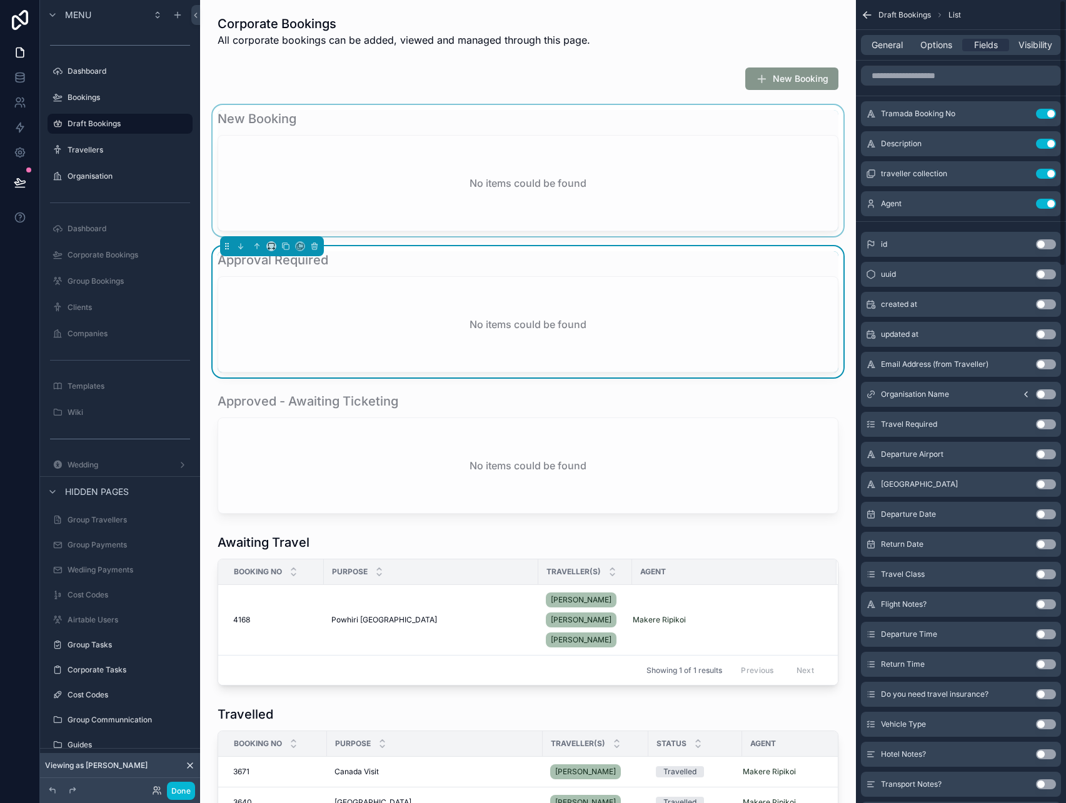
click at [728, 177] on div "scrollable content" at bounding box center [528, 170] width 636 height 131
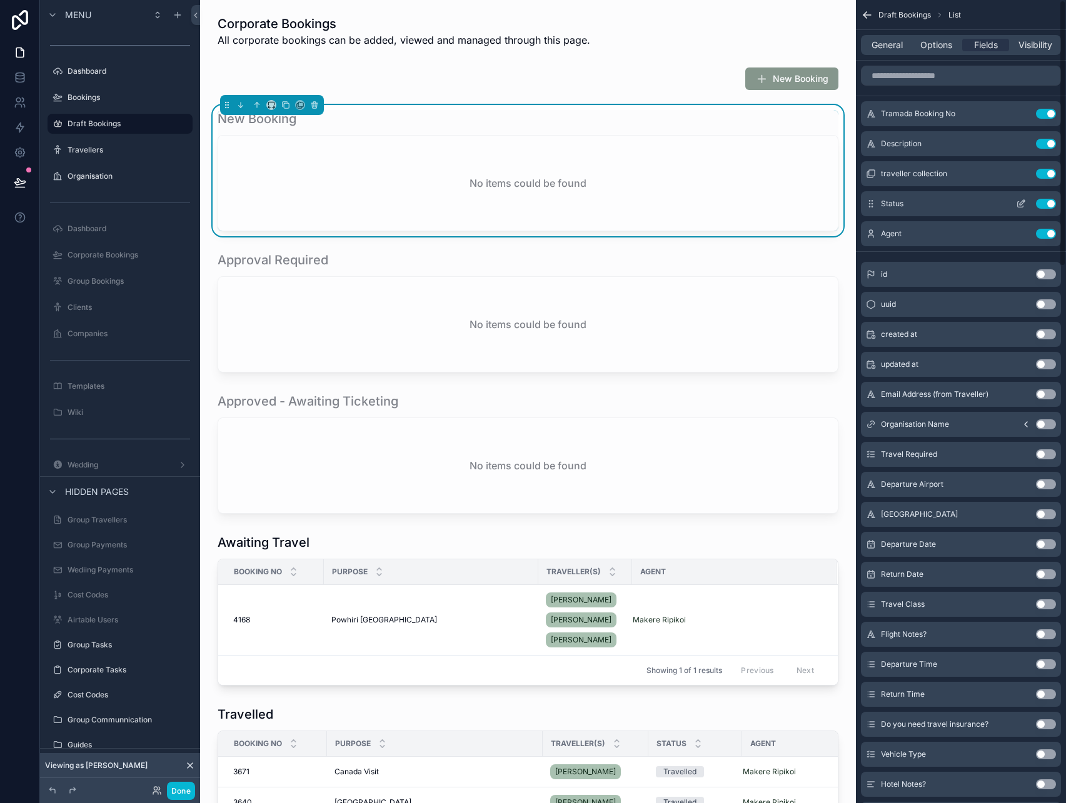
click at [1049, 202] on button "Use setting" at bounding box center [1046, 204] width 20 height 10
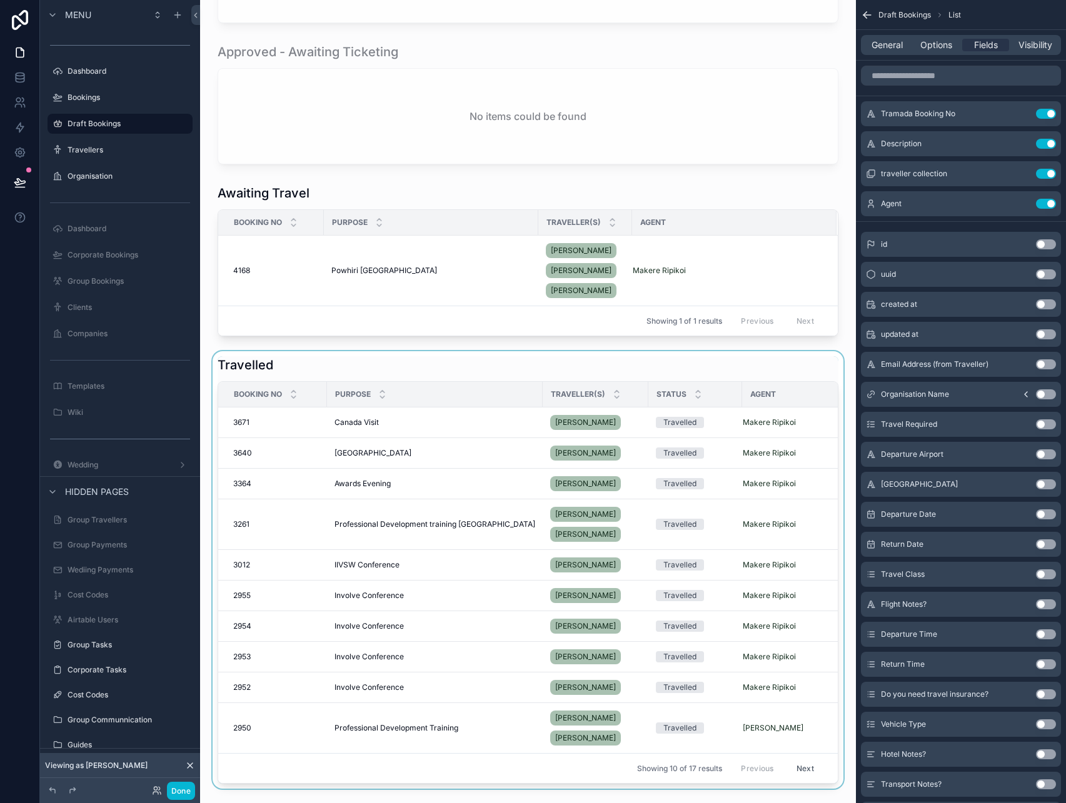
scroll to position [353, 0]
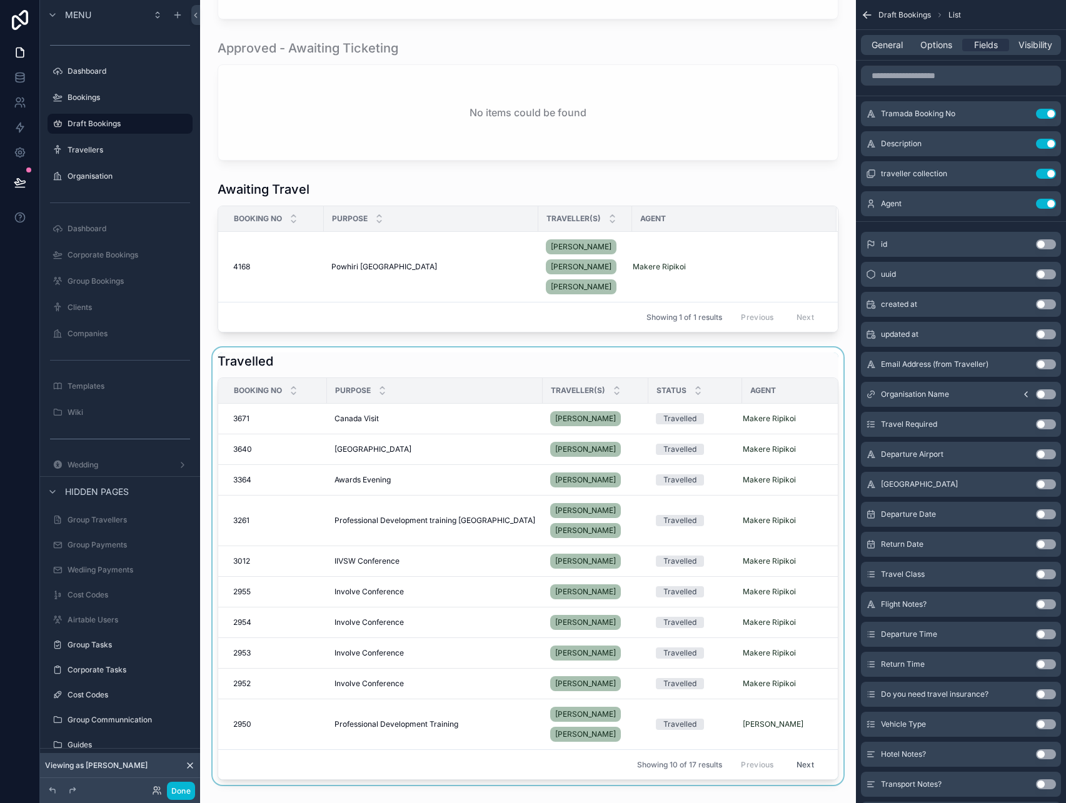
click at [619, 362] on div "scrollable content" at bounding box center [528, 567] width 636 height 438
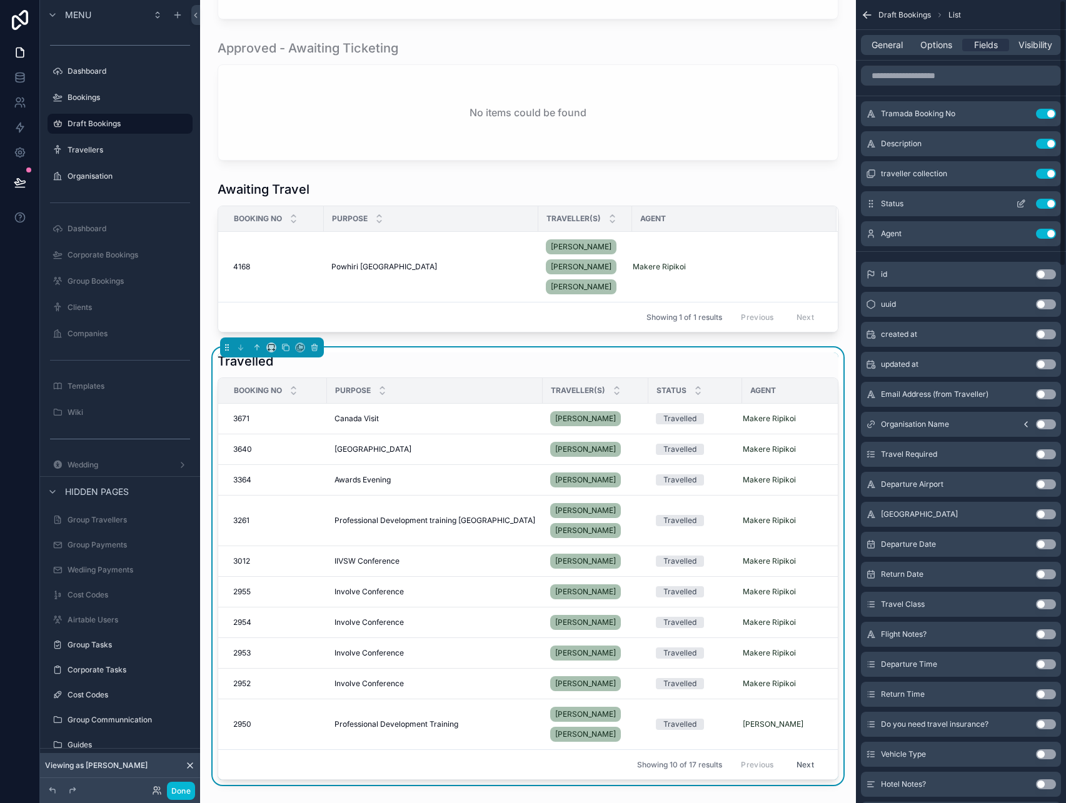
click at [1043, 203] on button "Use setting" at bounding box center [1046, 204] width 20 height 10
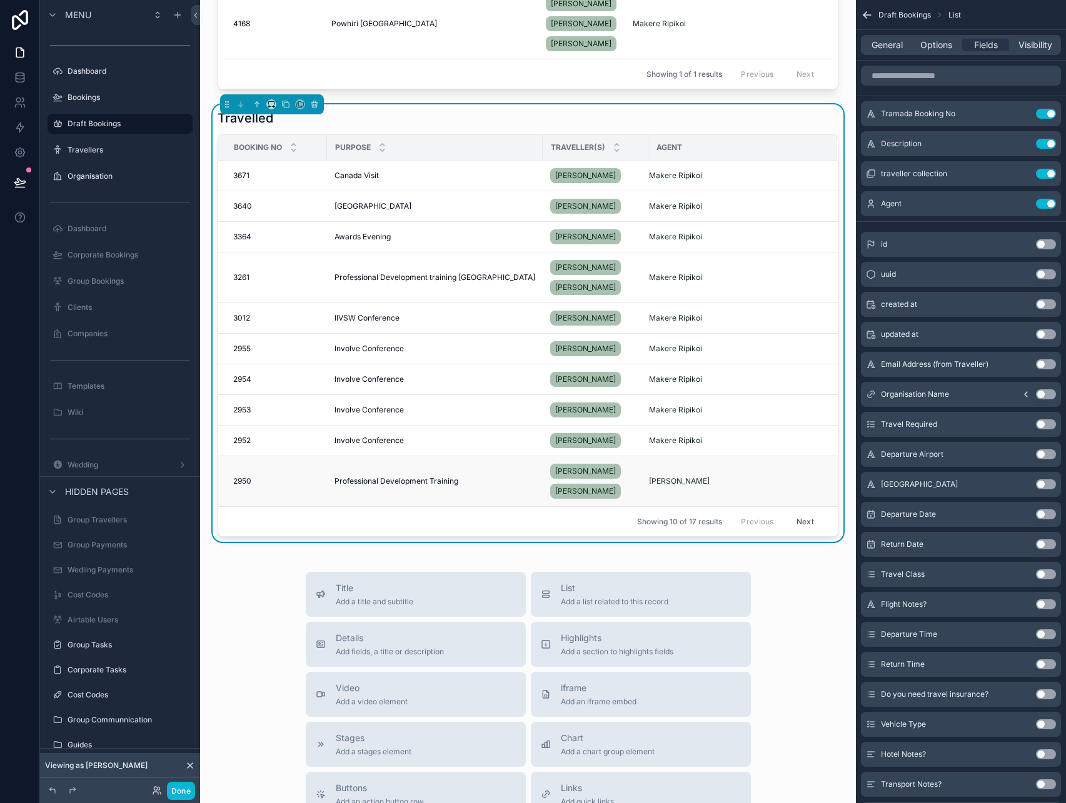
scroll to position [596, 0]
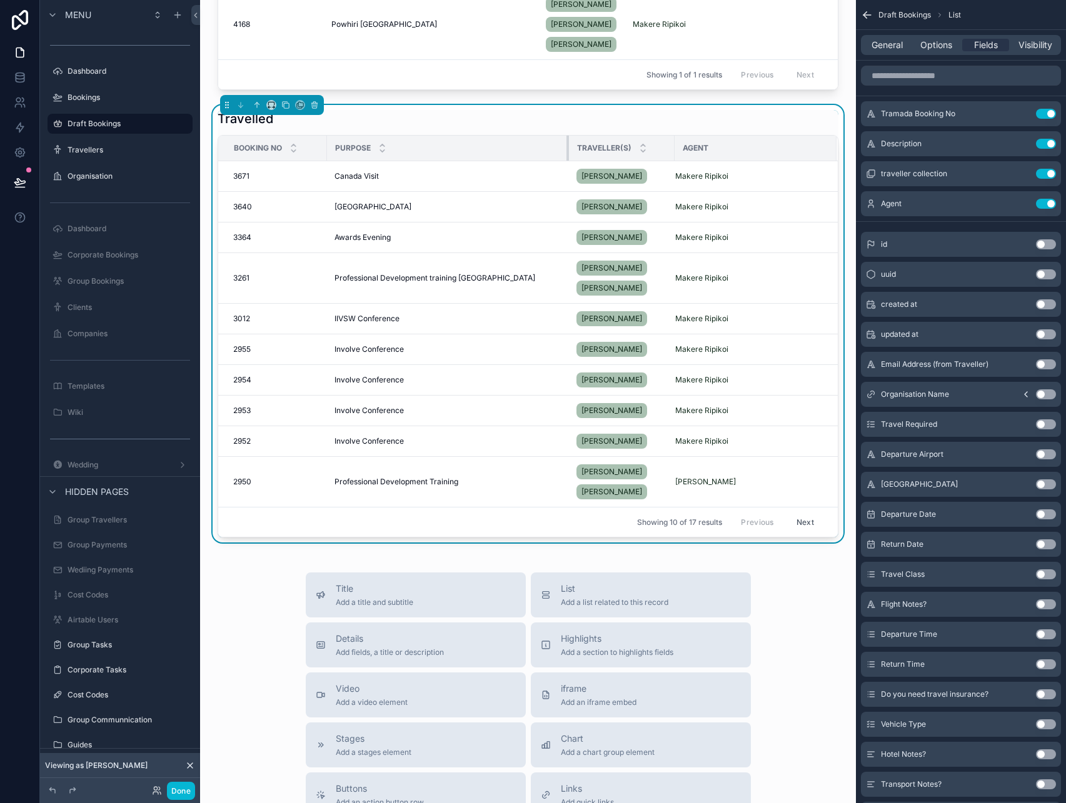
drag, startPoint x: 534, startPoint y: 149, endPoint x: 566, endPoint y: 148, distance: 31.3
click at [566, 148] on div "scrollable content" at bounding box center [568, 148] width 5 height 25
click at [677, 143] on div "Agent" at bounding box center [755, 148] width 161 height 20
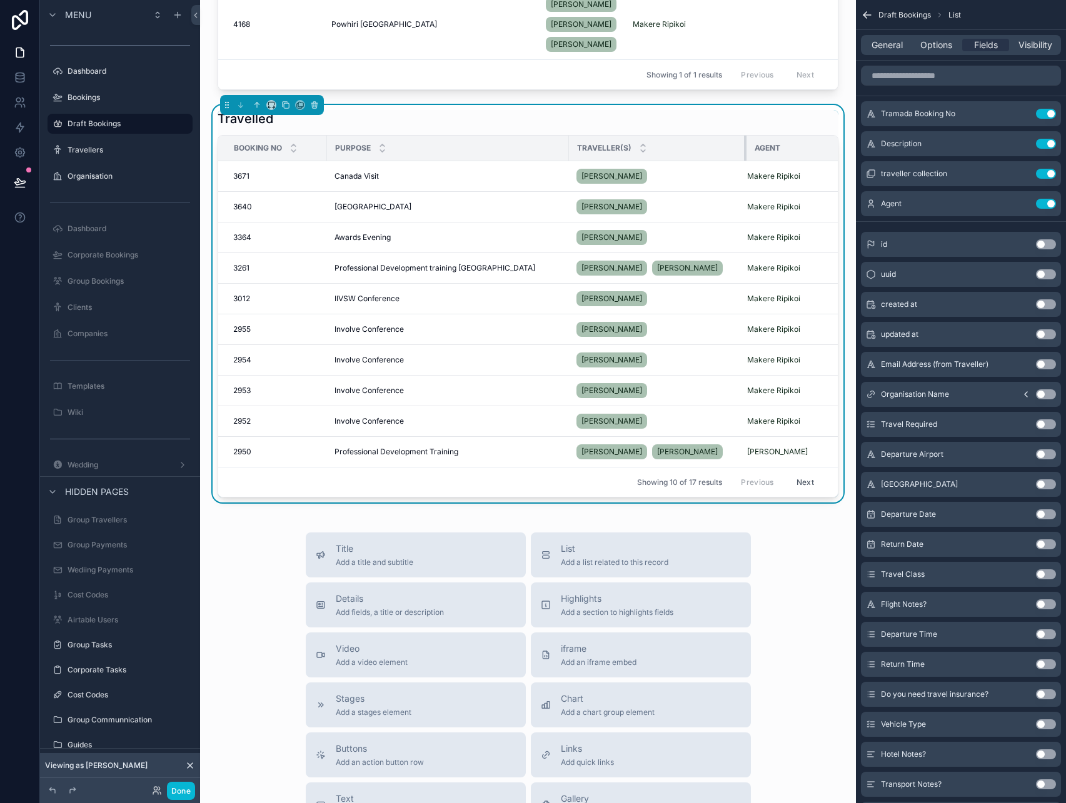
drag, startPoint x: 672, startPoint y: 143, endPoint x: 744, endPoint y: 144, distance: 71.9
click at [744, 144] on div "scrollable content" at bounding box center [746, 148] width 5 height 25
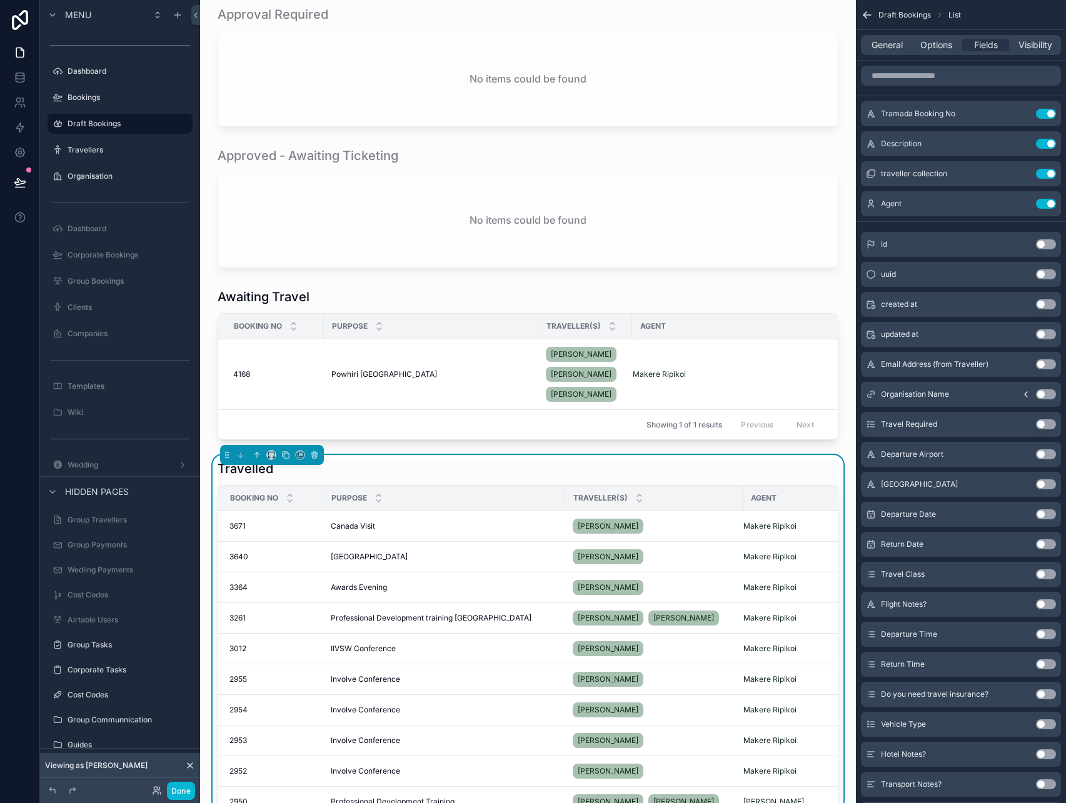
scroll to position [244, 0]
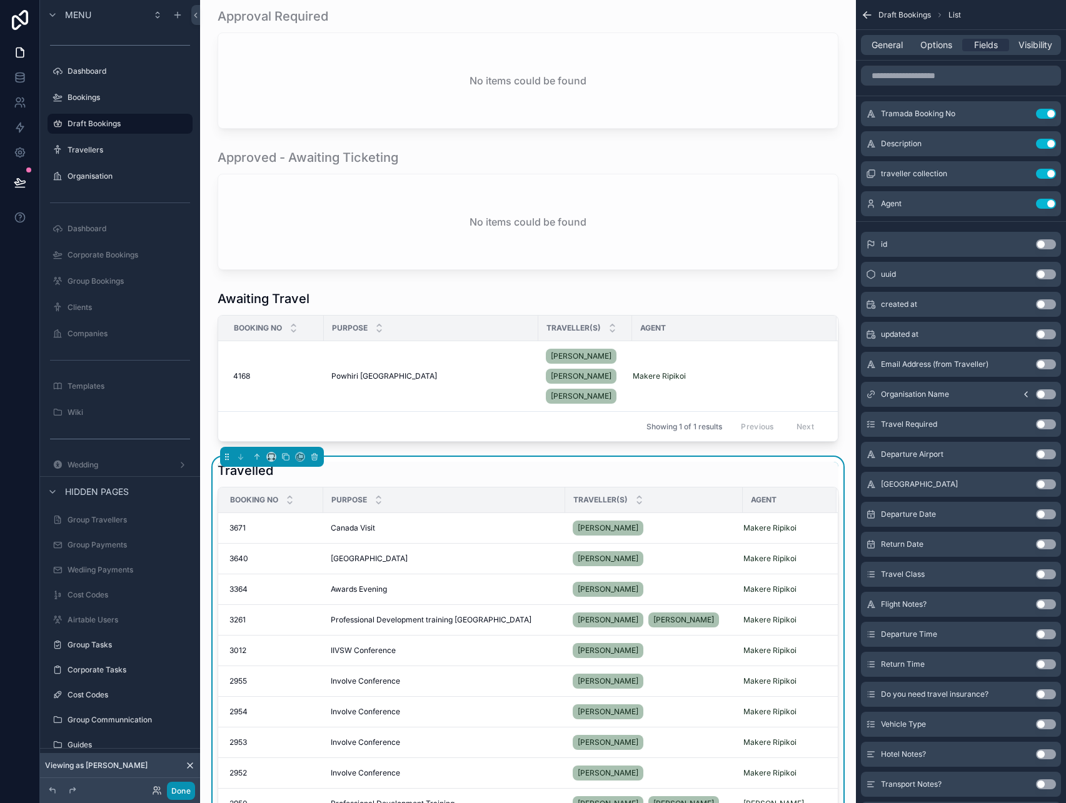
click at [186, 789] on button "Done" at bounding box center [181, 791] width 28 height 18
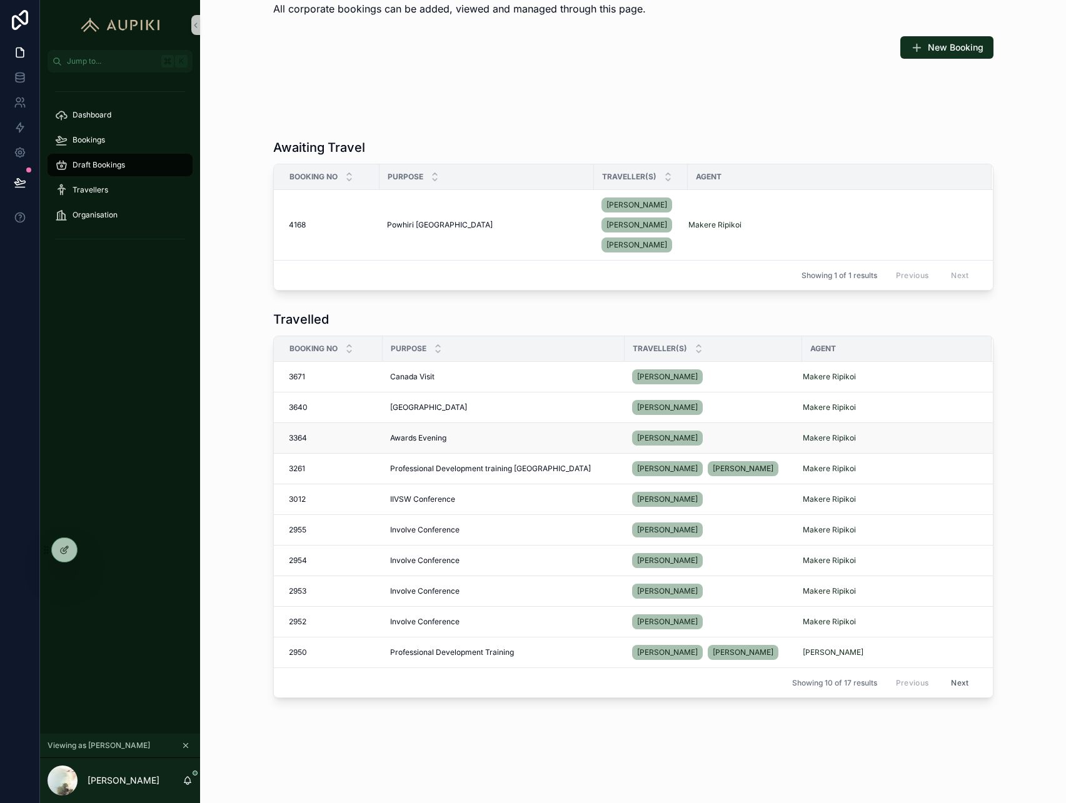
scroll to position [0, 0]
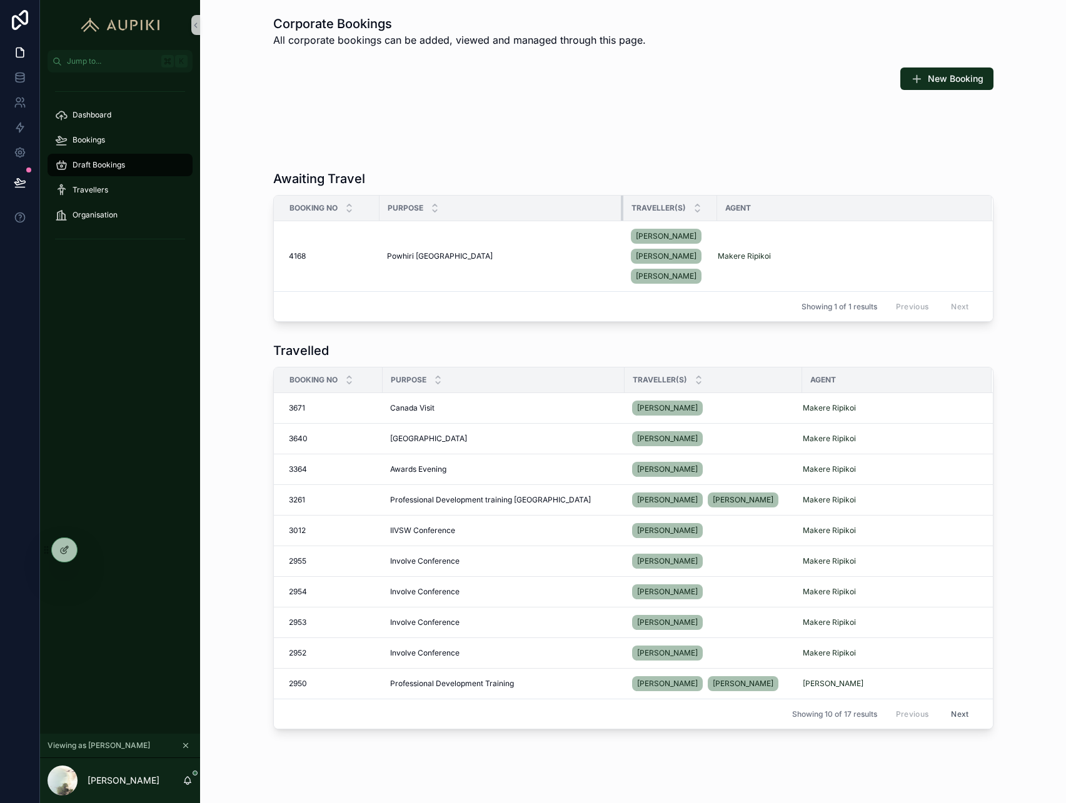
drag, startPoint x: 592, startPoint y: 210, endPoint x: 621, endPoint y: 211, distance: 29.4
click at [621, 211] on div "scrollable content" at bounding box center [623, 208] width 5 height 25
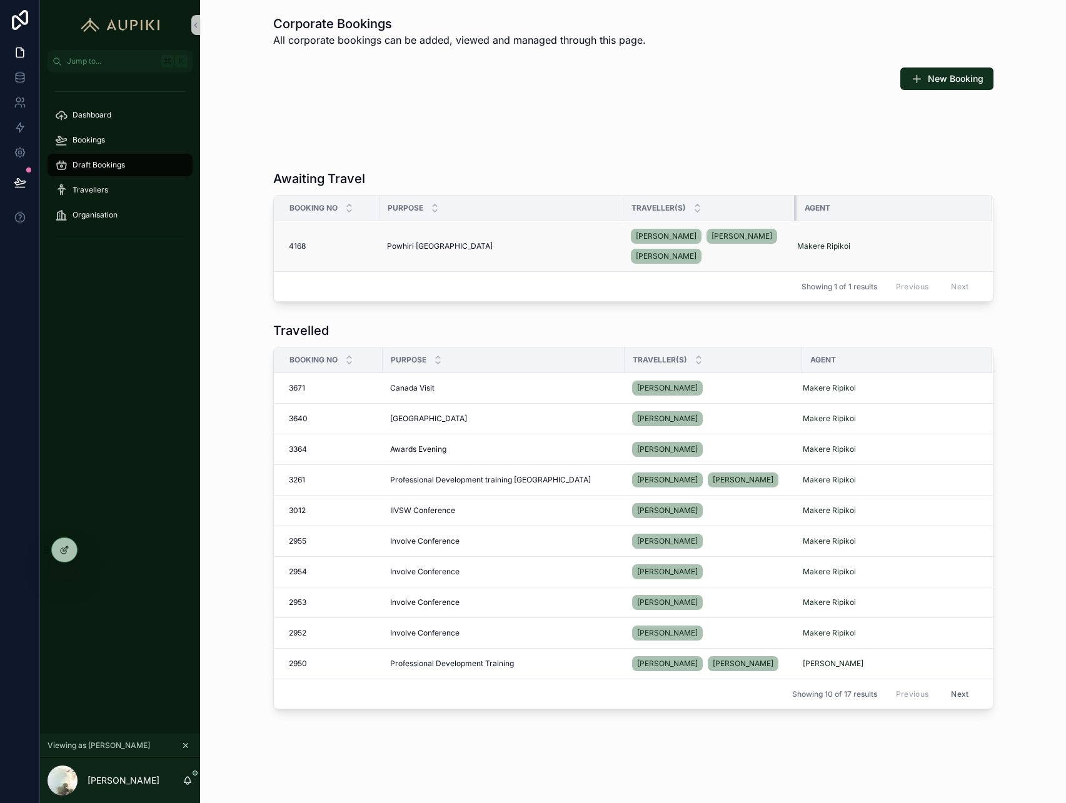
drag, startPoint x: 714, startPoint y: 204, endPoint x: 794, endPoint y: 227, distance: 83.7
click at [794, 227] on table "Booking No Purpose Traveller(s) Agent 4168 4168 Powhiri Auckland Powhiri Auckla…" at bounding box center [633, 234] width 719 height 76
click at [463, 244] on div "Powhiri Auckland Powhiri Auckland" at bounding box center [501, 246] width 229 height 10
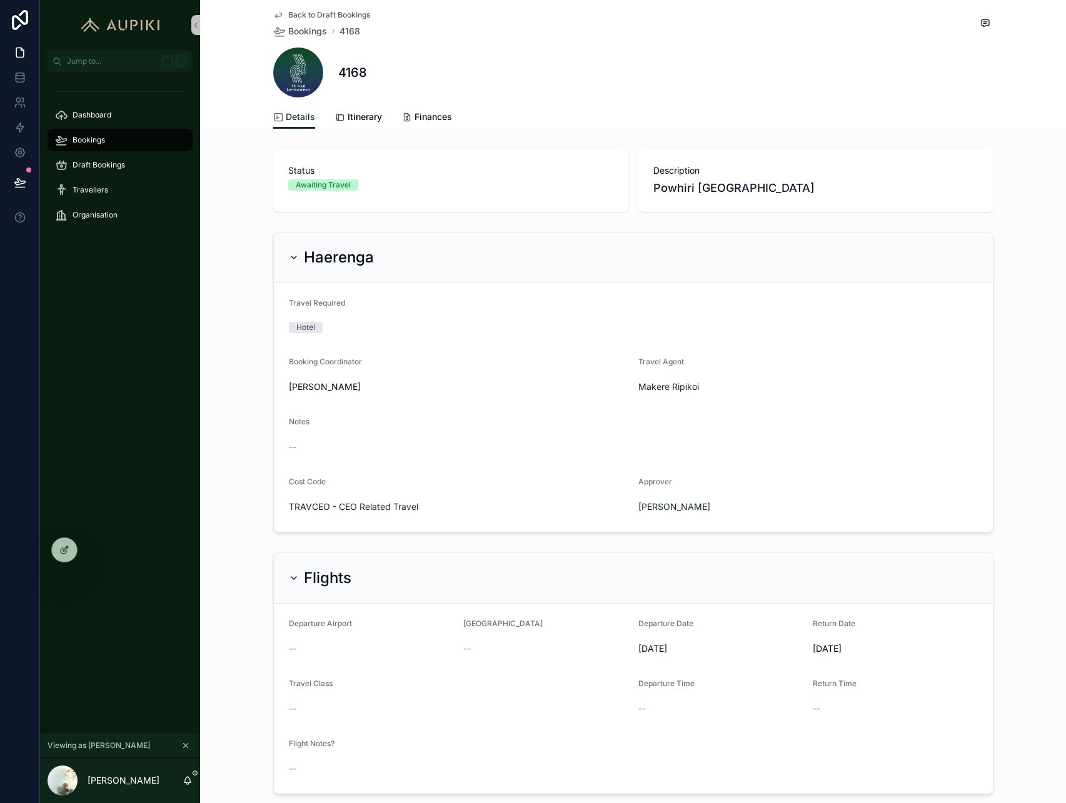
click at [306, 10] on span "Back to Draft Bookings" at bounding box center [329, 15] width 82 height 10
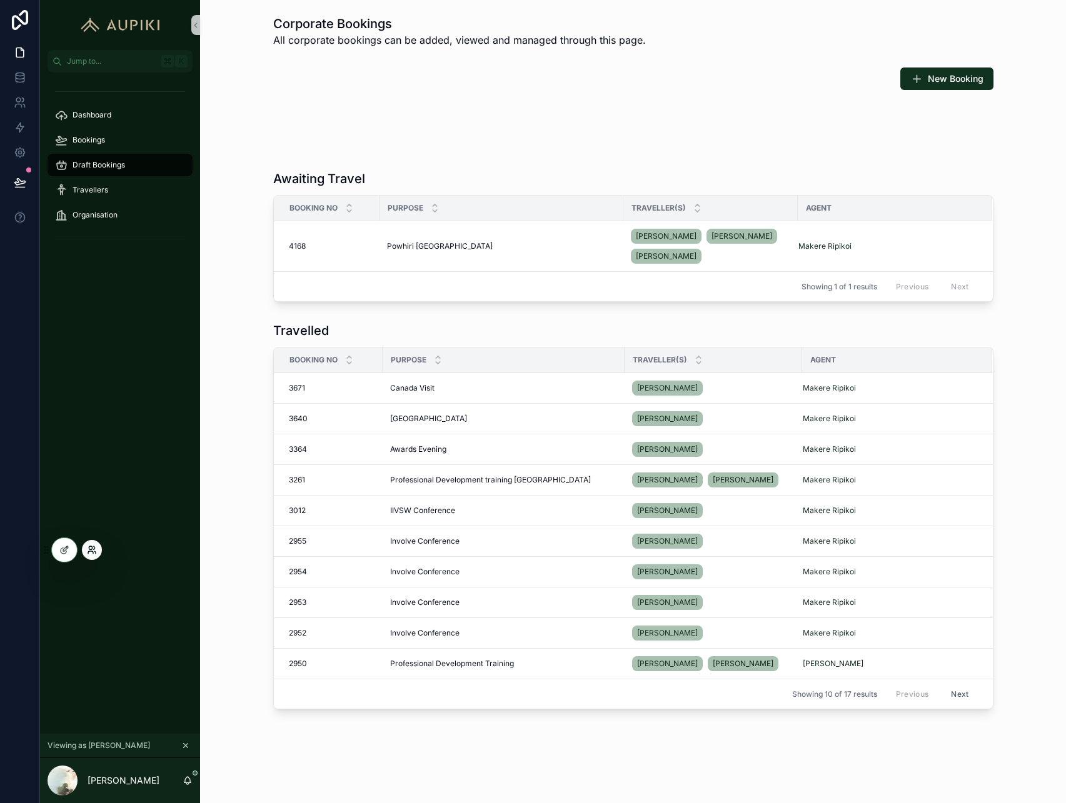
click at [94, 548] on icon at bounding box center [94, 547] width 1 height 3
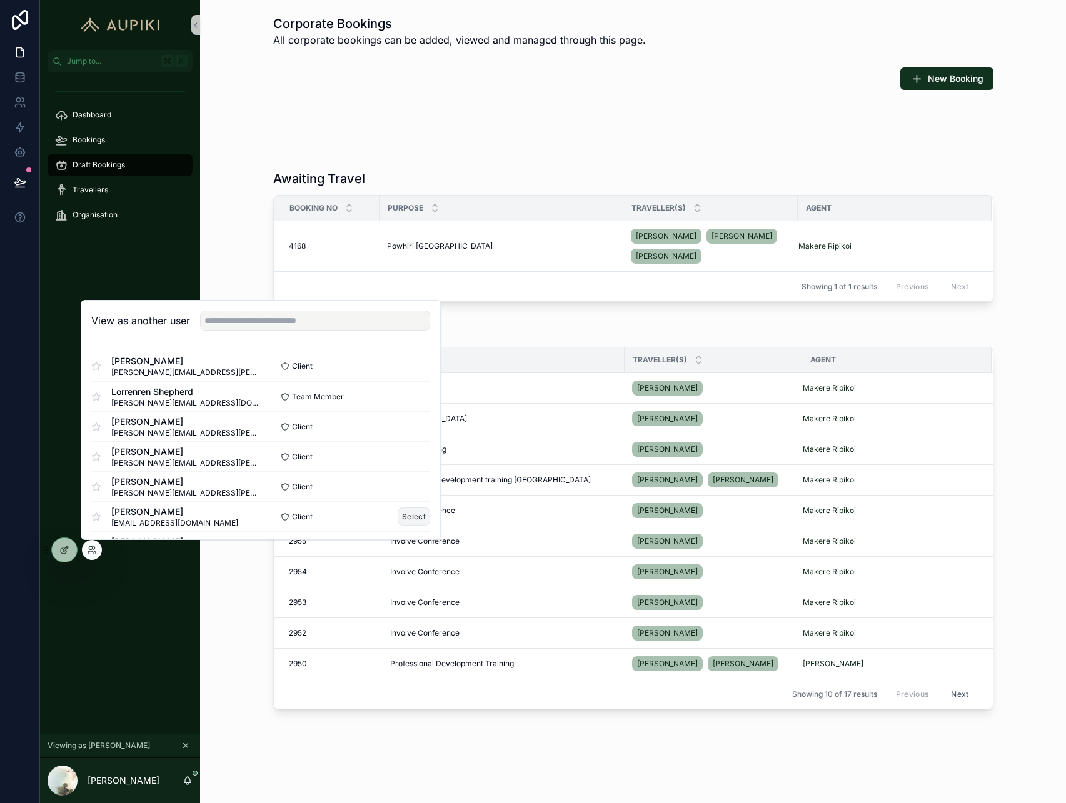
click at [421, 518] on button "Select" at bounding box center [414, 517] width 33 height 18
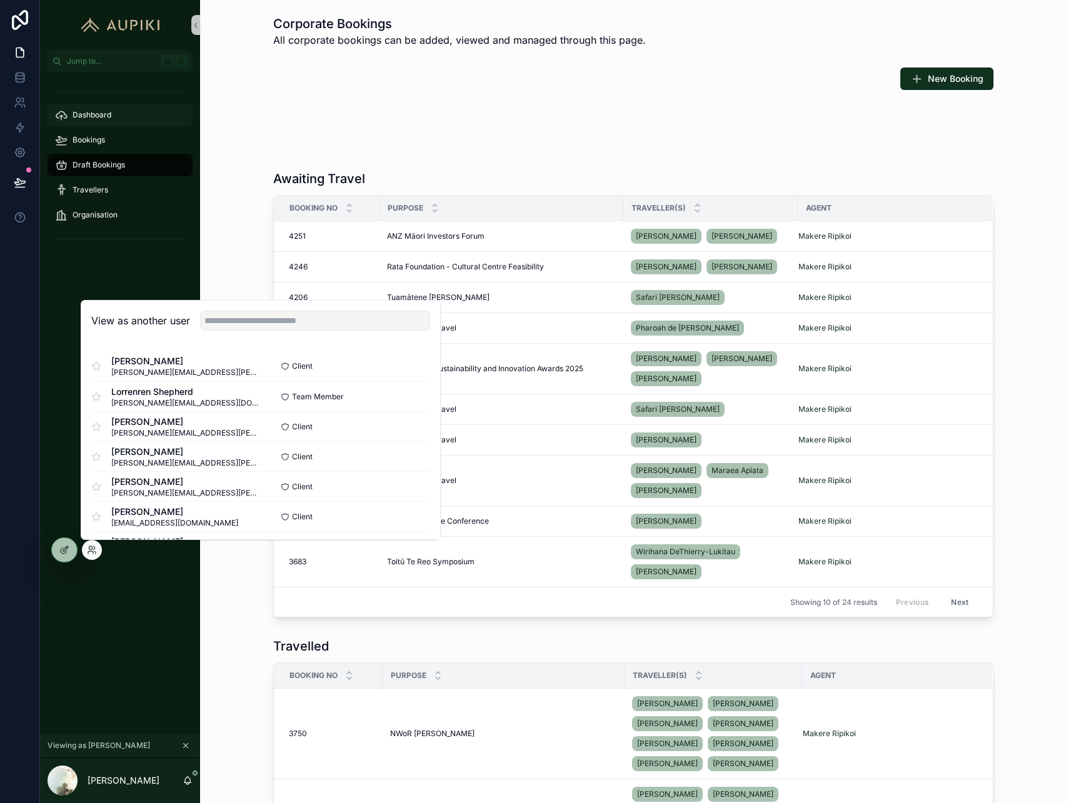
click at [101, 107] on div "Dashboard" at bounding box center [120, 115] width 130 height 20
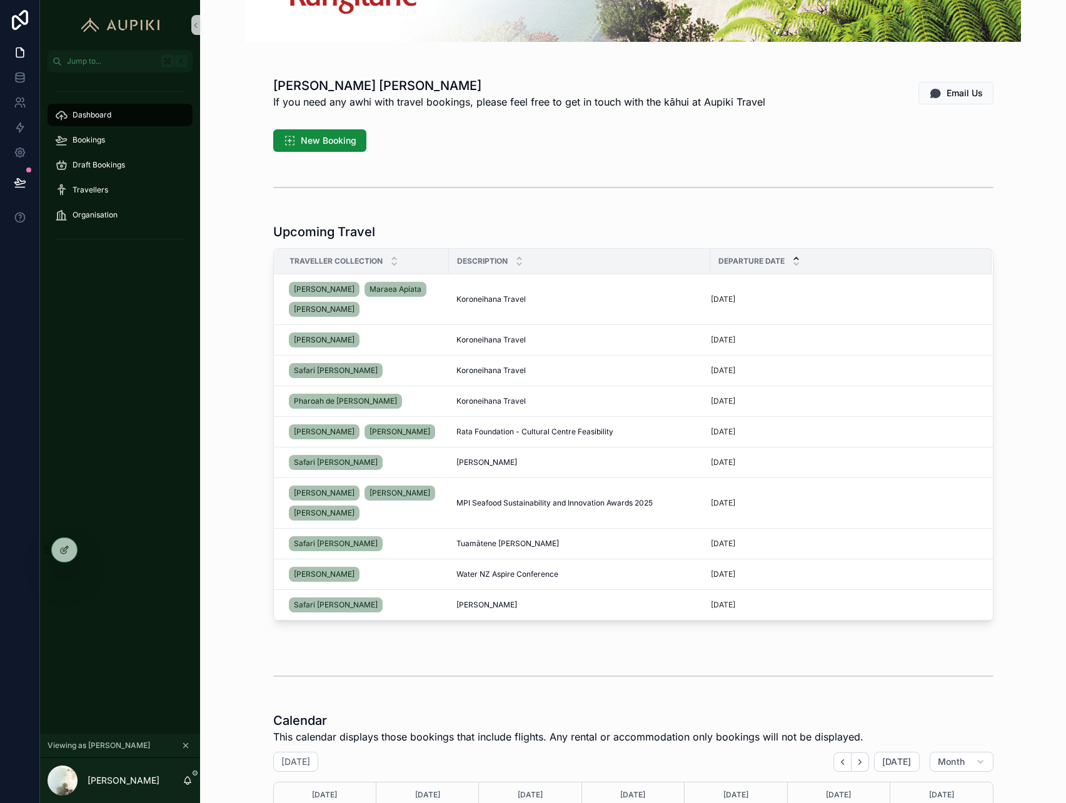
scroll to position [162, 0]
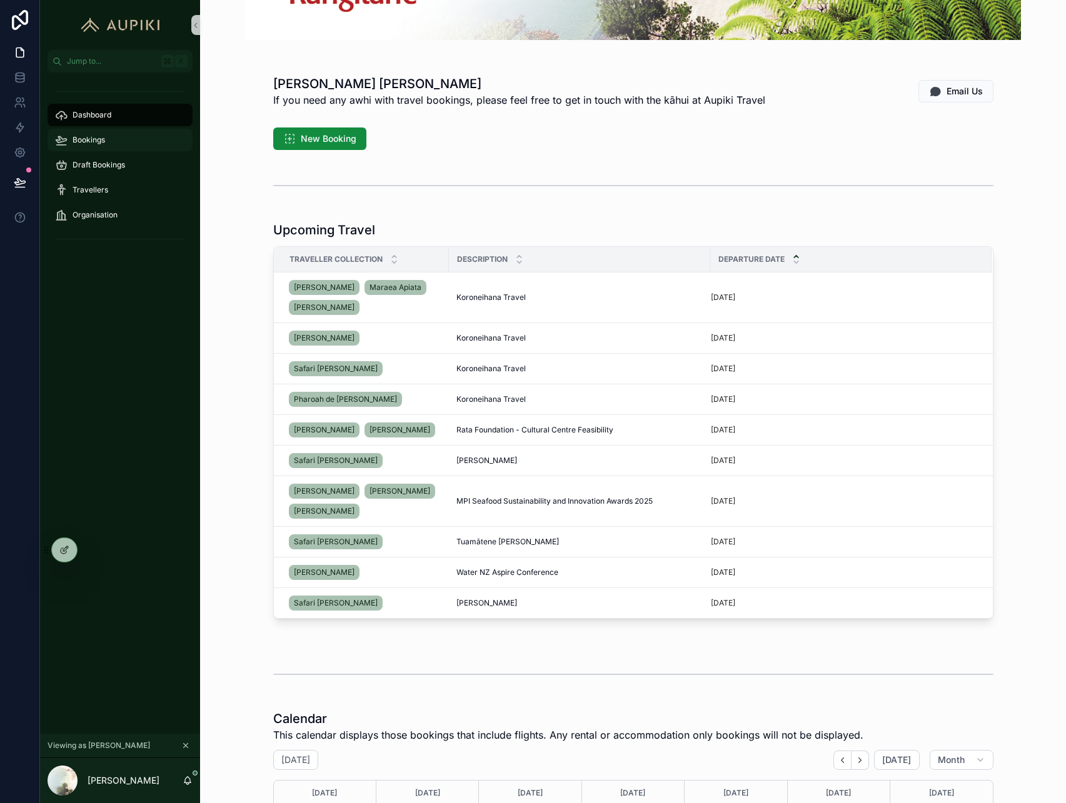
click at [98, 144] on span "Bookings" at bounding box center [89, 140] width 33 height 10
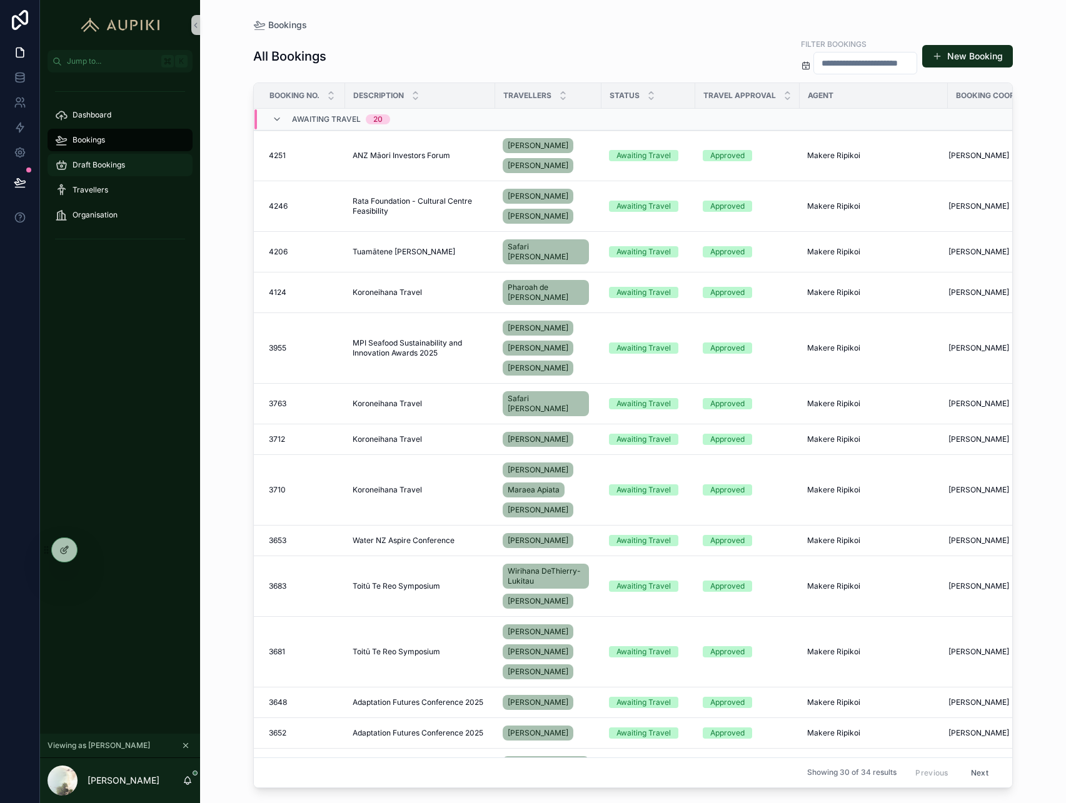
click at [131, 158] on div "Draft Bookings" at bounding box center [120, 165] width 130 height 20
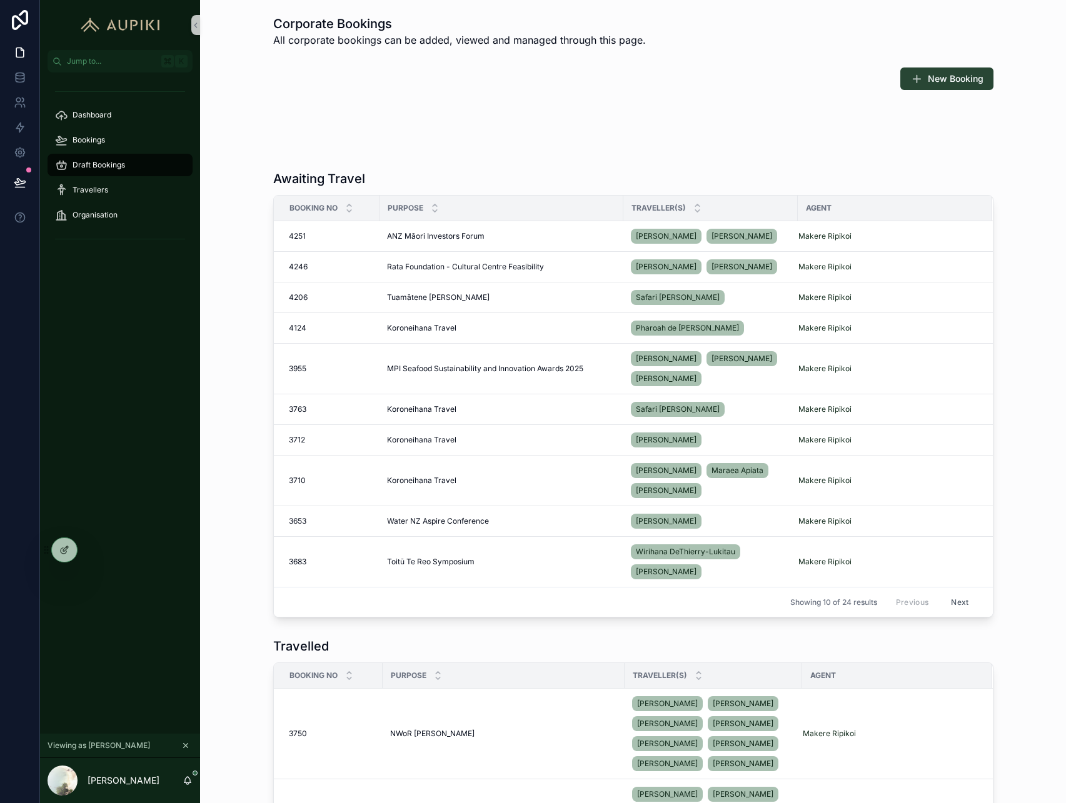
click at [971, 74] on span "New Booking" at bounding box center [956, 79] width 56 height 13
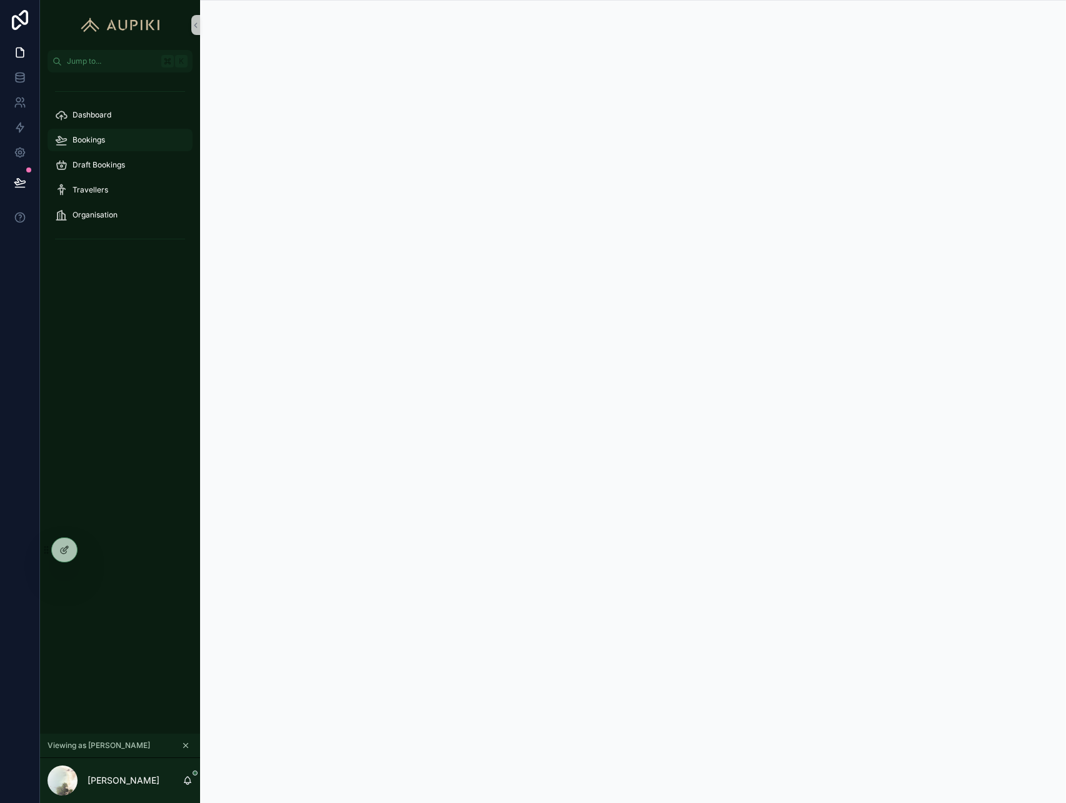
click at [106, 141] on div "Bookings" at bounding box center [120, 140] width 130 height 20
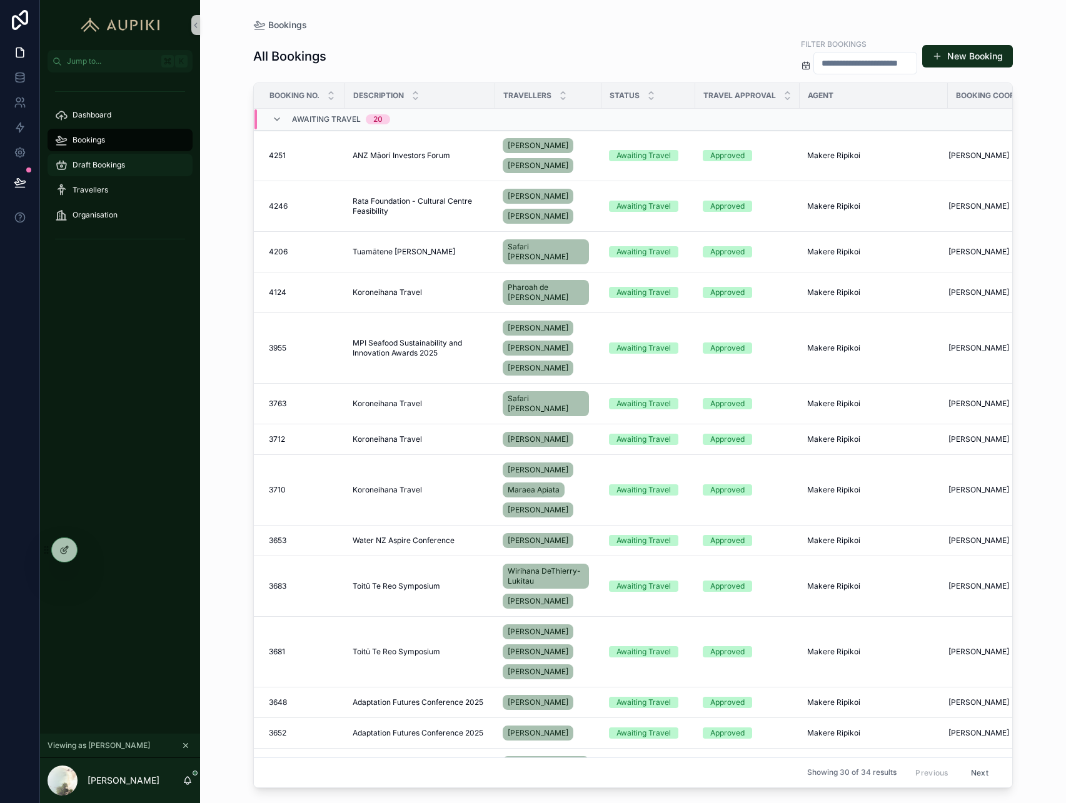
click at [124, 165] on span "Draft Bookings" at bounding box center [99, 165] width 53 height 10
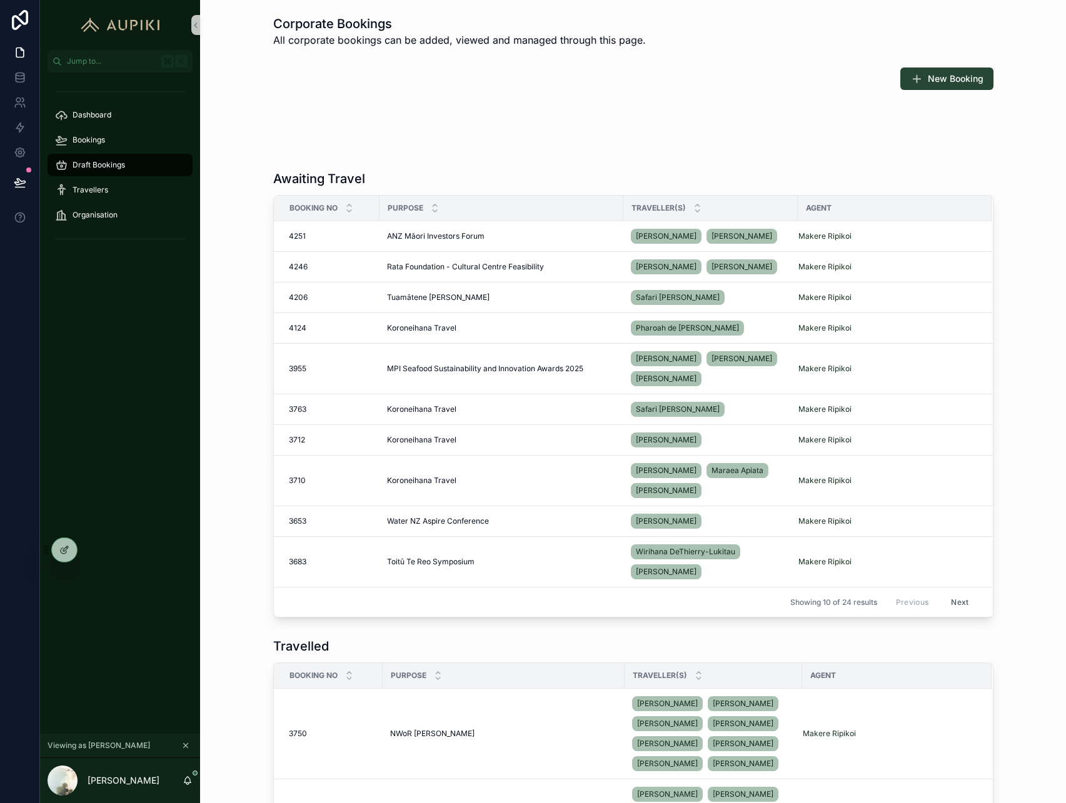
click at [941, 84] on span "New Booking" at bounding box center [956, 79] width 56 height 13
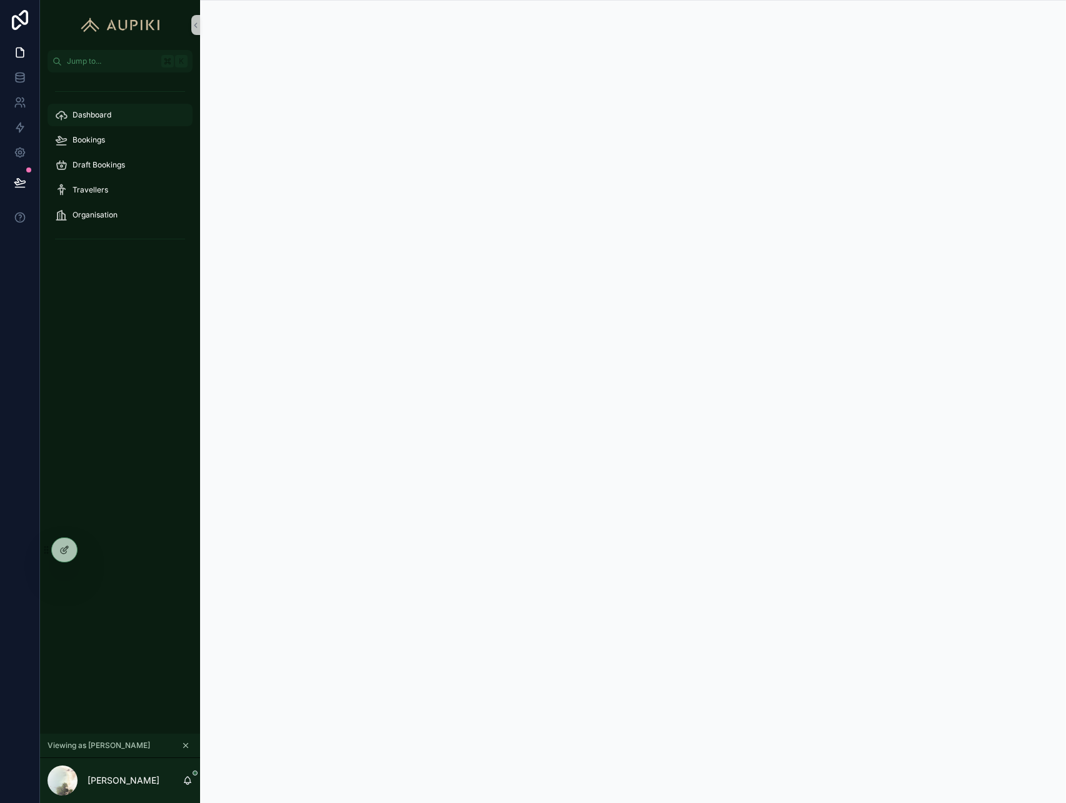
click at [113, 116] on div "Dashboard" at bounding box center [120, 115] width 130 height 20
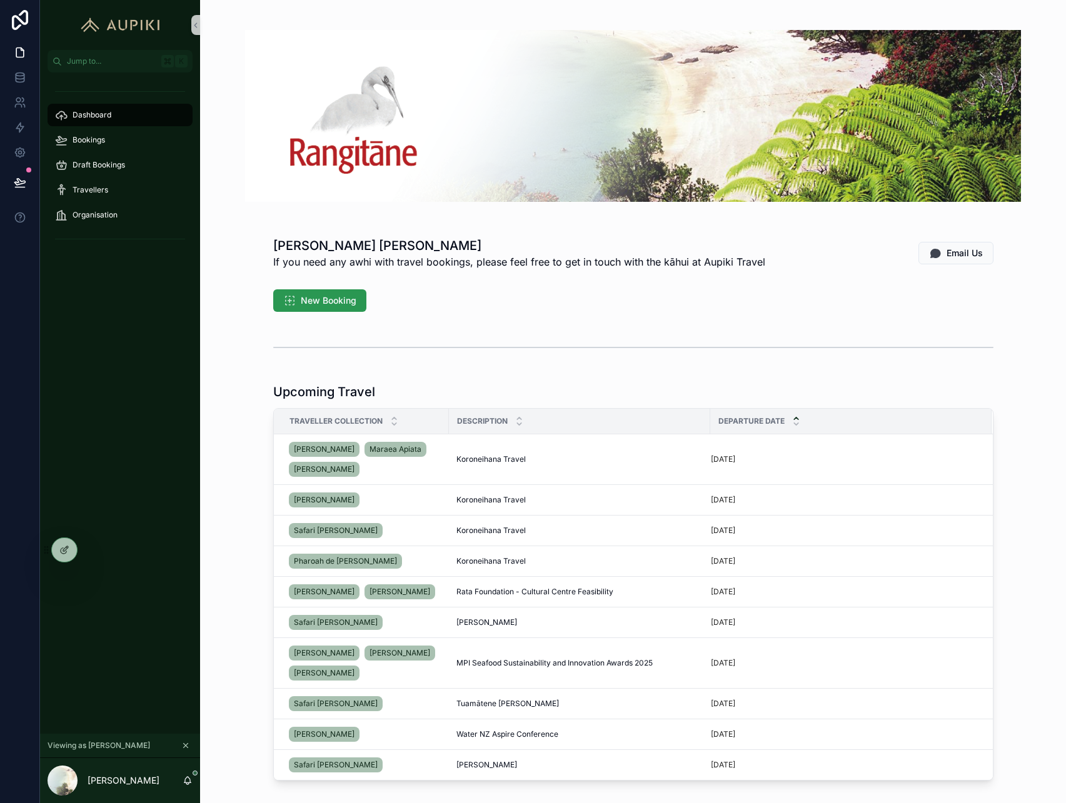
click at [333, 304] on span "New Booking" at bounding box center [329, 300] width 56 height 13
